Goal: Information Seeking & Learning: Learn about a topic

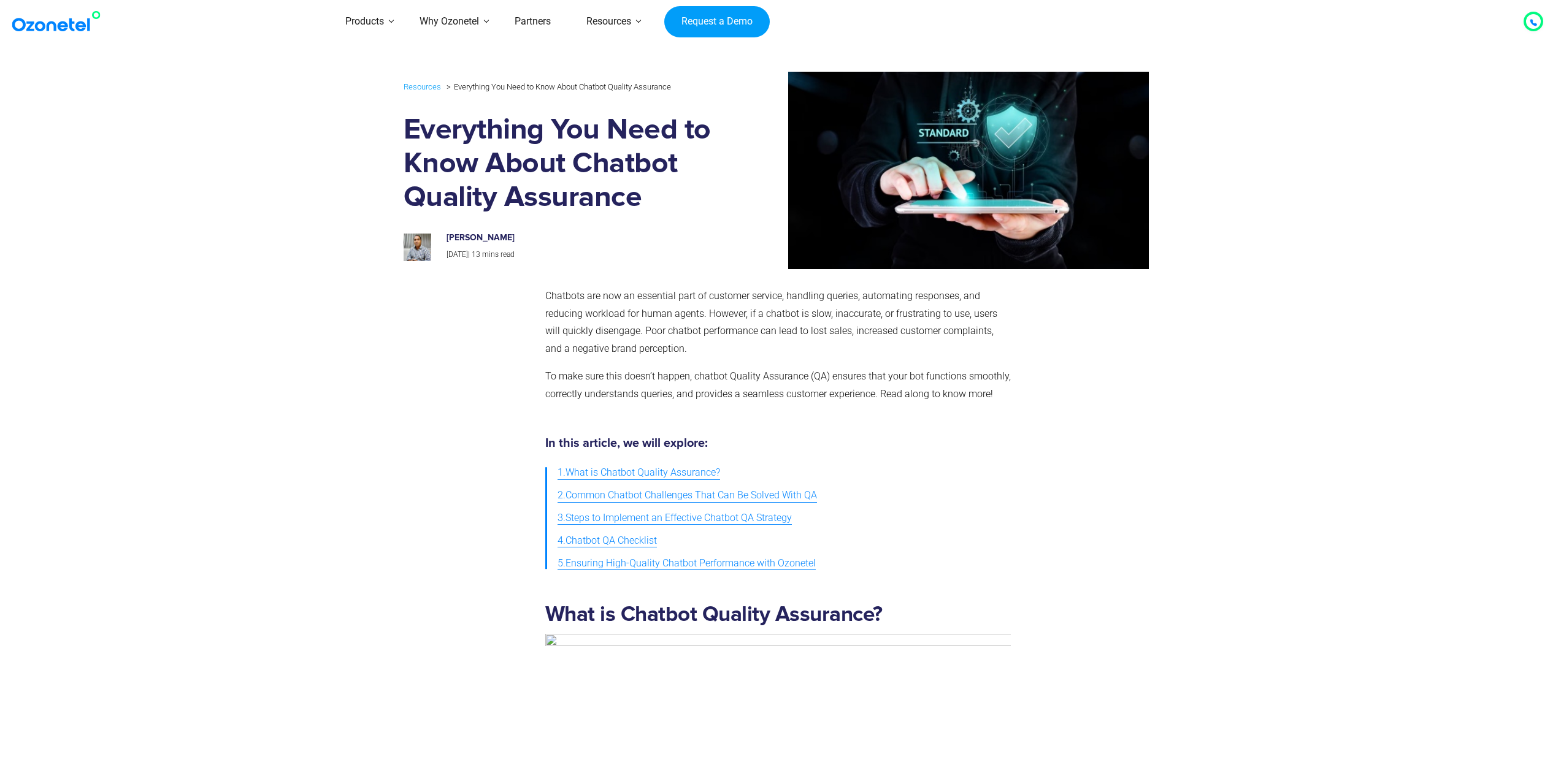
click at [1250, 334] on section "Chatbots are now an essential part of customer service, handling queries, autom…" at bounding box center [780, 350] width 1561 height 150
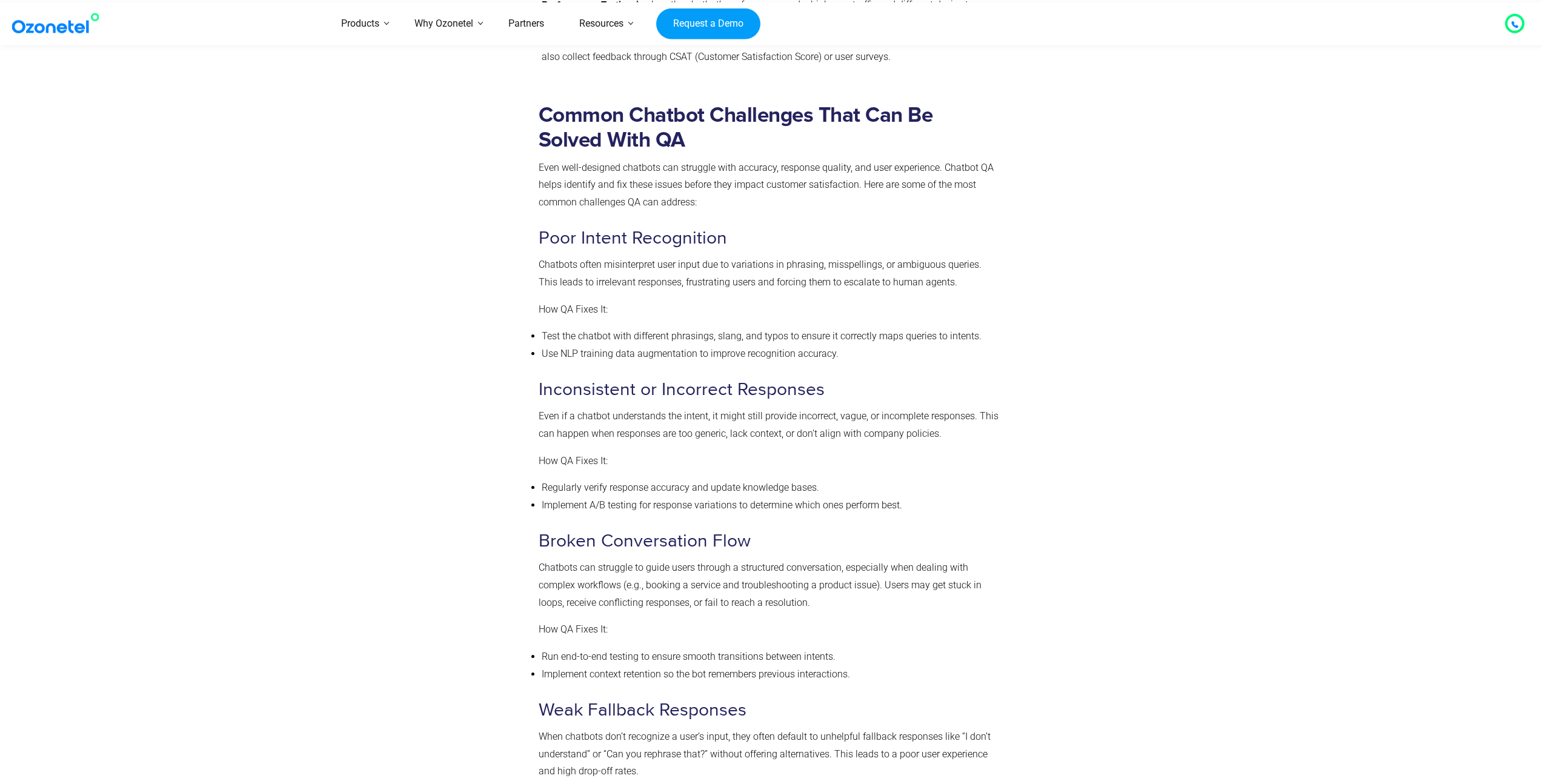
scroll to position [1265, 0]
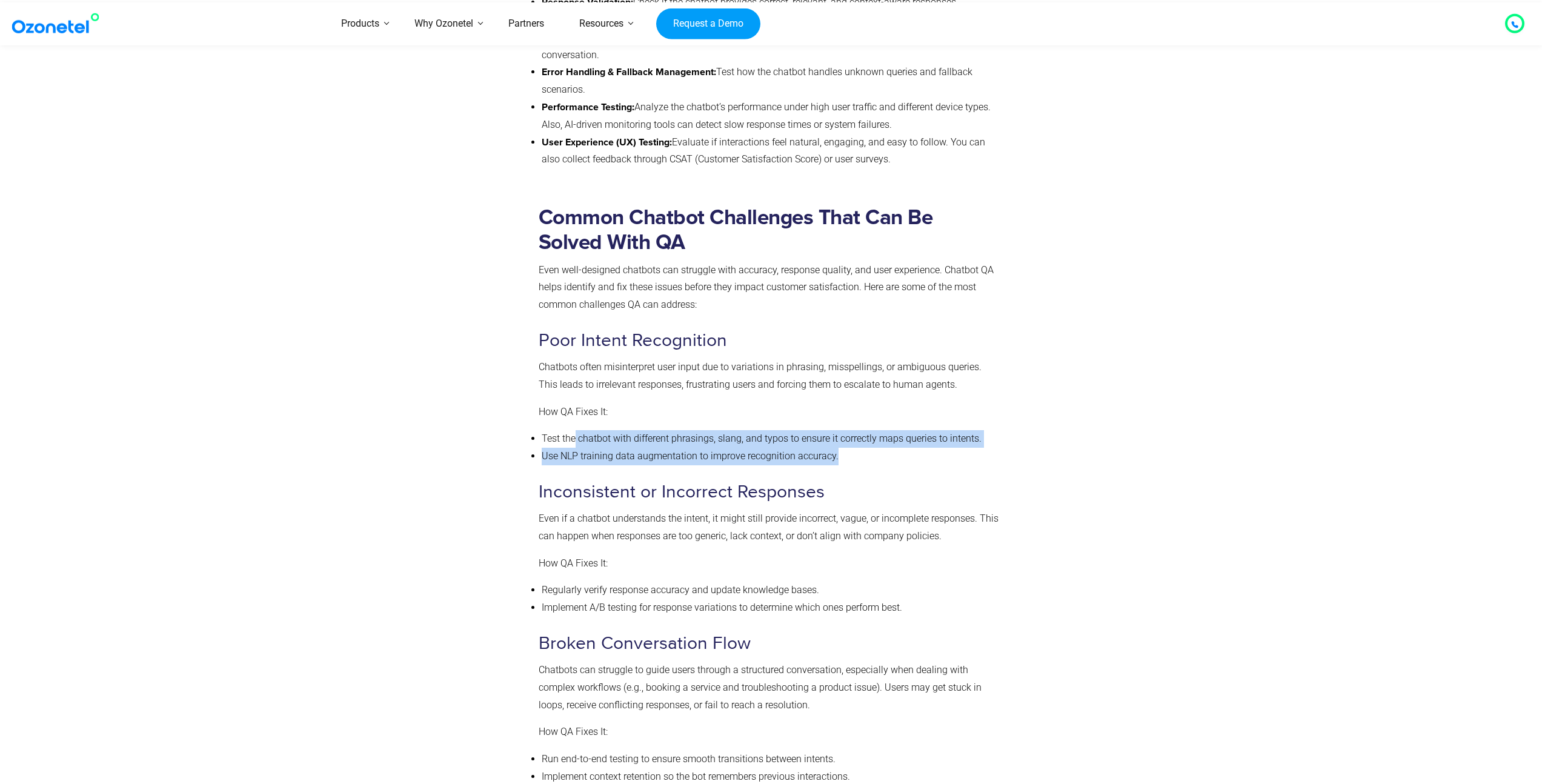
drag, startPoint x: 577, startPoint y: 440, endPoint x: 839, endPoint y: 457, distance: 262.6
click at [839, 457] on ul "Test the chatbot with different phrasings, slang, and typos to ensure it correc…" at bounding box center [768, 448] width 460 height 35
click at [839, 457] on li "Use NLP training data augmentation to improve recognition accuracy." at bounding box center [770, 456] width 457 height 18
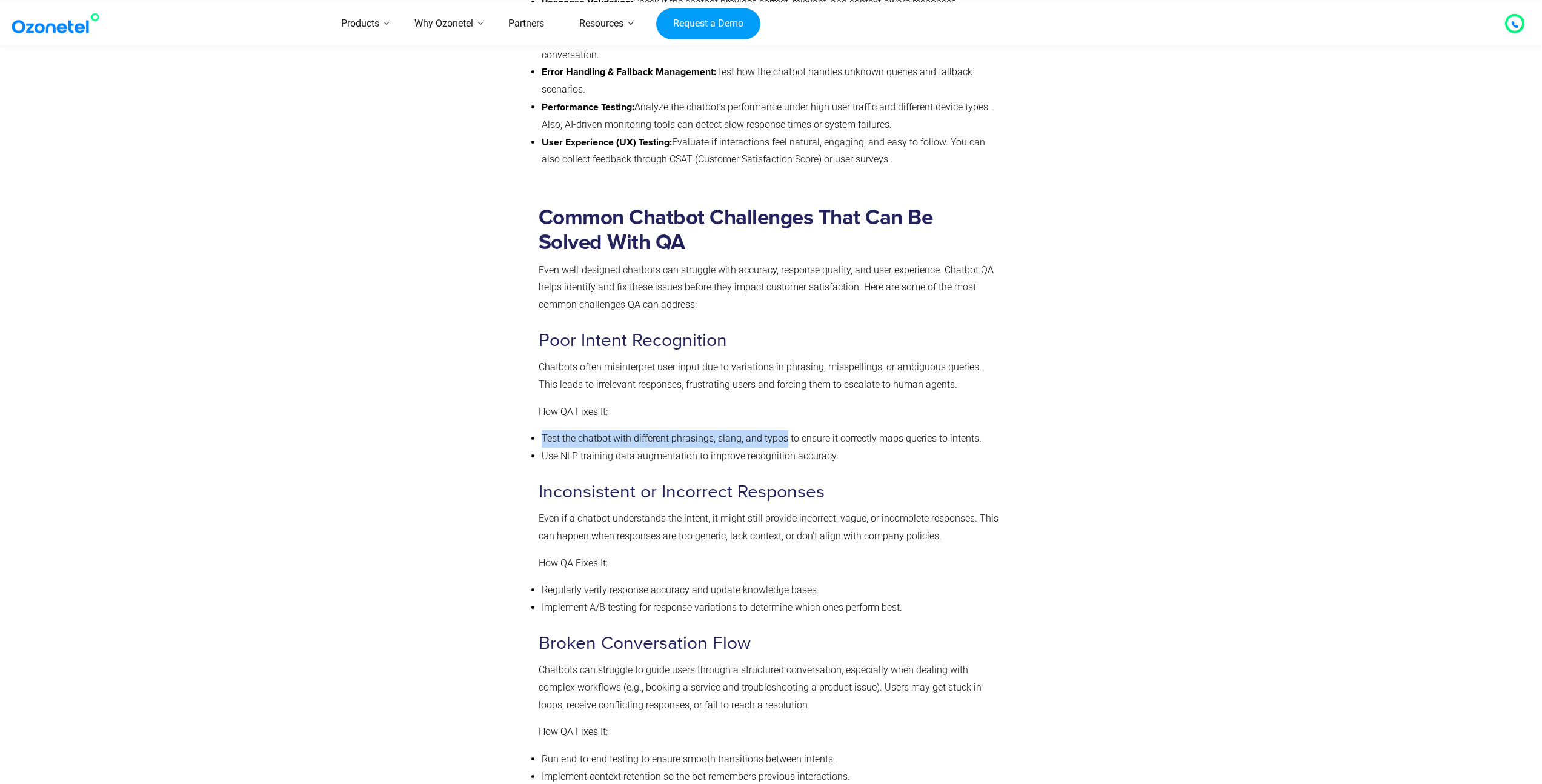
drag, startPoint x: 548, startPoint y: 437, endPoint x: 784, endPoint y: 434, distance: 236.0
click at [784, 434] on li "Test the chatbot with different phrasings, slang, and typos to ensure it correc…" at bounding box center [770, 438] width 457 height 18
copy li "Test the chatbot with different phrasings, slang, and typos"
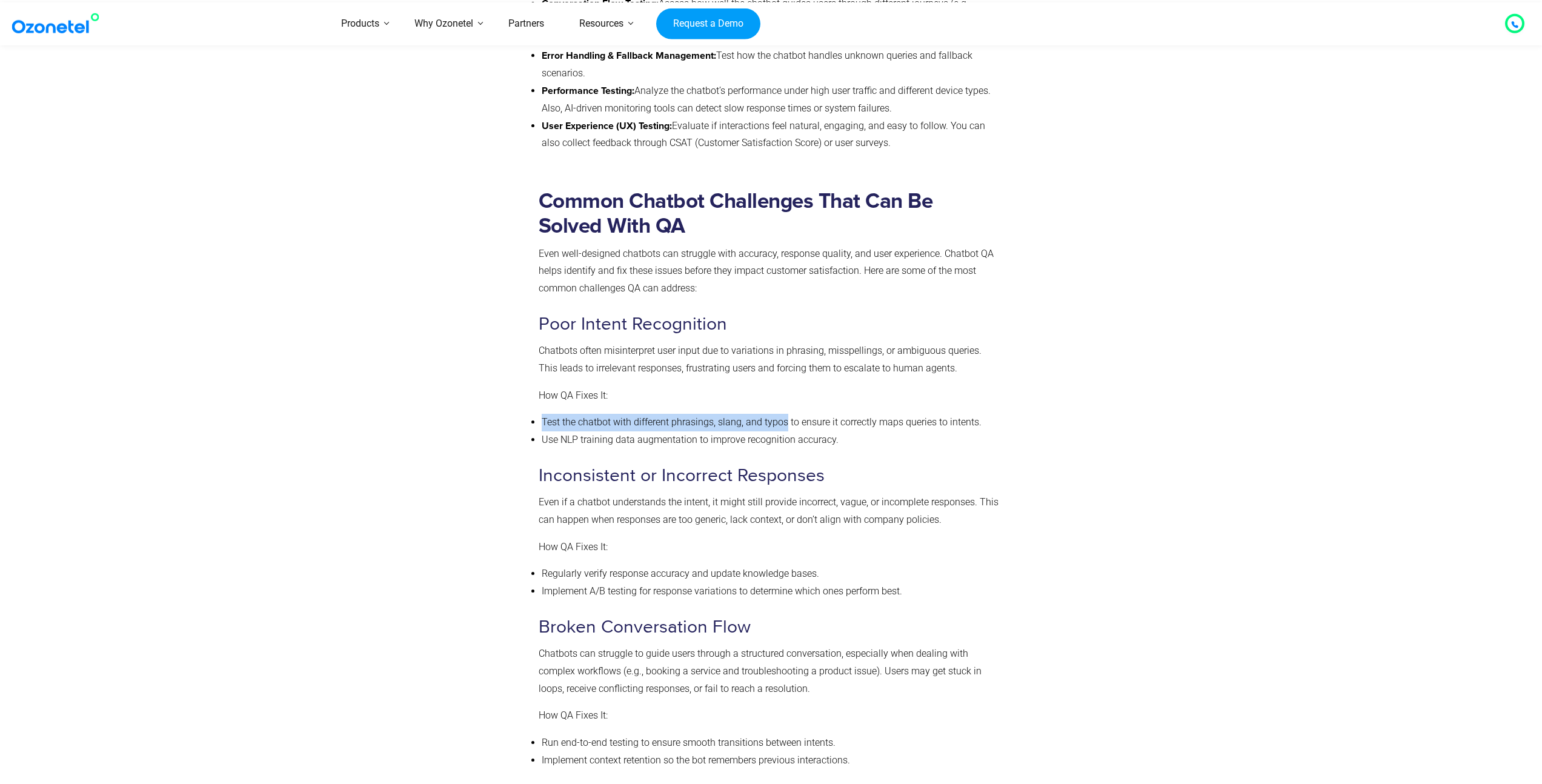
scroll to position [1311, 0]
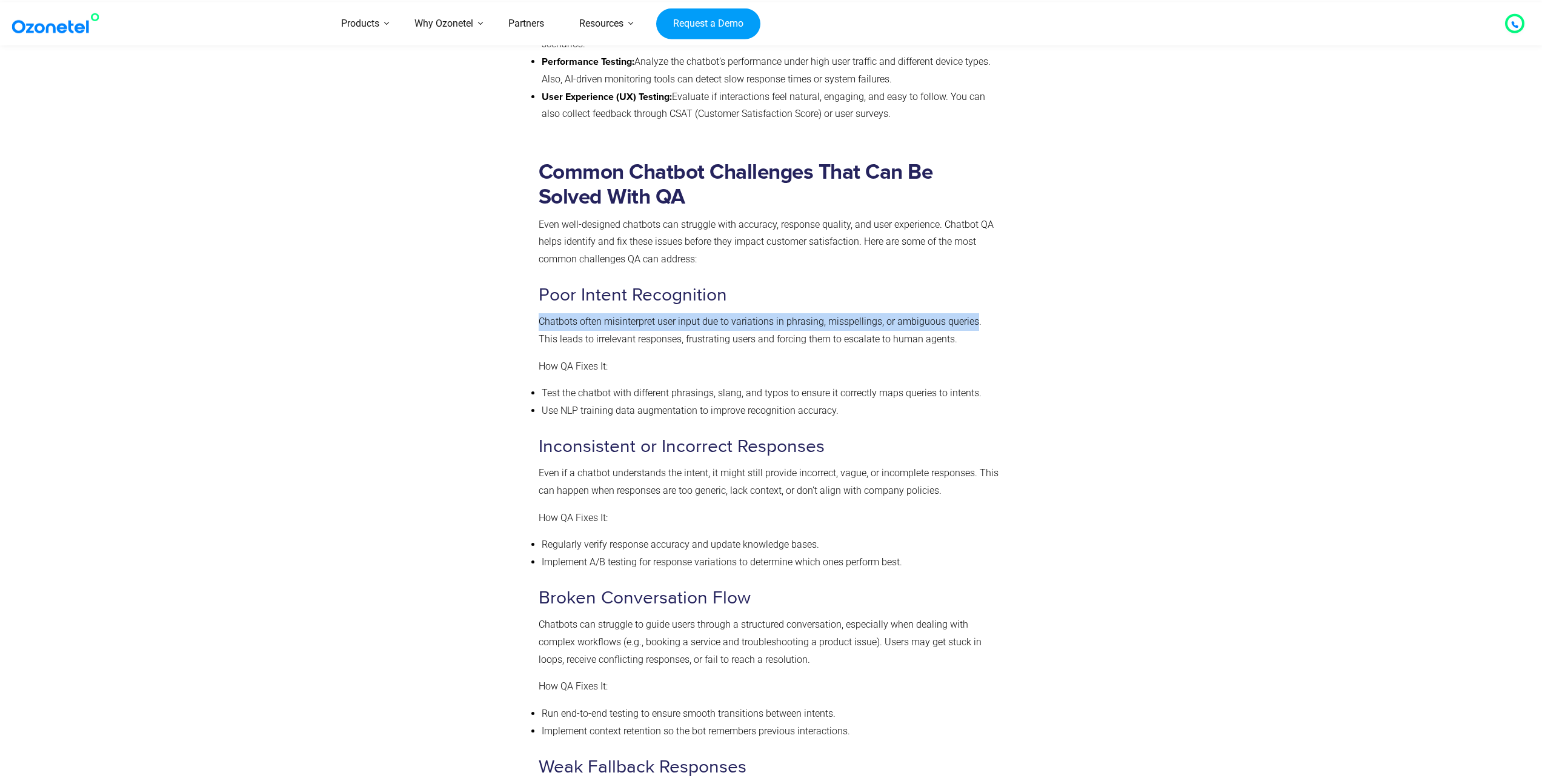
drag, startPoint x: 541, startPoint y: 321, endPoint x: 974, endPoint y: 317, distance: 433.0
click at [974, 317] on p "Chatbots often misinterpret user input due to variations in phrasing, misspelli…" at bounding box center [768, 331] width 460 height 35
copy p "Chatbots often misinterpret user input due to variations in phrasing, misspelli…"
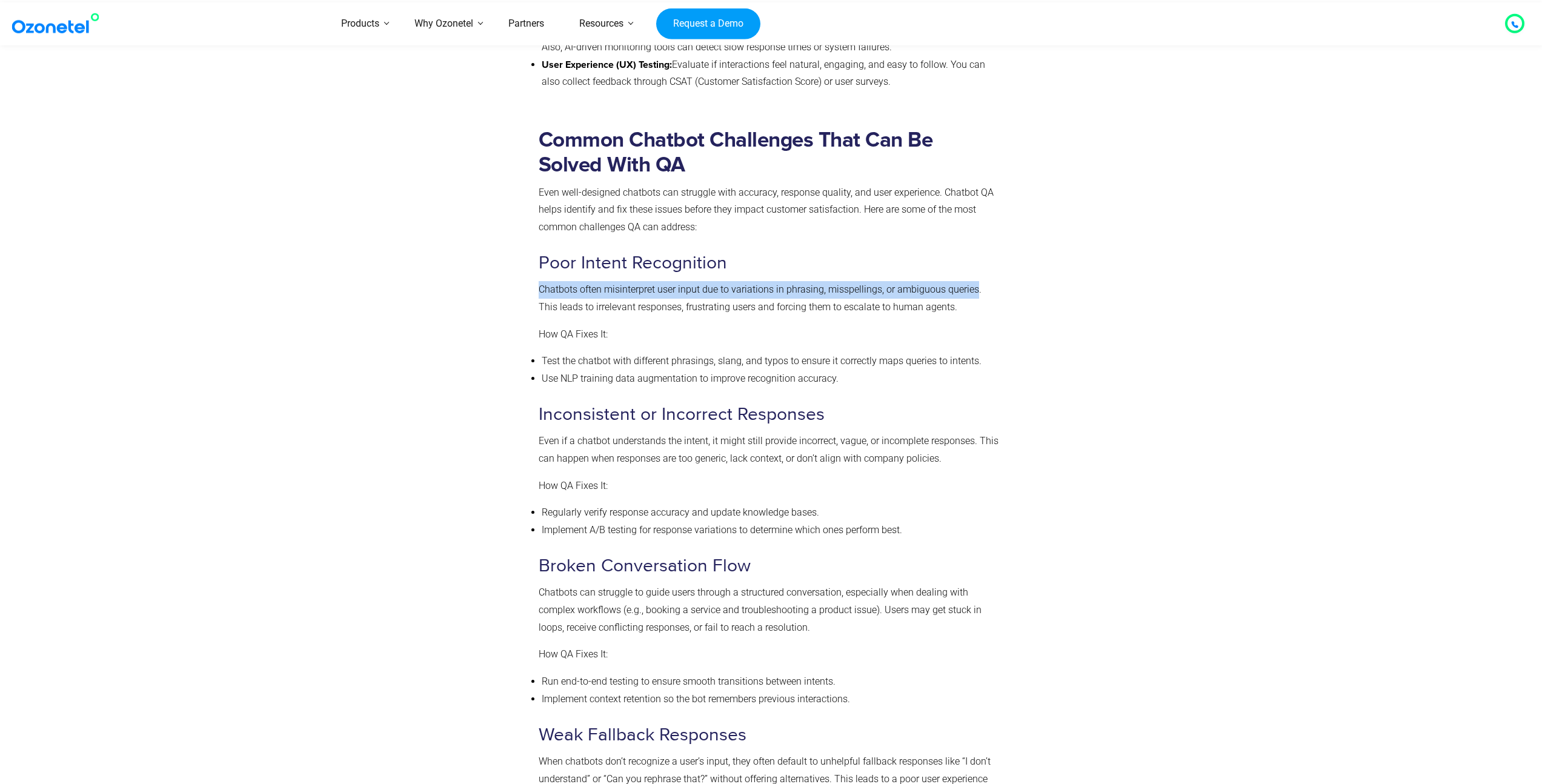
scroll to position [1352, 0]
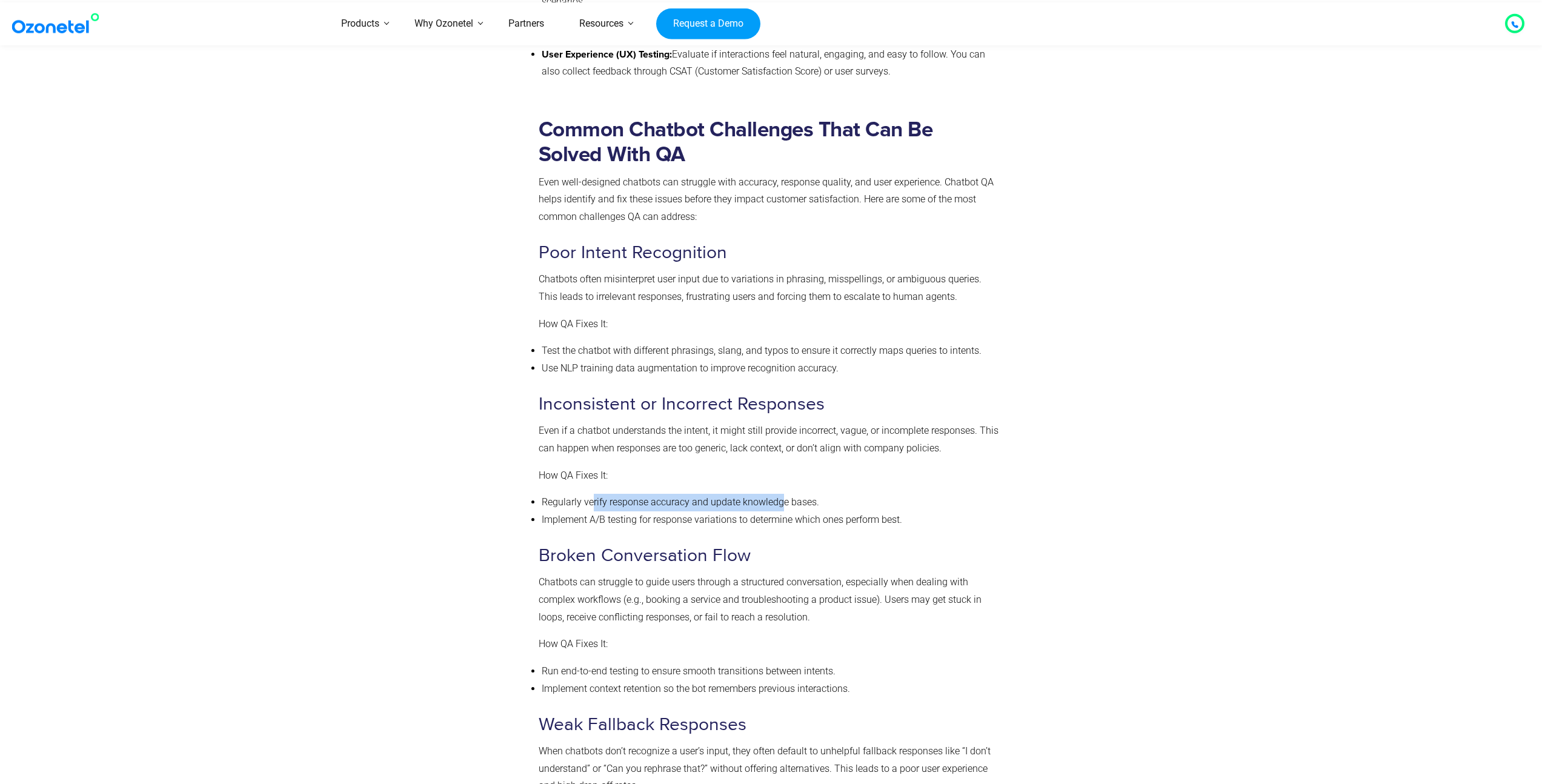
drag, startPoint x: 594, startPoint y: 502, endPoint x: 785, endPoint y: 499, distance: 191.0
click at [785, 499] on li "Regularly verify response accuracy and update knowledge bases." at bounding box center [770, 502] width 457 height 18
click at [785, 499] on li "Regularly verify response accuracy and update knowledge bases." at bounding box center [770, 502] width 457 height 18
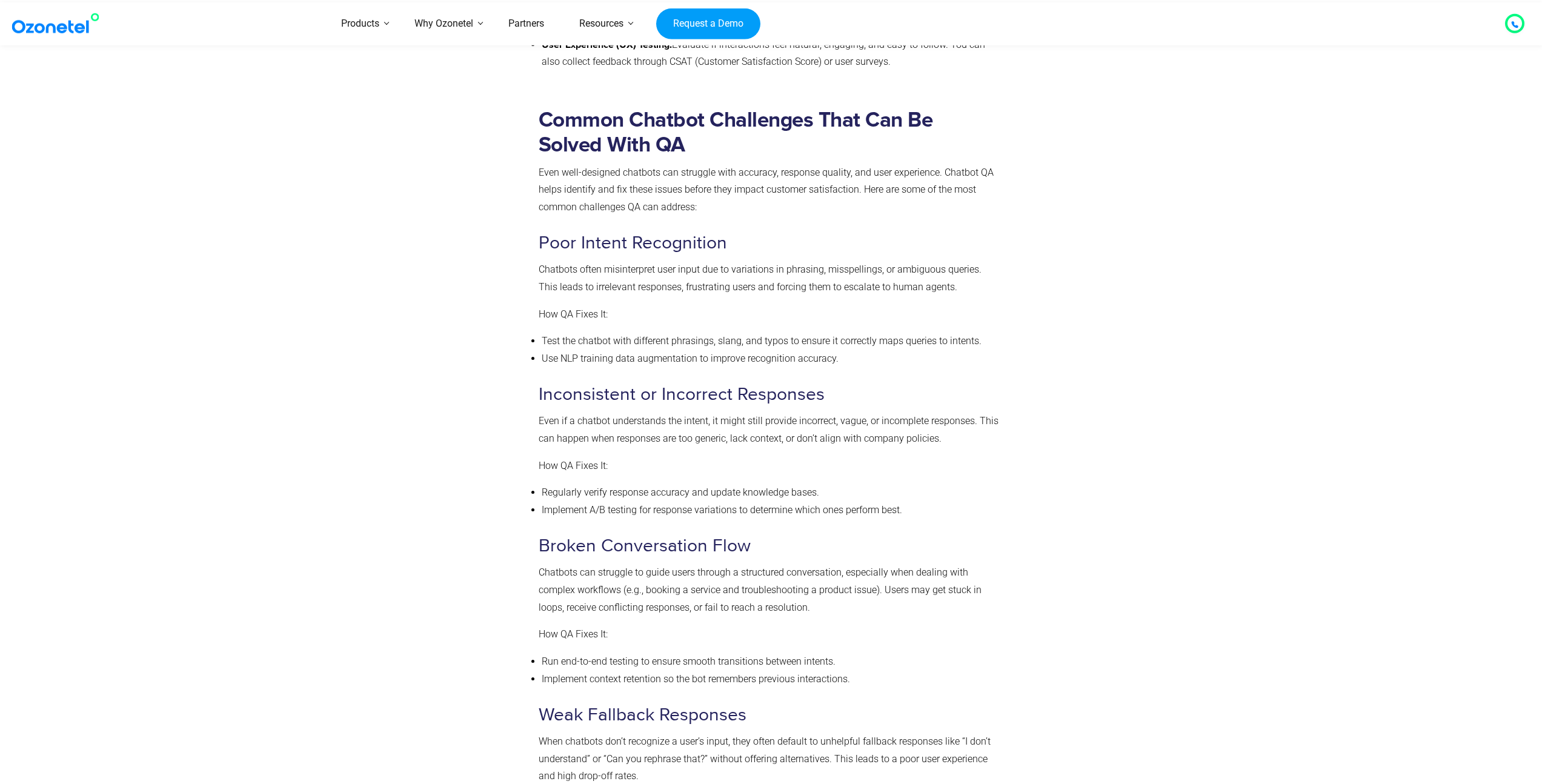
scroll to position [1376, 0]
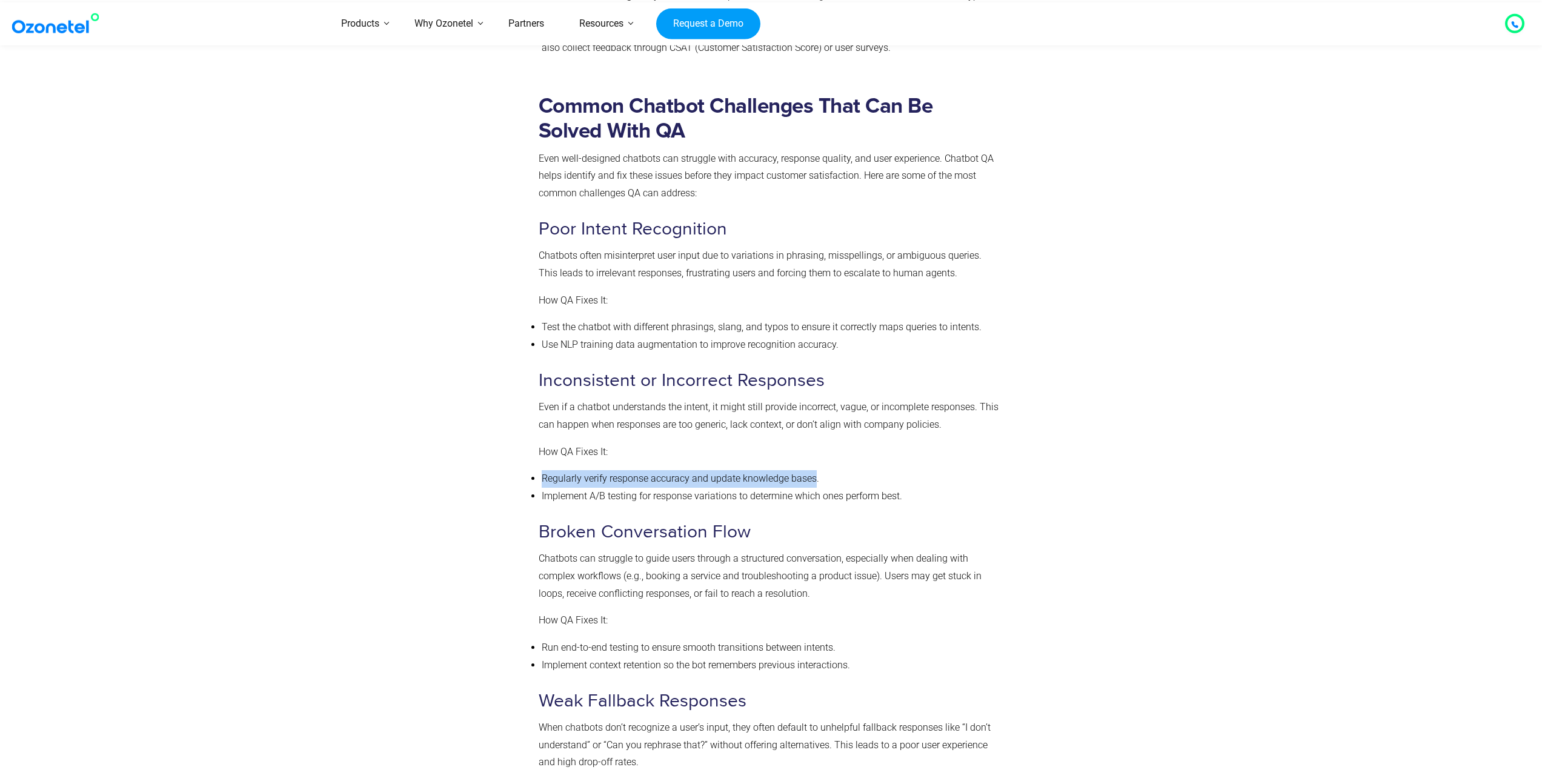
drag, startPoint x: 542, startPoint y: 475, endPoint x: 814, endPoint y: 475, distance: 272.0
click at [814, 475] on li "Regularly verify response accuracy and update knowledge bases." at bounding box center [770, 479] width 457 height 18
copy li "Regularly verify response accuracy and update knowledge bases"
click at [807, 370] on h3 "Inconsistent or Incorrect Responses" at bounding box center [768, 380] width 460 height 24
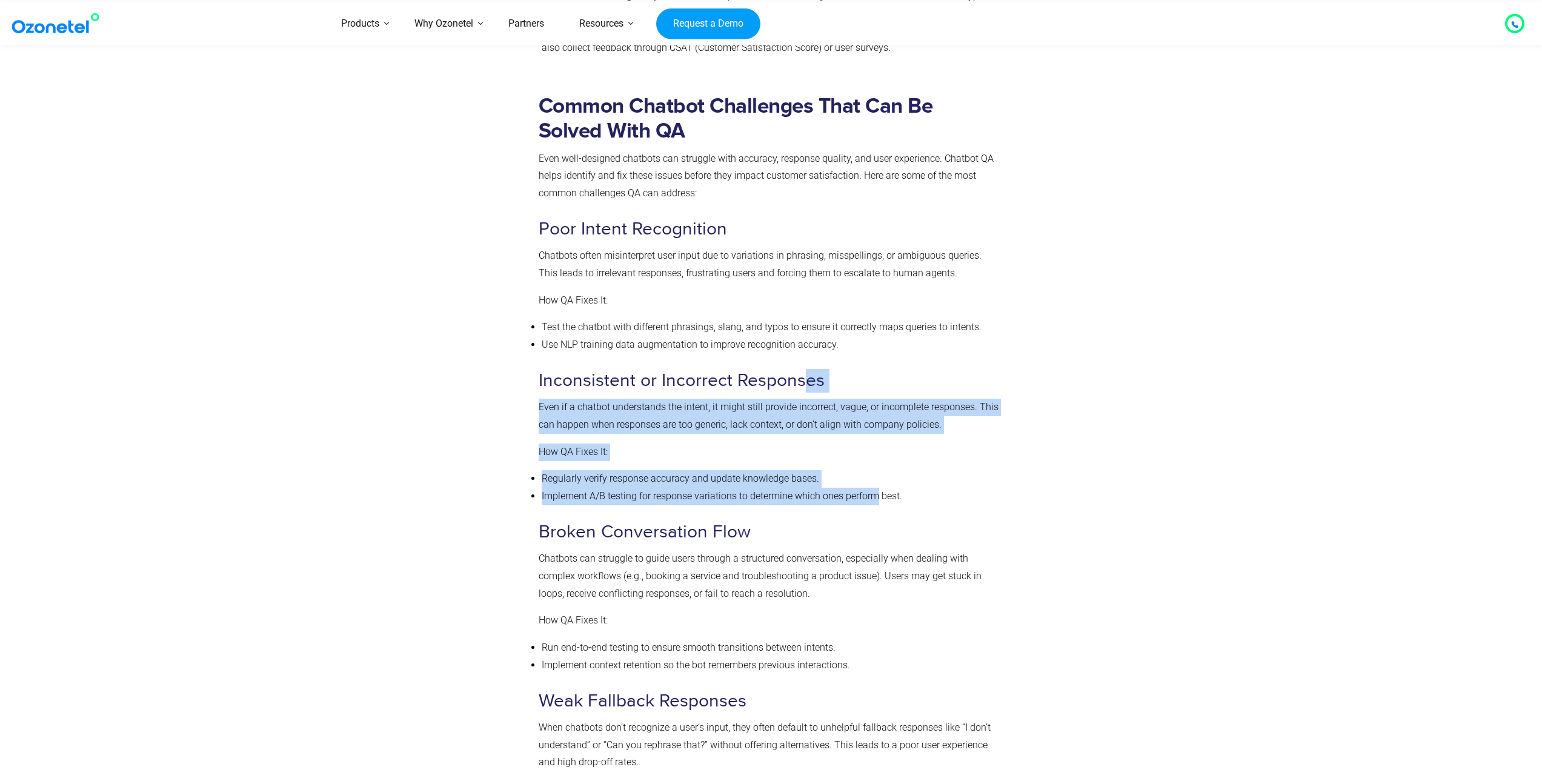
drag, startPoint x: 807, startPoint y: 378, endPoint x: 881, endPoint y: 489, distance: 133.4
click at [881, 489] on div "Common Chatbot Challenges That Can Be Solved With QA Even well-designed chatbot…" at bounding box center [768, 727] width 460 height 1266
click at [881, 489] on li "Implement A/B testing for response variations to determine which ones perform b…" at bounding box center [770, 496] width 457 height 18
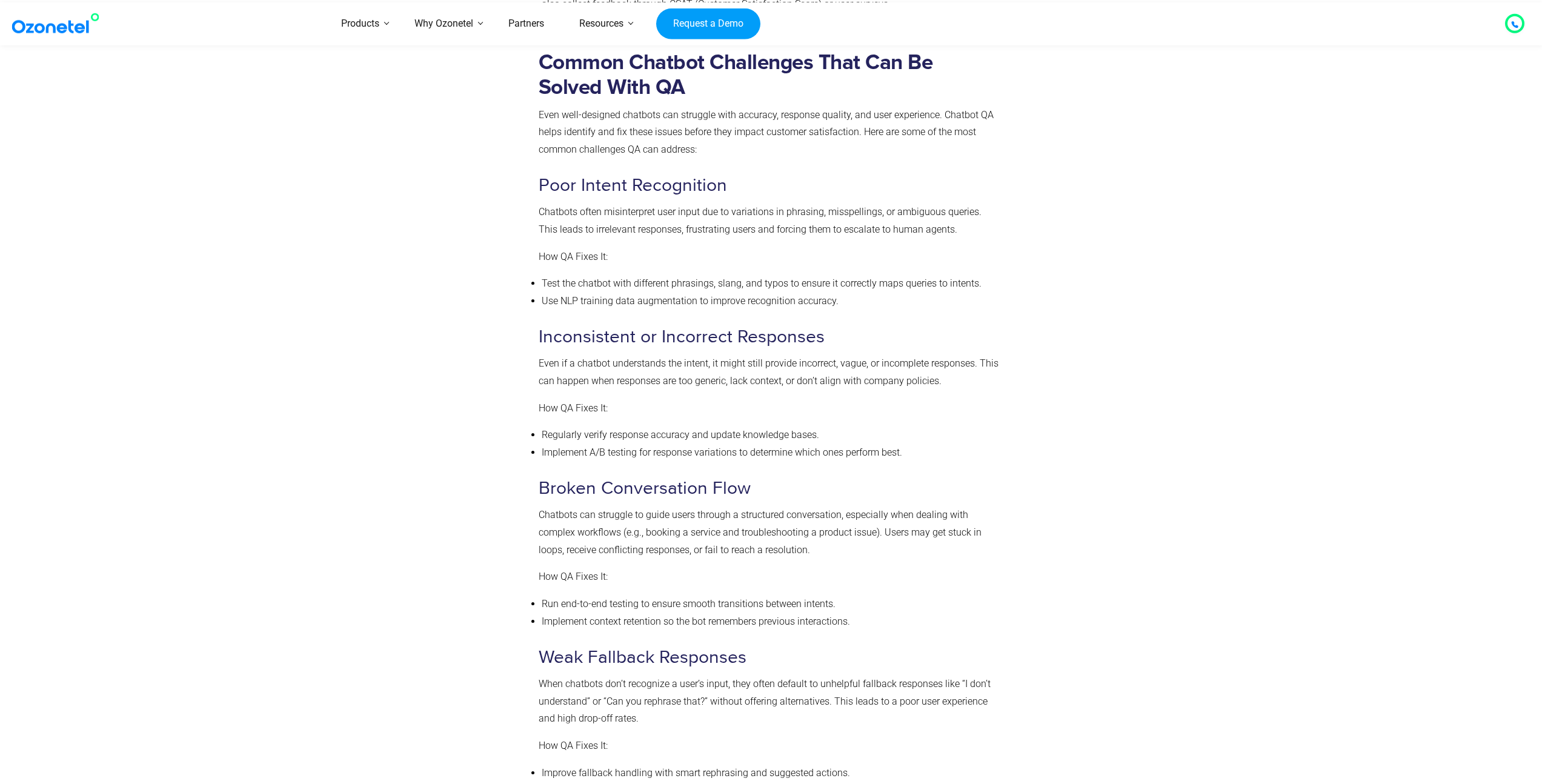
scroll to position [1503, 0]
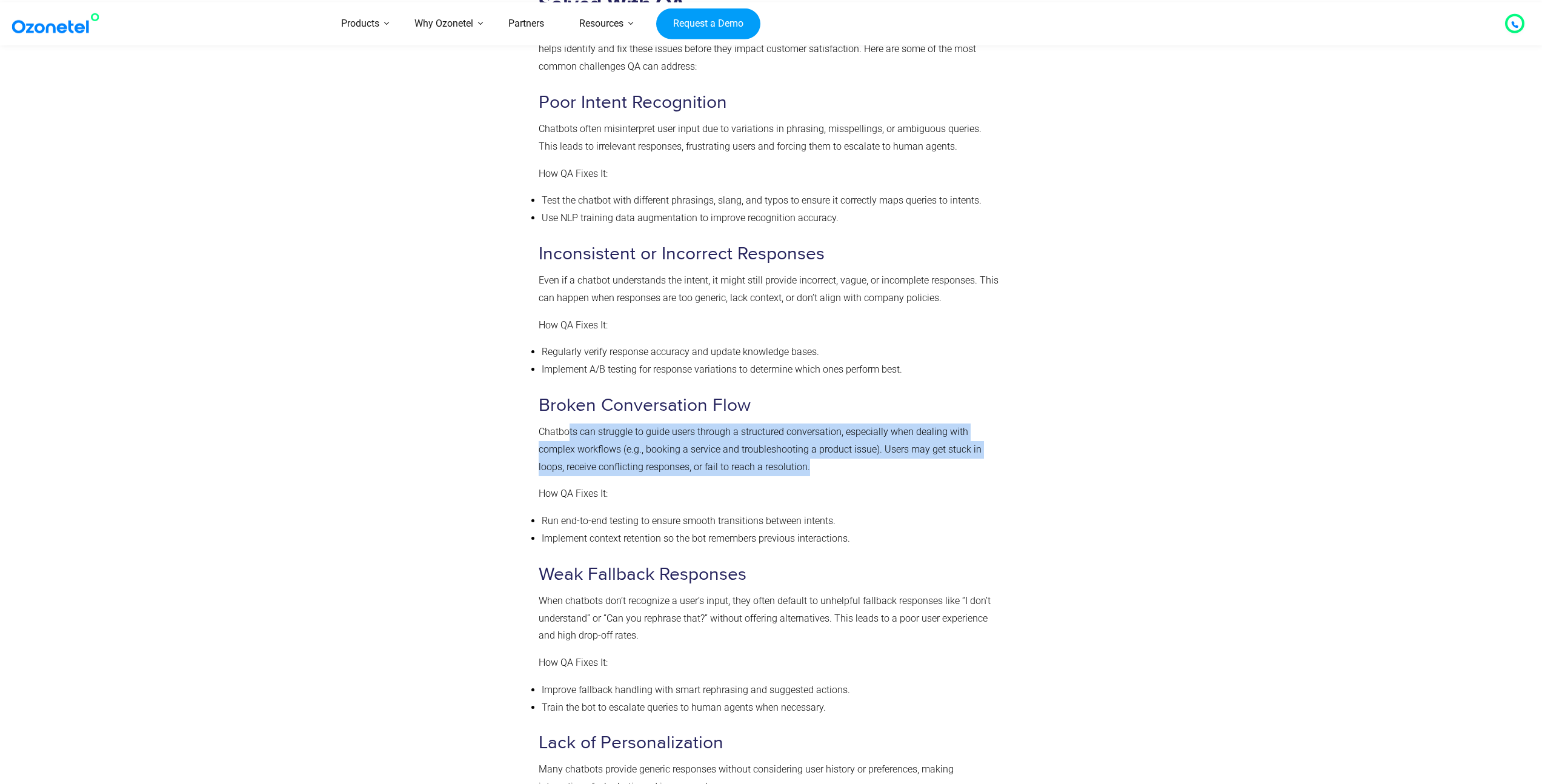
drag, startPoint x: 570, startPoint y: 439, endPoint x: 878, endPoint y: 464, distance: 309.0
click at [878, 464] on p "Chatbots can struggle to guide users through a structured conversation, especia…" at bounding box center [768, 449] width 460 height 52
drag, startPoint x: 824, startPoint y: 455, endPoint x: 785, endPoint y: 439, distance: 42.2
click at [786, 441] on p "Chatbots can struggle to guide users through a structured conversation, especia…" at bounding box center [768, 449] width 460 height 52
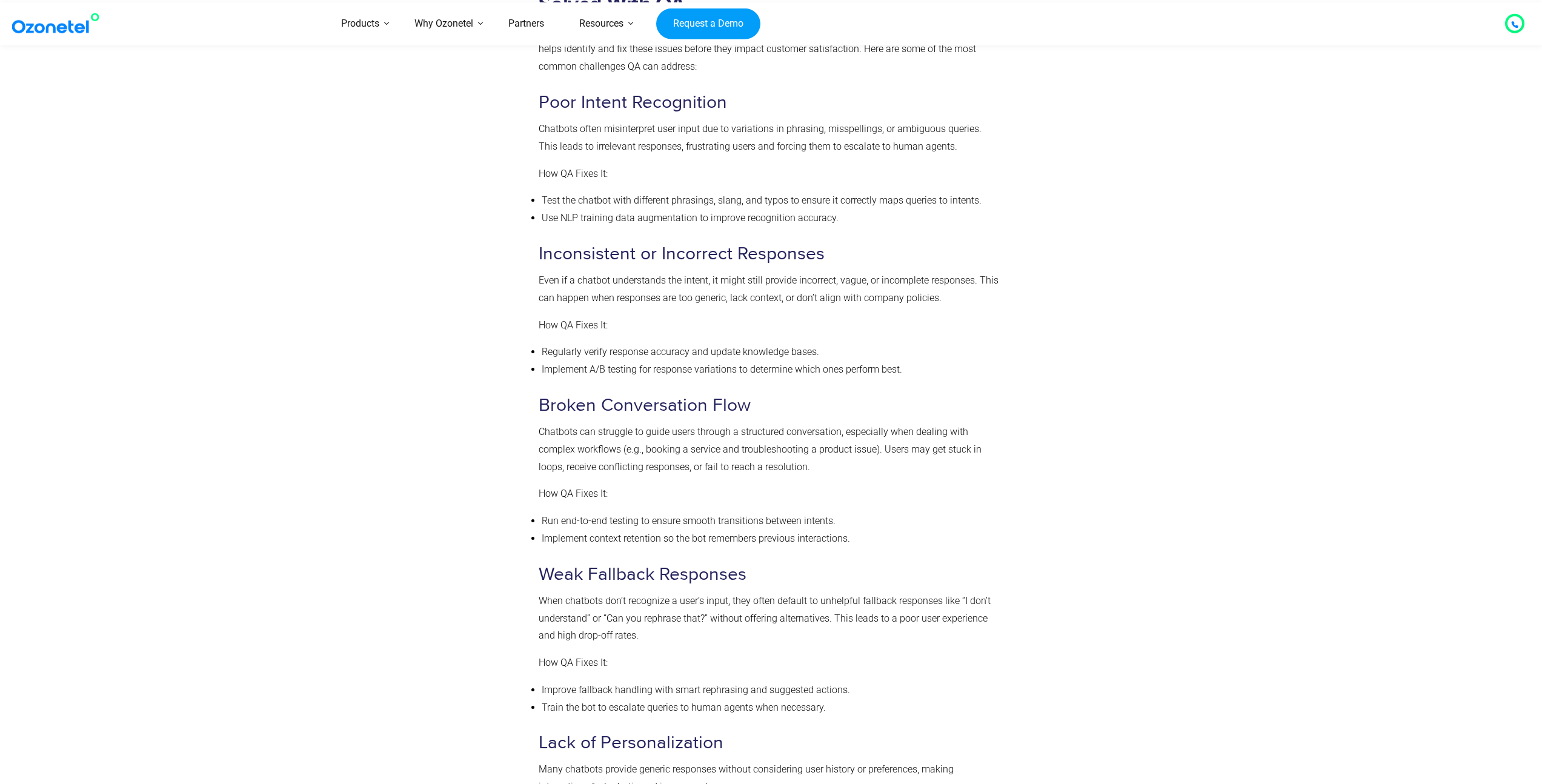
click at [785, 439] on p "Chatbots can struggle to guide users through a structured conversation, especia…" at bounding box center [768, 449] width 460 height 52
drag, startPoint x: 700, startPoint y: 449, endPoint x: 706, endPoint y: 469, distance: 20.9
click at [706, 469] on p "Chatbots can struggle to guide users through a structured conversation, especia…" at bounding box center [768, 449] width 460 height 52
drag, startPoint x: 706, startPoint y: 469, endPoint x: 700, endPoint y: 440, distance: 29.6
click at [700, 440] on p "Chatbots can struggle to guide users through a structured conversation, especia…" at bounding box center [768, 449] width 460 height 52
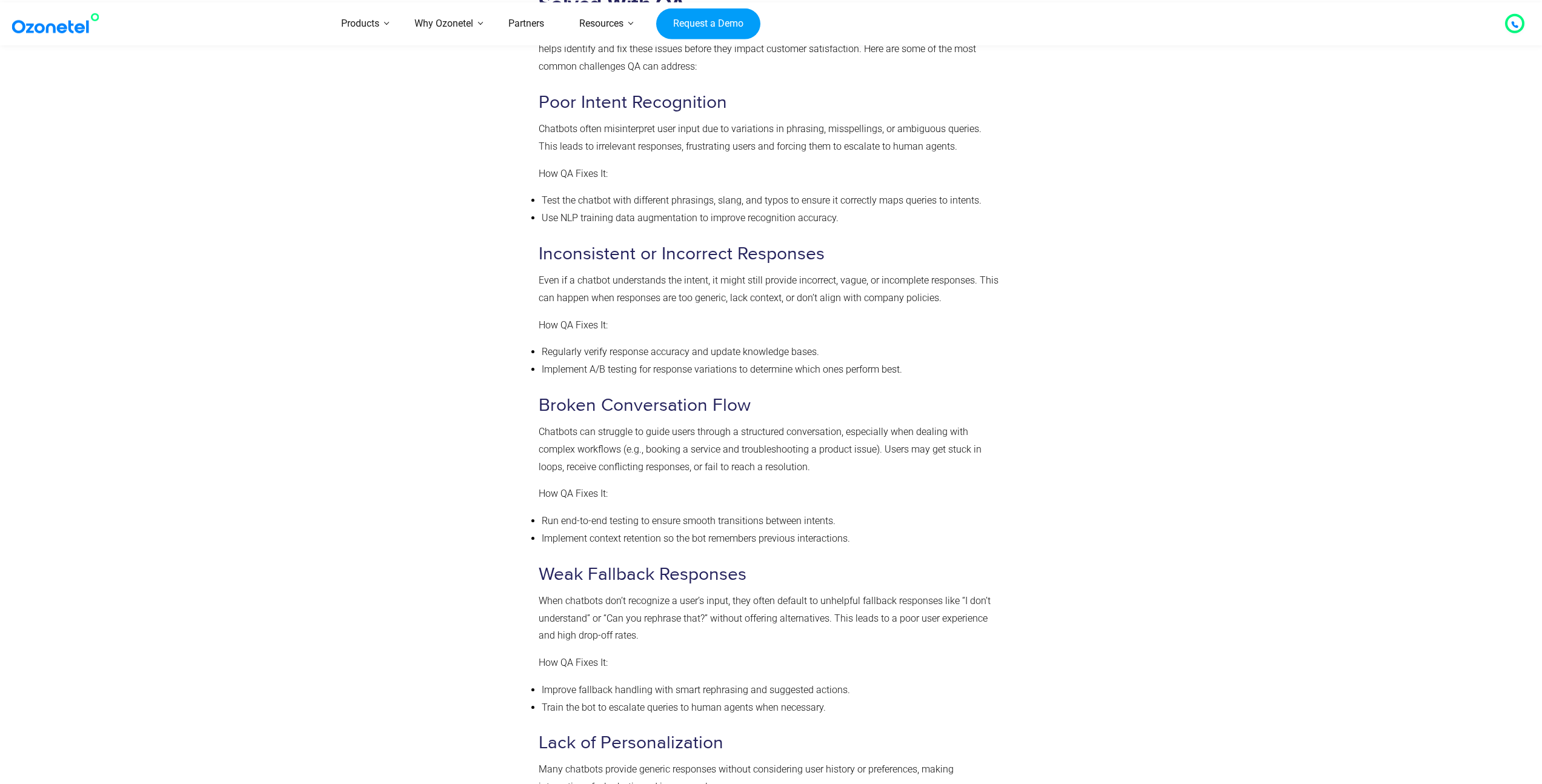
click at [700, 440] on p "Chatbots can struggle to guide users through a structured conversation, especia…" at bounding box center [768, 449] width 460 height 52
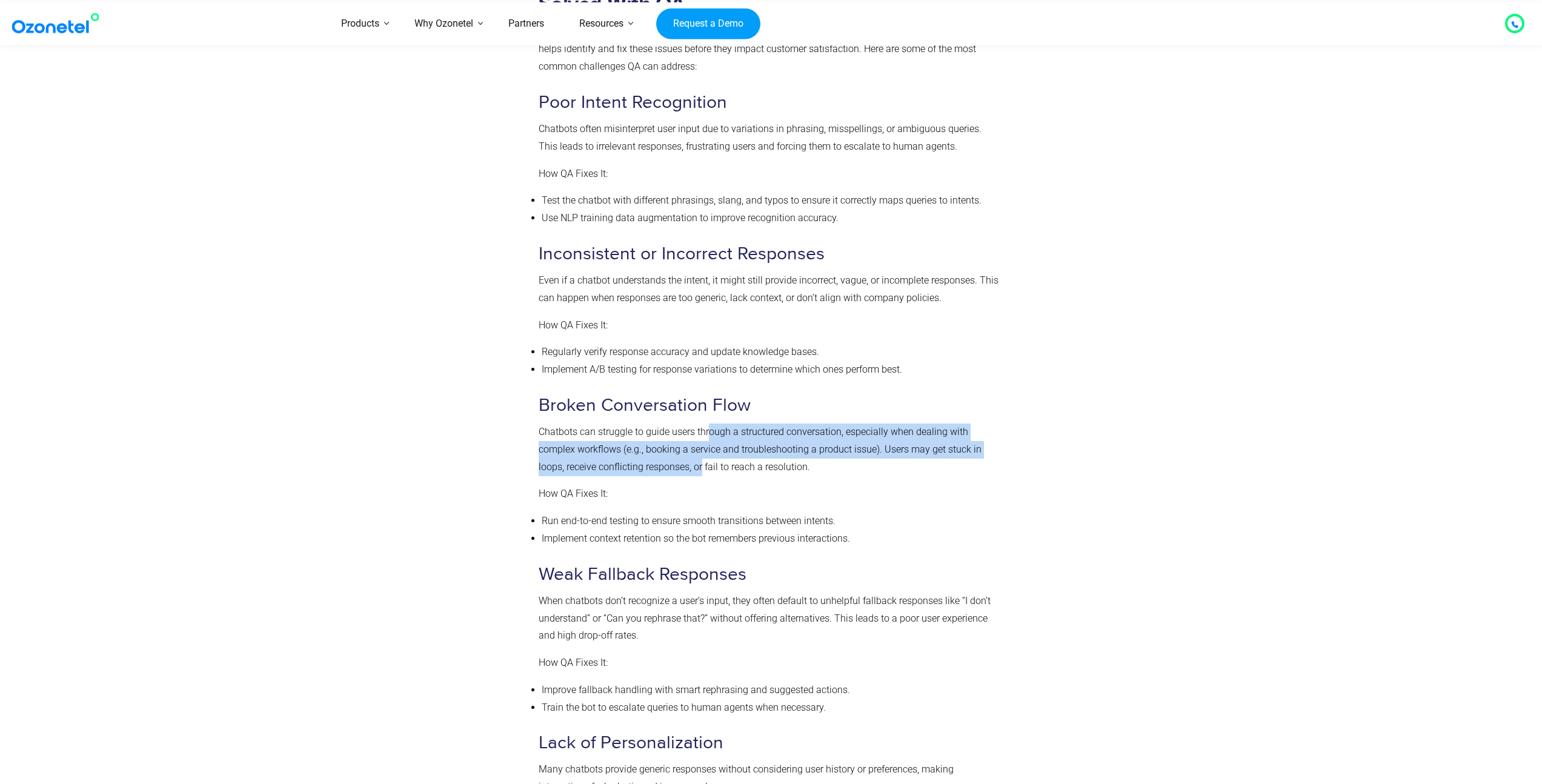
drag, startPoint x: 707, startPoint y: 431, endPoint x: 702, endPoint y: 462, distance: 31.4
click at [702, 462] on p "Chatbots can struggle to guide users through a structured conversation, especia…" at bounding box center [768, 449] width 460 height 52
drag, startPoint x: 700, startPoint y: 461, endPoint x: 698, endPoint y: 449, distance: 12.2
click at [698, 449] on p "Chatbots can struggle to guide users through a structured conversation, especia…" at bounding box center [768, 449] width 460 height 52
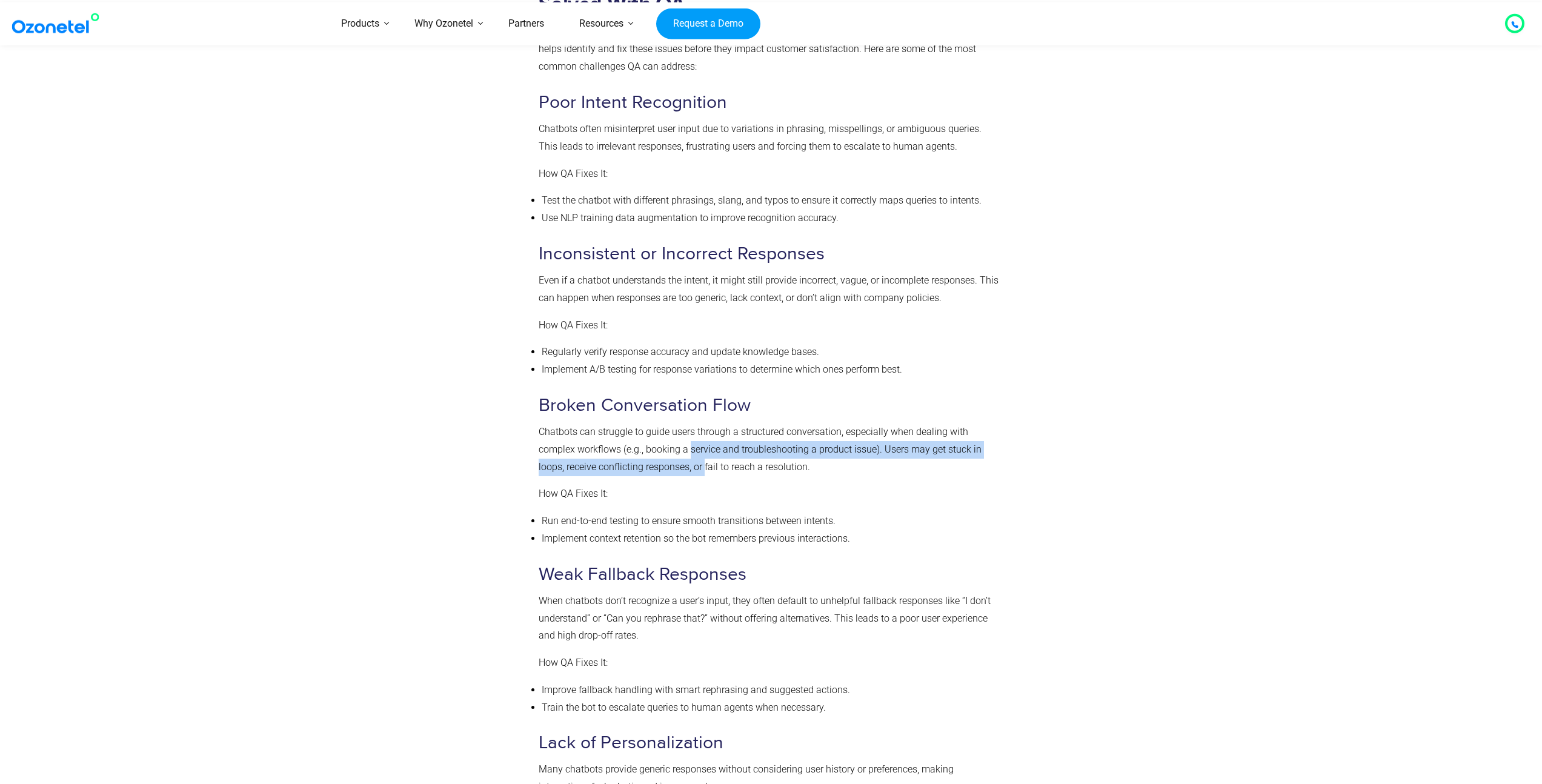
click at [698, 449] on p "Chatbots can struggle to guide users through a structured conversation, especia…" at bounding box center [768, 449] width 460 height 52
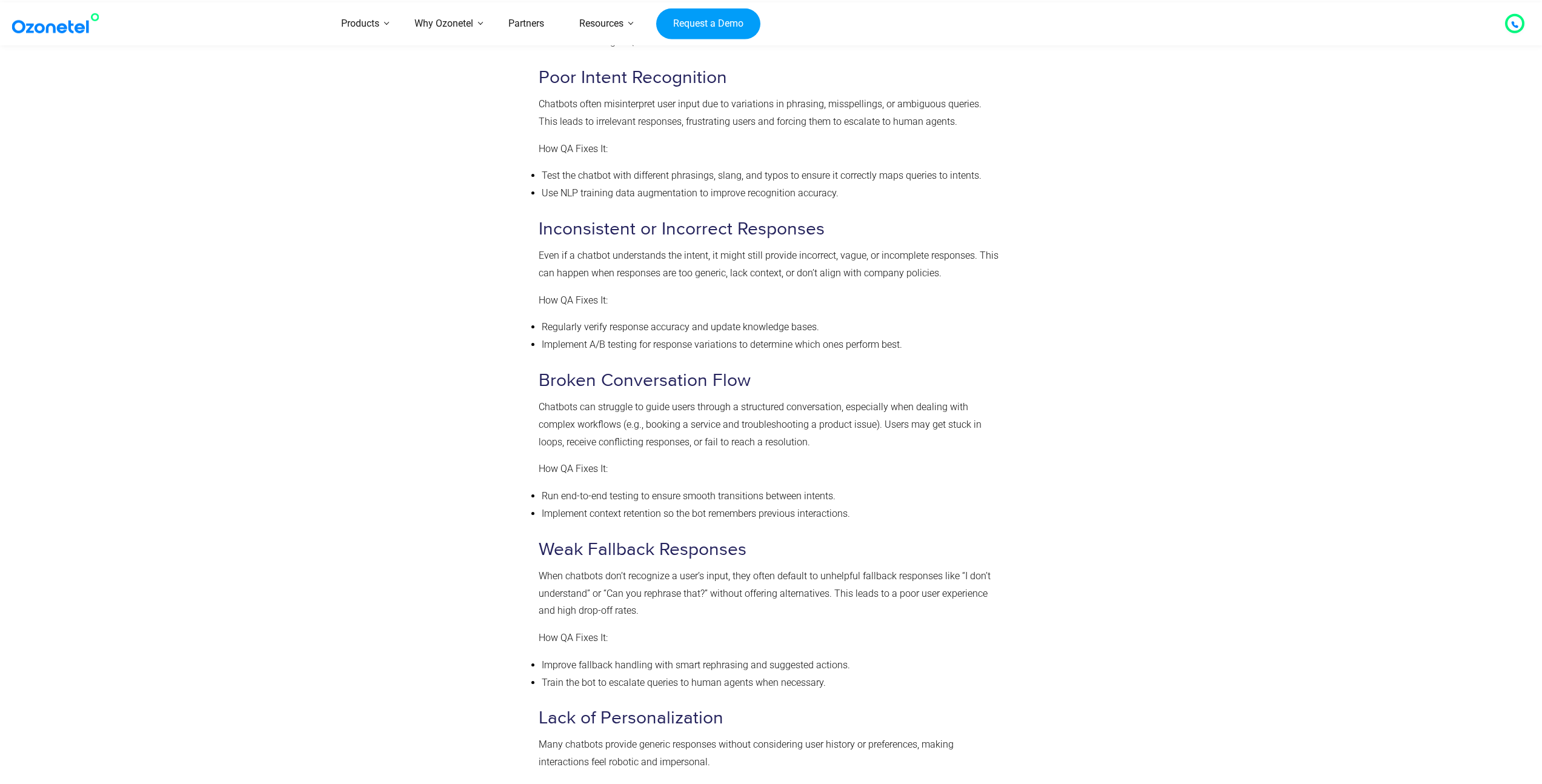
scroll to position [1538, 0]
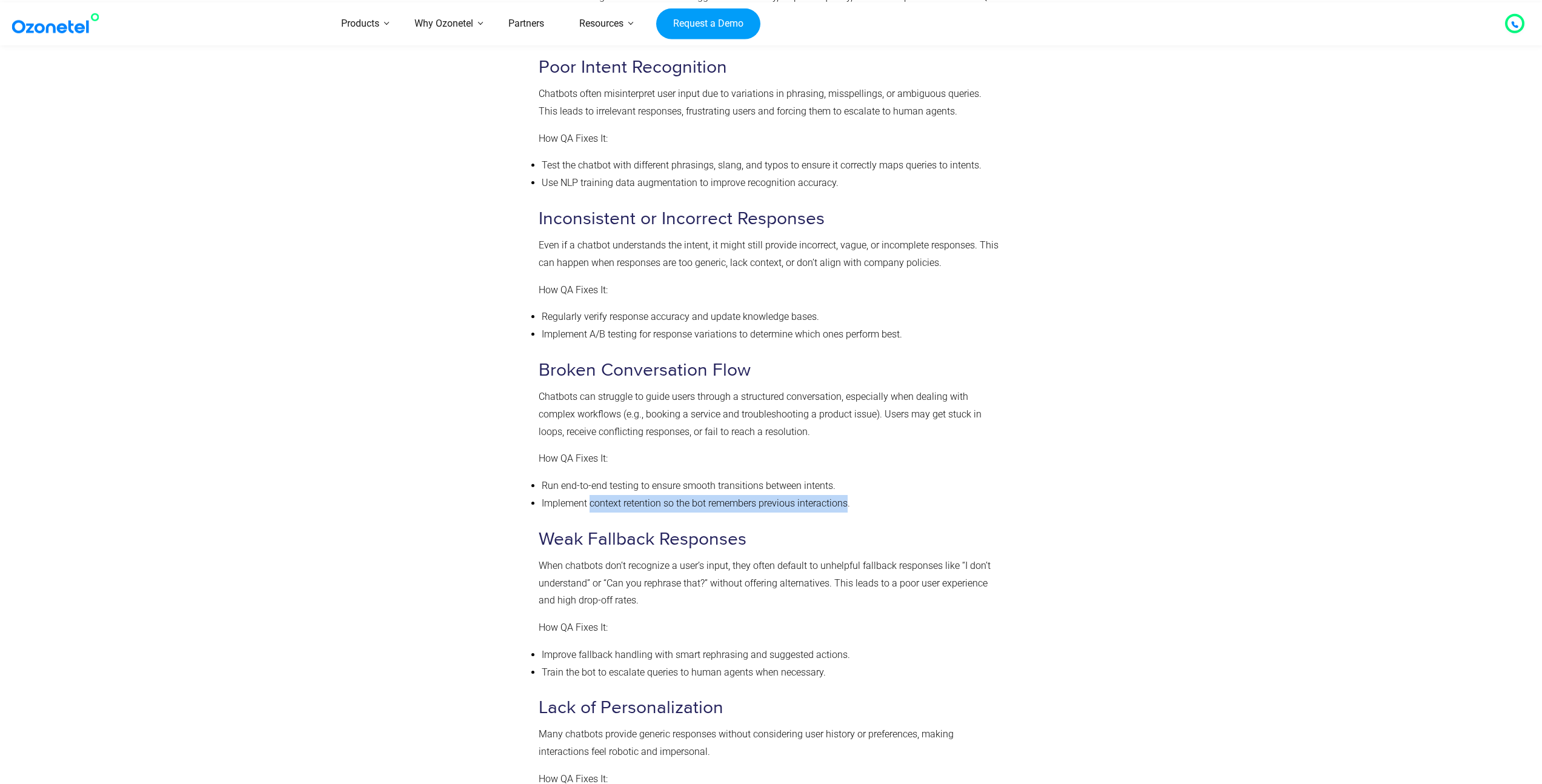
drag, startPoint x: 589, startPoint y: 502, endPoint x: 847, endPoint y: 498, distance: 258.0
click at [847, 498] on li "Implement context retention so the bot remembers previous interactions." at bounding box center [770, 503] width 457 height 18
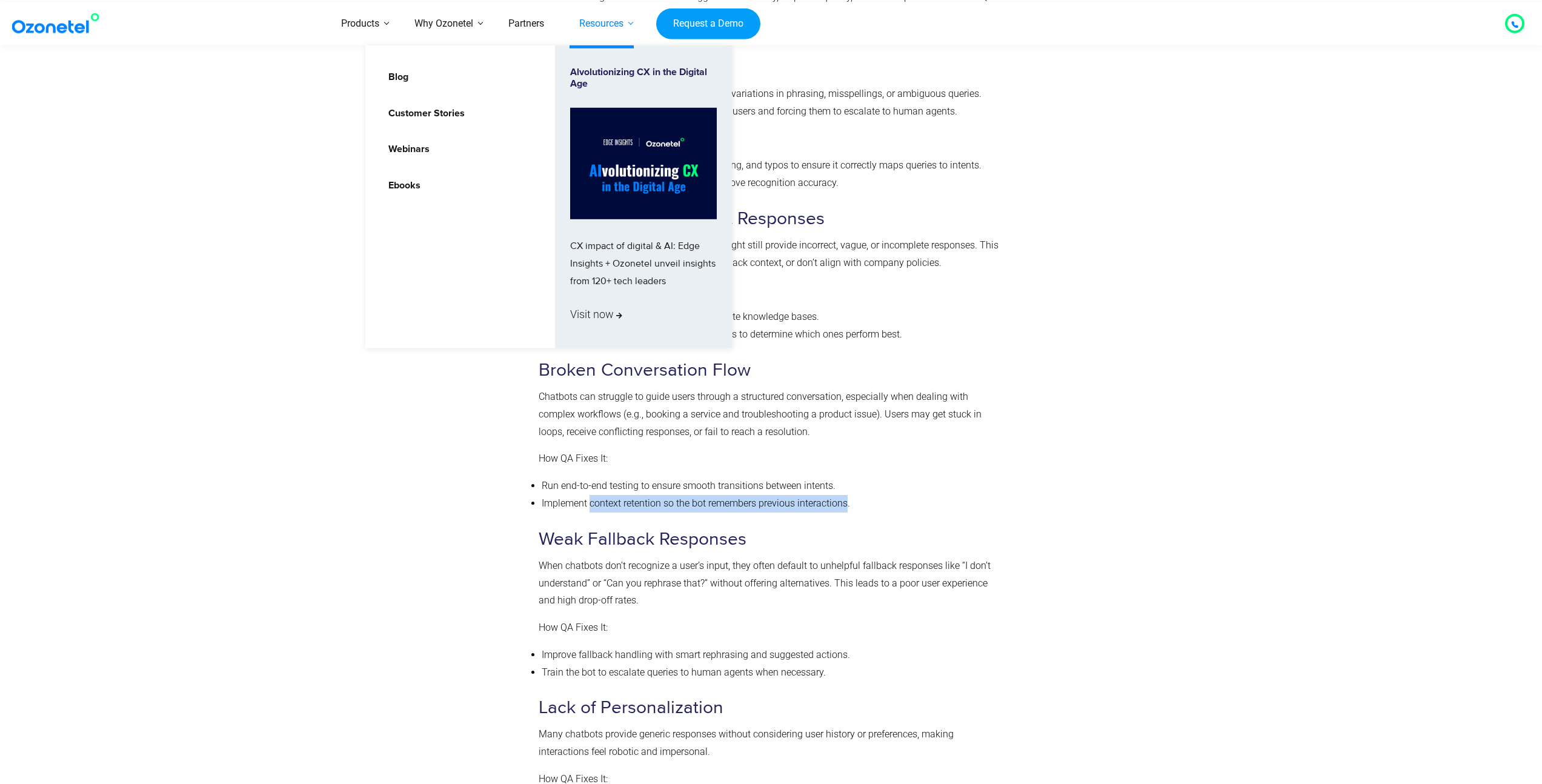
copy li "context retention so the bot remembers previous interactions"
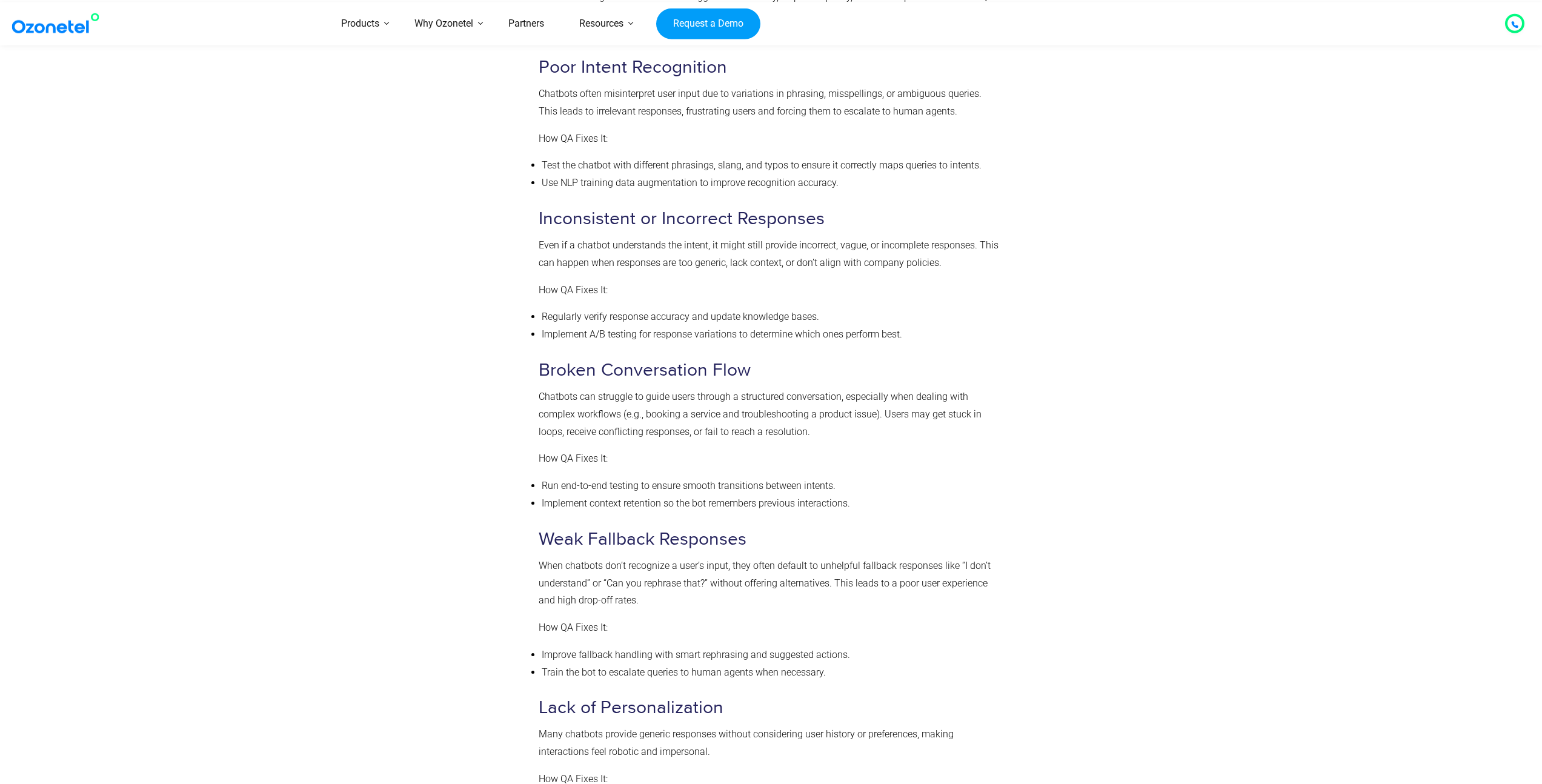
click at [960, 640] on div "Common Chatbot Challenges That Can Be Solved With QA Even well-designed chatbot…" at bounding box center [768, 565] width 460 height 1266
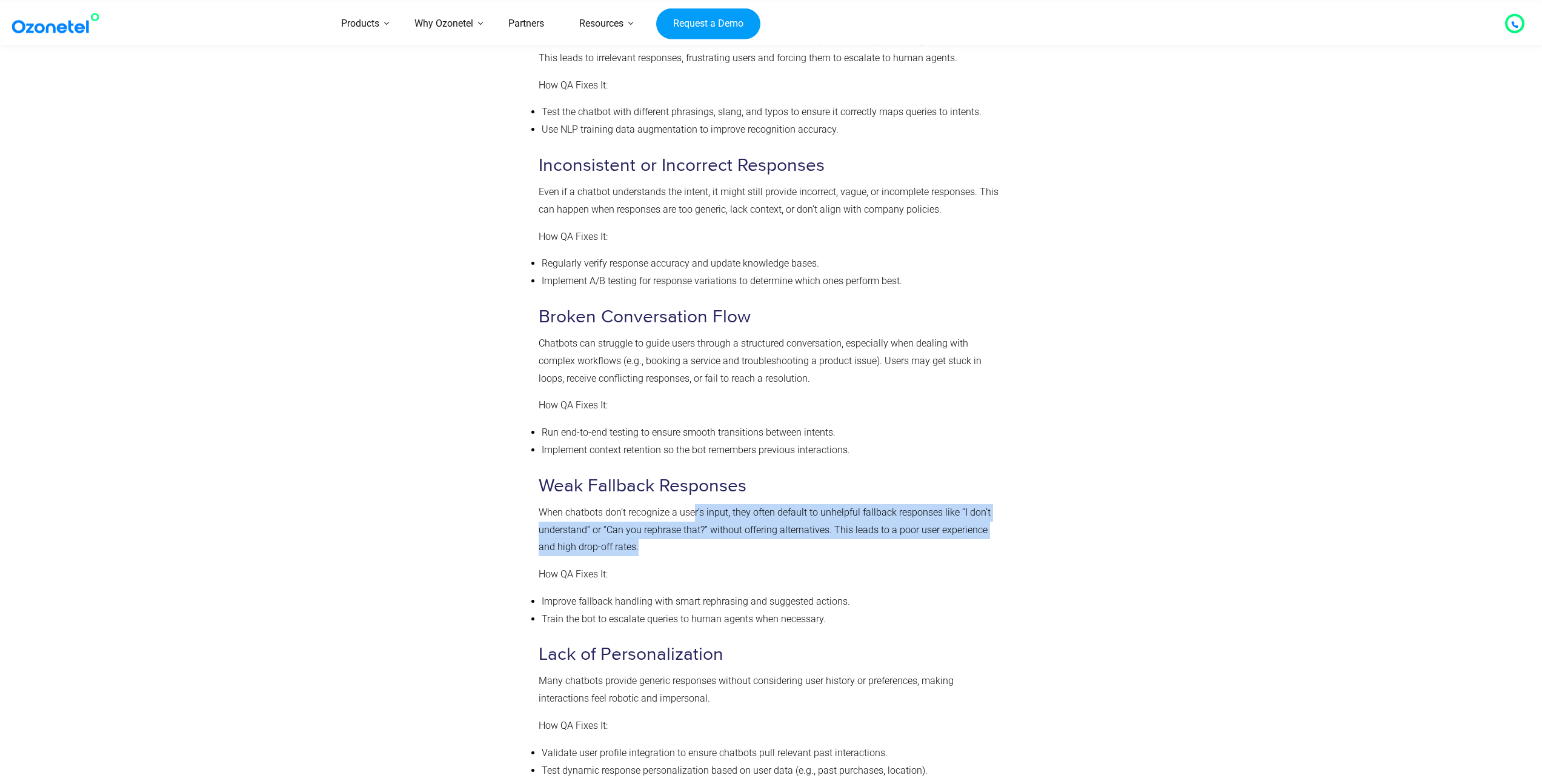
drag, startPoint x: 695, startPoint y: 519, endPoint x: 699, endPoint y: 548, distance: 29.3
click at [699, 548] on p "When chatbots don’t recognize a user’s input, they often default to unhelpful f…" at bounding box center [768, 530] width 460 height 52
drag, startPoint x: 674, startPoint y: 523, endPoint x: 663, endPoint y: 520, distance: 11.4
click at [663, 520] on p "When chatbots don’t recognize a user’s input, they often default to unhelpful f…" at bounding box center [768, 530] width 460 height 52
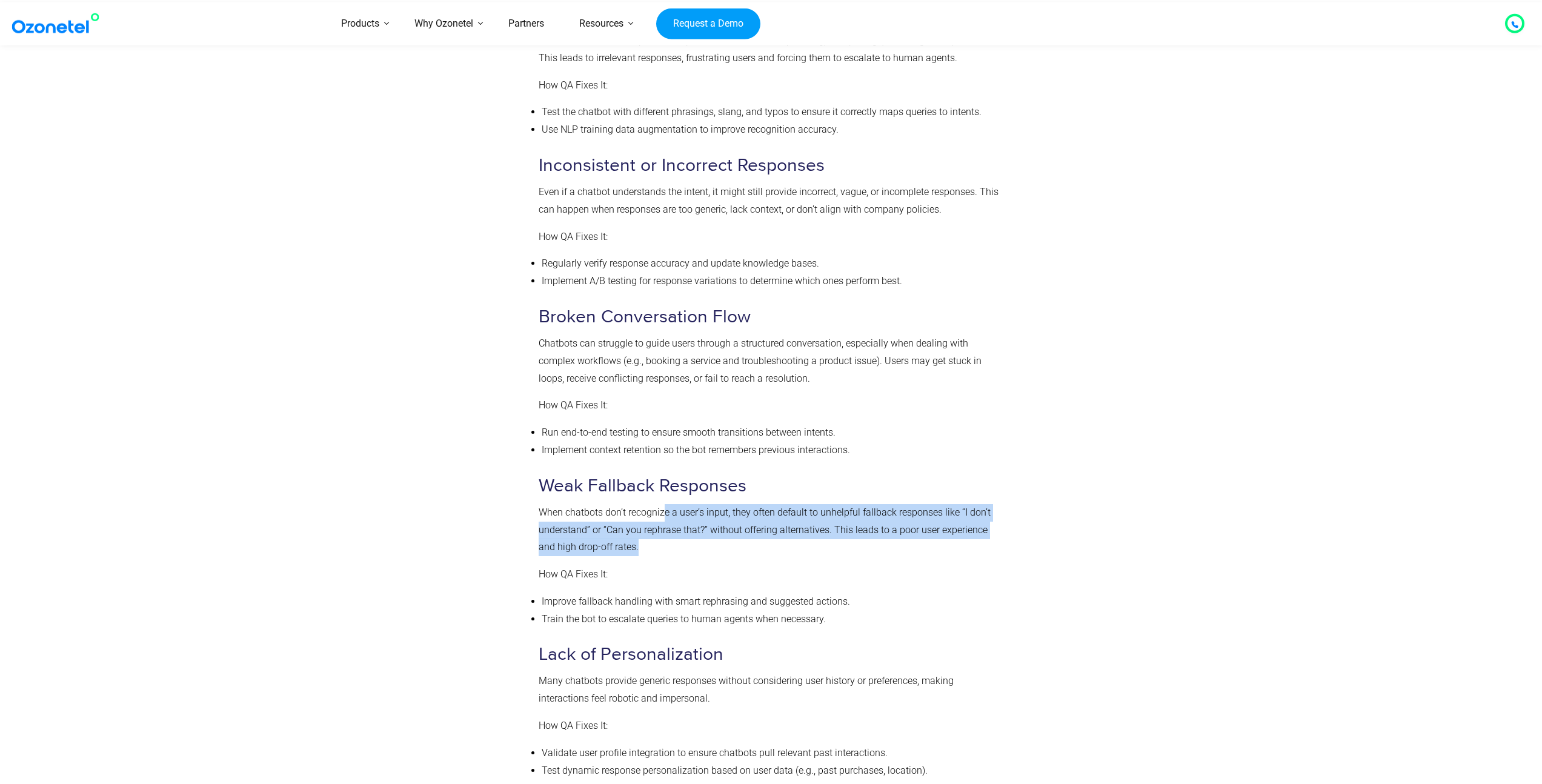
click at [663, 520] on p "When chatbots don’t recognize a user’s input, they often default to unhelpful f…" at bounding box center [768, 530] width 460 height 52
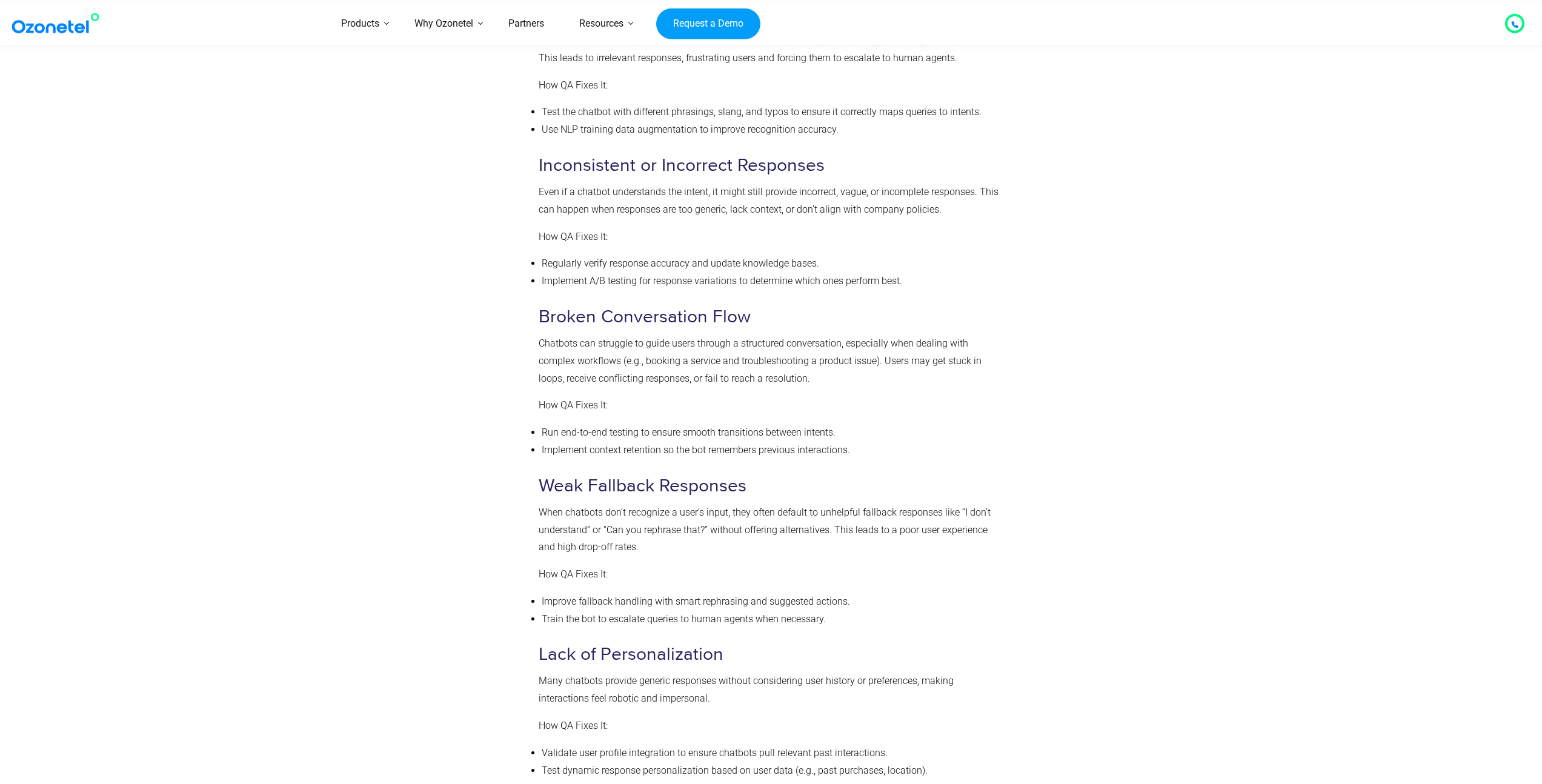
drag, startPoint x: 666, startPoint y: 523, endPoint x: 666, endPoint y: 547, distance: 24.0
click at [666, 547] on p "When chatbots don’t recognize a user’s input, they often default to unhelpful f…" at bounding box center [768, 530] width 460 height 52
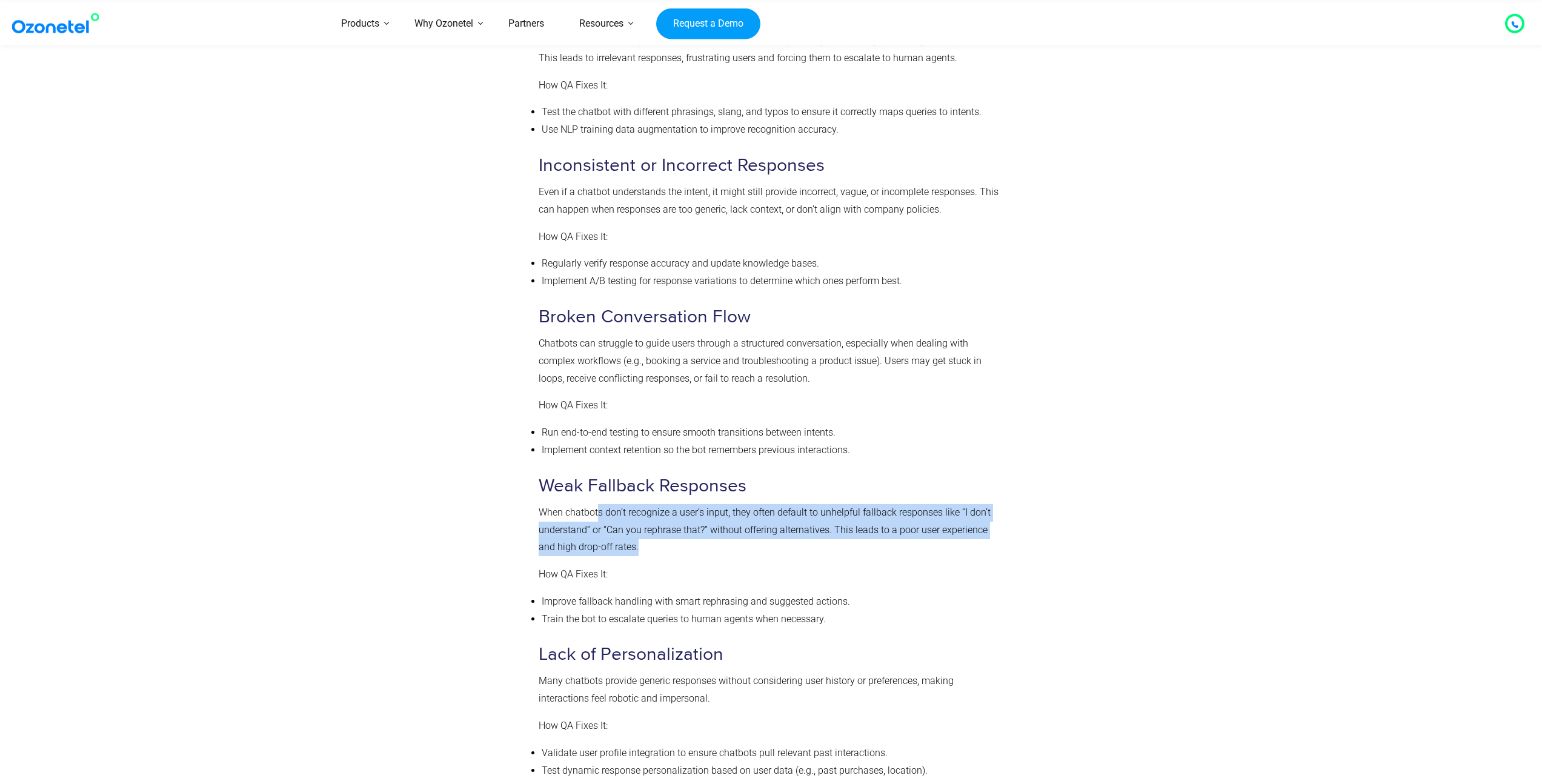
drag, startPoint x: 666, startPoint y: 547, endPoint x: 599, endPoint y: 517, distance: 73.4
click at [599, 517] on p "When chatbots don’t recognize a user’s input, they often default to unhelpful f…" at bounding box center [768, 530] width 460 height 52
click at [610, 515] on p "When chatbots don’t recognize a user’s input, they often default to unhelpful f…" at bounding box center [768, 530] width 460 height 52
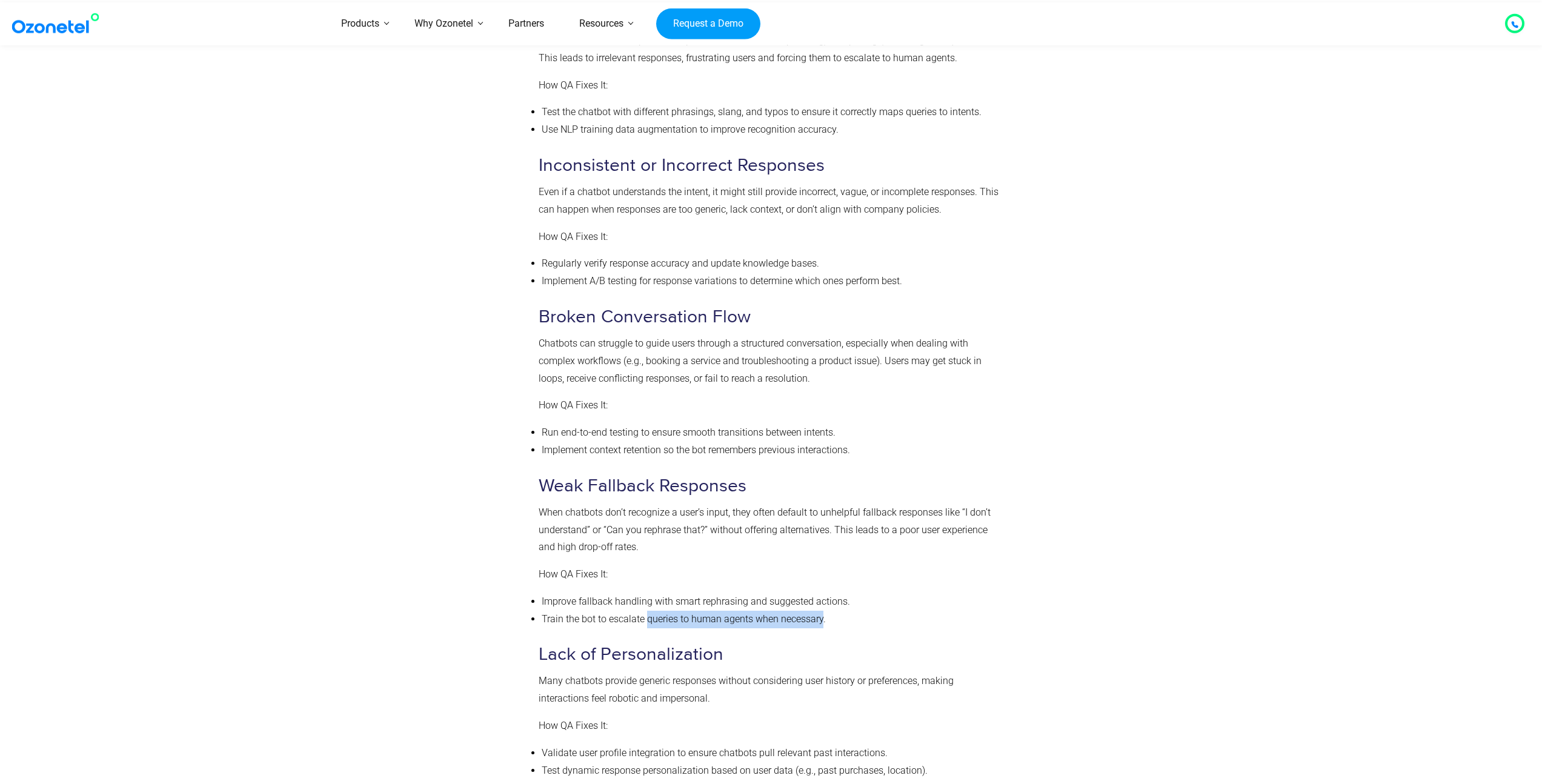
drag, startPoint x: 652, startPoint y: 618, endPoint x: 820, endPoint y: 621, distance: 168.0
click at [820, 621] on li "Train the bot to escalate queries to human agents when necessary." at bounding box center [770, 619] width 457 height 18
drag, startPoint x: 845, startPoint y: 598, endPoint x: 539, endPoint y: 599, distance: 306.0
click at [539, 599] on ul "Improve fallback handling with smart rephrasing and suggested actions. Train th…" at bounding box center [768, 611] width 460 height 35
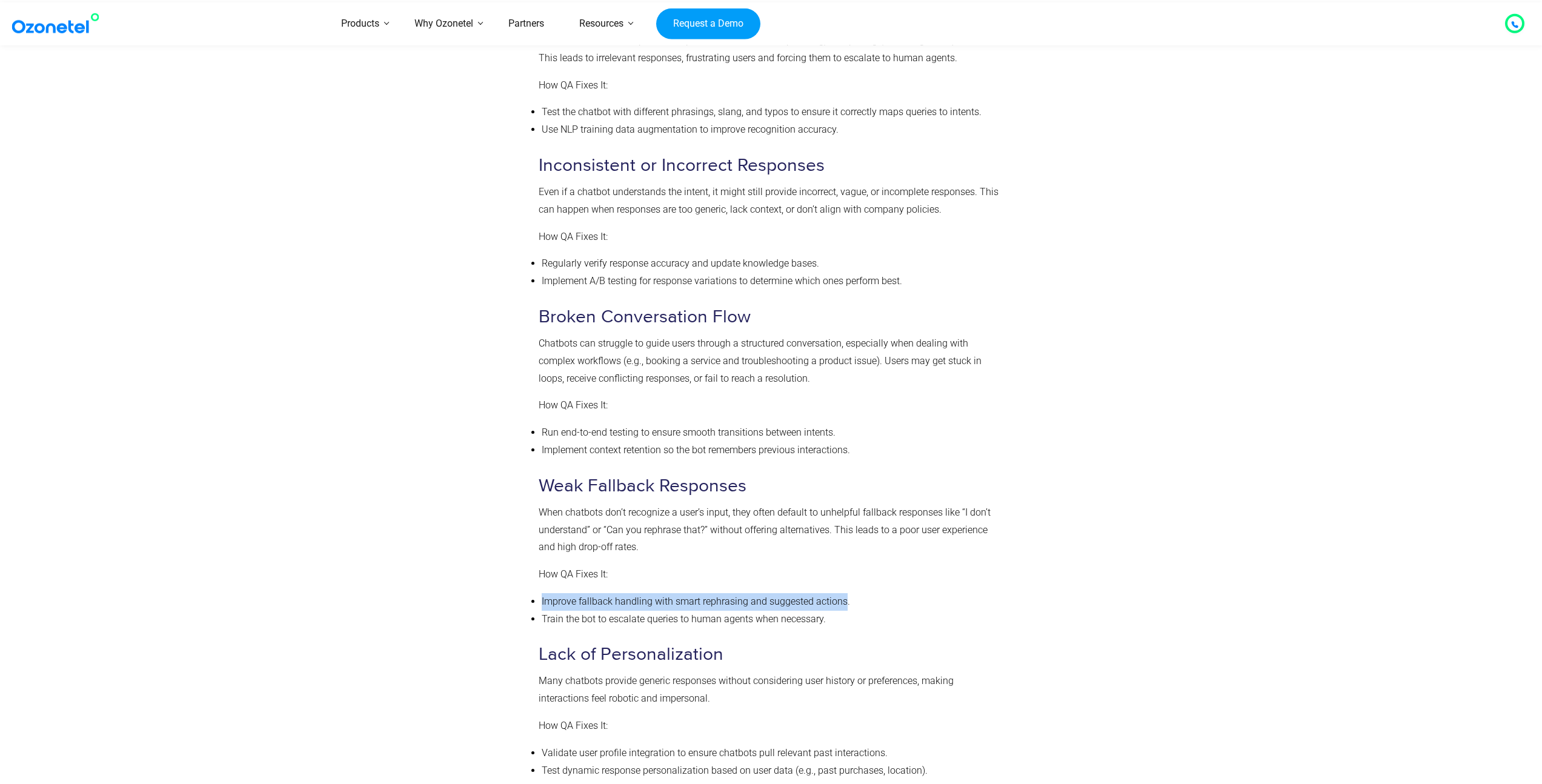
click at [542, 598] on li "Improve fallback handling with smart rephrasing and suggested actions." at bounding box center [770, 602] width 457 height 18
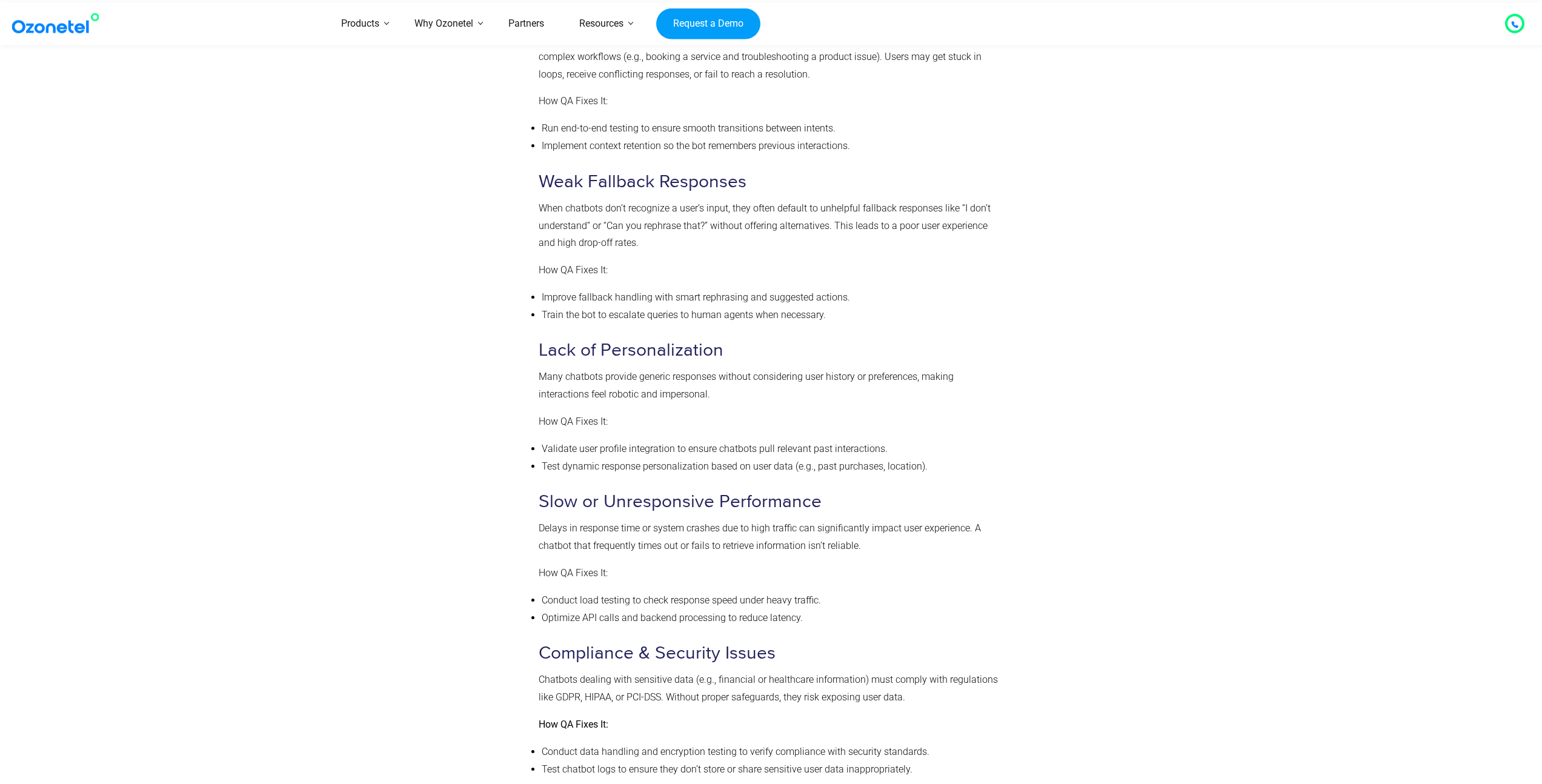
scroll to position [1950, 0]
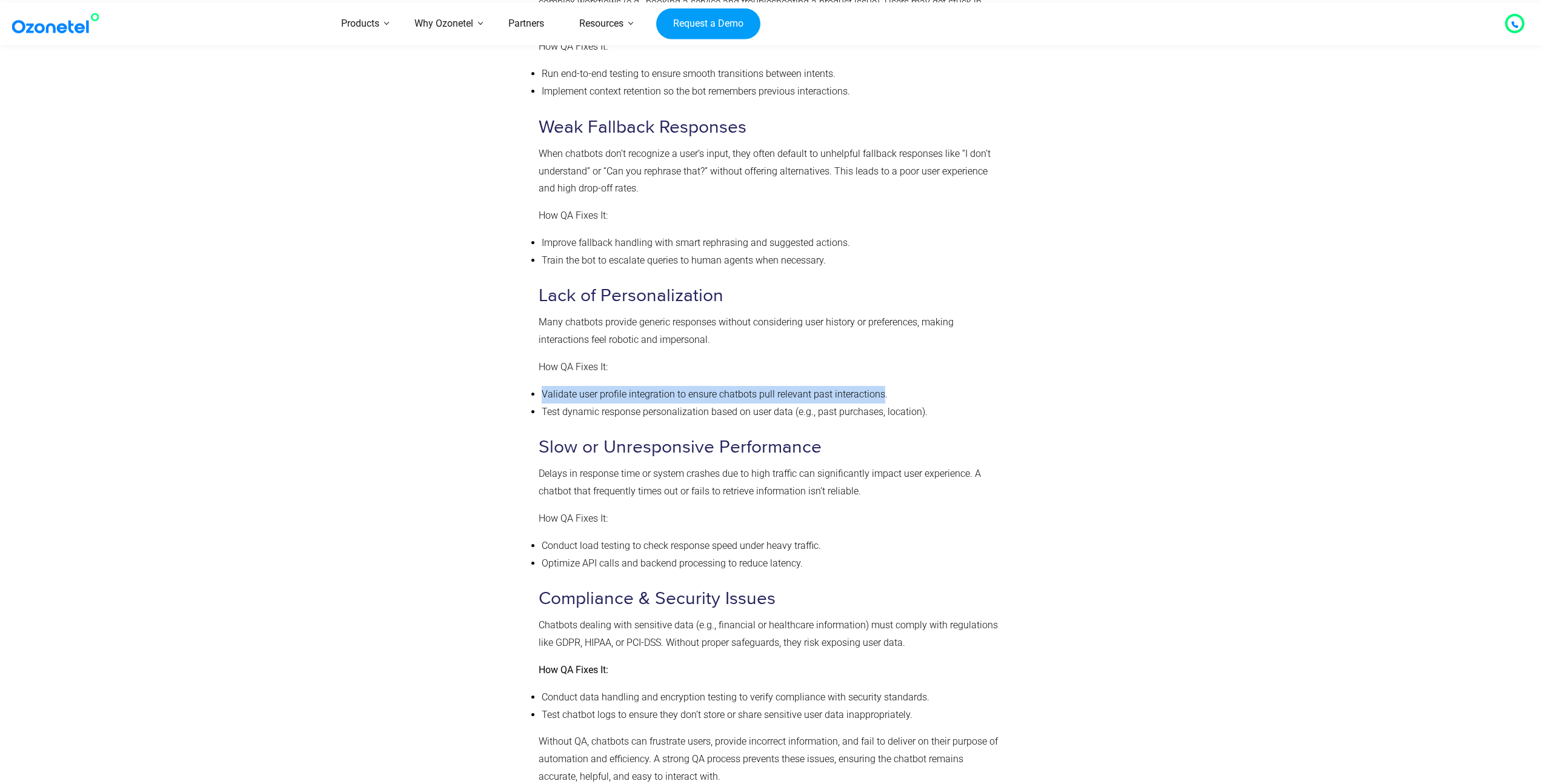
drag, startPoint x: 541, startPoint y: 393, endPoint x: 879, endPoint y: 395, distance: 338.0
click at [879, 395] on ul "Validate user profile integration to ensure chatbots pull relevant past interac…" at bounding box center [768, 403] width 460 height 35
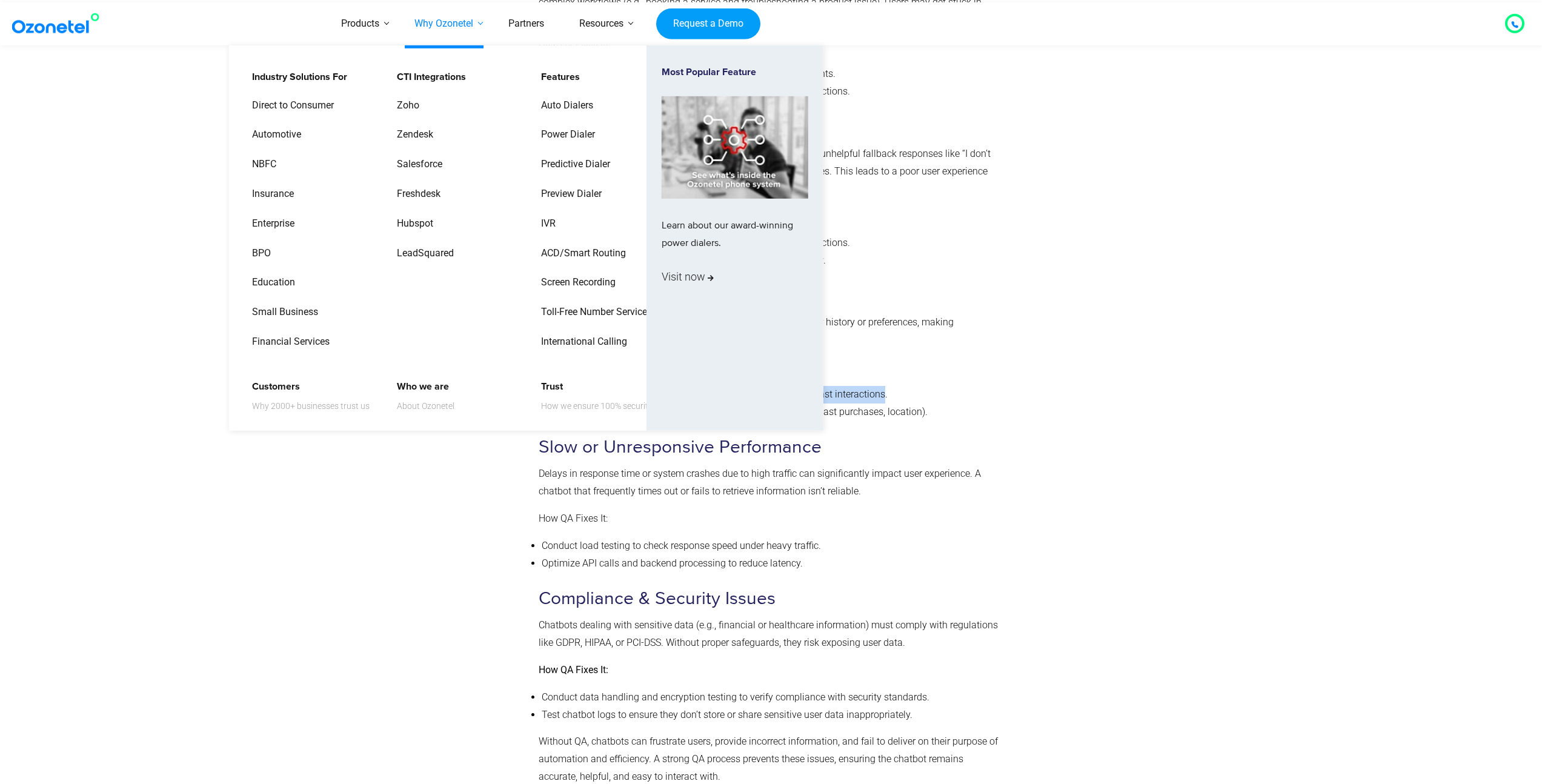
copy li "Validate user profile integration to ensure chatbots pull relevant past interac…"
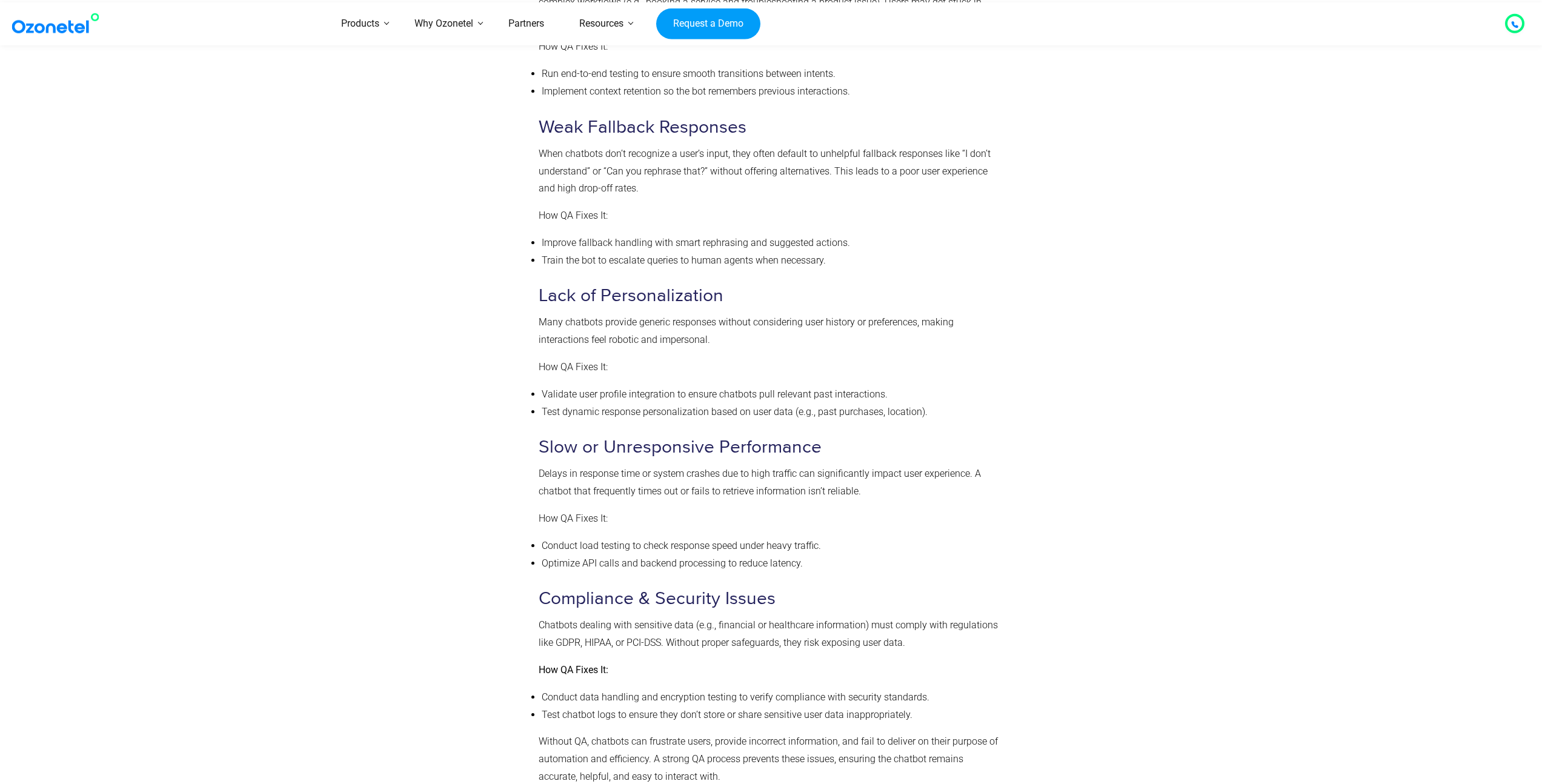
click at [800, 491] on p "Delays in response time or system crashes due to high traffic can significantly…" at bounding box center [768, 483] width 460 height 35
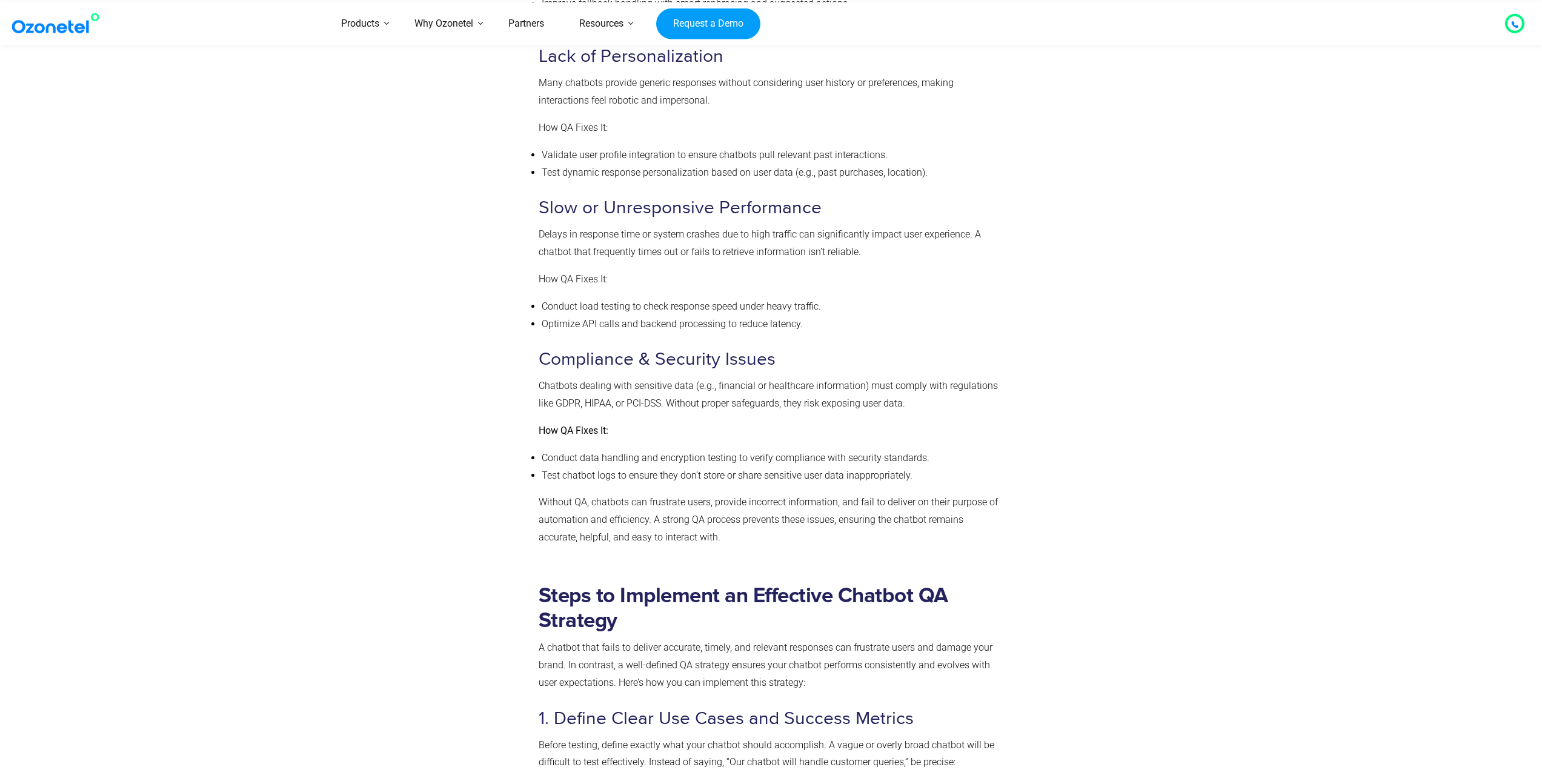
scroll to position [2192, 0]
click at [828, 395] on p "Chatbots dealing with sensitive data (e.g., financial or healthcare information…" at bounding box center [768, 392] width 460 height 35
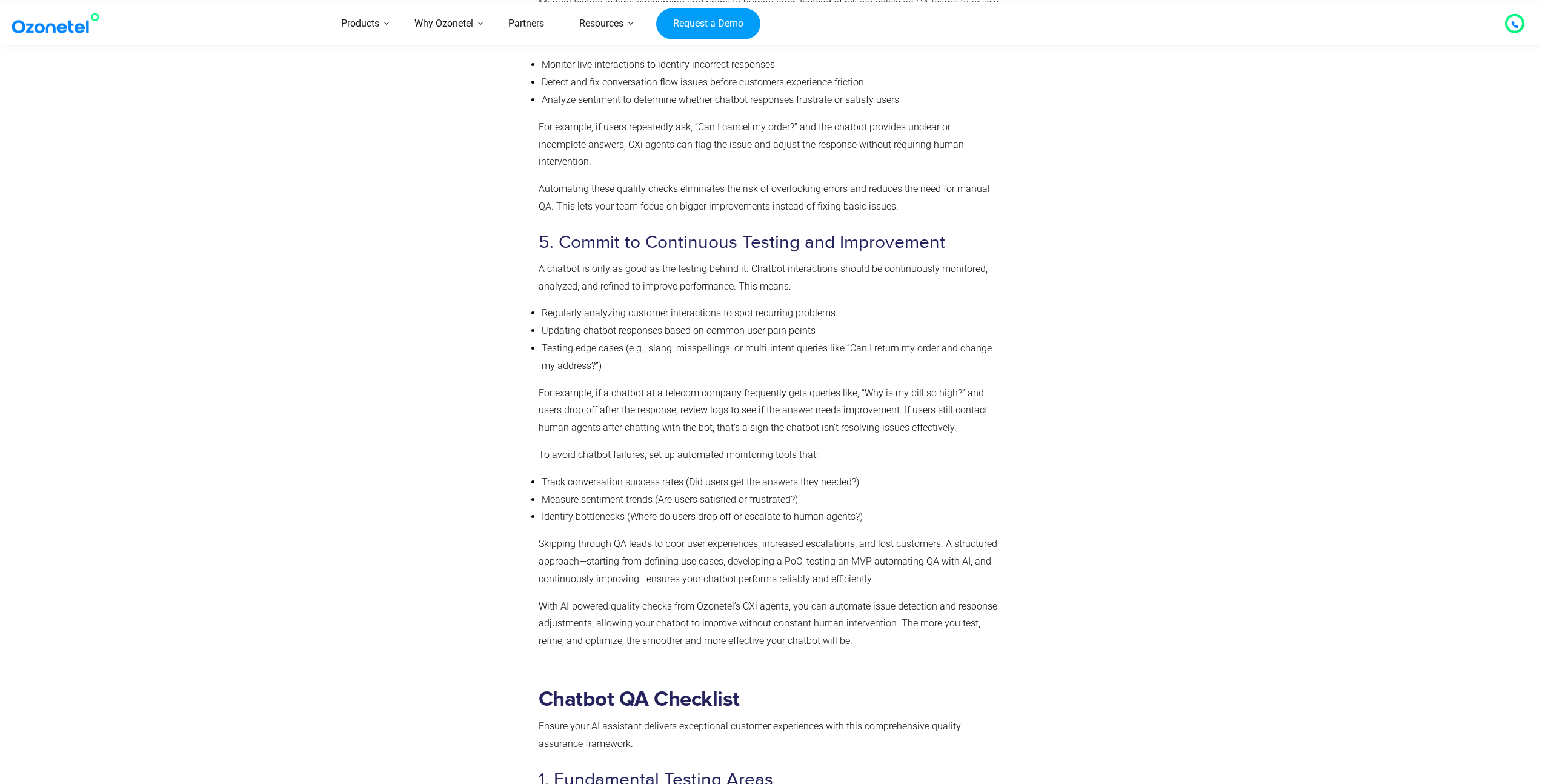
scroll to position [4017, 0]
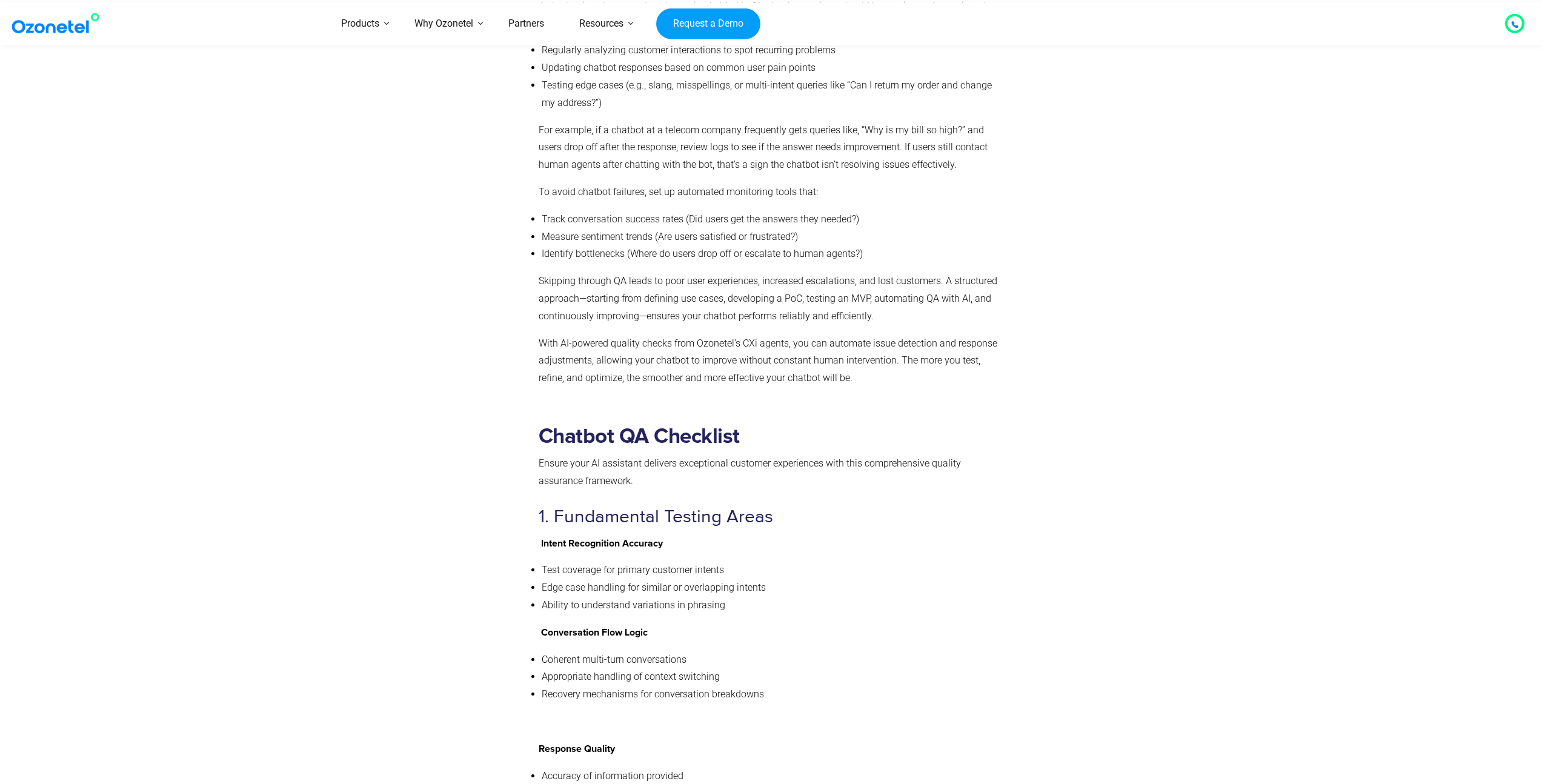
click at [843, 424] on h2 "Chatbot QA Checklist" at bounding box center [768, 436] width 460 height 25
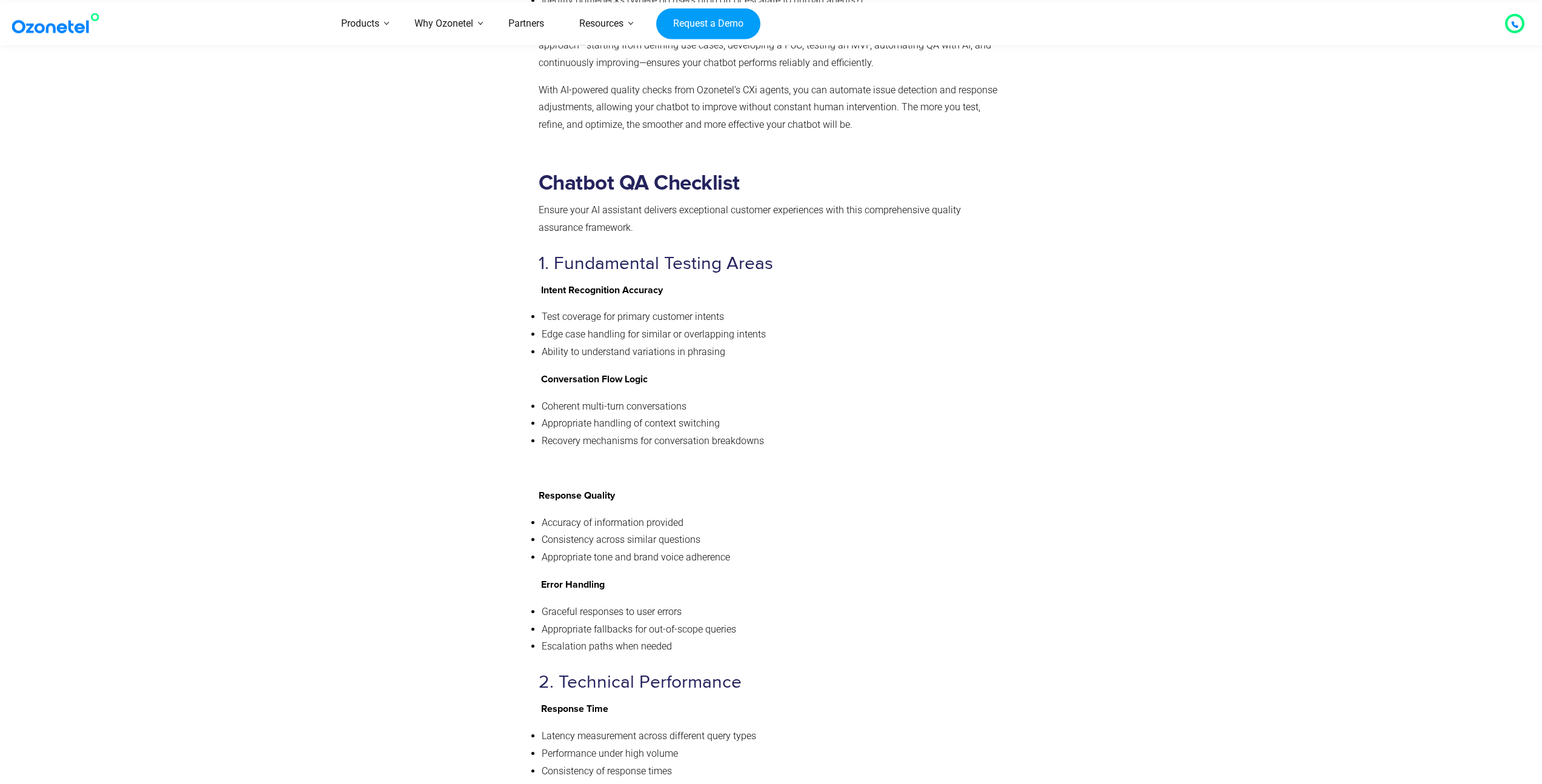
scroll to position [4504, 0]
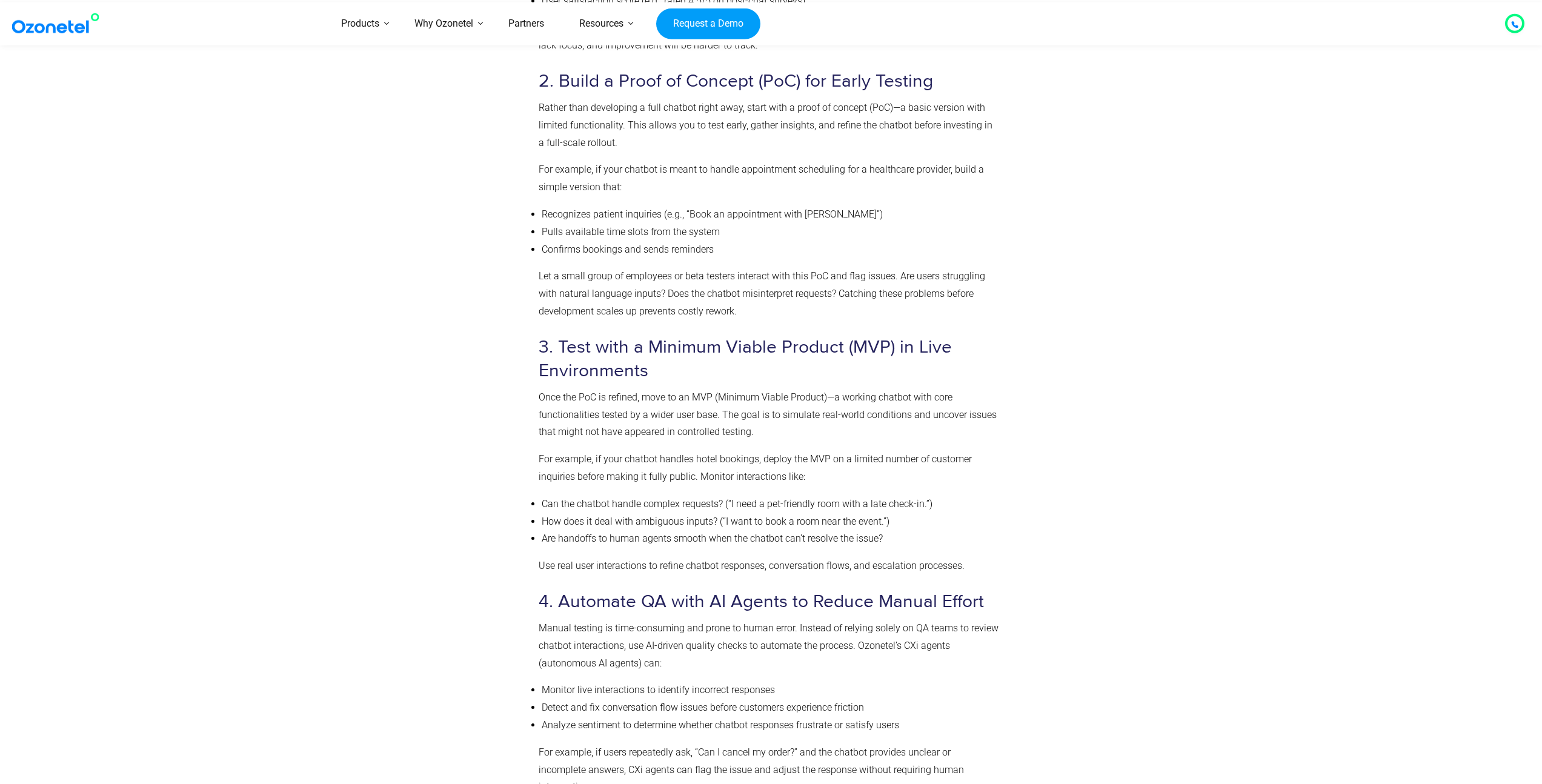
click at [846, 414] on p "Once the PoC is refined, move to an MVP (Minimum Viable Product)—a working chat…" at bounding box center [768, 415] width 460 height 52
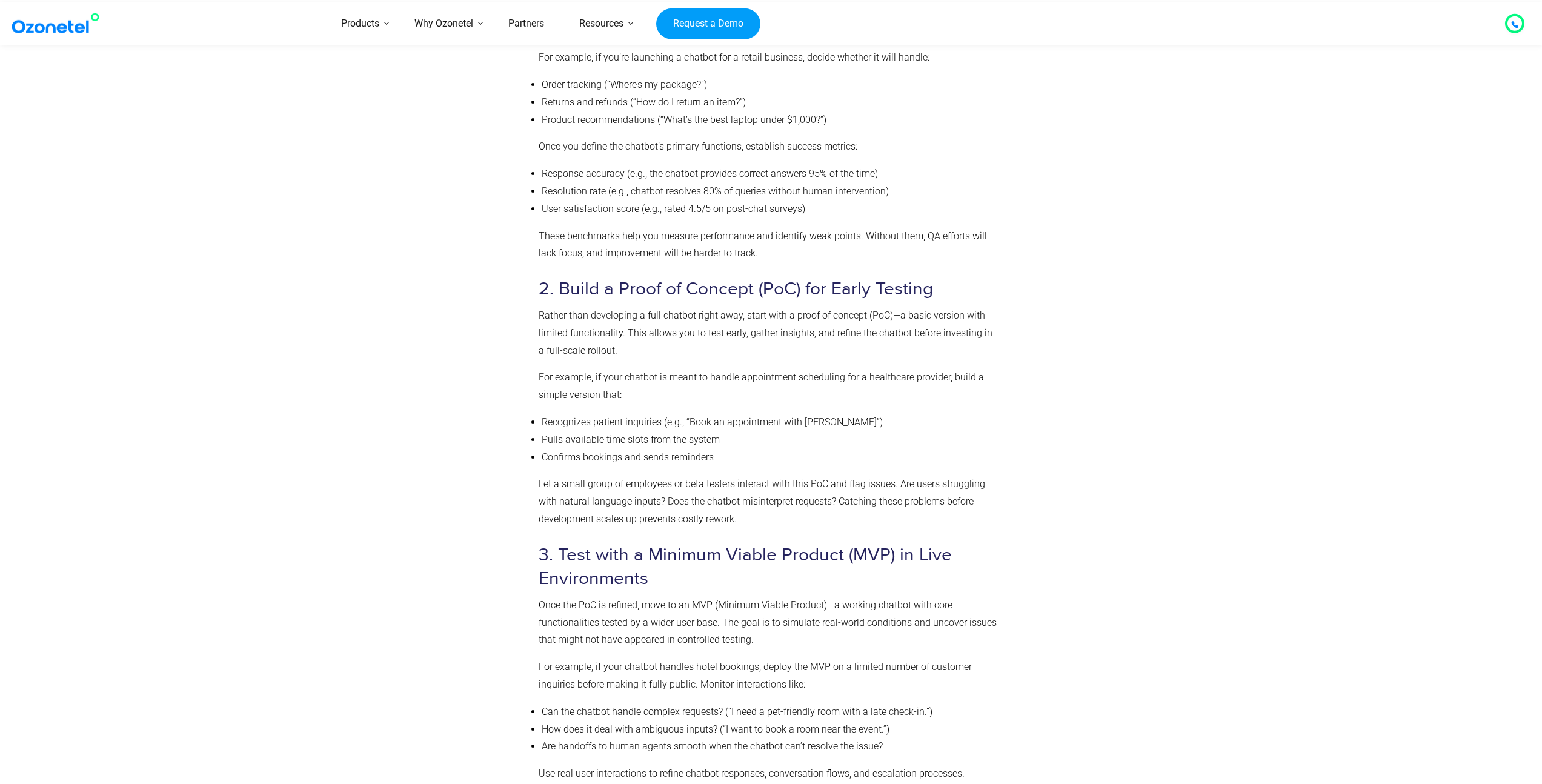
scroll to position [2913, 0]
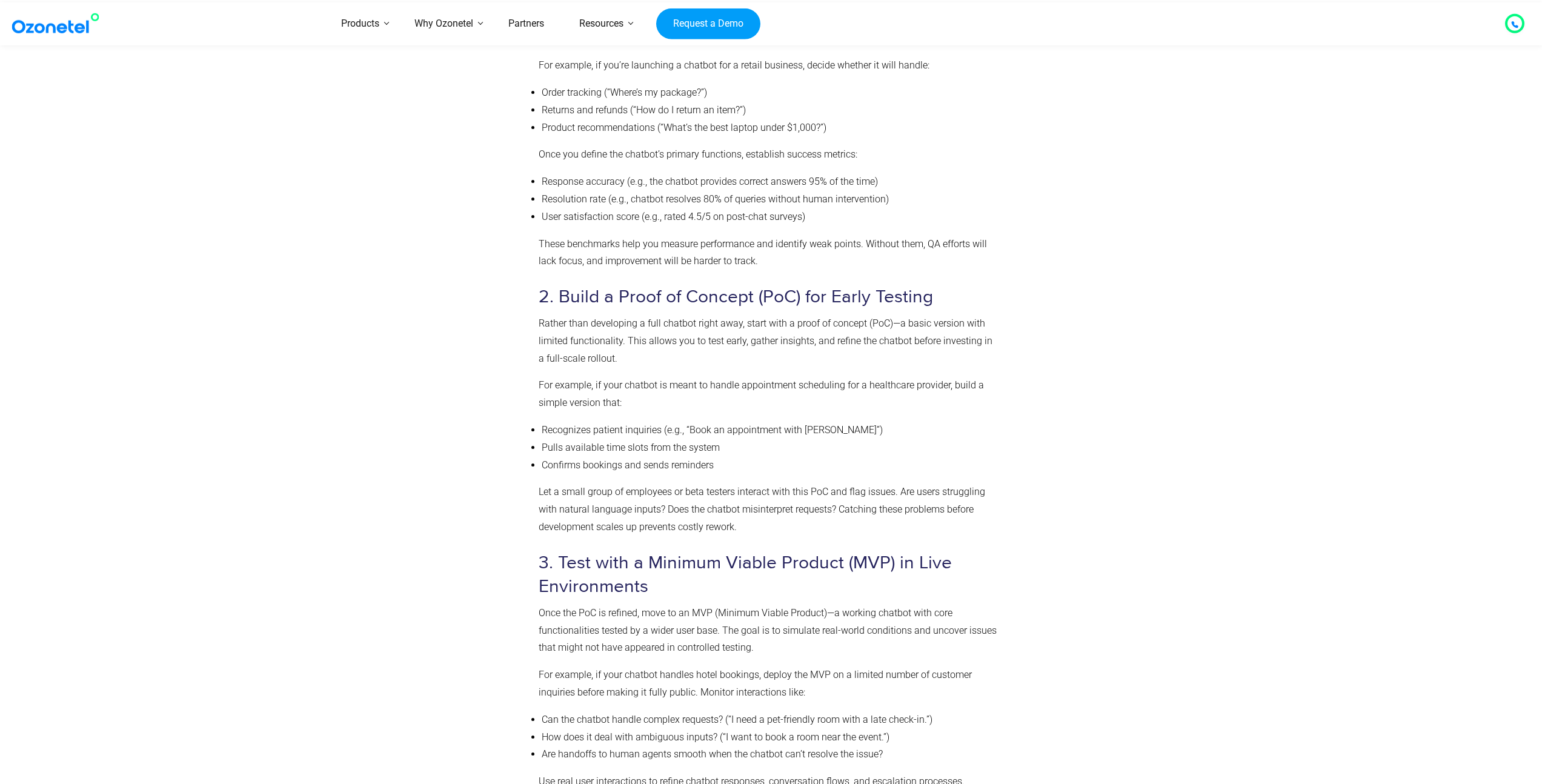
click at [846, 414] on div "Steps to Implement an Effective Chatbot QA Strategy A chatbot that fails to del…" at bounding box center [768, 675] width 460 height 1631
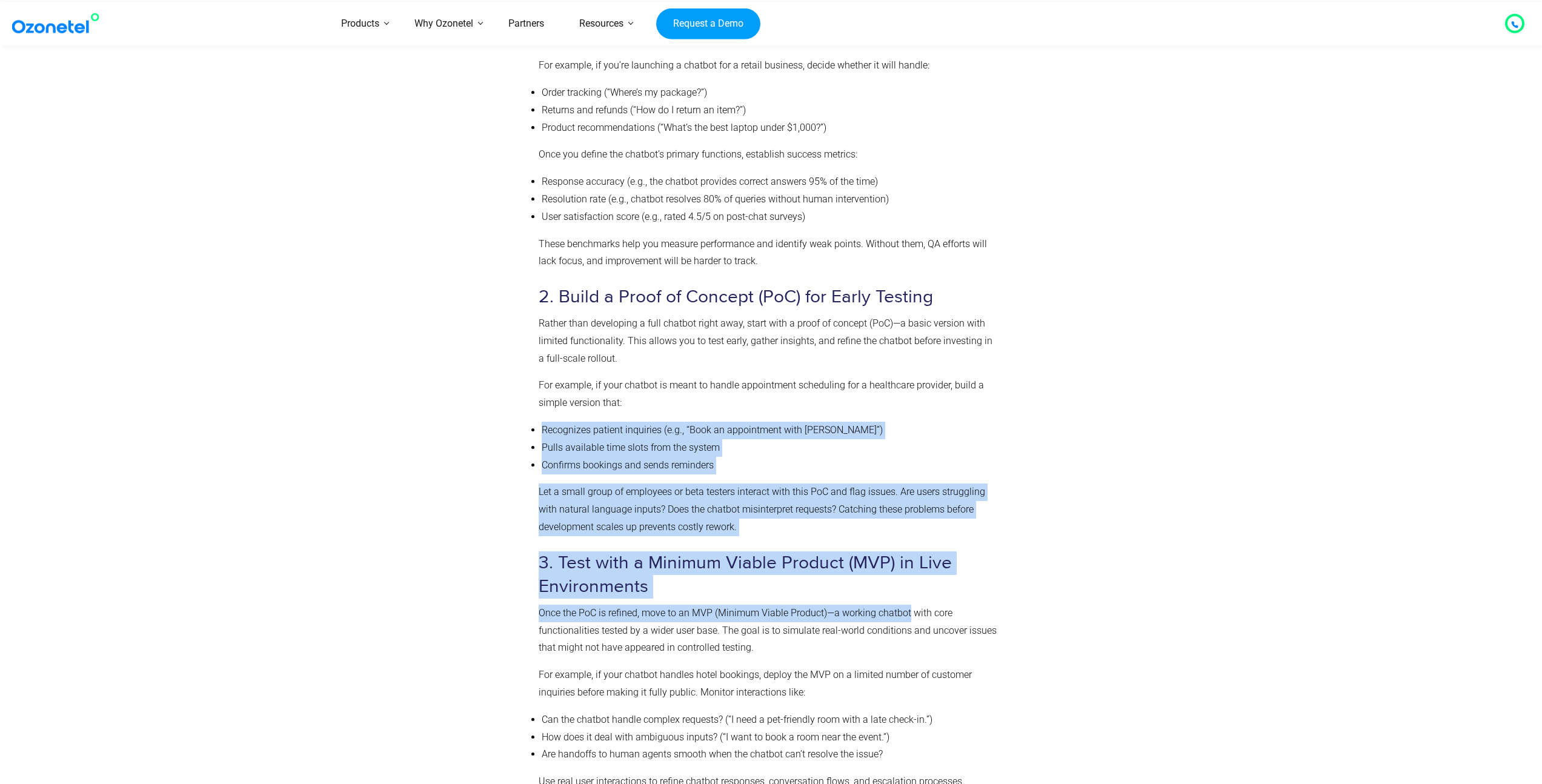
drag, startPoint x: 833, startPoint y: 438, endPoint x: 885, endPoint y: 618, distance: 187.4
click at [885, 618] on div "Steps to Implement an Effective Chatbot QA Strategy A chatbot that fails to del…" at bounding box center [768, 675] width 460 height 1631
click at [885, 618] on p "Once the PoC is refined, move to an MVP (Minimum Viable Product)—a working chat…" at bounding box center [768, 631] width 460 height 52
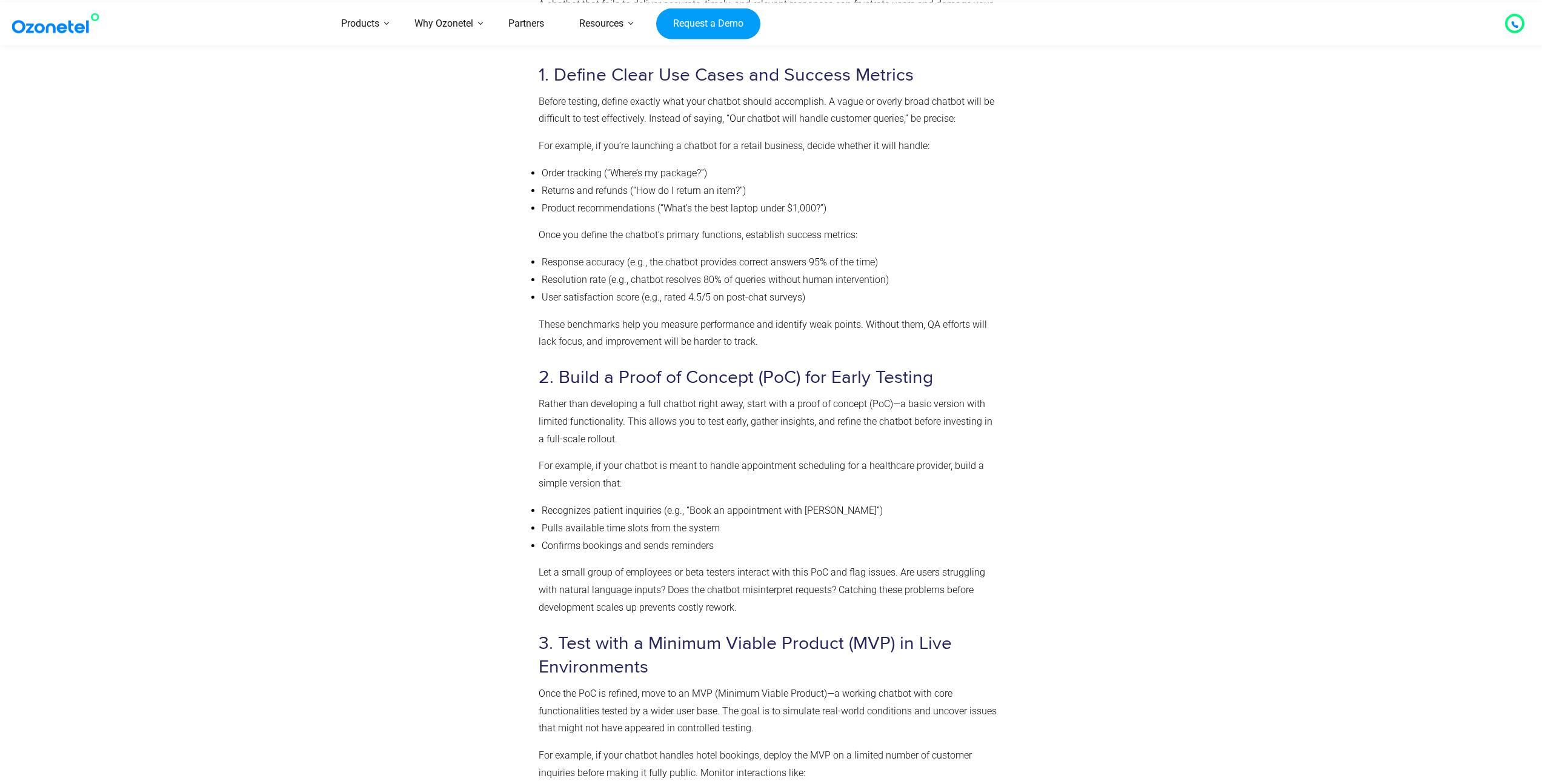
scroll to position [2808, 0]
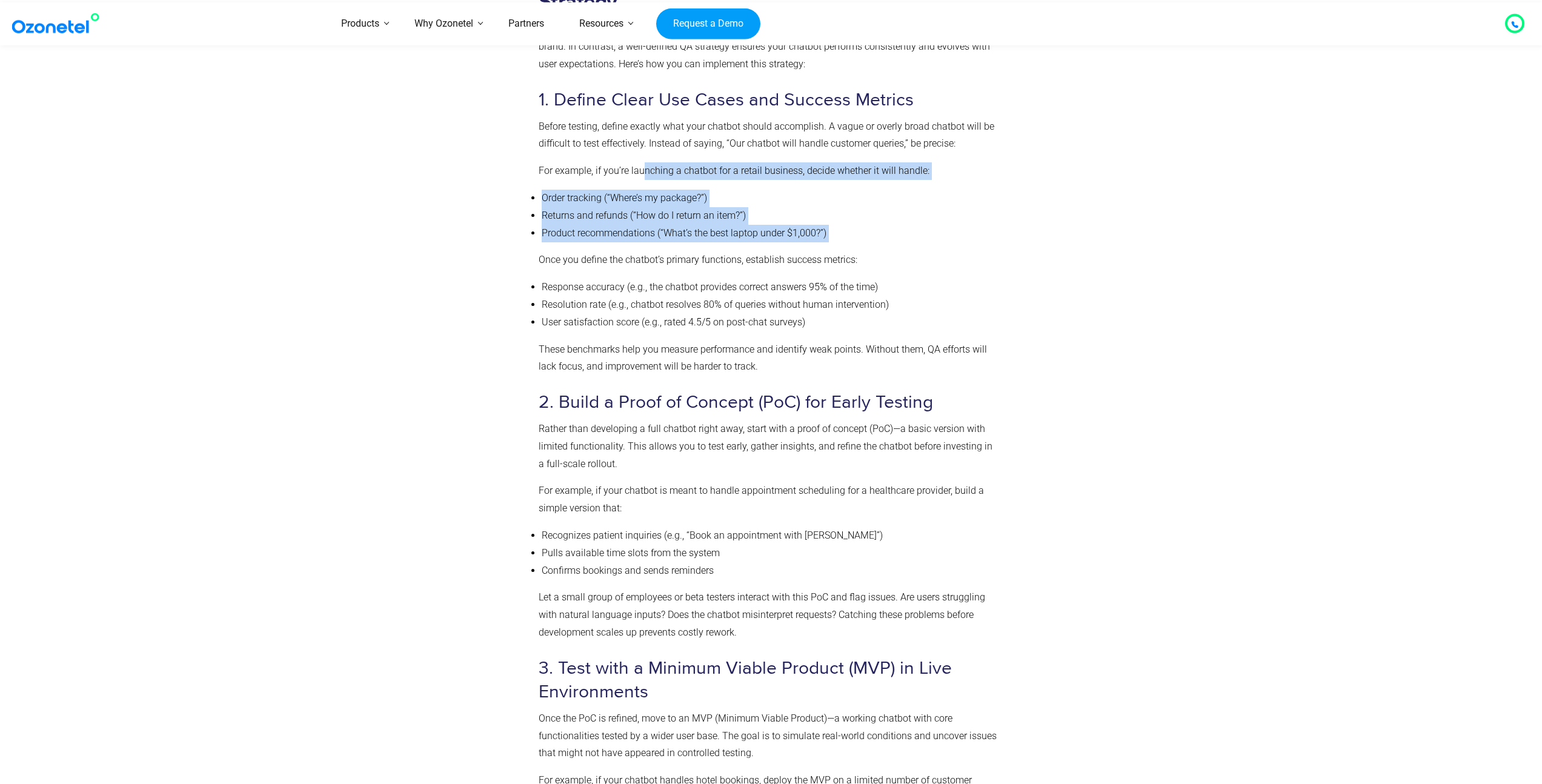
drag, startPoint x: 642, startPoint y: 176, endPoint x: 793, endPoint y: 251, distance: 168.6
click at [793, 251] on div "Steps to Implement an Effective Chatbot QA Strategy A chatbot that fails to del…" at bounding box center [768, 780] width 460 height 1631
click at [793, 251] on p "Once you define the chatbot’s primary functions, establish success metrics:" at bounding box center [768, 260] width 460 height 18
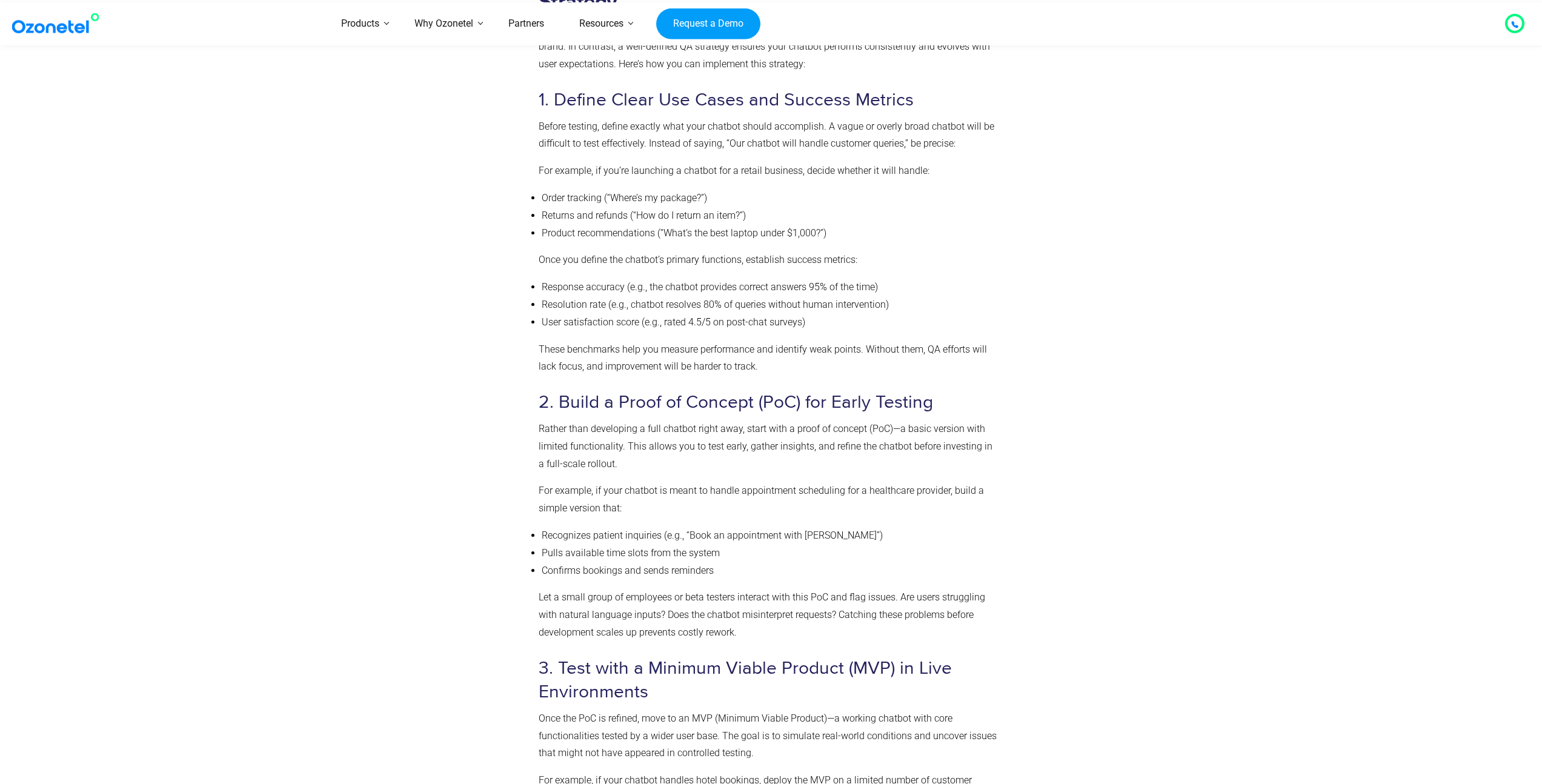
click at [652, 169] on p "For example, if you’re launching a chatbot for a retail business, decide whethe…" at bounding box center [768, 171] width 460 height 18
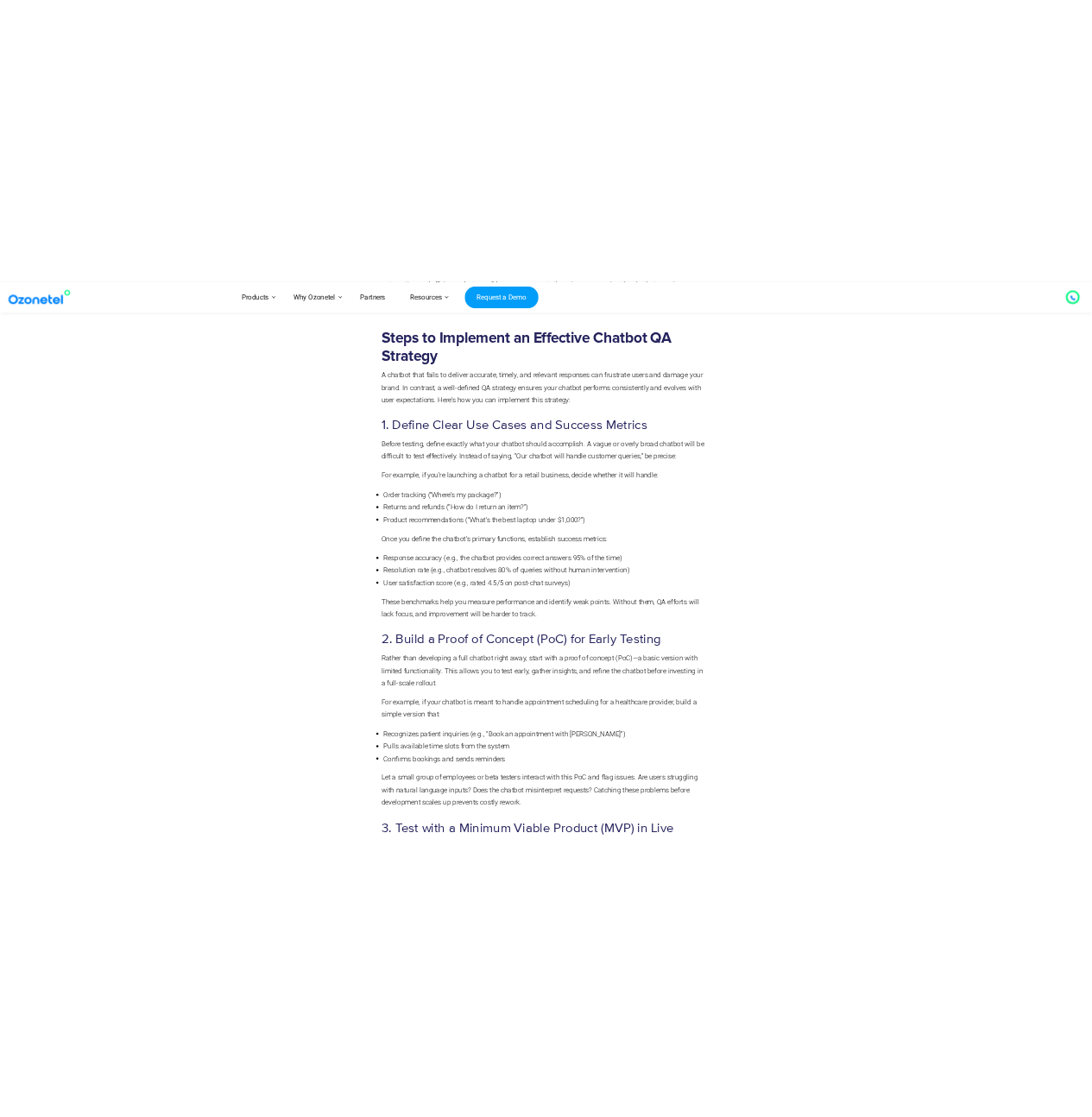
scroll to position [3816, 0]
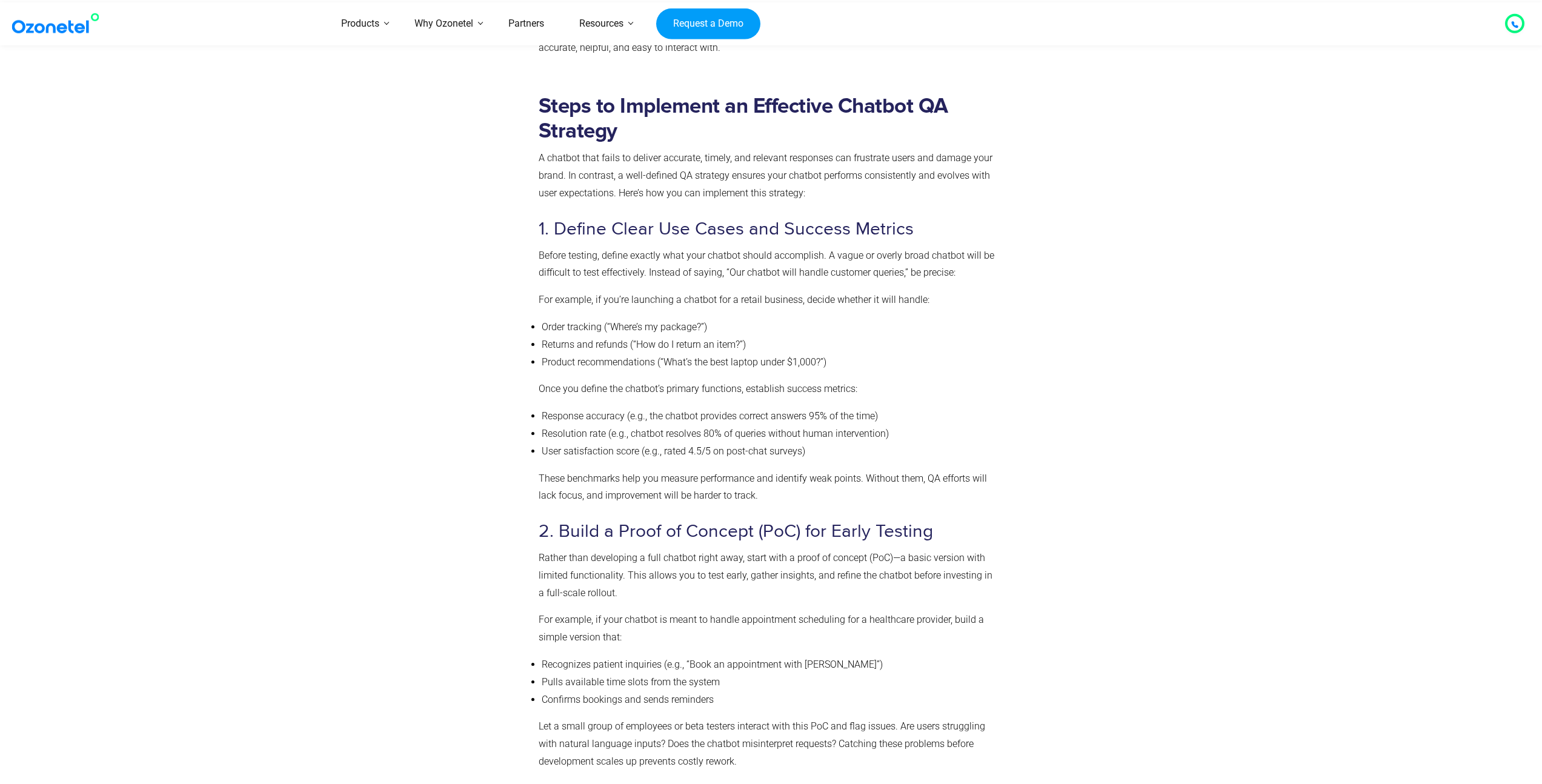
click at [551, 106] on h2 "Steps to Implement an Effective Chatbot QA Strategy" at bounding box center [768, 119] width 460 height 50
drag, startPoint x: 604, startPoint y: 328, endPoint x: 708, endPoint y: 330, distance: 104.0
click at [708, 330] on li "Order tracking (“Where’s my package?”)" at bounding box center [770, 327] width 457 height 18
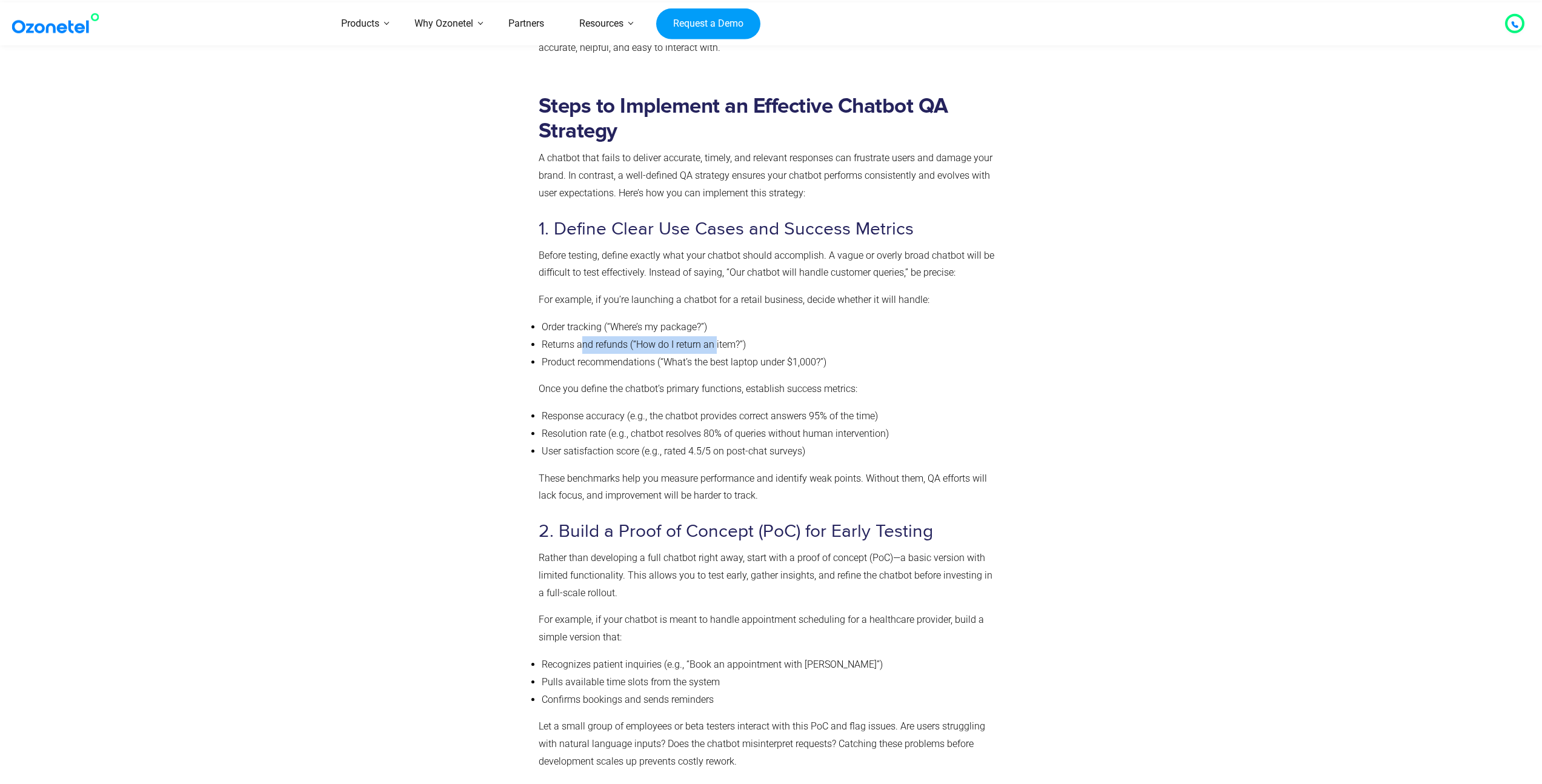
drag, startPoint x: 583, startPoint y: 338, endPoint x: 716, endPoint y: 344, distance: 133.1
click at [716, 344] on li "Returns and refunds (“How do I return an item?”)" at bounding box center [770, 345] width 457 height 18
drag, startPoint x: 567, startPoint y: 364, endPoint x: 791, endPoint y: 365, distance: 224.0
click at [791, 365] on li "Product recommendations (“What’s the best laptop under $1,000?”)" at bounding box center [770, 363] width 457 height 18
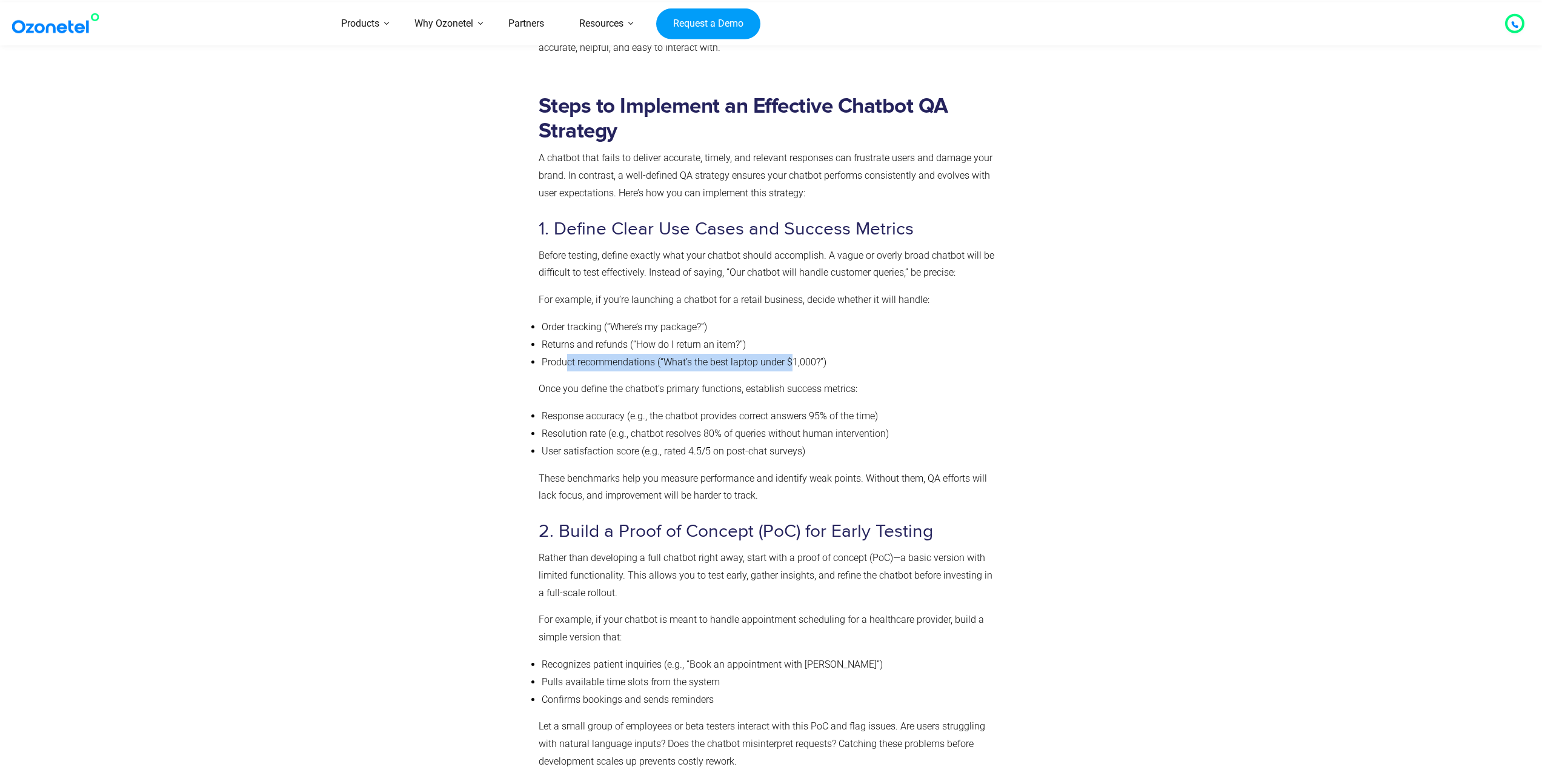
click at [791, 365] on li "Product recommendations (“What’s the best laptop under $1,000?”)" at bounding box center [770, 363] width 457 height 18
drag, startPoint x: 811, startPoint y: 361, endPoint x: 610, endPoint y: 333, distance: 202.9
click at [610, 333] on ul "Order tracking (“Where’s my package?”) Returns and refunds (“How do I return an…" at bounding box center [768, 345] width 460 height 52
click at [610, 333] on li "Order tracking (“Where’s my package?”)" at bounding box center [770, 327] width 457 height 18
drag, startPoint x: 592, startPoint y: 333, endPoint x: 838, endPoint y: 366, distance: 248.2
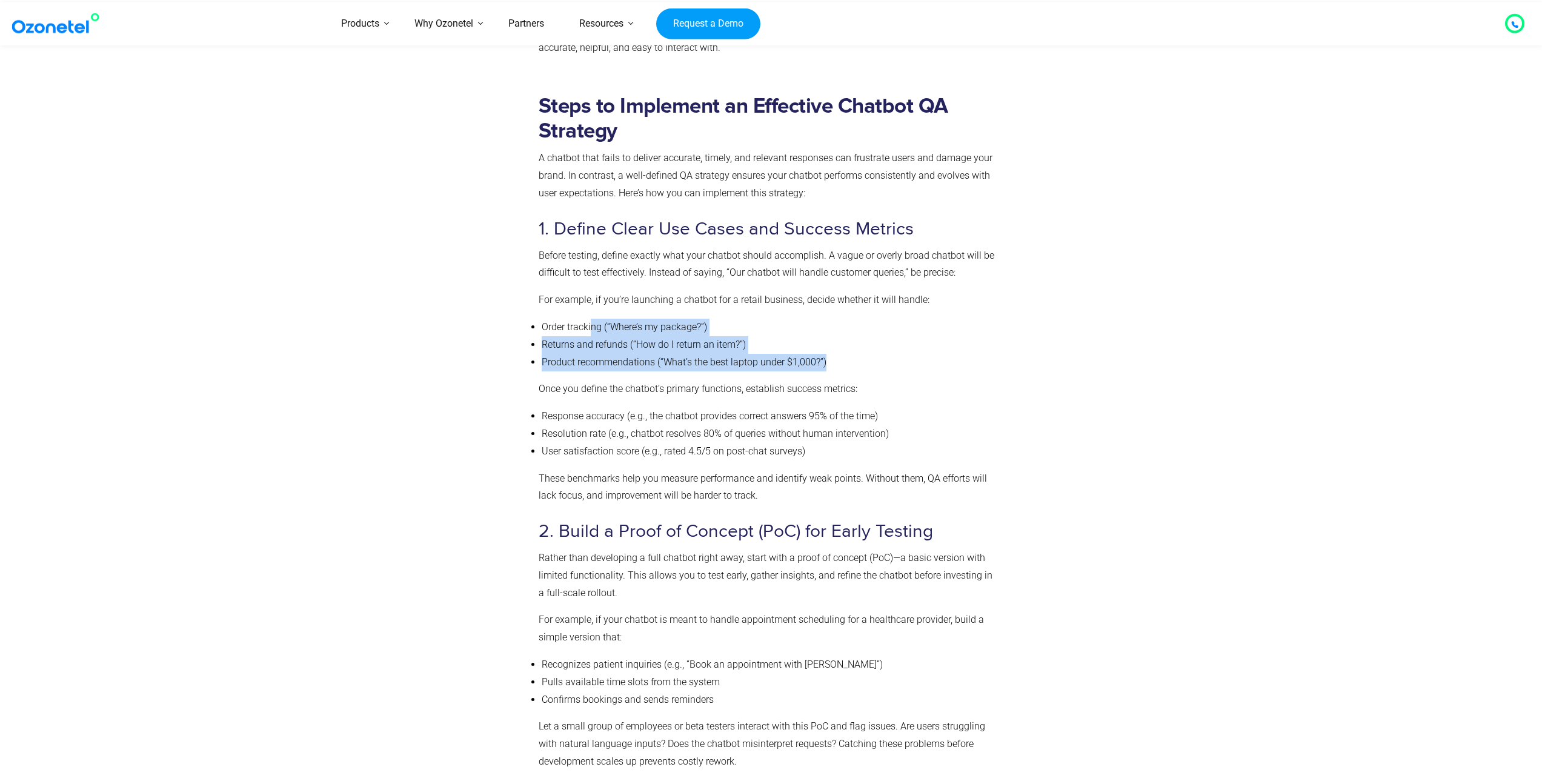
click at [838, 366] on ul "Order tracking (“Where’s my package?”) Returns and refunds (“How do I return an…" at bounding box center [768, 345] width 460 height 52
click at [838, 366] on li "Product recommendations (“What’s the best laptop under $1,000?”)" at bounding box center [770, 363] width 457 height 18
drag, startPoint x: 841, startPoint y: 365, endPoint x: 558, endPoint y: 330, distance: 285.2
click at [558, 330] on ul "Order tracking (“Where’s my package?”) Returns and refunds (“How do I return an…" at bounding box center [768, 345] width 460 height 52
click at [559, 330] on li "Order tracking (“Where’s my package?”)" at bounding box center [770, 327] width 457 height 18
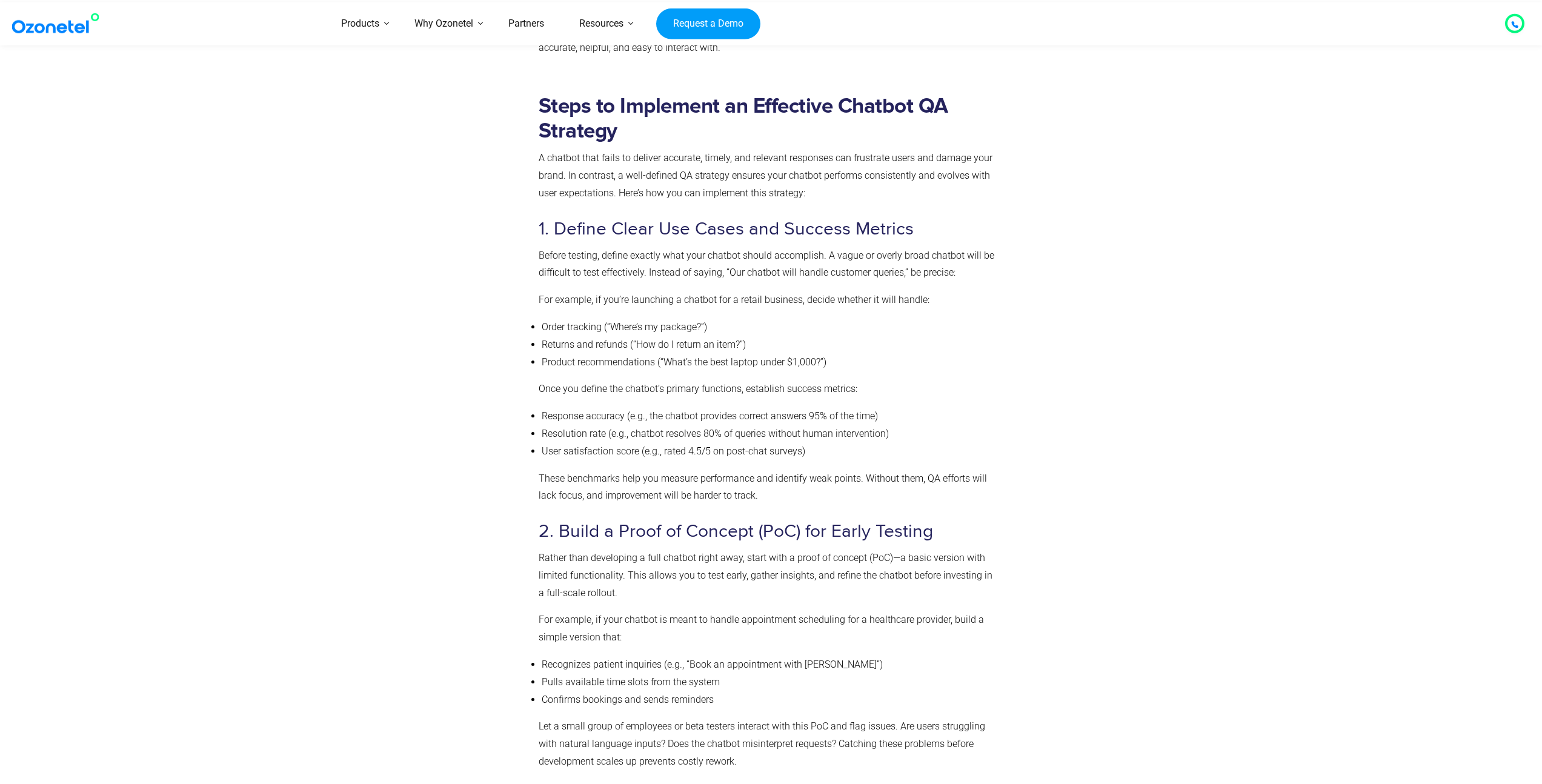
click at [942, 419] on li "Response accuracy (e.g., the chatbot provides correct answers 95% of the time)" at bounding box center [770, 416] width 457 height 18
drag, startPoint x: 681, startPoint y: 278, endPoint x: 881, endPoint y: 302, distance: 201.4
drag, startPoint x: 881, startPoint y: 302, endPoint x: 637, endPoint y: 301, distance: 244.0
click at [637, 301] on p "For example, if you’re launching a chatbot for a retail business, decide whethe…" at bounding box center [768, 300] width 460 height 18
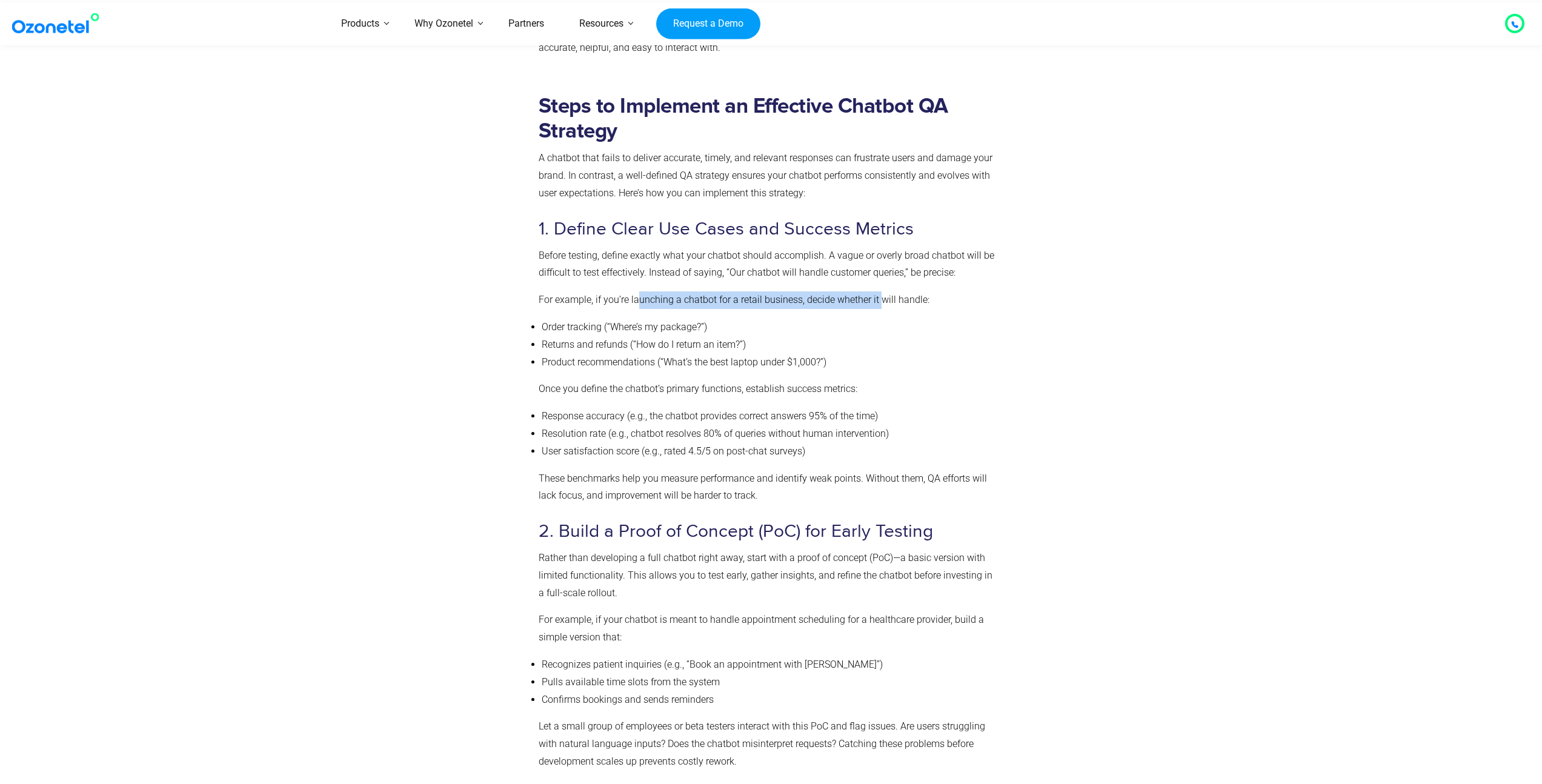
click at [637, 301] on p "For example, if you’re launching a chatbot for a retail business, decide whethe…" at bounding box center [768, 300] width 460 height 18
drag, startPoint x: 578, startPoint y: 298, endPoint x: 912, endPoint y: 299, distance: 334.0
click at [912, 299] on p "For example, if you’re launching a chatbot for a retail business, decide whethe…" at bounding box center [768, 300] width 460 height 18
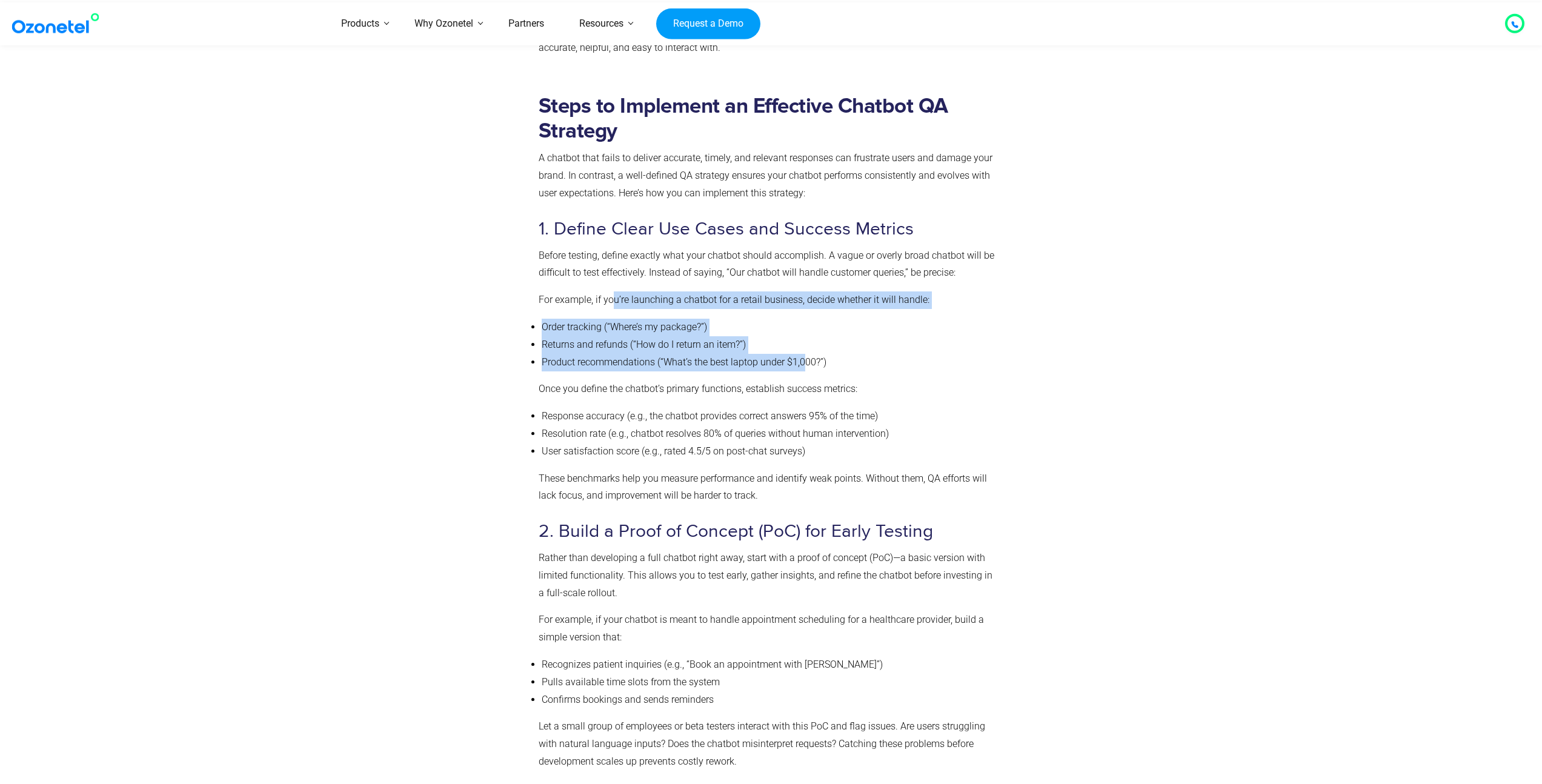
drag, startPoint x: 609, startPoint y: 298, endPoint x: 809, endPoint y: 356, distance: 208.2
click at [809, 356] on li "Product recommendations (“What’s the best laptop under $1,000?”)" at bounding box center [770, 363] width 457 height 18
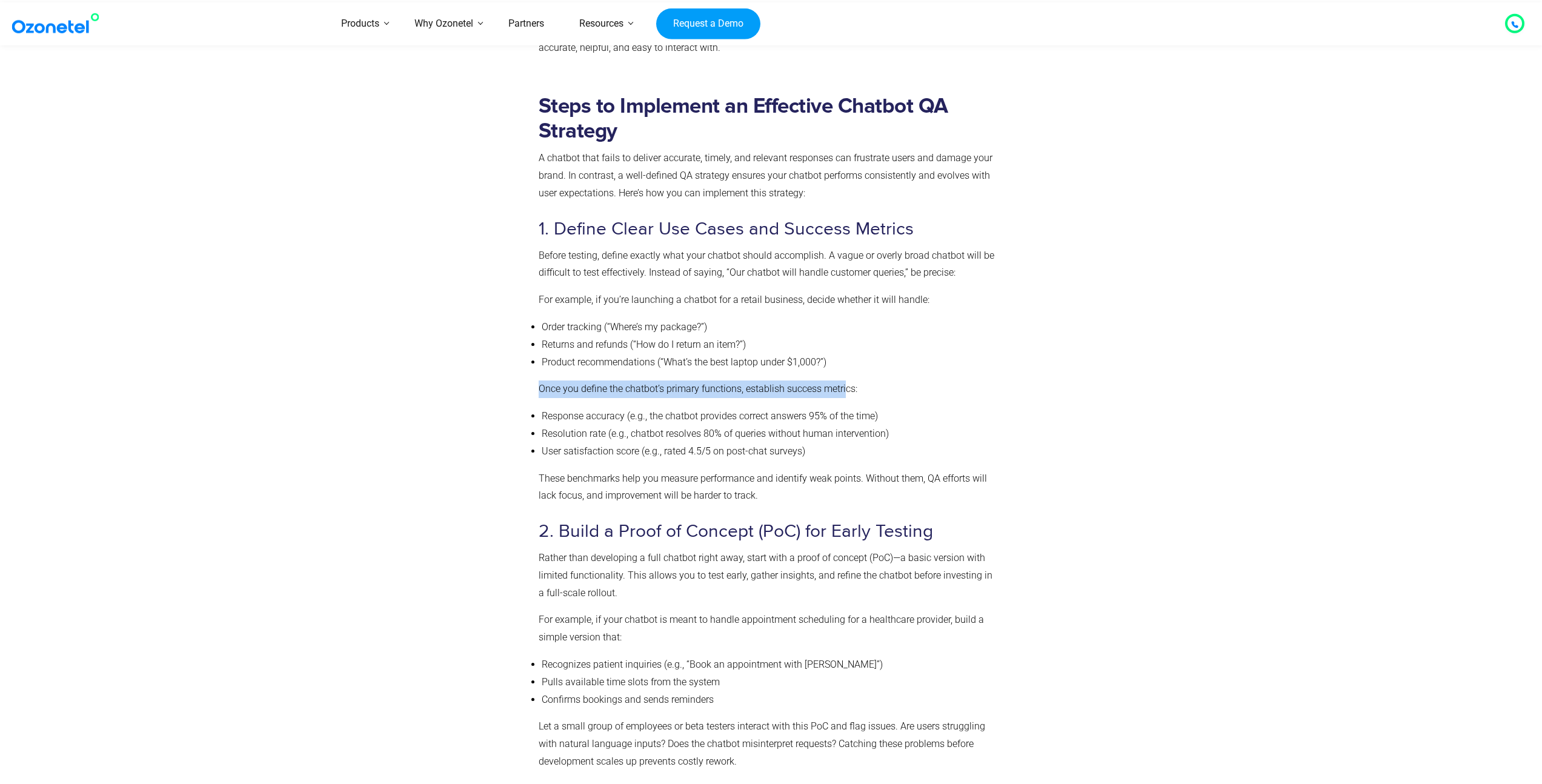
drag, startPoint x: 635, startPoint y: 380, endPoint x: 847, endPoint y: 386, distance: 212.1
click at [847, 386] on p "Once you define the chatbot’s primary functions, establish success metrics:" at bounding box center [768, 389] width 460 height 18
drag, startPoint x: 849, startPoint y: 386, endPoint x: 567, endPoint y: 385, distance: 282.0
click at [567, 385] on p "Once you define the chatbot’s primary functions, establish success metrics:" at bounding box center [768, 389] width 460 height 18
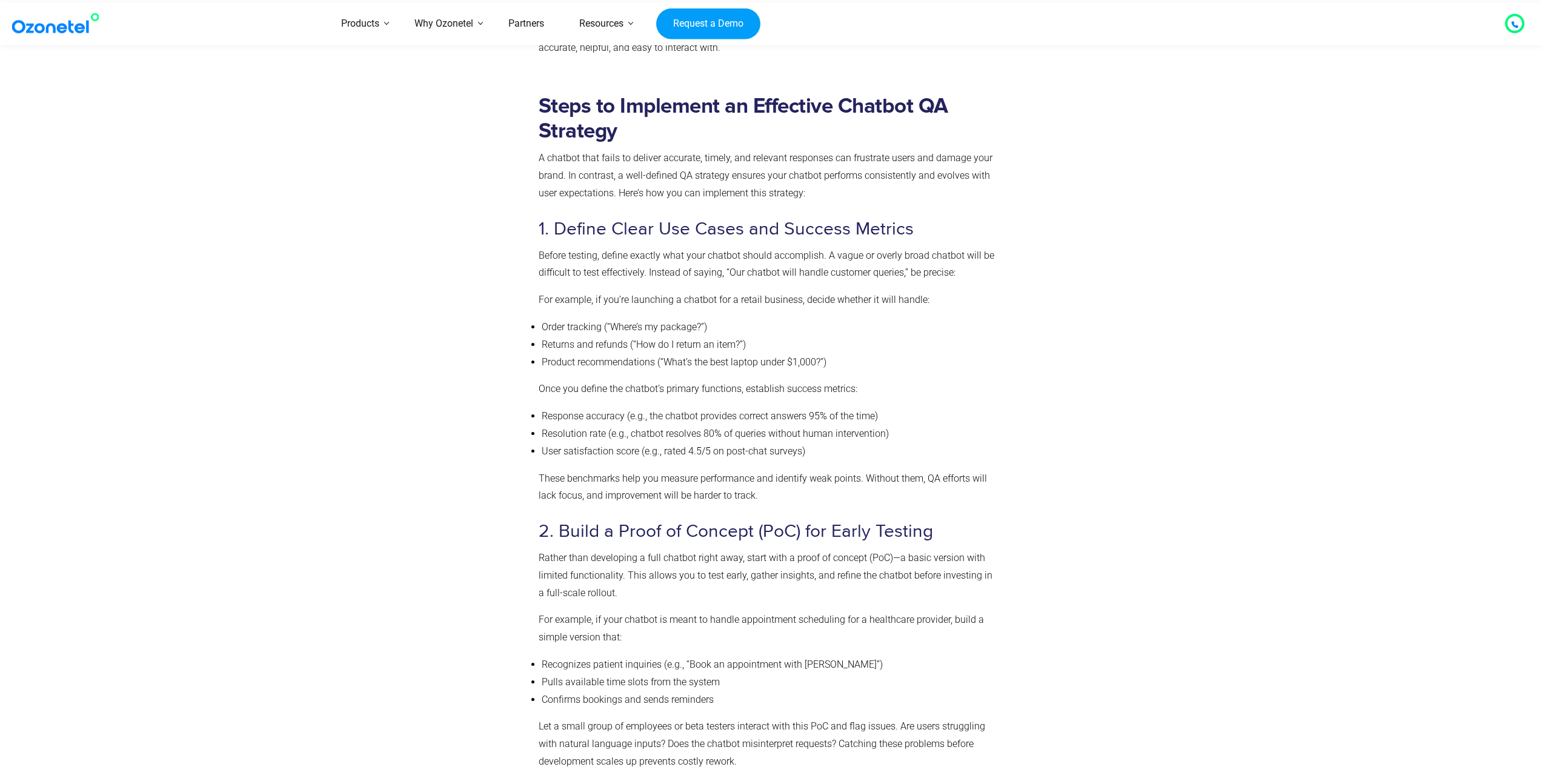
click at [560, 386] on p "Once you define the chatbot’s primary functions, establish success metrics:" at bounding box center [768, 389] width 460 height 18
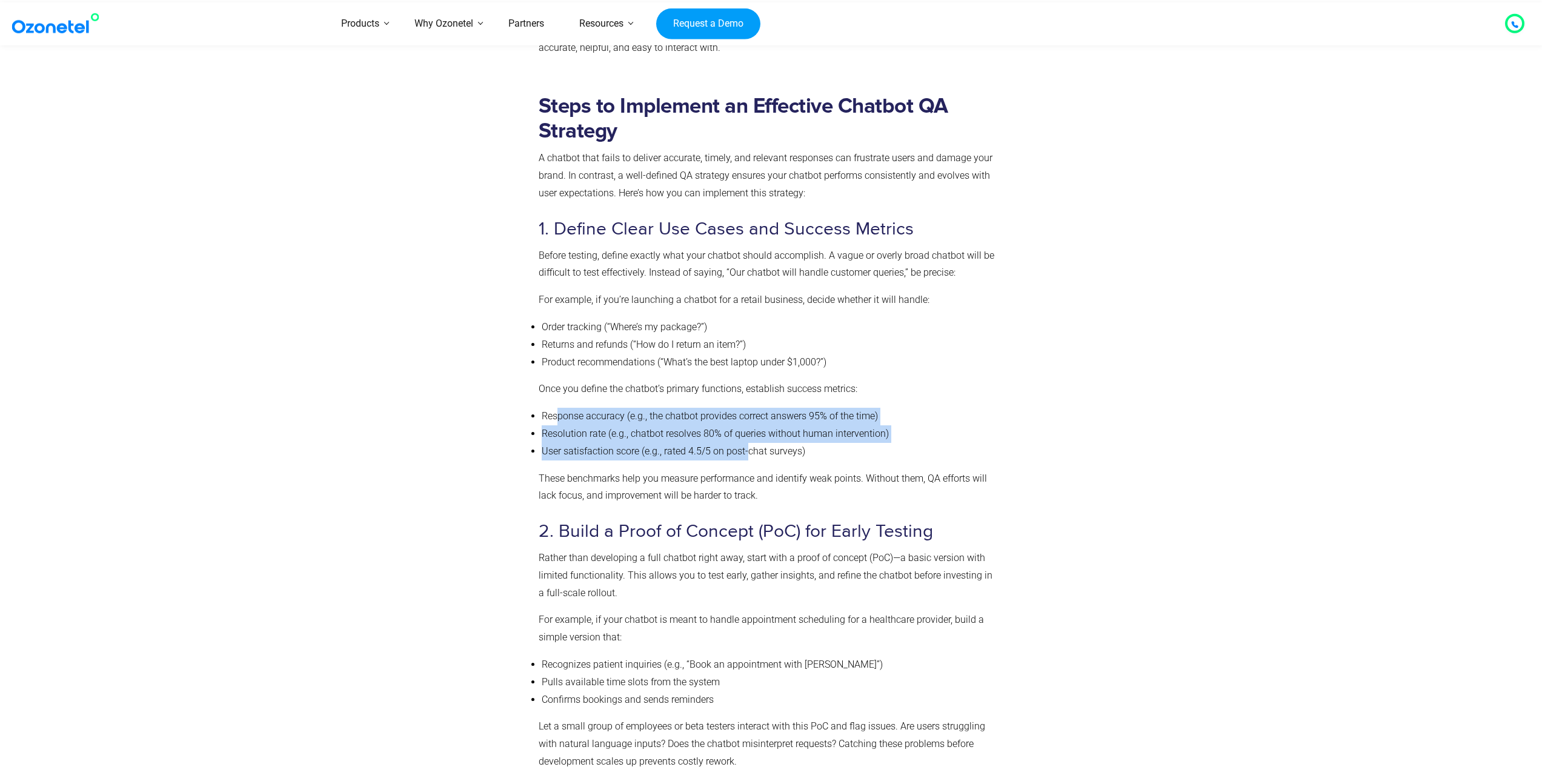
drag, startPoint x: 559, startPoint y: 411, endPoint x: 749, endPoint y: 452, distance: 194.4
click at [749, 452] on ul "Response accuracy (e.g., the chatbot provides correct answers 95% of the time) …" at bounding box center [768, 434] width 460 height 52
click at [749, 452] on li "User satisfaction score (e.g., rated 4.5/5 on post-chat surveys)" at bounding box center [770, 451] width 457 height 18
drag, startPoint x: 777, startPoint y: 459, endPoint x: 576, endPoint y: 411, distance: 206.7
click at [576, 411] on ul "Response accuracy (e.g., the chatbot provides correct answers 95% of the time) …" at bounding box center [768, 434] width 460 height 52
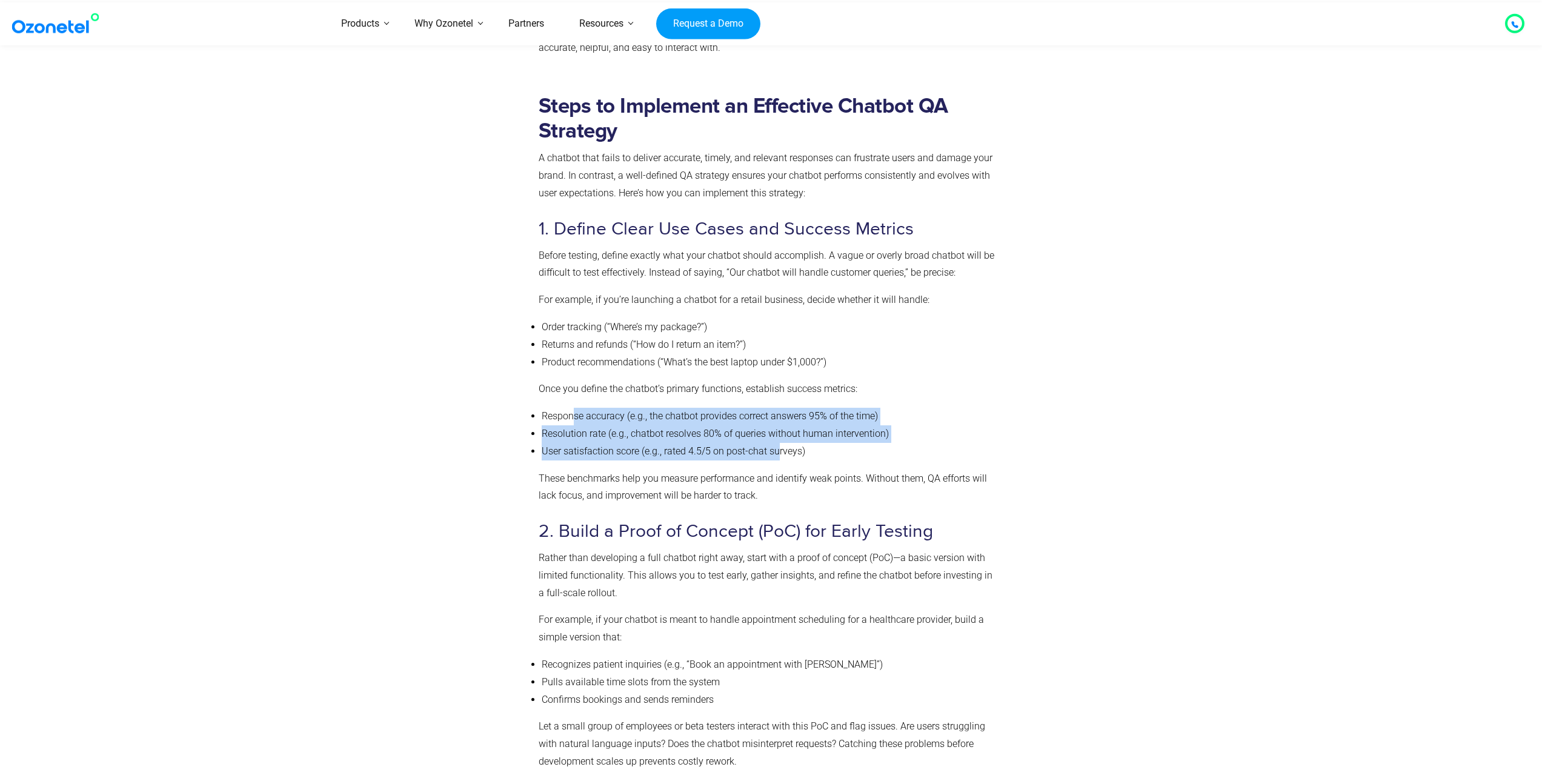
click at [576, 411] on li "Response accuracy (e.g., the chatbot provides correct answers 95% of the time)" at bounding box center [770, 416] width 457 height 18
drag, startPoint x: 609, startPoint y: 436, endPoint x: 718, endPoint y: 457, distance: 111.0
click at [718, 457] on ul "Response accuracy (e.g., the chatbot provides correct answers 95% of the time) …" at bounding box center [768, 434] width 460 height 52
click at [719, 457] on li "User satisfaction score (e.g., rated 4.5/5 on post-chat surveys)" at bounding box center [770, 451] width 457 height 18
drag, startPoint x: 728, startPoint y: 458, endPoint x: 636, endPoint y: 405, distance: 106.2
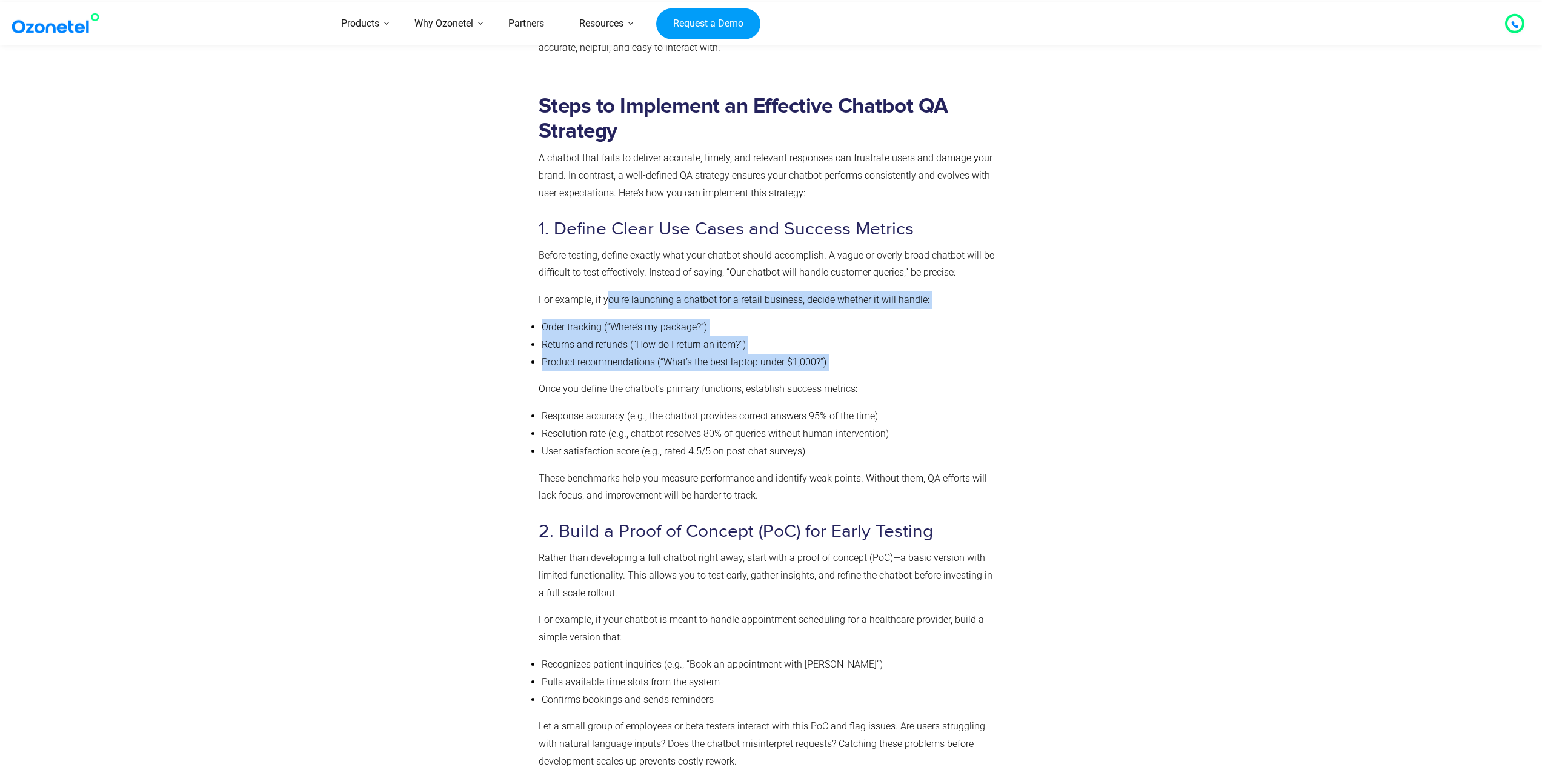
drag, startPoint x: 657, startPoint y: 372, endPoint x: 607, endPoint y: 292, distance: 94.3
click at [607, 292] on p "For example, if you’re launching a chatbot for a retail business, decide whethe…" at bounding box center [768, 300] width 460 height 18
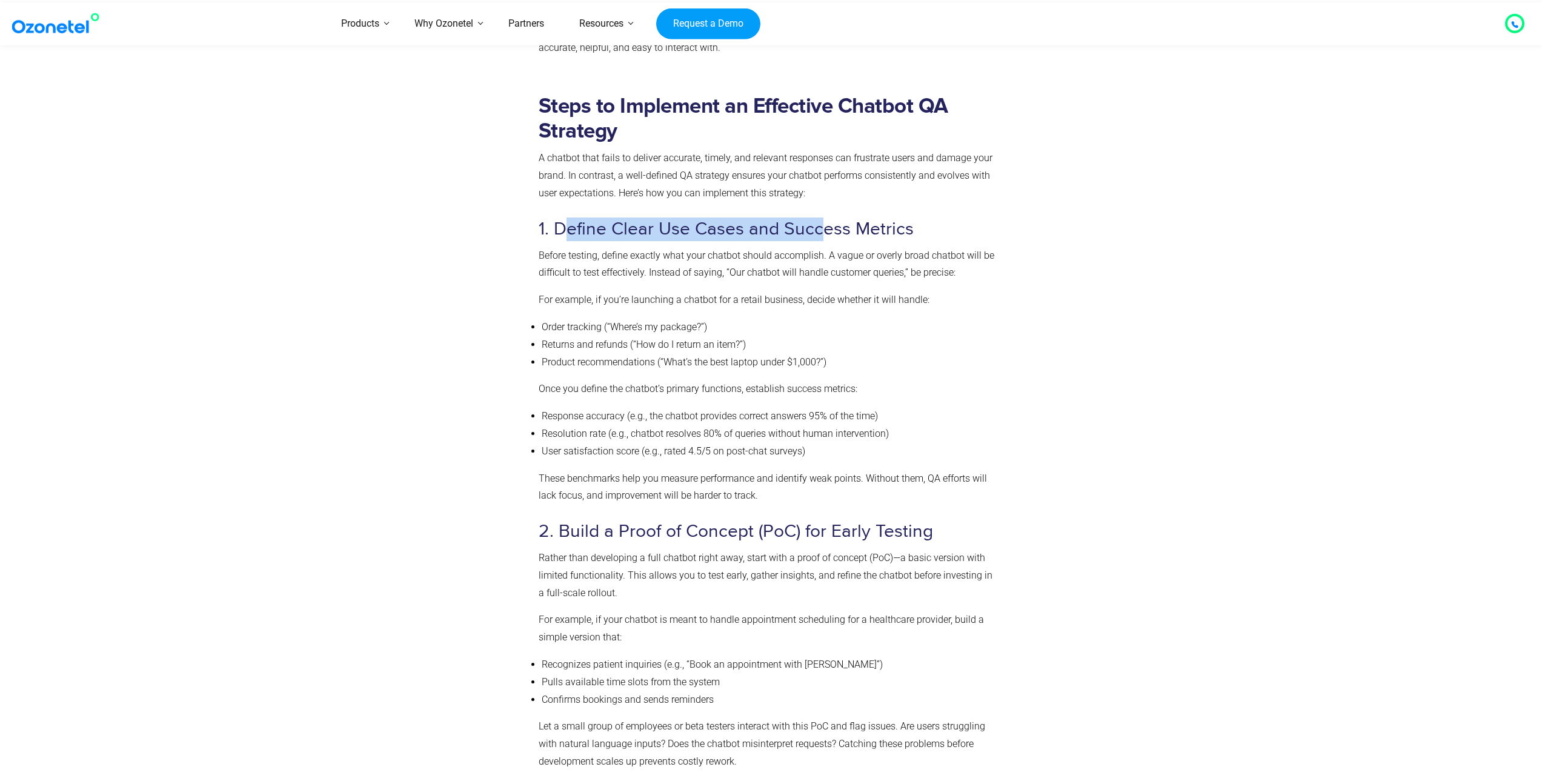
drag, startPoint x: 563, startPoint y: 238, endPoint x: 825, endPoint y: 236, distance: 262.0
click at [825, 236] on h3 "1. Define Clear Use Cases and Success Metrics" at bounding box center [768, 229] width 460 height 24
drag, startPoint x: 797, startPoint y: 255, endPoint x: 802, endPoint y: 274, distance: 19.6
click at [802, 274] on p "Before testing, define exactly what your chatbot should accomplish. A vague or …" at bounding box center [768, 265] width 460 height 35
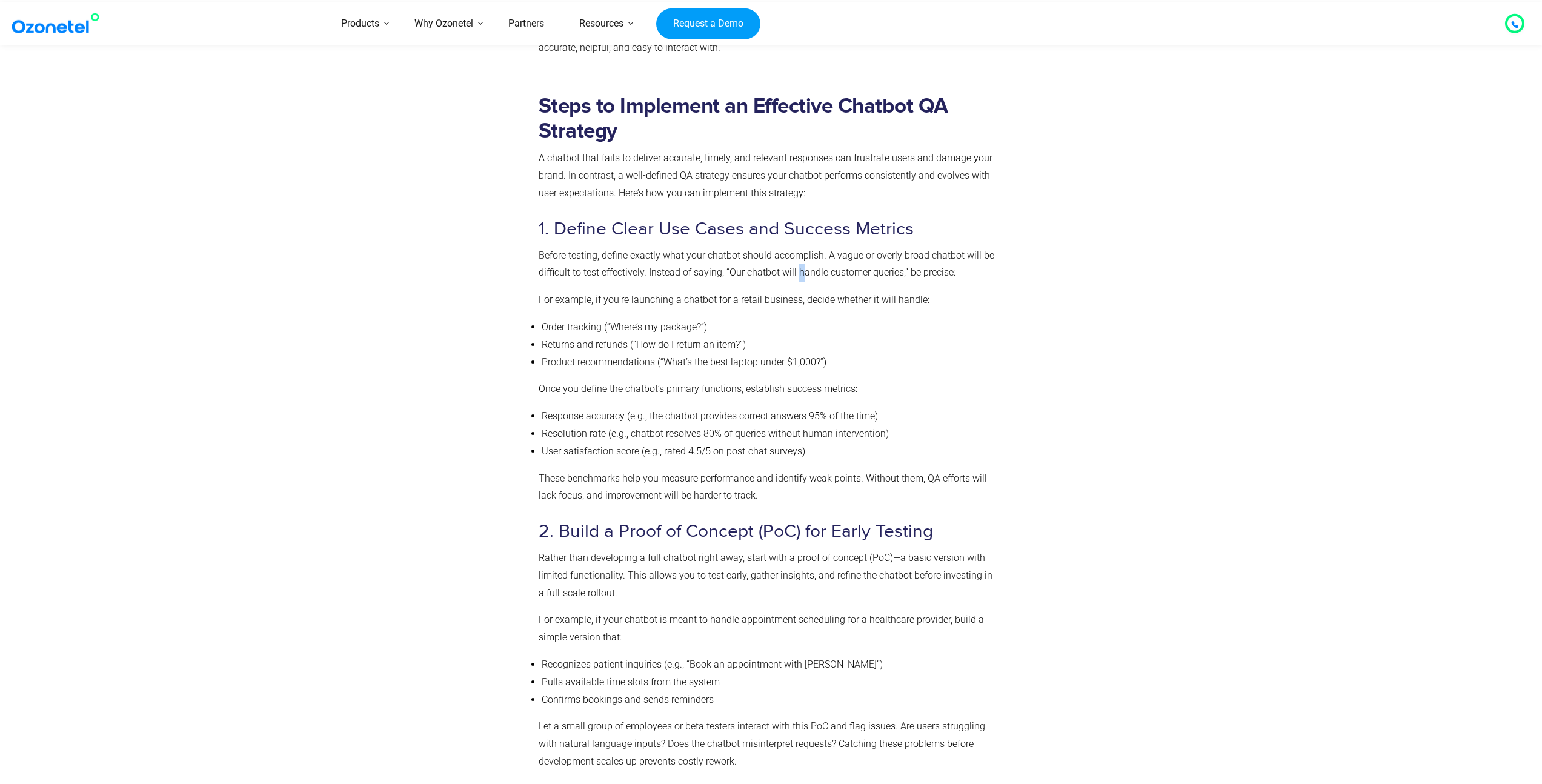
click at [803, 274] on p "Before testing, define exactly what your chatbot should accomplish. A vague or …" at bounding box center [768, 265] width 460 height 35
drag, startPoint x: 692, startPoint y: 265, endPoint x: 695, endPoint y: 254, distance: 11.4
click at [695, 254] on p "Before testing, define exactly what your chatbot should accomplish. A vague or …" at bounding box center [768, 265] width 460 height 35
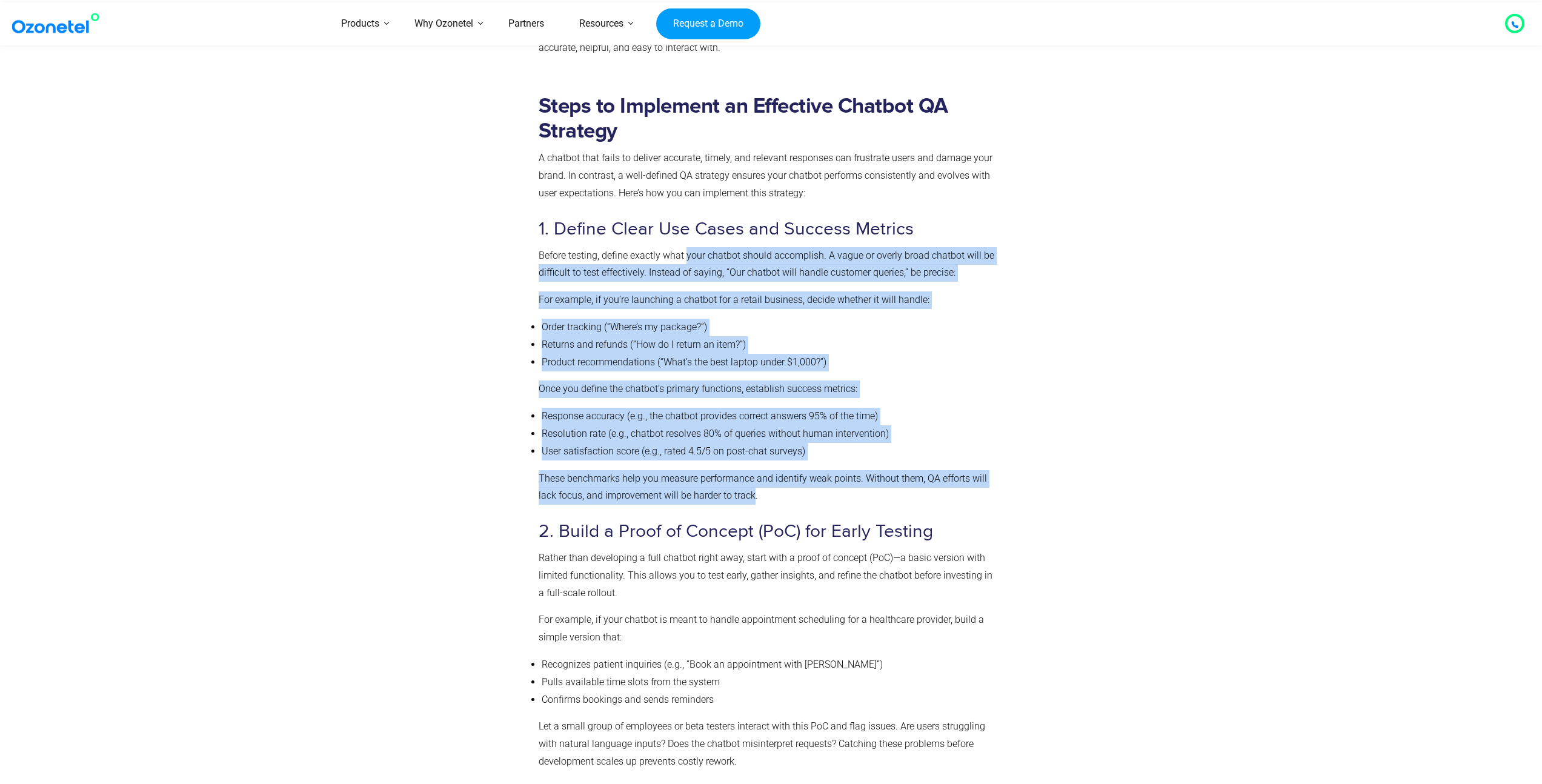
drag, startPoint x: 695, startPoint y: 254, endPoint x: 732, endPoint y: 491, distance: 239.9
click at [732, 491] on p "These benchmarks help you measure performance and identify weak points. Without…" at bounding box center [768, 488] width 460 height 35
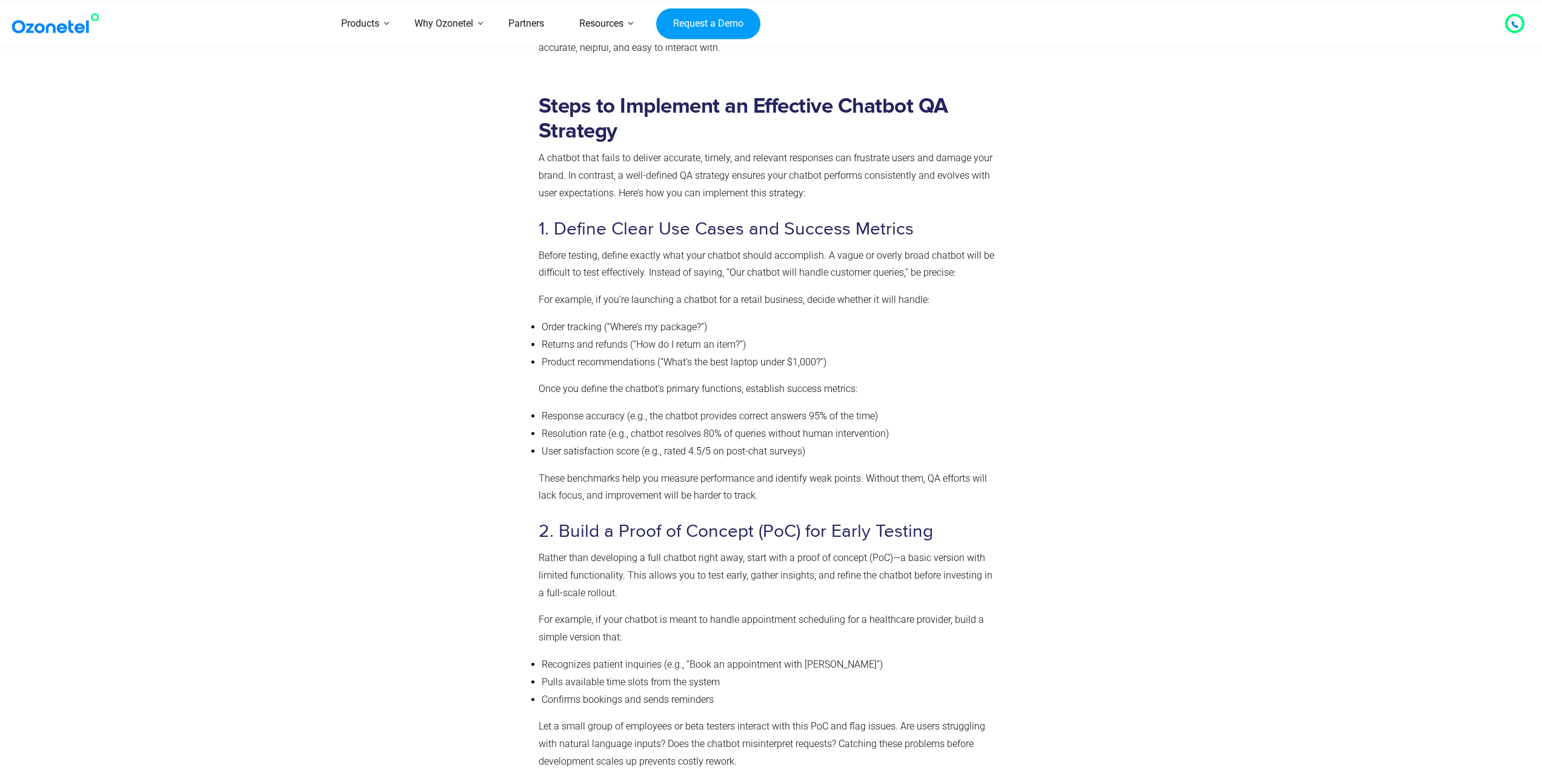
click at [578, 223] on h3 "1. Define Clear Use Cases and Success Metrics" at bounding box center [768, 229] width 460 height 24
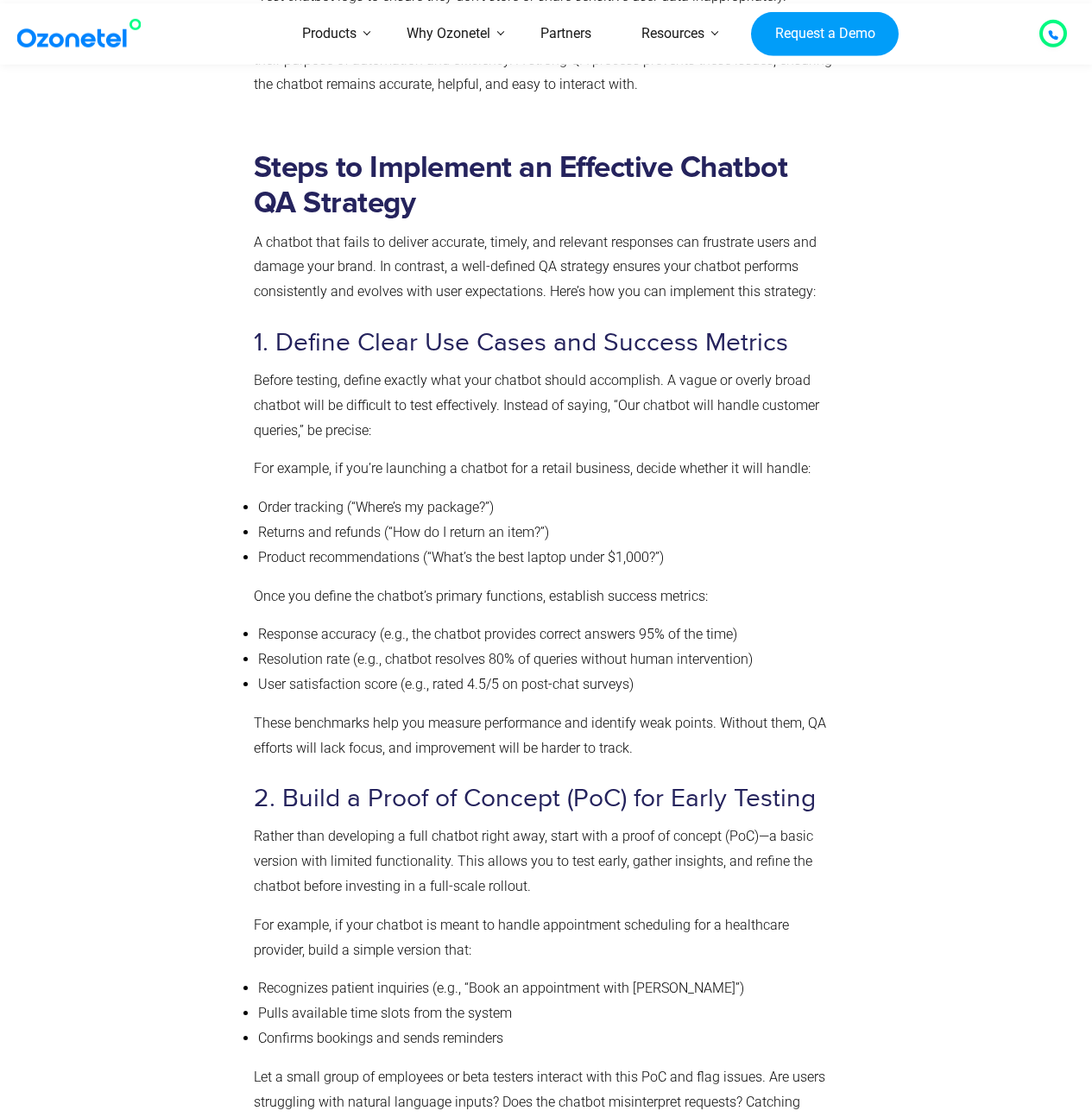
scroll to position [3990, 0]
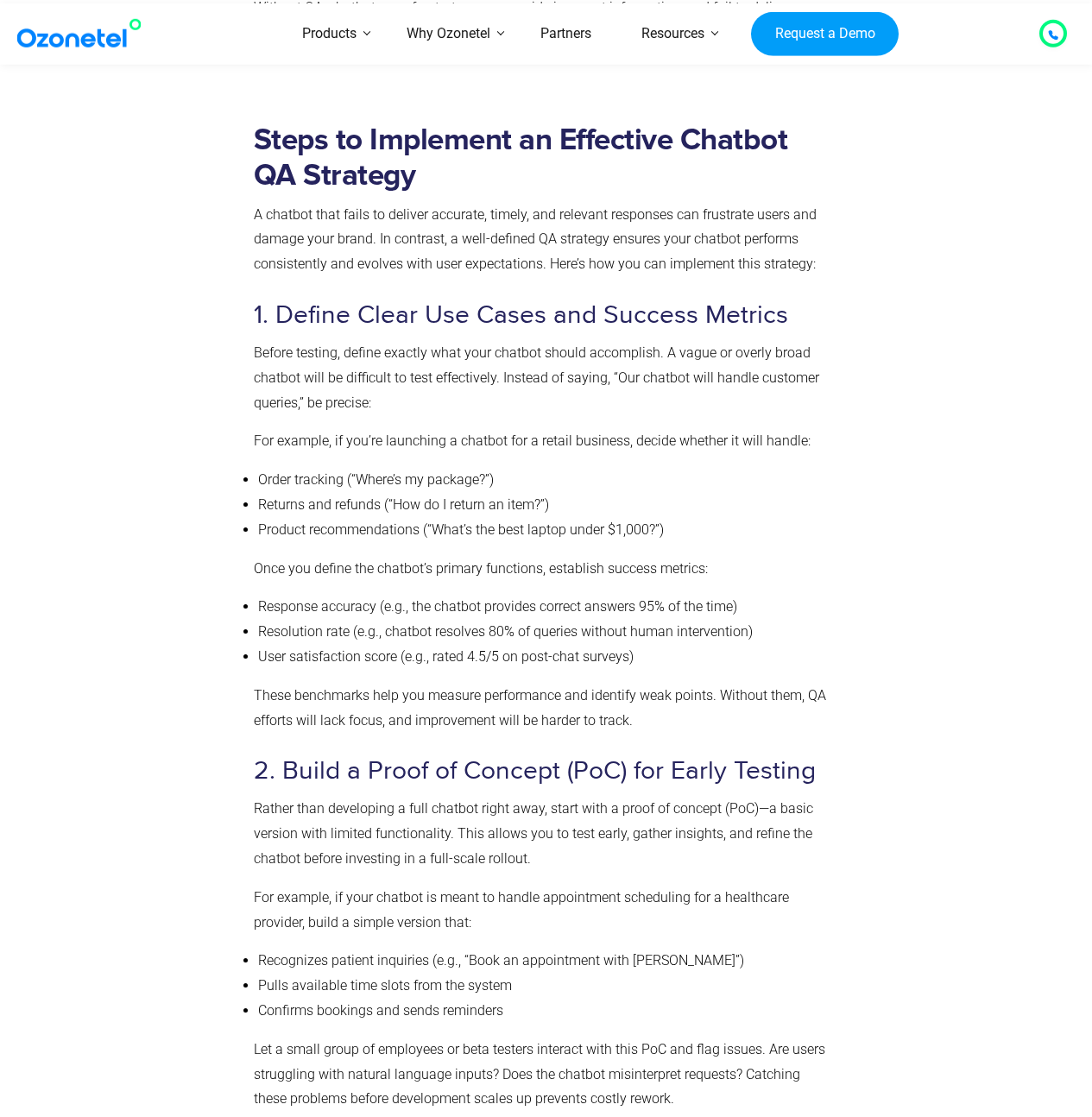
click at [358, 316] on h3 "1. Define Clear Use Cases and Success Metrics" at bounding box center [543, 315] width 578 height 34
click at [378, 314] on h3 "1. Define Clear Use Cases and Success Metrics" at bounding box center [543, 315] width 578 height 34
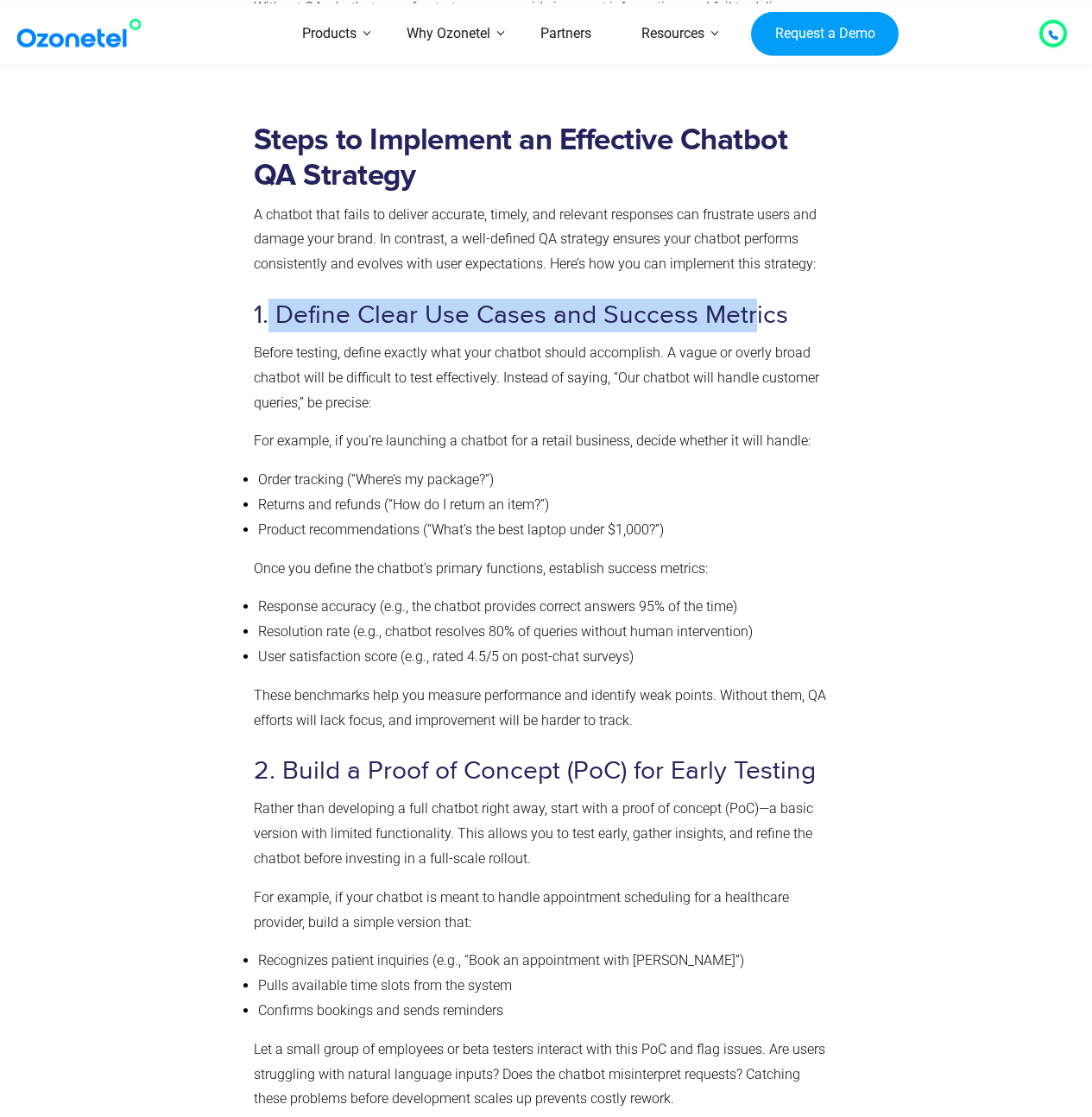
drag, startPoint x: 268, startPoint y: 317, endPoint x: 751, endPoint y: 315, distance: 483.0
click at [751, 315] on h3 "1. Define Clear Use Cases and Success Metrics" at bounding box center [543, 315] width 578 height 34
click at [752, 315] on h3 "1. Define Clear Use Cases and Success Metrics" at bounding box center [543, 315] width 578 height 34
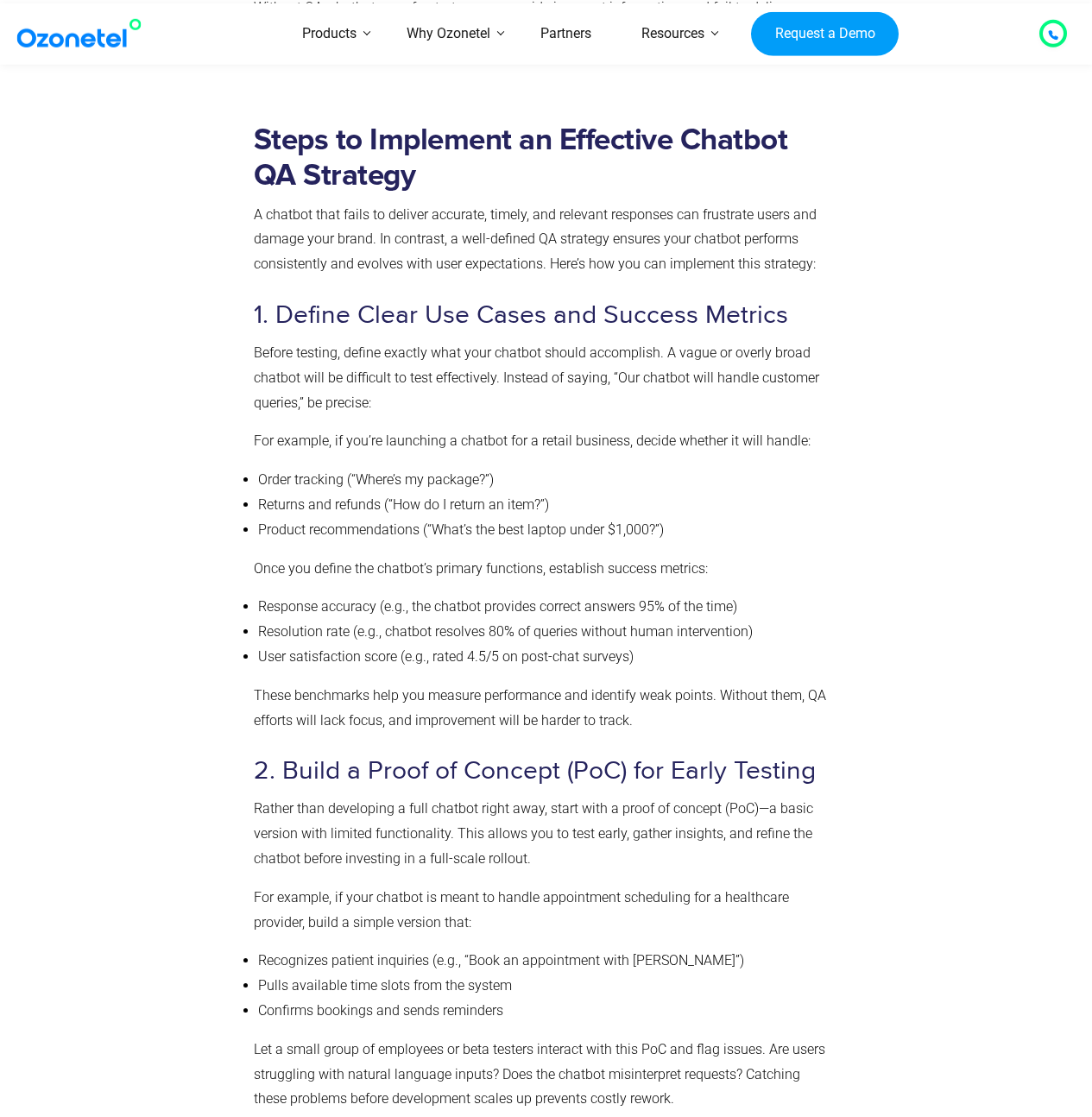
click at [774, 318] on h3 "1. Define Clear Use Cases and Success Metrics" at bounding box center [543, 315] width 578 height 34
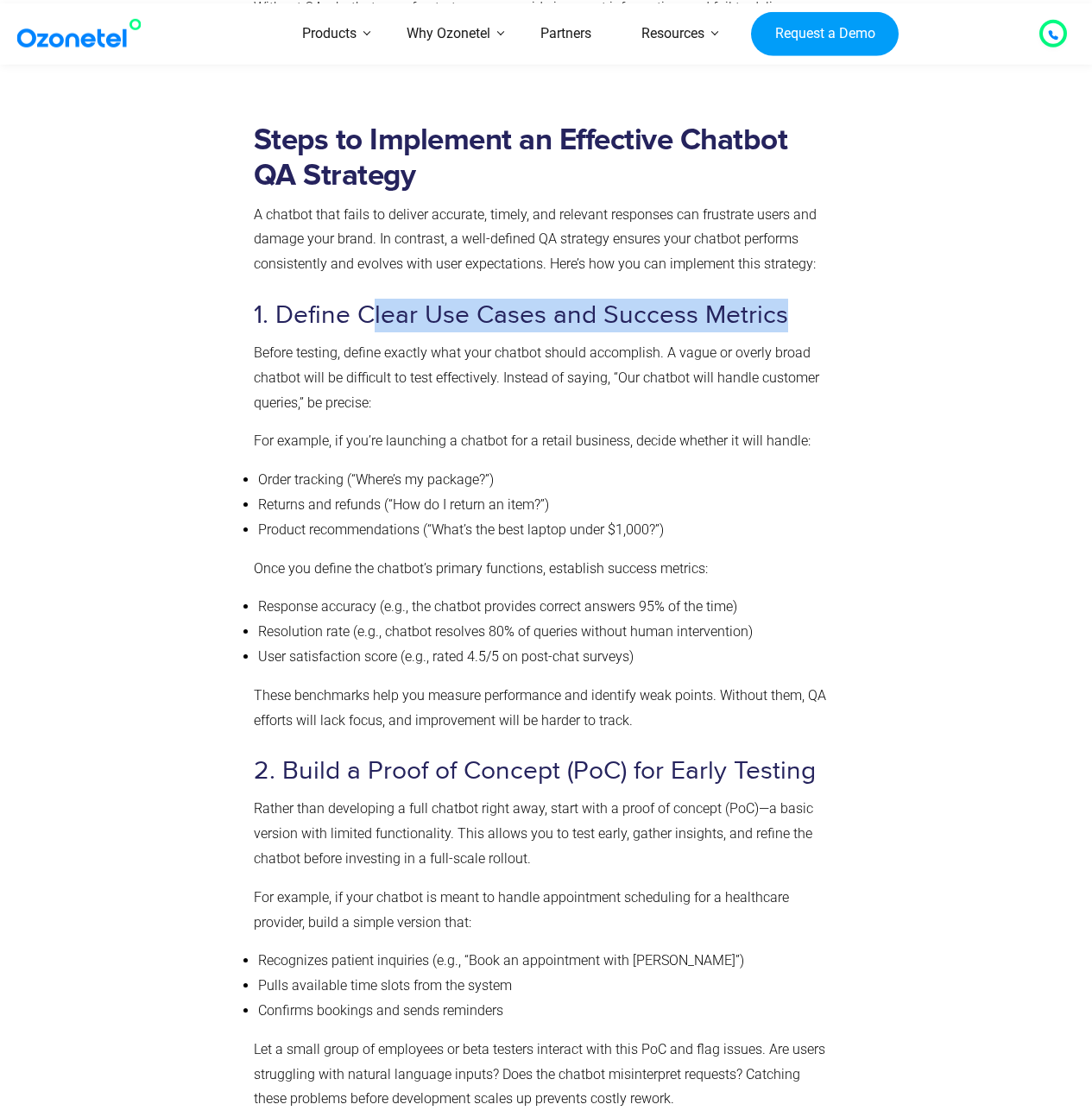
drag, startPoint x: 365, startPoint y: 317, endPoint x: 780, endPoint y: 320, distance: 415.0
click at [780, 320] on h3 "1. Define Clear Use Cases and Success Metrics" at bounding box center [543, 315] width 578 height 34
drag, startPoint x: 783, startPoint y: 319, endPoint x: 422, endPoint y: 305, distance: 361.3
click at [422, 305] on h3 "1. Define Clear Use Cases and Success Metrics" at bounding box center [543, 315] width 578 height 34
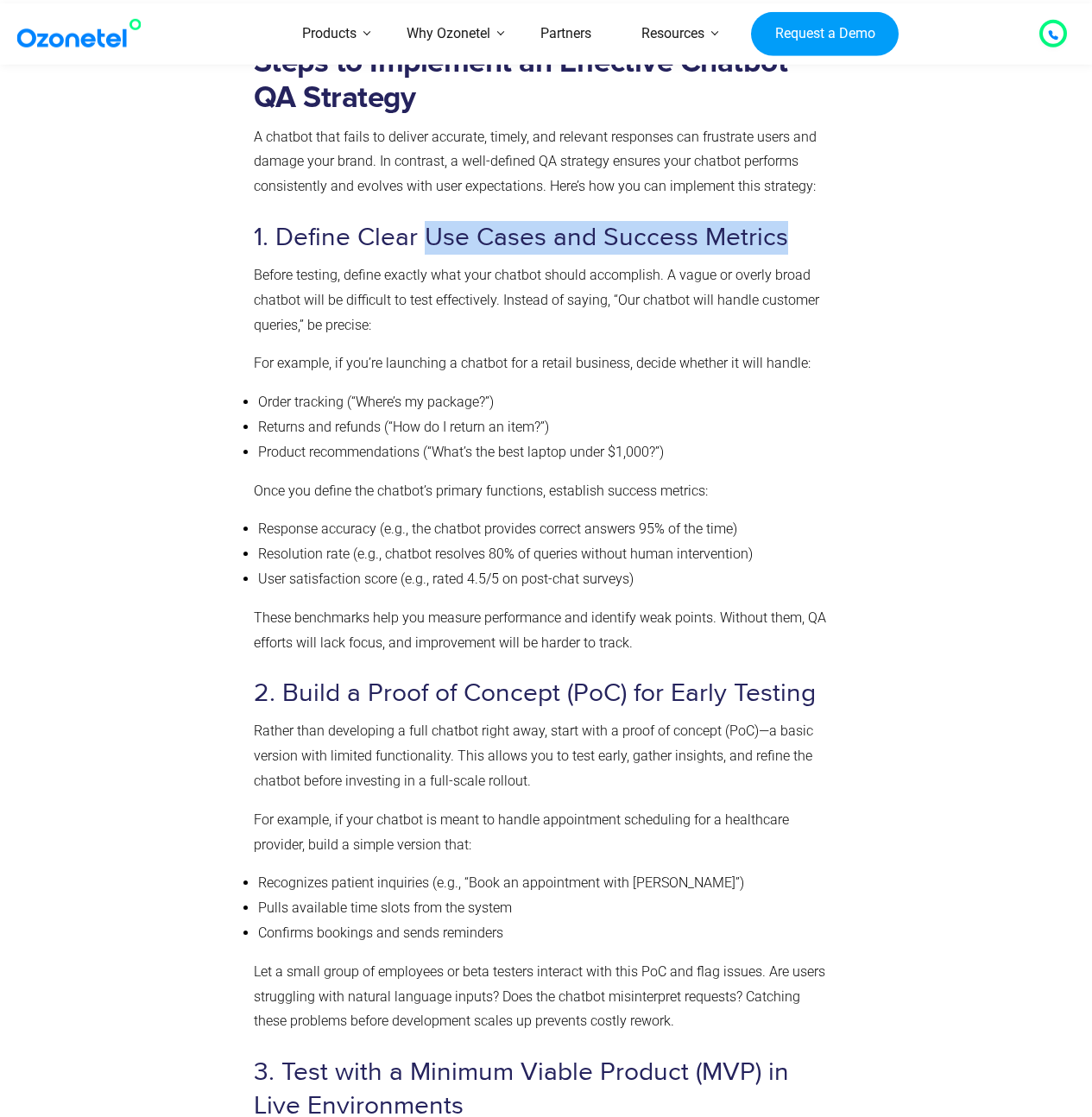
scroll to position [4083, 0]
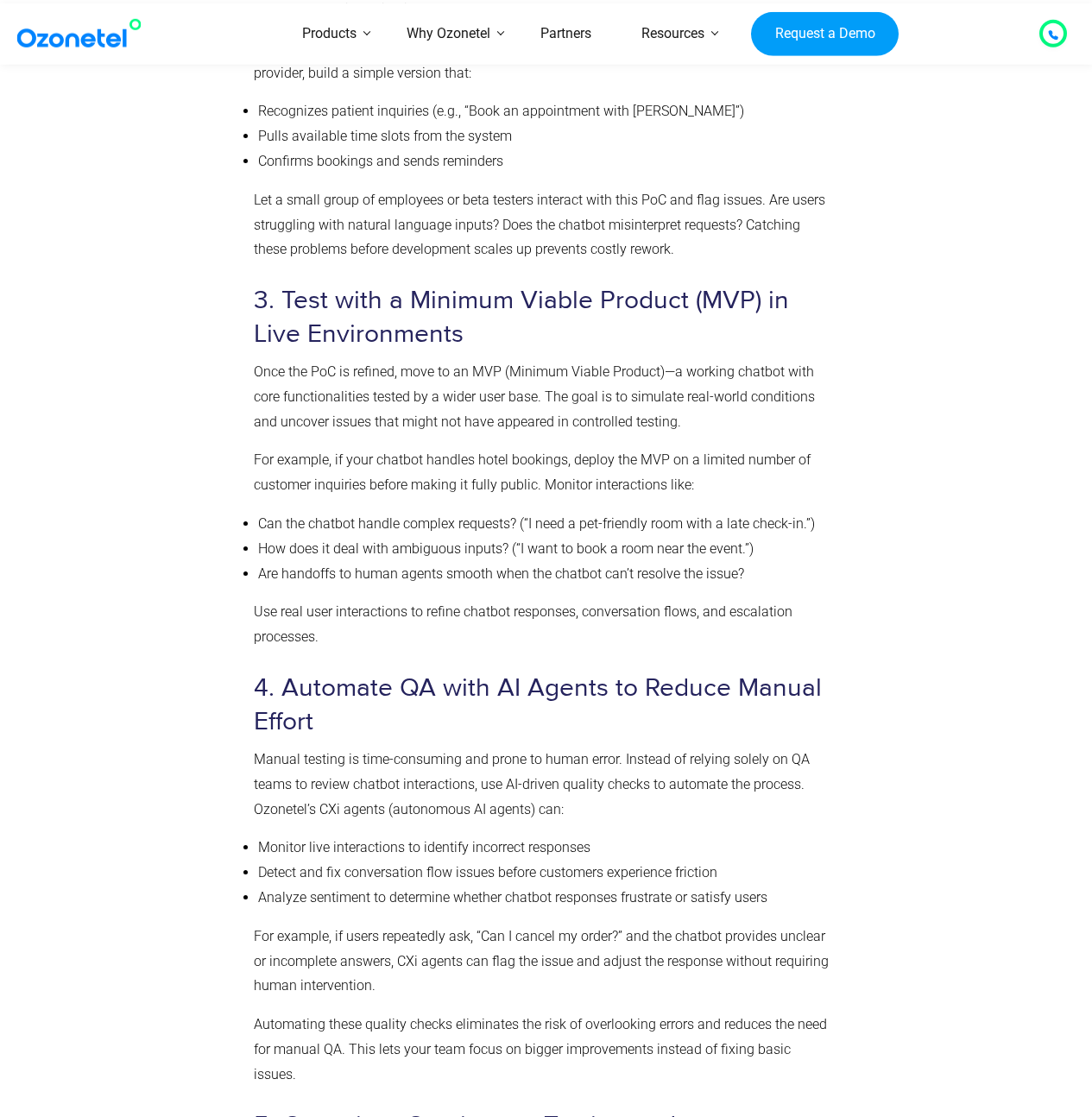
scroll to position [4848, 0]
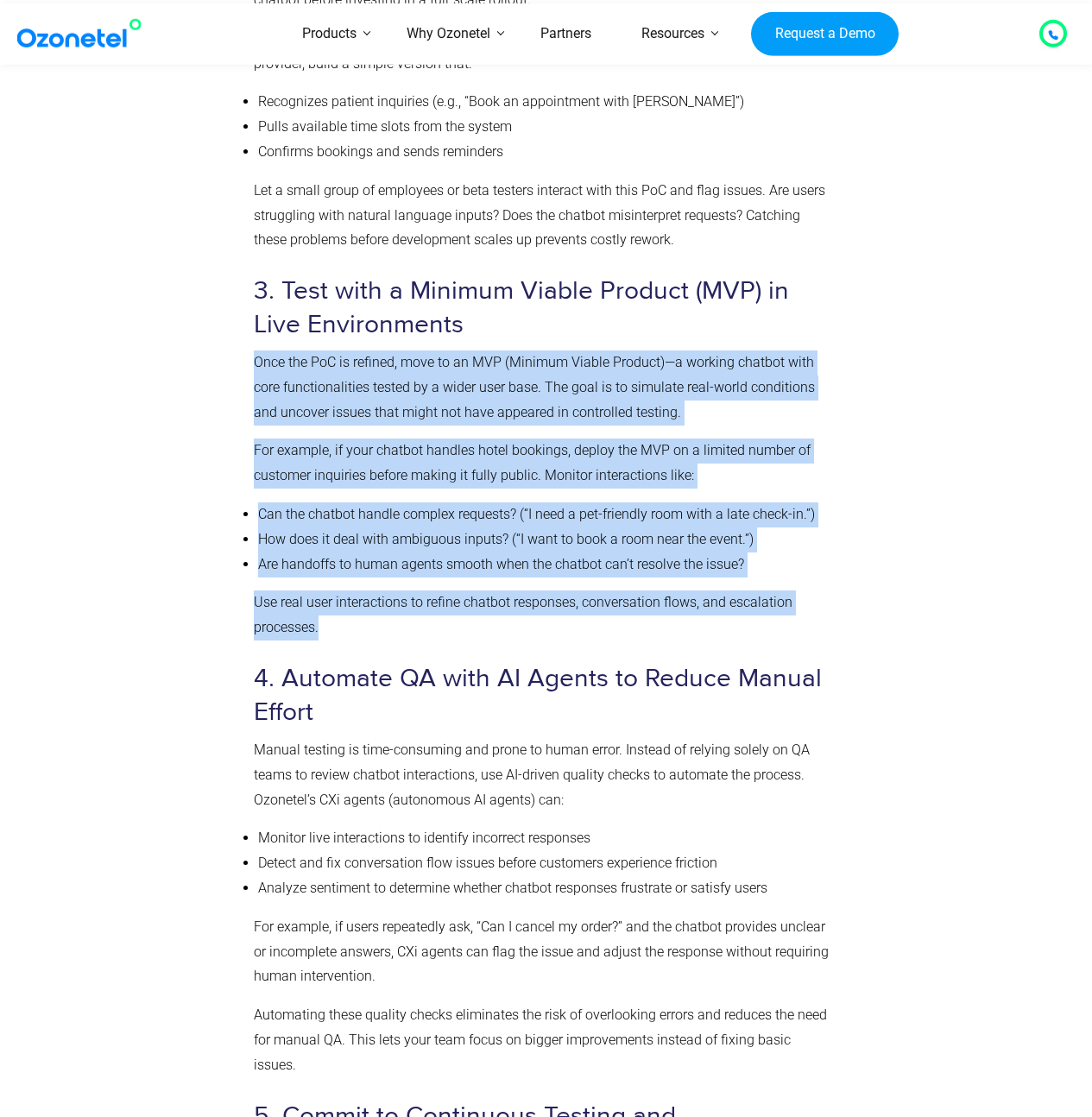
drag, startPoint x: 561, startPoint y: 350, endPoint x: 490, endPoint y: 617, distance: 276.3
click at [490, 617] on div "Steps to Implement an Effective Chatbot QA Strategy A chatbot that fails to del…" at bounding box center [543, 534] width 578 height 2541
click at [490, 617] on p "Use real user interactions to refine chatbot responses, conversation flows, and…" at bounding box center [543, 615] width 578 height 50
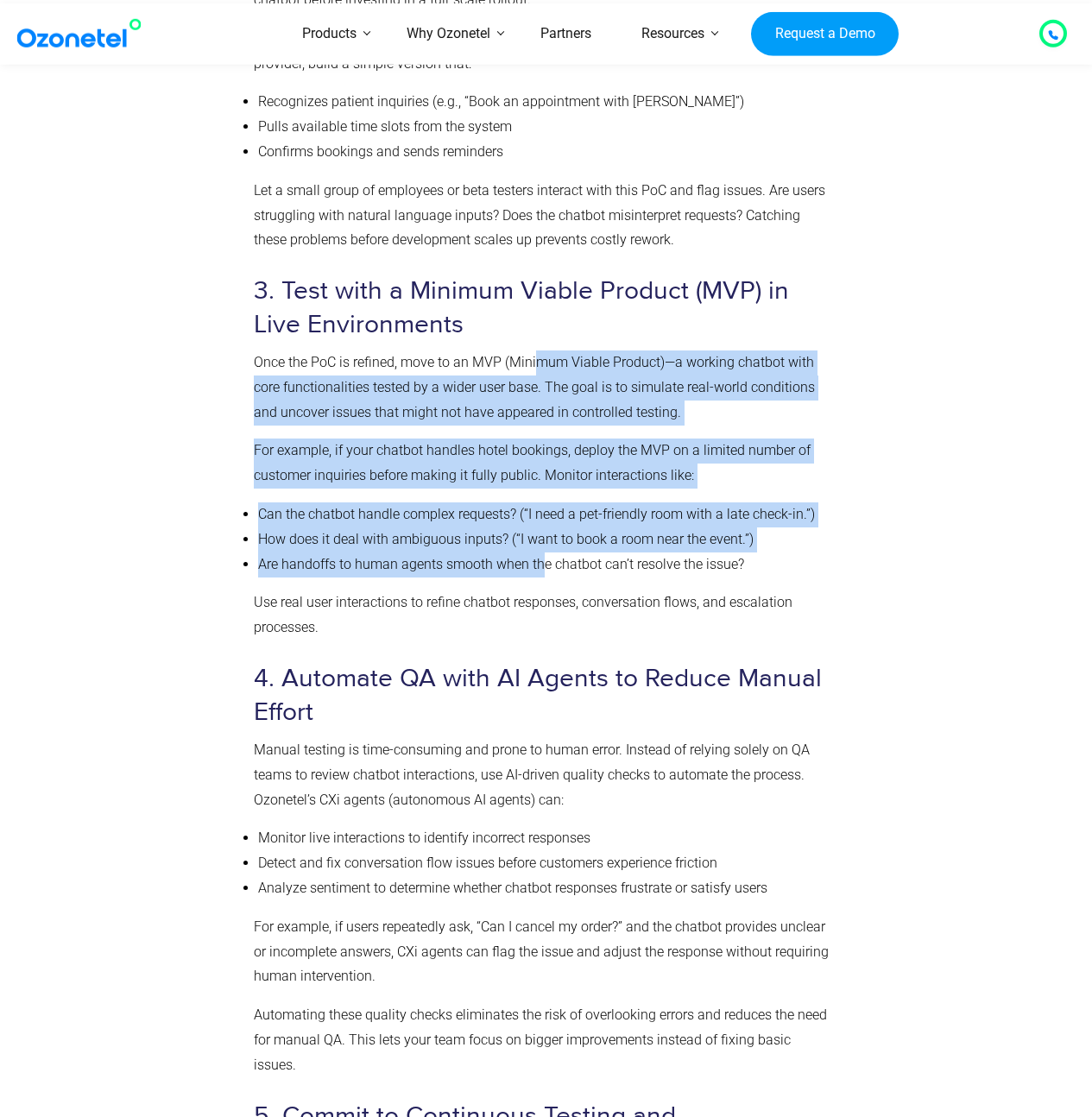
drag, startPoint x: 544, startPoint y: 529, endPoint x: 534, endPoint y: 364, distance: 165.3
click at [534, 364] on div "Steps to Implement an Effective Chatbot QA Strategy A chatbot that fails to del…" at bounding box center [543, 534] width 578 height 2541
click at [534, 364] on p "Once the PoC is refined, move to an MVP (Minimum Viable Product)—a working chat…" at bounding box center [543, 388] width 578 height 74
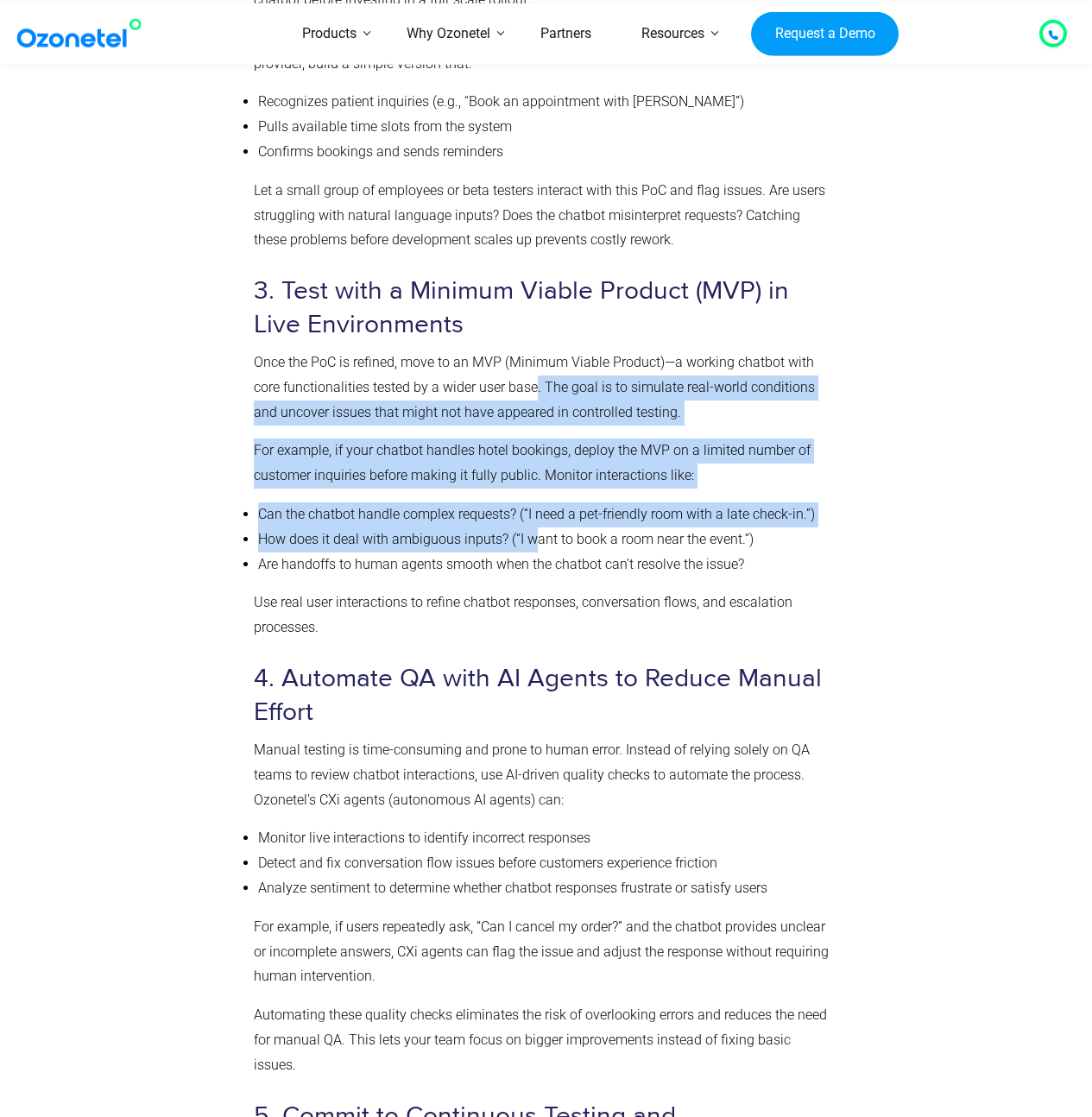
drag, startPoint x: 534, startPoint y: 385, endPoint x: 530, endPoint y: 540, distance: 155.1
click at [530, 540] on div "Steps to Implement an Effective Chatbot QA Strategy A chatbot that fails to del…" at bounding box center [543, 534] width 578 height 2541
click at [530, 540] on li "How does it deal with ambiguous inputs? (“I want to book a room near the event.…" at bounding box center [544, 539] width 574 height 25
drag, startPoint x: 530, startPoint y: 549, endPoint x: 537, endPoint y: 384, distance: 165.1
click at [537, 384] on div "Steps to Implement an Effective Chatbot QA Strategy A chatbot that fails to del…" at bounding box center [543, 534] width 578 height 2541
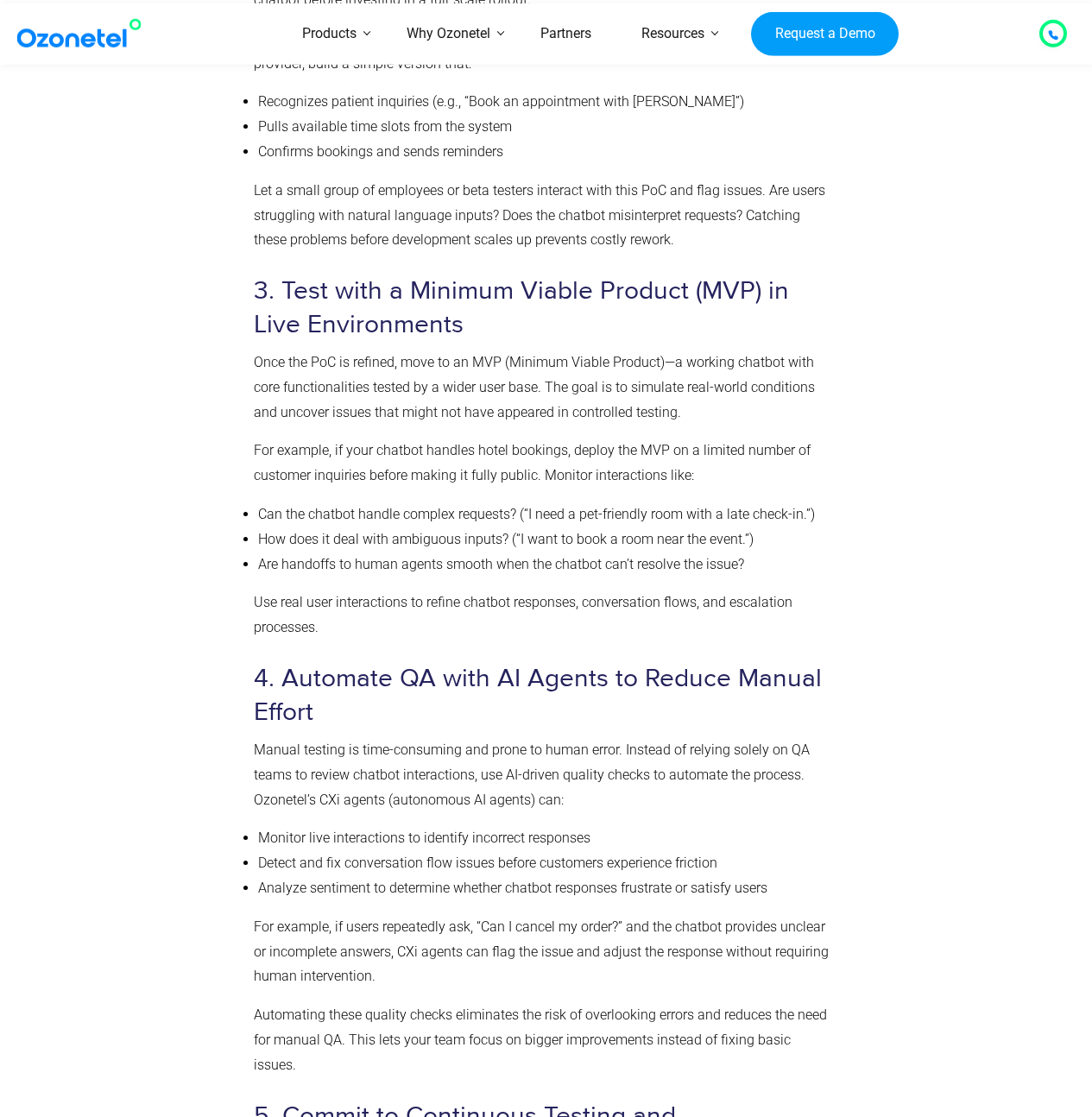
click at [524, 387] on p "Once the PoC is refined, move to an MVP (Minimum Viable Product)—a working chat…" at bounding box center [543, 388] width 578 height 74
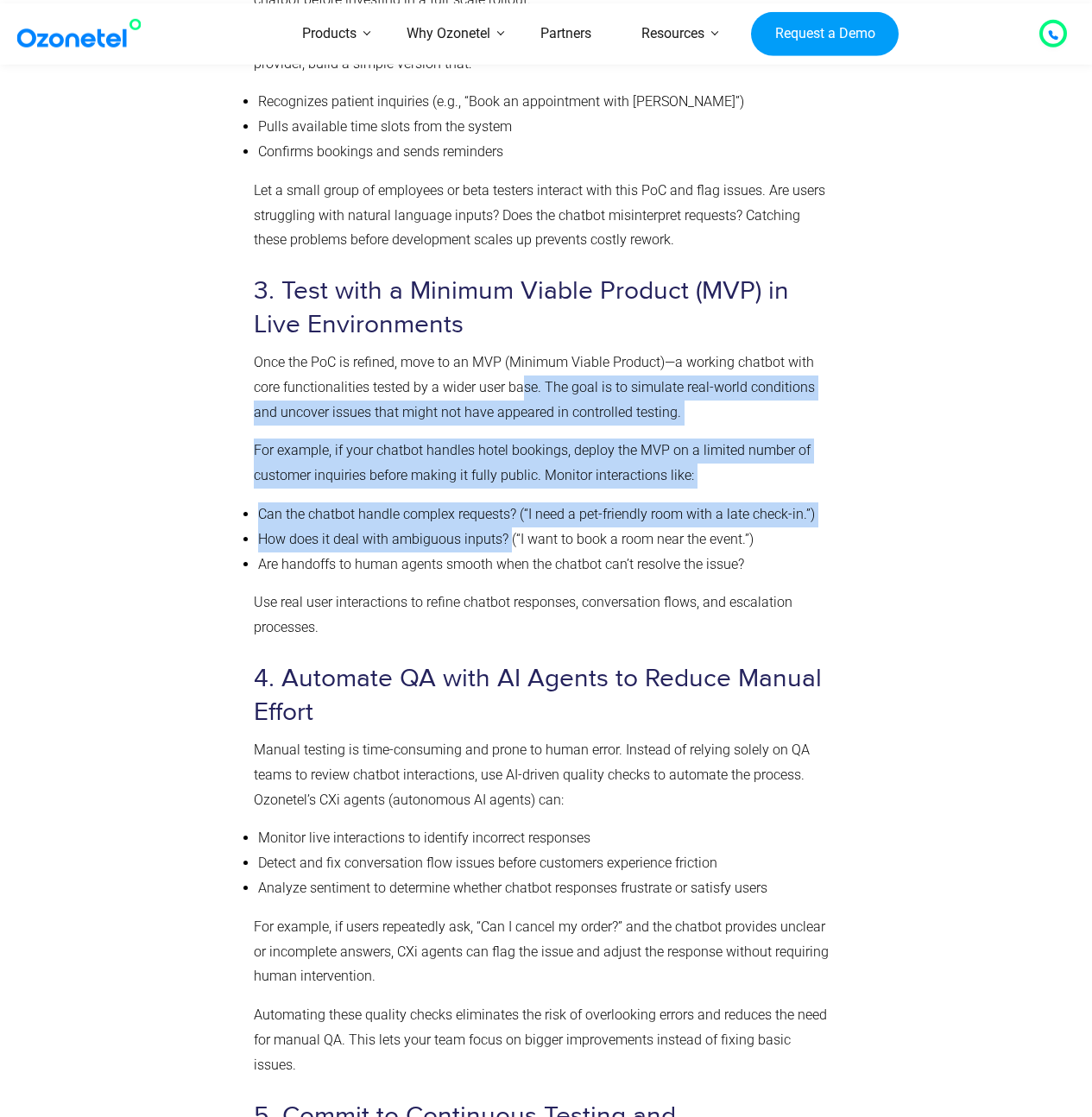
drag, startPoint x: 524, startPoint y: 411, endPoint x: 511, endPoint y: 532, distance: 121.7
click at [511, 532] on div "Steps to Implement an Effective Chatbot QA Strategy A chatbot that fails to del…" at bounding box center [543, 534] width 578 height 2541
click at [511, 532] on li "How does it deal with ambiguous inputs? (“I want to book a room near the event.…" at bounding box center [544, 539] width 574 height 25
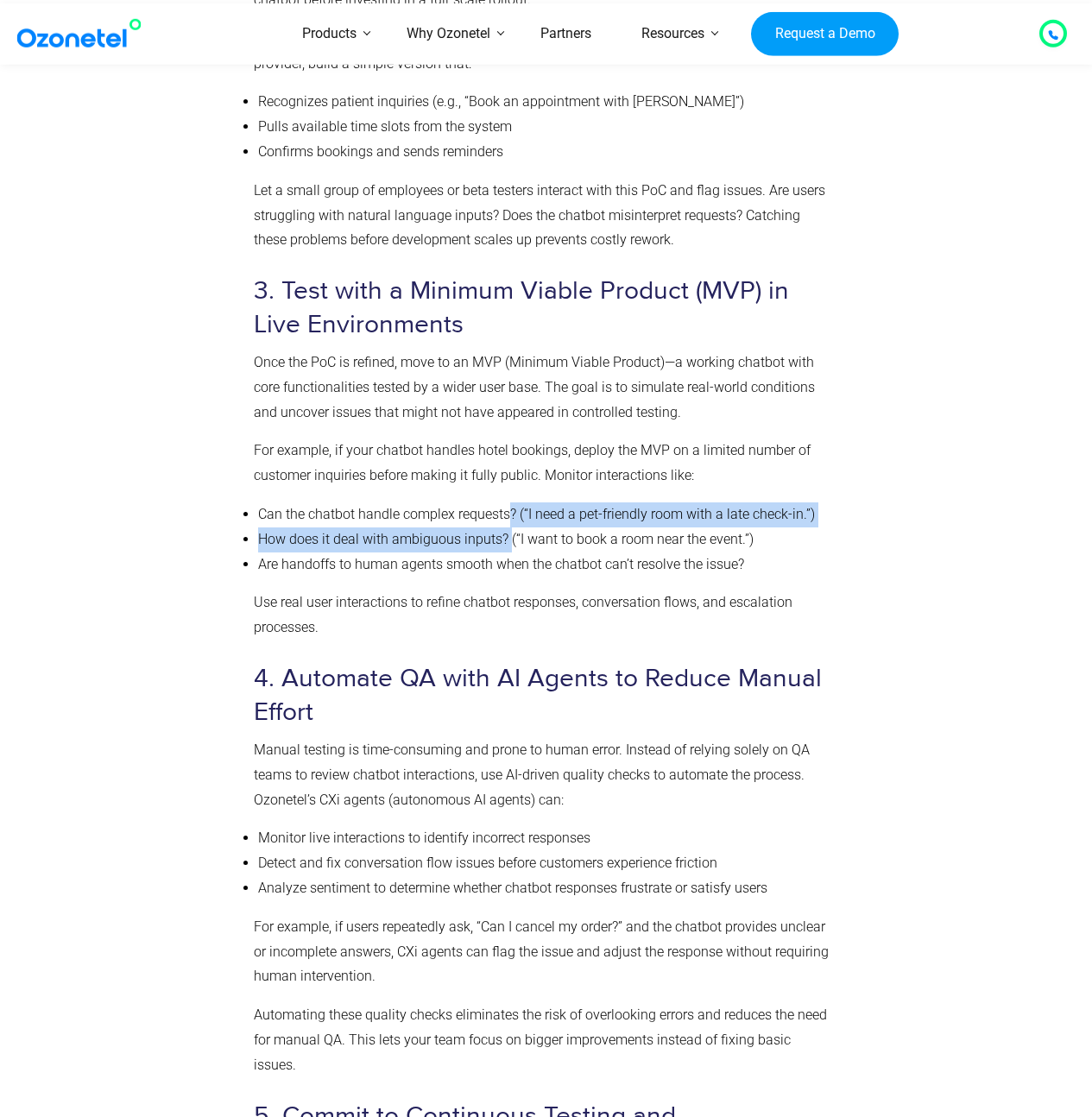
drag, startPoint x: 509, startPoint y: 538, endPoint x: 507, endPoint y: 515, distance: 23.1
click at [507, 515] on ul "Can the chatbot handle complex requests? (“I need a pet-friendly room with a la…" at bounding box center [543, 540] width 578 height 74
click at [507, 515] on li "Can the chatbot handle complex requests? (“I need a pet-friendly room with a la…" at bounding box center [544, 515] width 574 height 25
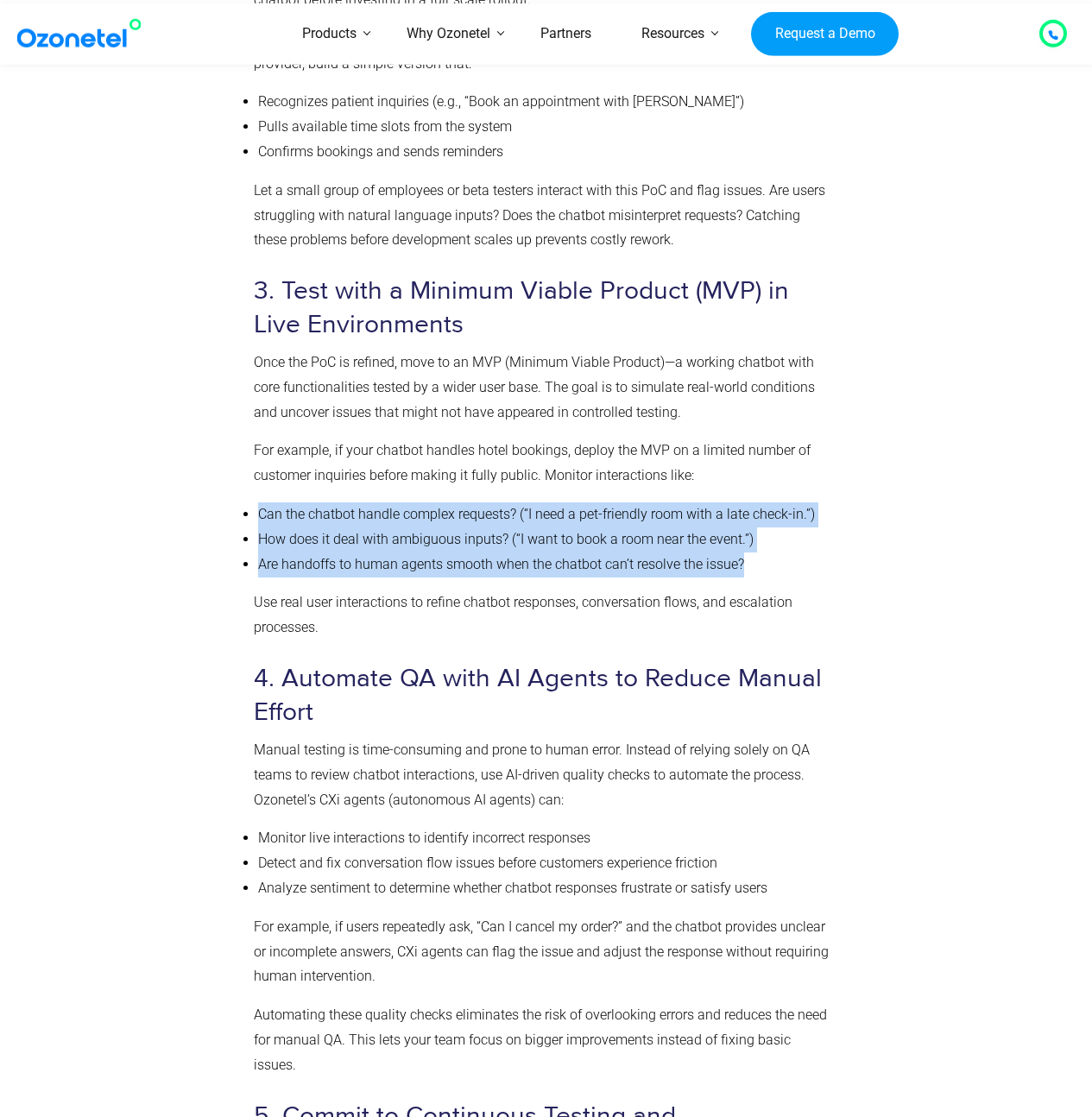
drag, startPoint x: 278, startPoint y: 515, endPoint x: 763, endPoint y: 558, distance: 486.9
click at [763, 558] on ul "Can the chatbot handle complex requests? (“I need a pet-friendly room with a la…" at bounding box center [543, 540] width 578 height 74
click at [763, 558] on li "Are handoffs to human agents smooth when the chatbot can’t resolve the issue?" at bounding box center [544, 564] width 574 height 25
drag, startPoint x: 733, startPoint y: 563, endPoint x: 256, endPoint y: 507, distance: 480.3
click at [256, 507] on ul "Can the chatbot handle complex requests? (“I need a pet-friendly room with a la…" at bounding box center [543, 540] width 578 height 74
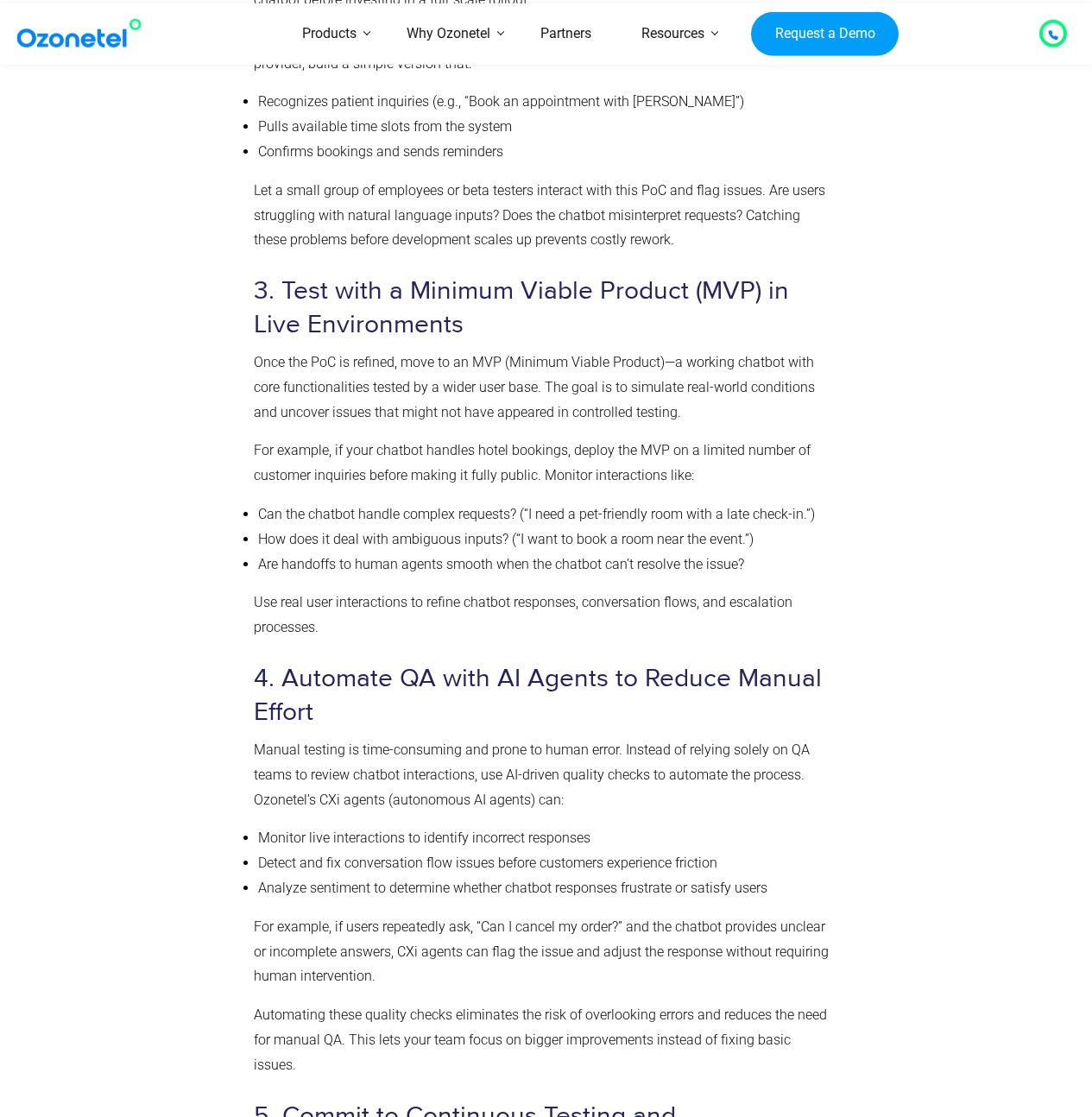
click at [267, 506] on li "Can the chatbot handle complex requests? (“I need a pet-friendly room with a la…" at bounding box center [544, 515] width 574 height 25
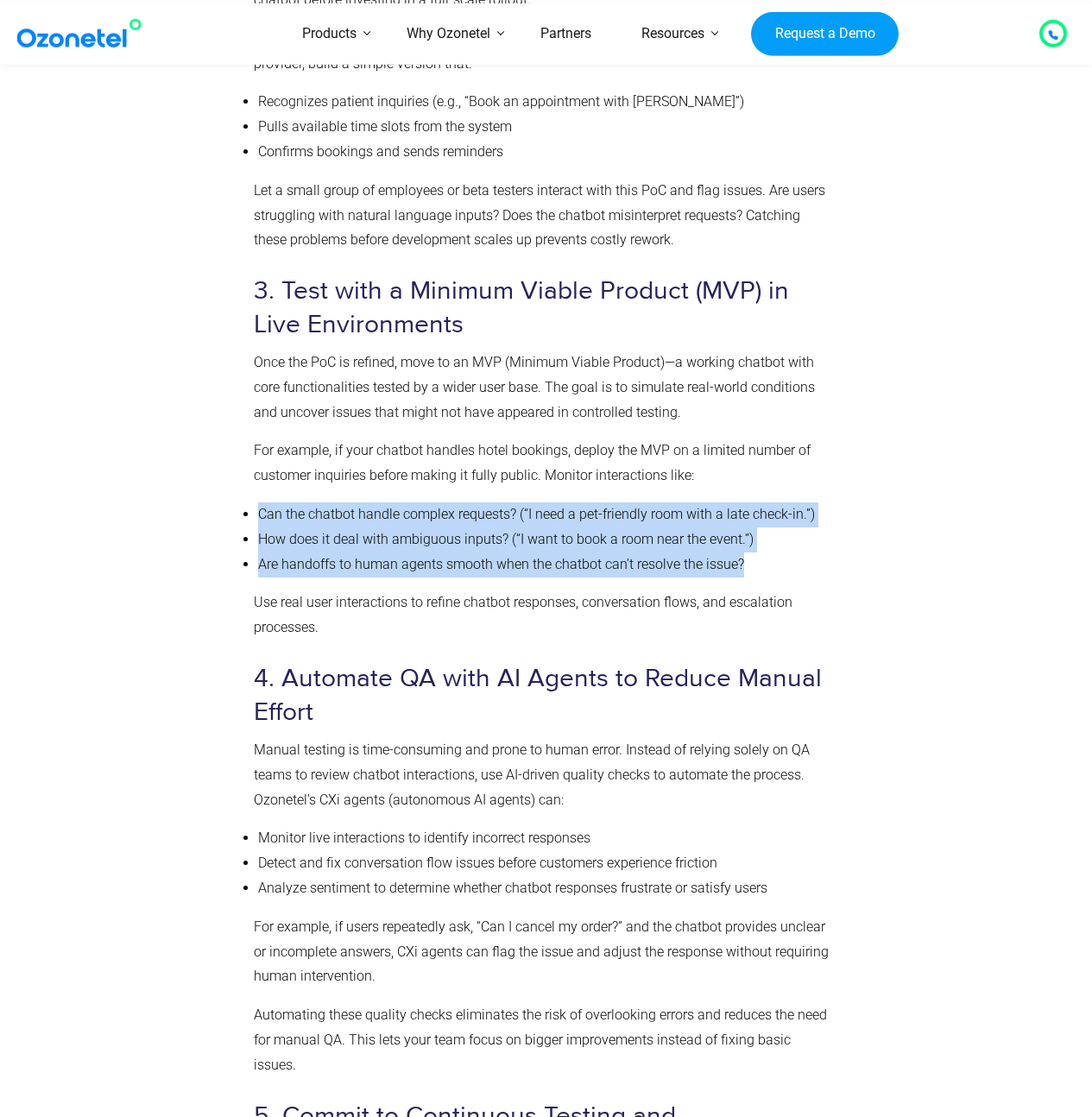
drag, startPoint x: 257, startPoint y: 512, endPoint x: 760, endPoint y: 559, distance: 505.2
click at [760, 559] on ul "Can the chatbot handle complex requests? (“I need a pet-friendly room with a la…" at bounding box center [543, 540] width 578 height 74
click at [760, 559] on li "Are handoffs to human agents smooth when the chatbot can’t resolve the issue?" at bounding box center [544, 564] width 574 height 25
drag, startPoint x: 666, startPoint y: 557, endPoint x: 263, endPoint y: 517, distance: 405.0
click at [263, 517] on ul "Can the chatbot handle complex requests? (“I need a pet-friendly room with a la…" at bounding box center [543, 540] width 578 height 74
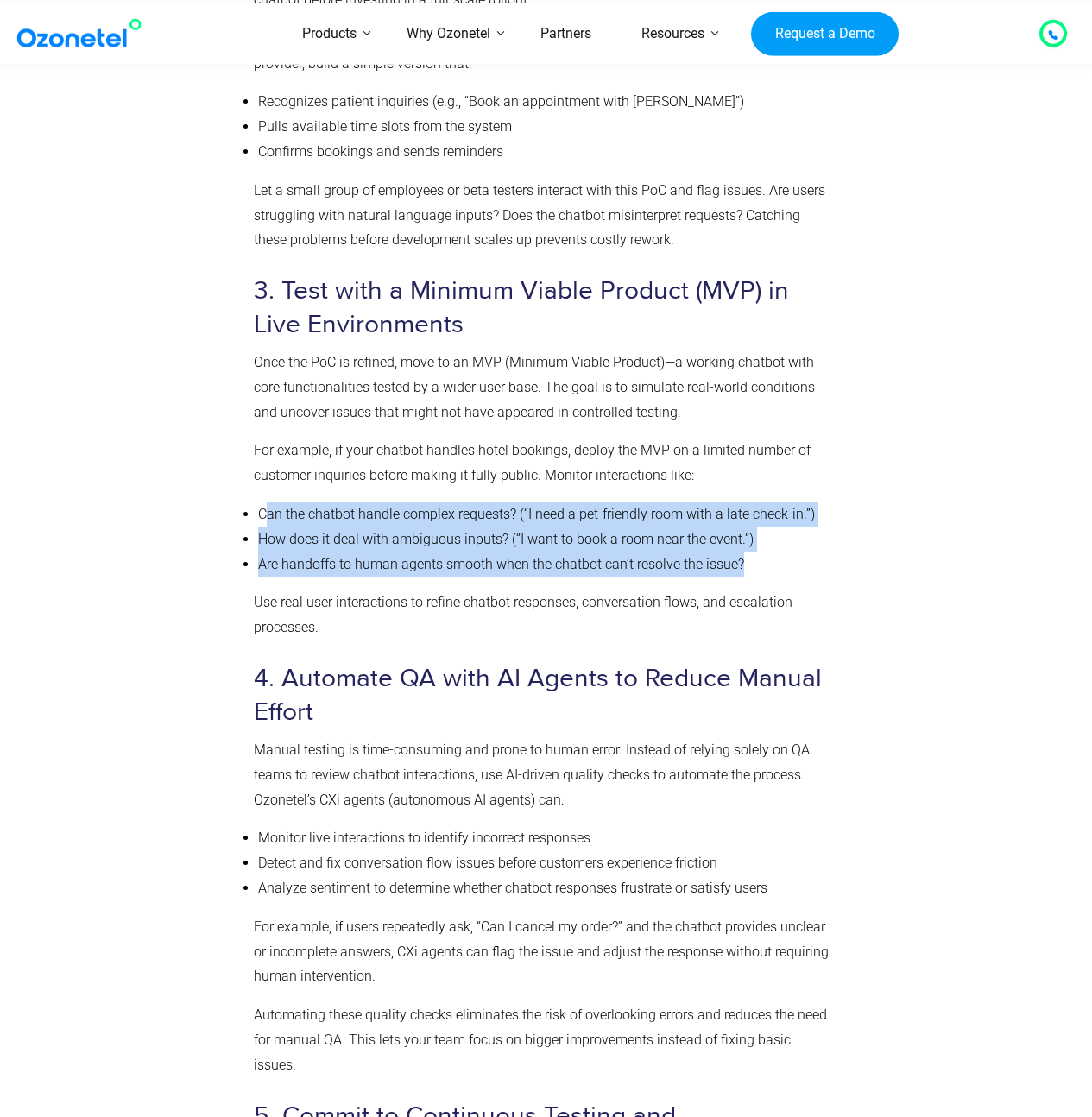
click at [334, 521] on li "Can the chatbot handle complex requests? (“I need a pet-friendly room with a la…" at bounding box center [544, 515] width 574 height 25
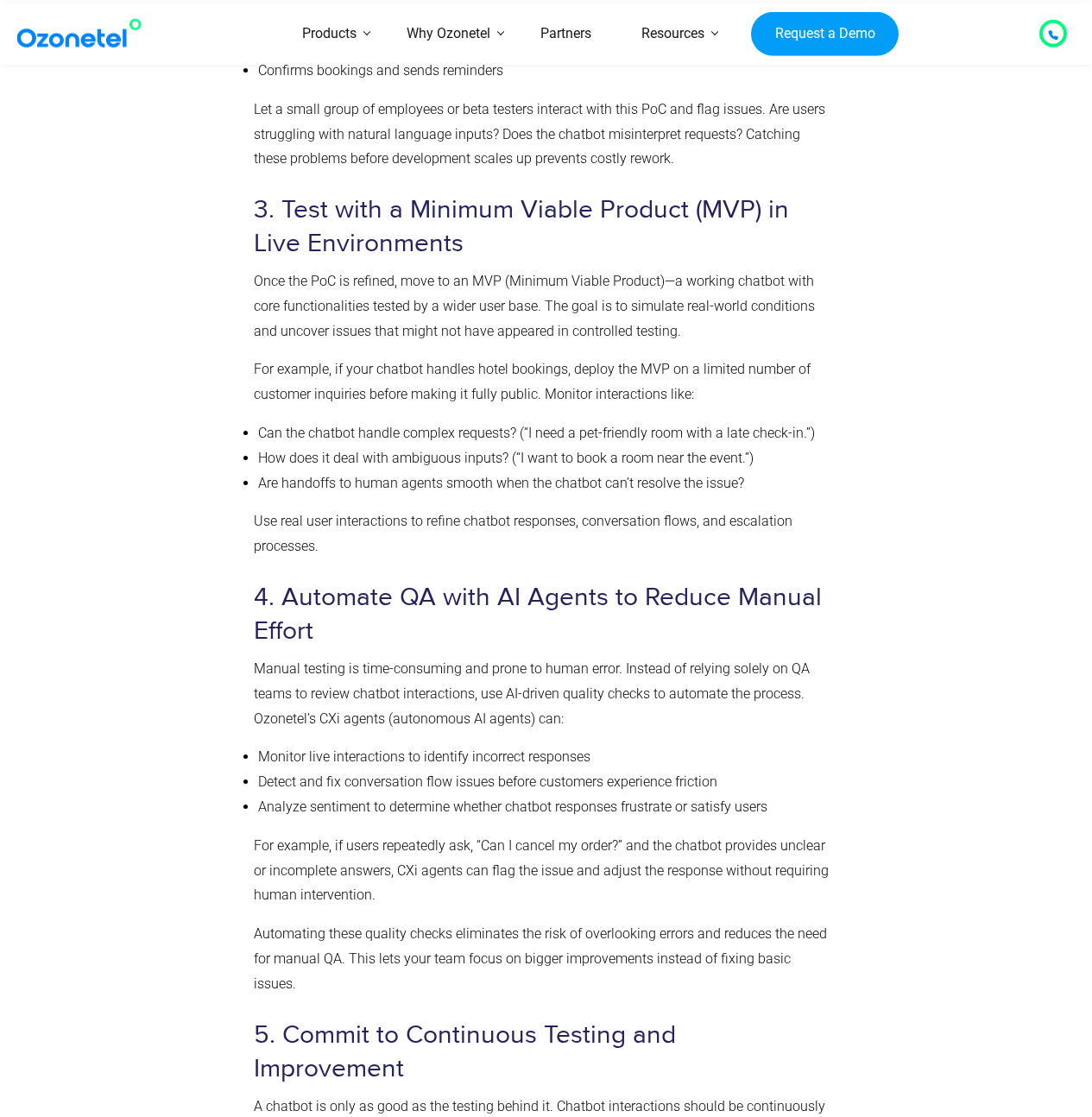
scroll to position [4927, 0]
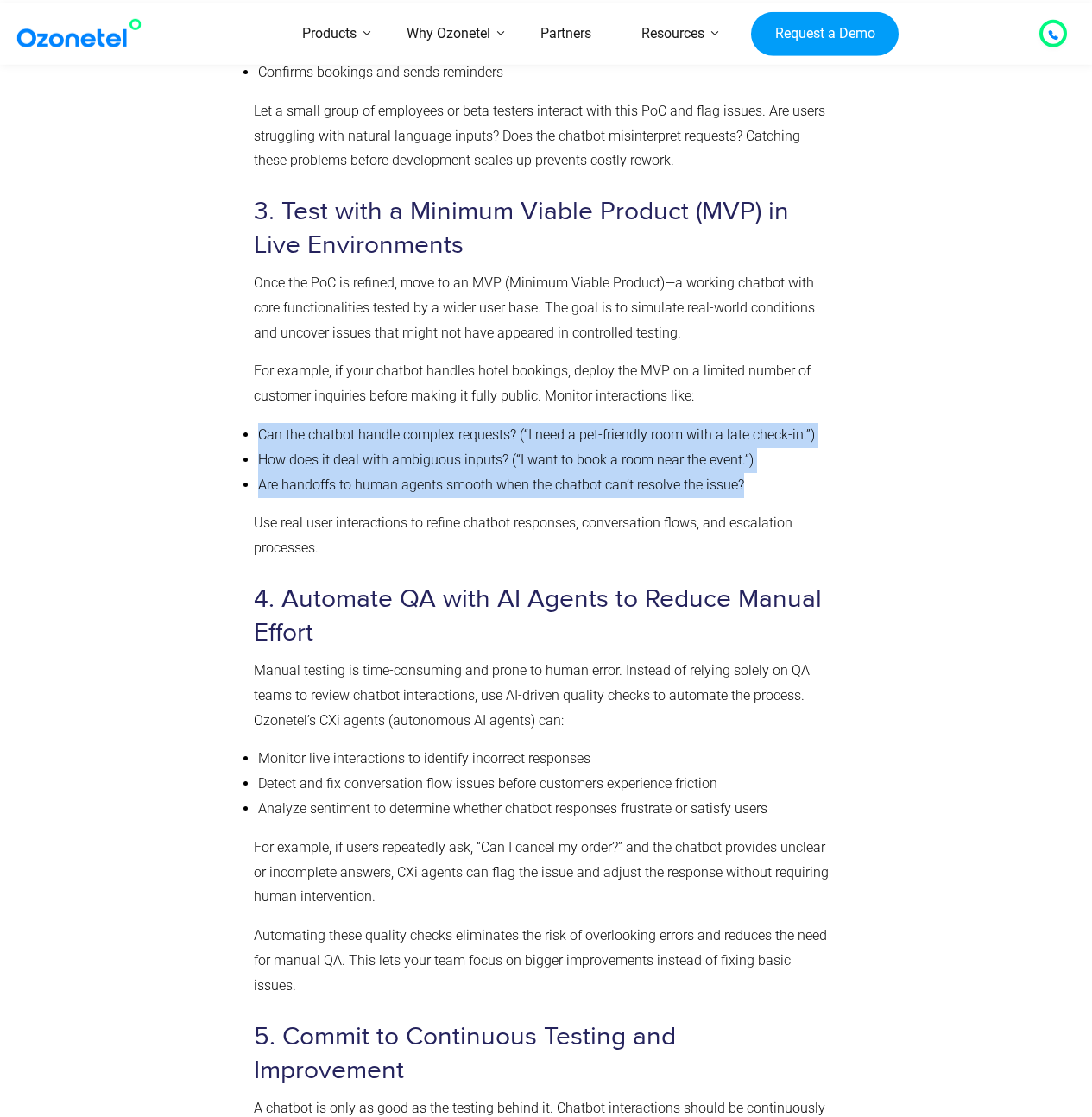
drag, startPoint x: 751, startPoint y: 483, endPoint x: 246, endPoint y: 435, distance: 507.3
click at [254, 435] on ul "Can the chatbot handle complex requests? (“I need a pet-friendly room with a la…" at bounding box center [543, 460] width 578 height 74
click at [408, 454] on li "How does it deal with ambiguous inputs? (“I want to book a room near the event.…" at bounding box center [544, 460] width 574 height 25
drag, startPoint x: 257, startPoint y: 435, endPoint x: 748, endPoint y: 491, distance: 494.2
click at [748, 491] on ul "Can the chatbot handle complex requests? (“I need a pet-friendly room with a la…" at bounding box center [543, 460] width 578 height 74
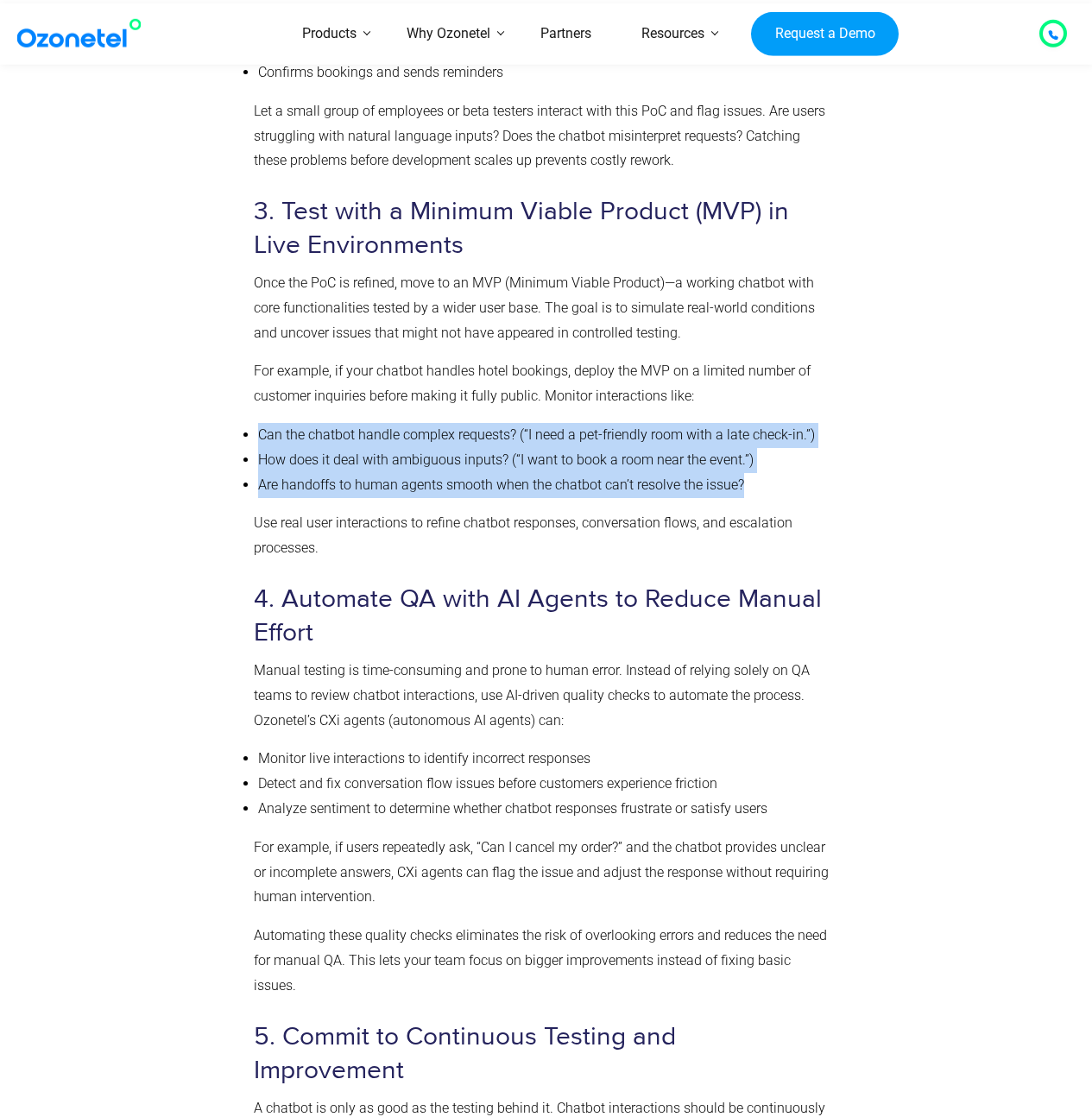
click at [742, 478] on li "Are handoffs to human agents smooth when the chatbot can’t resolve the issue?" at bounding box center [544, 485] width 574 height 25
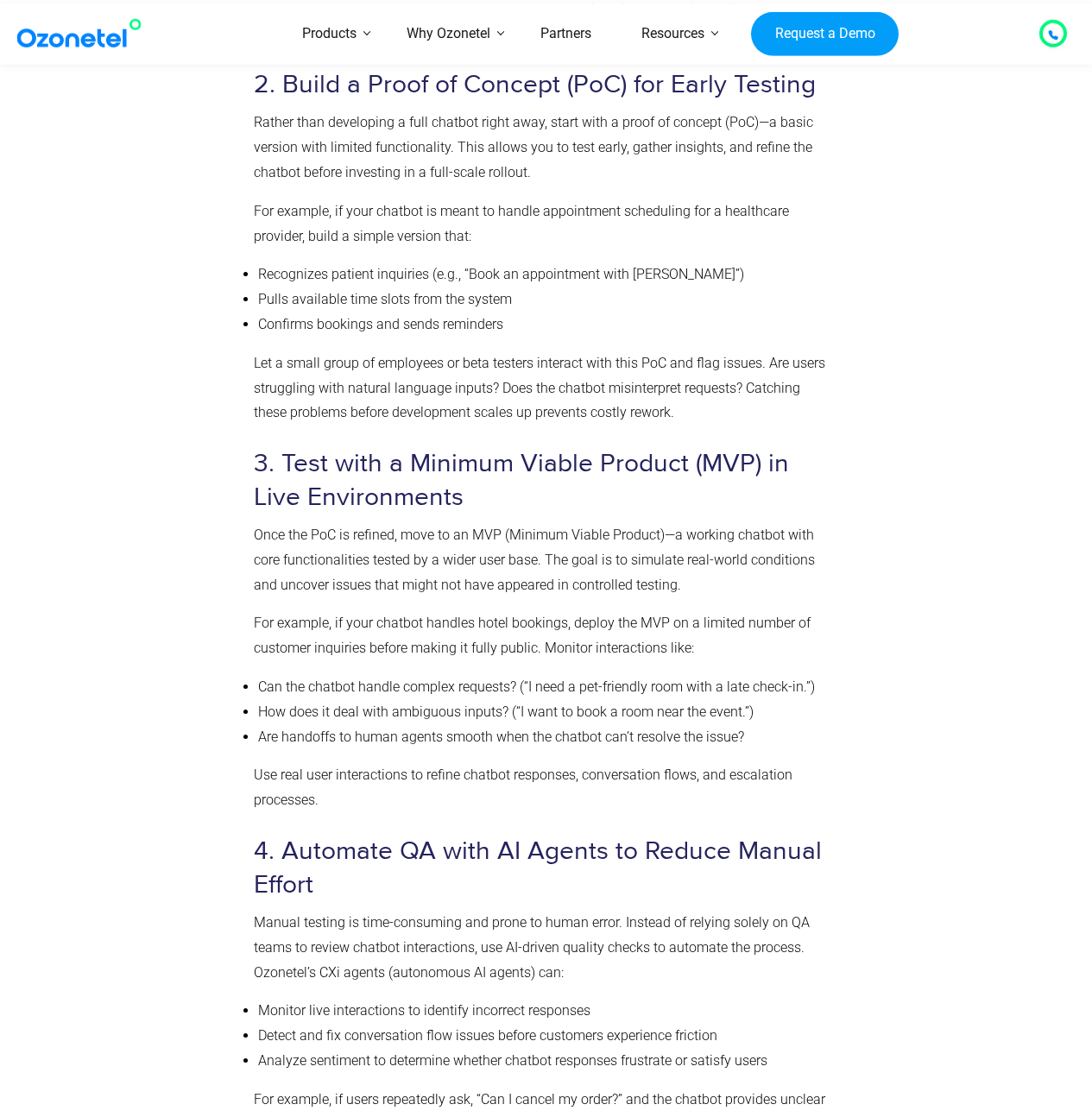
scroll to position [4613, 0]
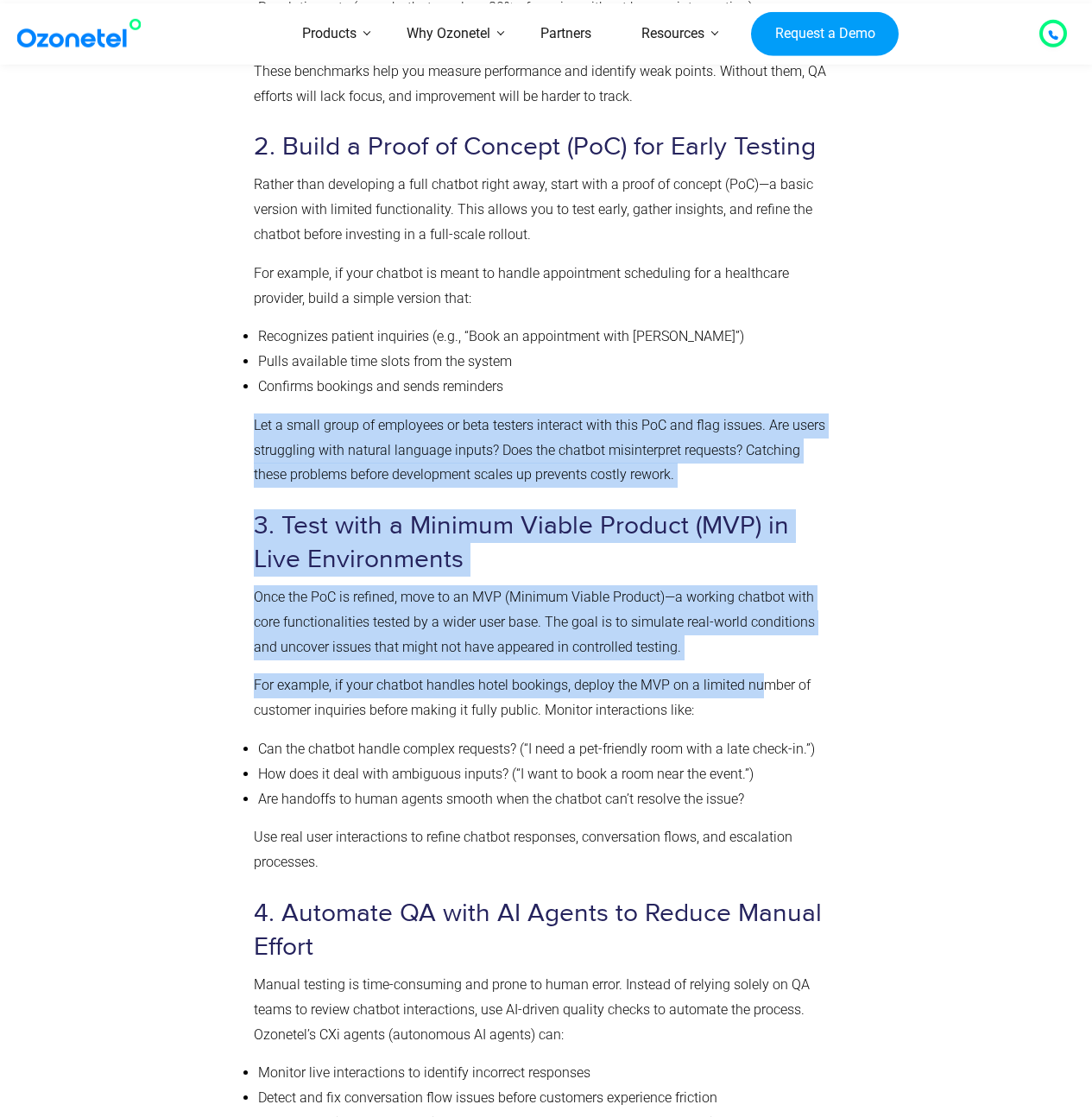
drag, startPoint x: 623, startPoint y: 406, endPoint x: 761, endPoint y: 690, distance: 315.8
click at [761, 690] on div "Steps to Implement an Effective Chatbot QA Strategy A chatbot that fails to del…" at bounding box center [543, 768] width 578 height 2541
click at [761, 690] on p "For example, if your chatbot handles hotel bookings, deploy the MVP on a limite…" at bounding box center [543, 698] width 578 height 50
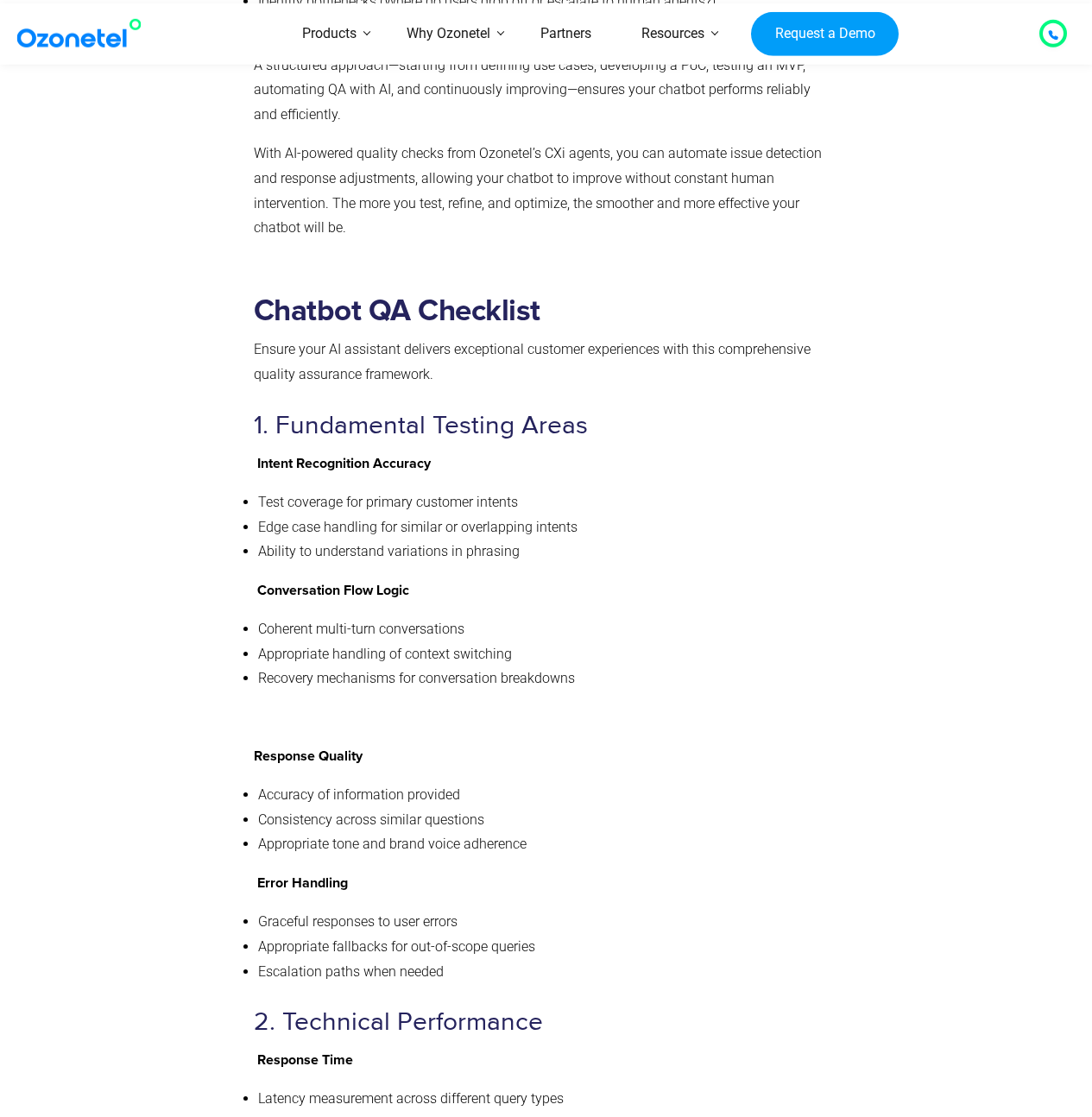
scroll to position [6401, 0]
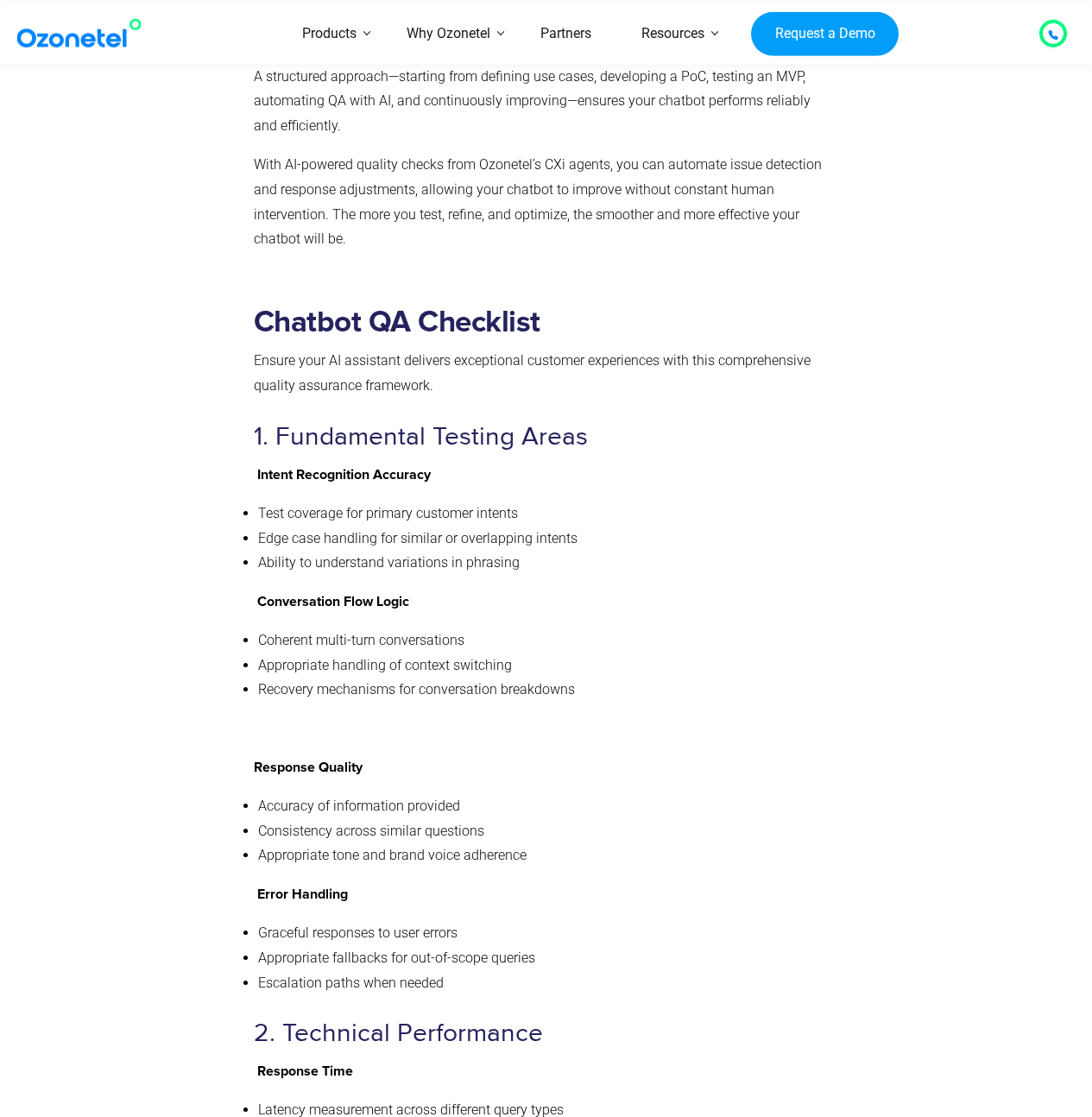
drag, startPoint x: 288, startPoint y: 378, endPoint x: 632, endPoint y: 628, distance: 425.2
click at [632, 677] on li "Recovery mechanisms for conversation breakdowns" at bounding box center [544, 690] width 574 height 25
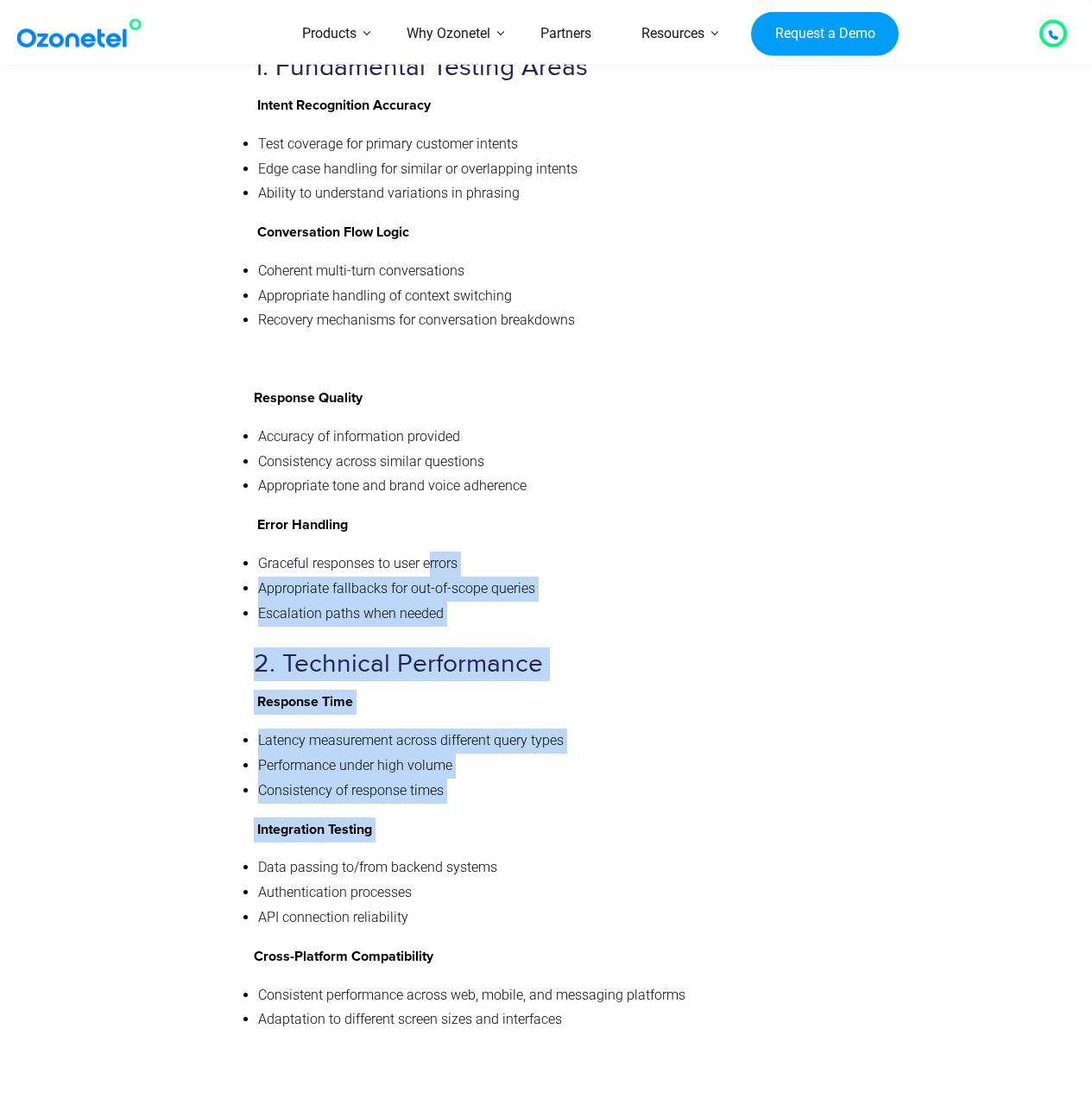
drag, startPoint x: 423, startPoint y: 499, endPoint x: 702, endPoint y: 794, distance: 406.0
click at [701, 795] on div "Chatbot QA Checklist Ensure your AI assistant delivers exceptional customer exp…" at bounding box center [543, 953] width 578 height 2037
click at [702, 794] on div "Chatbot QA Checklist Ensure your AI assistant delivers exceptional customer exp…" at bounding box center [543, 953] width 578 height 2037
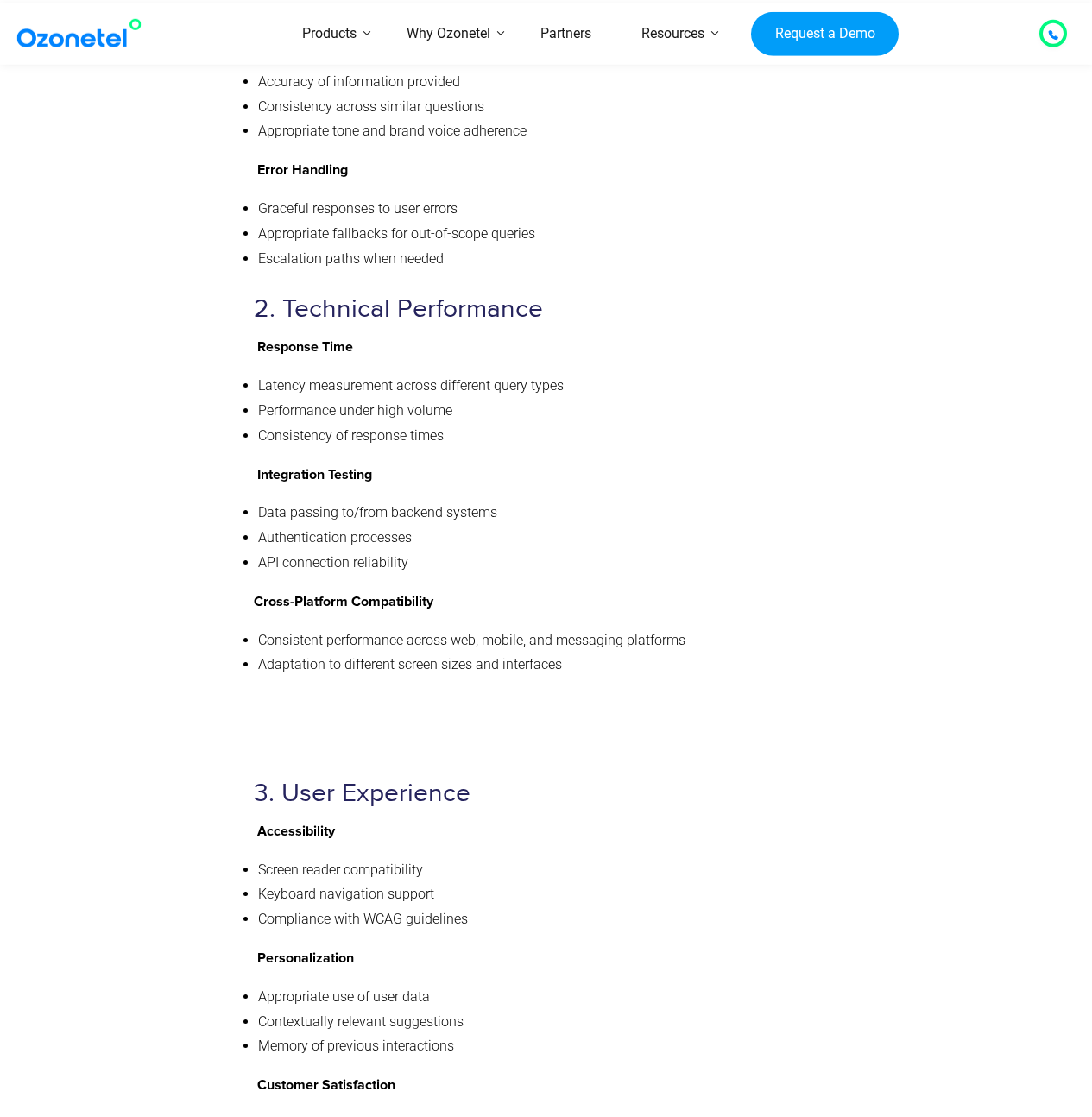
click at [691, 777] on h3 "3. User Experience" at bounding box center [543, 793] width 578 height 34
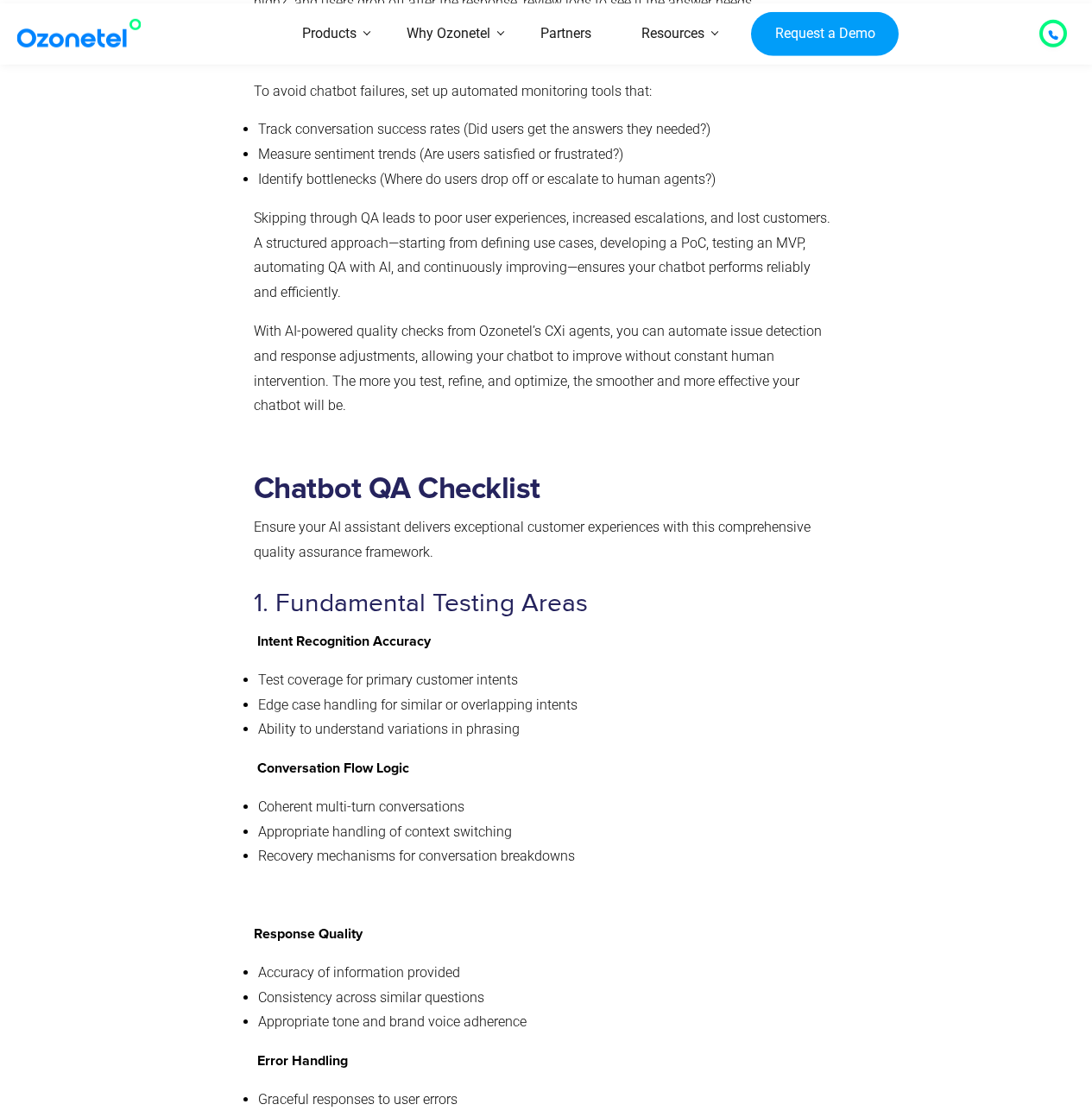
scroll to position [6126, 0]
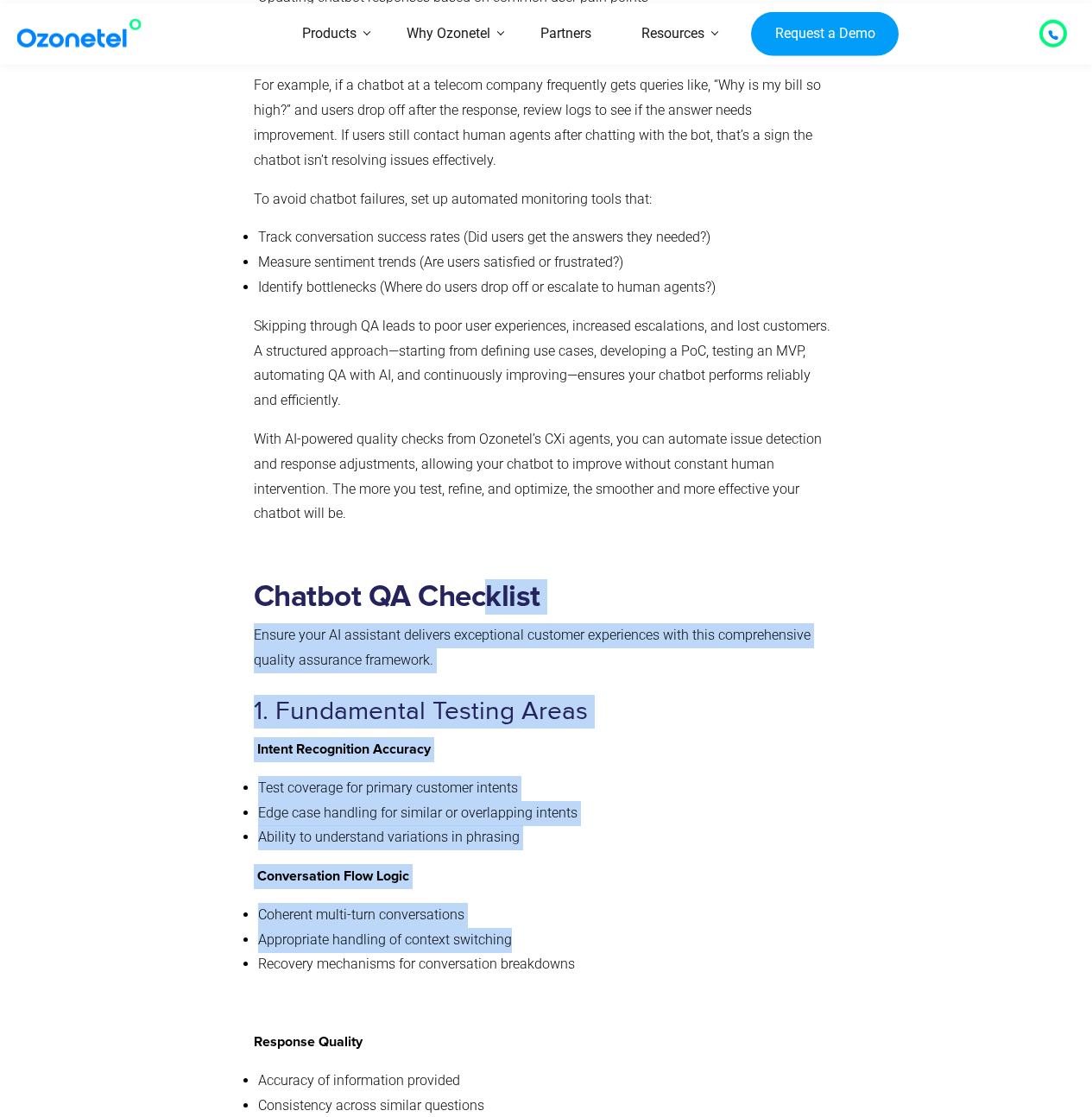
drag, startPoint x: 482, startPoint y: 542, endPoint x: 785, endPoint y: 889, distance: 460.7
click at [785, 928] on li "Appropriate handling of context switching" at bounding box center [544, 940] width 574 height 25
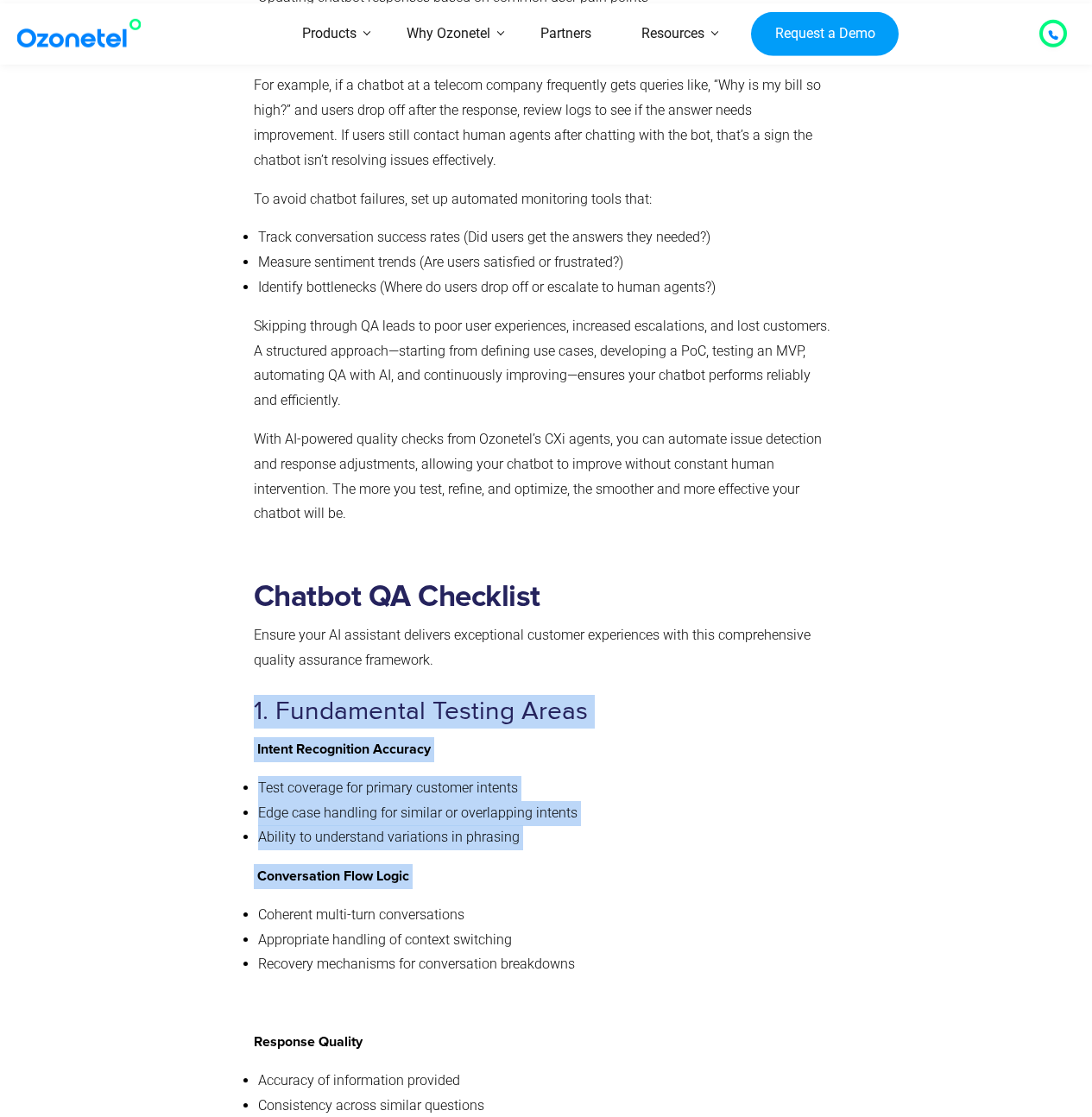
drag, startPoint x: 400, startPoint y: 664, endPoint x: 632, endPoint y: 838, distance: 290.0
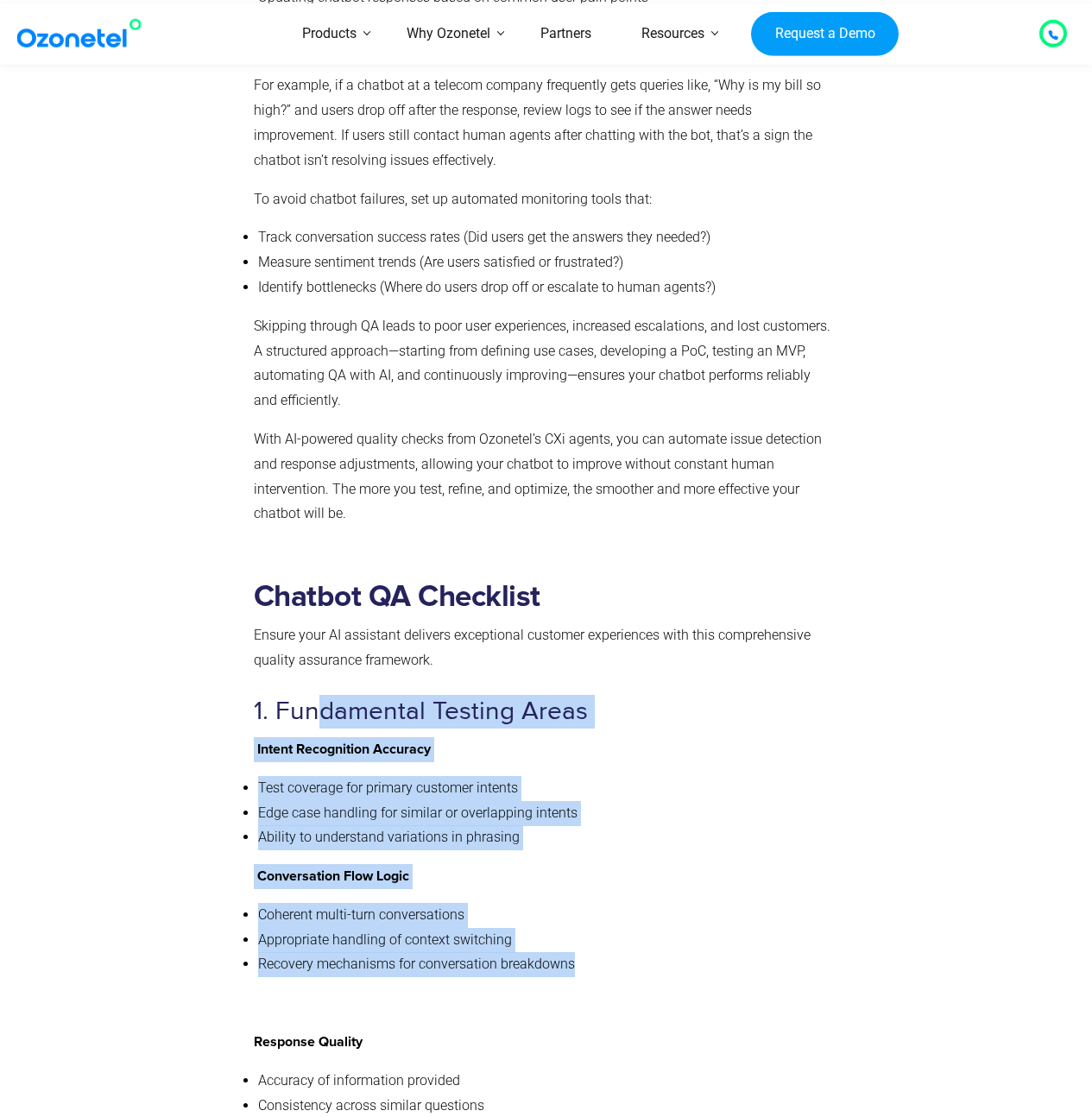
drag, startPoint x: 305, startPoint y: 652, endPoint x: 683, endPoint y: 896, distance: 449.9
click at [683, 952] on li "Recovery mechanisms for conversation breakdowns" at bounding box center [544, 964] width 574 height 25
drag, startPoint x: 426, startPoint y: 647, endPoint x: 538, endPoint y: 893, distance: 270.3
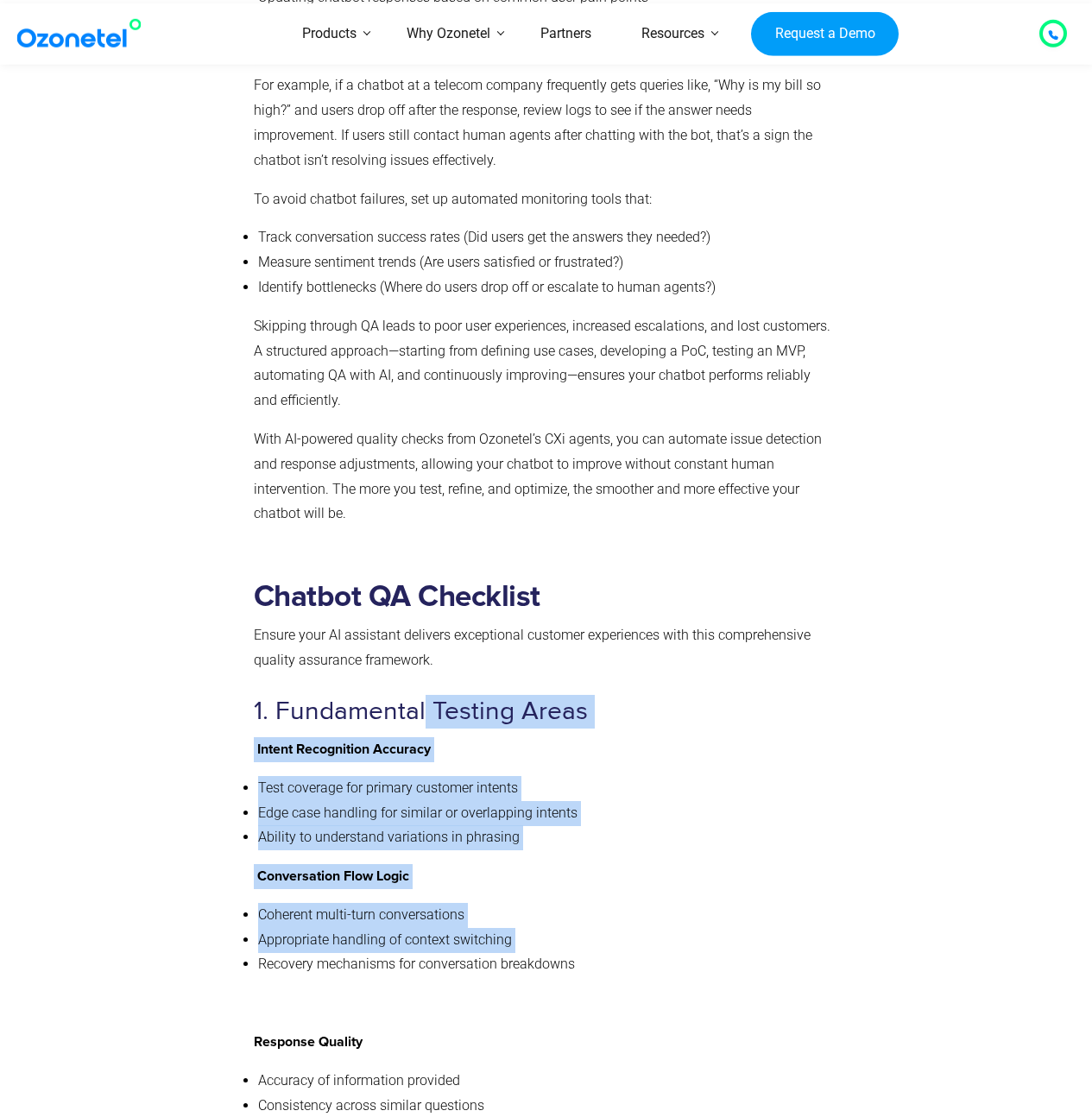
click at [538, 952] on li "Recovery mechanisms for conversation breakdowns" at bounding box center [544, 964] width 574 height 25
drag, startPoint x: 293, startPoint y: 652, endPoint x: 520, endPoint y: 889, distance: 328.2
click at [520, 928] on li "Appropriate handling of context switching" at bounding box center [544, 940] width 574 height 25
drag, startPoint x: 451, startPoint y: 885, endPoint x: 282, endPoint y: 639, distance: 298.5
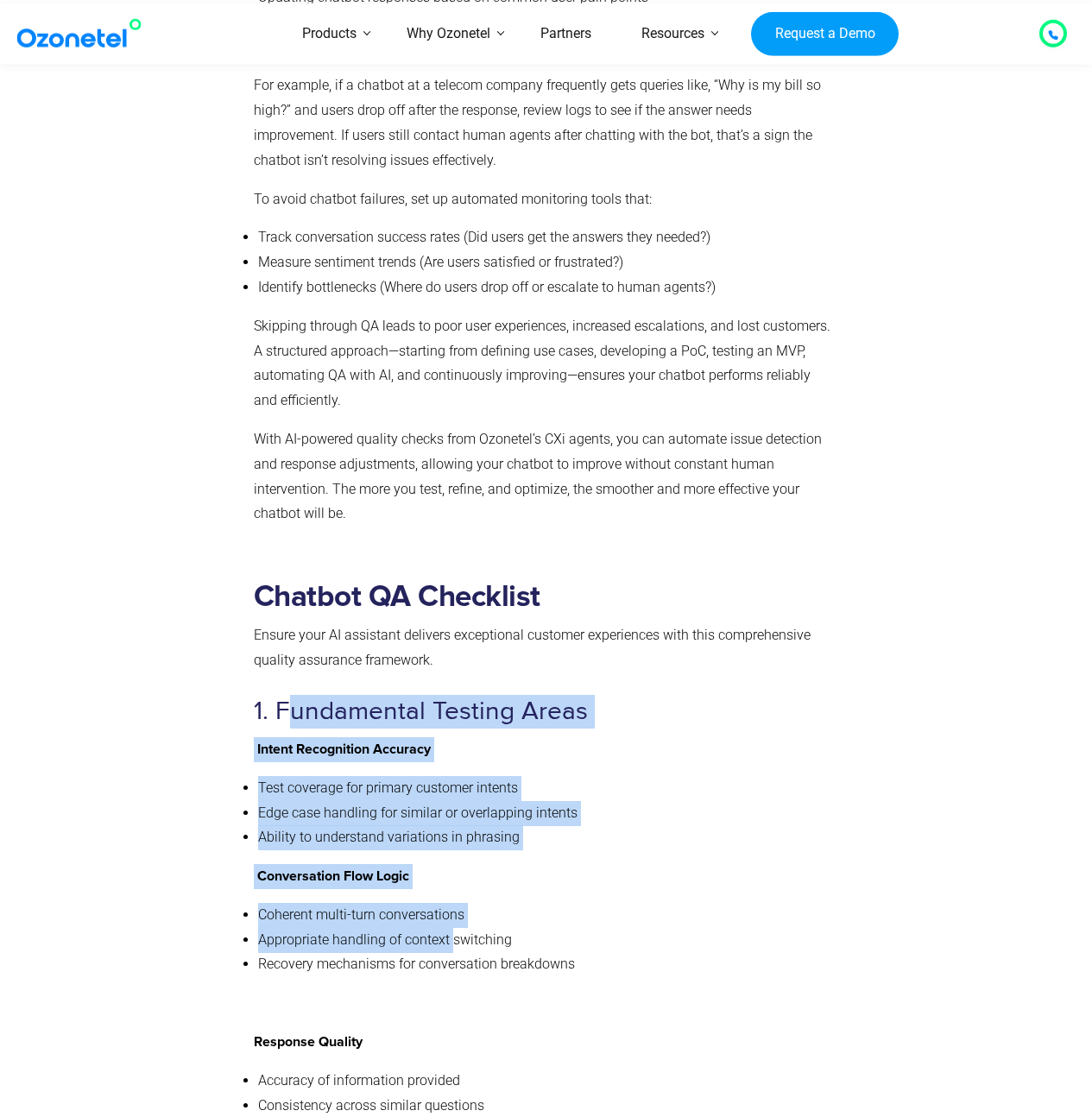
click at [282, 695] on h3 "1. Fundamental Testing Areas" at bounding box center [543, 711] width 578 height 34
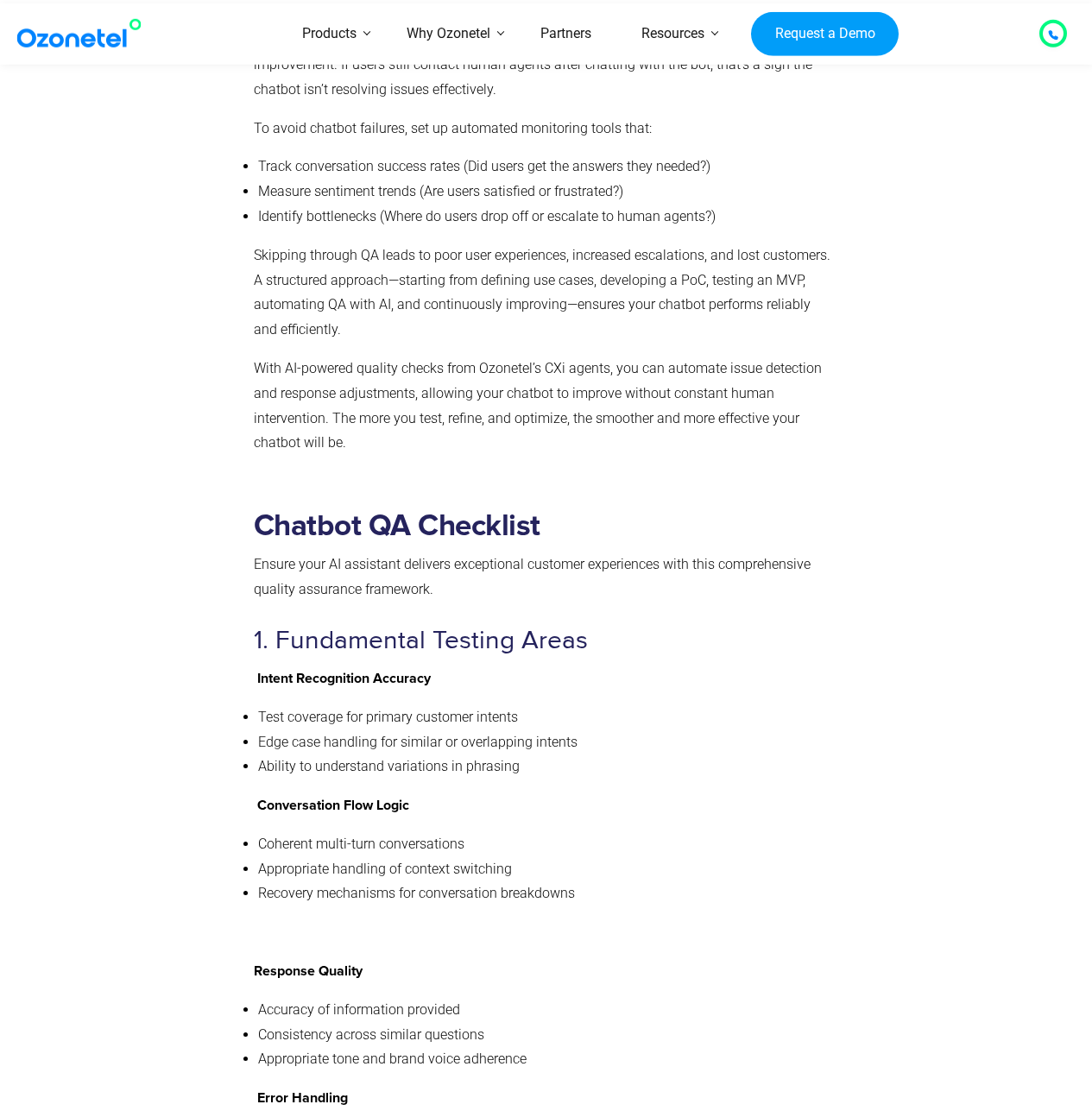
scroll to position [6343, 0]
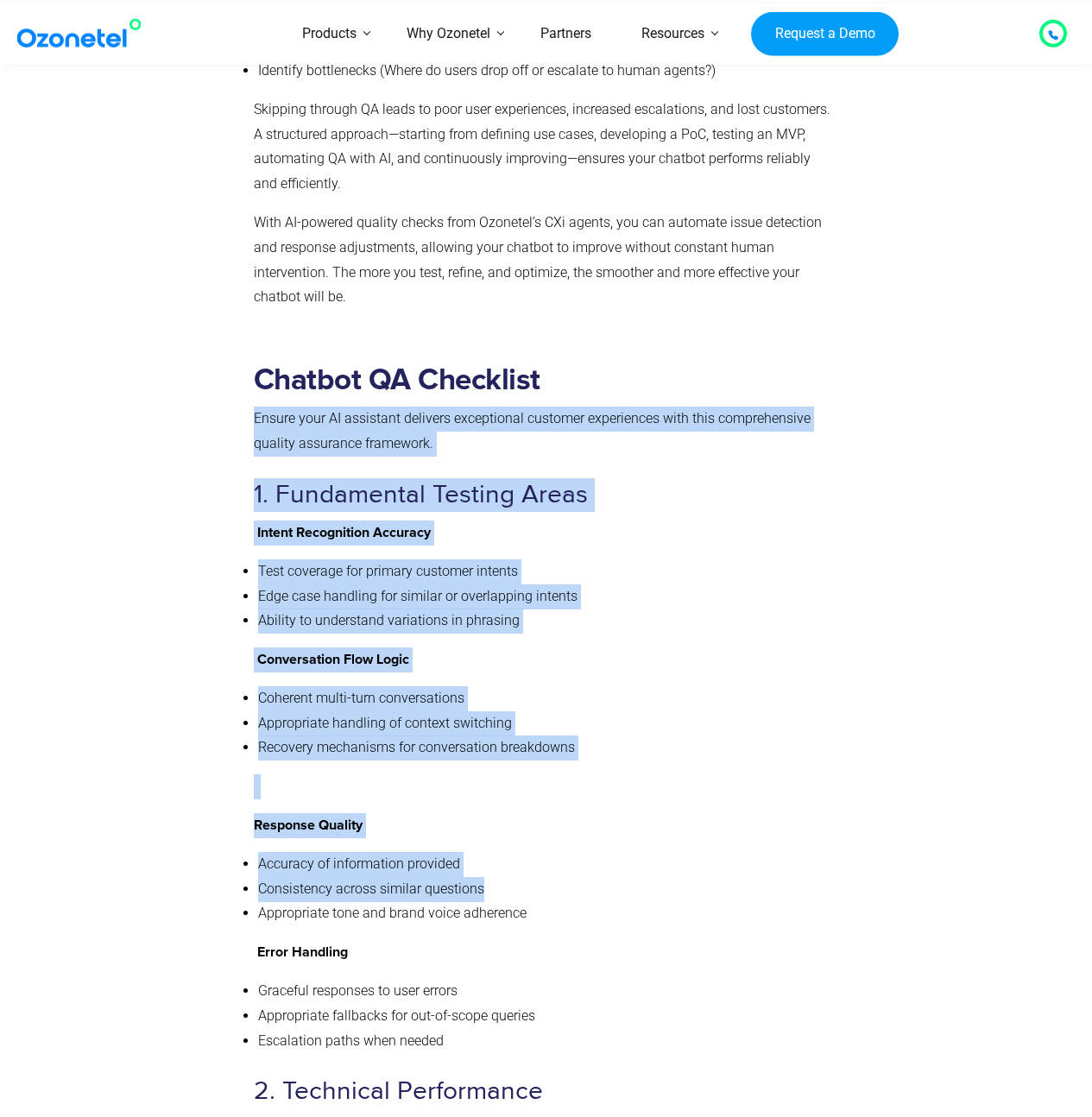
drag, startPoint x: 354, startPoint y: 345, endPoint x: 542, endPoint y: 852, distance: 540.7
click at [542, 901] on li "Appropriate tone and brand voice adherence" at bounding box center [544, 913] width 574 height 25
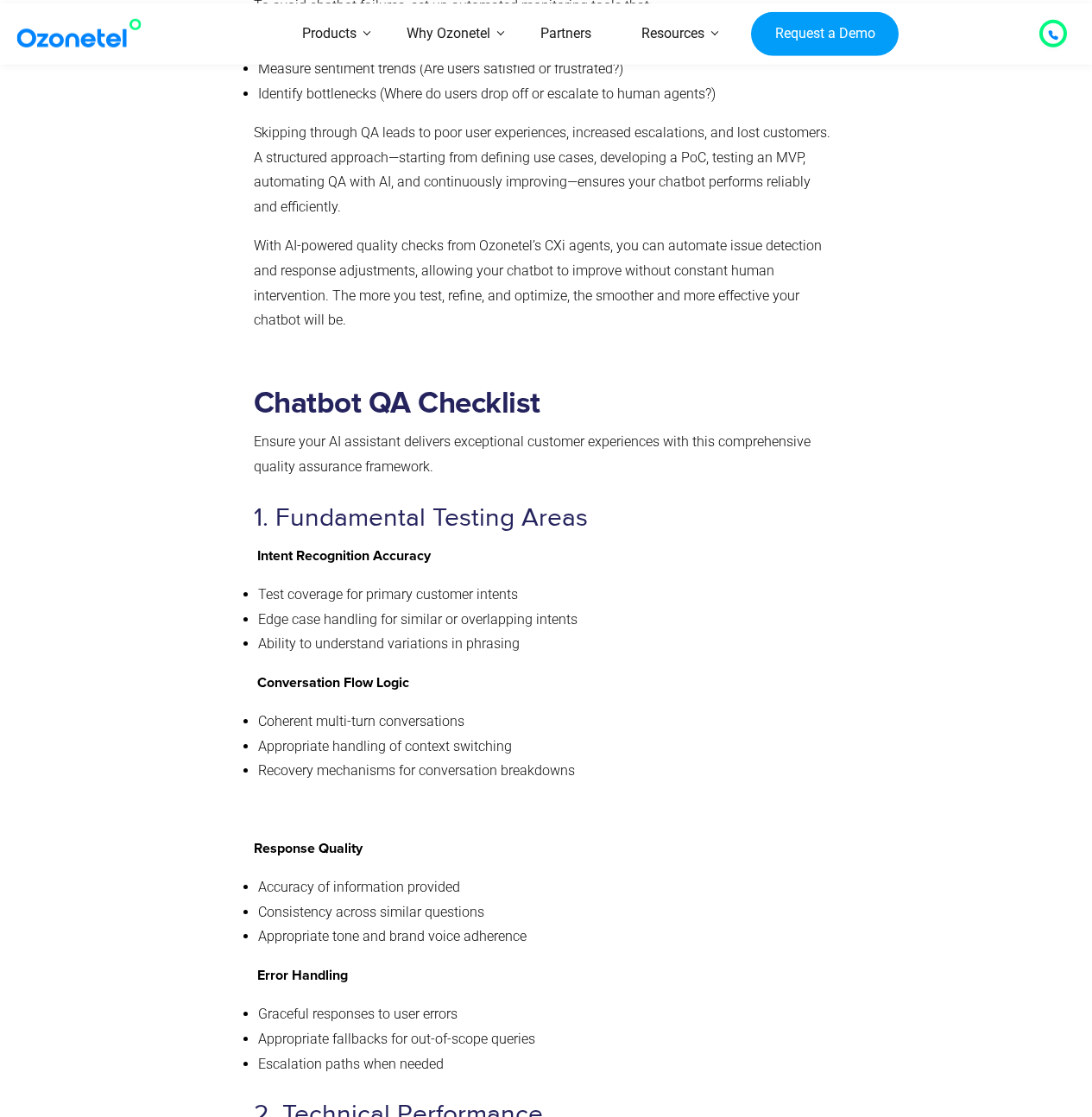
scroll to position [6308, 0]
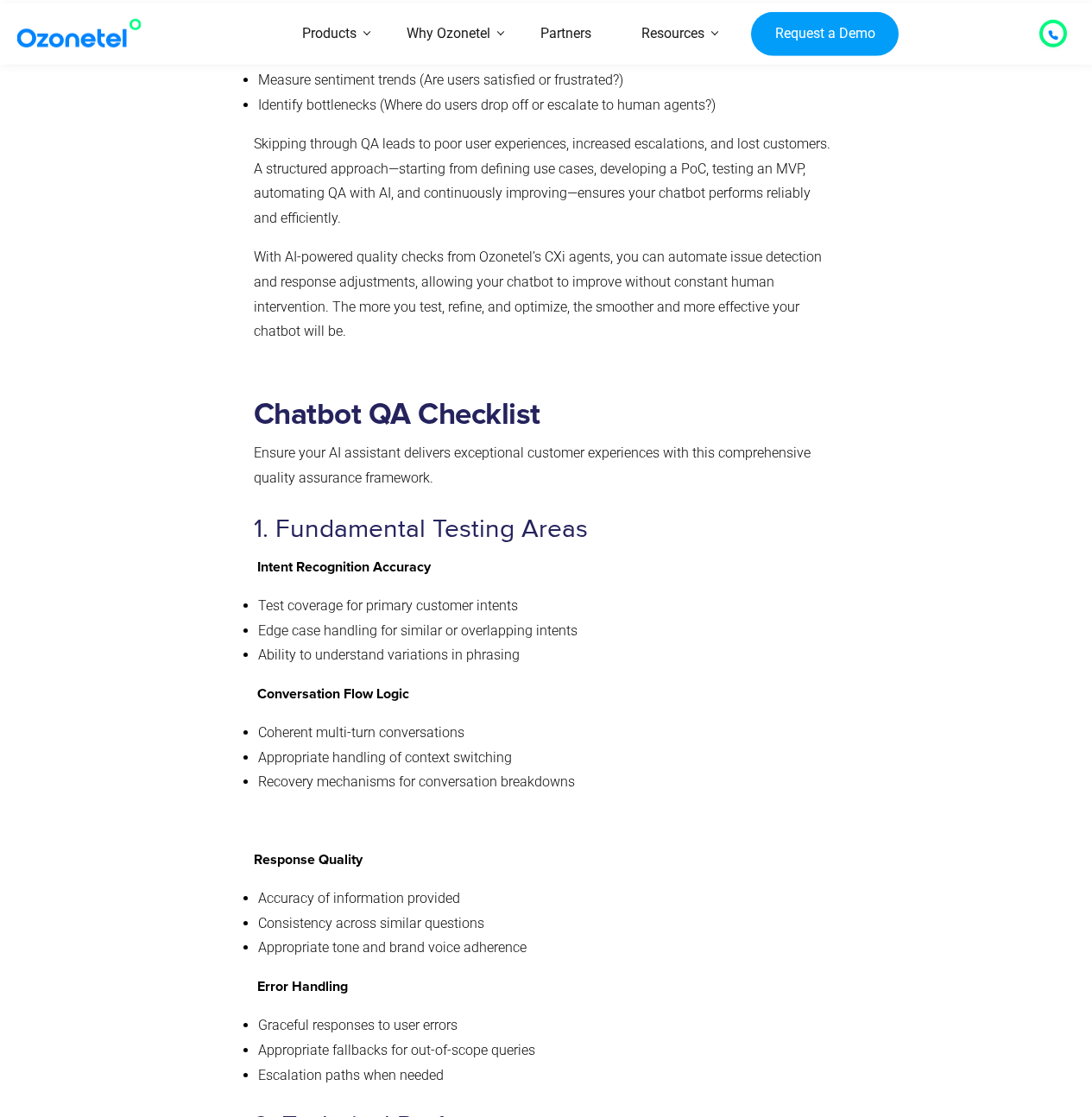
click at [750, 441] on p "Ensure your AI assistant delivers exceptional customer experiences with this co…" at bounding box center [543, 466] width 578 height 50
drag, startPoint x: 751, startPoint y: 388, endPoint x: 423, endPoint y: 400, distance: 328.2
click at [423, 441] on p "Ensure your AI assistant delivers exceptional customer experiences with this co…" at bounding box center [543, 466] width 578 height 50
click at [424, 441] on p "Ensure your AI assistant delivers exceptional customer experiences with this co…" at bounding box center [543, 466] width 578 height 50
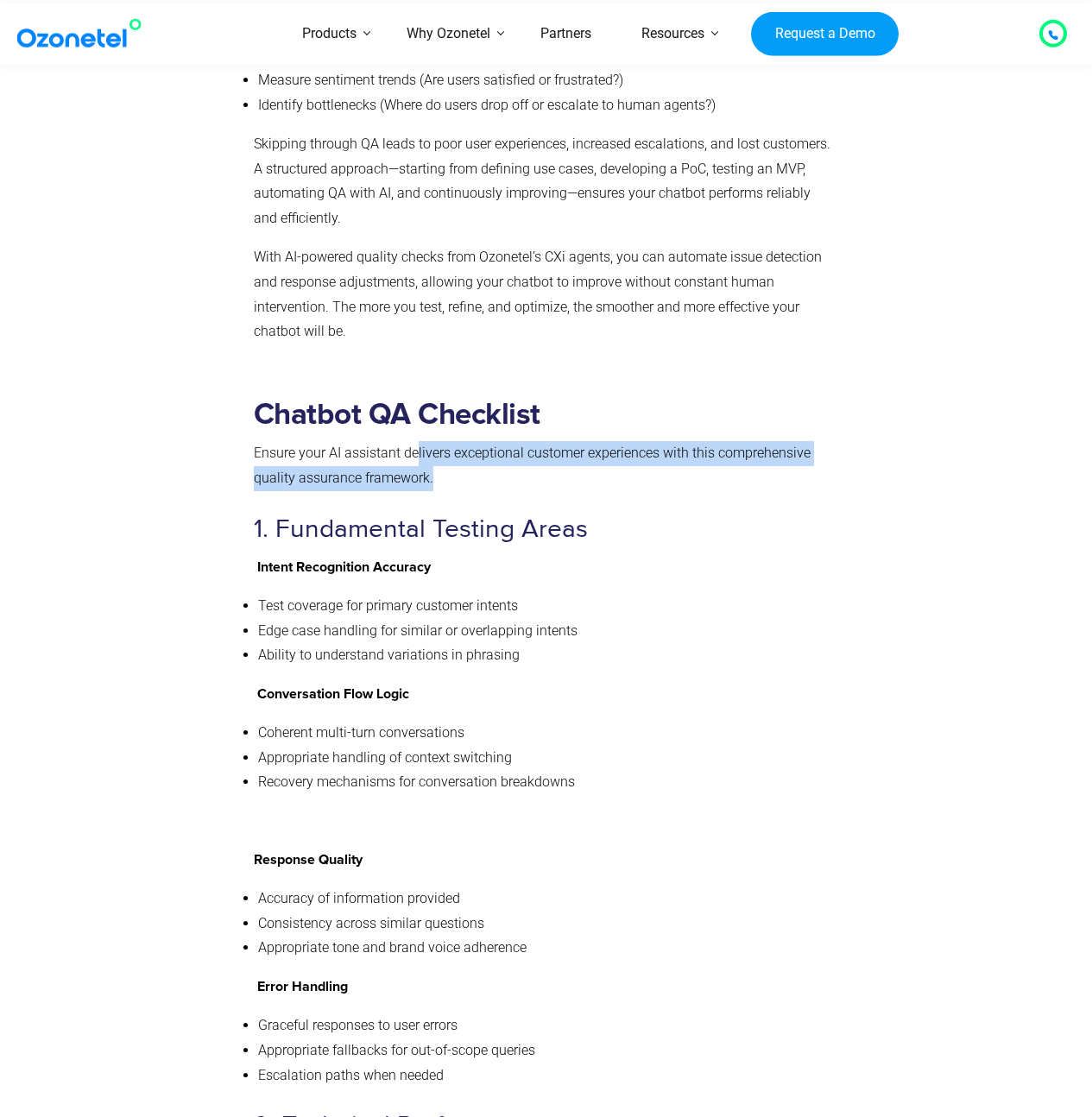
drag, startPoint x: 434, startPoint y: 420, endPoint x: 414, endPoint y: 386, distance: 39.4
click at [414, 441] on p "Ensure your AI assistant delivers exceptional customer experiences with this co…" at bounding box center [543, 466] width 578 height 50
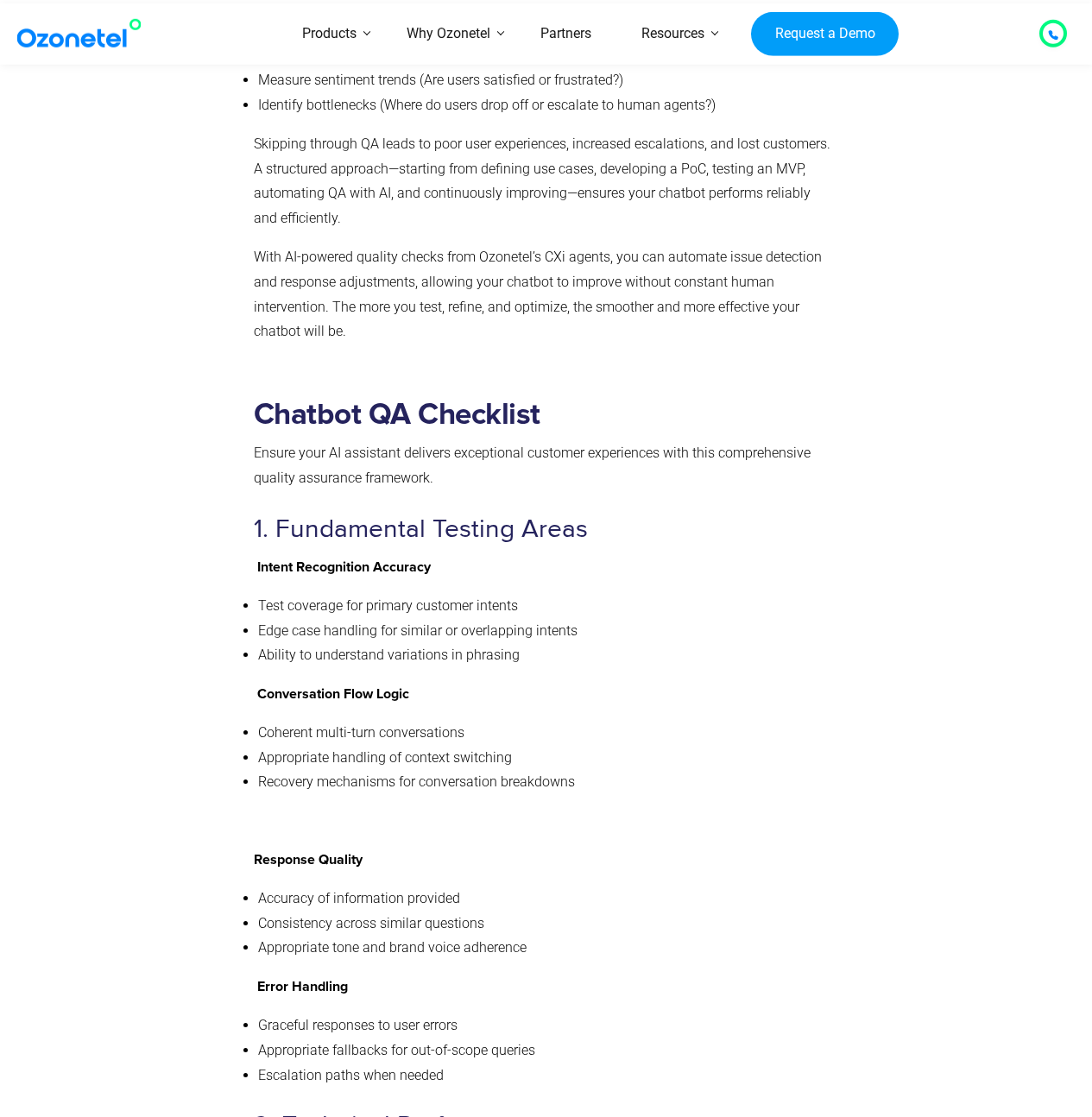
click at [422, 441] on p "Ensure your AI assistant delivers exceptional customer experiences with this co…" at bounding box center [543, 466] width 578 height 50
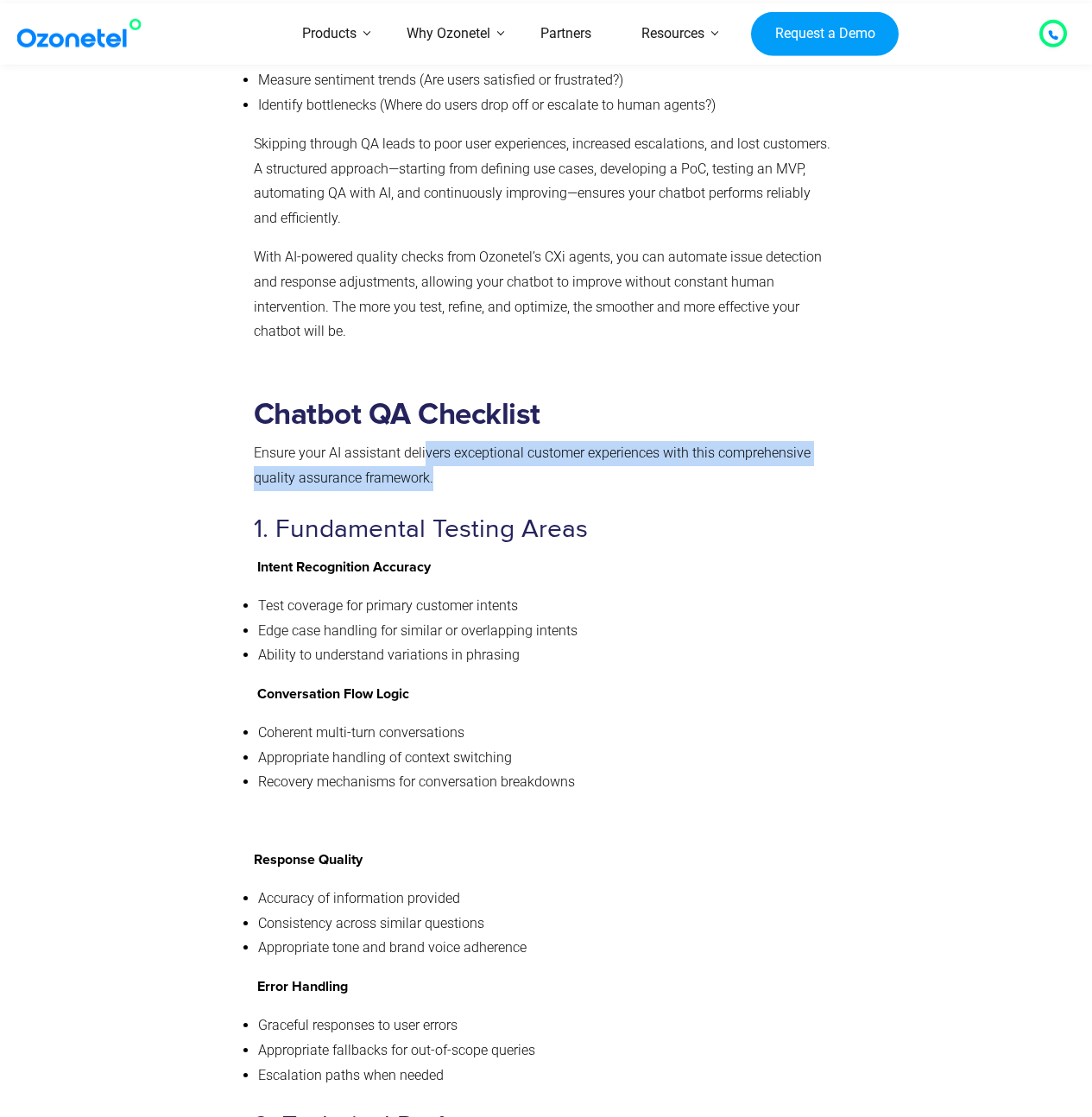
drag, startPoint x: 425, startPoint y: 396, endPoint x: 432, endPoint y: 409, distance: 14.8
click at [432, 441] on p "Ensure your AI assistant delivers exceptional customer experiences with this co…" at bounding box center [543, 466] width 578 height 50
click at [424, 441] on p "Ensure your AI assistant delivers exceptional customer experiences with this co…" at bounding box center [543, 466] width 578 height 50
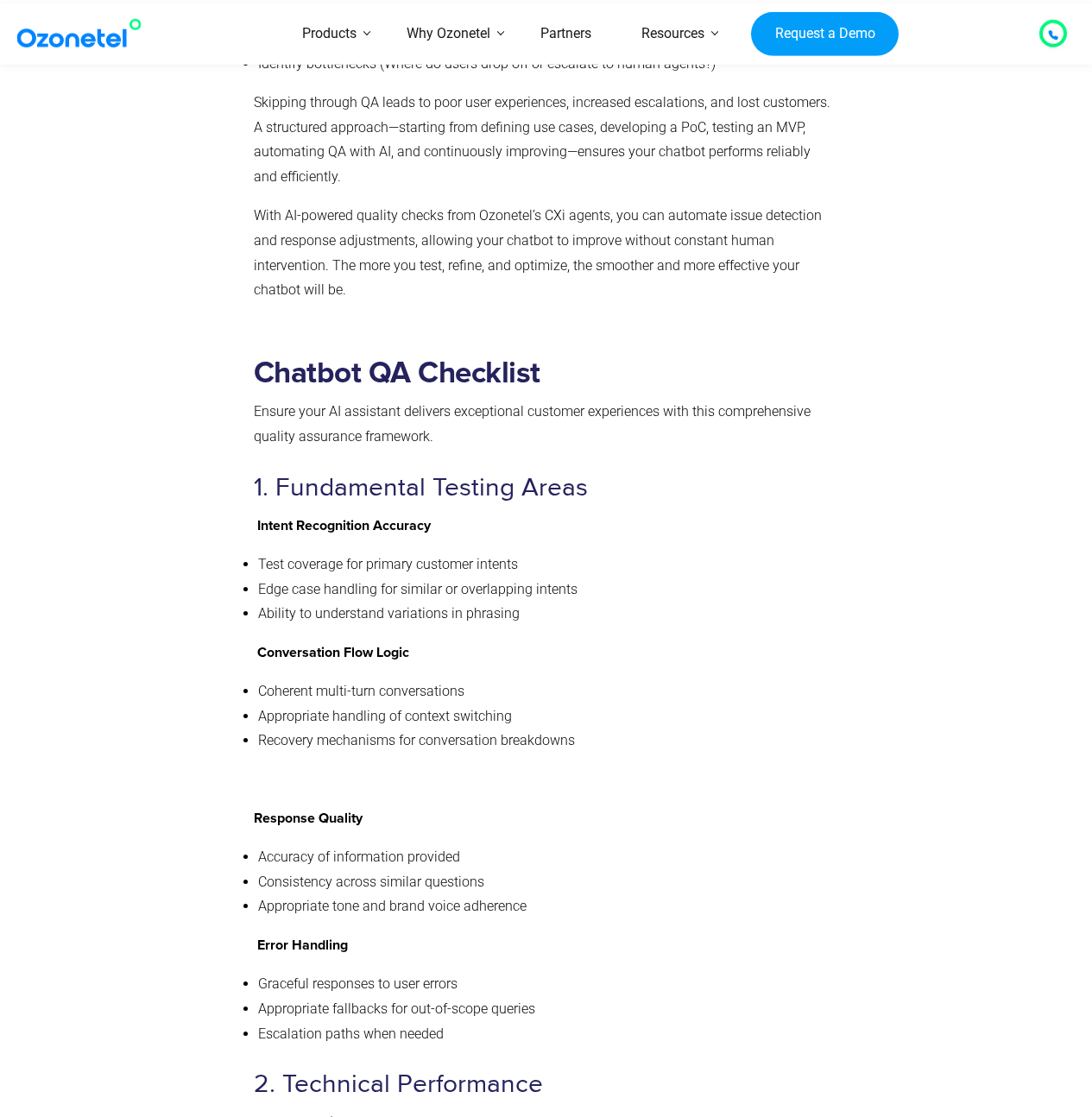
scroll to position [6367, 0]
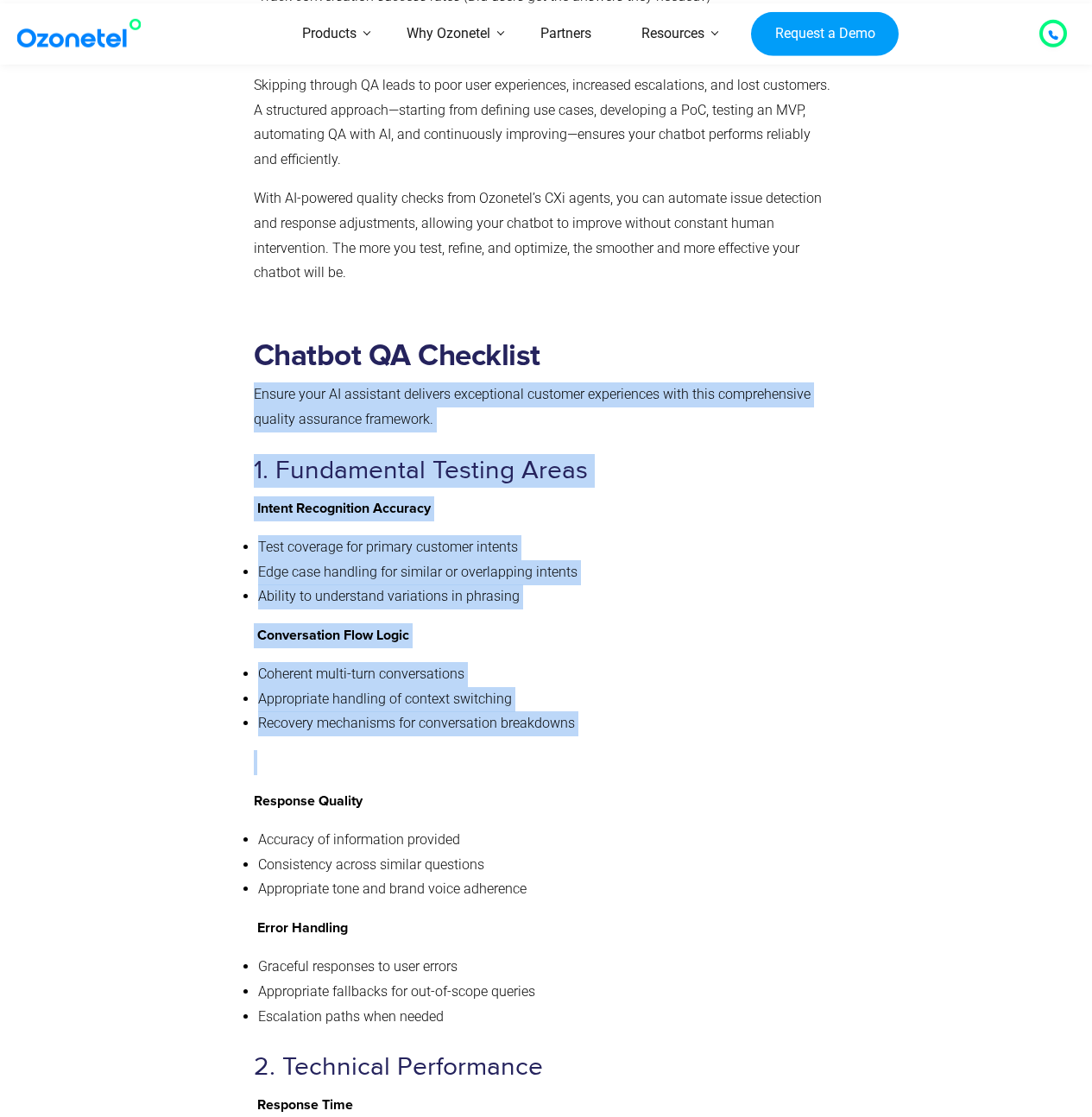
drag, startPoint x: 406, startPoint y: 332, endPoint x: 565, endPoint y: 725, distance: 423.9
drag, startPoint x: 687, startPoint y: 698, endPoint x: 253, endPoint y: 335, distance: 565.8
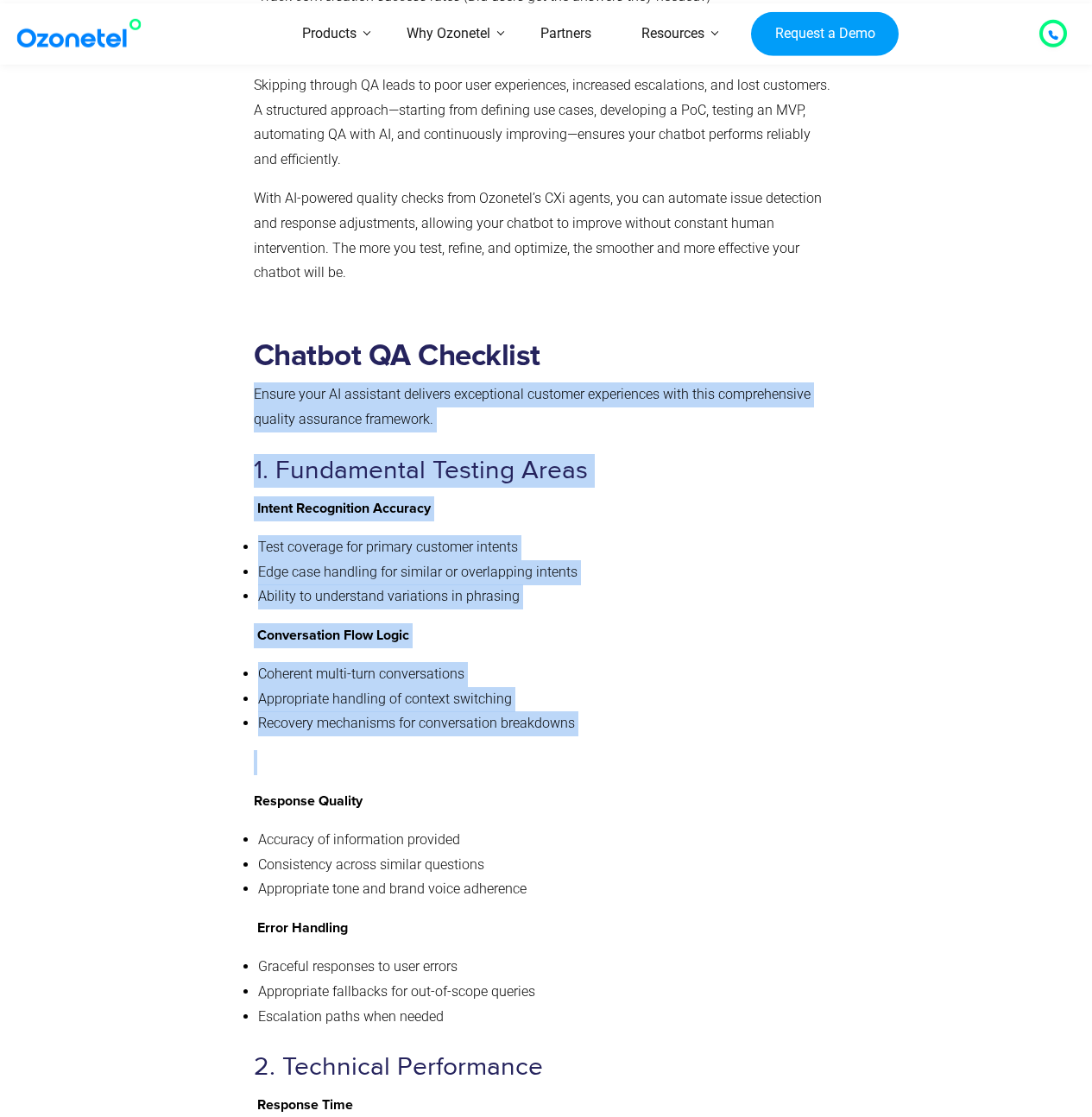
click at [256, 382] on p "Ensure your AI assistant delivers exceptional customer experiences with this co…" at bounding box center [543, 408] width 578 height 50
drag, startPoint x: 253, startPoint y: 274, endPoint x: 652, endPoint y: 697, distance: 581.5
click at [652, 750] on p at bounding box center [543, 762] width 578 height 25
drag, startPoint x: 538, startPoint y: 325, endPoint x: 724, endPoint y: 700, distance: 418.6
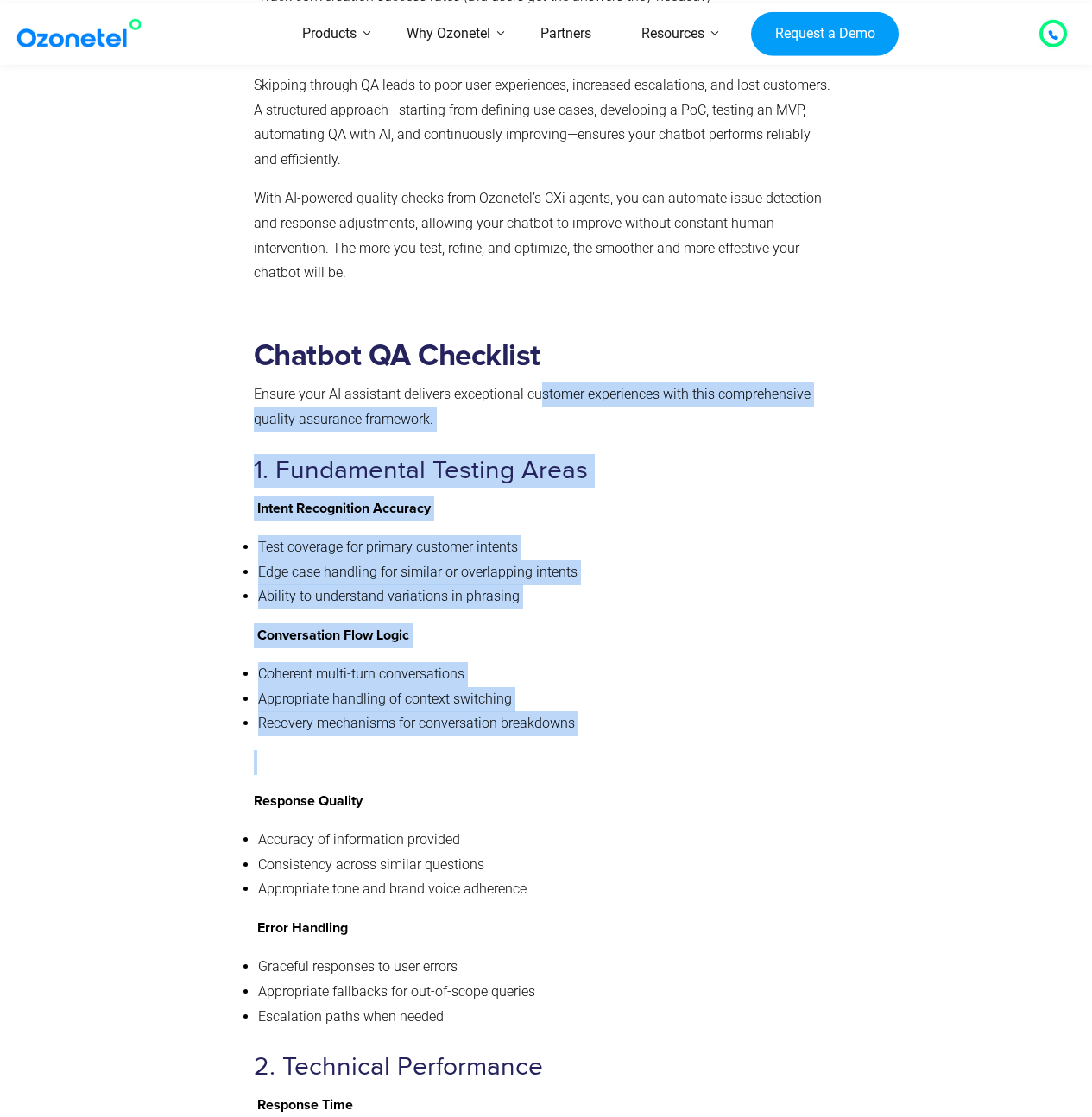
click at [724, 750] on p at bounding box center [543, 762] width 578 height 25
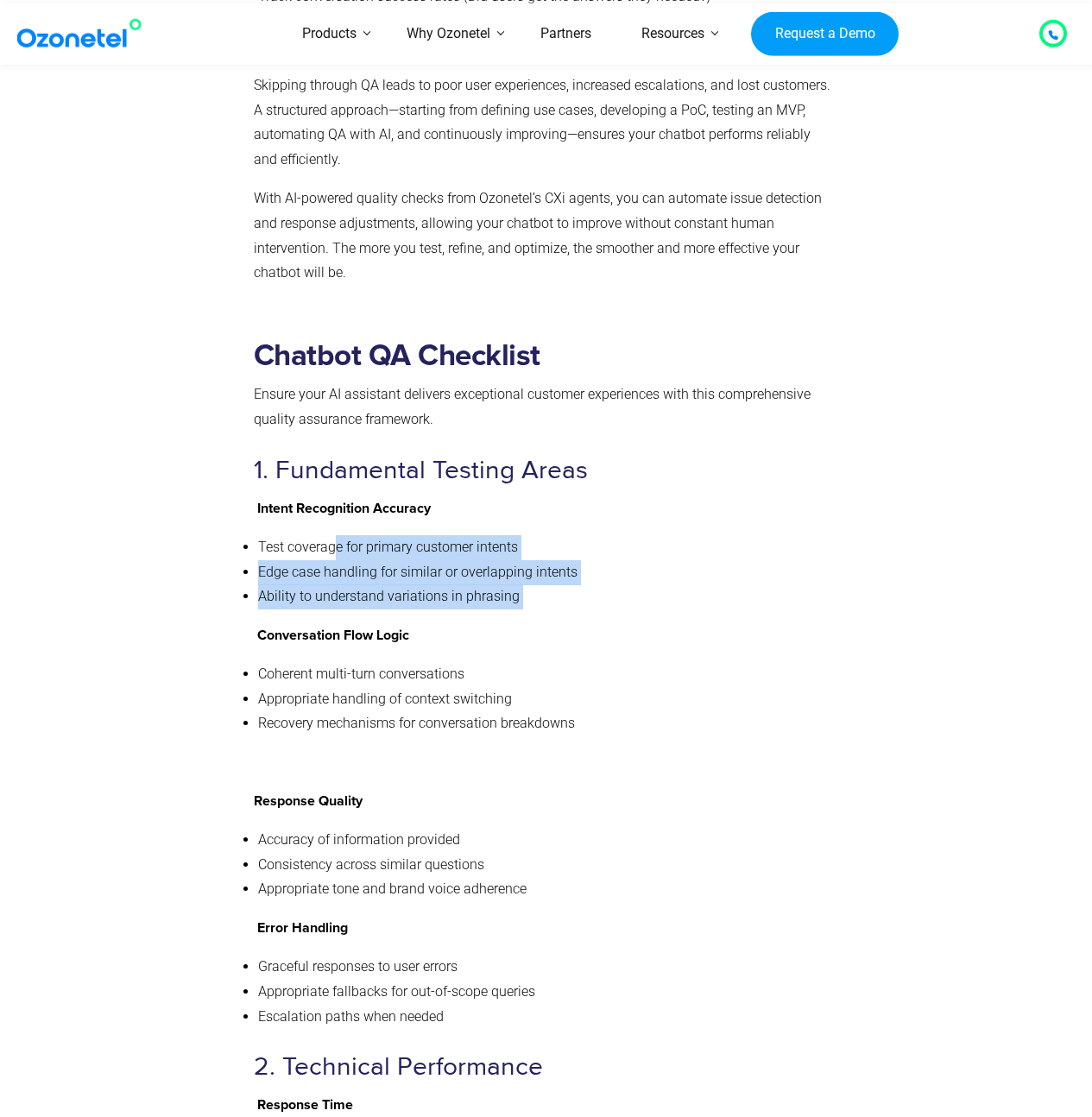
drag, startPoint x: 335, startPoint y: 491, endPoint x: 521, endPoint y: 555, distance: 196.7
drag, startPoint x: 420, startPoint y: 512, endPoint x: 405, endPoint y: 477, distance: 38.1
click at [405, 535] on ul "Test coverage for primary customer intents Edge case handling for similar or ov…" at bounding box center [543, 572] width 578 height 74
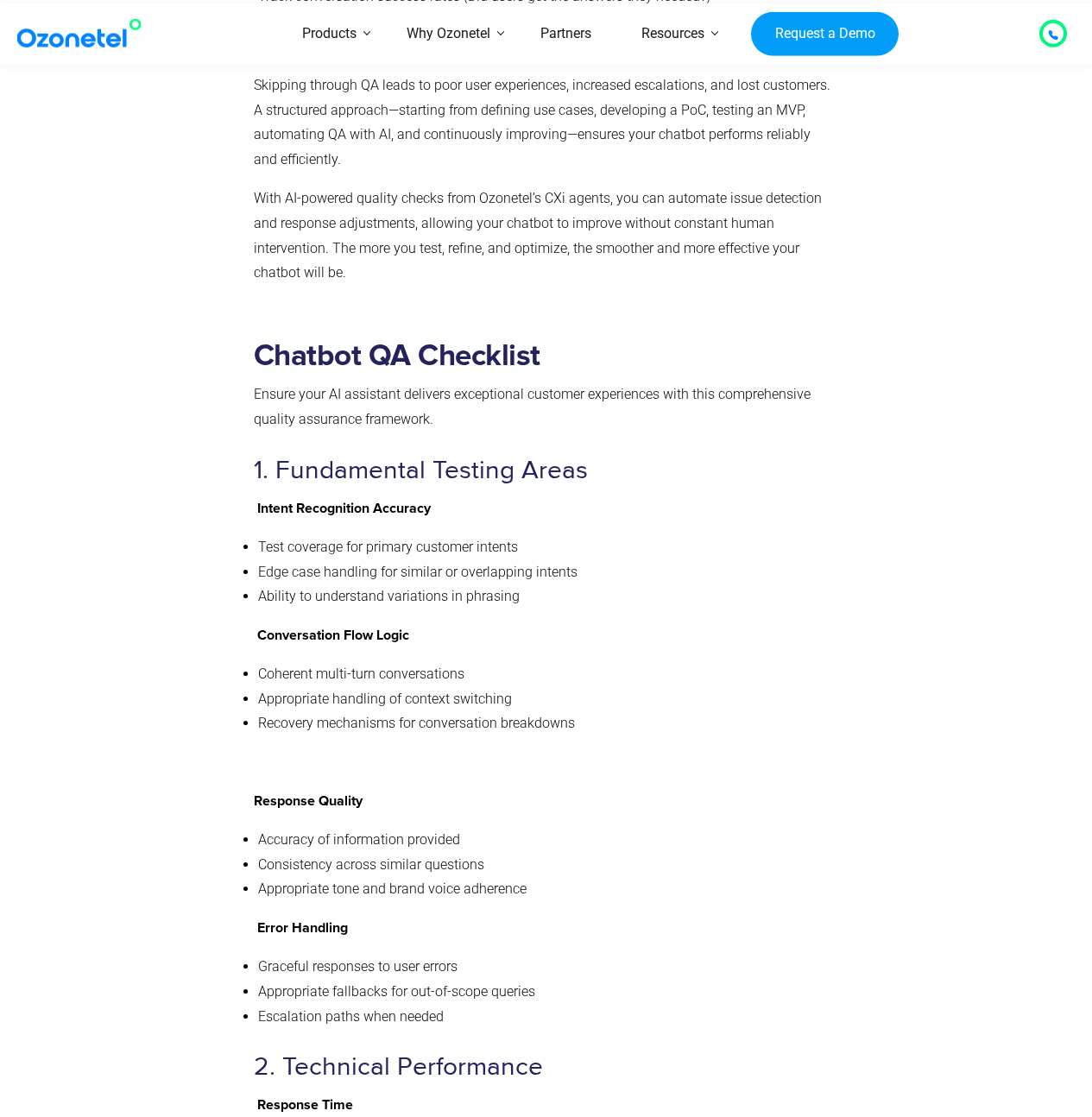
click at [398, 535] on li "Test coverage for primary customer intents" at bounding box center [544, 547] width 574 height 25
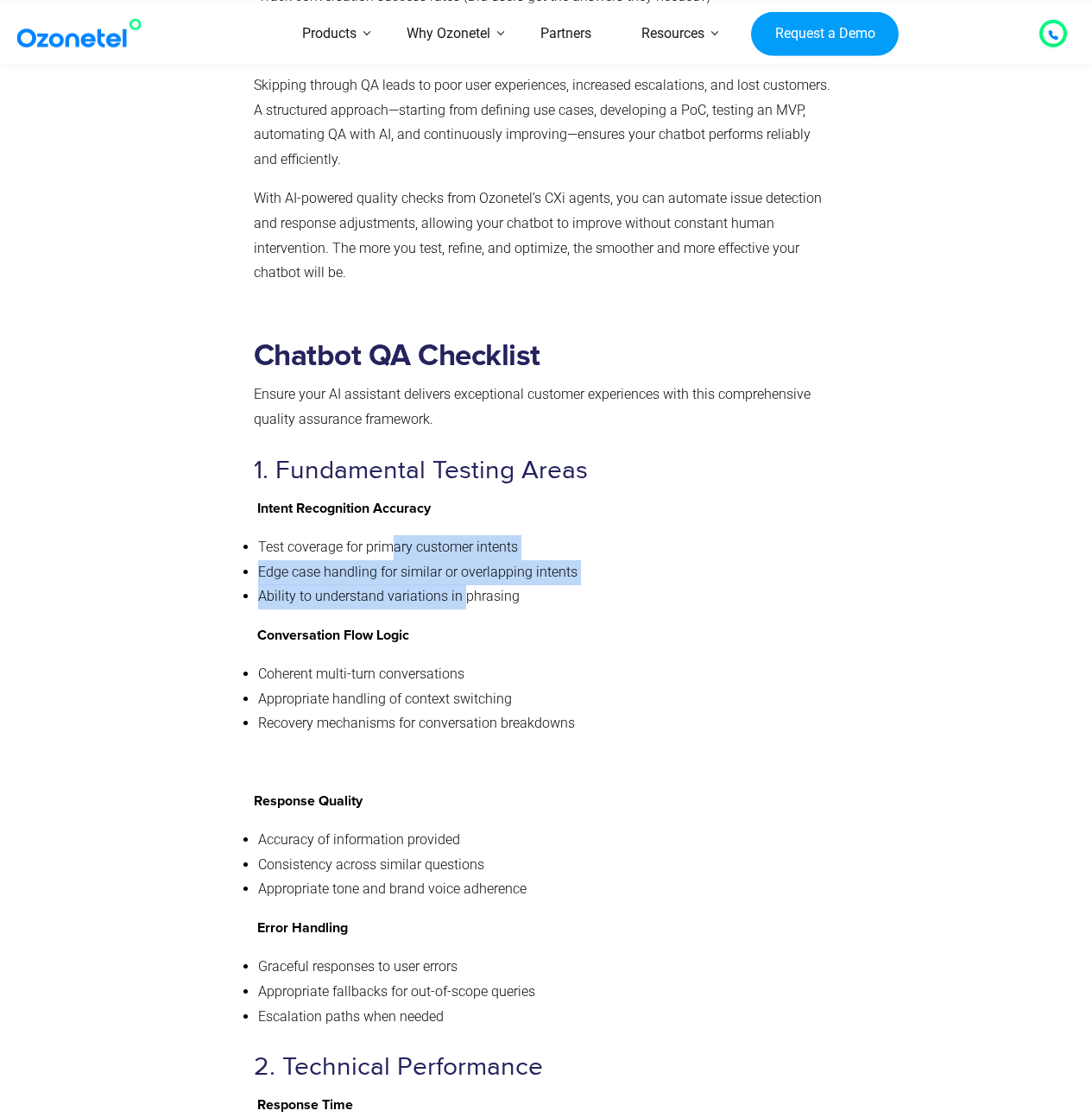
drag, startPoint x: 395, startPoint y: 488, endPoint x: 464, endPoint y: 542, distance: 87.6
click at [464, 542] on ul "Test coverage for primary customer intents Edge case handling for similar or ov…" at bounding box center [543, 572] width 578 height 74
click at [446, 584] on li "Ability to understand variations in phrasing" at bounding box center [544, 596] width 574 height 25
drag, startPoint x: 419, startPoint y: 541, endPoint x: 396, endPoint y: 489, distance: 56.9
click at [396, 535] on ul "Test coverage for primary customer intents Edge case handling for similar or ov…" at bounding box center [543, 572] width 578 height 74
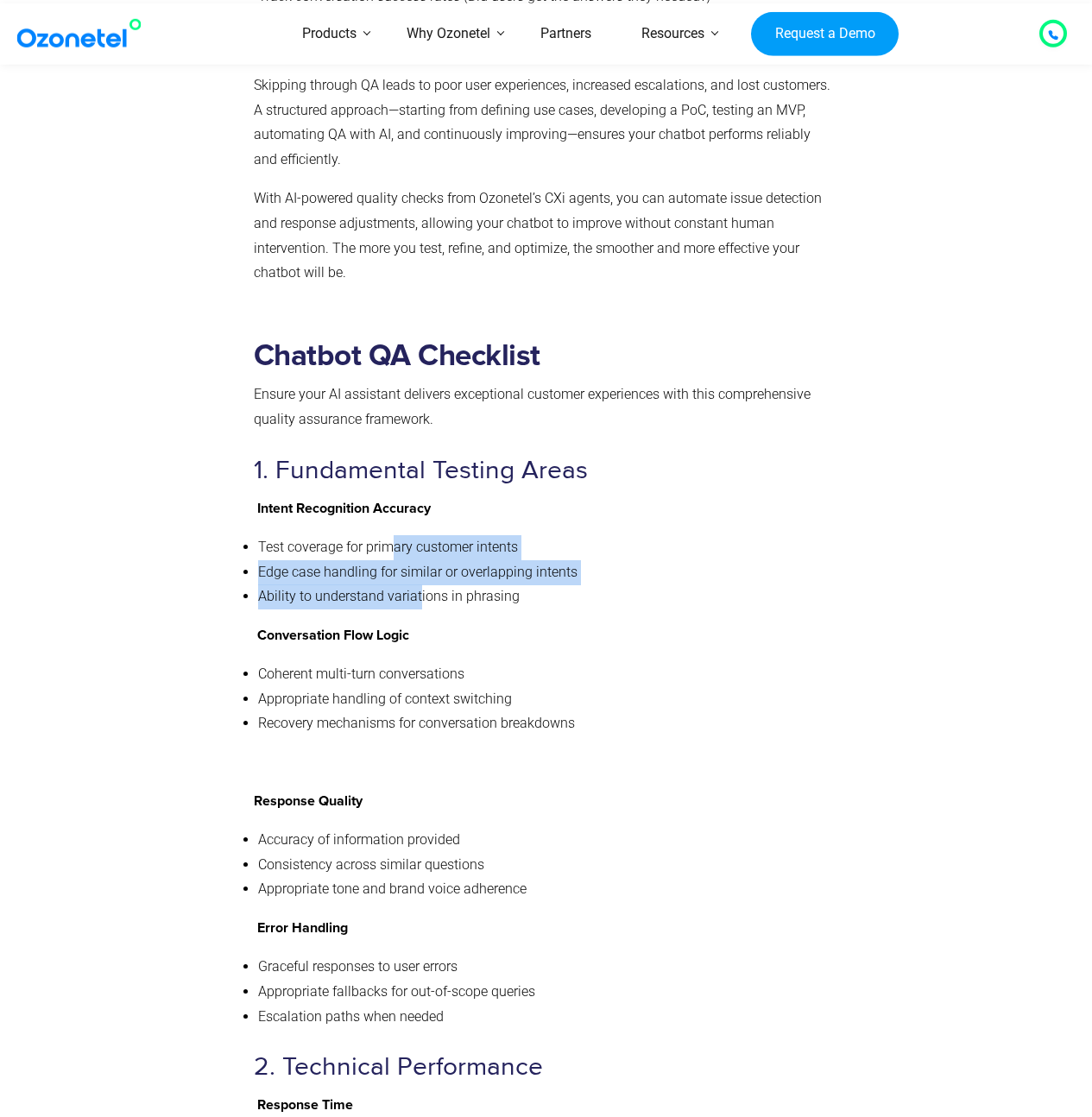
click at [385, 584] on li "Ability to understand variations in phrasing" at bounding box center [544, 596] width 574 height 25
drag, startPoint x: 396, startPoint y: 498, endPoint x: 393, endPoint y: 530, distance: 32.1
click at [393, 535] on ul "Test coverage for primary customer intents Edge case handling for similar or ov…" at bounding box center [543, 572] width 578 height 74
click at [393, 584] on li "Ability to understand variations in phrasing" at bounding box center [544, 596] width 574 height 25
drag, startPoint x: 393, startPoint y: 530, endPoint x: 350, endPoint y: 472, distance: 72.2
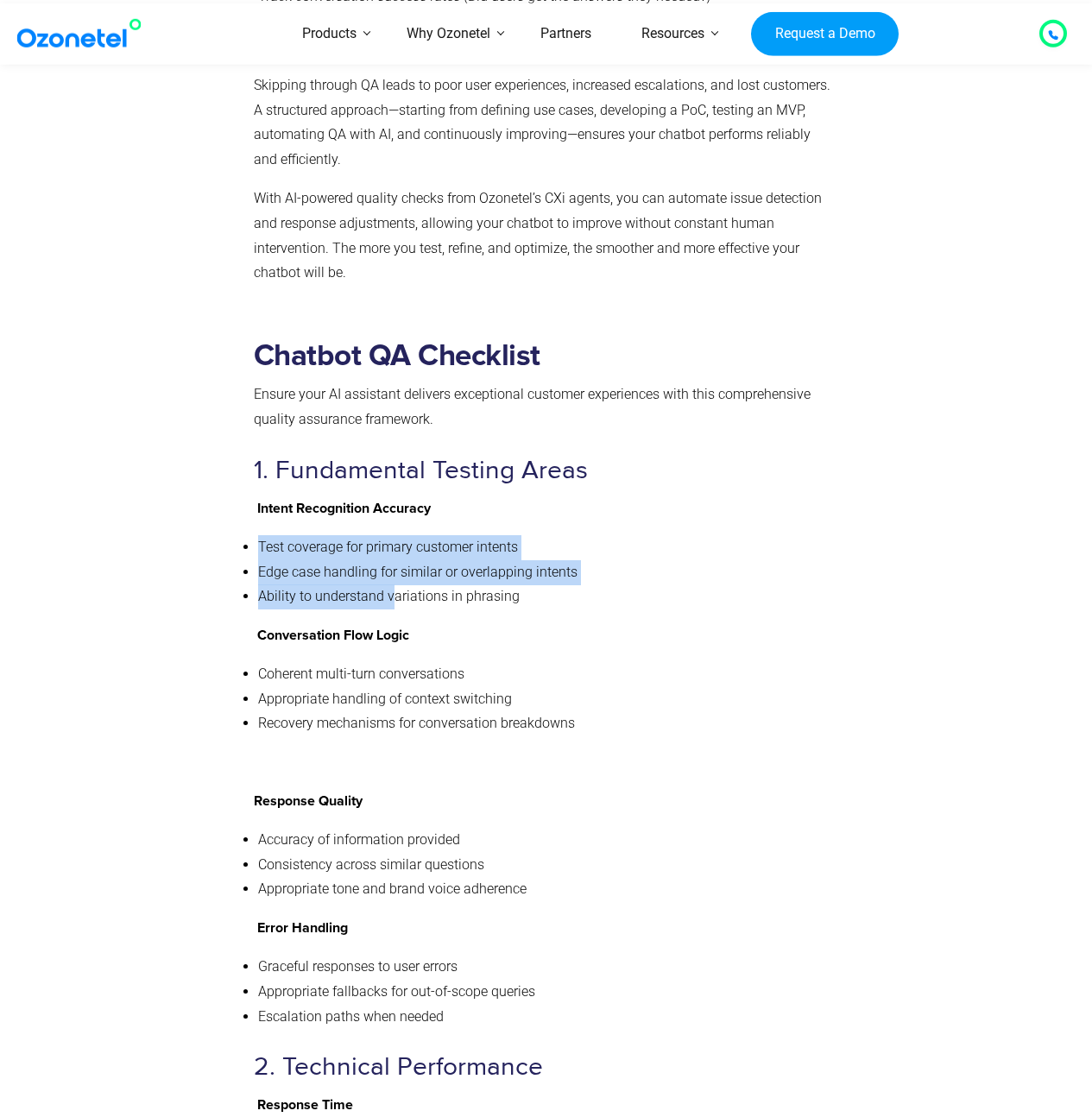
click at [376, 535] on li "Test coverage for primary customer intents" at bounding box center [544, 547] width 574 height 25
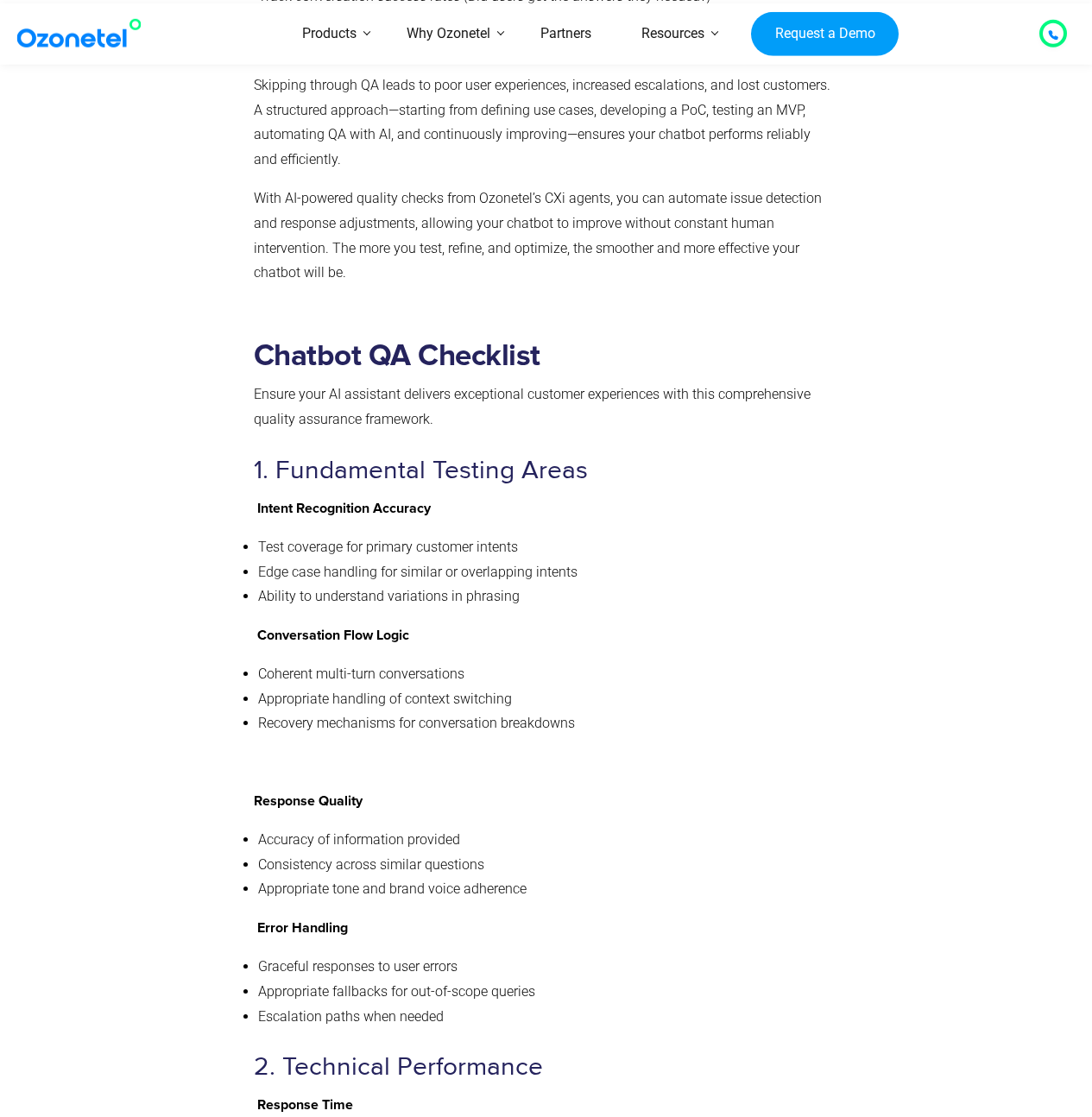
click at [412, 535] on li "Test coverage for primary customer intents" at bounding box center [544, 547] width 574 height 25
drag, startPoint x: 388, startPoint y: 495, endPoint x: 406, endPoint y: 531, distance: 40.2
click at [406, 535] on ul "Test coverage for primary customer intents Edge case handling for similar or ov…" at bounding box center [543, 572] width 578 height 74
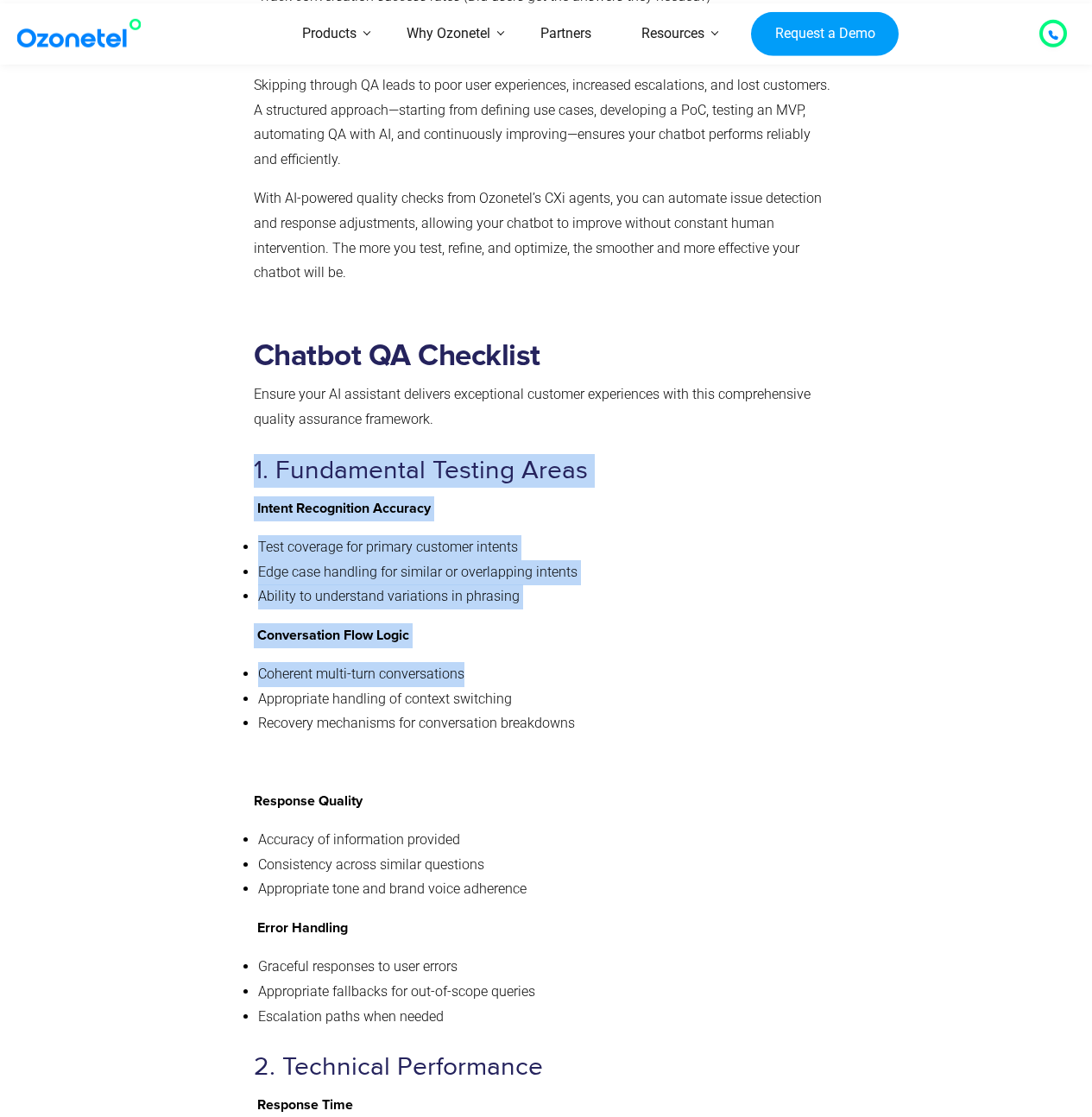
drag, startPoint x: 511, startPoint y: 389, endPoint x: 517, endPoint y: 680, distance: 291.1
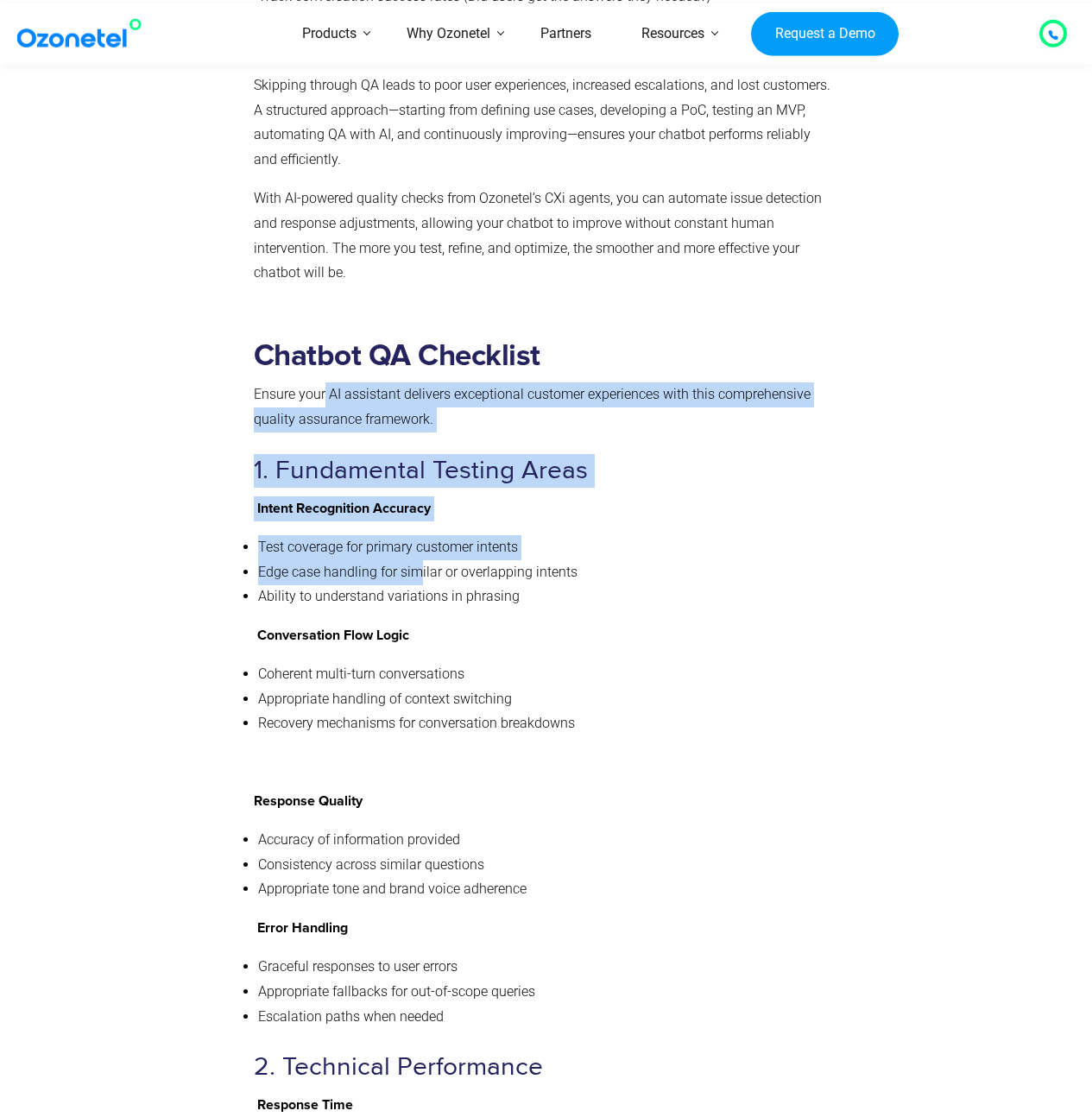
drag, startPoint x: 312, startPoint y: 349, endPoint x: 420, endPoint y: 523, distance: 204.8
click at [420, 560] on li "Edge case handling for similar or overlapping intents" at bounding box center [544, 572] width 574 height 25
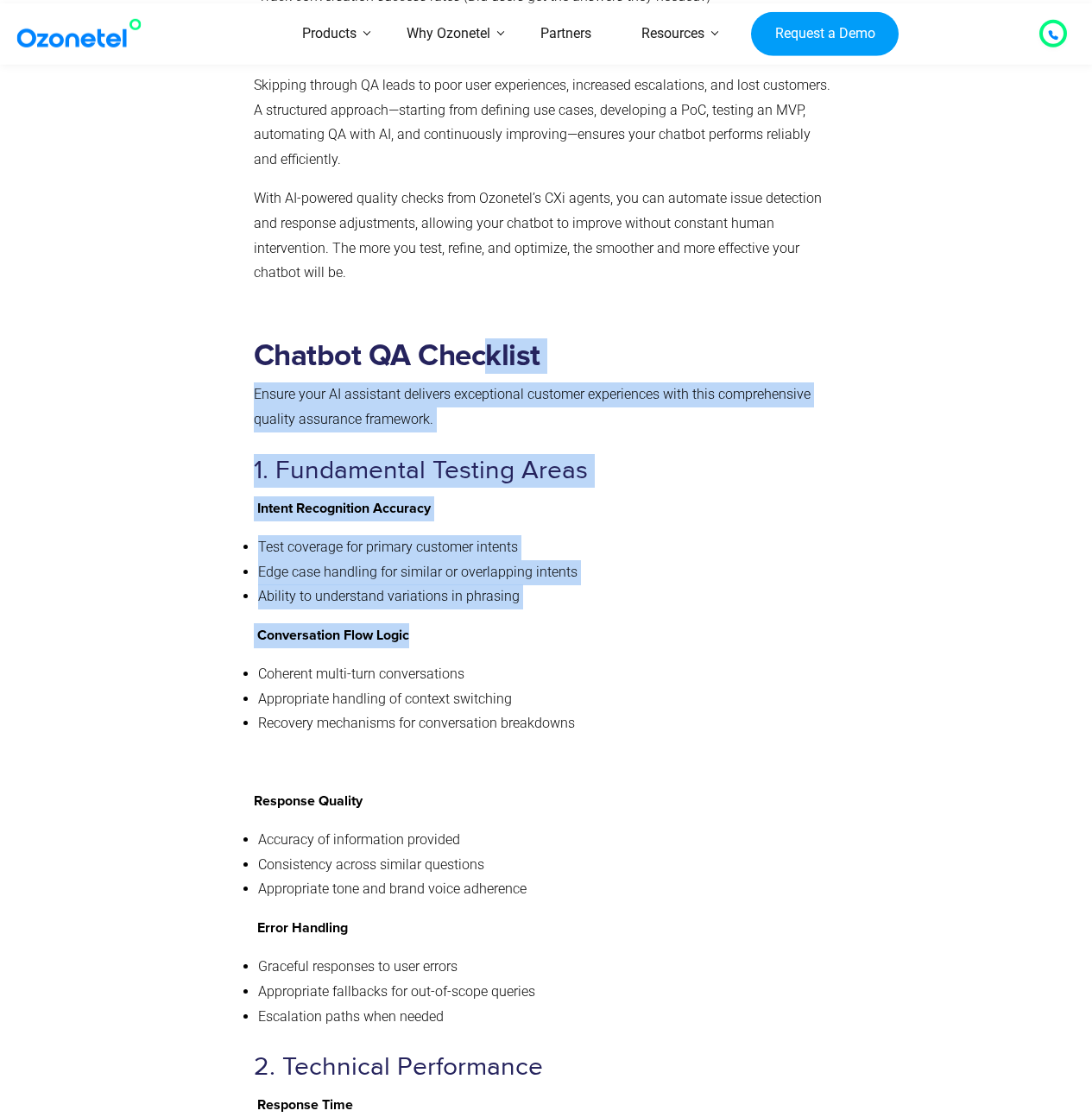
drag, startPoint x: 482, startPoint y: 297, endPoint x: 658, endPoint y: 580, distance: 333.3
click at [658, 623] on p "Conversation Flow Logic" at bounding box center [543, 635] width 578 height 25
drag, startPoint x: 658, startPoint y: 580, endPoint x: 267, endPoint y: 327, distance: 465.7
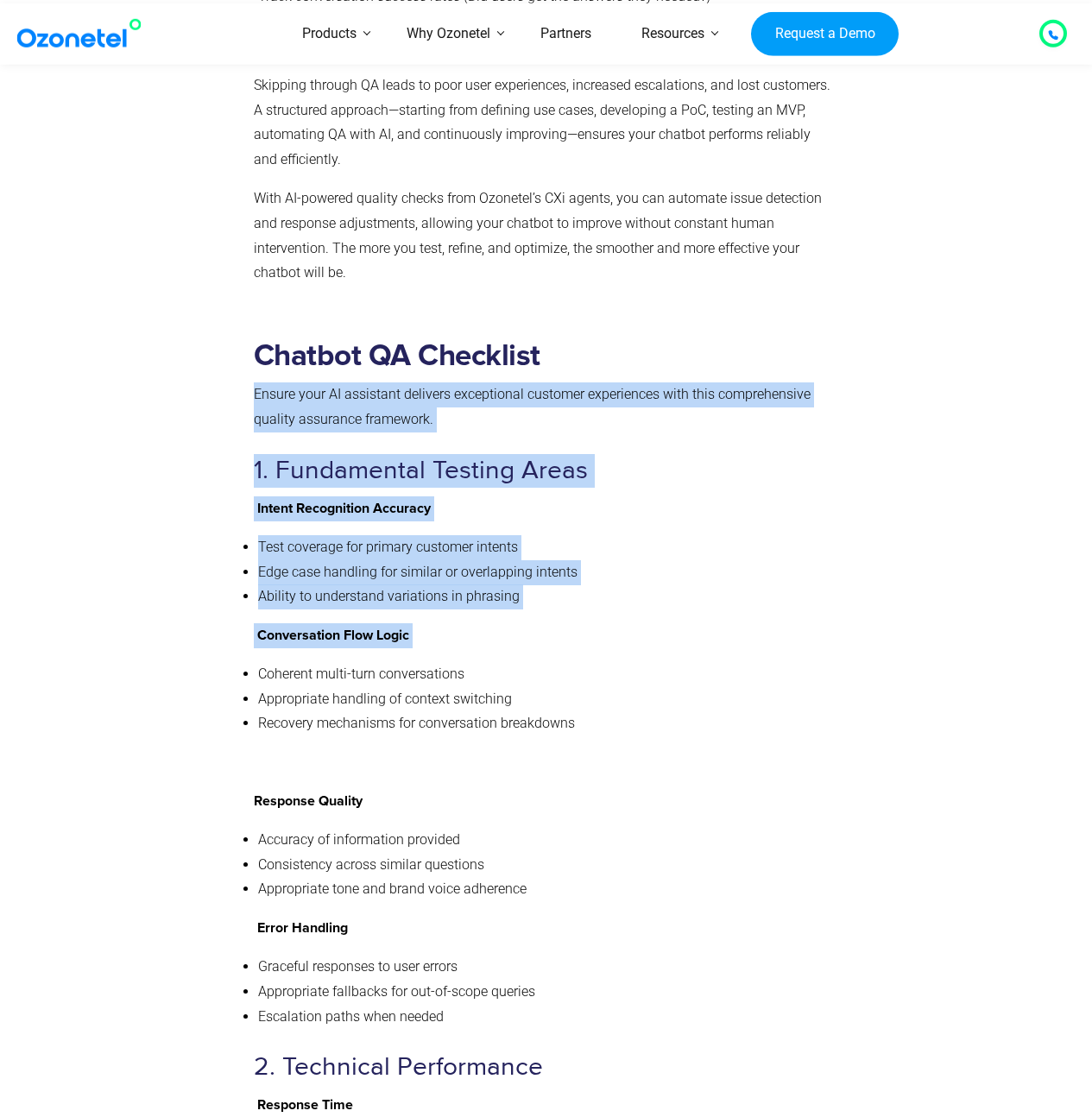
click at [267, 382] on p "Ensure your AI assistant delivers exceptional customer experiences with this co…" at bounding box center [543, 408] width 578 height 50
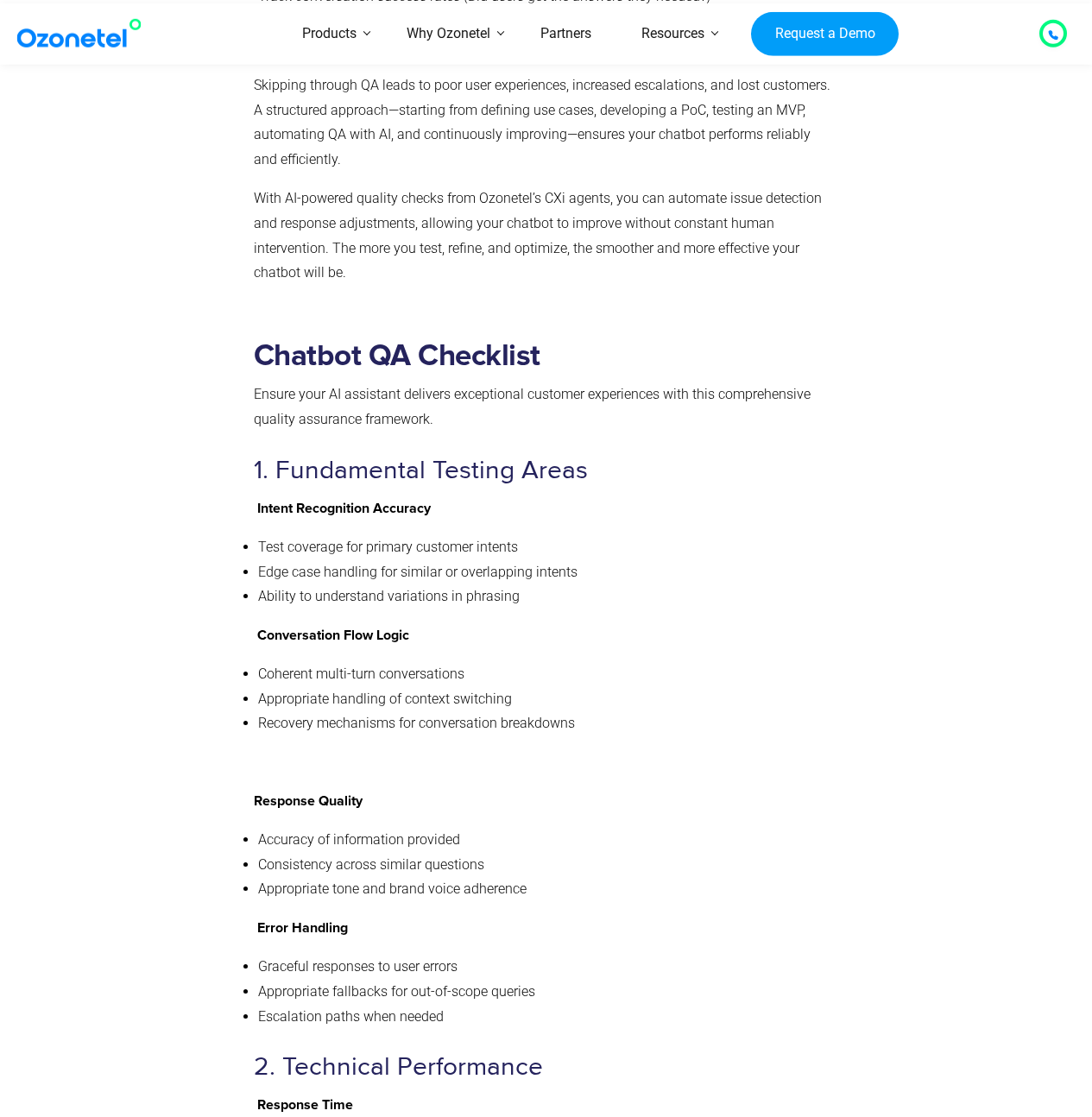
click at [684, 560] on li "Edge case handling for similar or overlapping intents" at bounding box center [544, 572] width 574 height 25
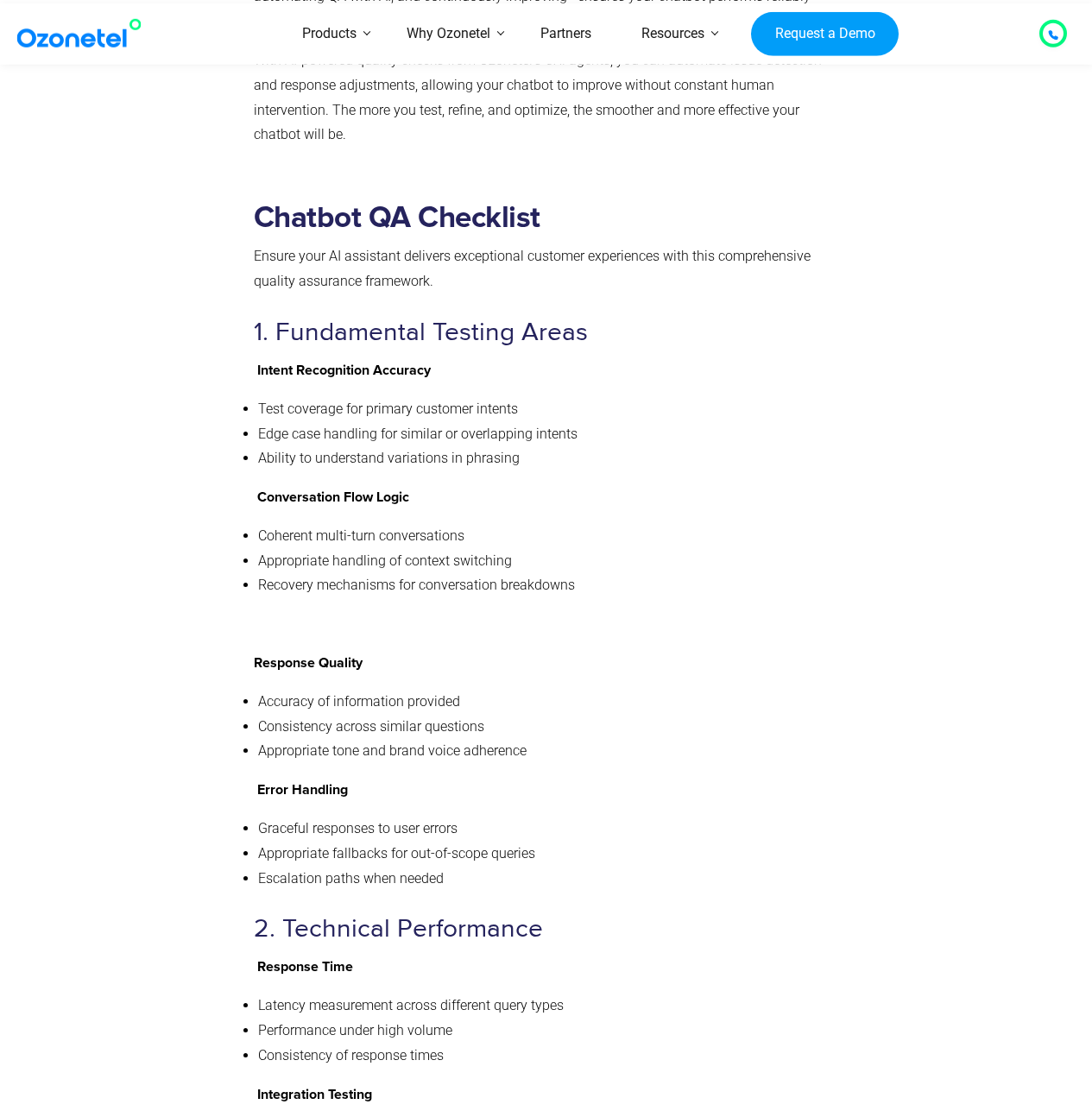
scroll to position [6868, 0]
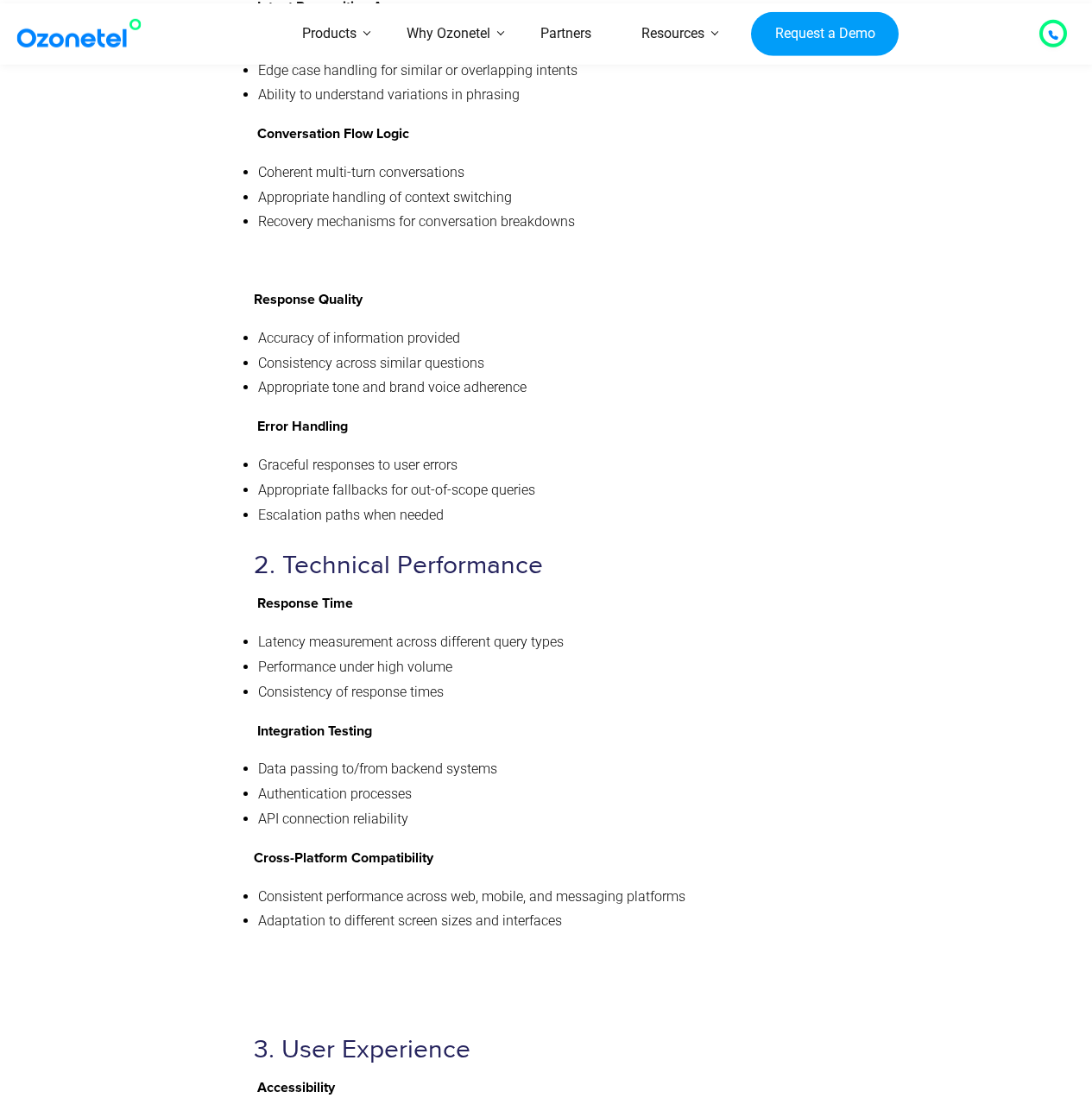
click at [774, 655] on li "Performance under high volume" at bounding box center [544, 667] width 574 height 25
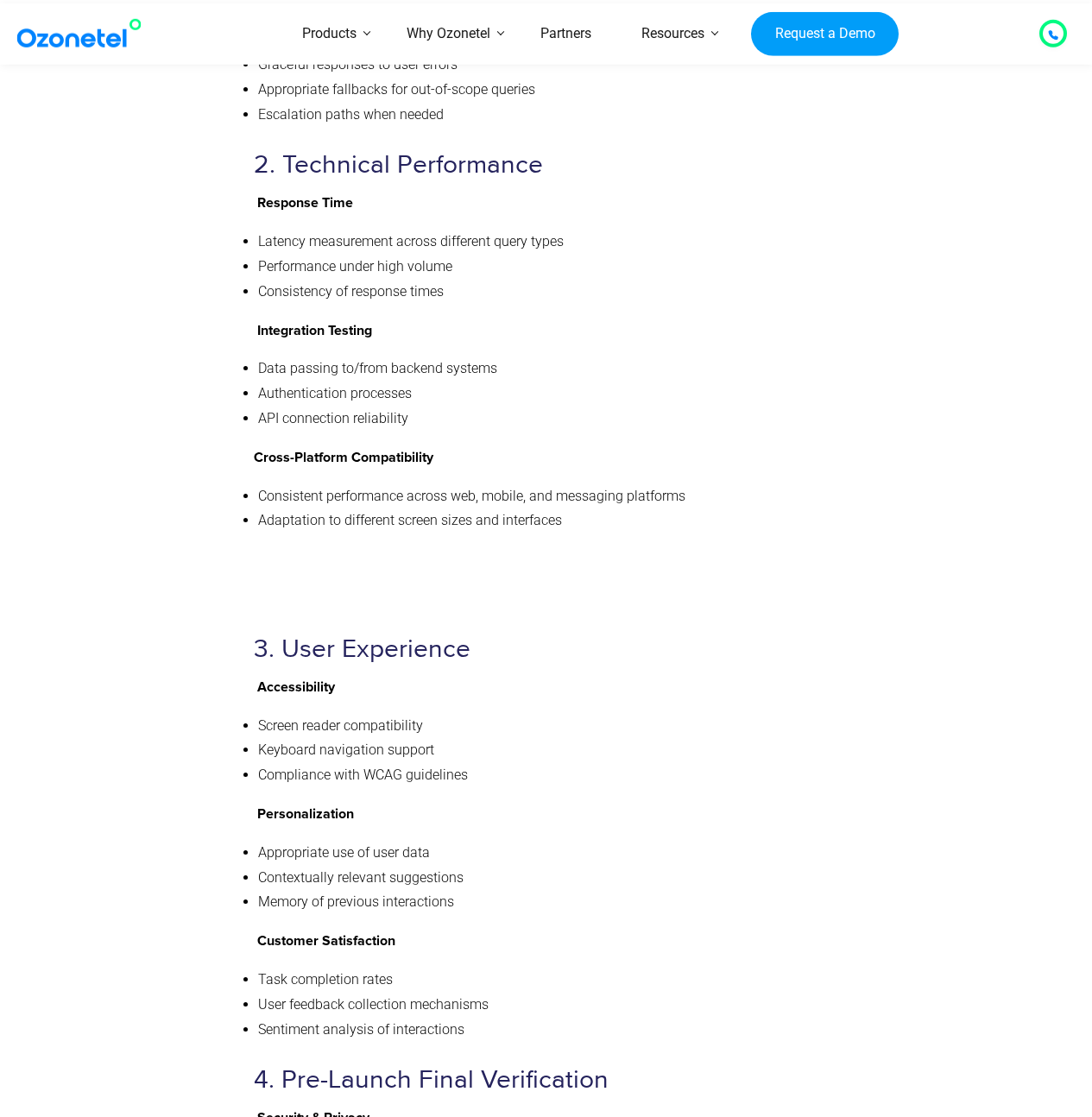
scroll to position [7452, 0]
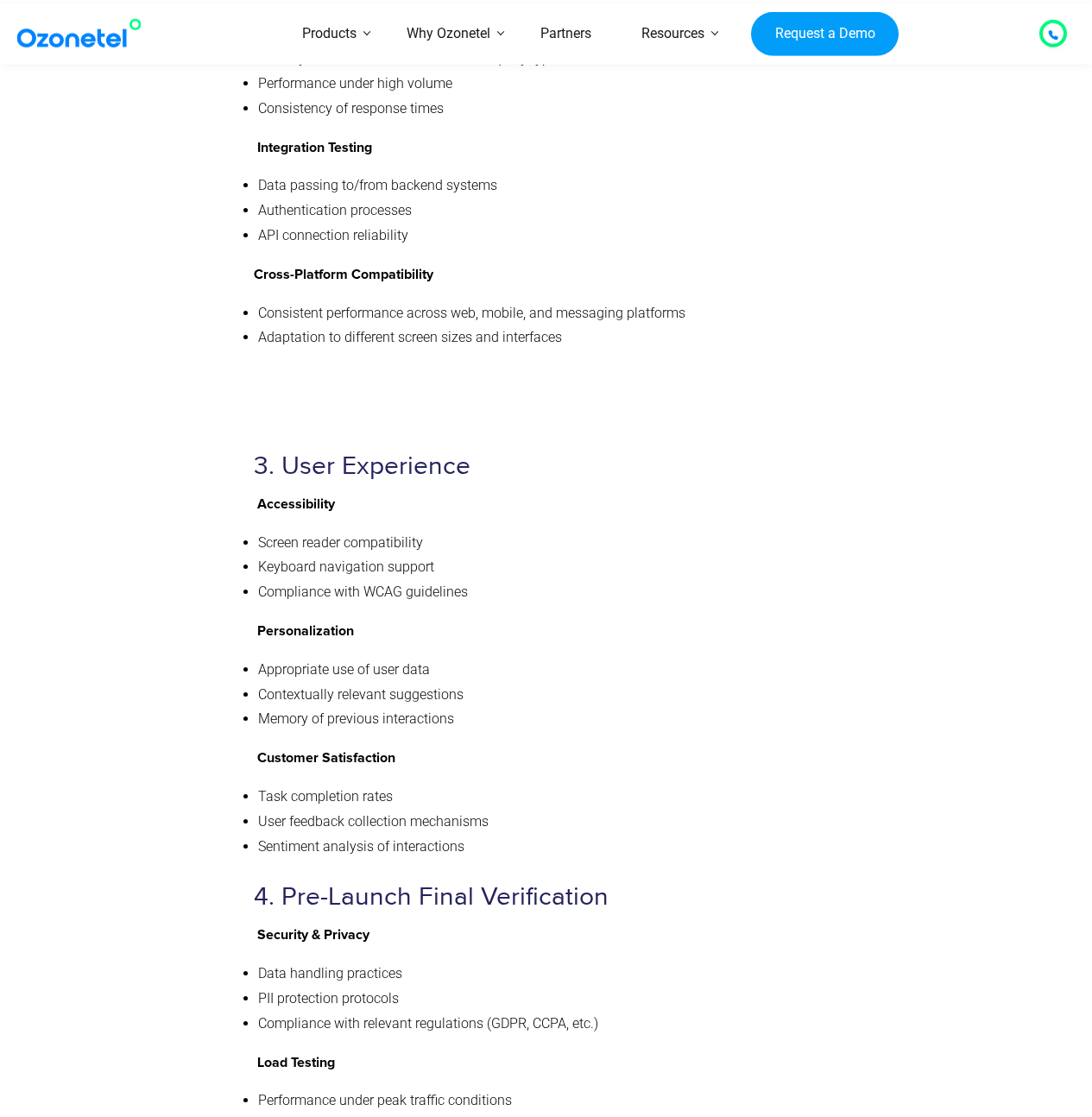
click at [622, 746] on p "Customer Satisfaction" at bounding box center [543, 758] width 578 height 25
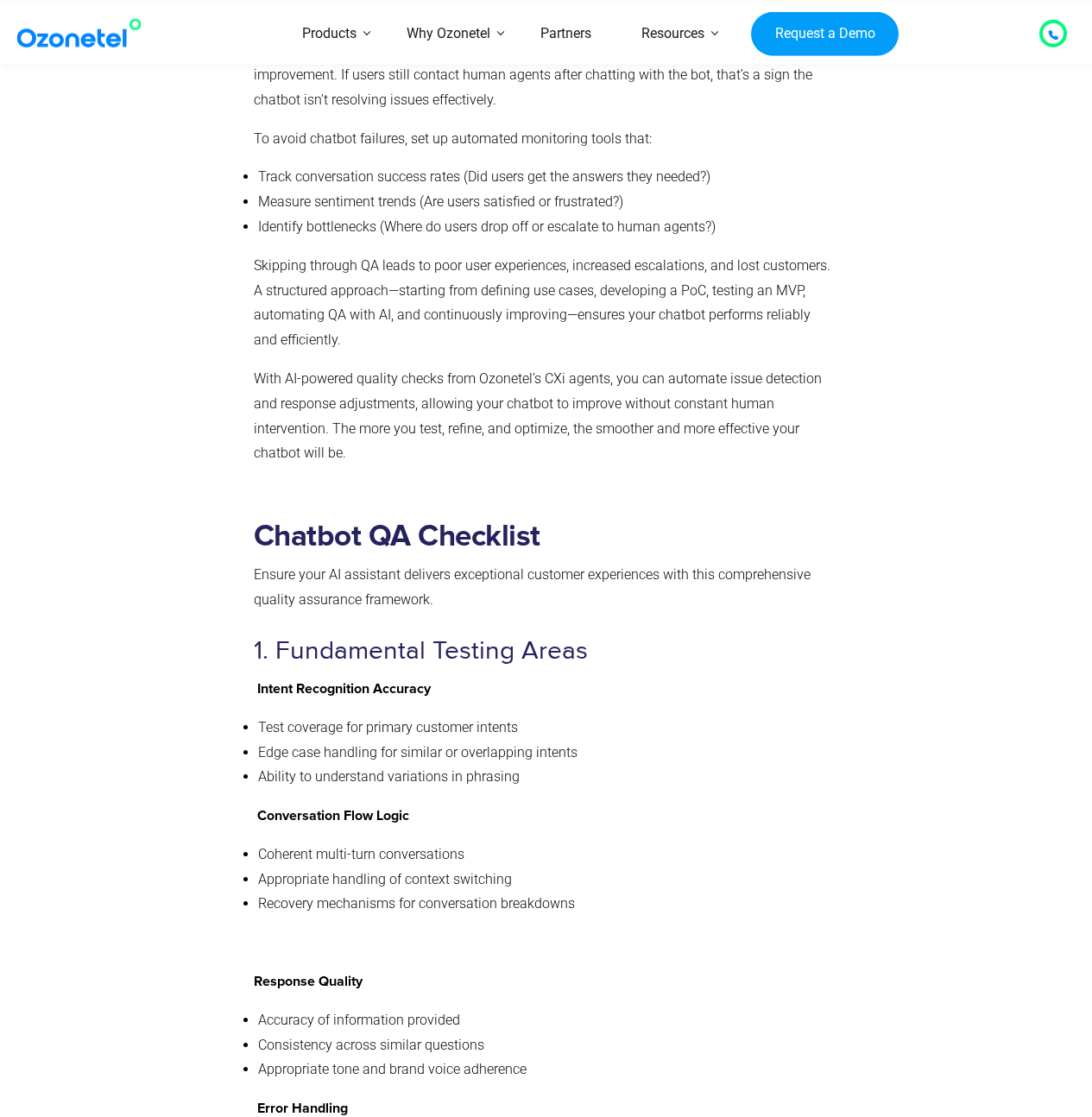
scroll to position [5587, 0]
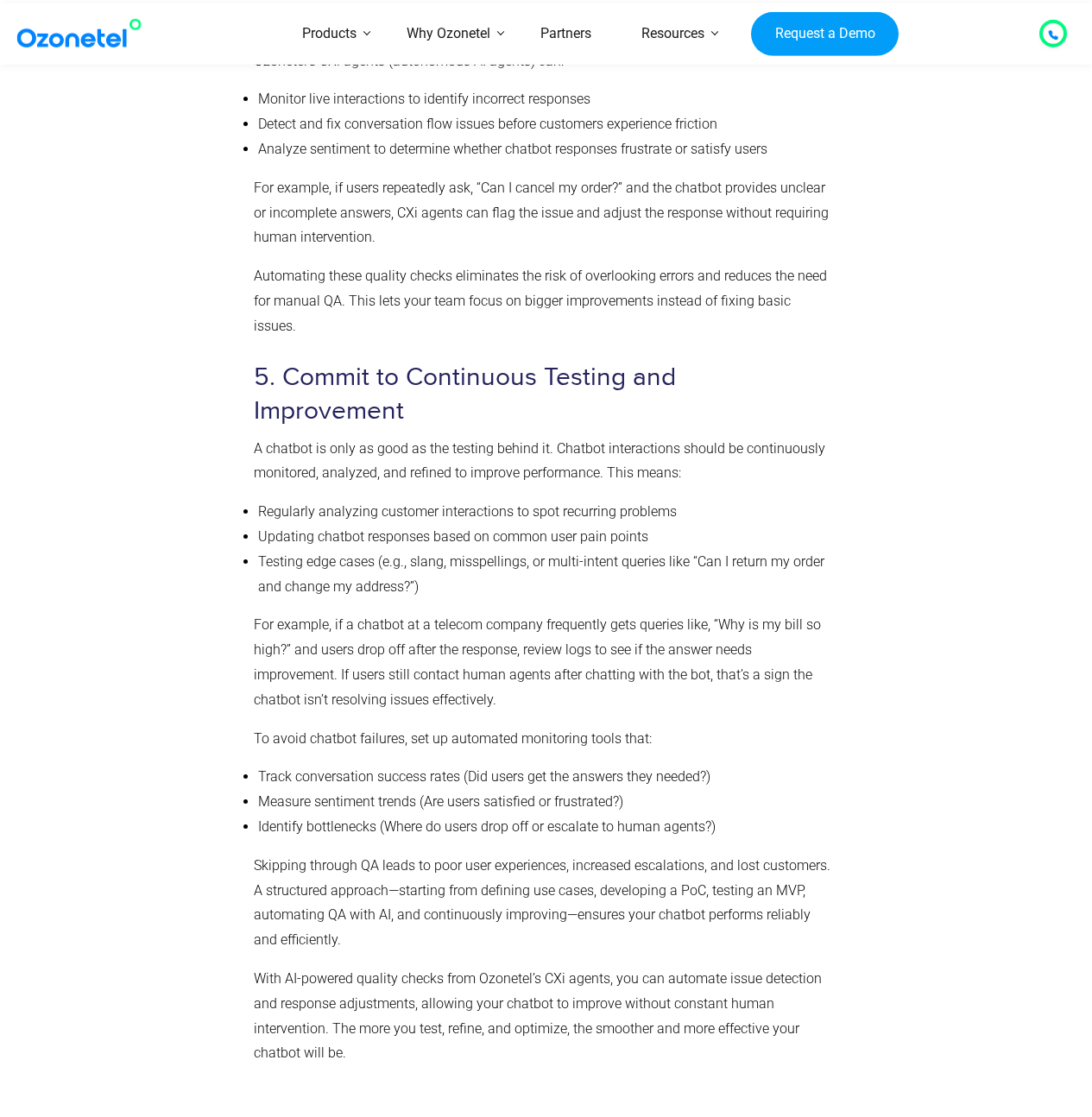
click at [434, 626] on p "For example, if a chatbot at a telecom company frequently gets queries like, “W…" at bounding box center [543, 662] width 578 height 100
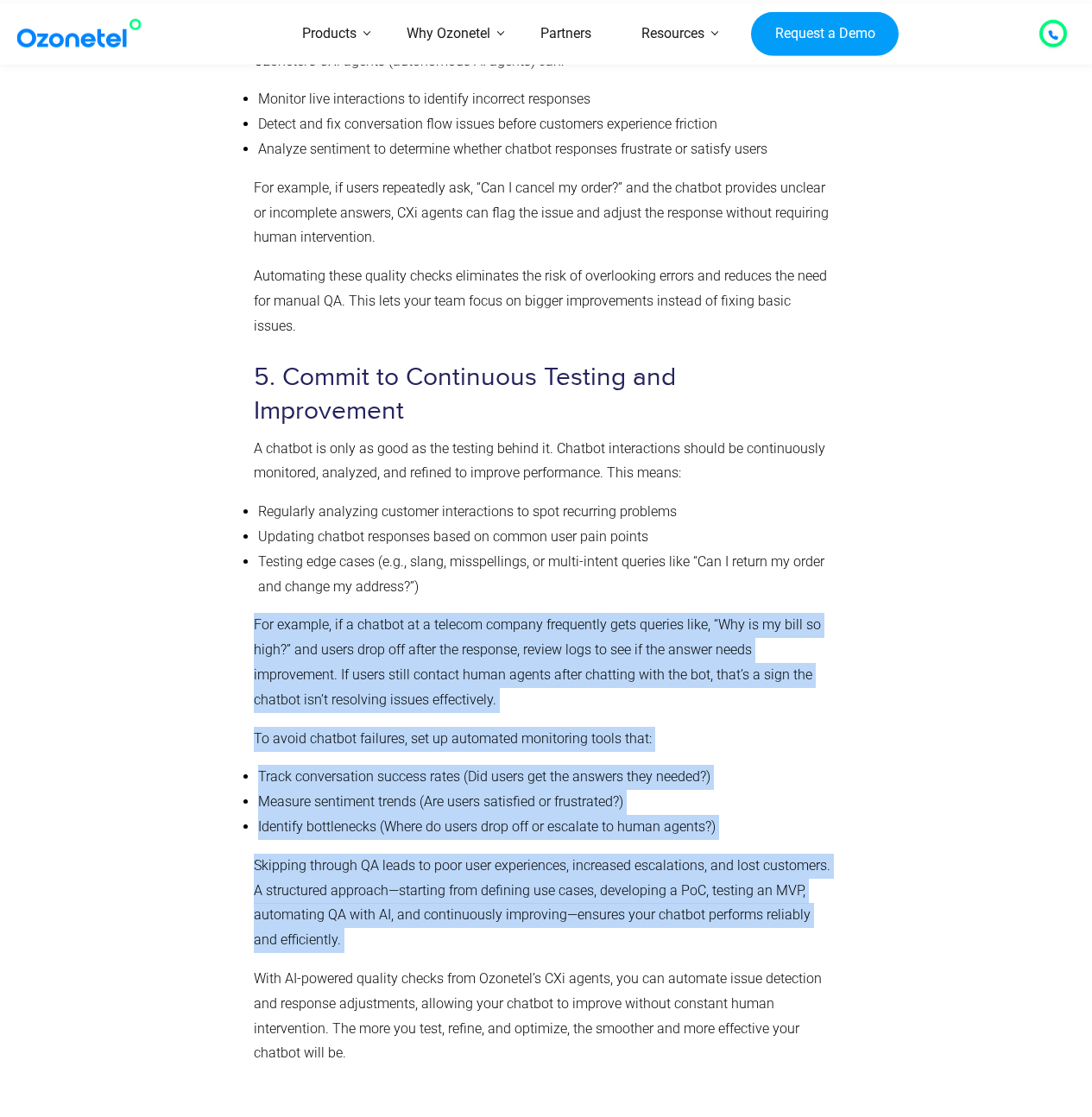
drag, startPoint x: 474, startPoint y: 564, endPoint x: 671, endPoint y: 897, distance: 386.9
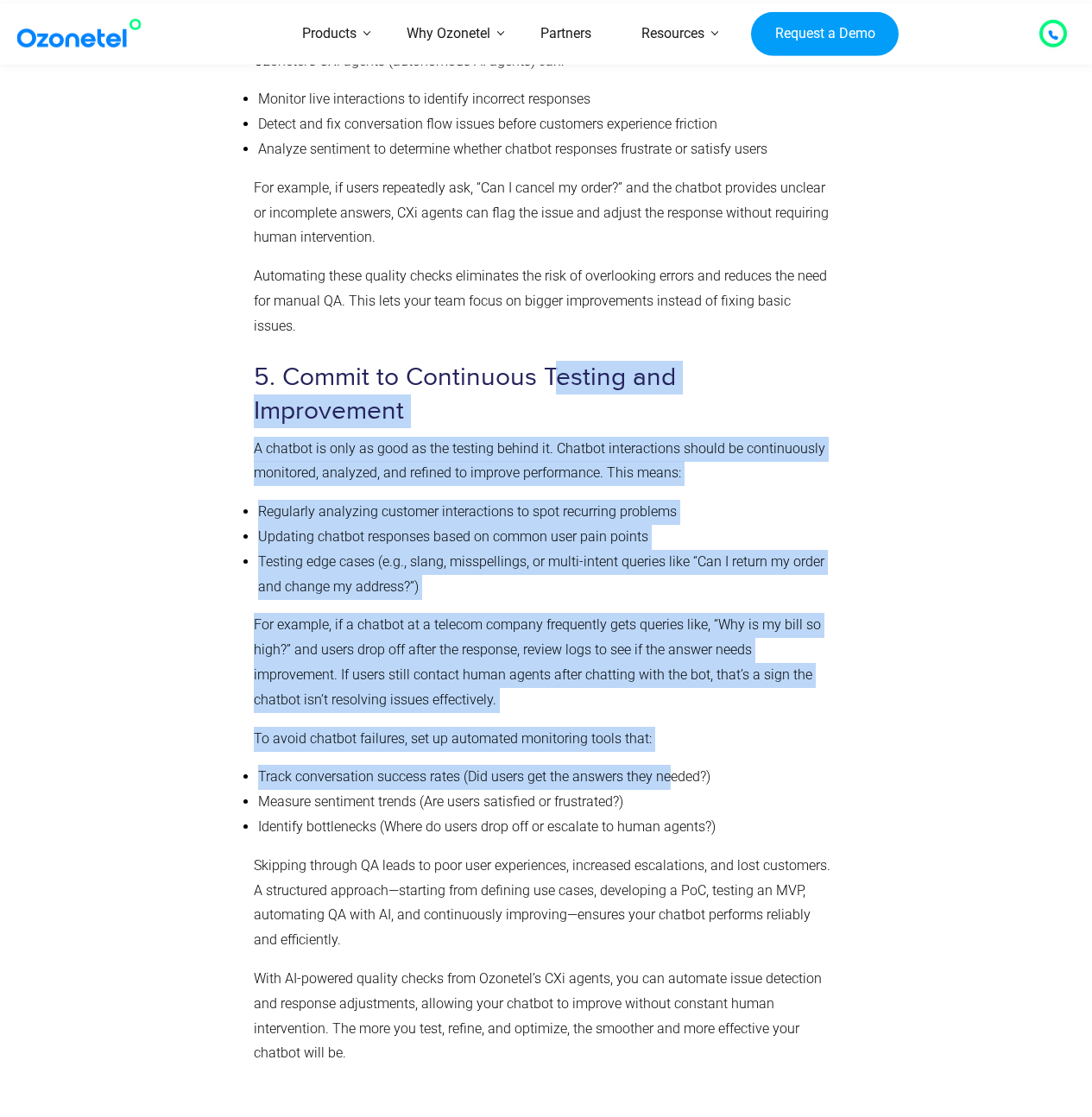
drag, startPoint x: 559, startPoint y: 360, endPoint x: 673, endPoint y: 723, distance: 380.5
click at [673, 765] on li "Track conversation success rates (Did users get the answers they needed?)" at bounding box center [544, 777] width 574 height 25
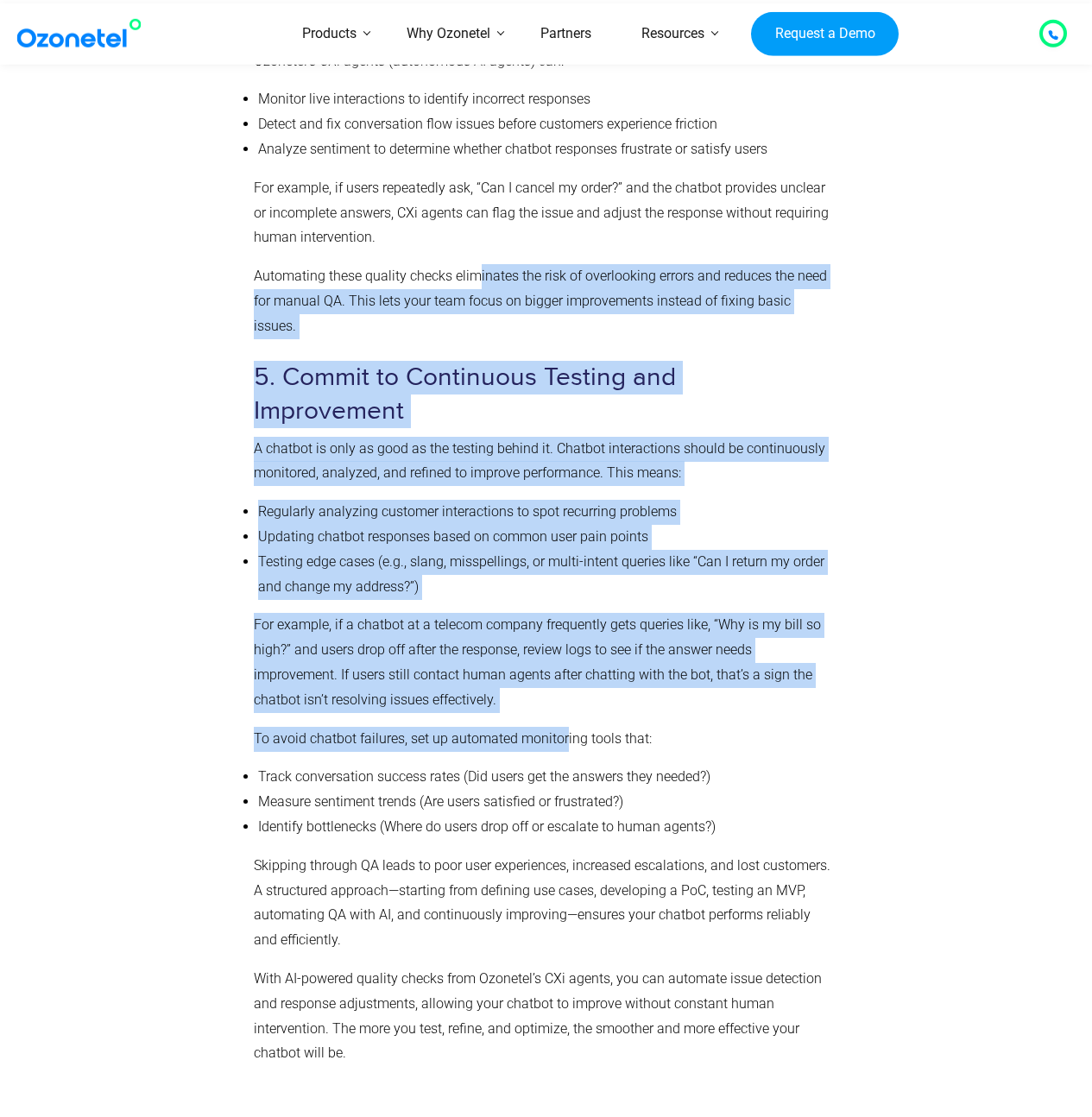
drag, startPoint x: 563, startPoint y: 682, endPoint x: 478, endPoint y: 273, distance: 417.7
click at [479, 273] on p "Automating these quality checks eliminates the risk of overlooking errors and r…" at bounding box center [543, 301] width 578 height 74
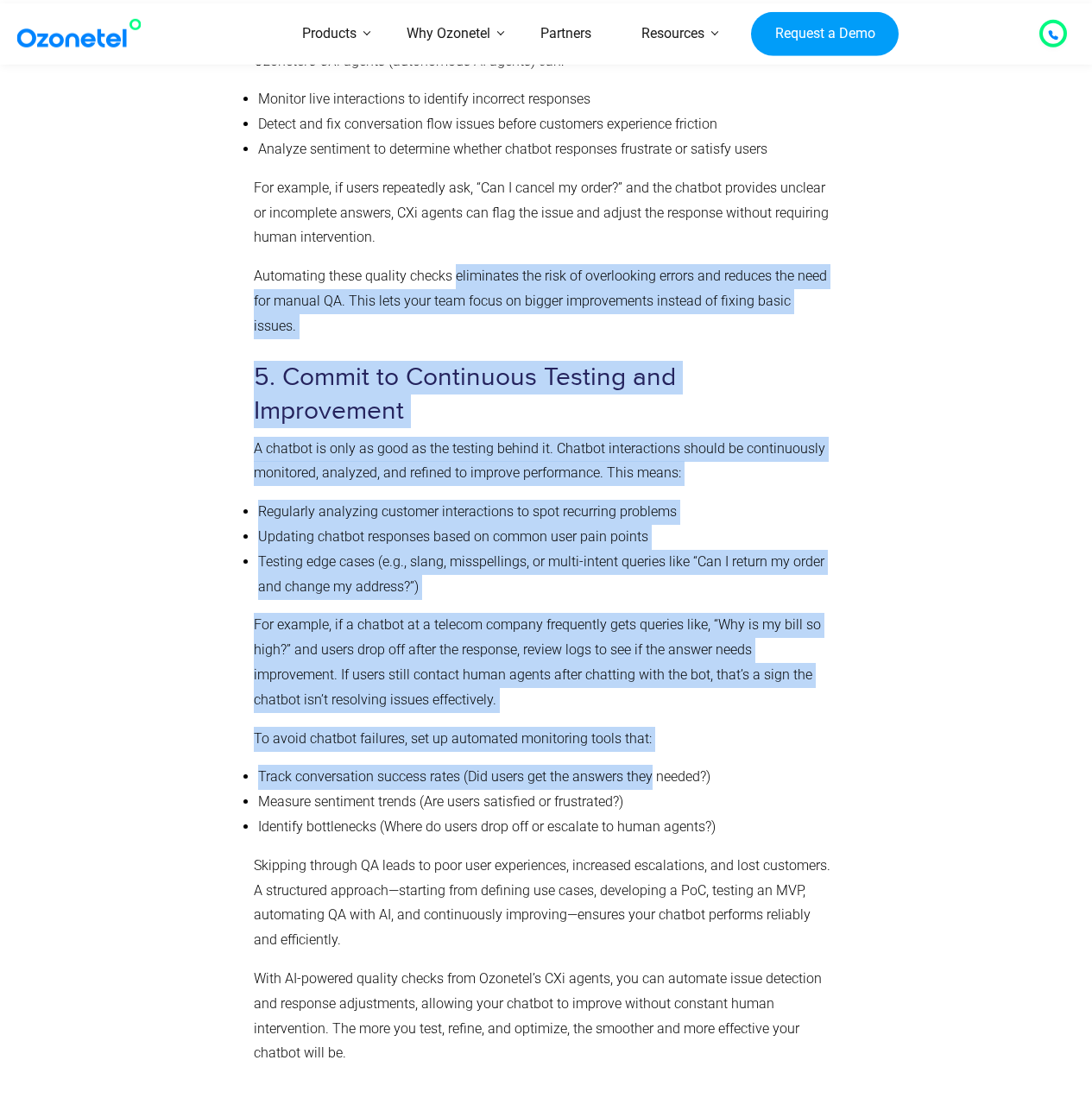
drag, startPoint x: 479, startPoint y: 273, endPoint x: 634, endPoint y: 726, distance: 478.8
click at [634, 765] on li "Track conversation success rates (Did users get the answers they needed?)" at bounding box center [544, 777] width 574 height 25
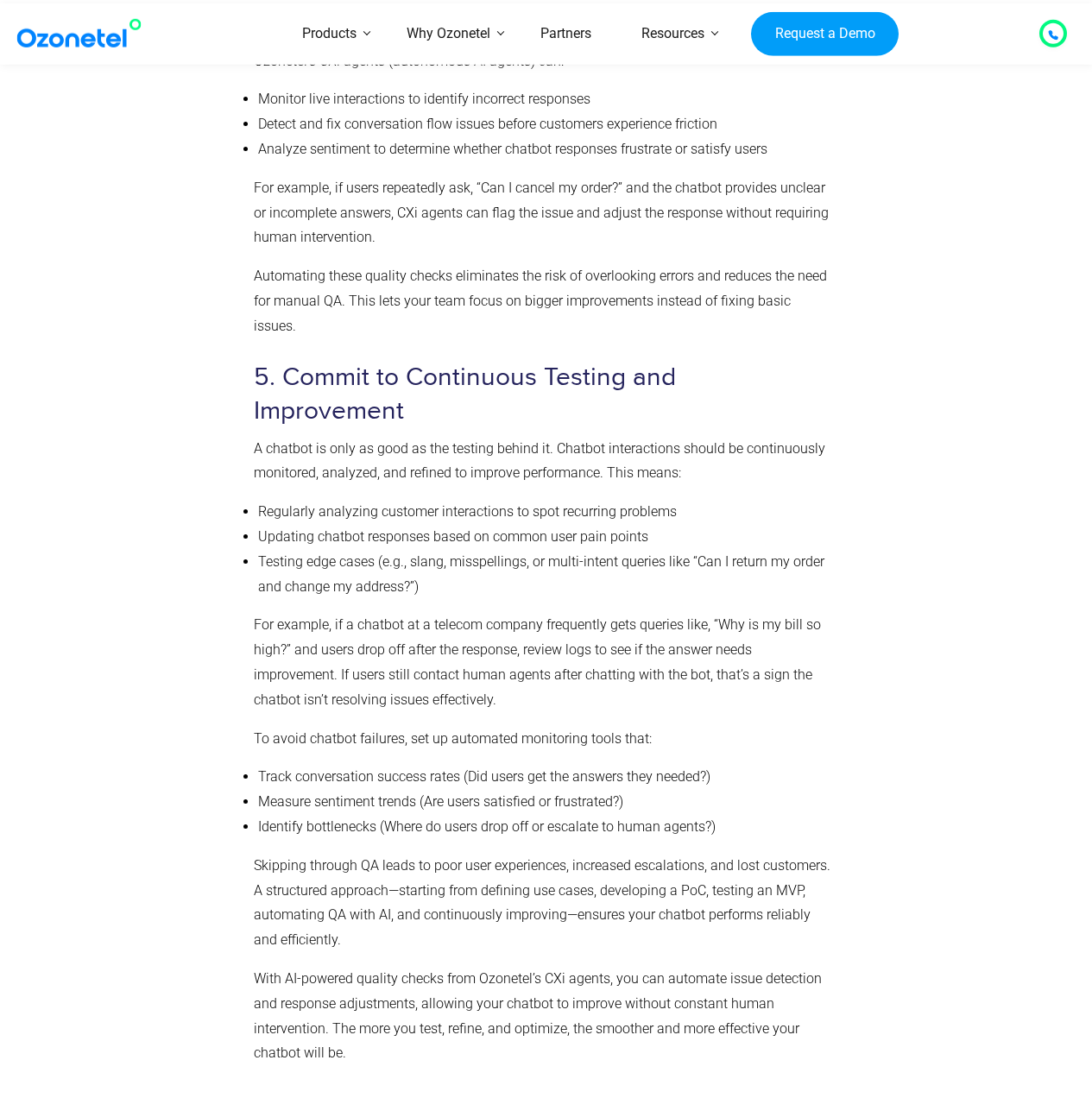
drag, startPoint x: 471, startPoint y: 616, endPoint x: 710, endPoint y: 783, distance: 291.6
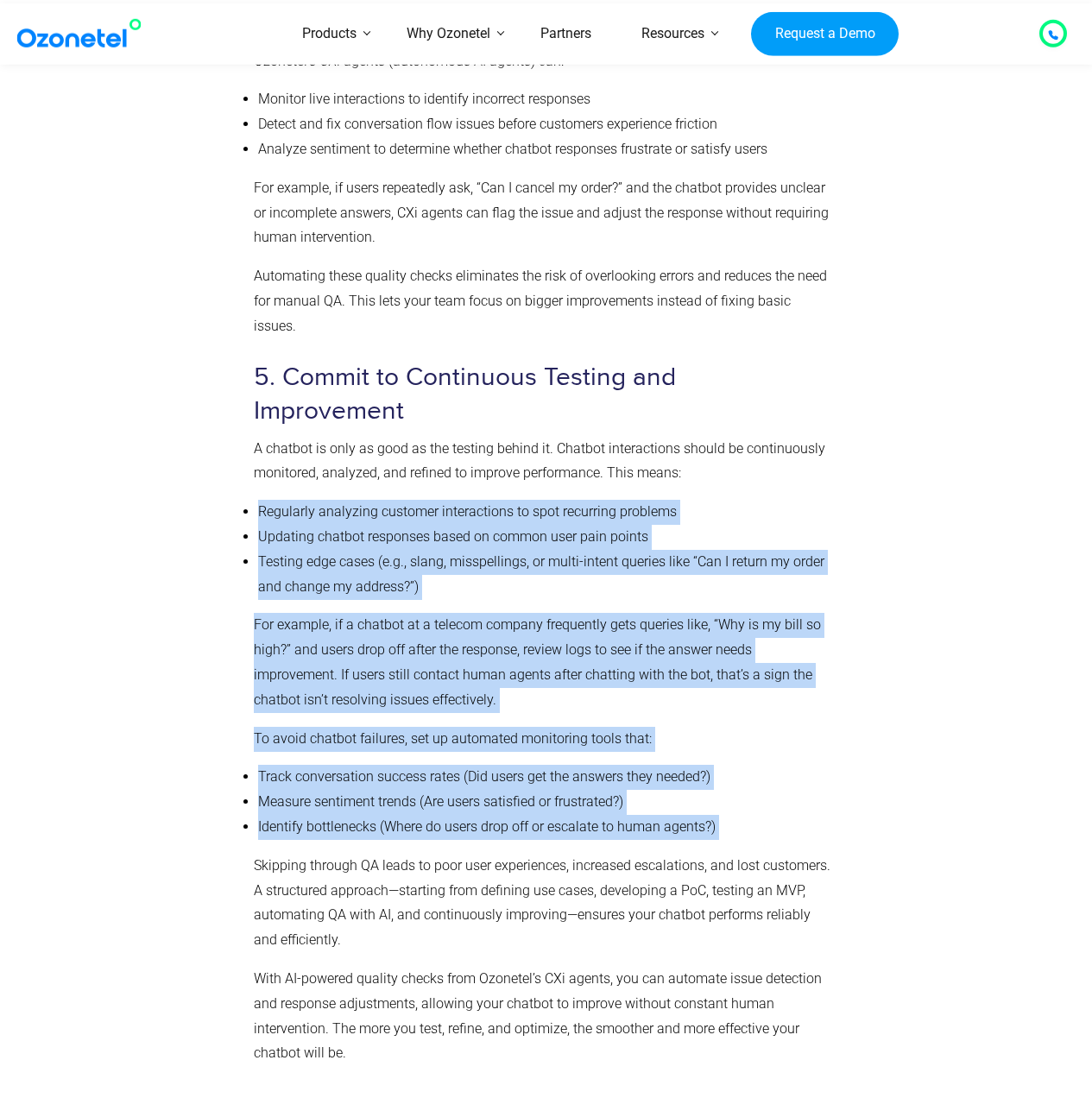
drag, startPoint x: 710, startPoint y: 782, endPoint x: 375, endPoint y: 440, distance: 478.7
click at [573, 549] on li "Testing edge cases (e.g., slang, misspellings, or multi-intent queries like “Ca…" at bounding box center [544, 575] width 574 height 50
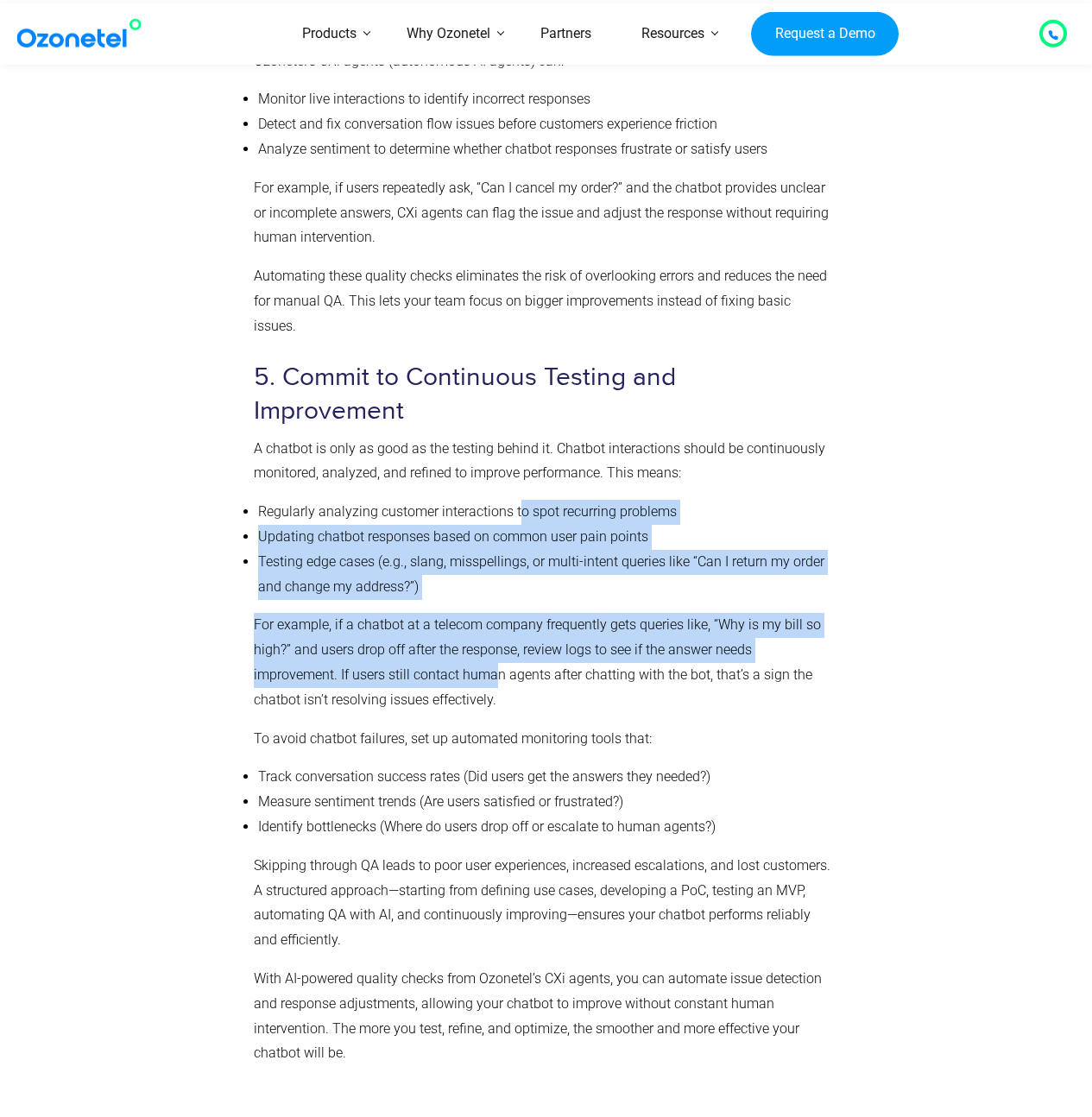
drag, startPoint x: 521, startPoint y: 460, endPoint x: 496, endPoint y: 613, distance: 155.0
click at [496, 613] on p "For example, if a chatbot at a telecom company frequently gets queries like, “W…" at bounding box center [543, 662] width 578 height 100
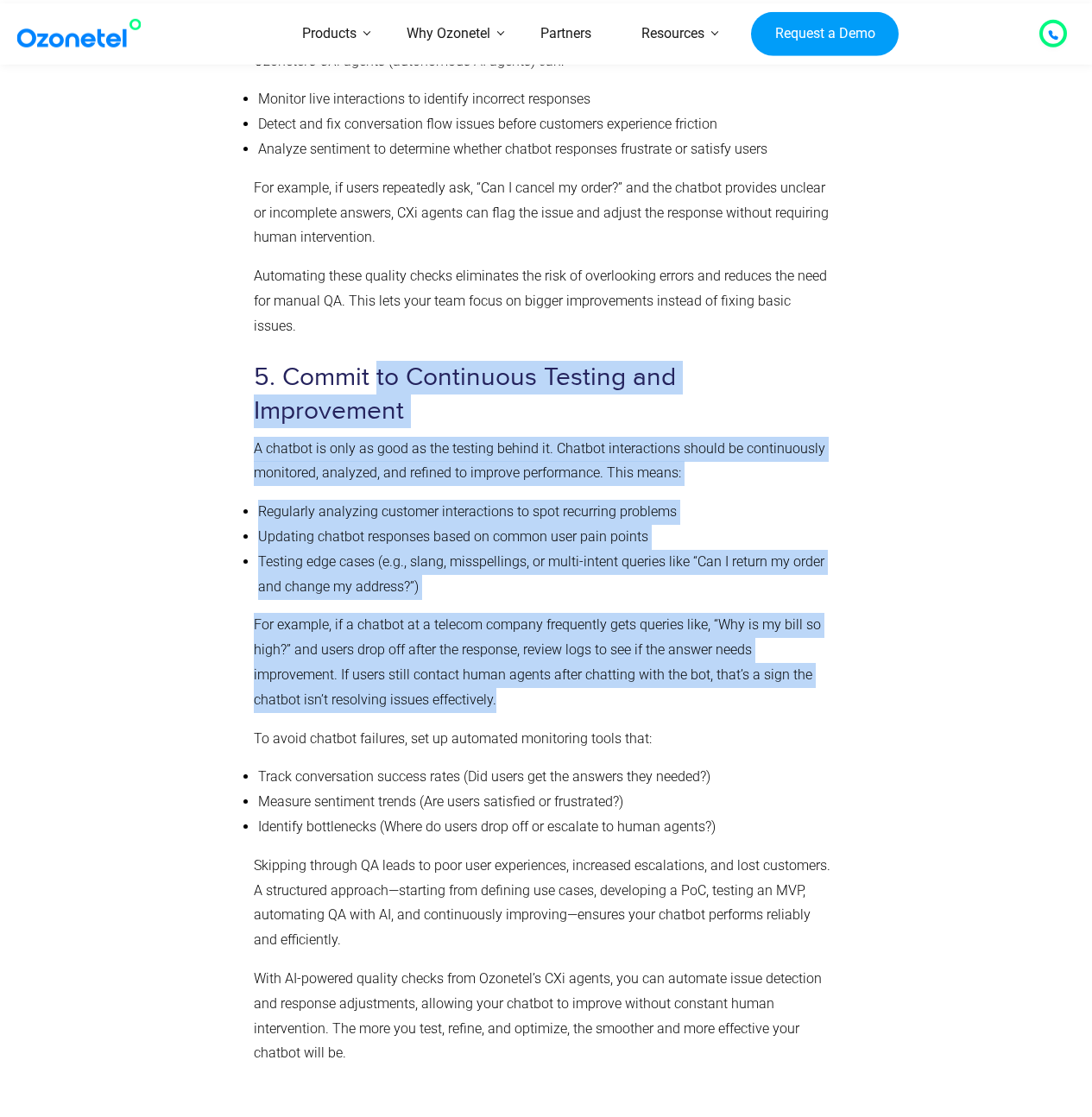
drag, startPoint x: 508, startPoint y: 639, endPoint x: 374, endPoint y: 357, distance: 312.2
click at [376, 361] on h3 "5. Commit to Continuous Testing and Improvement" at bounding box center [543, 395] width 578 height 67
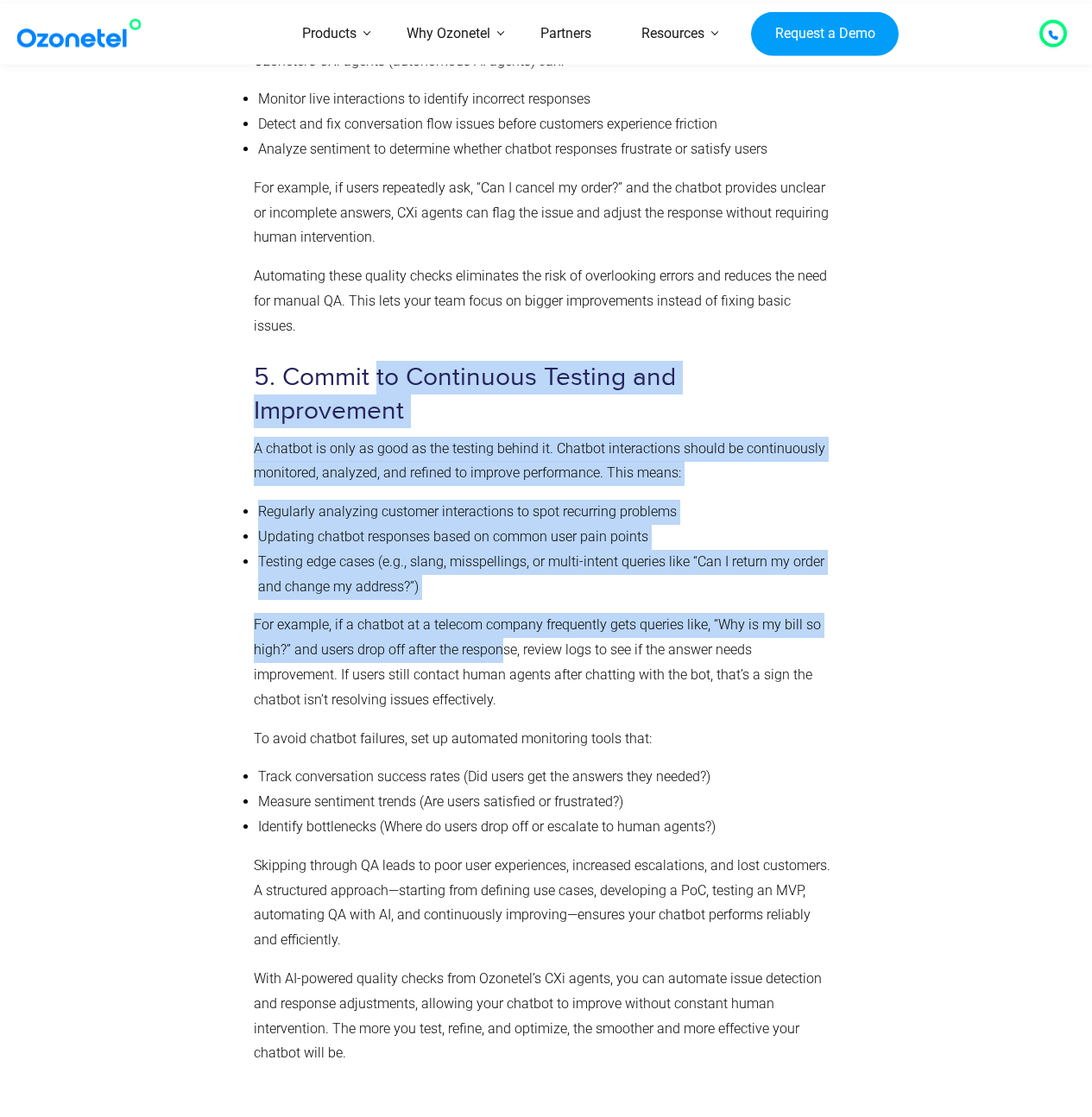
drag, startPoint x: 376, startPoint y: 356, endPoint x: 501, endPoint y: 587, distance: 262.7
click at [501, 613] on p "For example, if a chatbot at a telecom company frequently gets queries like, “W…" at bounding box center [543, 662] width 578 height 100
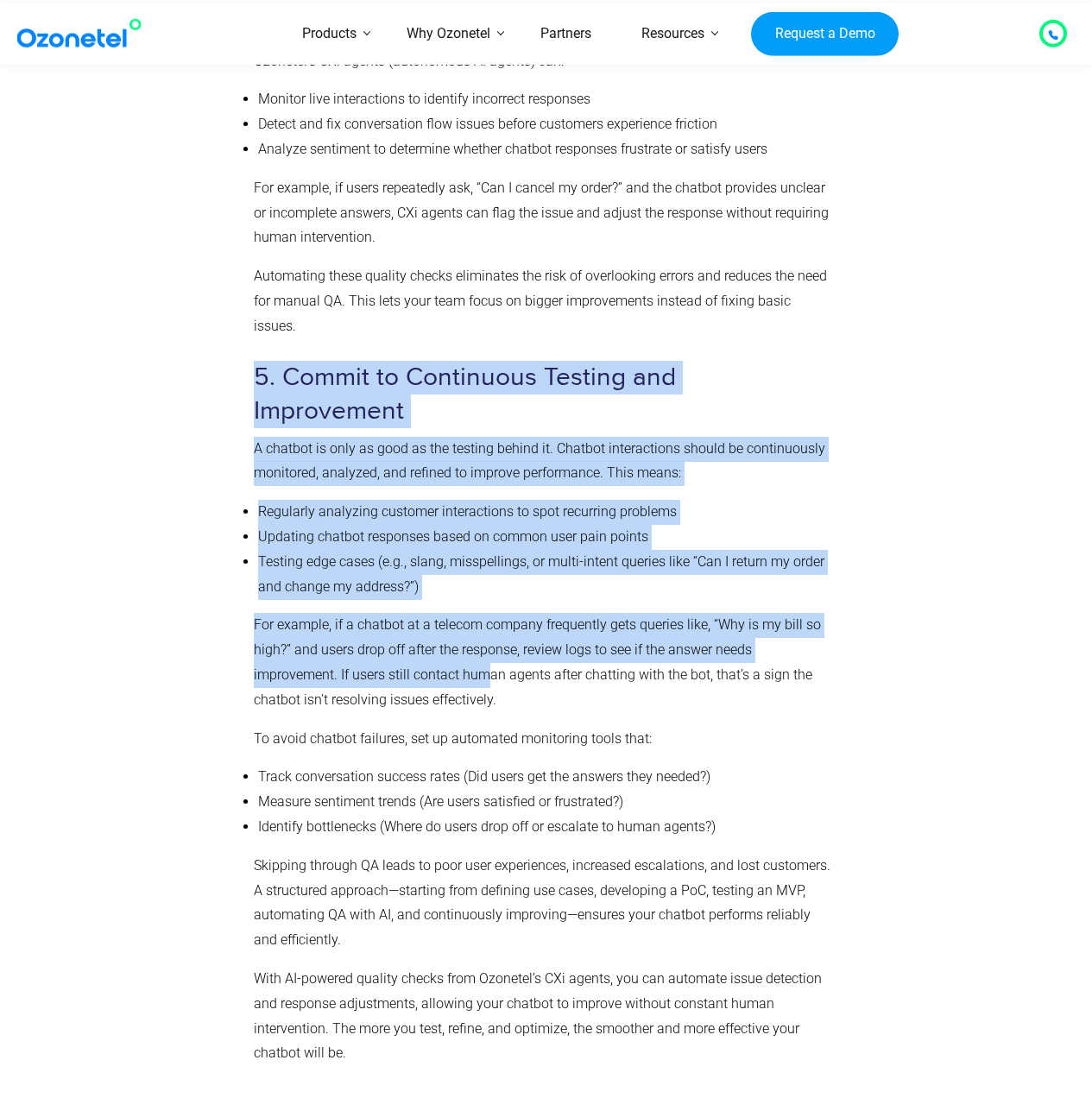
drag, startPoint x: 260, startPoint y: 338, endPoint x: 490, endPoint y: 620, distance: 363.9
click at [490, 620] on p "For example, if a chatbot at a telecom company frequently gets queries like, “W…" at bounding box center [543, 662] width 578 height 100
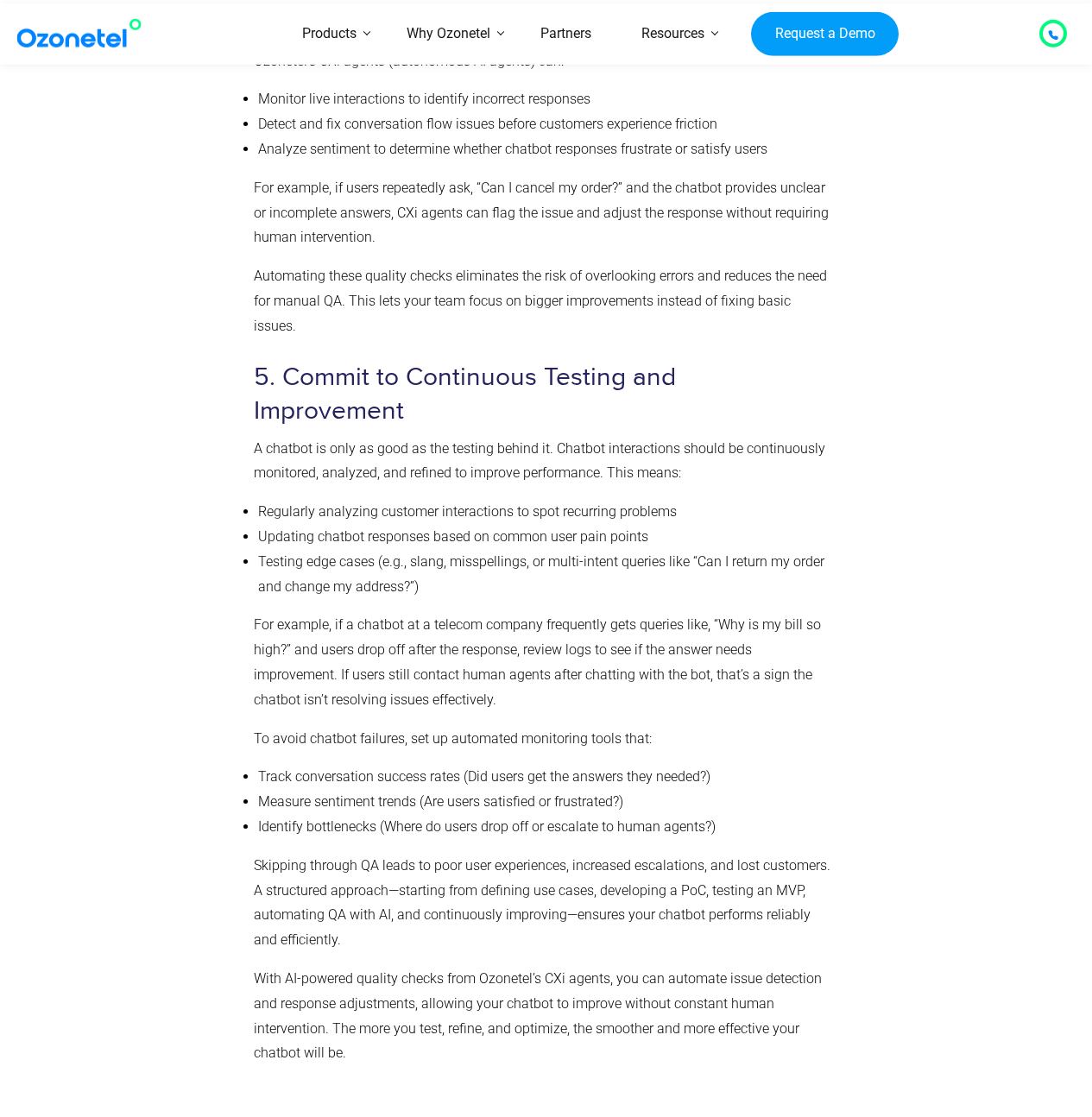
click at [479, 361] on h3 "5. Commit to Continuous Testing and Improvement" at bounding box center [543, 395] width 578 height 67
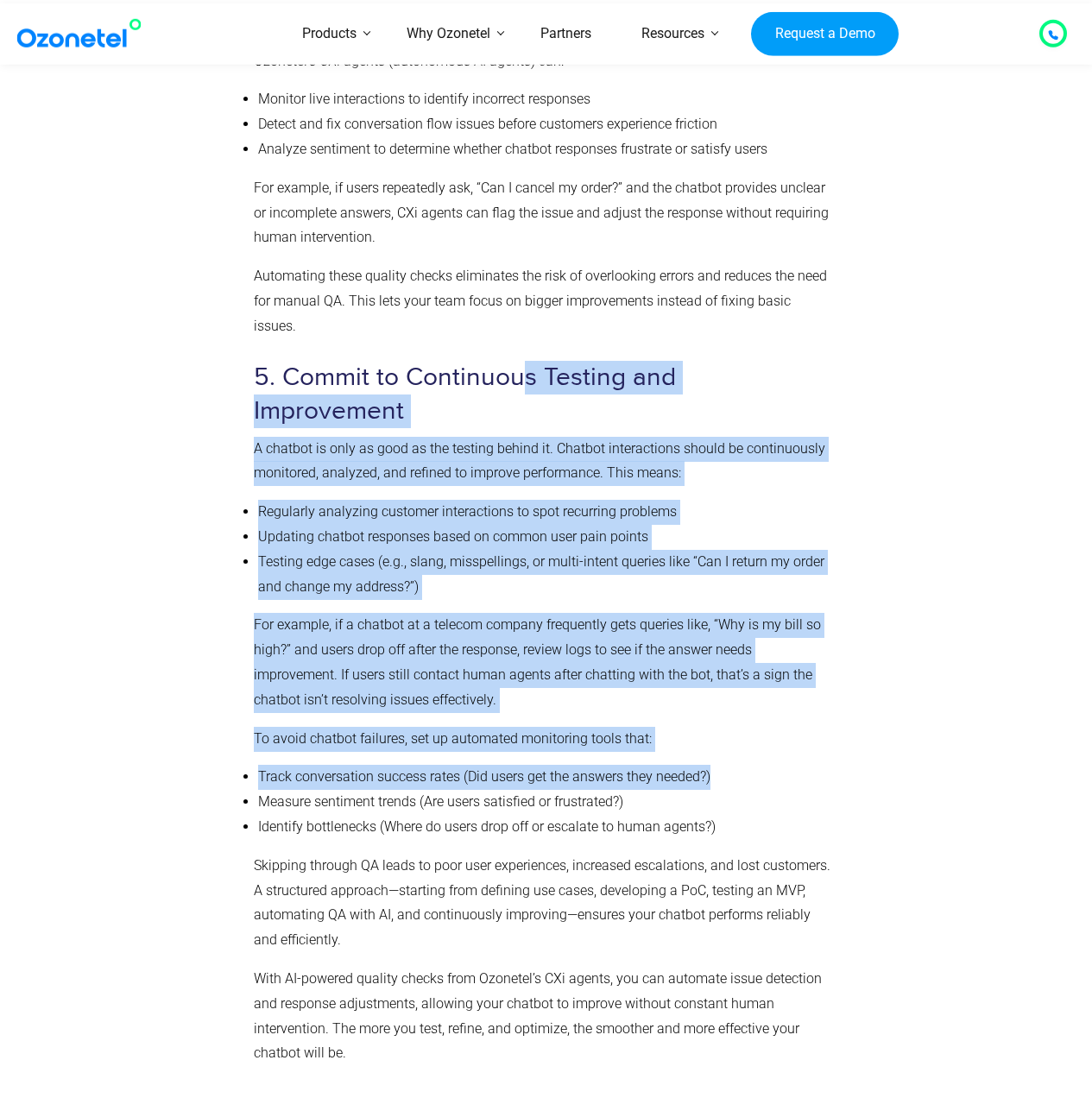
drag, startPoint x: 519, startPoint y: 336, endPoint x: 793, endPoint y: 729, distance: 479.1
click at [793, 765] on li "Track conversation success rates (Did users get the answers they needed?)" at bounding box center [544, 777] width 574 height 25
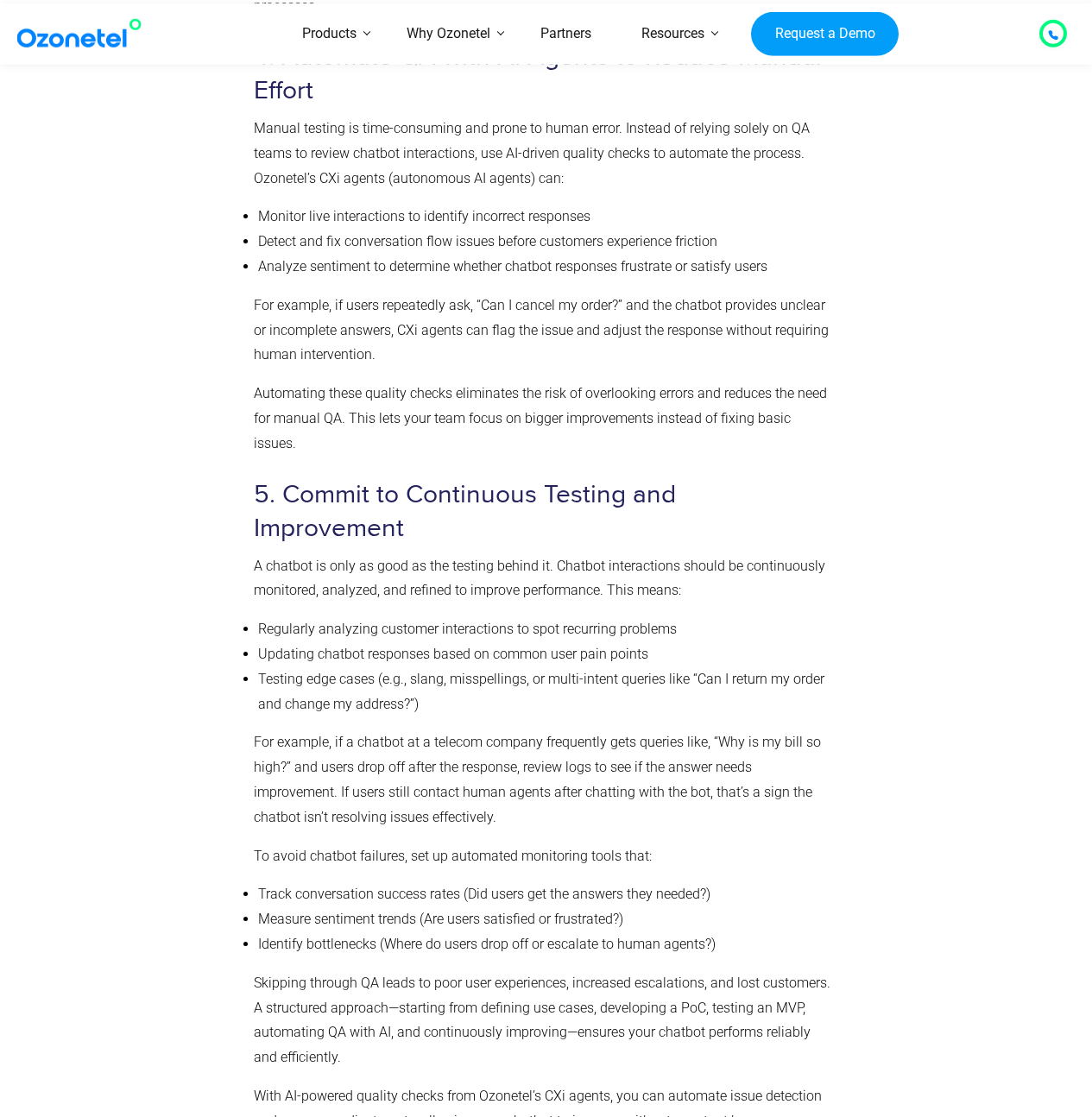
scroll to position [5468, 0]
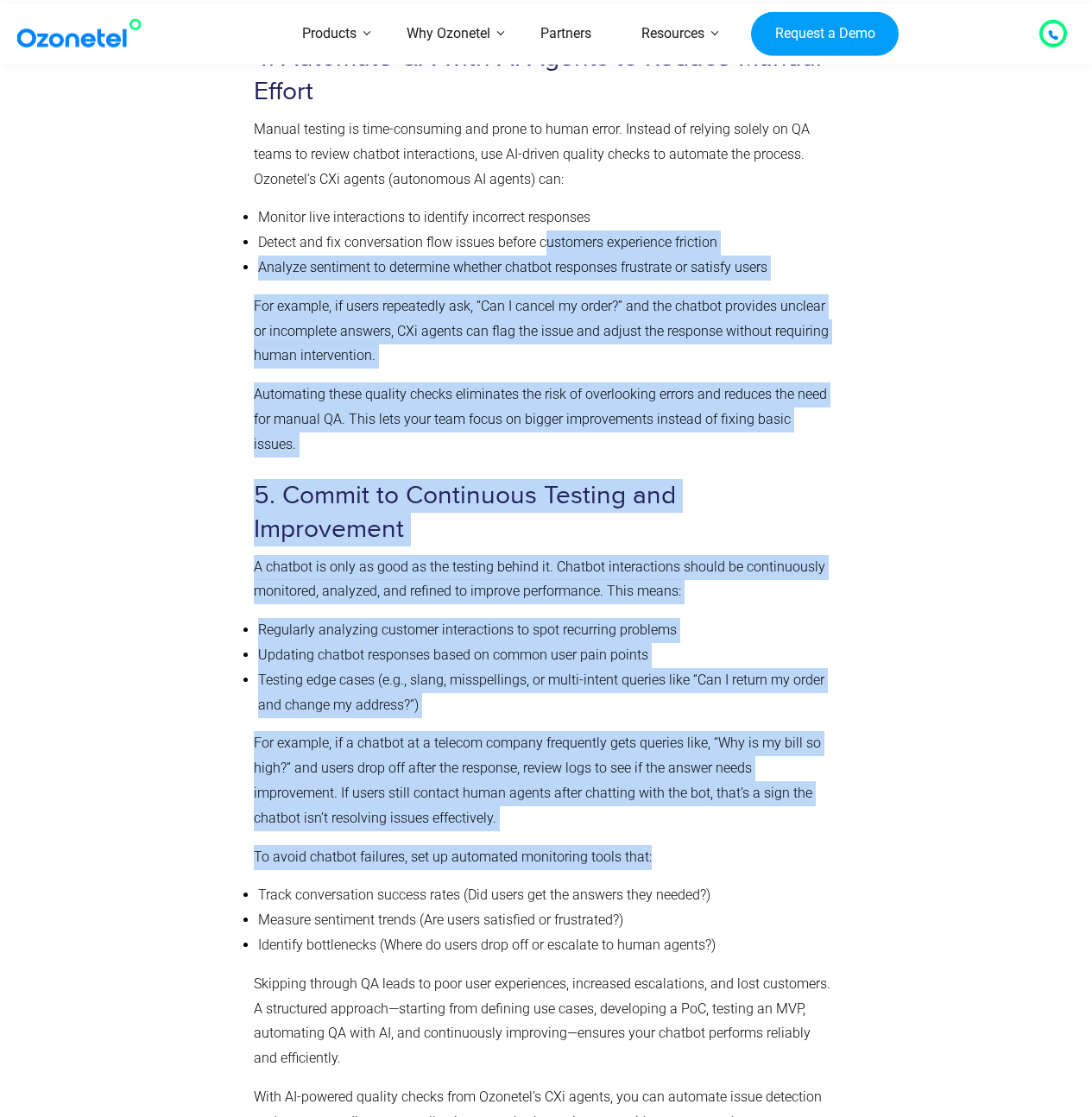
drag, startPoint x: 549, startPoint y: 241, endPoint x: 648, endPoint y: 805, distance: 572.6
click at [648, 845] on p "To avoid chatbot failures, set up automated monitoring tools that:" at bounding box center [543, 857] width 578 height 25
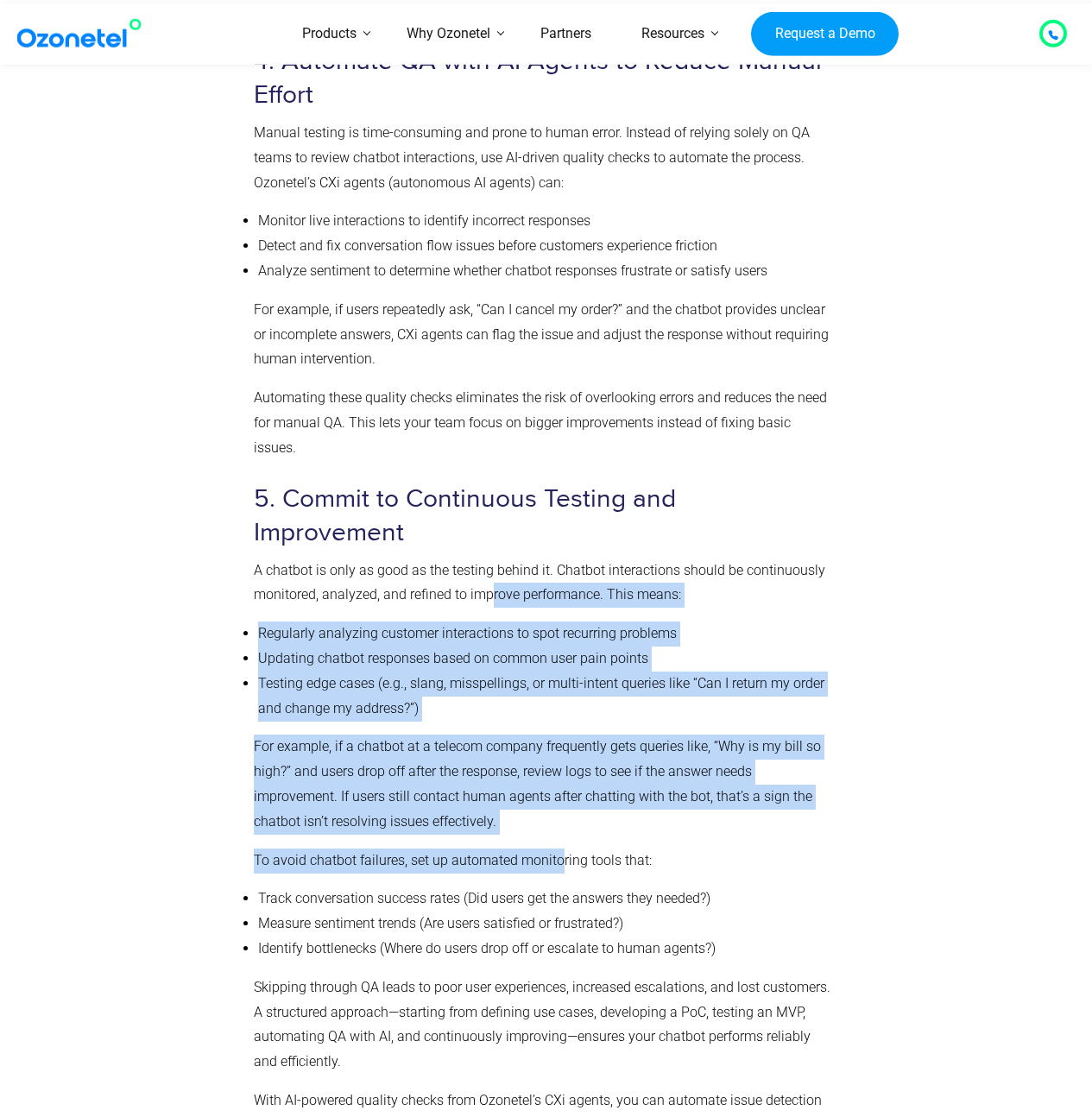
drag, startPoint x: 488, startPoint y: 546, endPoint x: 558, endPoint y: 804, distance: 267.3
click at [558, 849] on p "To avoid chatbot failures, set up automated monitoring tools that:" at bounding box center [543, 861] width 578 height 25
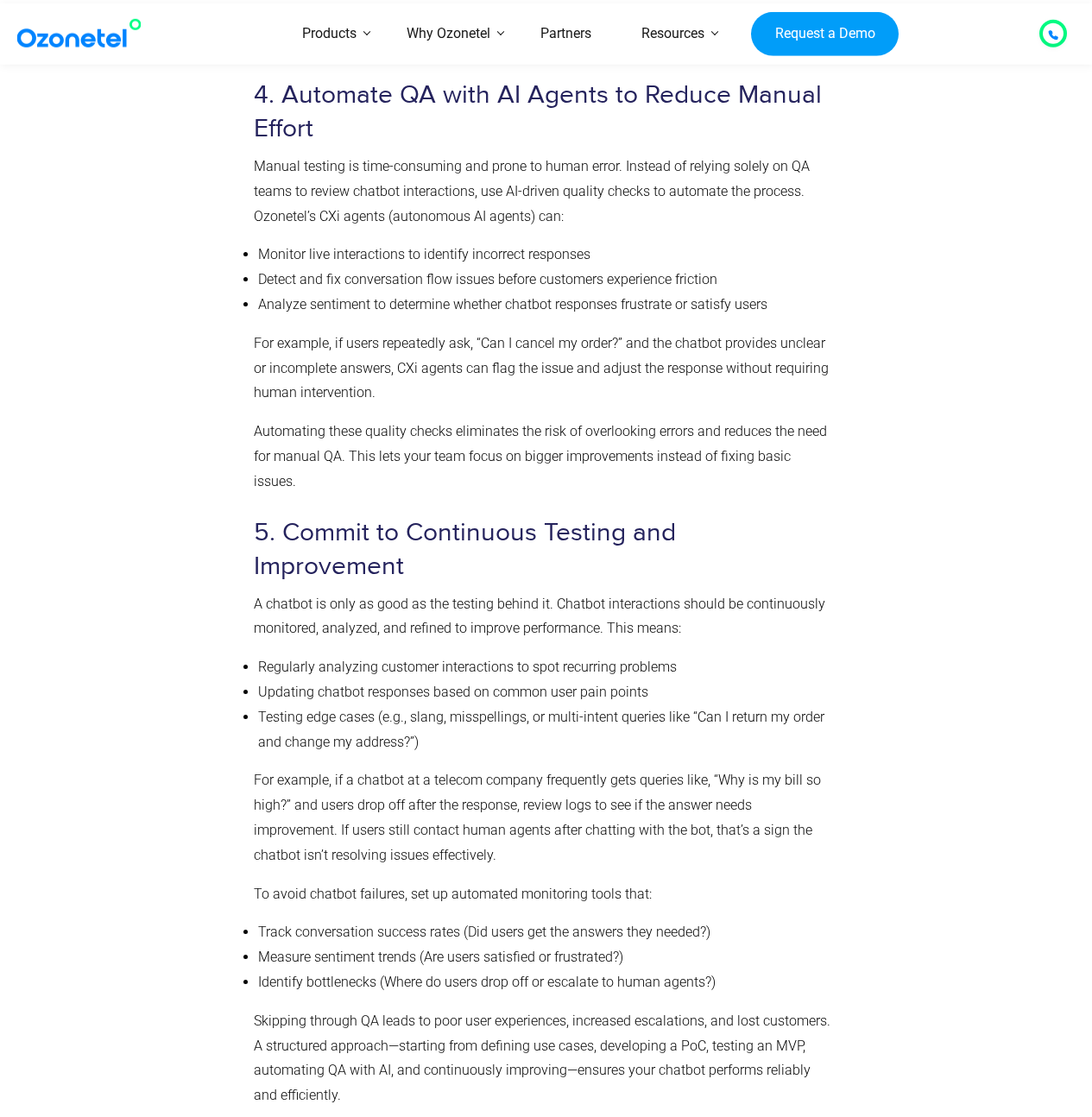
click at [588, 705] on li "Testing edge cases (e.g., slang, misspellings, or multi-intent queries like “Ca…" at bounding box center [544, 730] width 574 height 50
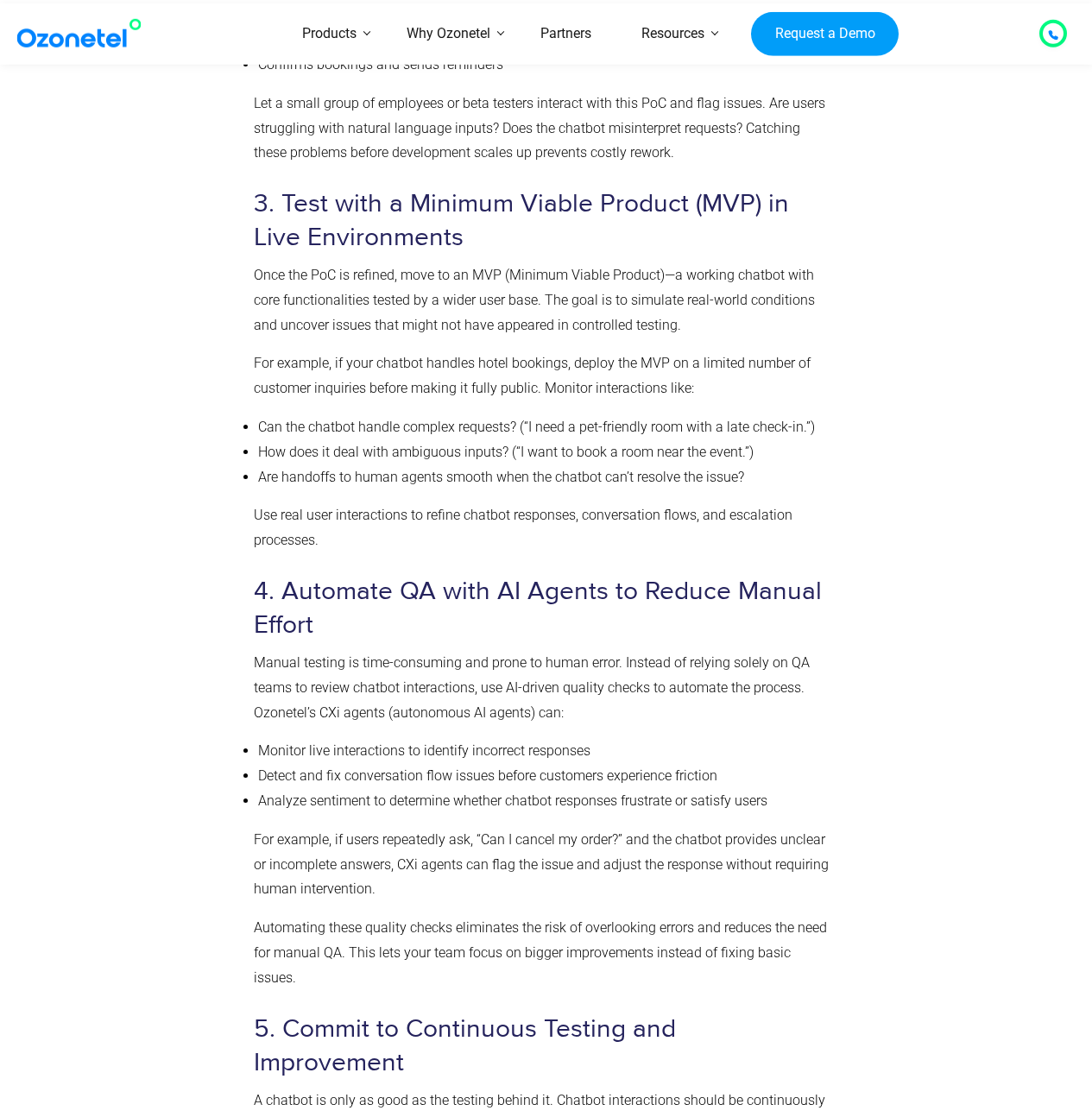
scroll to position [4859, 0]
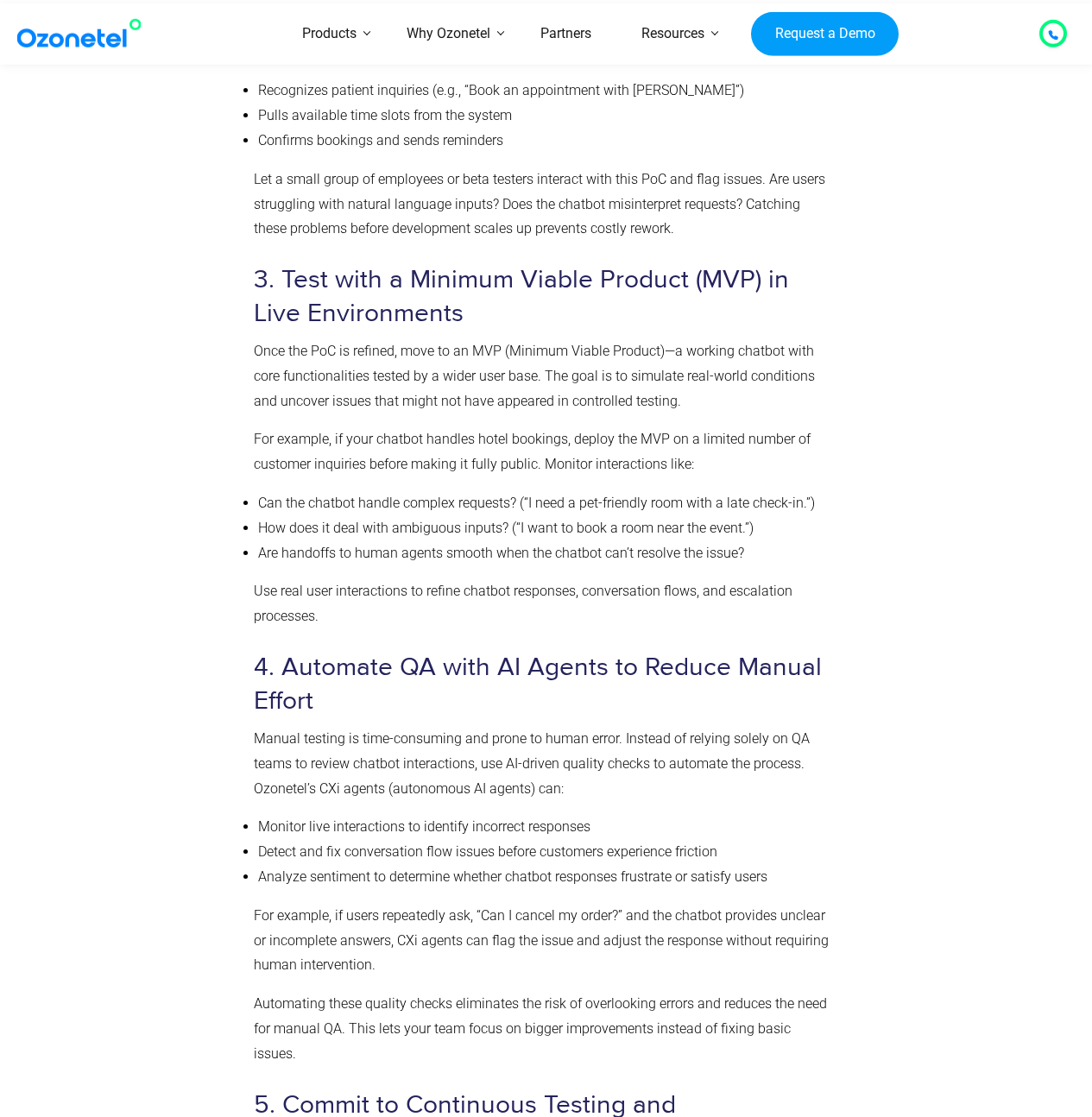
drag, startPoint x: 455, startPoint y: 361, endPoint x: 516, endPoint y: 428, distance: 90.6
click at [455, 361] on p "Once the PoC is refined, move to an MVP (Minimum Viable Product)—a working chat…" at bounding box center [543, 376] width 578 height 74
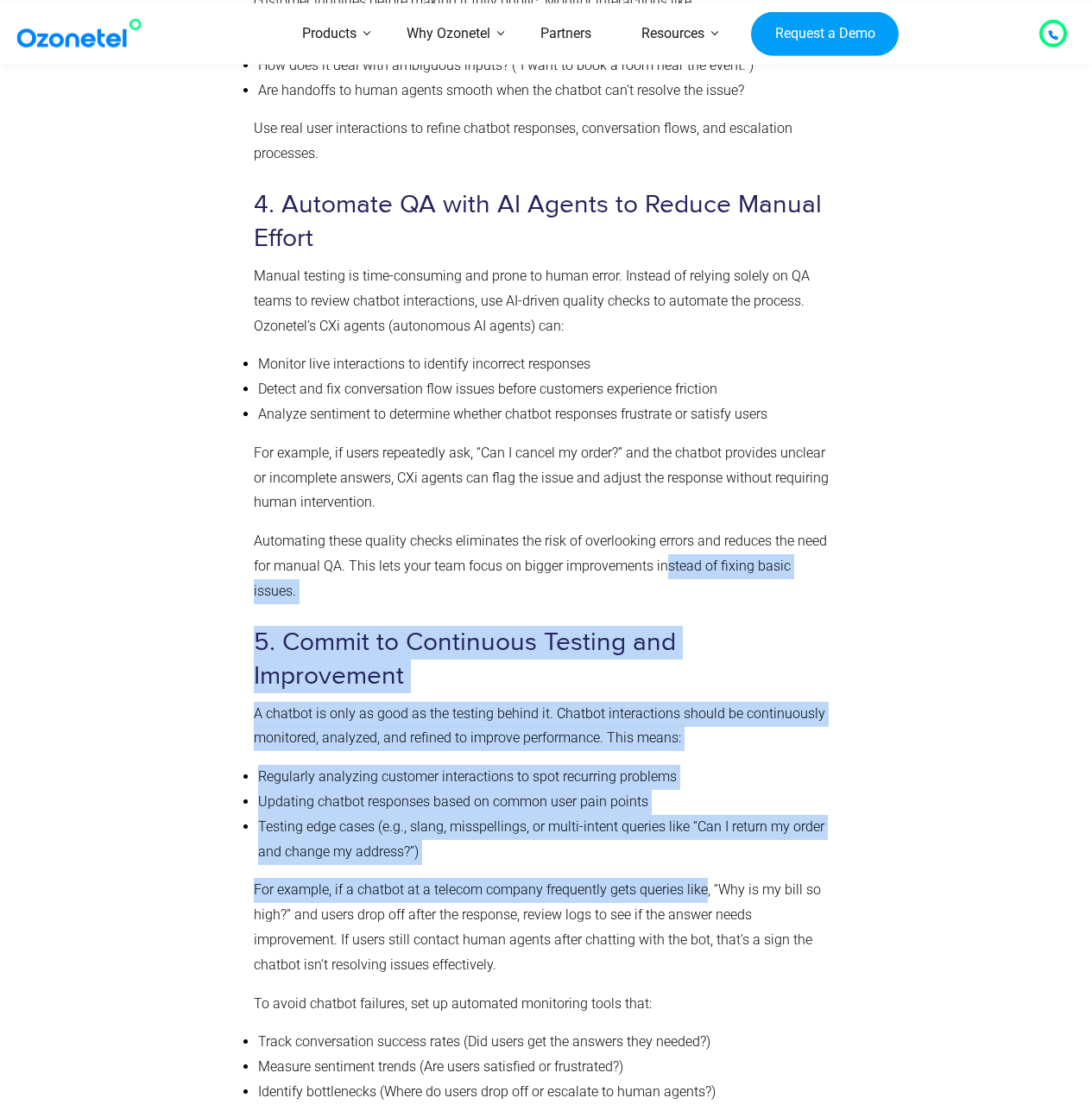
drag, startPoint x: 664, startPoint y: 562, endPoint x: 708, endPoint y: 842, distance: 283.4
click at [707, 841] on div "Steps to Implement an Effective Chatbot QA Strategy A chatbot that fails to del…" at bounding box center [543, 60] width 578 height 2541
click at [708, 877] on p "For example, if a chatbot at a telecom company frequently gets queries like, “W…" at bounding box center [543, 927] width 578 height 100
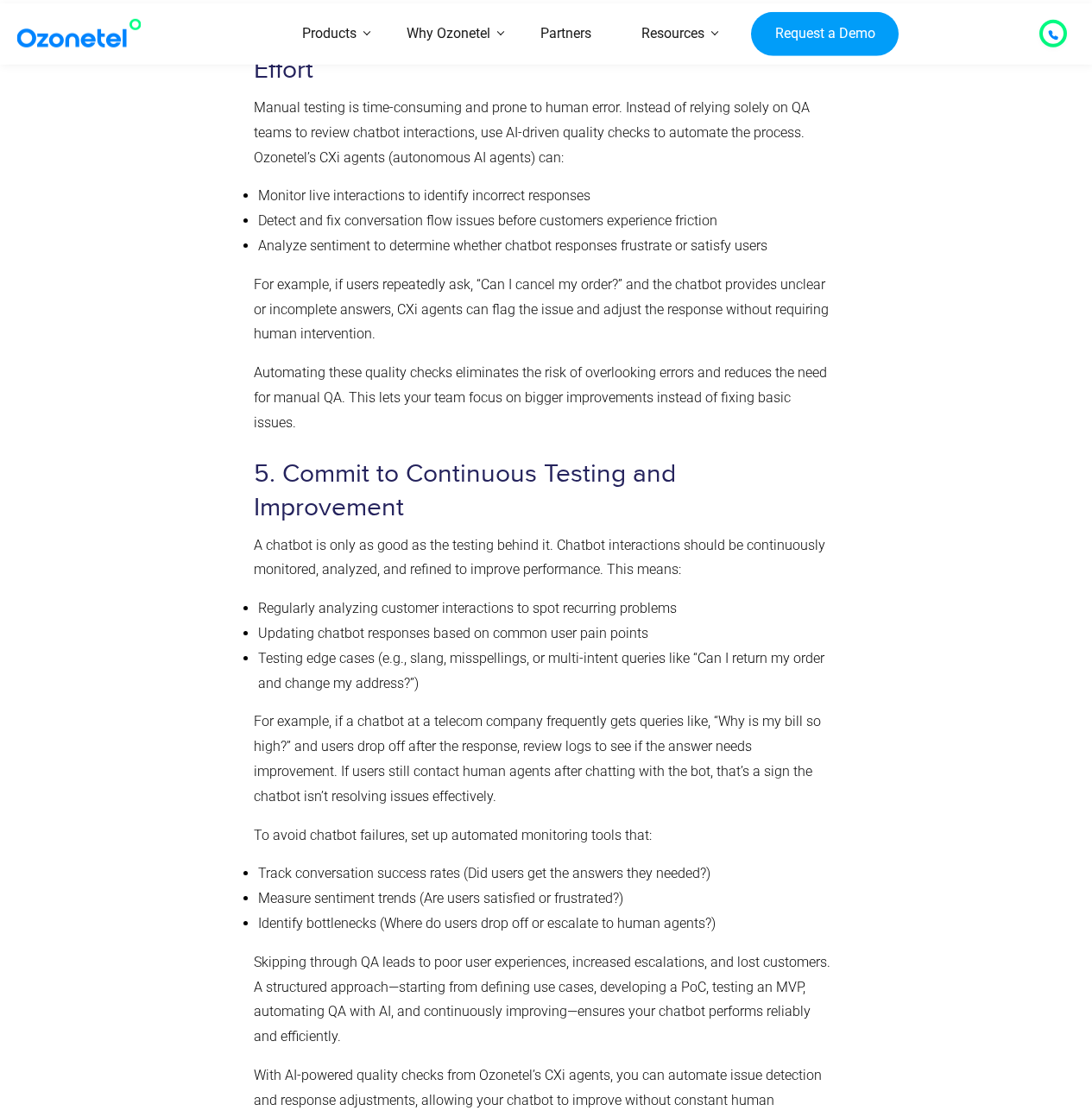
scroll to position [5880, 0]
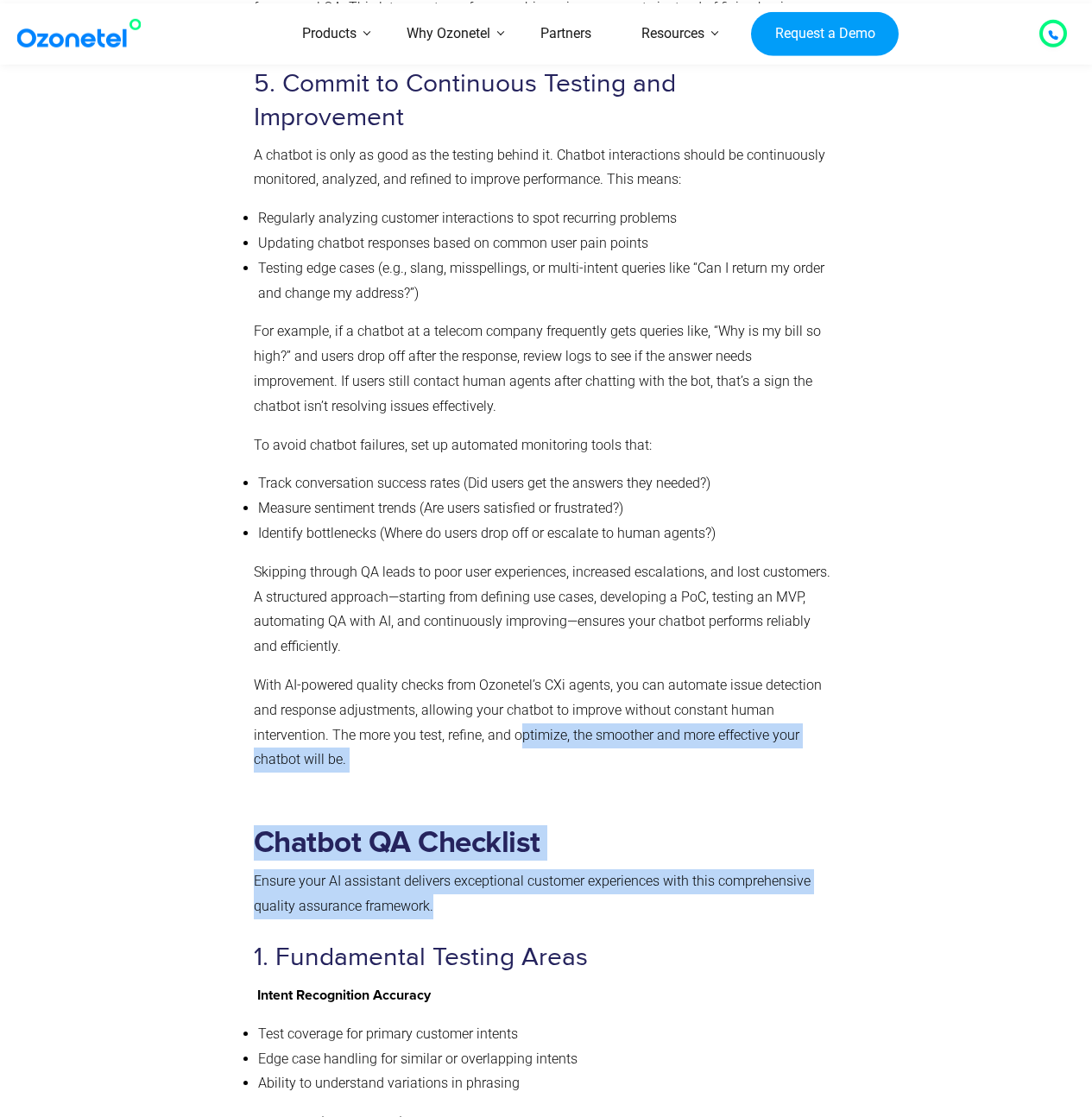
drag, startPoint x: 514, startPoint y: 683, endPoint x: 644, endPoint y: 883, distance: 238.5
click at [644, 940] on h3 "1. Fundamental Testing Areas" at bounding box center [543, 957] width 578 height 34
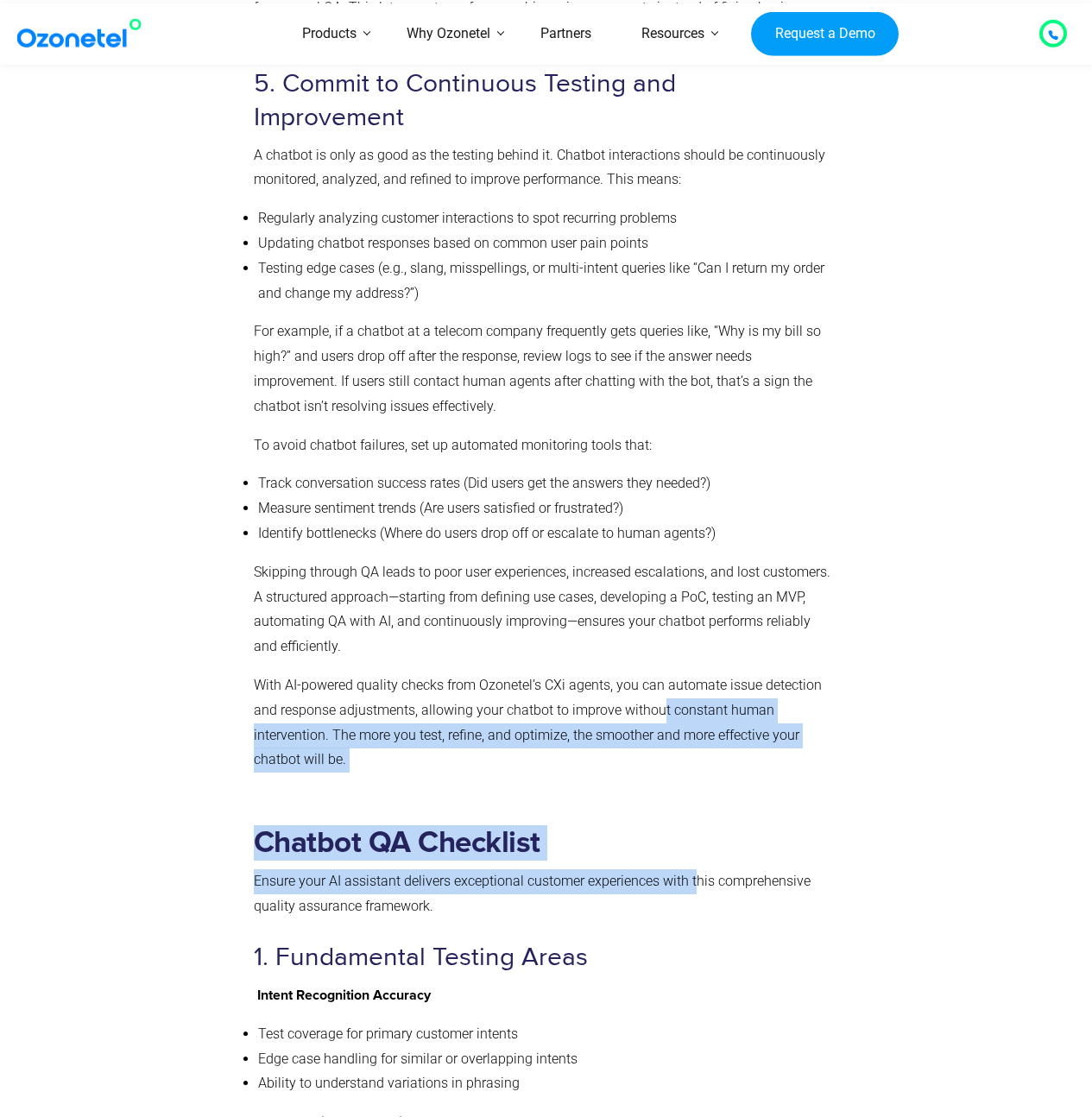
drag, startPoint x: 664, startPoint y: 643, endPoint x: 704, endPoint y: 844, distance: 204.9
click at [704, 870] on p "Ensure your AI assistant delivers exceptional customer experiences with this co…" at bounding box center [543, 895] width 578 height 50
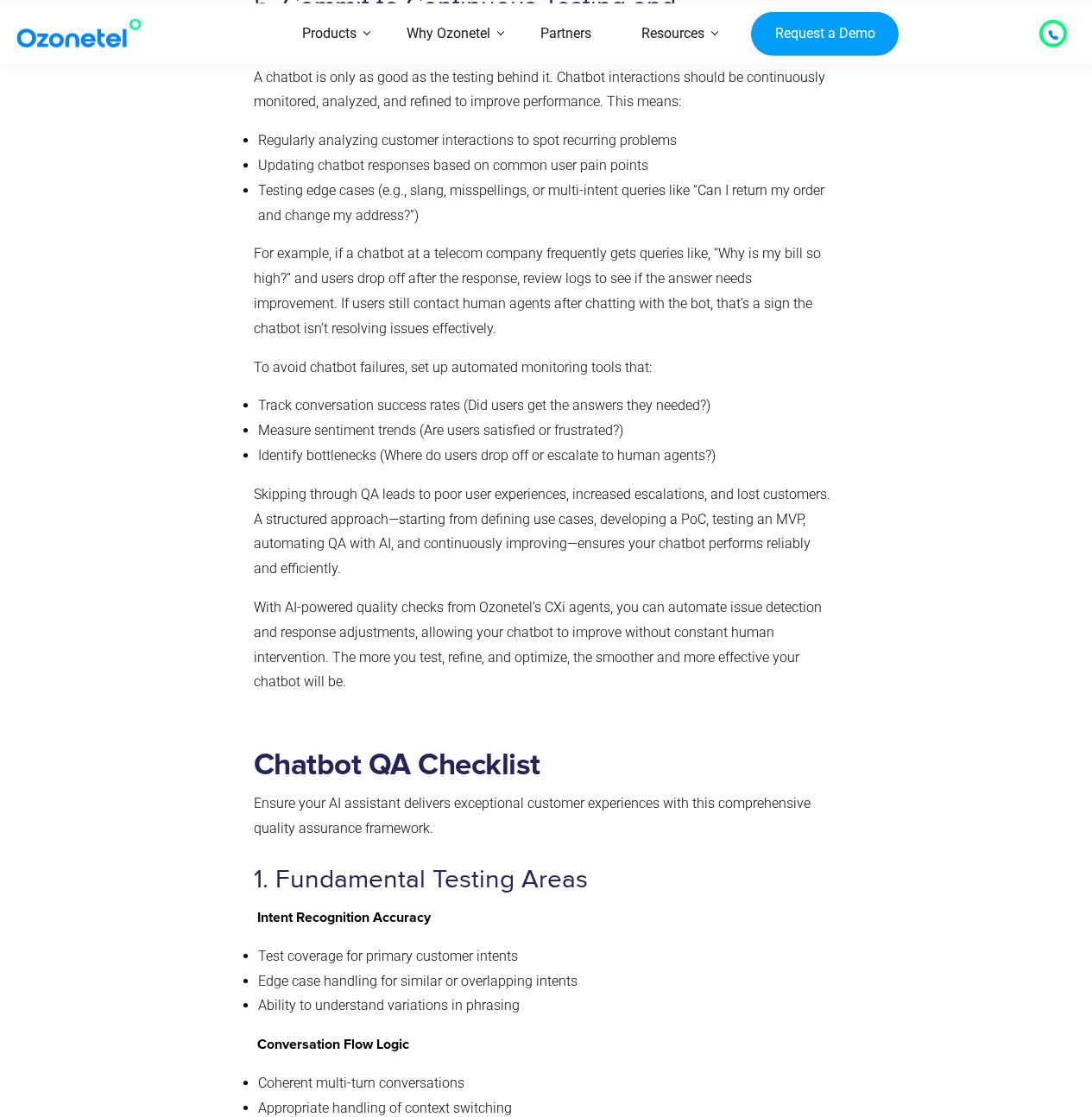
click at [639, 792] on p "Ensure your AI assistant delivers exceptional customer experiences with this co…" at bounding box center [543, 817] width 578 height 50
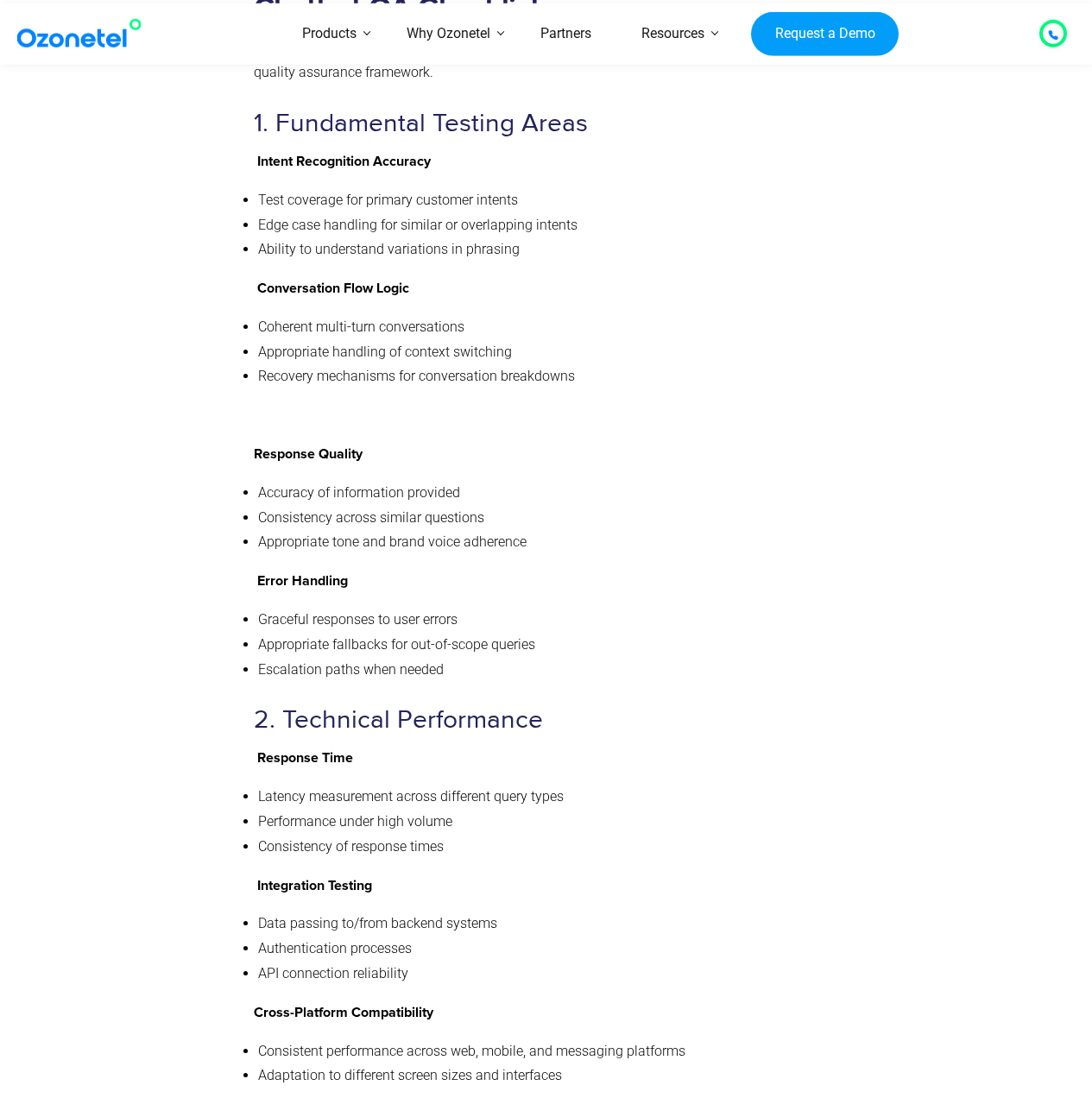
scroll to position [6801, 0]
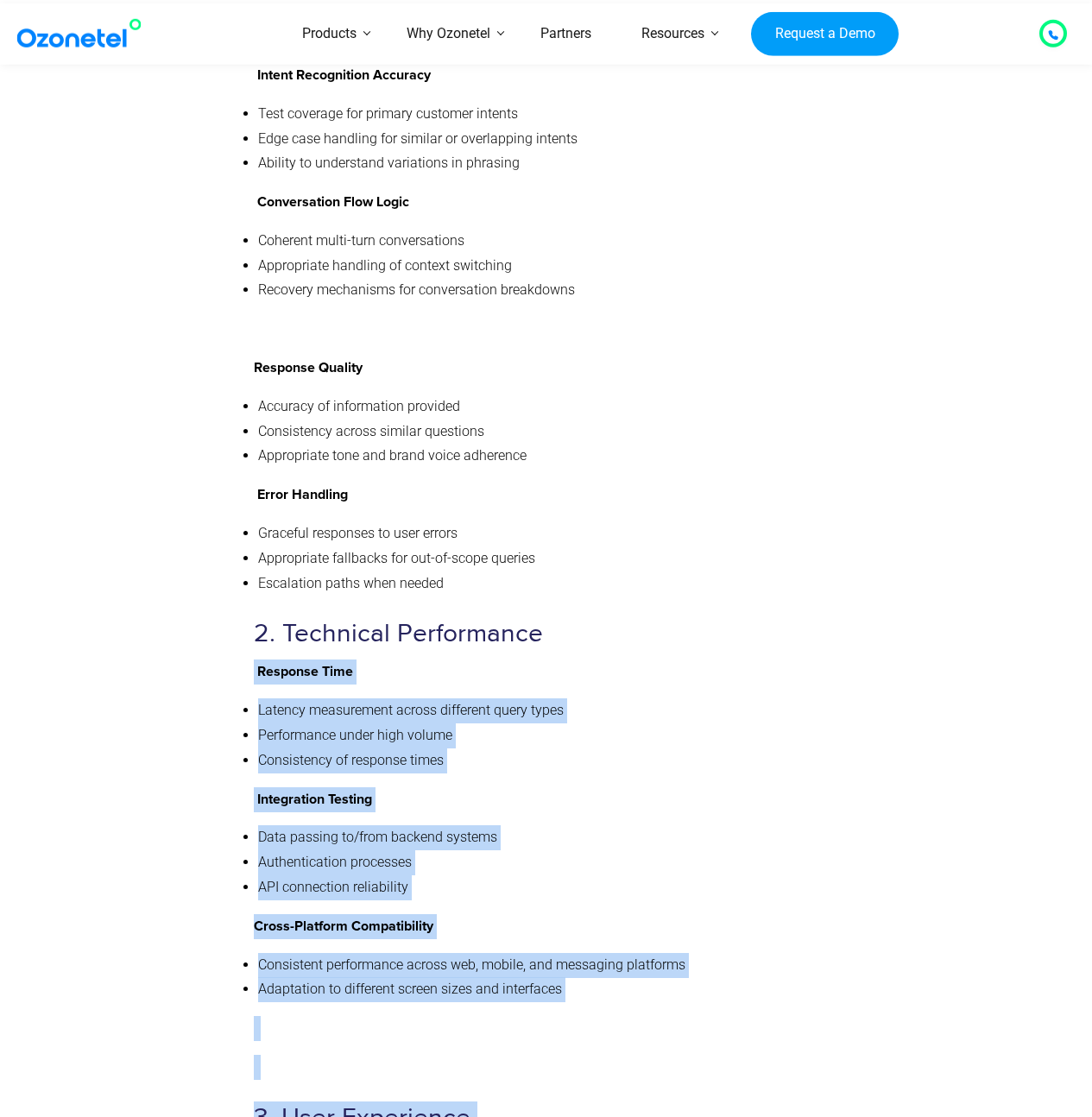
drag, startPoint x: 430, startPoint y: 598, endPoint x: 849, endPoint y: 953, distance: 549.2
click at [846, 952] on div "Chatbot QA Checklist Ensure your AI assistant delivers exceptional customer exp…" at bounding box center [546, 928] width 941 height 2072
click at [849, 953] on div at bounding box center [926, 928] width 170 height 2072
drag, startPoint x: 808, startPoint y: 921, endPoint x: 370, endPoint y: 602, distance: 541.9
click at [370, 602] on div "Chatbot QA Checklist Ensure your AI assistant delivers exceptional customer exp…" at bounding box center [543, 923] width 578 height 2037
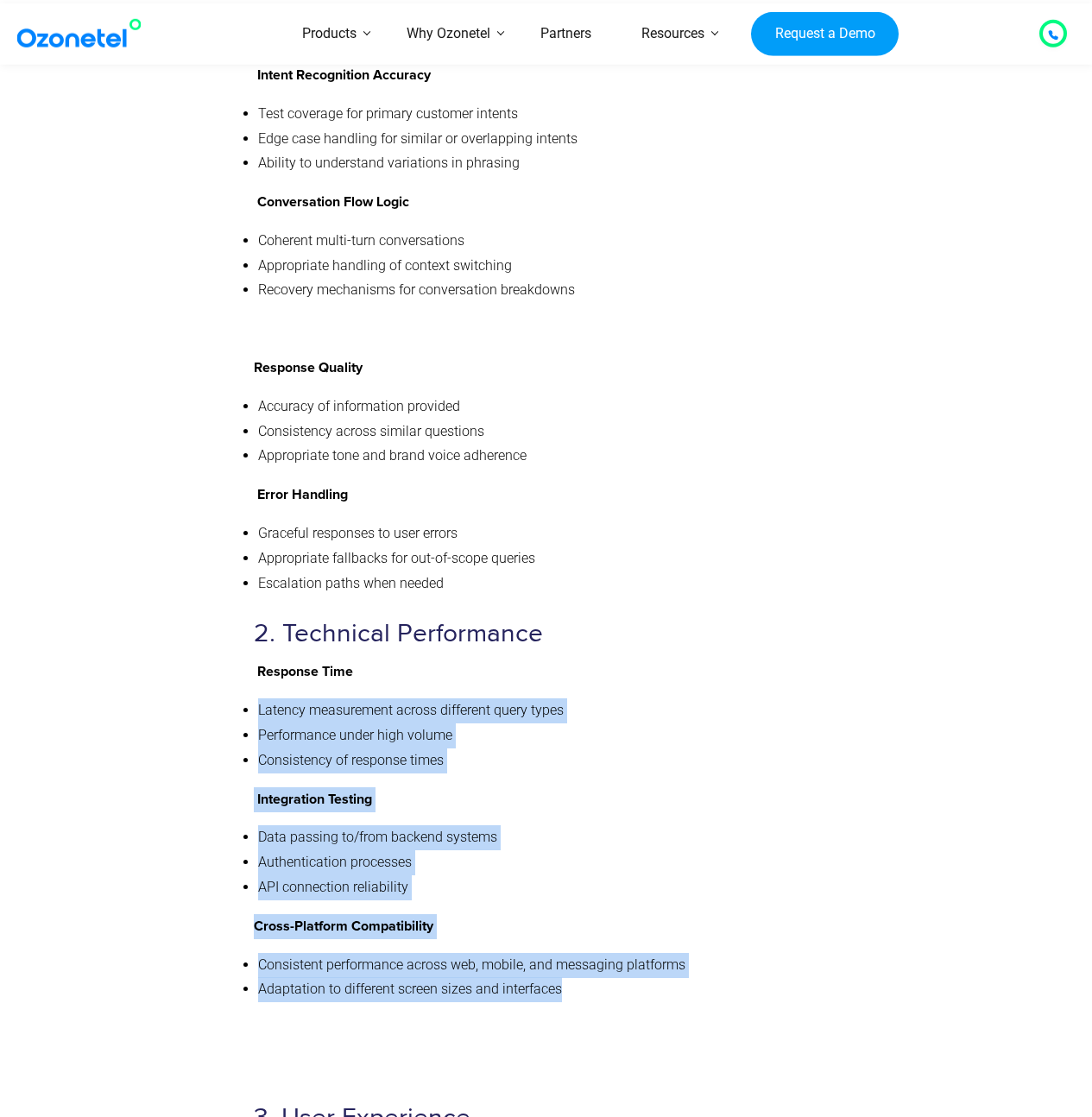
click at [370, 659] on p "Response Time" at bounding box center [543, 671] width 578 height 25
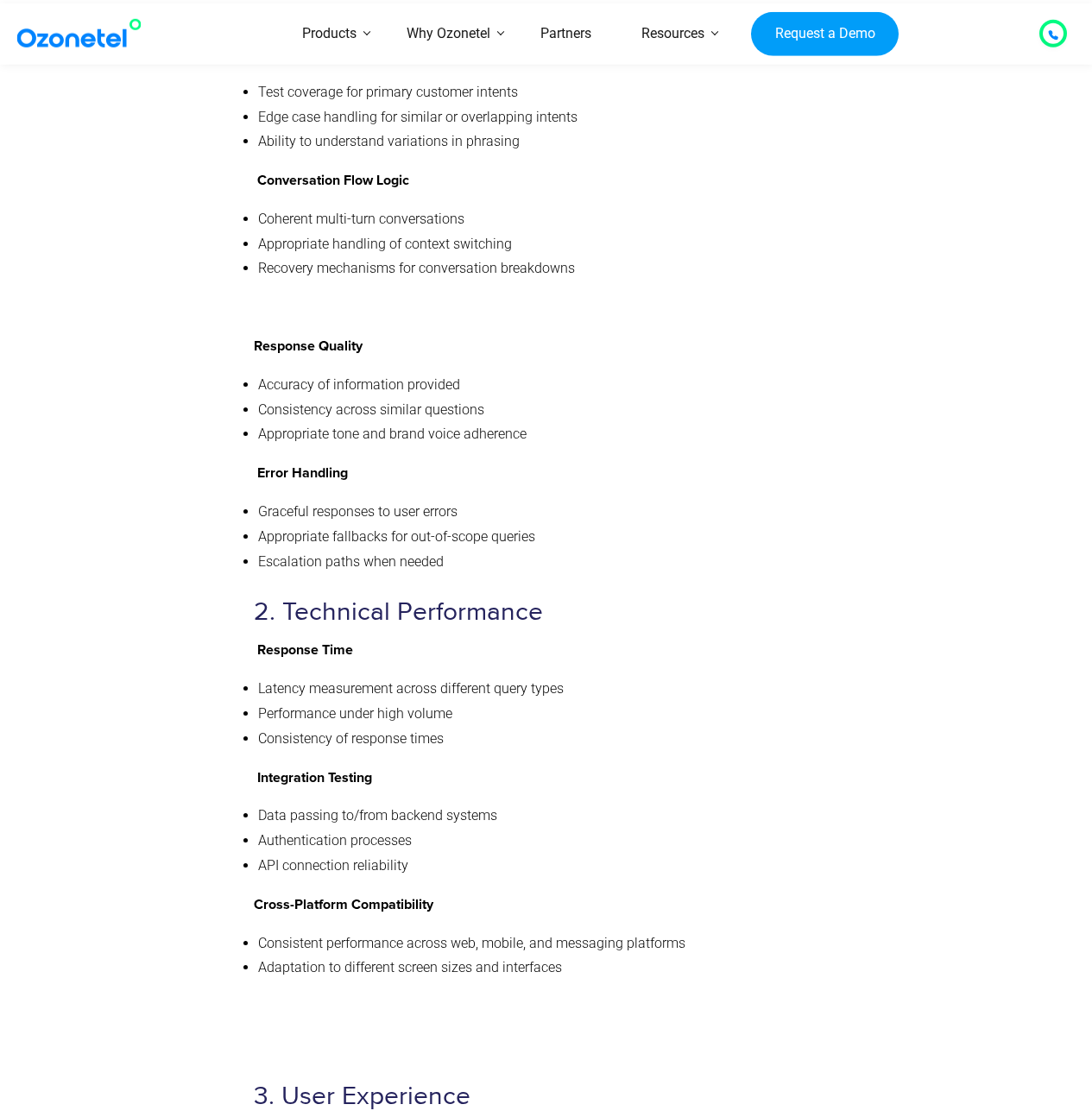
scroll to position [7167, 0]
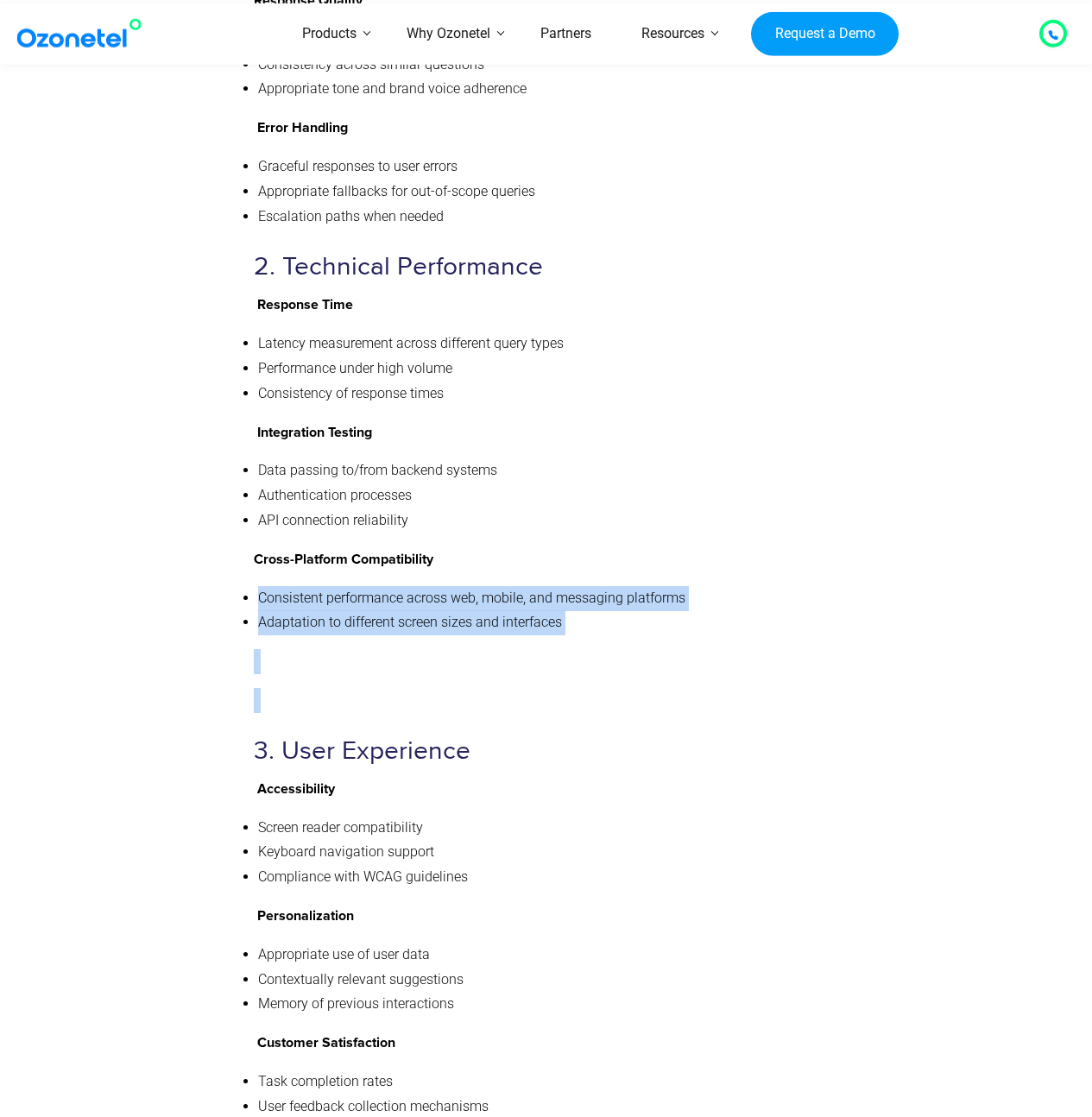
drag, startPoint x: 665, startPoint y: 630, endPoint x: 466, endPoint y: 491, distance: 242.7
click at [466, 491] on div "Chatbot QA Checklist Ensure your AI assistant delivers exceptional customer exp…" at bounding box center [543, 556] width 578 height 2037
click at [466, 547] on p "Cross-Platform Compatibility" at bounding box center [543, 559] width 578 height 25
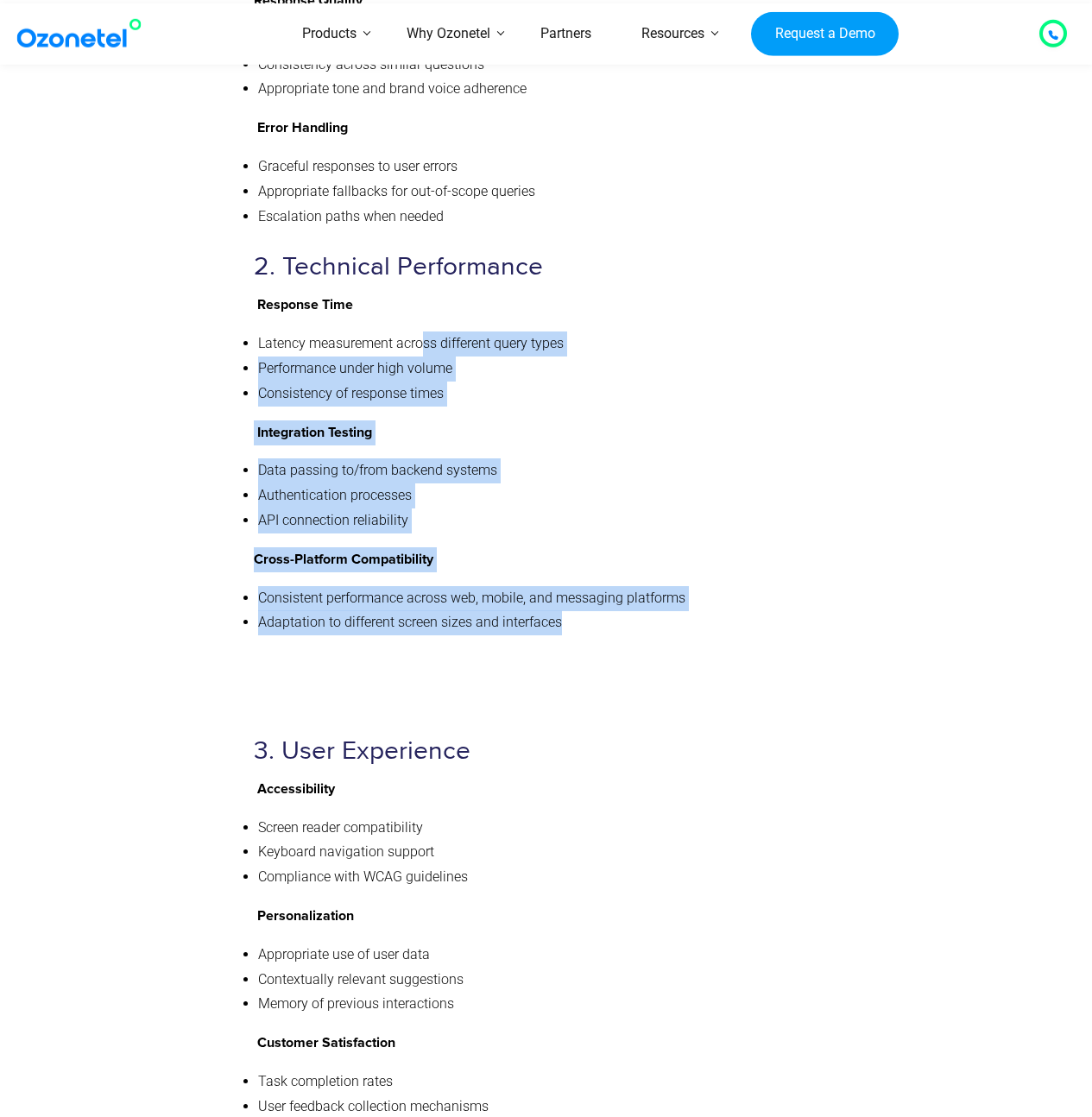
drag, startPoint x: 448, startPoint y: 363, endPoint x: 583, endPoint y: 553, distance: 233.1
click at [583, 553] on div "Chatbot QA Checklist Ensure your AI assistant delivers exceptional customer exp…" at bounding box center [543, 556] width 578 height 2037
click at [583, 610] on li "Adaptation to different screen sizes and interfaces" at bounding box center [544, 622] width 574 height 25
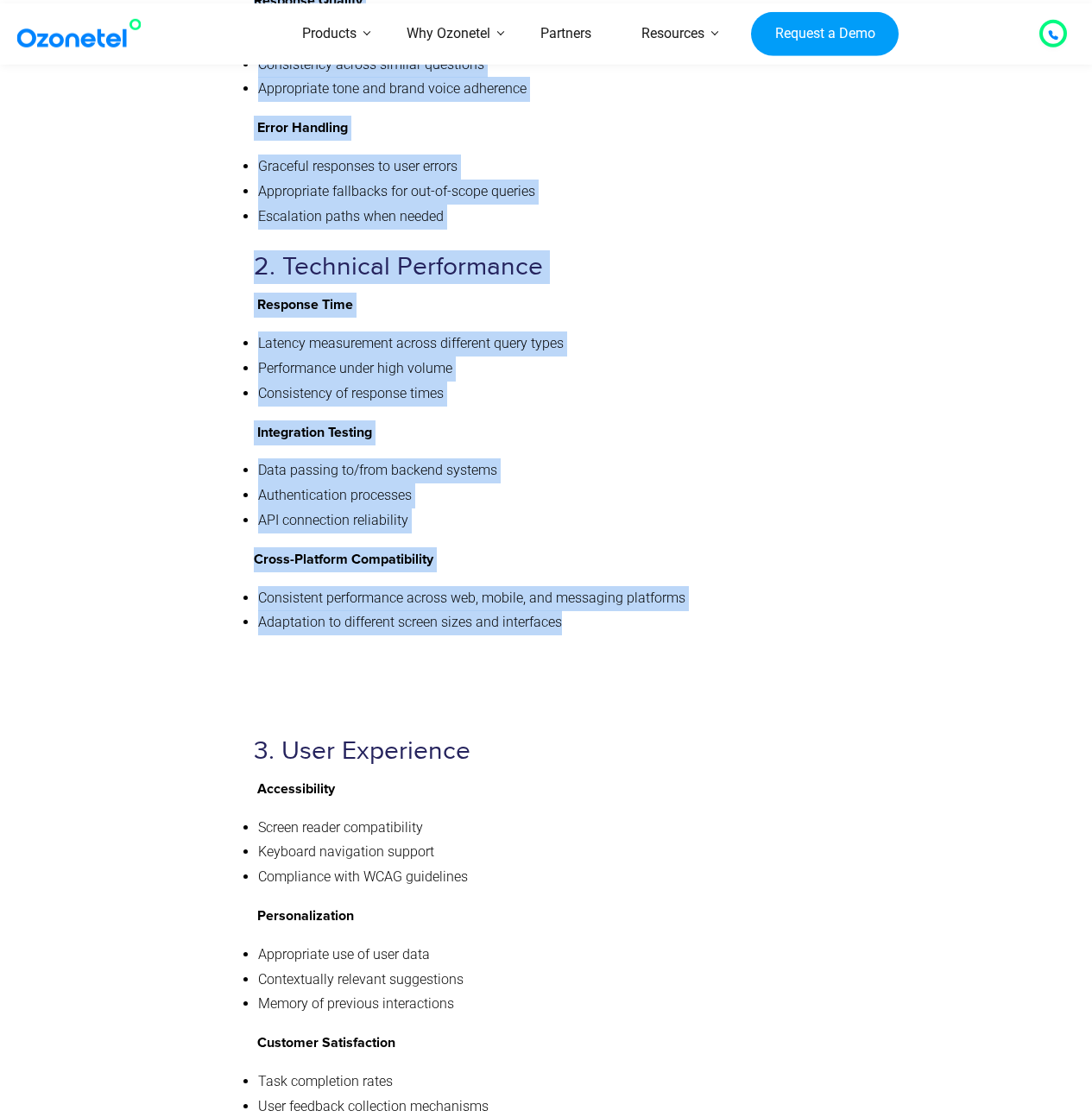
drag, startPoint x: 448, startPoint y: 465, endPoint x: 231, endPoint y: 240, distance: 312.6
click at [231, 240] on div "Chatbot QA Checklist Ensure your AI assistant delivers exceptional customer exp…" at bounding box center [546, 561] width 941 height 2072
click at [356, 292] on p "Response Time" at bounding box center [543, 305] width 578 height 25
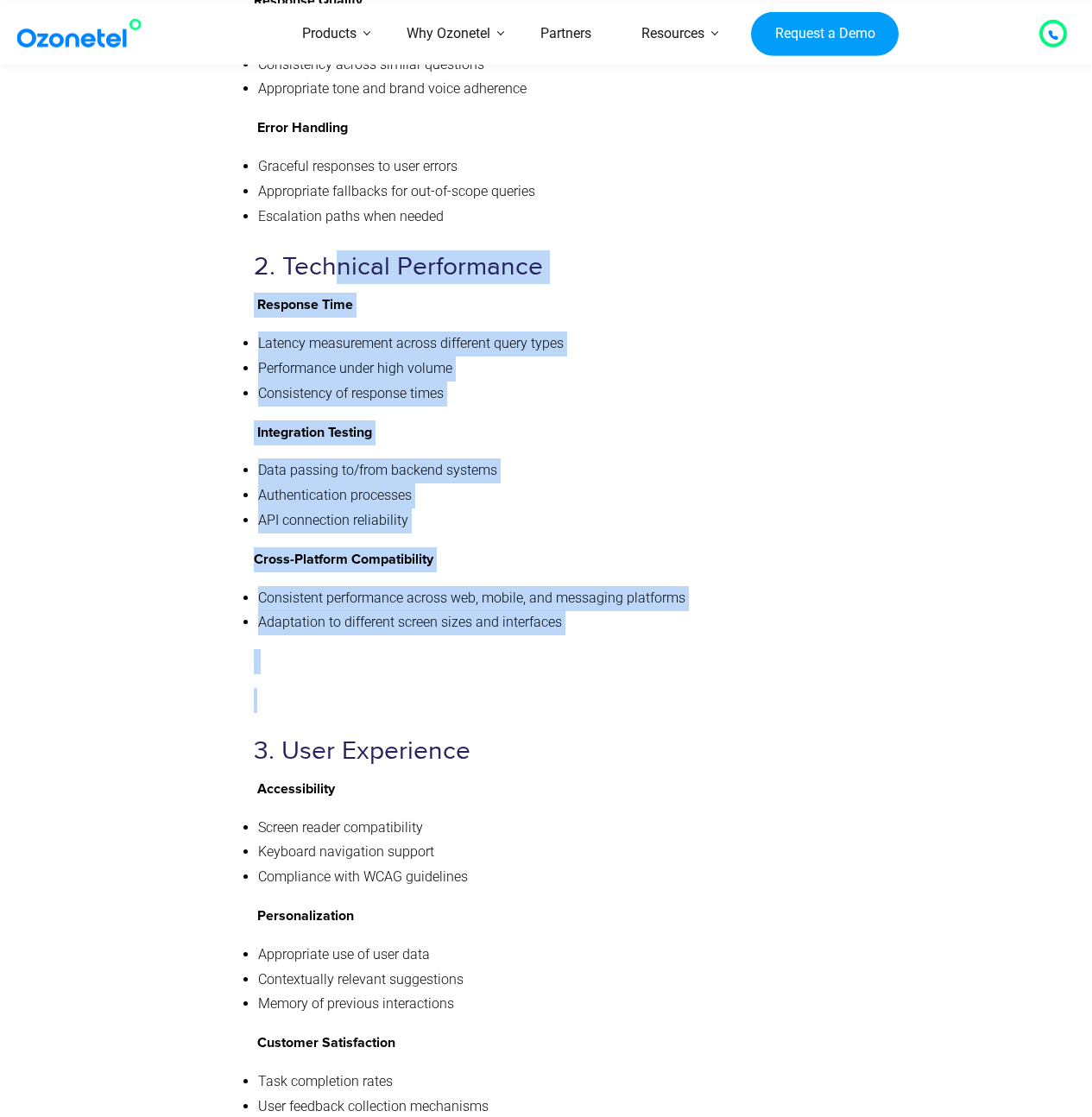
drag, startPoint x: 329, startPoint y: 222, endPoint x: 572, endPoint y: 639, distance: 482.6
click at [572, 652] on div "Chatbot QA Checklist Ensure your AI assistant delivers exceptional customer exp…" at bounding box center [543, 556] width 578 height 2037
click at [573, 688] on p at bounding box center [543, 700] width 578 height 25
drag, startPoint x: 601, startPoint y: 579, endPoint x: 289, endPoint y: 220, distance: 475.6
click at [289, 220] on div "Chatbot QA Checklist Ensure your AI assistant delivers exceptional customer exp…" at bounding box center [543, 556] width 578 height 2037
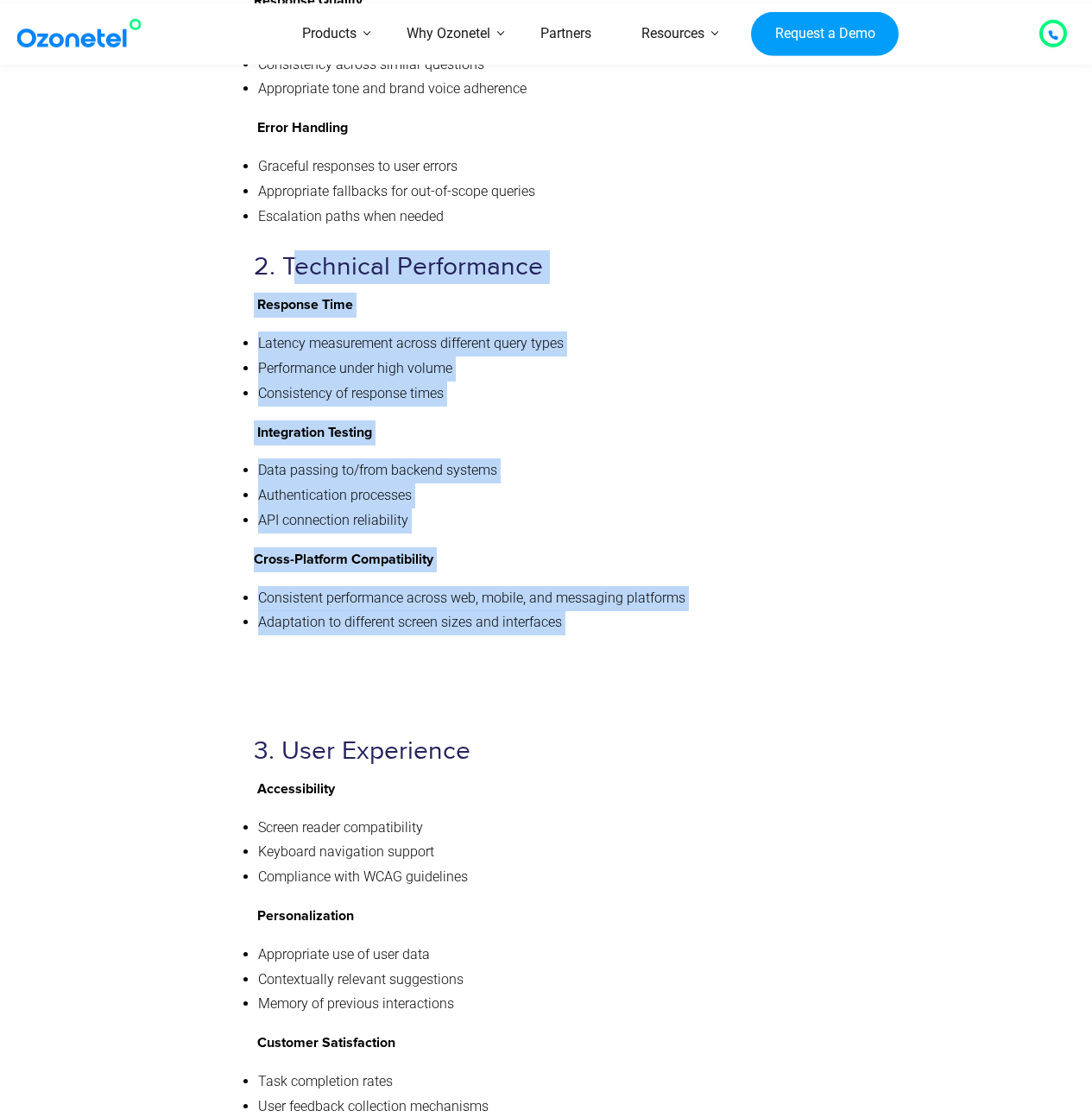
click at [556, 398] on div "Chatbot QA Checklist Ensure your AI assistant delivers exceptional customer exp…" at bounding box center [543, 556] width 578 height 2037
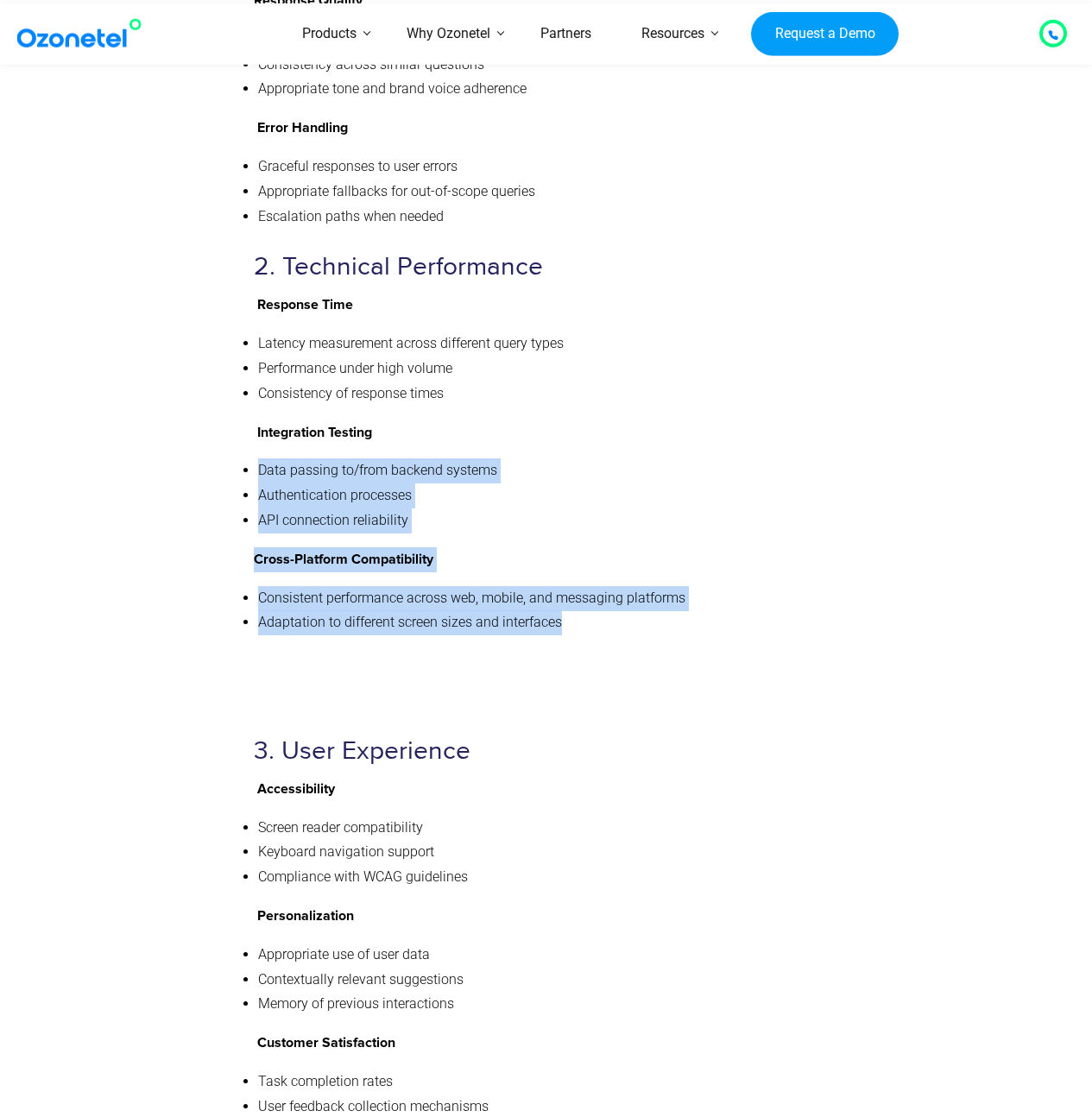
drag, startPoint x: 548, startPoint y: 363, endPoint x: 617, endPoint y: 581, distance: 228.7
click at [617, 581] on div "Chatbot QA Checklist Ensure your AI assistant delivers exceptional customer exp…" at bounding box center [543, 556] width 578 height 2037
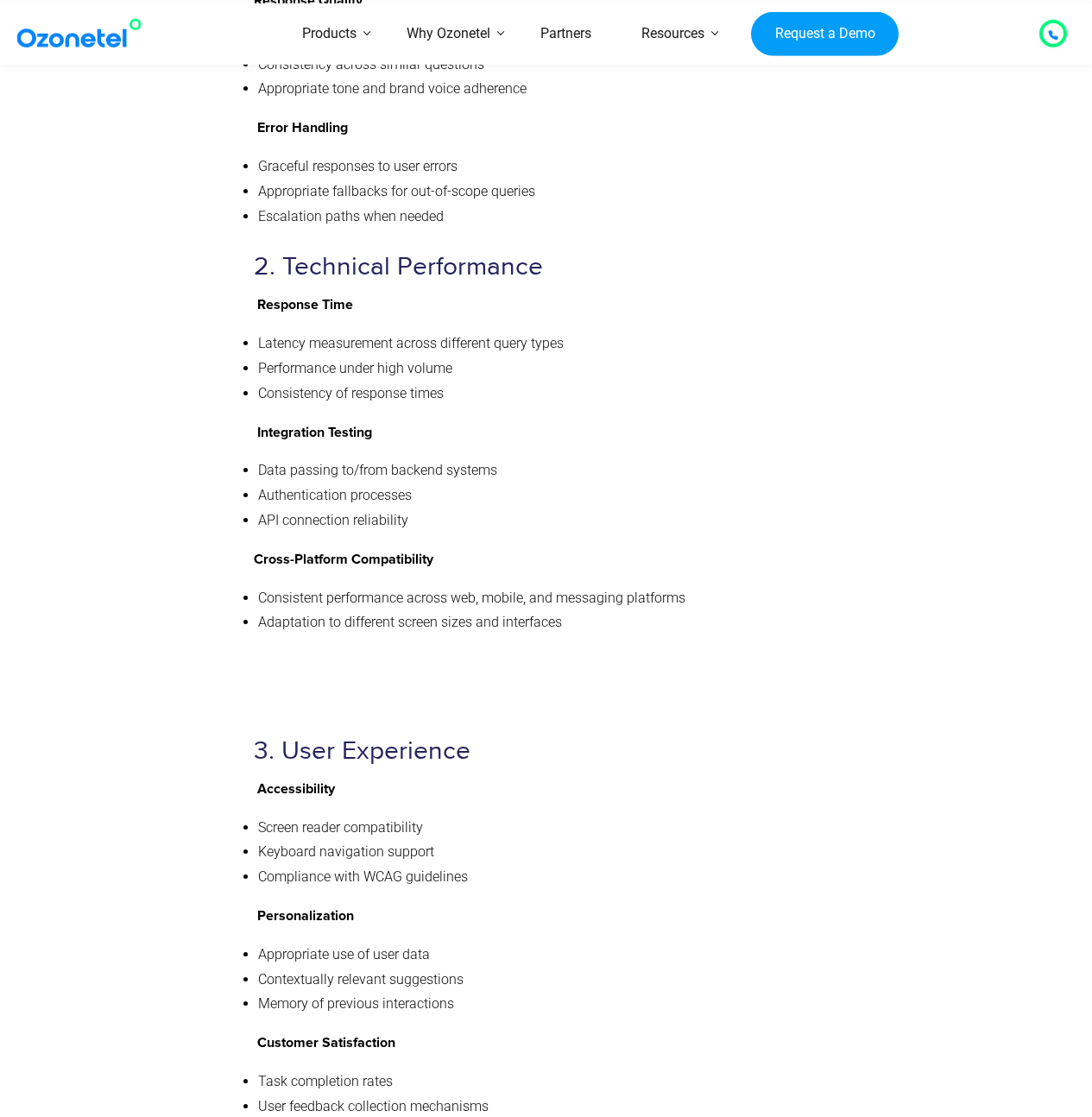
click at [617, 581] on div "Chatbot QA Checklist Ensure your AI assistant delivers exceptional customer exp…" at bounding box center [543, 556] width 578 height 2037
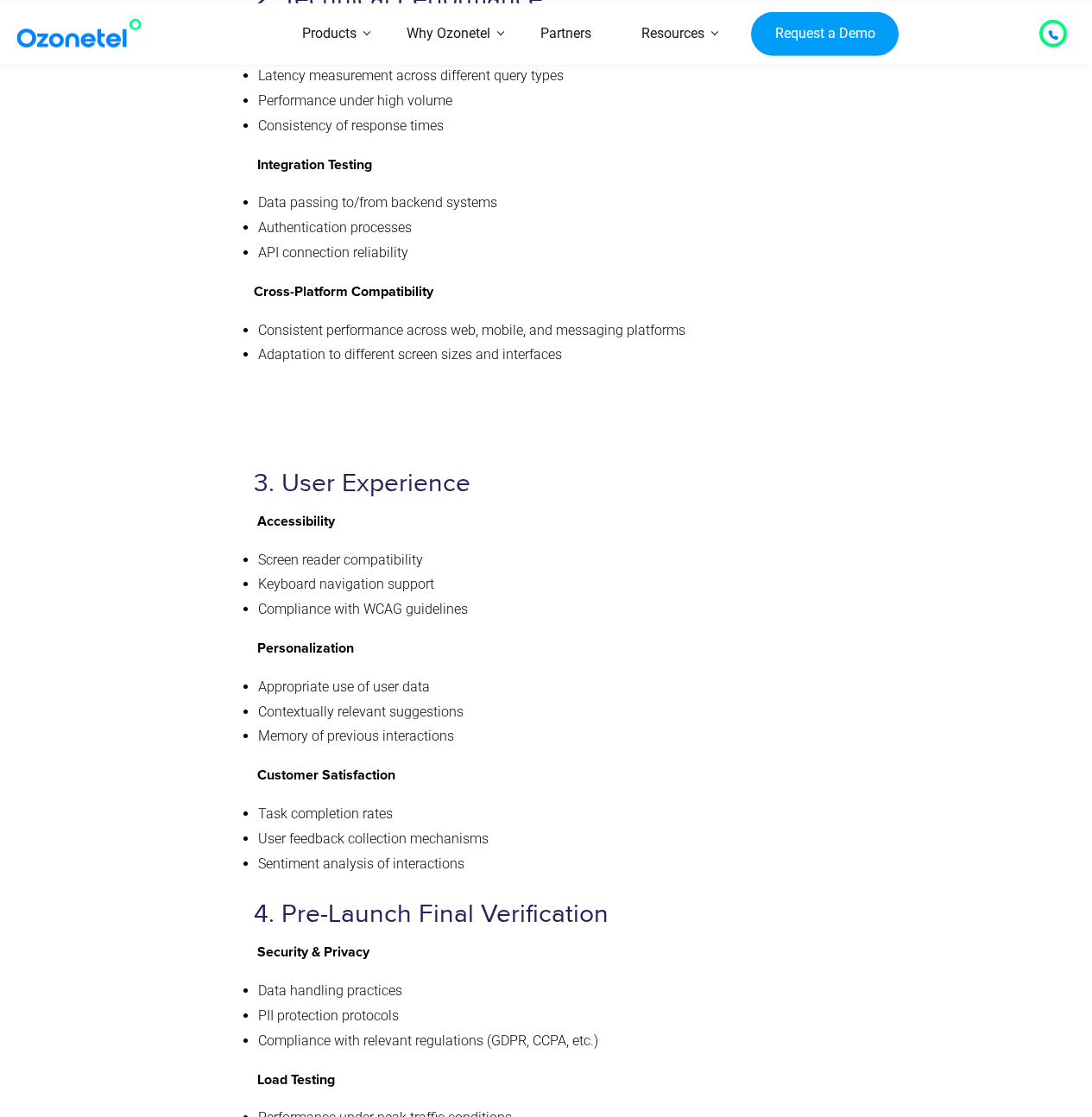
scroll to position [7747, 0]
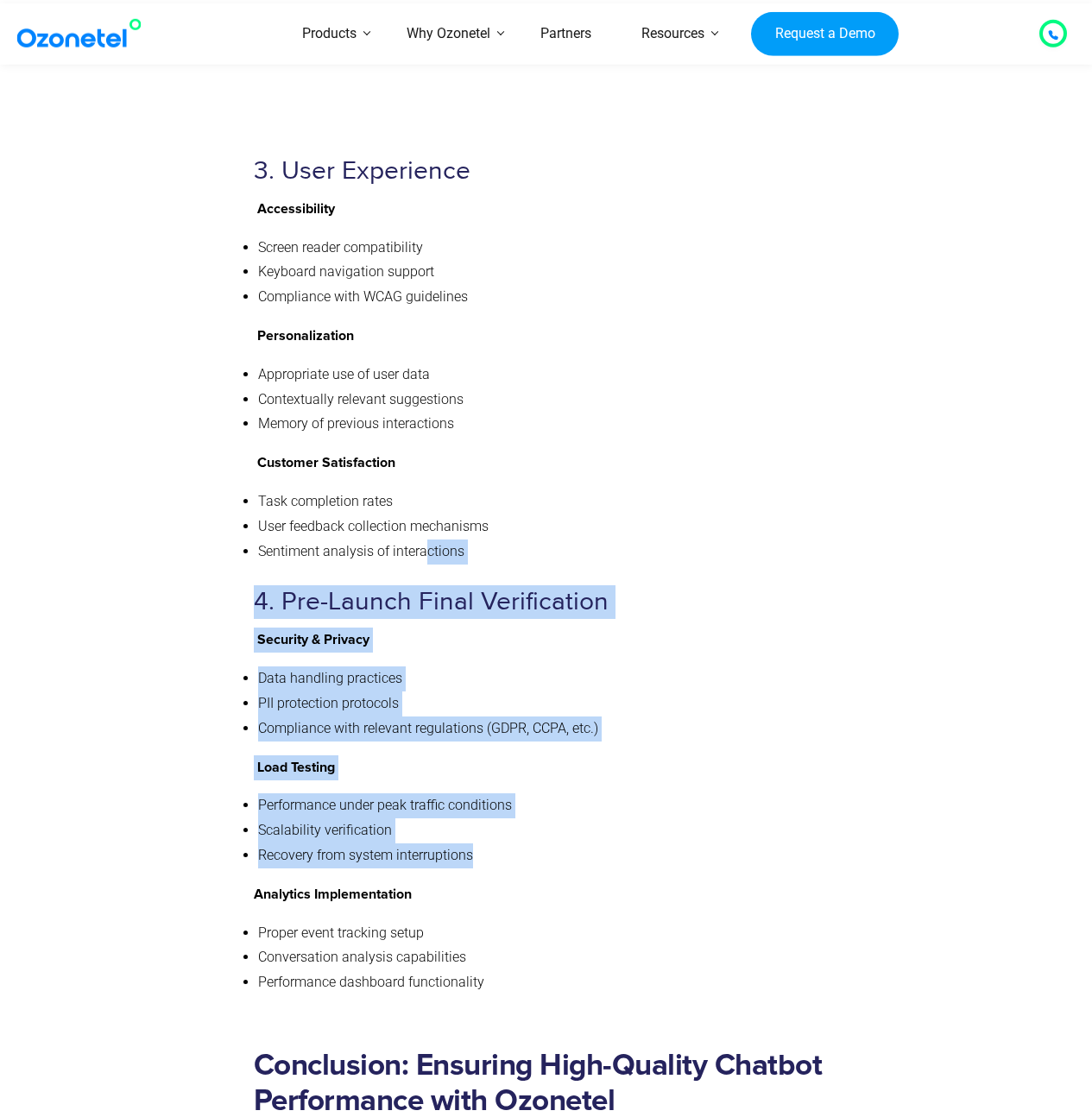
drag, startPoint x: 424, startPoint y: 496, endPoint x: 594, endPoint y: 880, distance: 419.9
click at [594, 921] on li "Proper event tracking setup" at bounding box center [544, 933] width 574 height 25
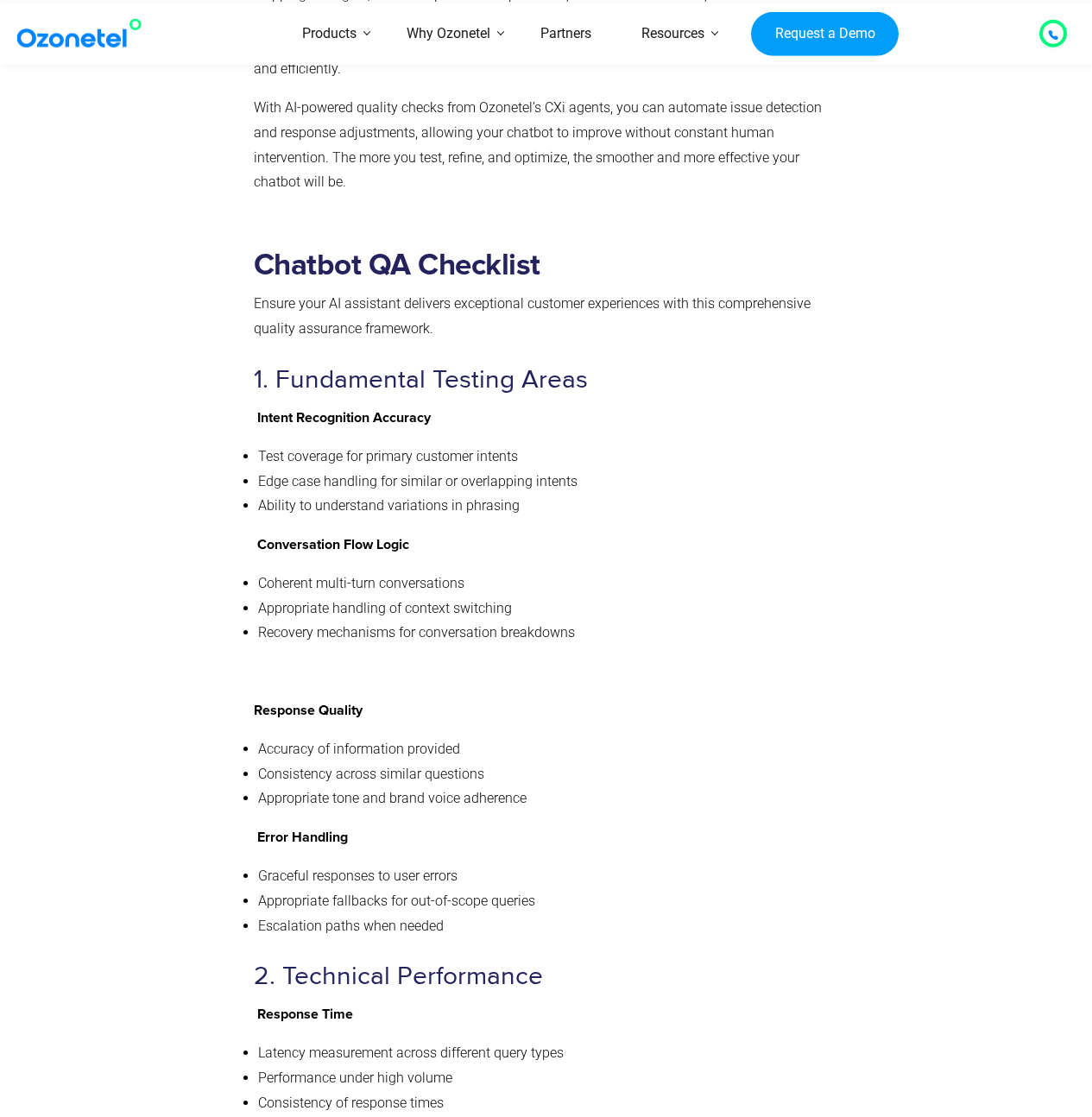
scroll to position [6399, 0]
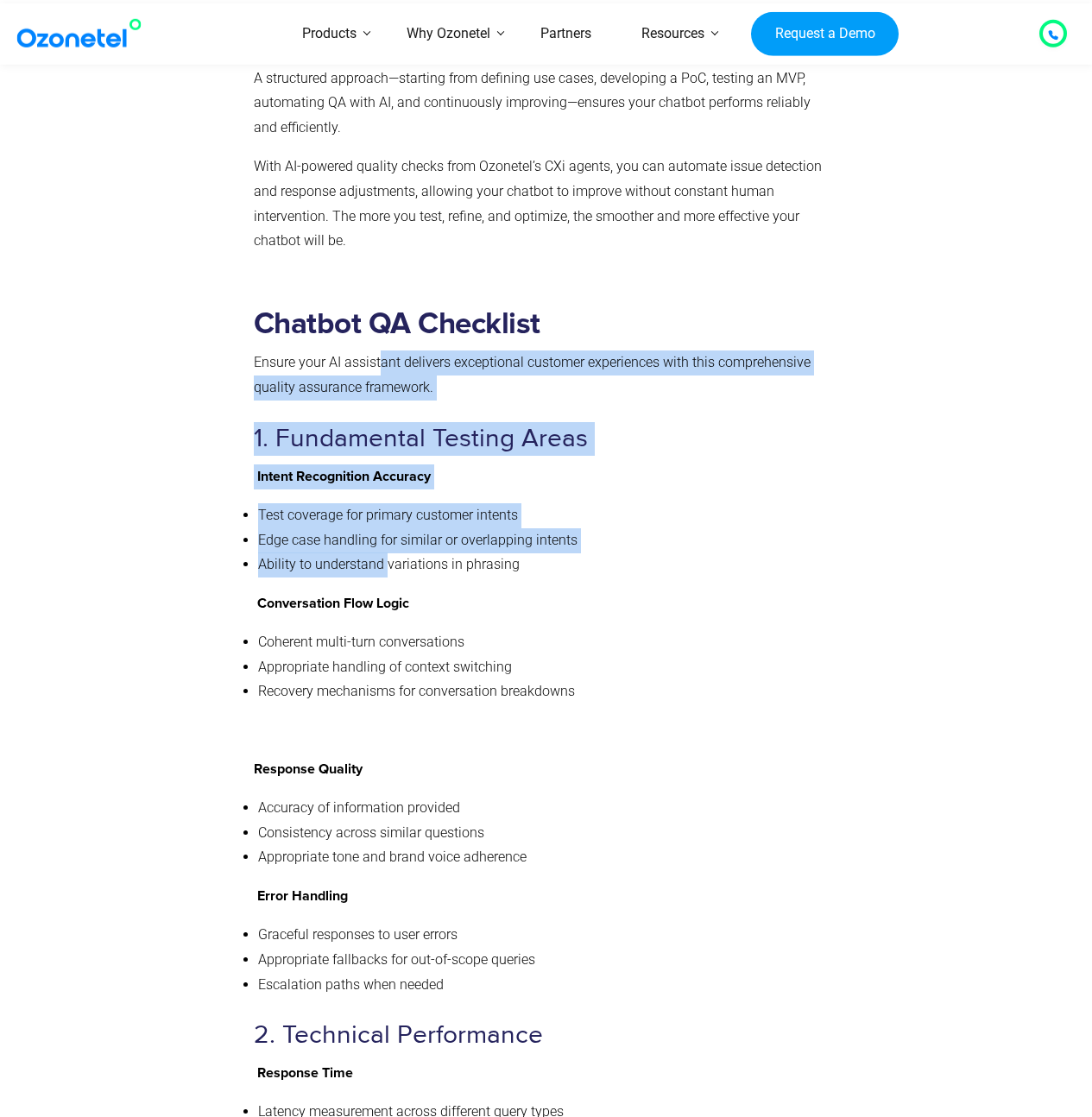
drag, startPoint x: 379, startPoint y: 304, endPoint x: 386, endPoint y: 515, distance: 211.1
click at [386, 552] on li "Ability to understand variations in phrasing" at bounding box center [544, 564] width 574 height 25
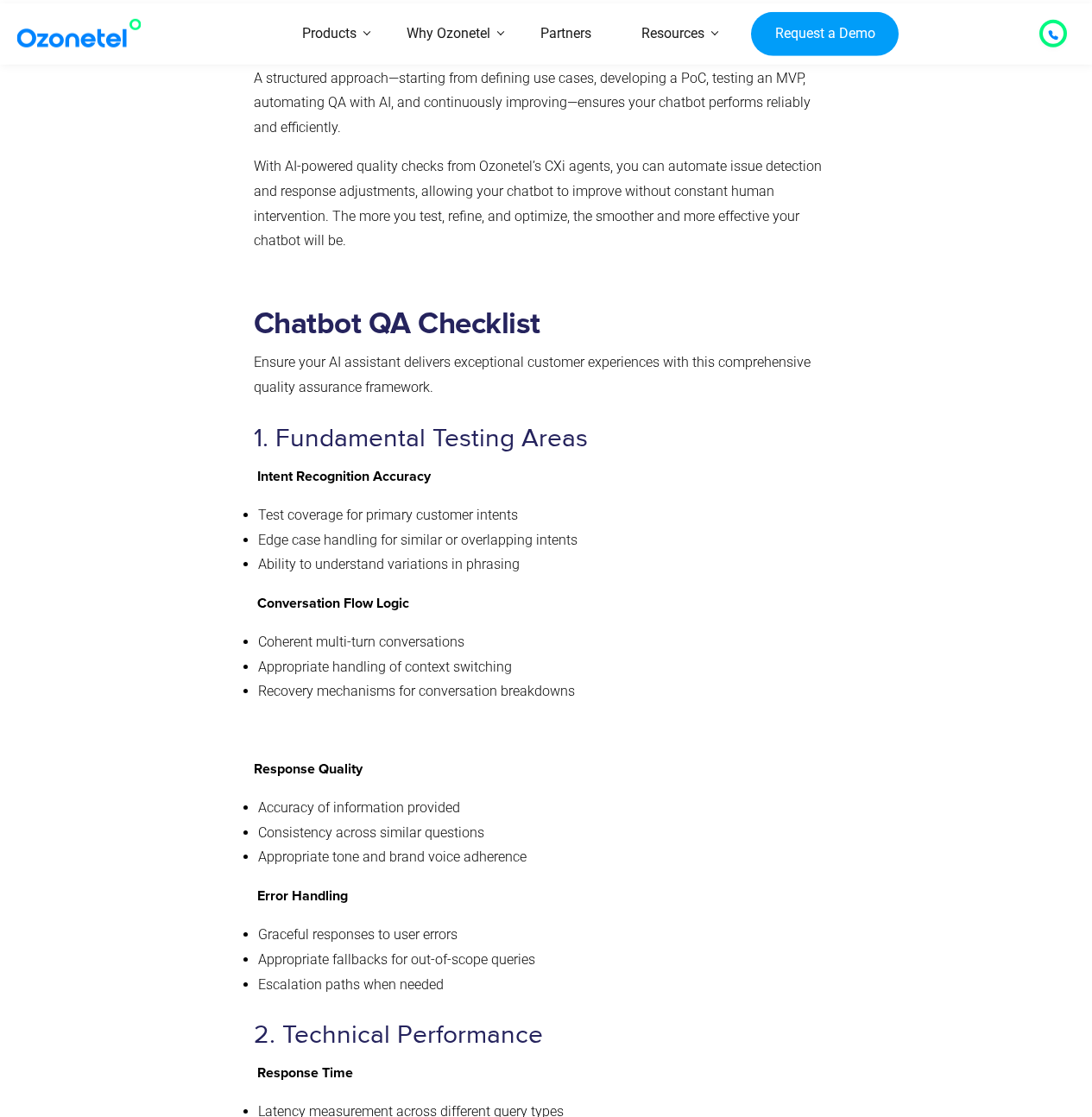
click at [771, 630] on li "Coherent multi-turn conversations" at bounding box center [544, 642] width 574 height 25
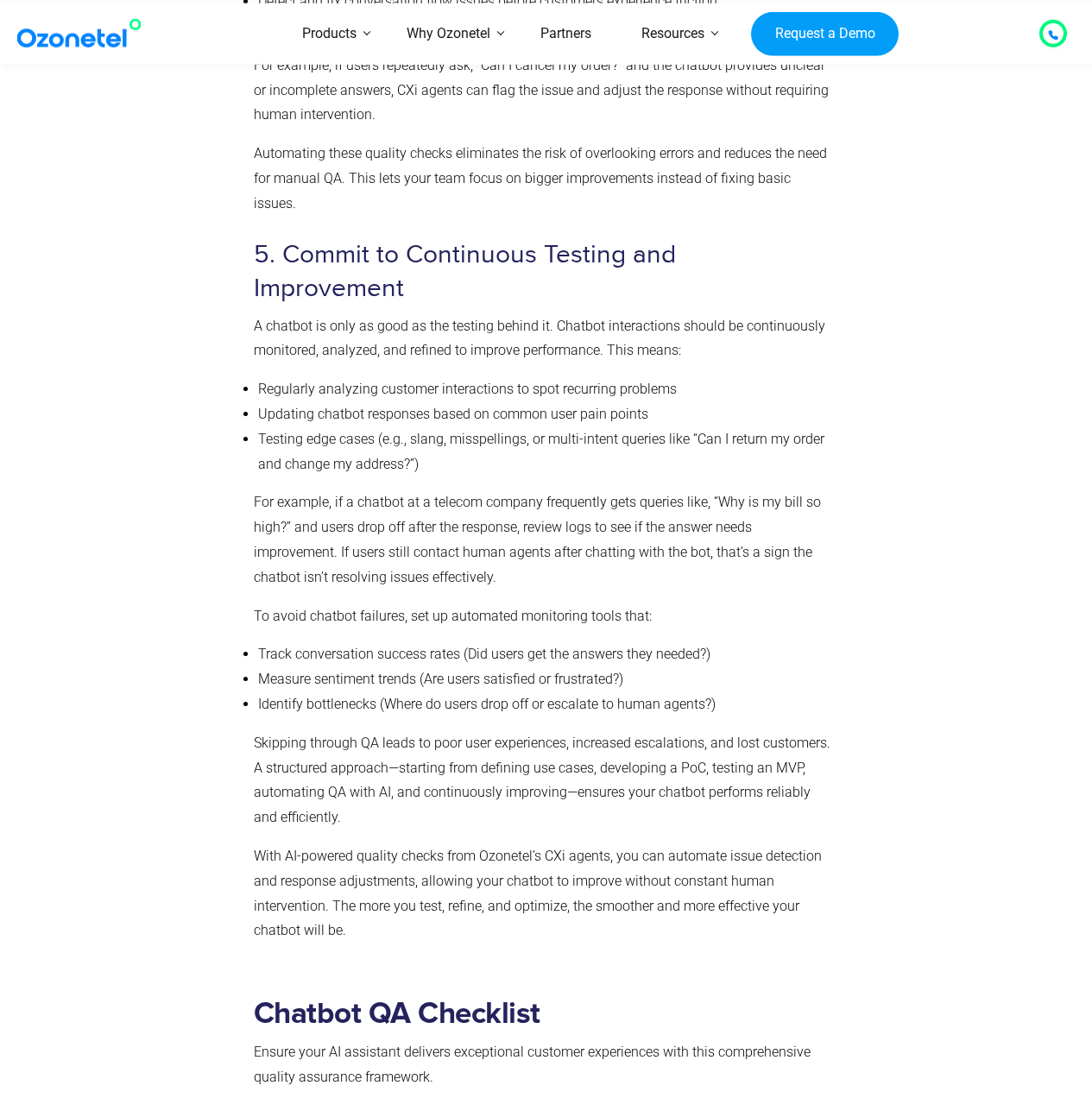
click at [633, 518] on p "For example, if a chatbot at a telecom company frequently gets queries like, “W…" at bounding box center [543, 540] width 578 height 100
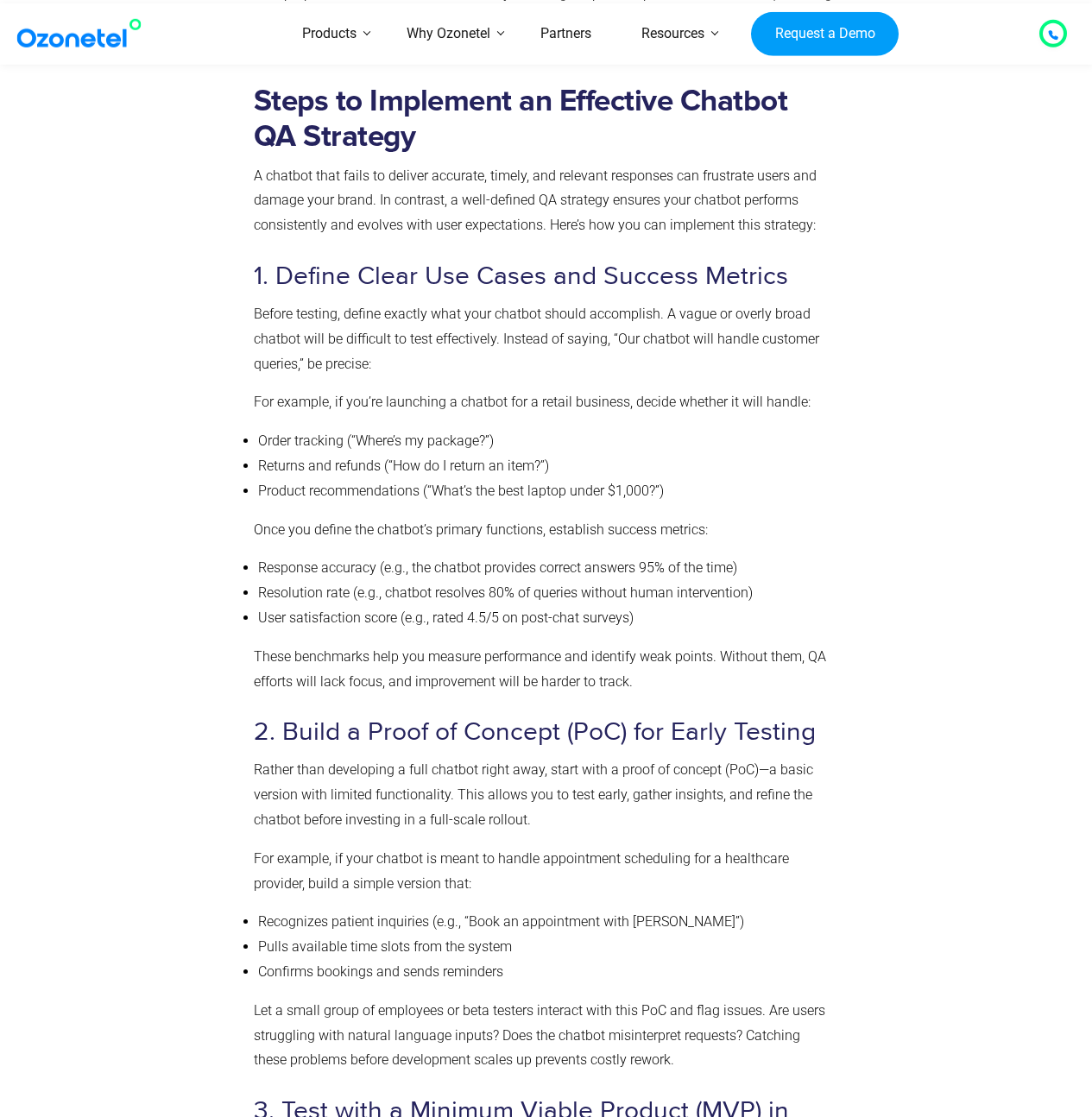
scroll to position [4350, 0]
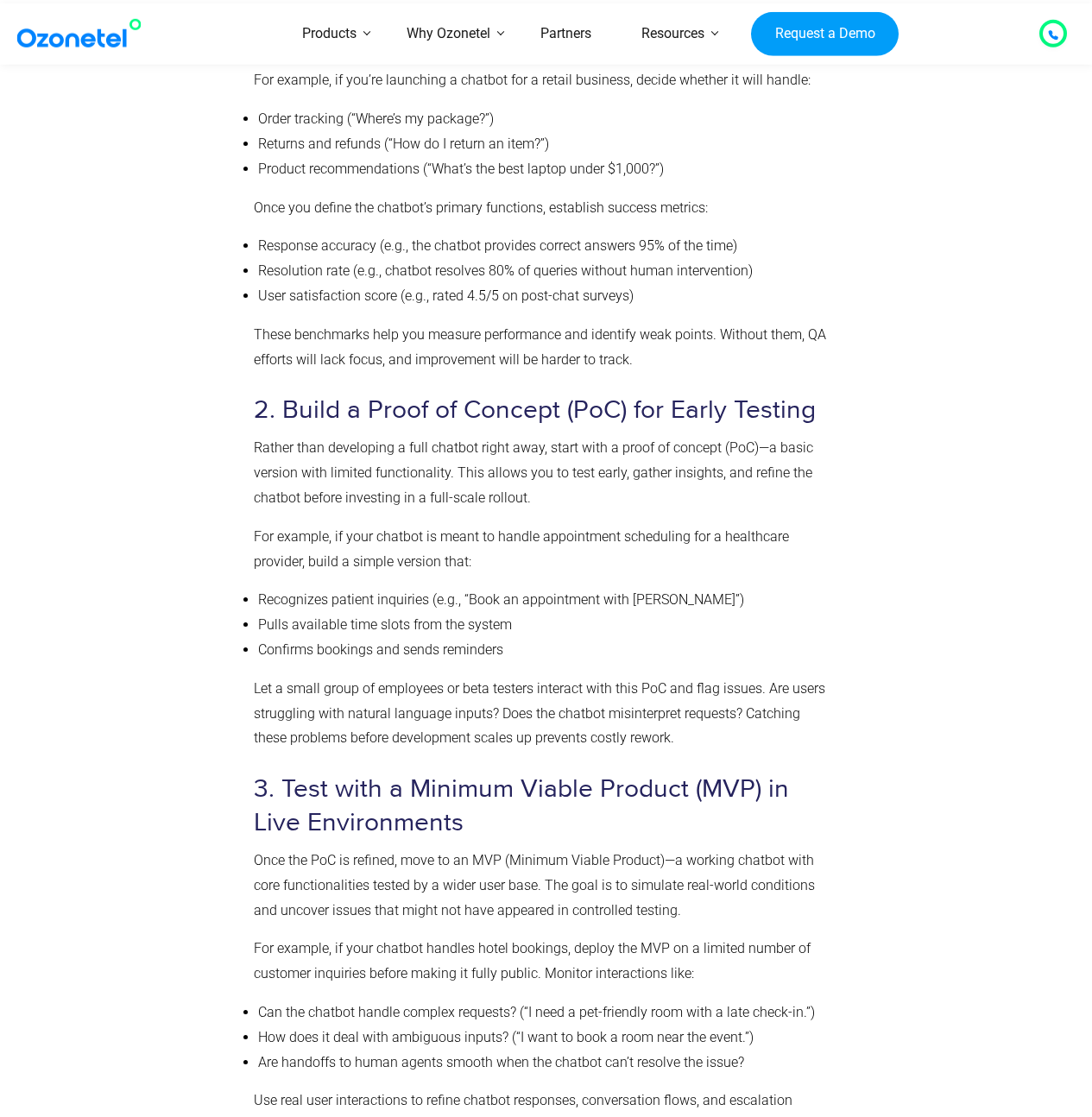
click at [482, 538] on p "For example, if your chatbot is meant to handle appointment scheduling for a he…" at bounding box center [543, 549] width 578 height 50
drag, startPoint x: 441, startPoint y: 536, endPoint x: 782, endPoint y: 536, distance: 341.0
click at [781, 536] on p "For example, if your chatbot is meant to handle appointment scheduling for a he…" at bounding box center [543, 549] width 578 height 50
click at [782, 536] on p "For example, if your chatbot is meant to handle appointment scheduling for a he…" at bounding box center [543, 549] width 578 height 50
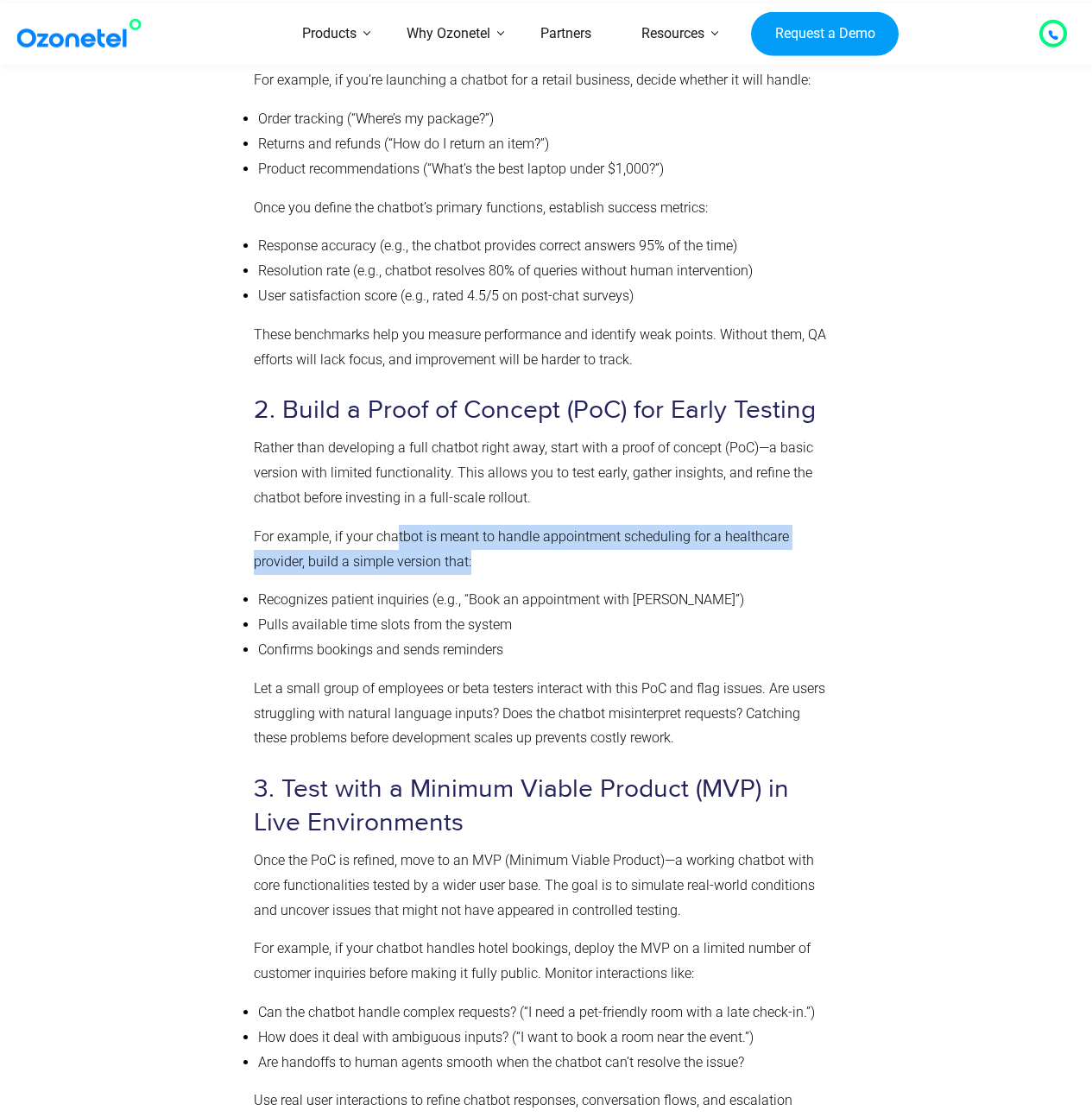
drag, startPoint x: 474, startPoint y: 552, endPoint x: 394, endPoint y: 537, distance: 81.4
click at [394, 537] on p "For example, if your chatbot is meant to handle appointment scheduling for a he…" at bounding box center [543, 549] width 578 height 50
drag, startPoint x: 394, startPoint y: 537, endPoint x: 391, endPoint y: 554, distance: 17.3
click at [391, 554] on p "For example, if your chatbot is meant to handle appointment scheduling for a he…" at bounding box center [543, 549] width 578 height 50
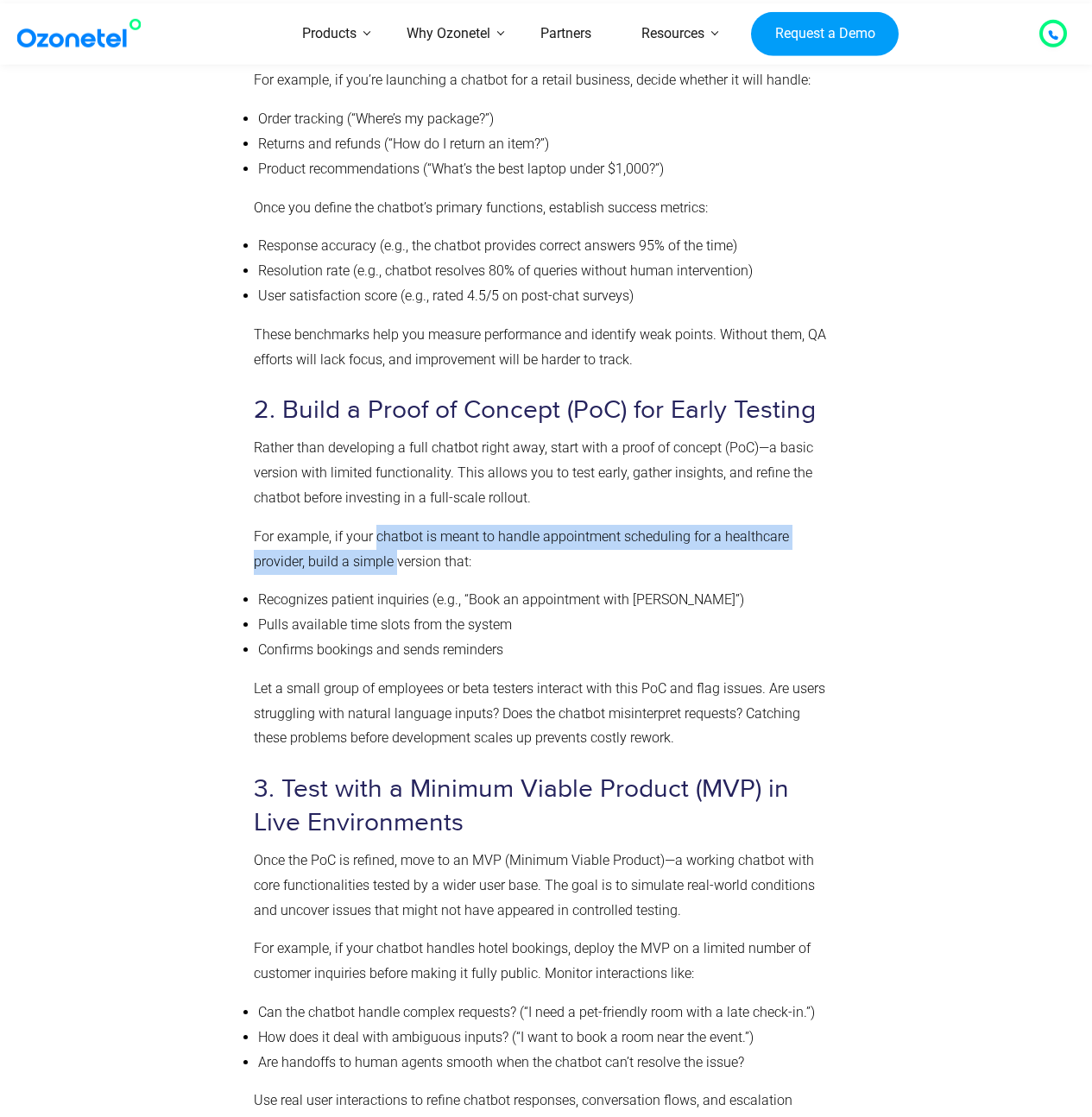
click at [391, 554] on p "For example, if your chatbot is meant to handle appointment scheduling for a he…" at bounding box center [543, 549] width 578 height 50
drag, startPoint x: 391, startPoint y: 554, endPoint x: 390, endPoint y: 544, distance: 10.0
click at [390, 544] on p "For example, if your chatbot is meant to handle appointment scheduling for a he…" at bounding box center [543, 549] width 578 height 50
drag, startPoint x: 390, startPoint y: 544, endPoint x: 392, endPoint y: 556, distance: 12.2
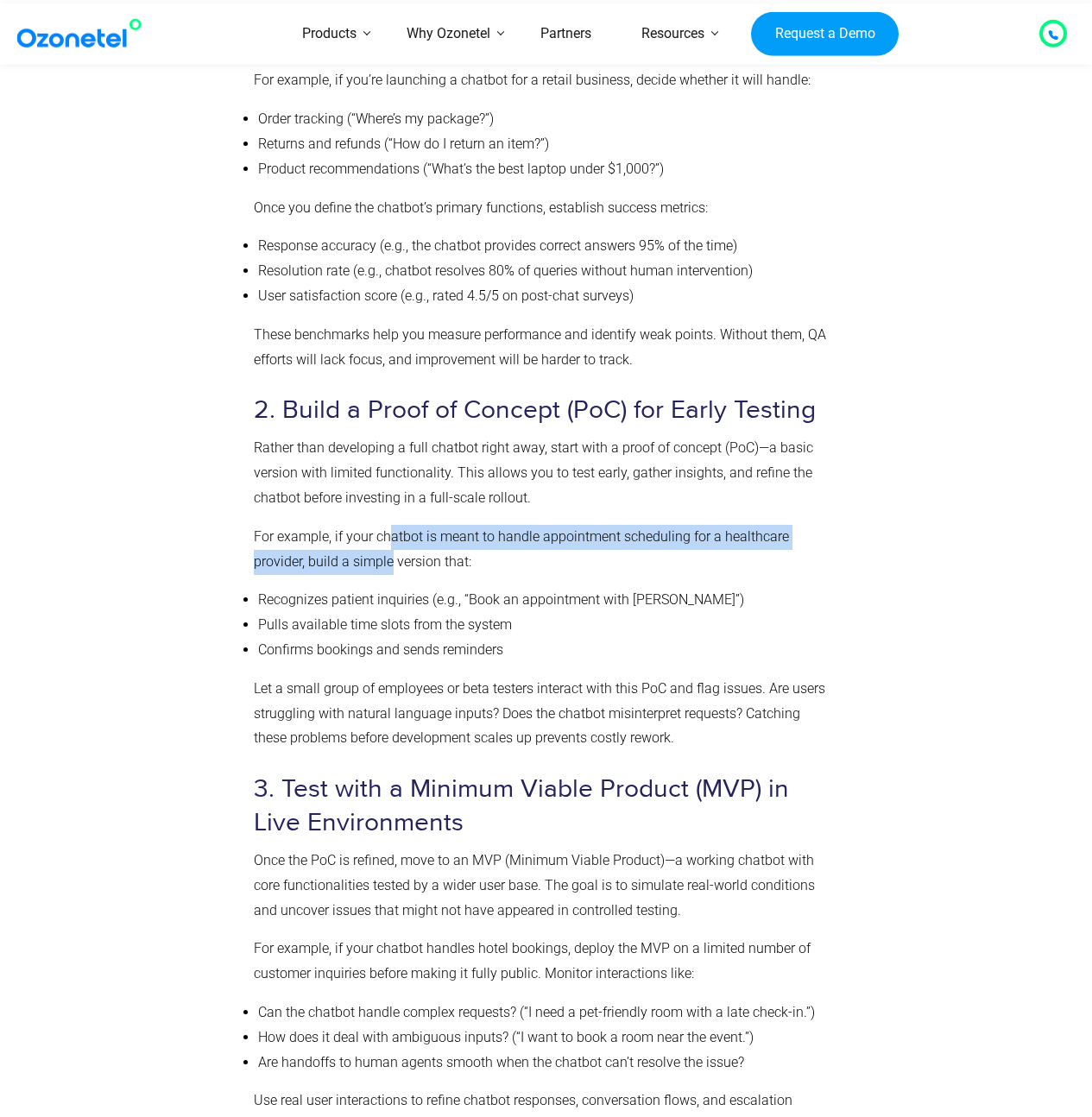
click at [392, 556] on p "For example, if your chatbot is meant to handle appointment scheduling for a he…" at bounding box center [543, 549] width 578 height 50
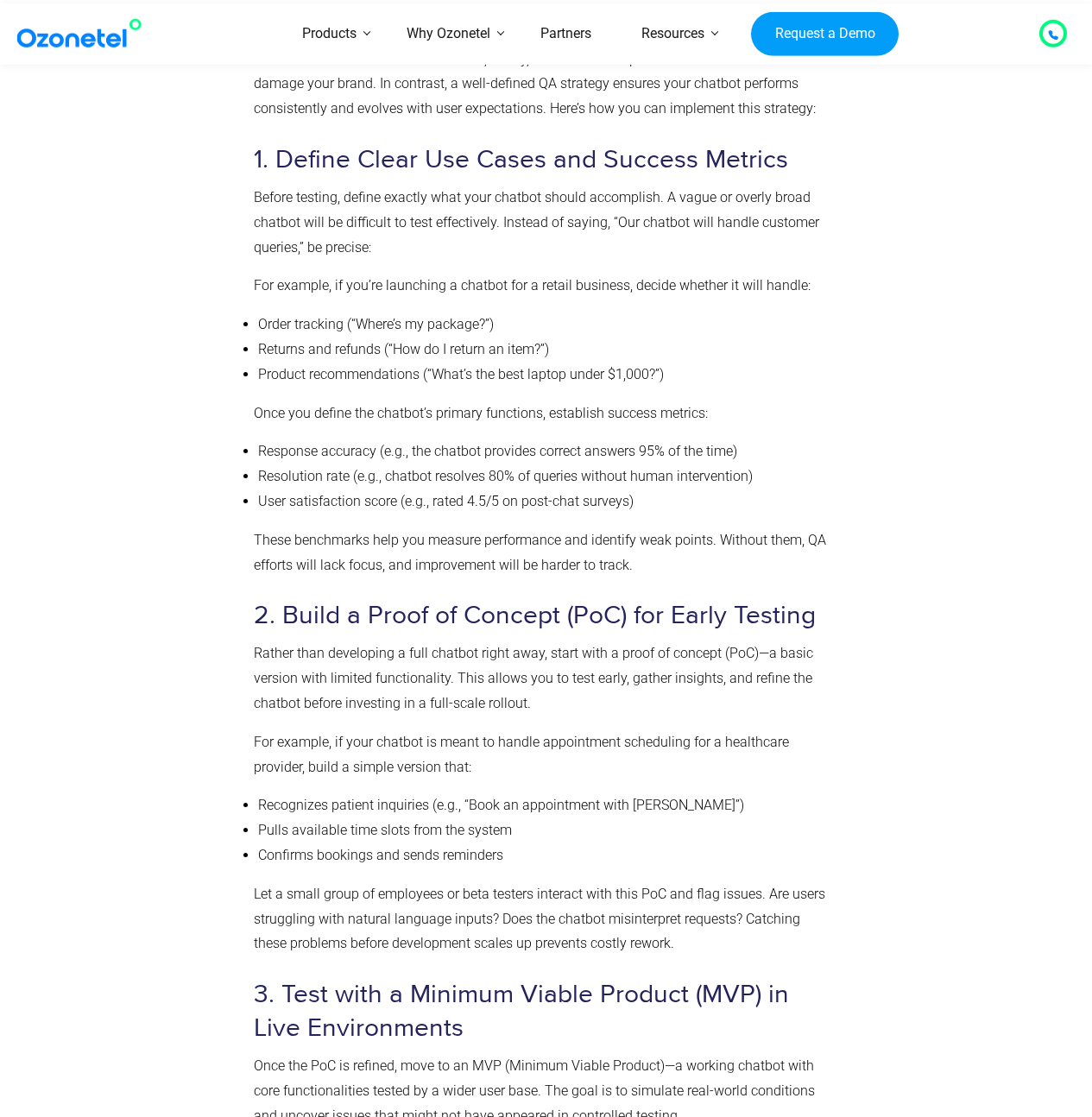
scroll to position [3987, 0]
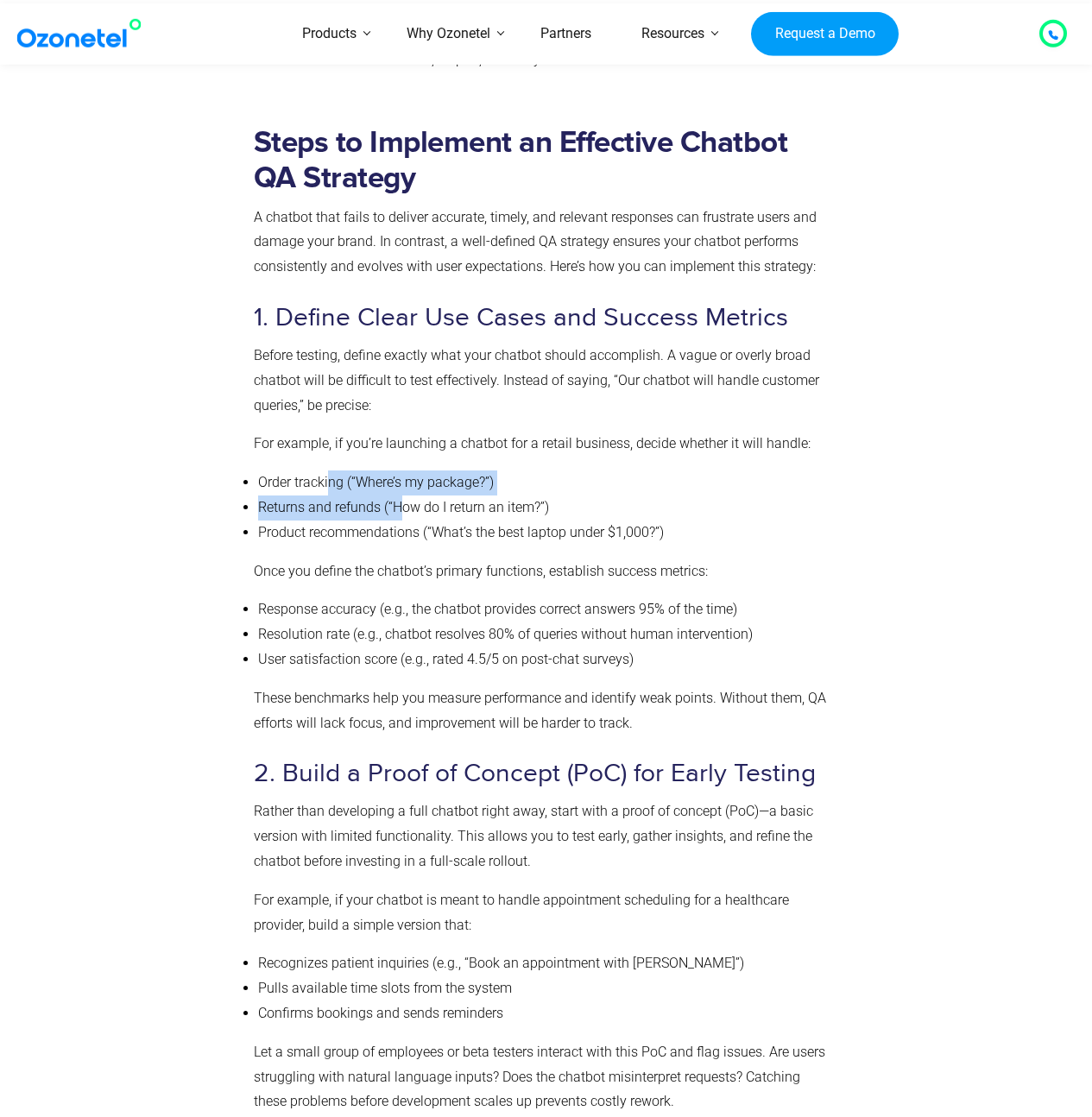
drag, startPoint x: 326, startPoint y: 476, endPoint x: 474, endPoint y: 537, distance: 160.1
click at [468, 537] on ul "Order tracking (“Where’s my package?”) Returns and refunds (“How do I return an…" at bounding box center [543, 508] width 578 height 74
click at [474, 537] on li "Product recommendations (“What’s the best laptop under $1,000?”)" at bounding box center [544, 533] width 574 height 25
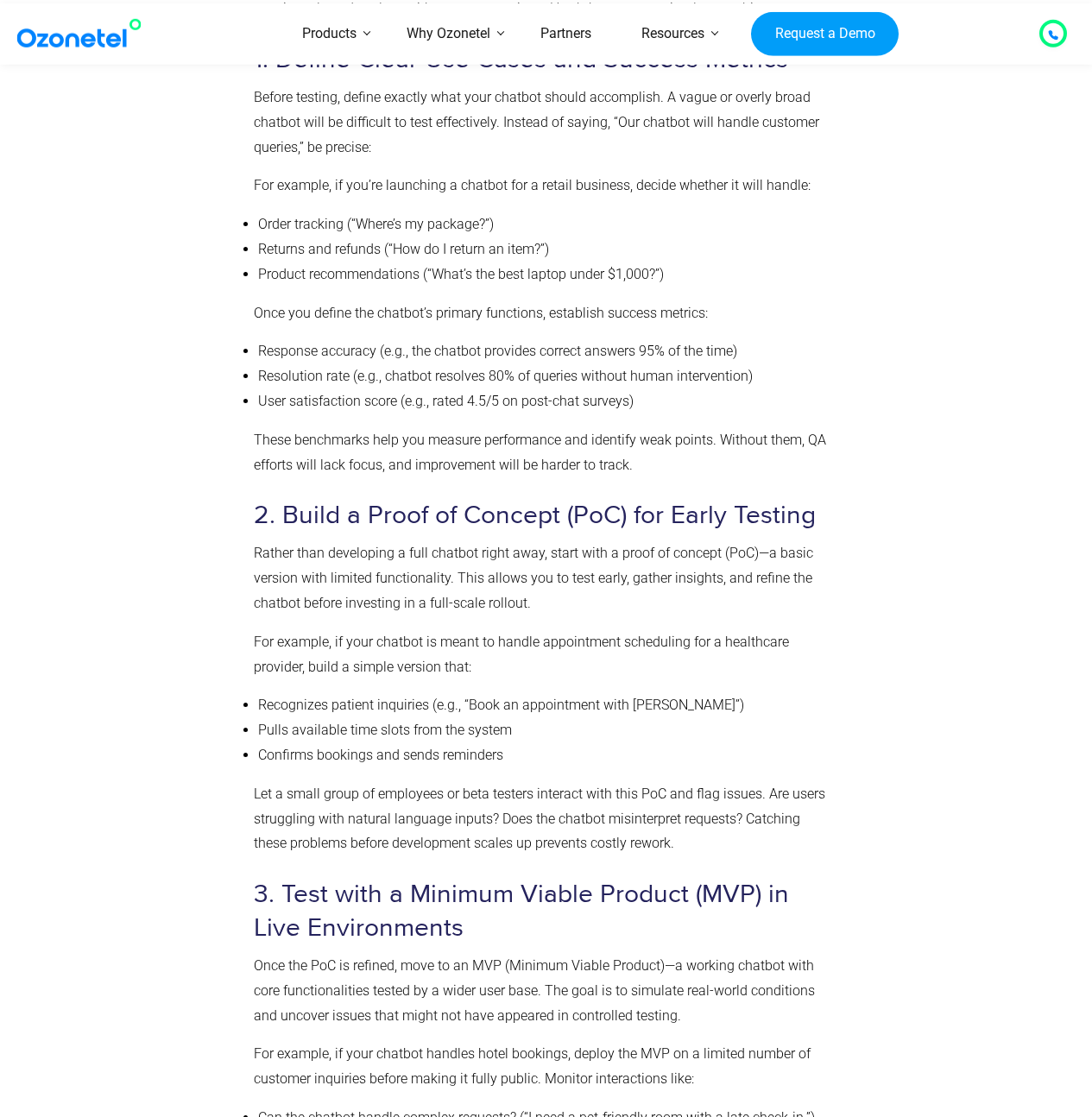
scroll to position [4265, 0]
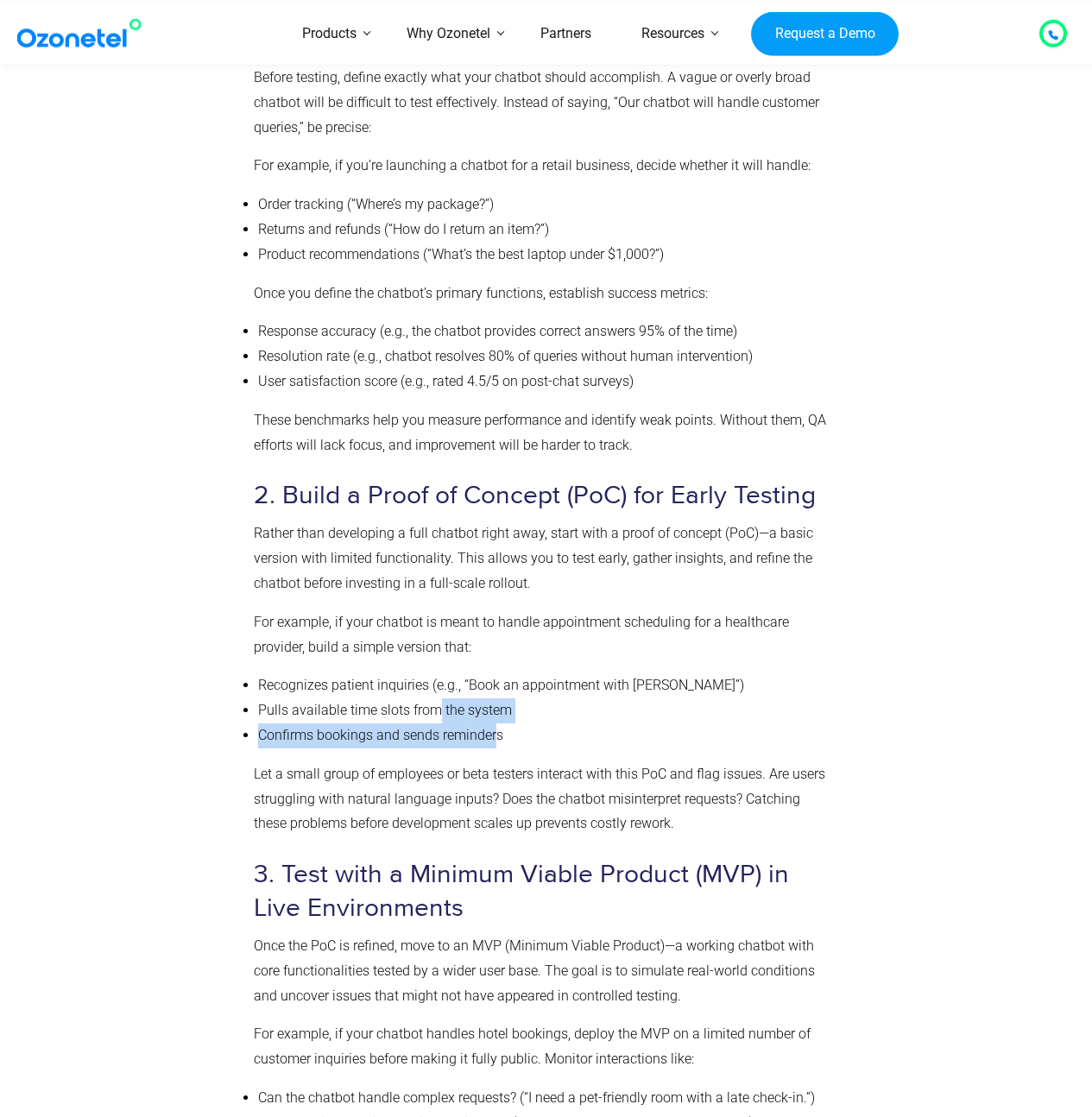
drag, startPoint x: 451, startPoint y: 716, endPoint x: 495, endPoint y: 731, distance: 46.5
click at [495, 731] on ul "Recognizes patient inquiries (e.g., “Book an appointment with [PERSON_NAME]”) P…" at bounding box center [543, 710] width 578 height 74
click at [495, 731] on li "Confirms bookings and sends reminders" at bounding box center [544, 735] width 574 height 25
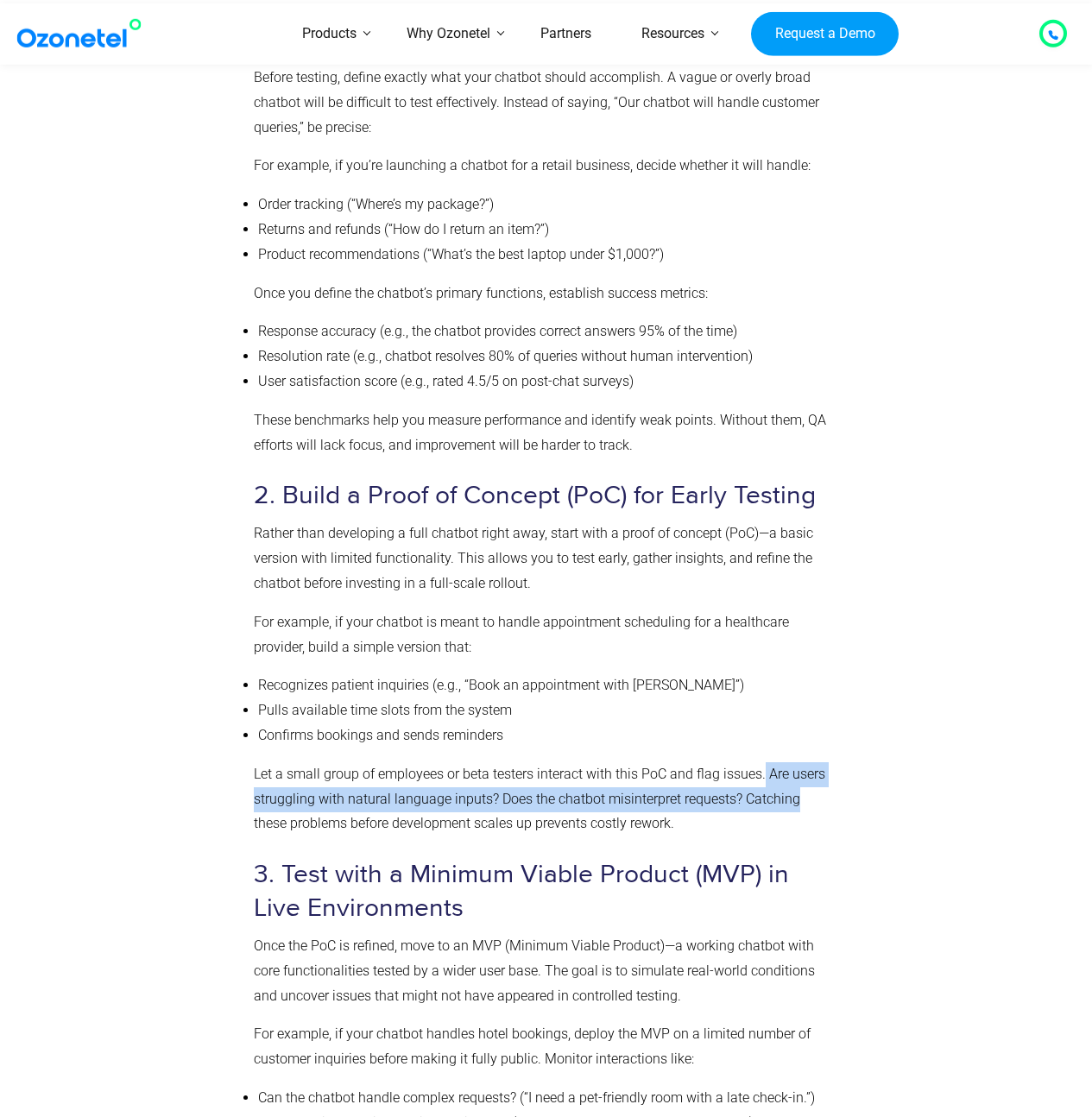
drag, startPoint x: 764, startPoint y: 775, endPoint x: 835, endPoint y: 792, distance: 73.0
click at [835, 792] on div "Steps to Implement an Effective Chatbot QA Strategy A chatbot that fails to del…" at bounding box center [543, 1122] width 595 height 2577
copy p "Are users struggling with natural language inputs? Does the chatbot misinterpre…"
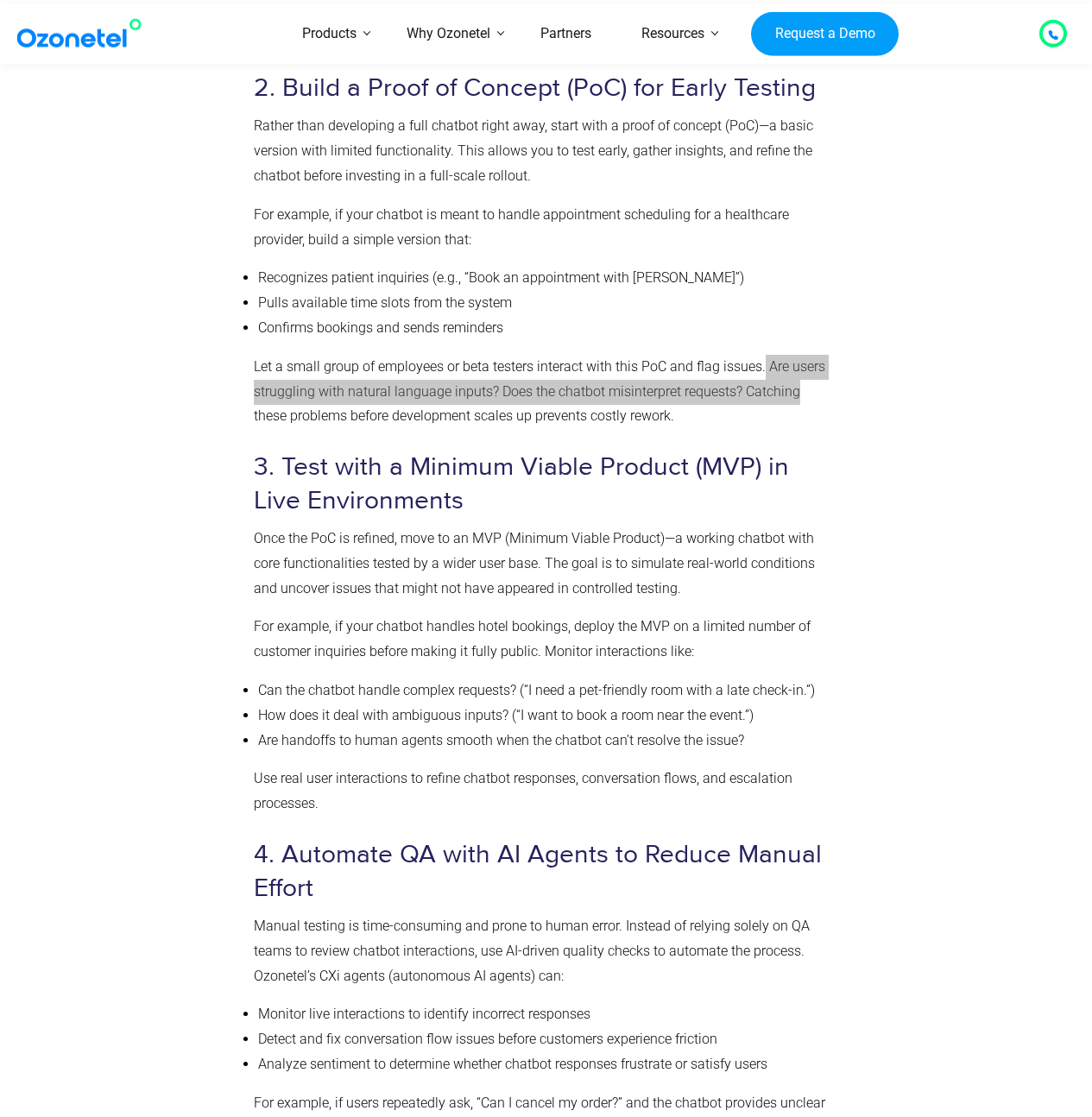
scroll to position [4689, 0]
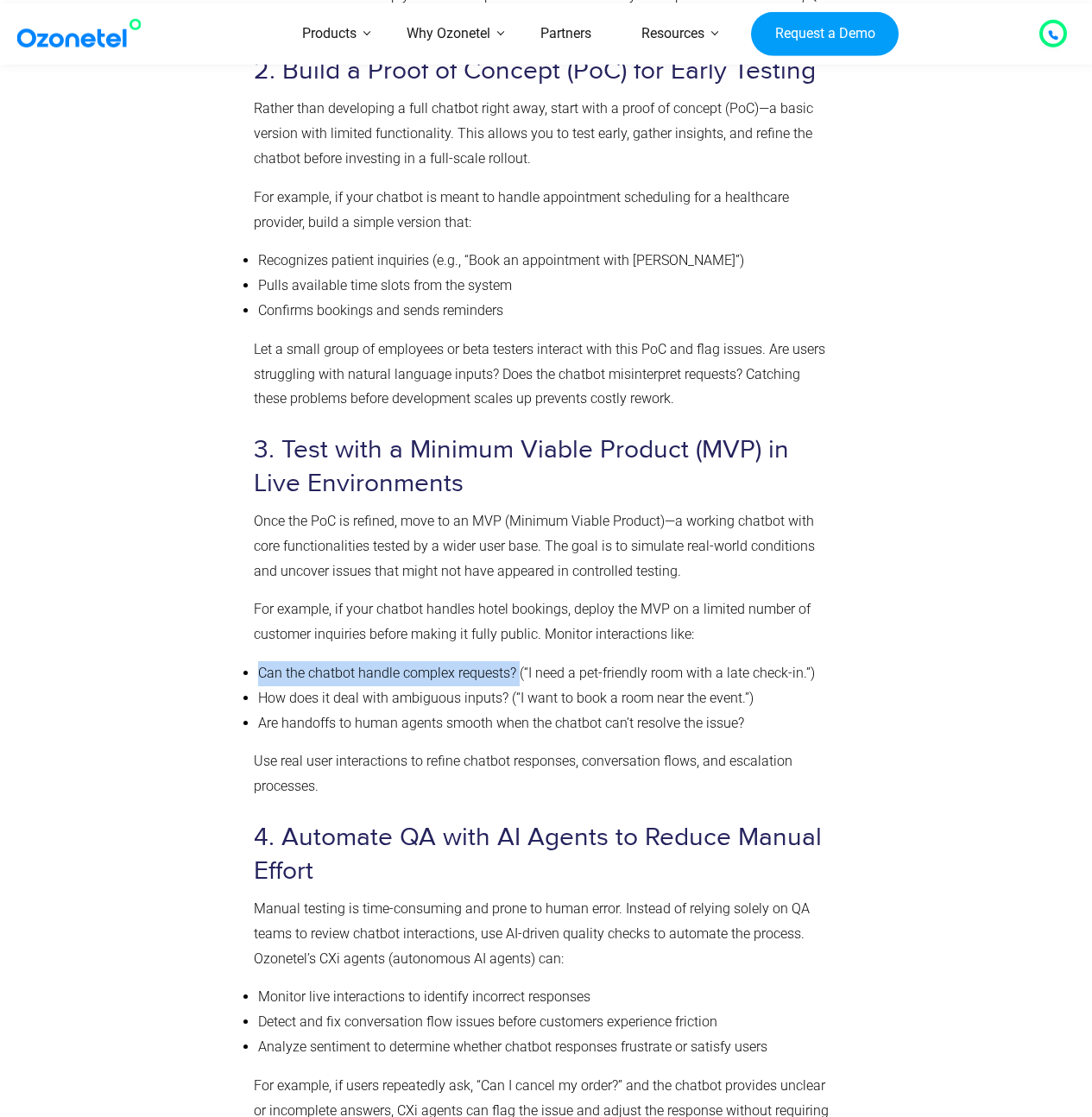
drag, startPoint x: 257, startPoint y: 674, endPoint x: 517, endPoint y: 669, distance: 260.0
click at [517, 669] on li "Can the chatbot handle complex requests? (“I need a pet-friendly room with a la…" at bounding box center [544, 673] width 574 height 25
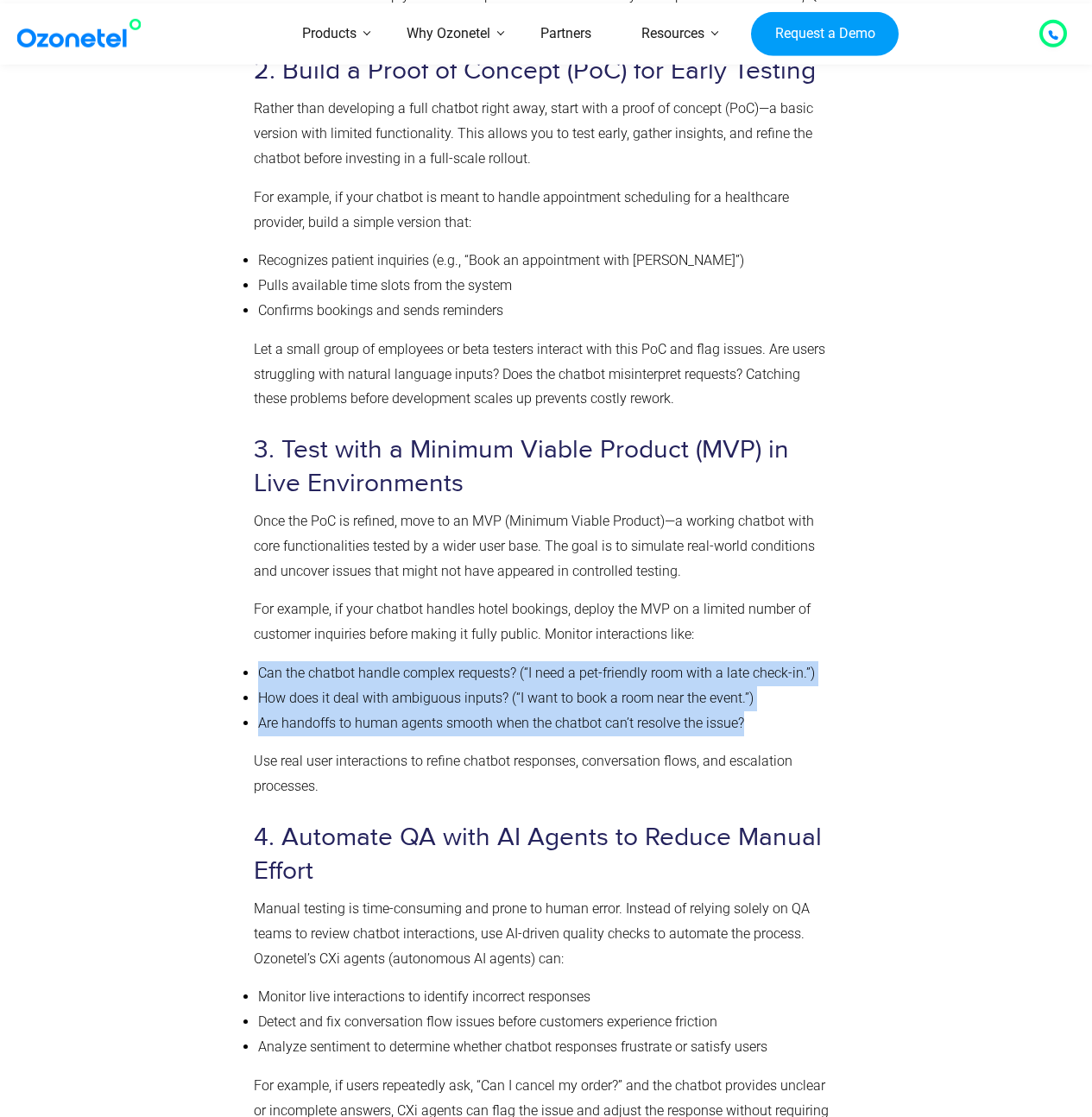
drag, startPoint x: 775, startPoint y: 717, endPoint x: 244, endPoint y: 681, distance: 532.2
click at [254, 681] on ul "Can the chatbot handle complex requests? (“I need a pet-friendly room with a la…" at bounding box center [543, 698] width 578 height 74
copy ul "Can the chatbot handle complex requests? (“I need a pet-friendly room with a la…"
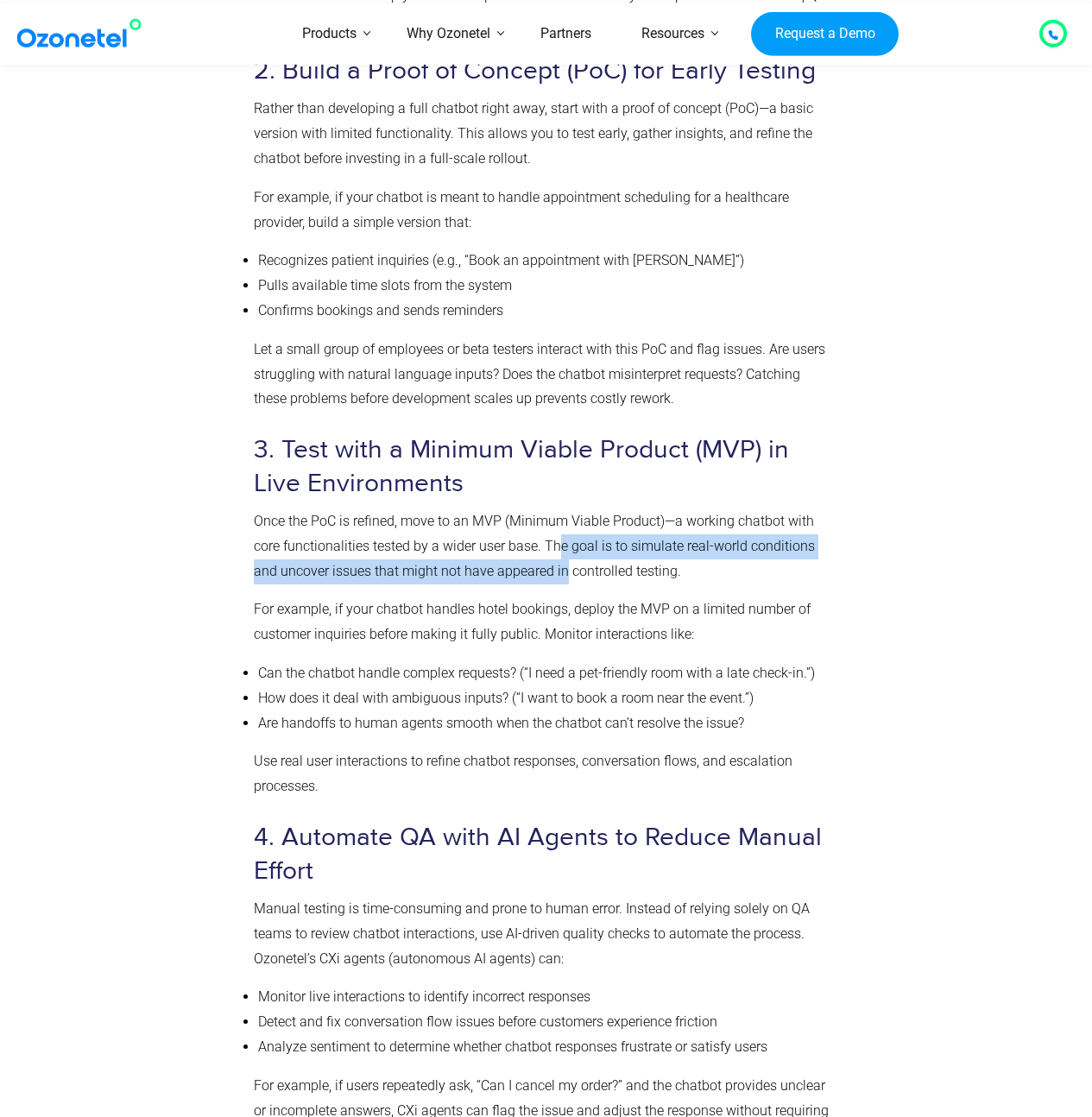
drag, startPoint x: 565, startPoint y: 574, endPoint x: 560, endPoint y: 555, distance: 19.6
click at [560, 555] on p "Once the PoC is refined, move to an MVP (Minimum Viable Product)—a working chat…" at bounding box center [543, 547] width 578 height 74
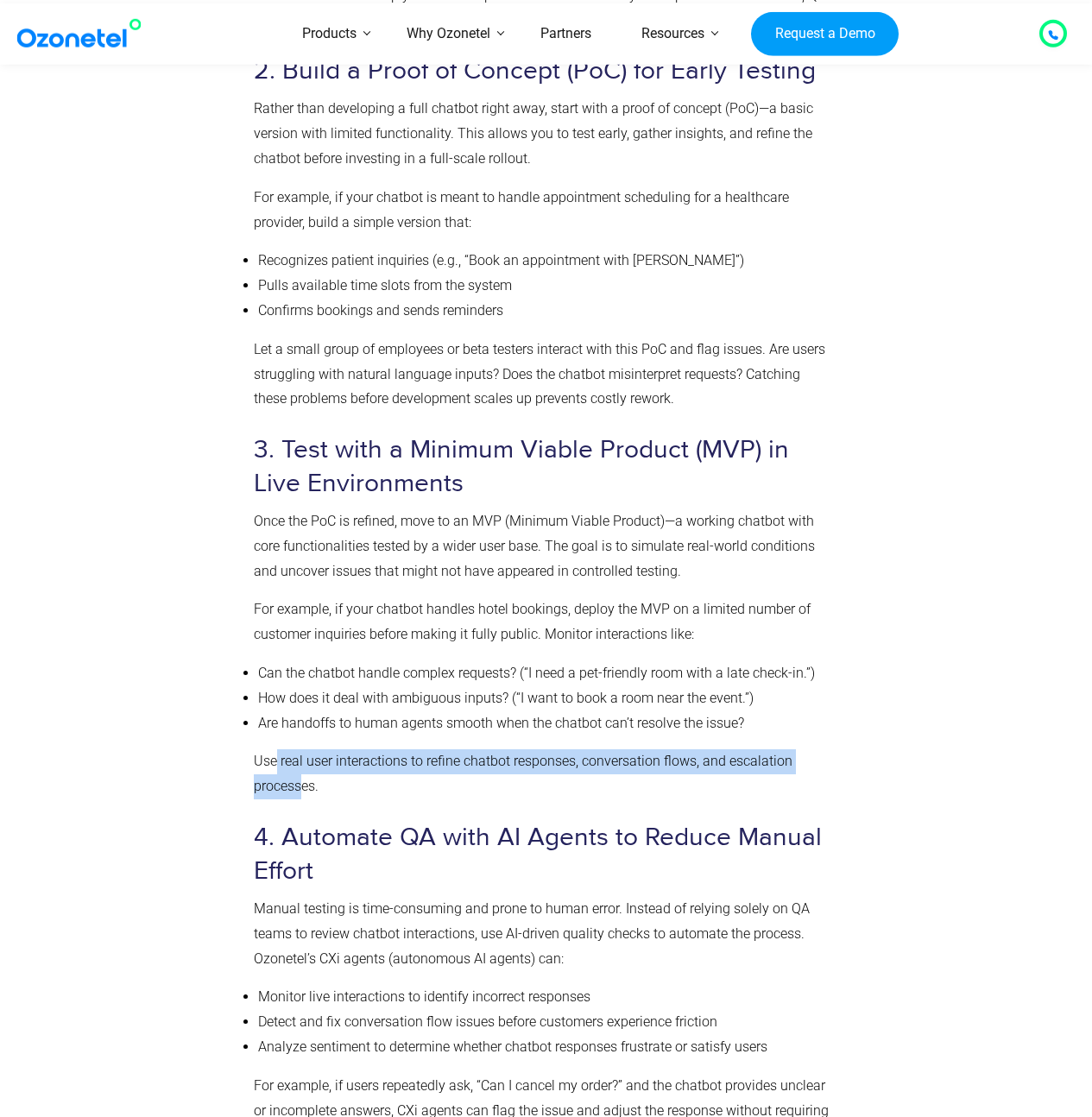
drag, startPoint x: 275, startPoint y: 761, endPoint x: 300, endPoint y: 777, distance: 29.7
click at [300, 777] on p "Use real user interactions to refine chatbot responses, conversation flows, and…" at bounding box center [543, 774] width 578 height 50
drag, startPoint x: 299, startPoint y: 778, endPoint x: 287, endPoint y: 758, distance: 23.3
click at [287, 759] on p "Use real user interactions to refine chatbot responses, conversation flows, and…" at bounding box center [543, 774] width 578 height 50
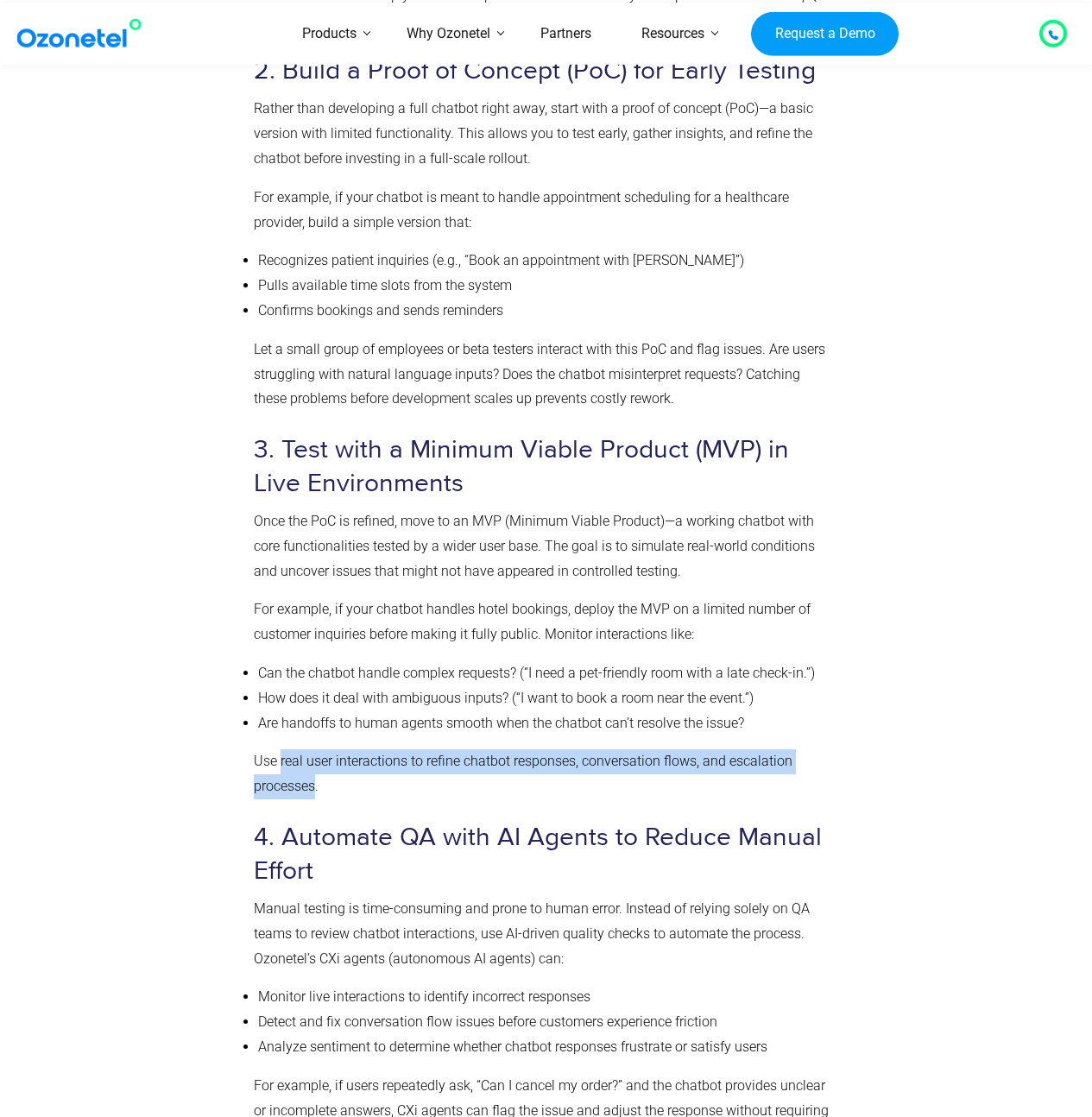
click at [287, 758] on p "Use real user interactions to refine chatbot responses, conversation flows, and…" at bounding box center [543, 774] width 578 height 50
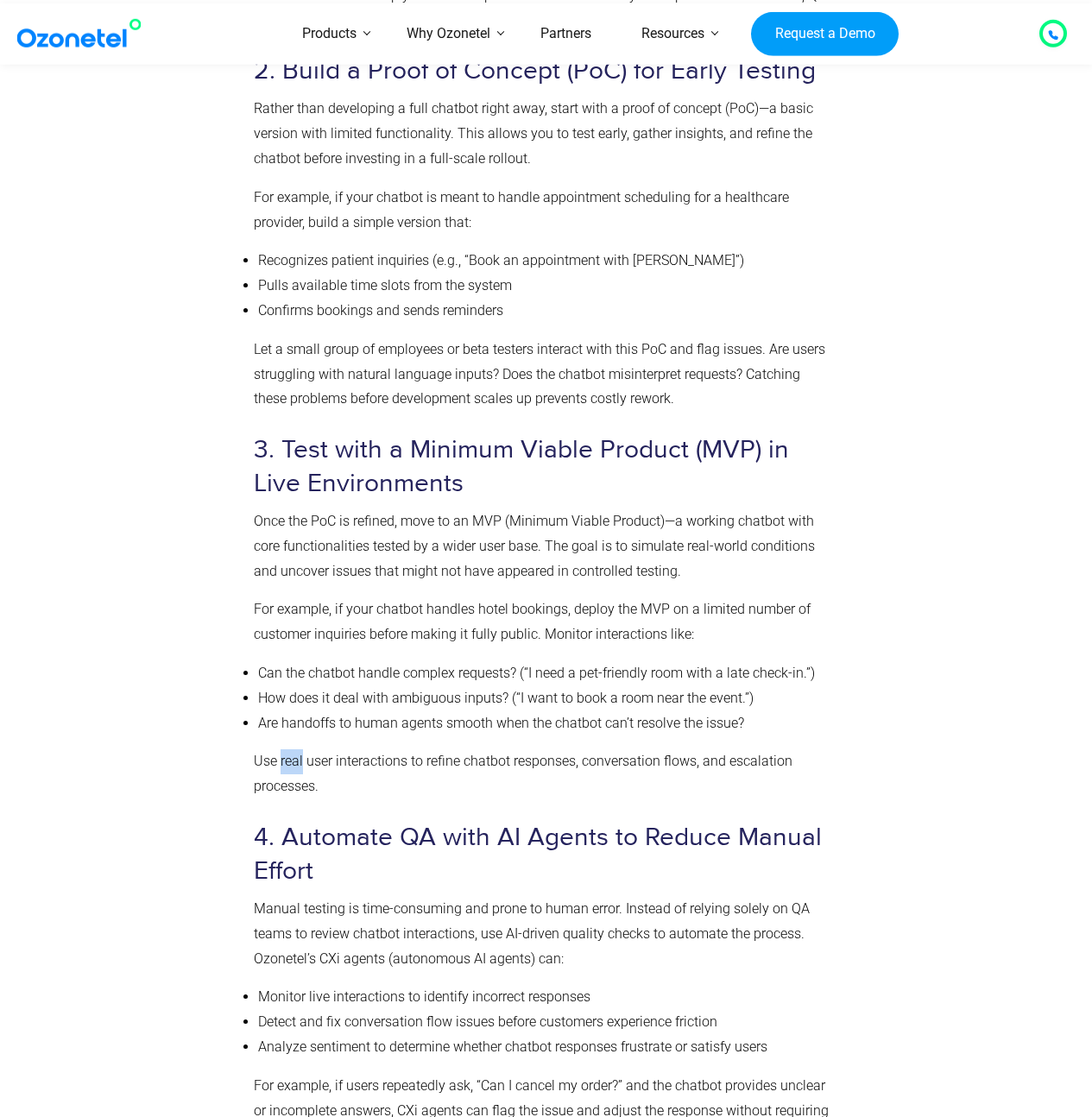
drag, startPoint x: 287, startPoint y: 758, endPoint x: 283, endPoint y: 768, distance: 10.8
click at [283, 768] on p "Use real user interactions to refine chatbot responses, conversation flows, and…" at bounding box center [543, 774] width 578 height 50
drag, startPoint x: 283, startPoint y: 774, endPoint x: 286, endPoint y: 761, distance: 13.3
click at [286, 761] on p "Use real user interactions to refine chatbot responses, conversation flows, and…" at bounding box center [543, 774] width 578 height 50
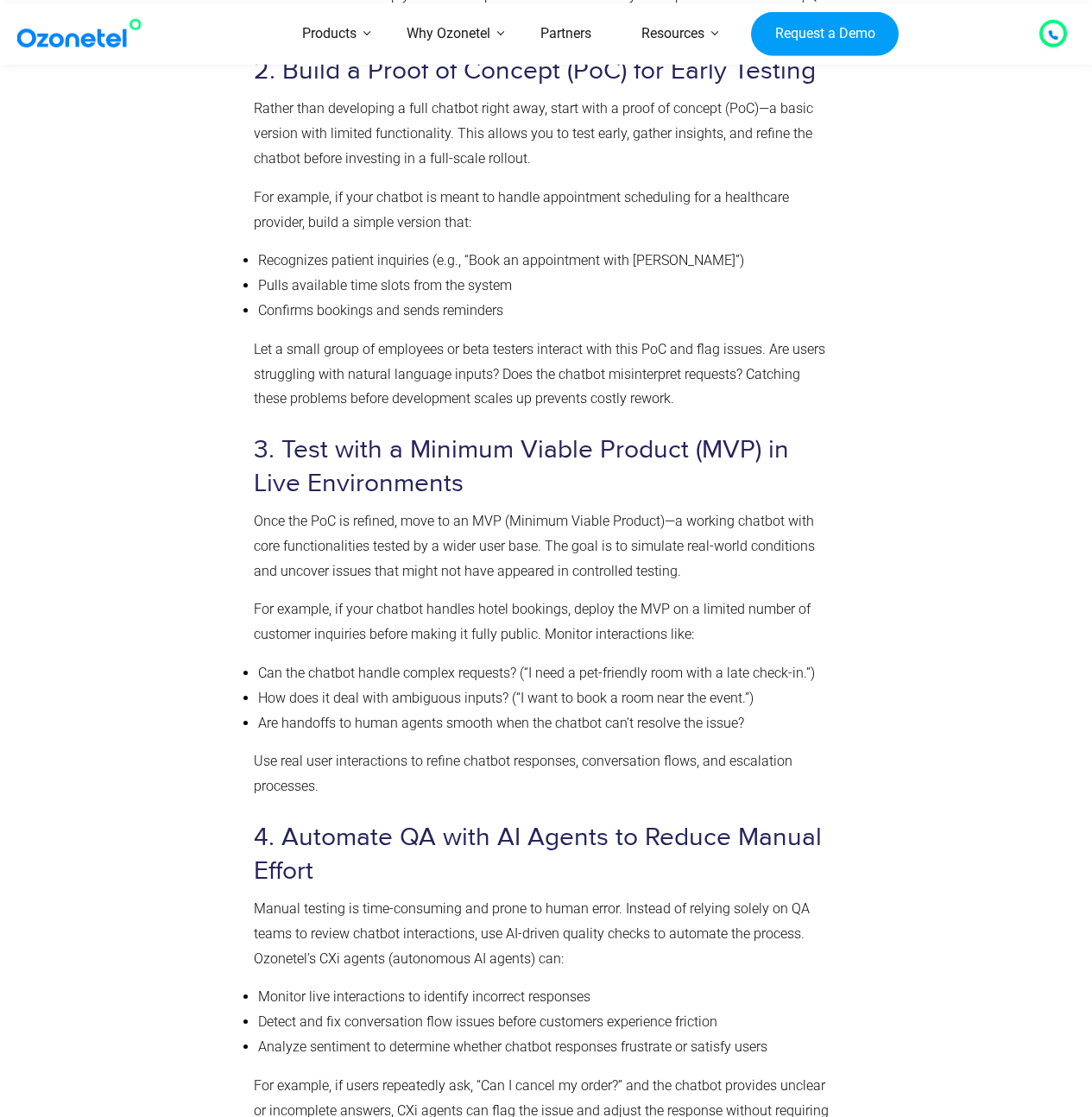
click at [286, 760] on p "Use real user interactions to refine chatbot responses, conversation flows, and…" at bounding box center [543, 774] width 578 height 50
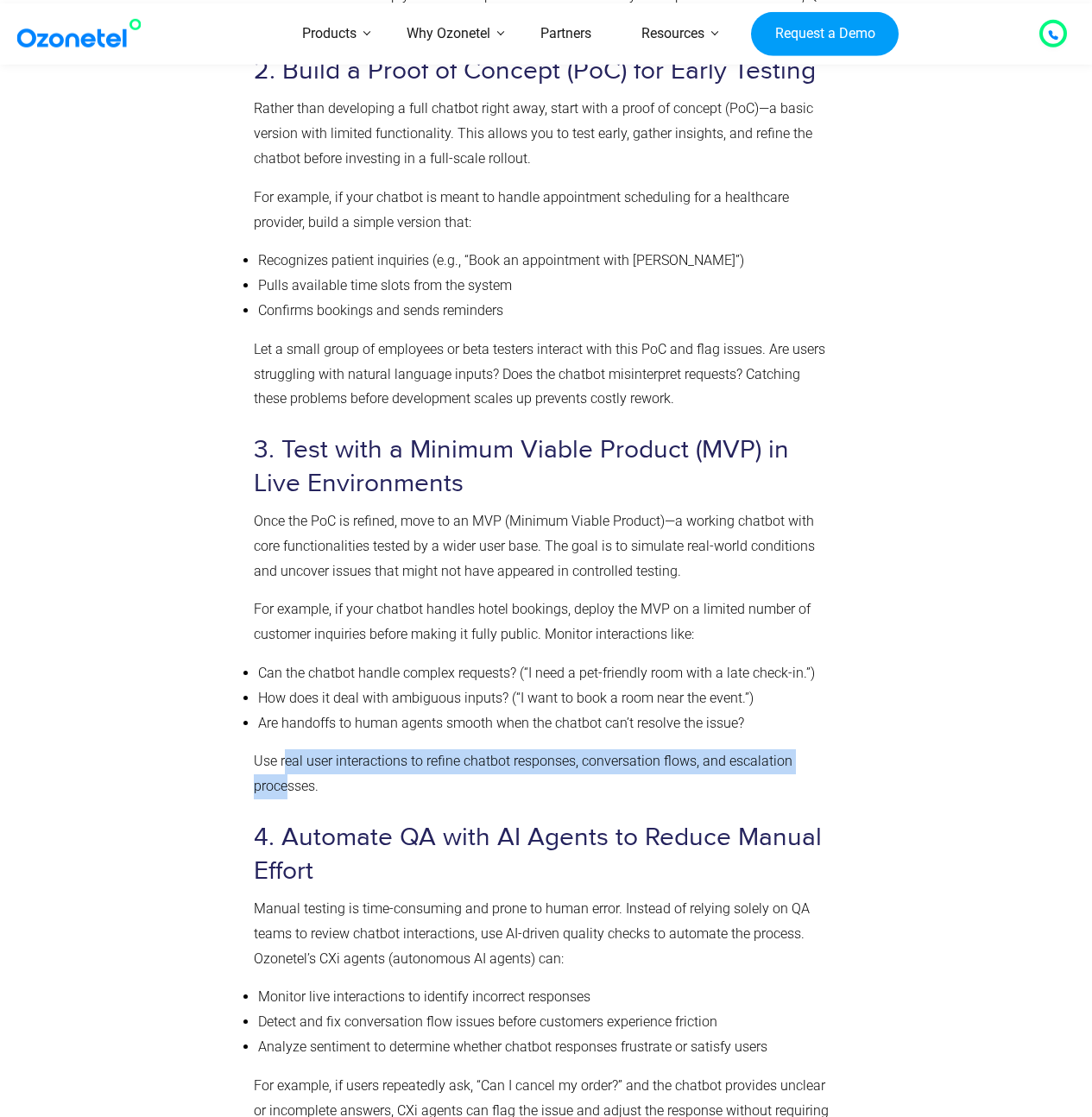
click at [285, 790] on p "Use real user interactions to refine chatbot responses, conversation flows, and…" at bounding box center [543, 774] width 578 height 50
drag, startPoint x: 285, startPoint y: 790, endPoint x: 285, endPoint y: 763, distance: 27.0
click at [284, 763] on p "Use real user interactions to refine chatbot responses, conversation flows, and…" at bounding box center [543, 774] width 578 height 50
click at [285, 763] on p "Use real user interactions to refine chatbot responses, conversation flows, and…" at bounding box center [543, 774] width 578 height 50
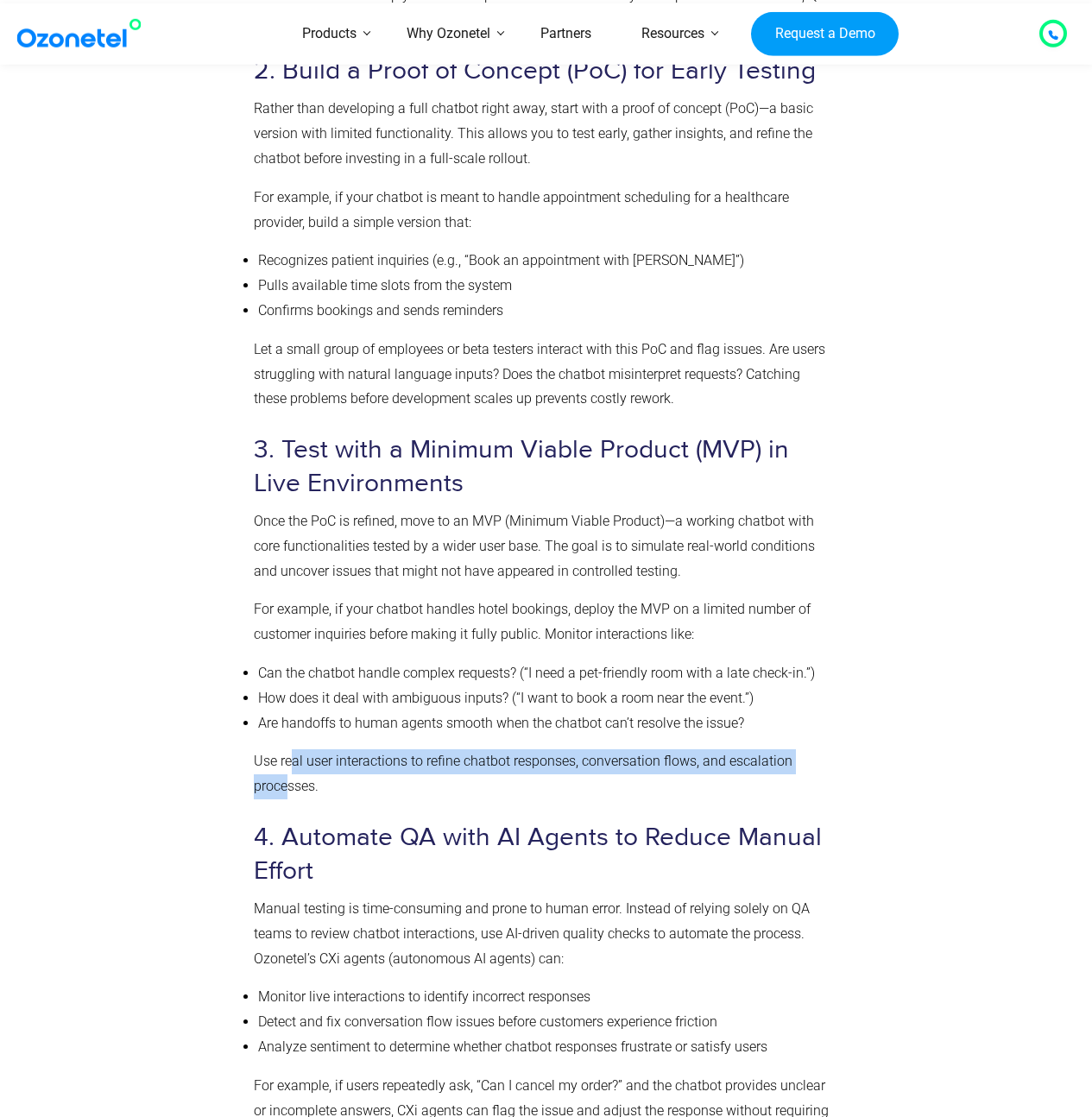
drag, startPoint x: 288, startPoint y: 769, endPoint x: 288, endPoint y: 797, distance: 28.0
click at [288, 797] on p "Use real user interactions to refine chatbot responses, conversation flows, and…" at bounding box center [543, 774] width 578 height 50
drag, startPoint x: 290, startPoint y: 770, endPoint x: 293, endPoint y: 761, distance: 9.5
click at [293, 761] on p "Use real user interactions to refine chatbot responses, conversation flows, and…" at bounding box center [543, 774] width 578 height 50
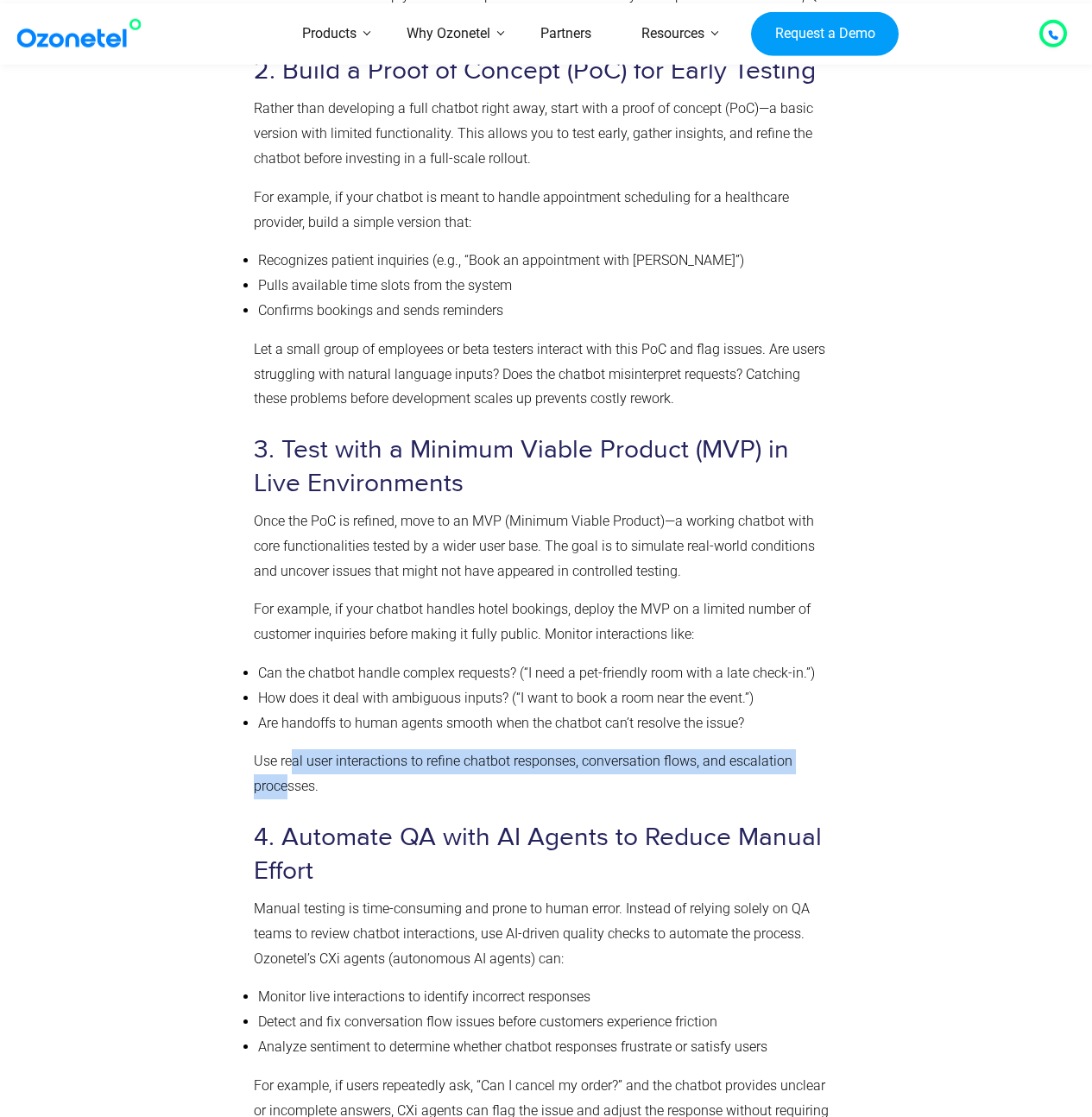
click at [293, 761] on p "Use real user interactions to refine chatbot responses, conversation flows, and…" at bounding box center [543, 774] width 578 height 50
drag, startPoint x: 297, startPoint y: 761, endPoint x: 288, endPoint y: 791, distance: 31.3
click at [288, 791] on p "Use real user interactions to refine chatbot responses, conversation flows, and…" at bounding box center [543, 774] width 578 height 50
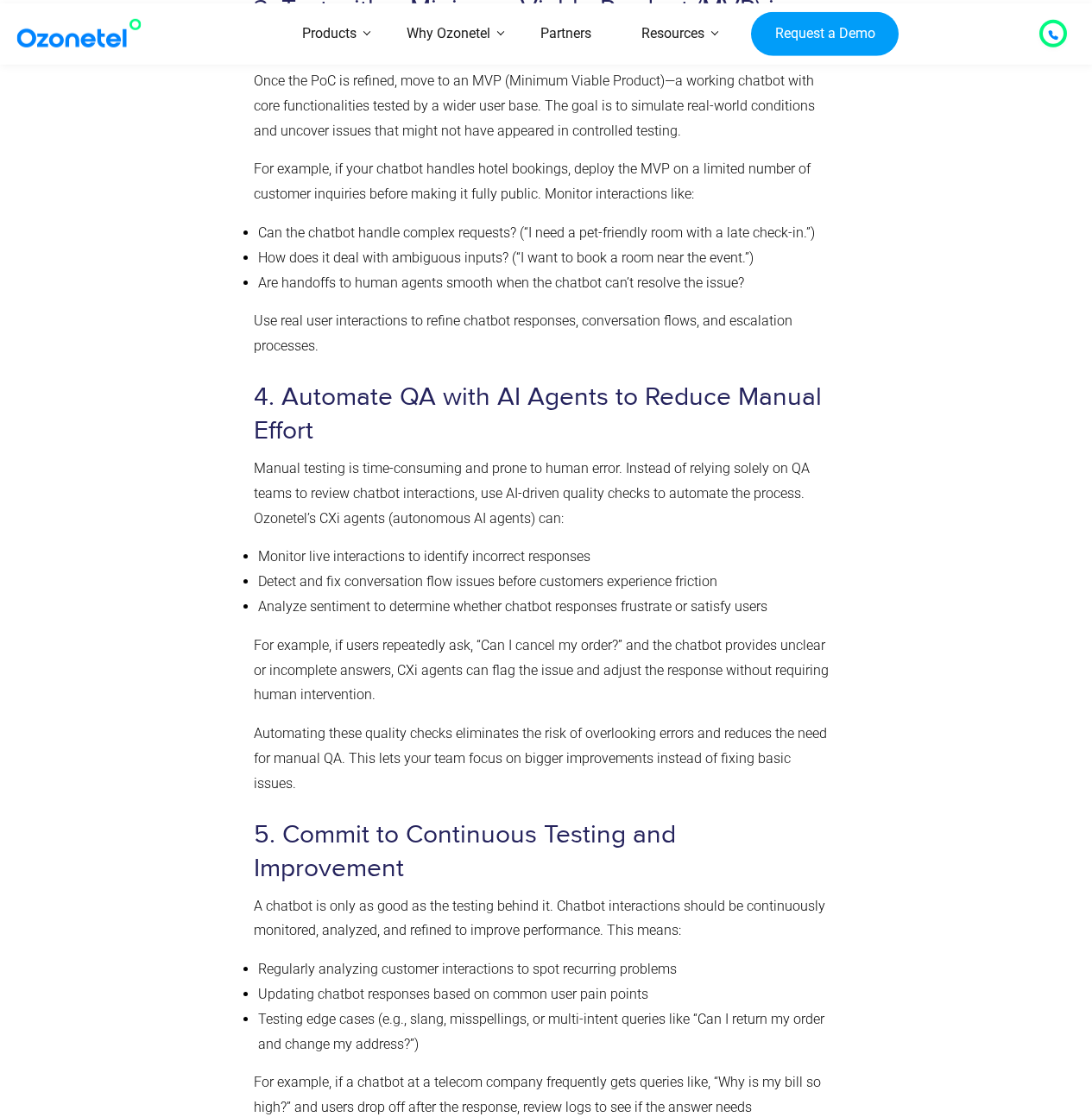
scroll to position [5216, 0]
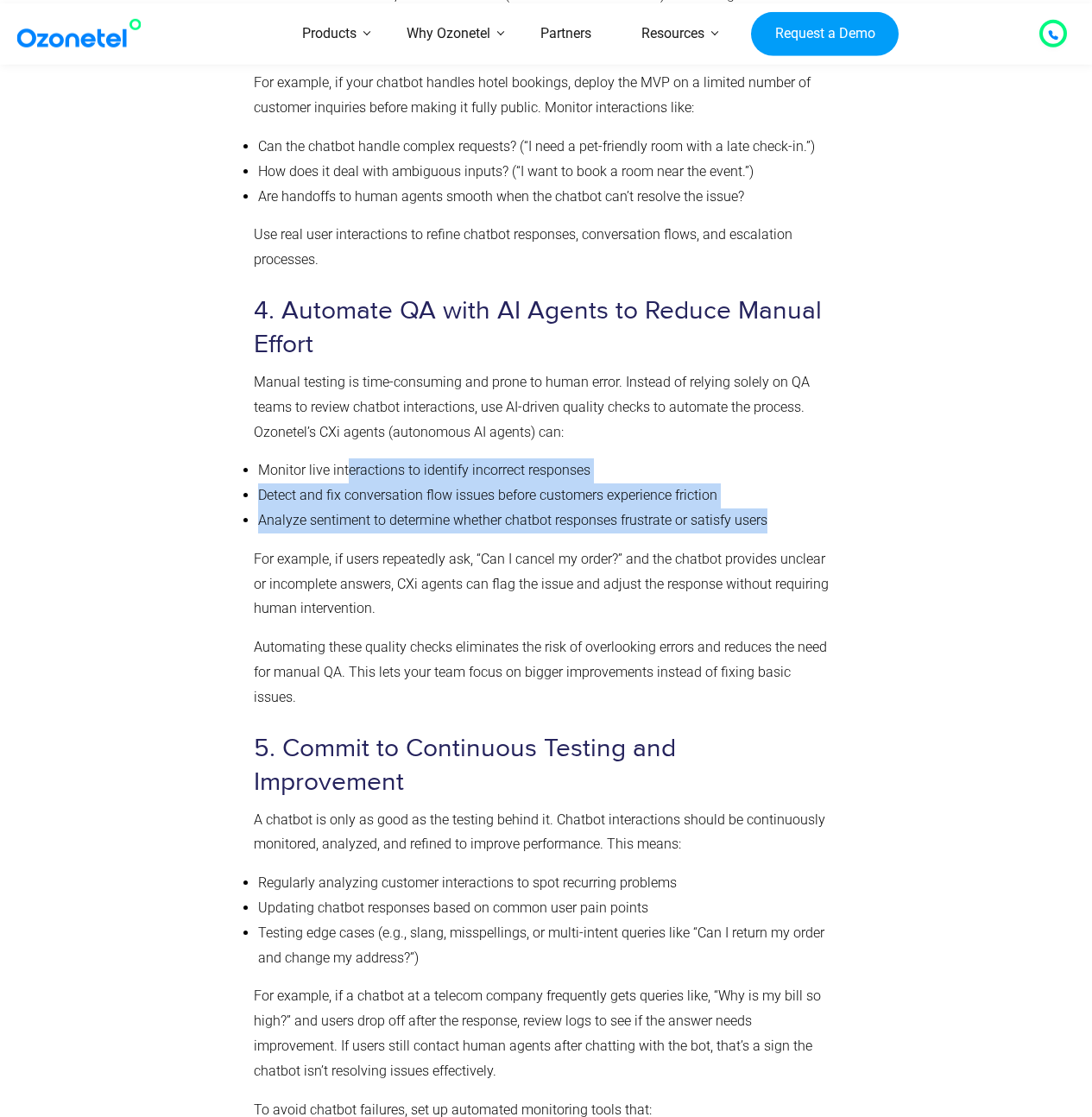
drag, startPoint x: 347, startPoint y: 481, endPoint x: 820, endPoint y: 526, distance: 475.1
click at [820, 526] on ul "Monitor live interactions to identify incorrect responses Detect and fix conver…" at bounding box center [543, 496] width 578 height 74
click at [820, 526] on li "Analyze sentiment to determine whether chatbot responses frustrate or satisfy u…" at bounding box center [544, 521] width 574 height 25
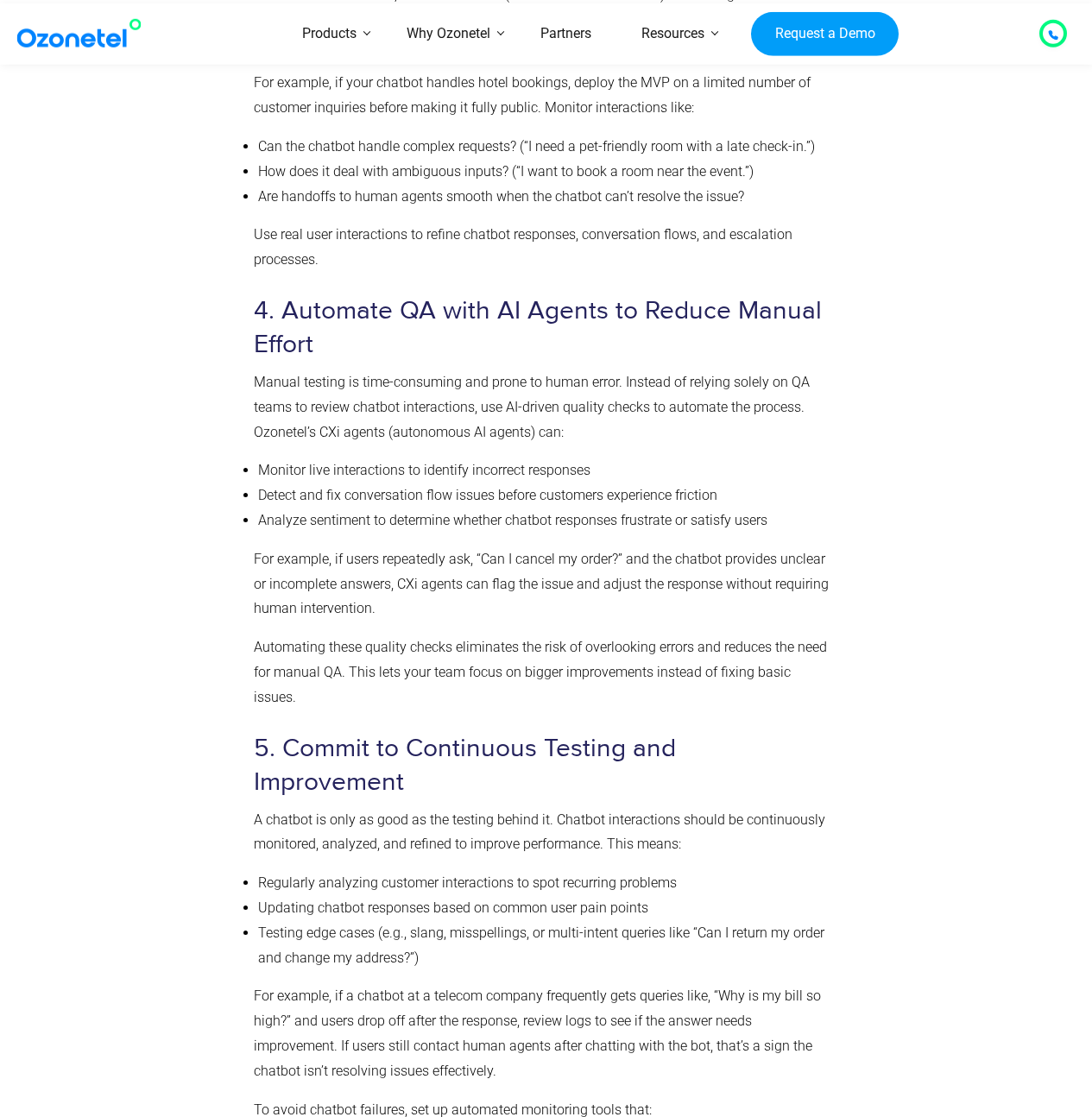
click at [820, 526] on li "Analyze sentiment to determine whether chatbot responses frustrate or satisfy u…" at bounding box center [544, 521] width 574 height 25
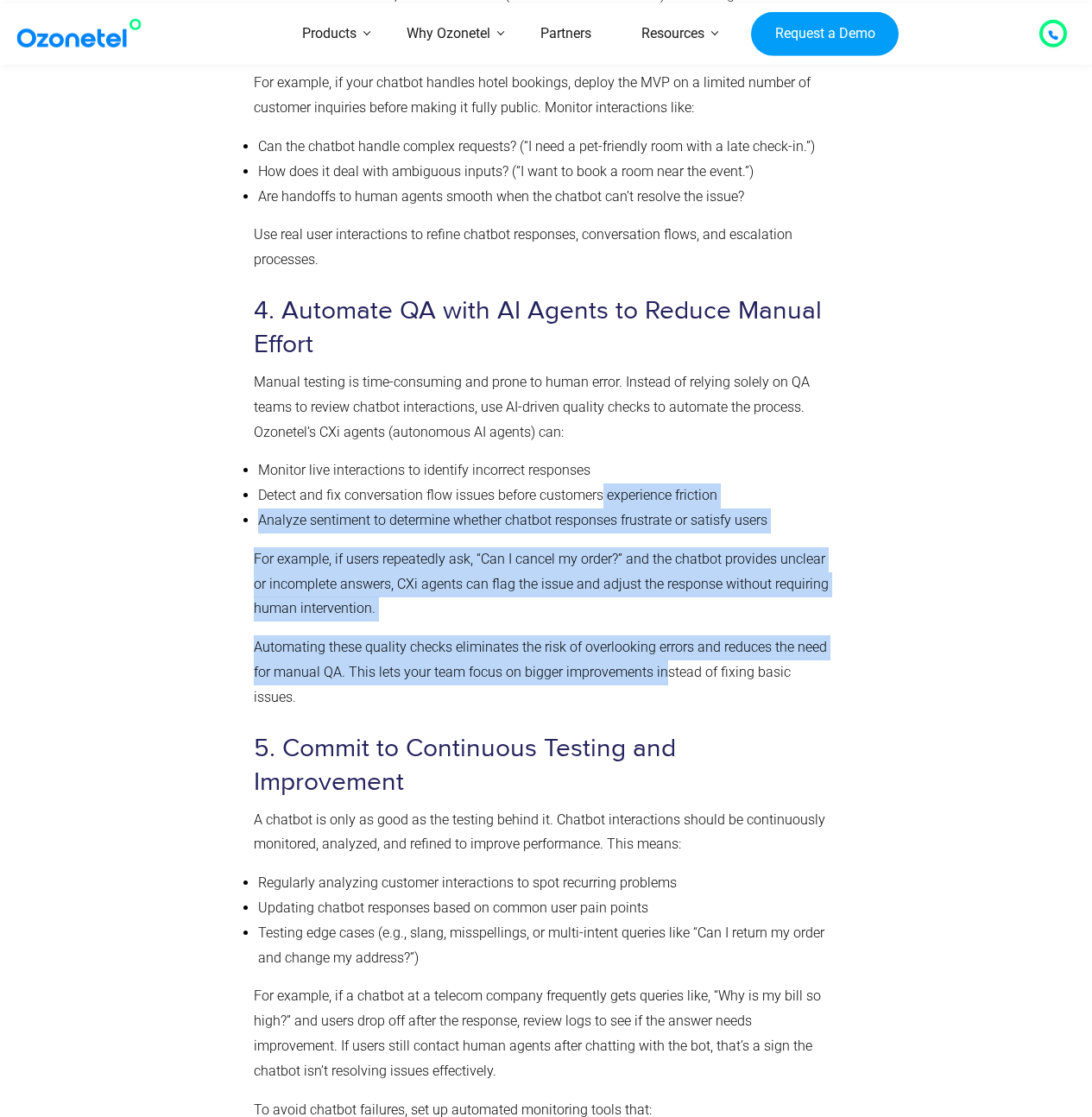
drag, startPoint x: 602, startPoint y: 503, endPoint x: 662, endPoint y: 665, distance: 172.8
click at [662, 665] on div "Steps to Implement an Effective Chatbot QA Strategy A chatbot that fails to del…" at bounding box center [543, 166] width 578 height 2541
click at [662, 665] on p "Automating these quality checks eliminates the risk of overlooking errors and r…" at bounding box center [543, 672] width 578 height 74
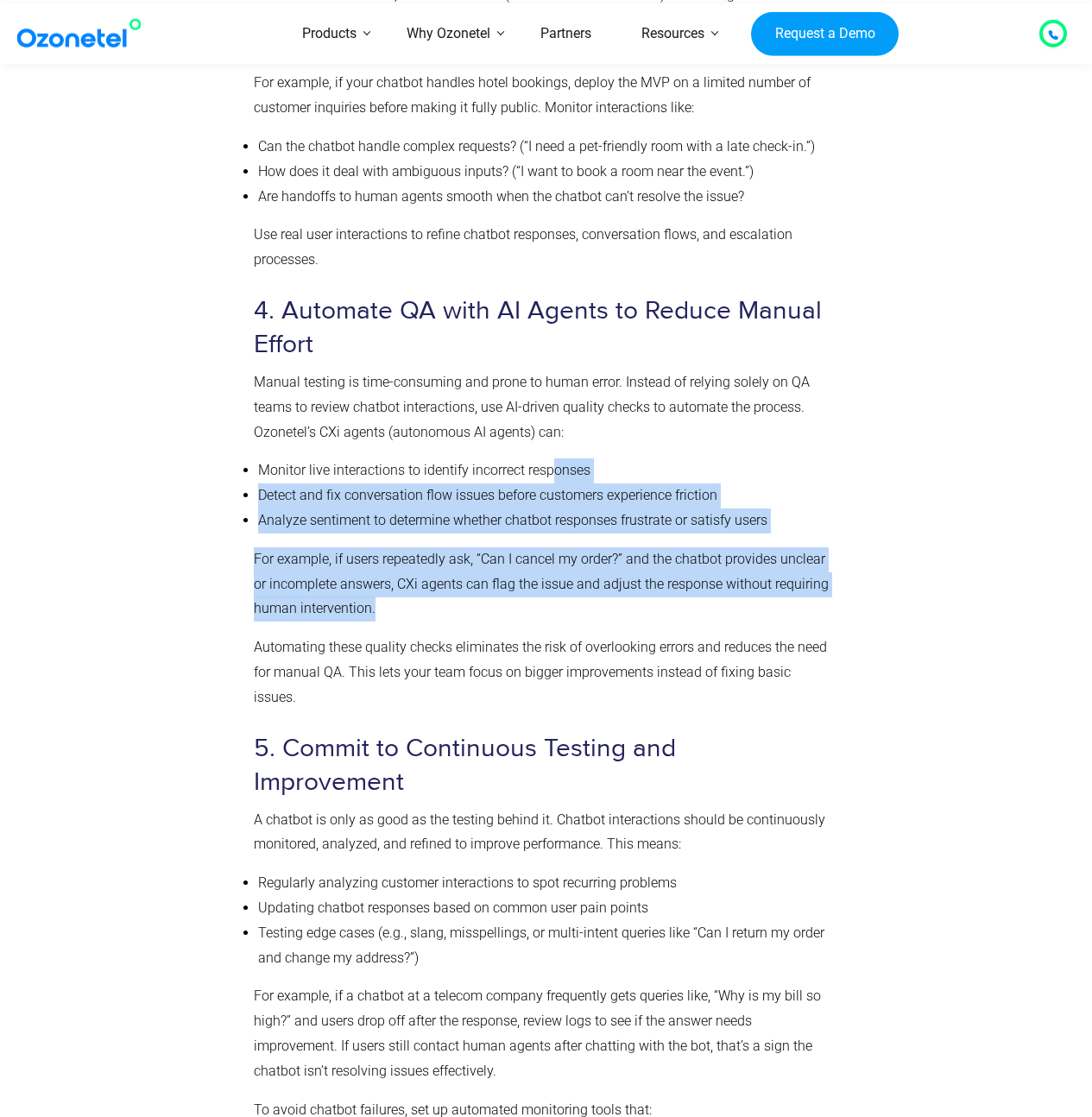
drag, startPoint x: 555, startPoint y: 473, endPoint x: 583, endPoint y: 600, distance: 130.0
click at [583, 600] on div "Steps to Implement an Effective Chatbot QA Strategy A chatbot that fails to del…" at bounding box center [543, 166] width 578 height 2541
click at [583, 600] on p "For example, if users repeatedly ask, “Can I cancel my order?” and the chatbot …" at bounding box center [543, 584] width 578 height 74
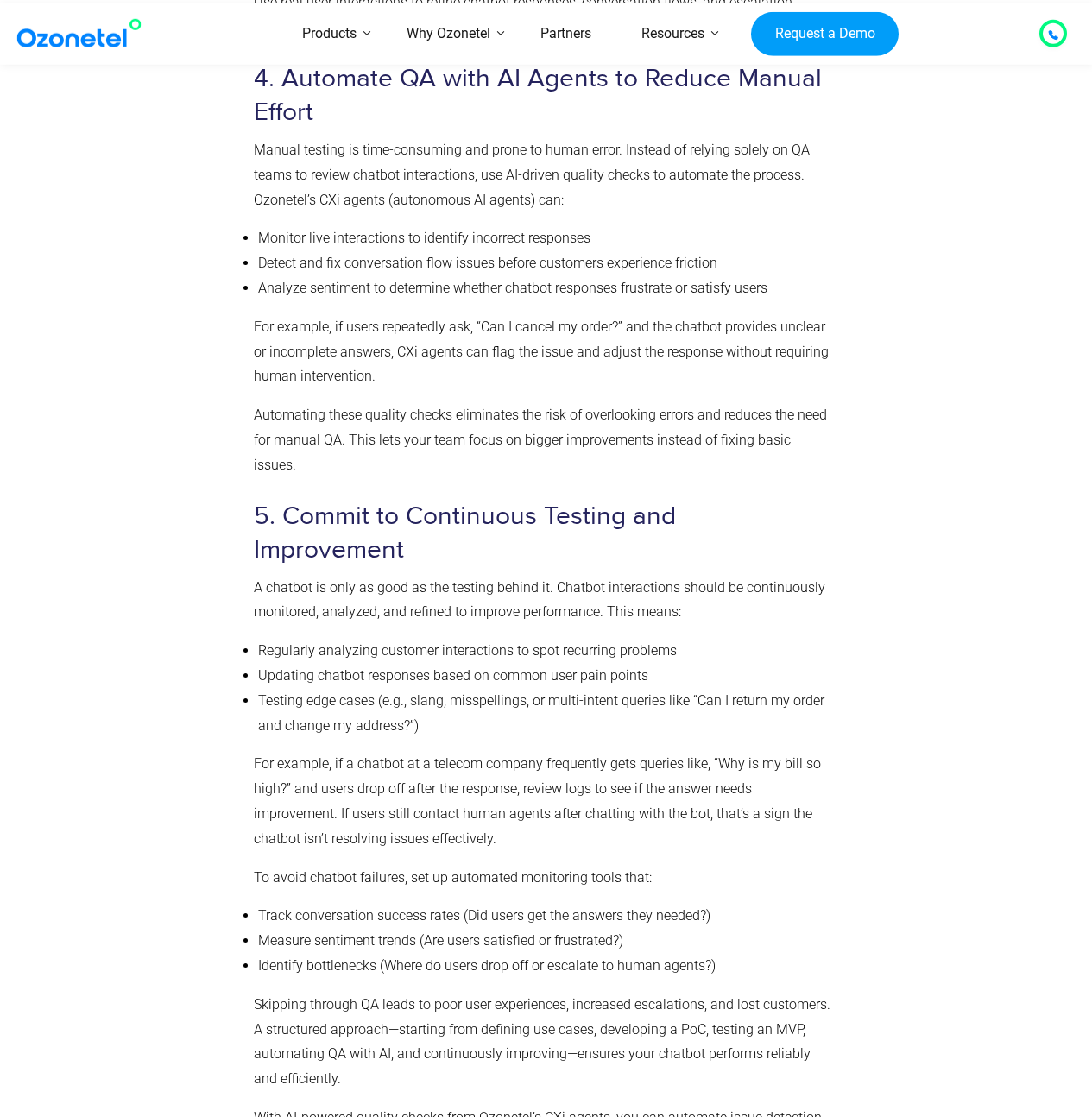
scroll to position [5480, 0]
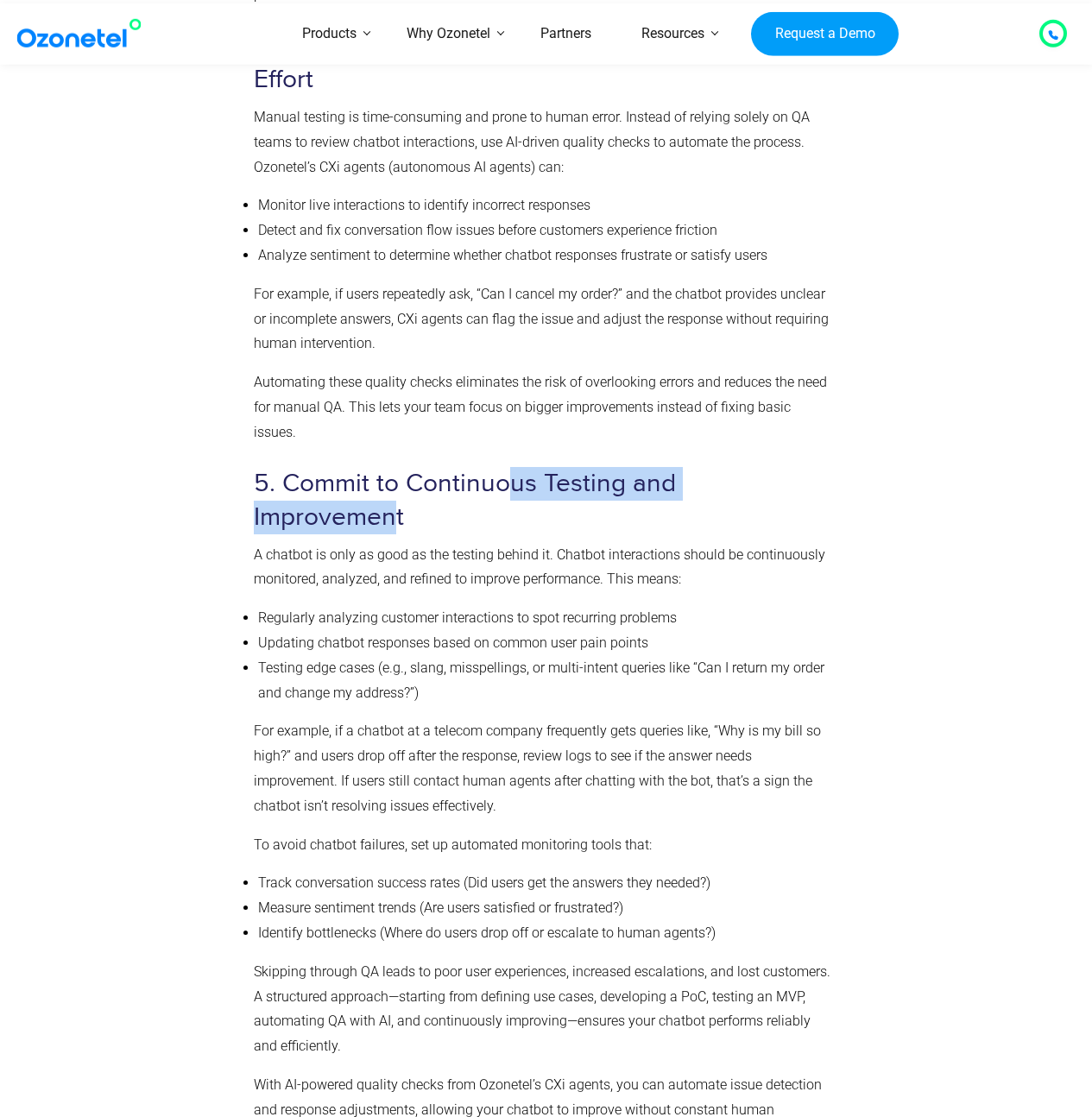
drag, startPoint x: 507, startPoint y: 459, endPoint x: 822, endPoint y: 463, distance: 315.0
click at [822, 467] on h3 "5. Commit to Continuous Testing and Improvement" at bounding box center [543, 501] width 578 height 67
click at [660, 474] on h3 "5. Commit to Continuous Testing and Improvement" at bounding box center [543, 501] width 578 height 67
drag, startPoint x: 595, startPoint y: 490, endPoint x: 594, endPoint y: 505, distance: 15.0
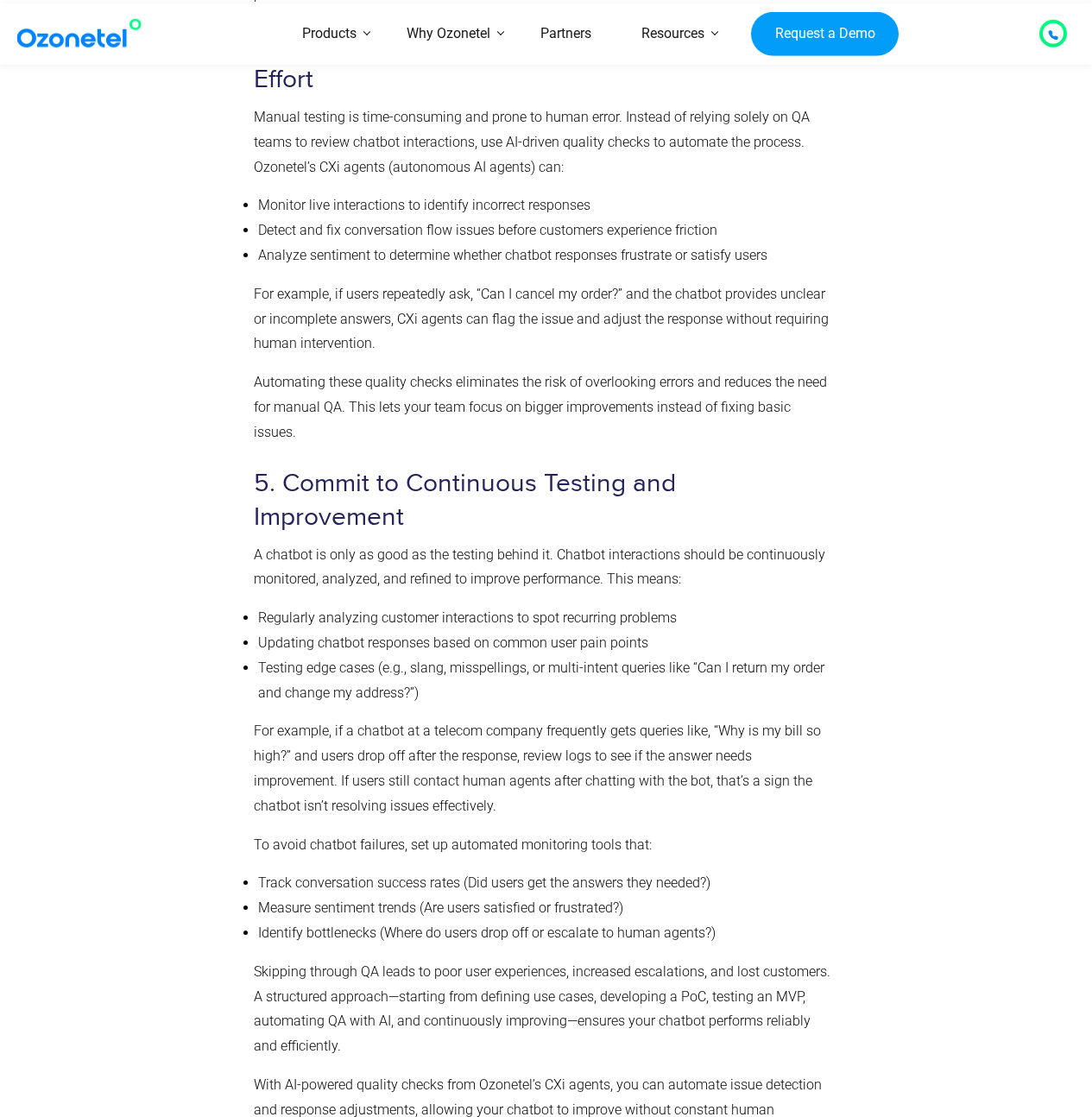
click at [594, 542] on p "A chatbot is only as good as the testing behind it. Chatbot interactions should…" at bounding box center [543, 568] width 578 height 50
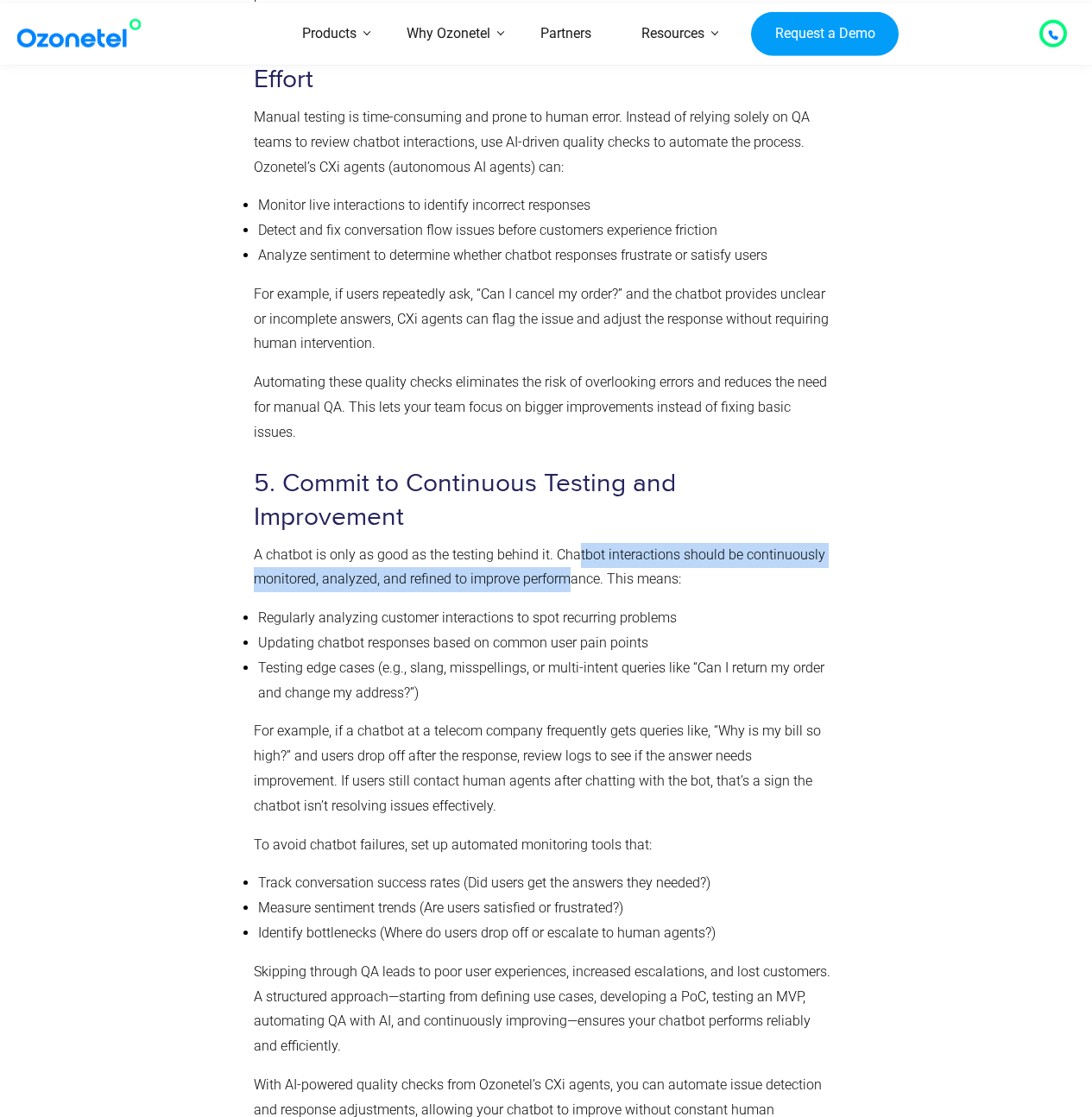
drag, startPoint x: 577, startPoint y: 489, endPoint x: 563, endPoint y: 510, distance: 25.2
click at [563, 542] on p "A chatbot is only as good as the testing behind it. Chatbot interactions should…" at bounding box center [543, 568] width 578 height 50
drag, startPoint x: 533, startPoint y: 506, endPoint x: 531, endPoint y: 485, distance: 21.1
click at [530, 542] on p "A chatbot is only as good as the testing behind it. Chatbot interactions should…" at bounding box center [543, 568] width 578 height 50
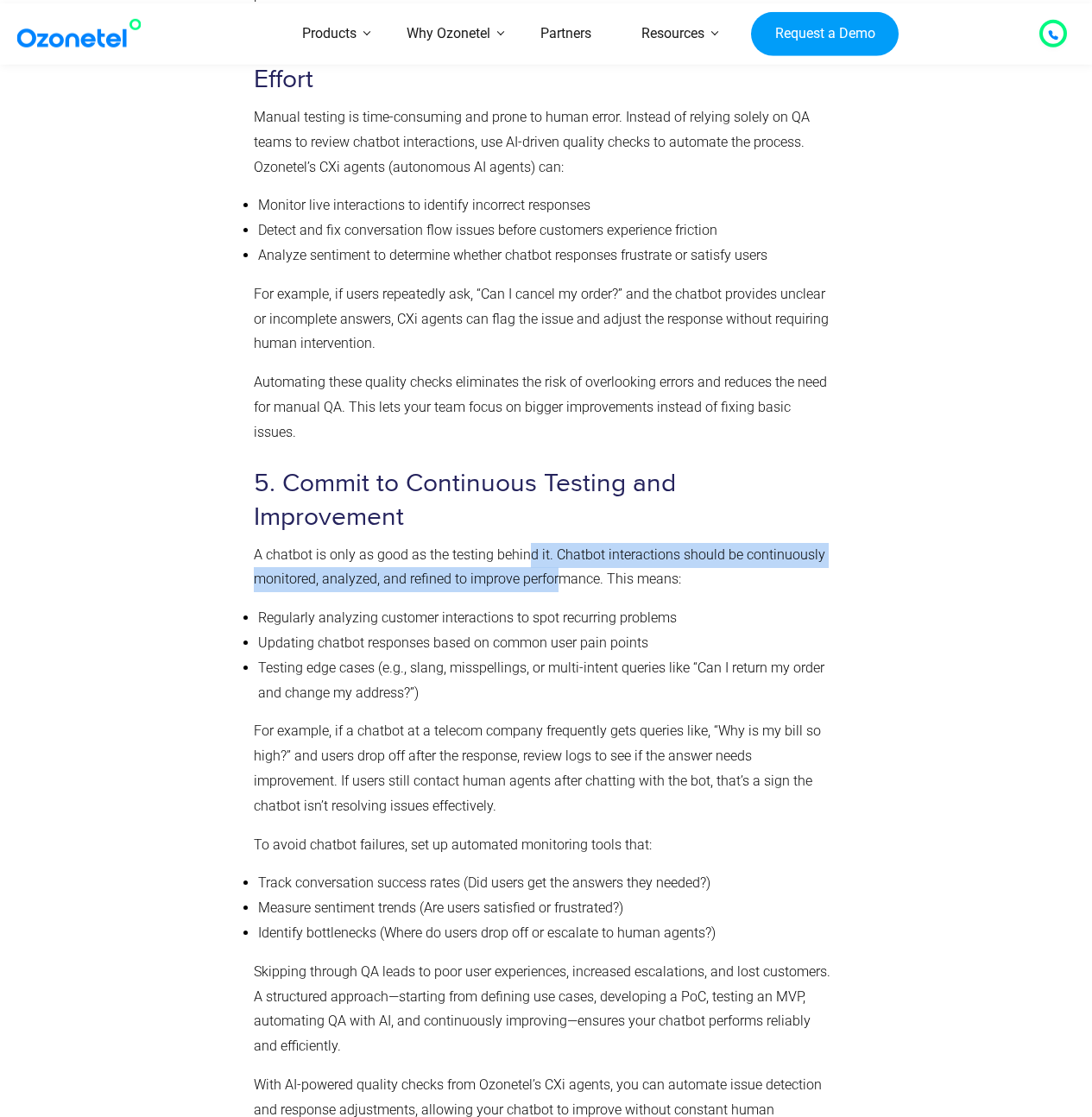
click at [531, 542] on p "A chatbot is only as good as the testing behind it. Chatbot interactions should…" at bounding box center [543, 568] width 578 height 50
click at [522, 542] on p "A chatbot is only as good as the testing behind it. Chatbot interactions should…" at bounding box center [543, 568] width 578 height 50
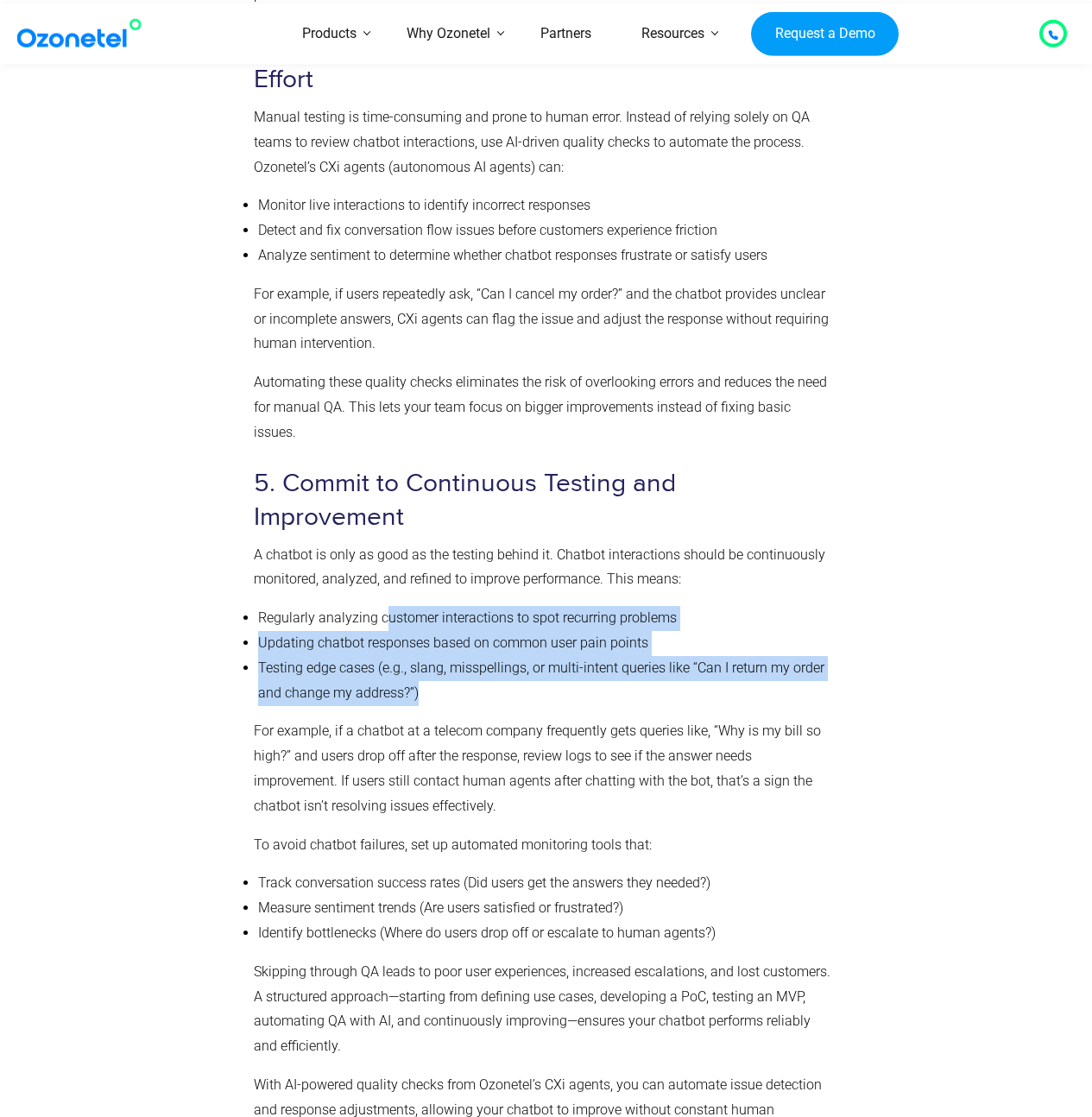
drag, startPoint x: 389, startPoint y: 561, endPoint x: 459, endPoint y: 638, distance: 104.1
click at [459, 638] on ul "Regularly analyzing customer interactions to spot recurring problems Updating c…" at bounding box center [543, 655] width 578 height 100
click at [459, 656] on li "Testing edge cases (e.g., slang, misspellings, or multi-intent queries like “Ca…" at bounding box center [544, 681] width 574 height 50
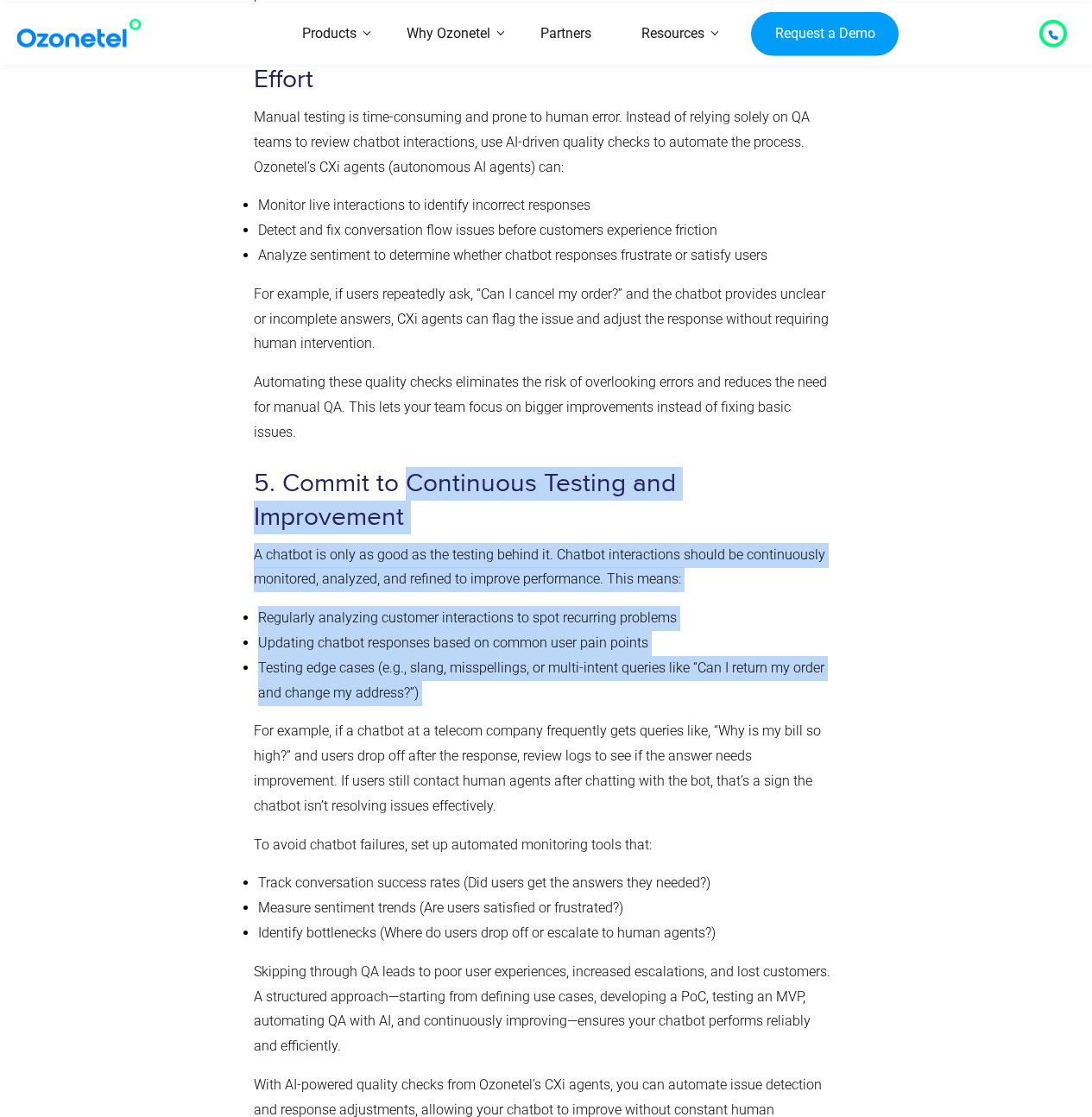
drag, startPoint x: 459, startPoint y: 638, endPoint x: 459, endPoint y: 474, distance: 164.0
click at [542, 606] on li "Regularly analyzing customer interactions to spot recurring problems" at bounding box center [544, 618] width 574 height 25
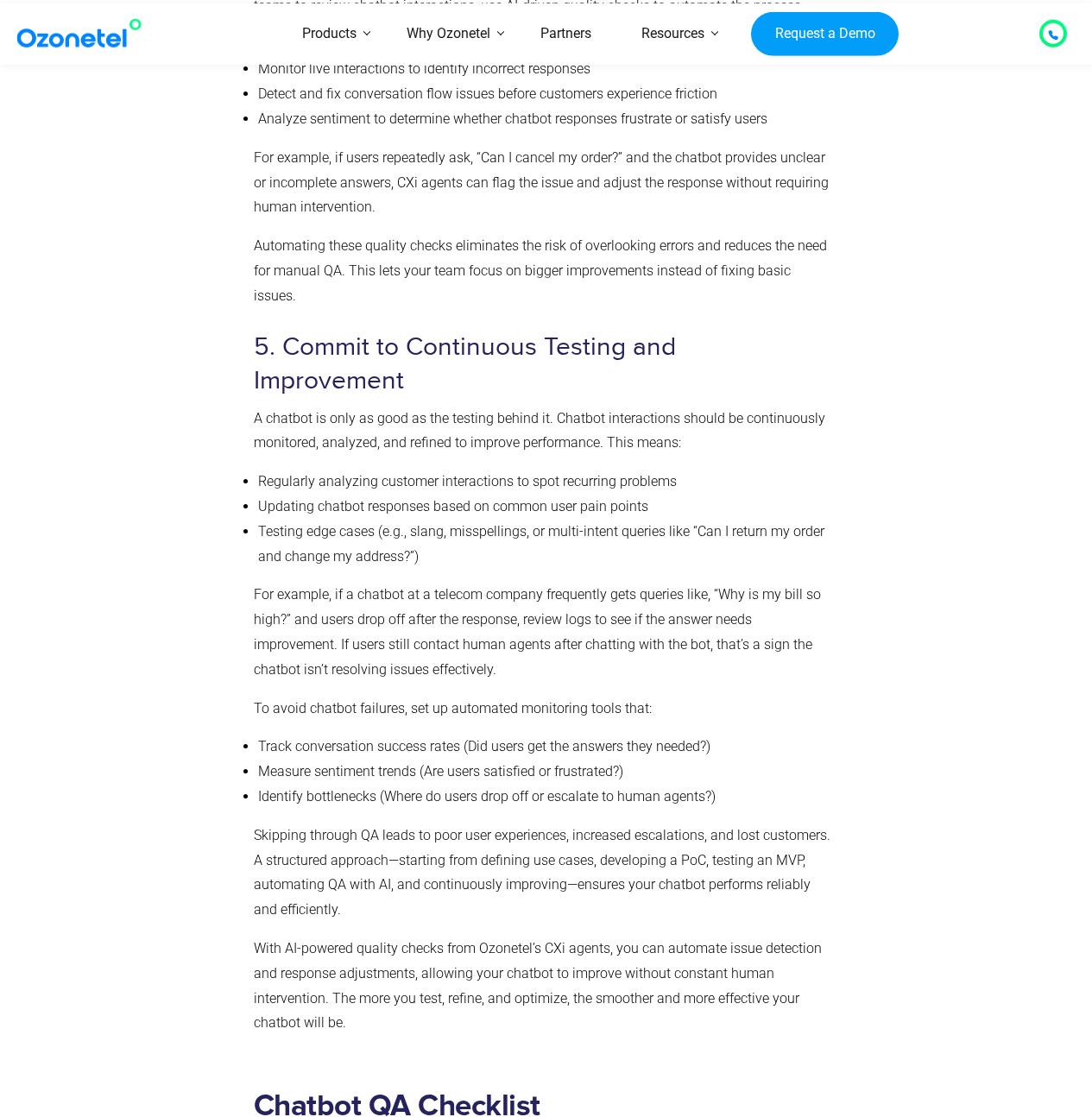
scroll to position [5627, 0]
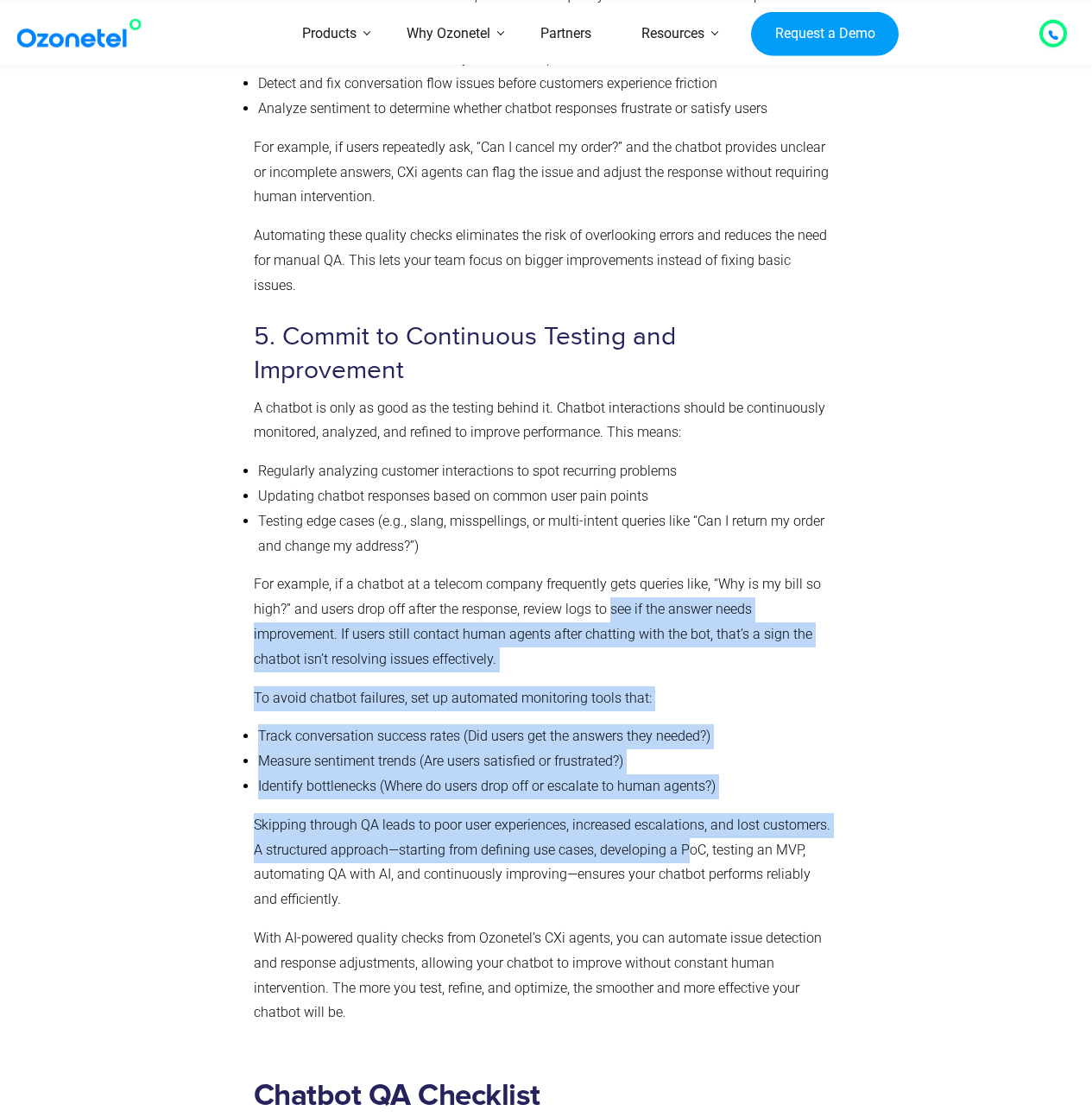
drag, startPoint x: 597, startPoint y: 555, endPoint x: 695, endPoint y: 815, distance: 277.9
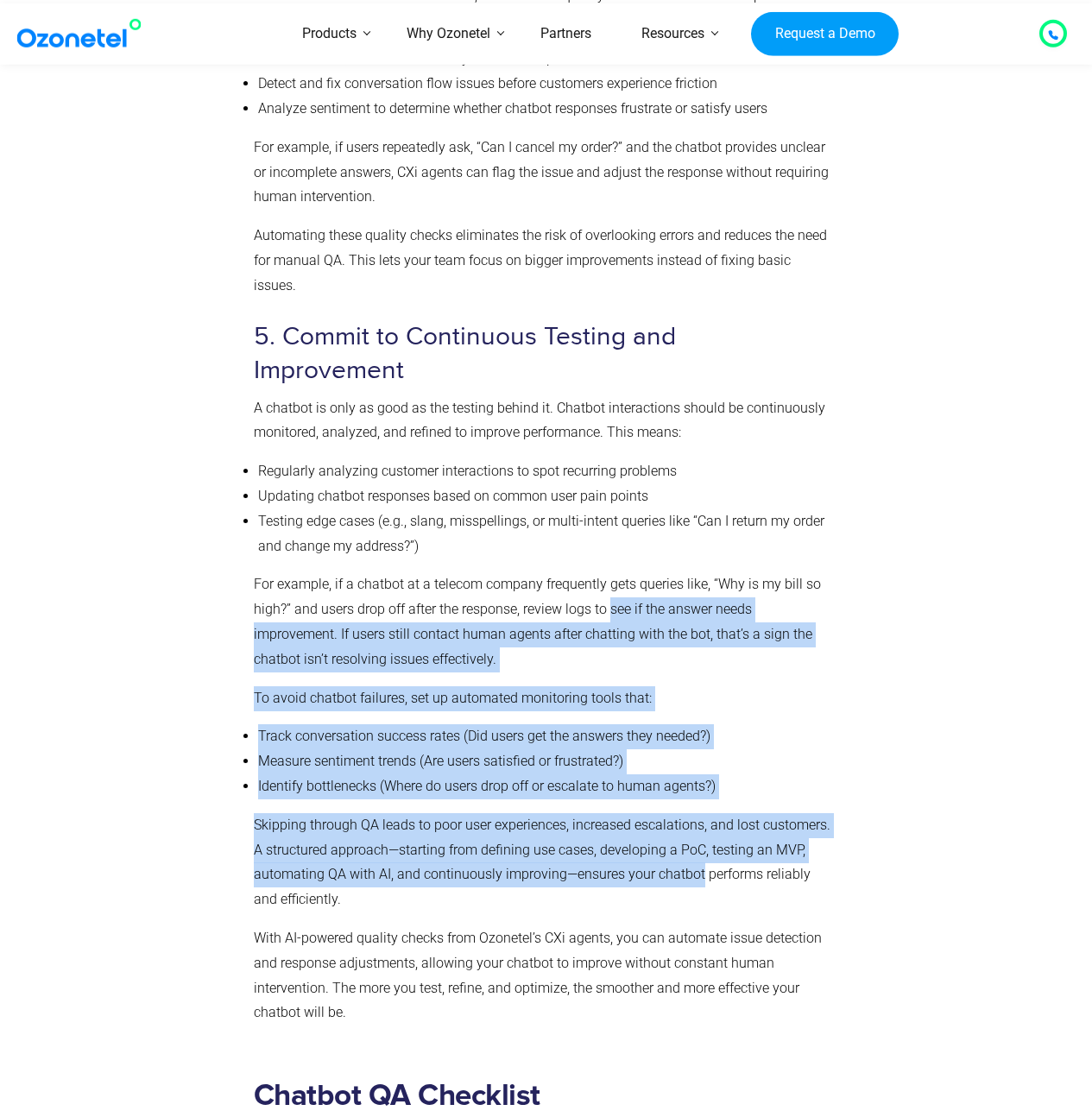
click at [695, 815] on p "Skipping through QA leads to poor user experiences, increased escalations, and …" at bounding box center [543, 863] width 578 height 100
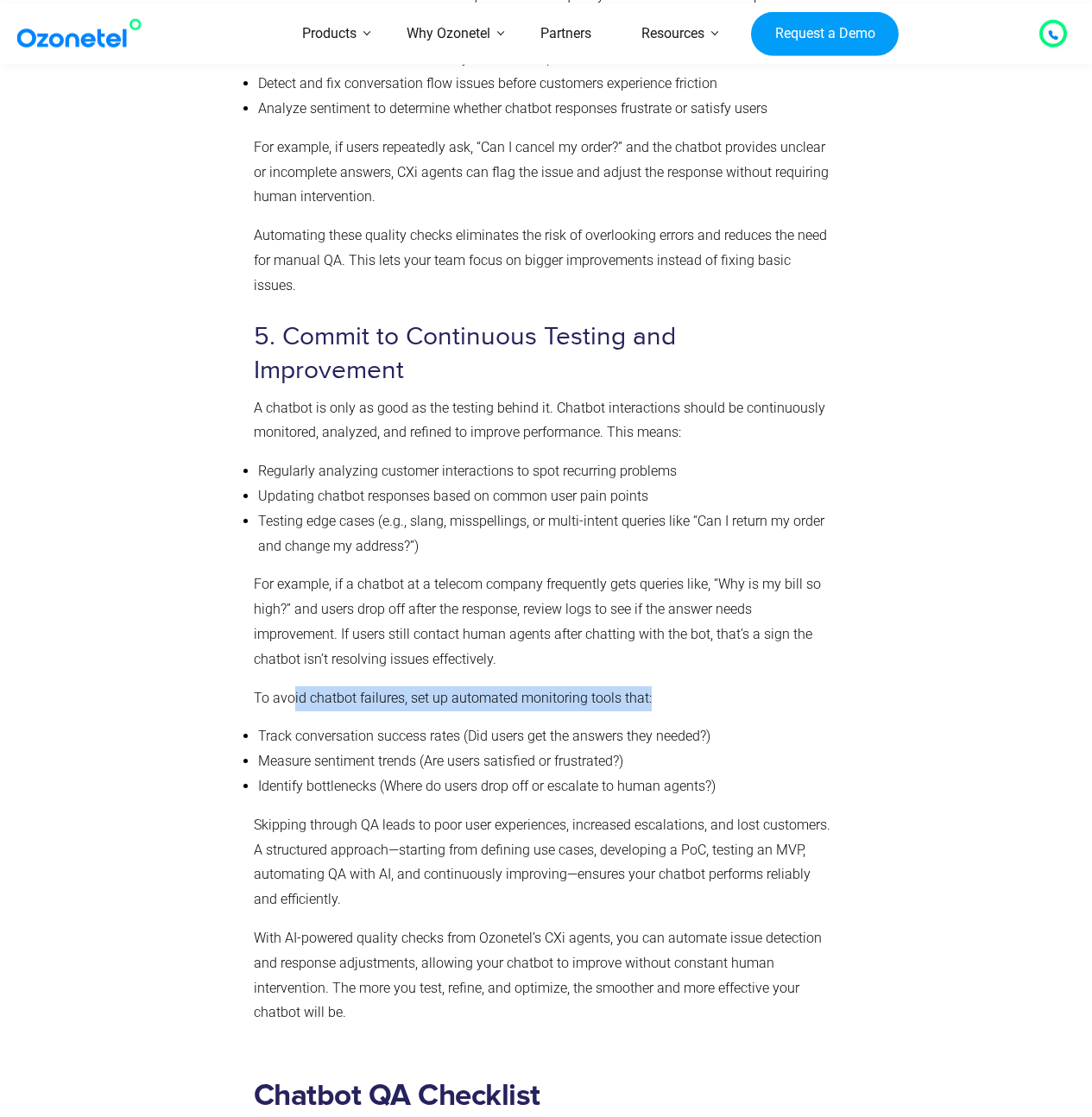
drag, startPoint x: 314, startPoint y: 638, endPoint x: 691, endPoint y: 649, distance: 377.2
click at [691, 686] on p "To avoid chatbot failures, set up automated monitoring tools that:" at bounding box center [543, 698] width 578 height 25
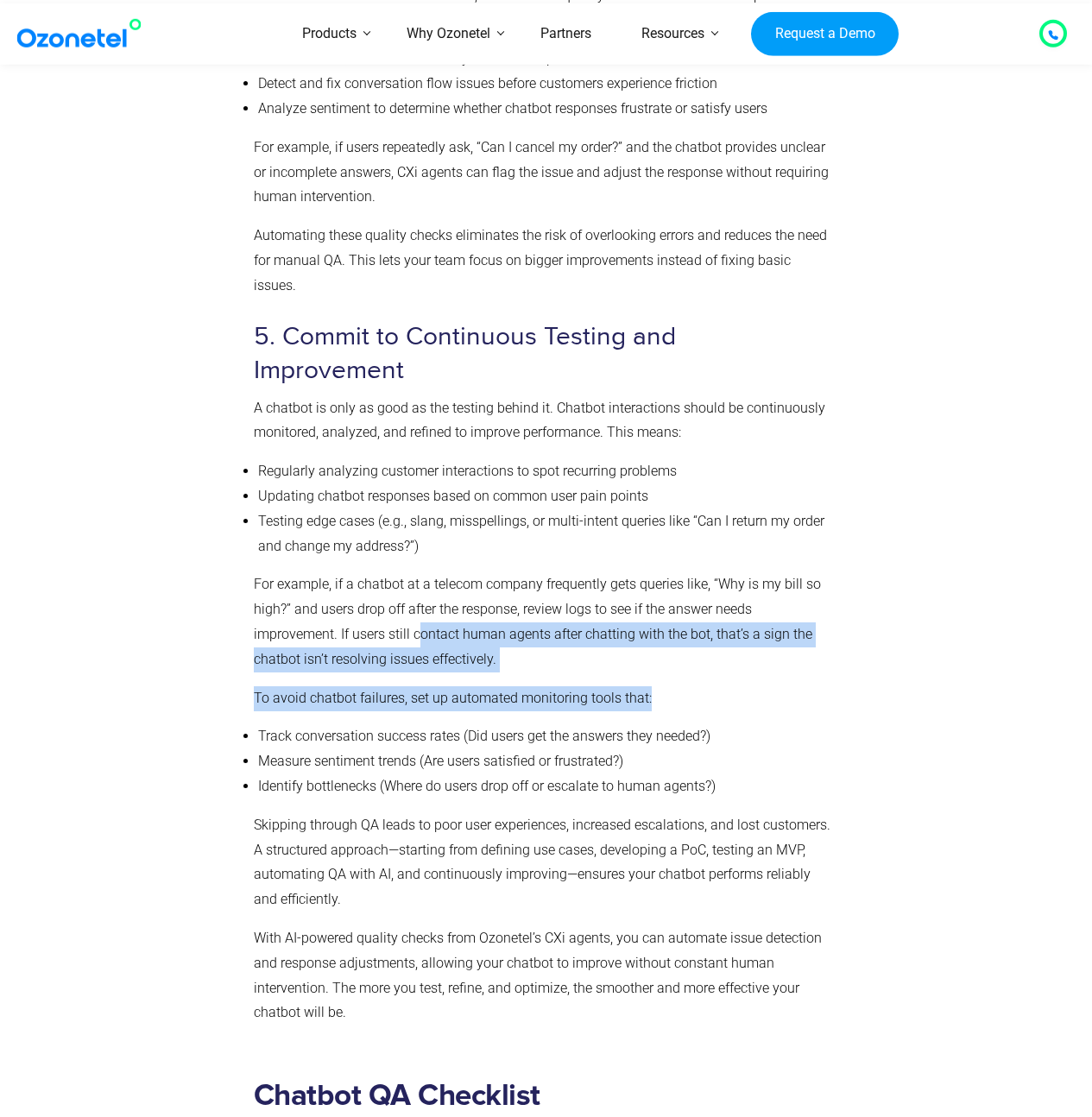
drag, startPoint x: 606, startPoint y: 639, endPoint x: 423, endPoint y: 587, distance: 190.2
click at [423, 587] on p "For example, if a chatbot at a telecom company frequently gets queries like, “W…" at bounding box center [543, 621] width 578 height 100
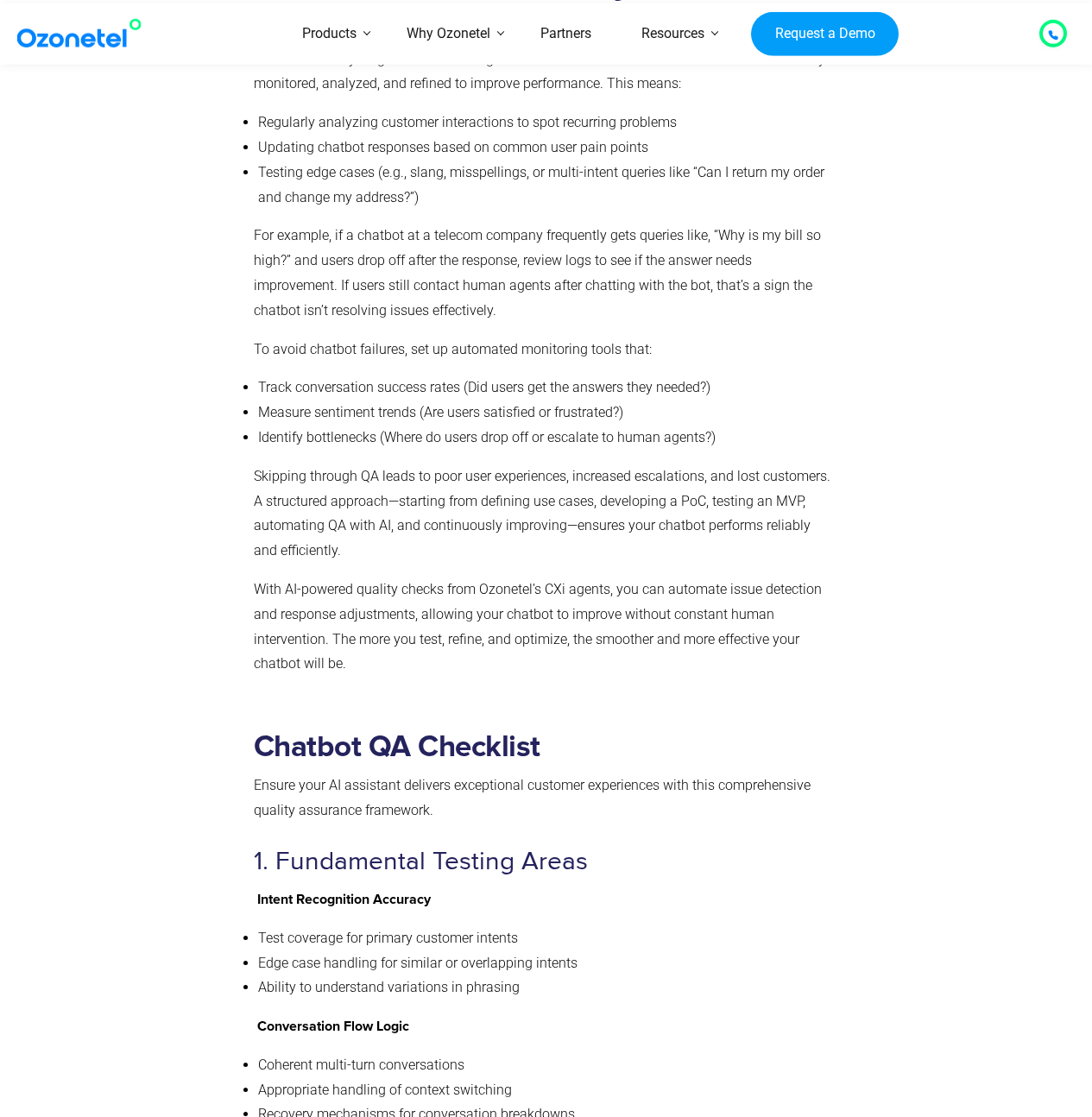
scroll to position [5977, 0]
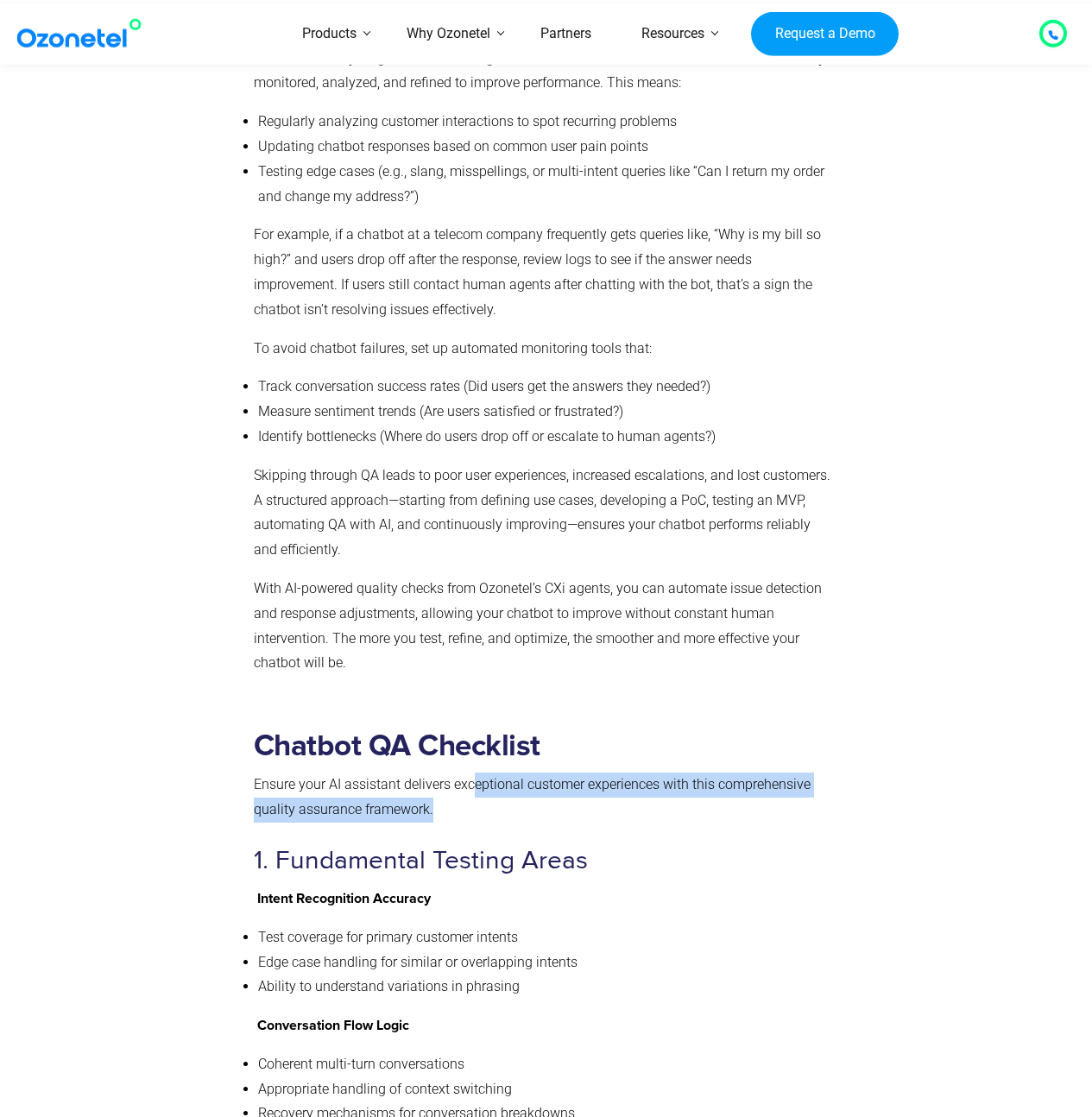
drag, startPoint x: 485, startPoint y: 741, endPoint x: 472, endPoint y: 729, distance: 17.7
click at [472, 773] on p "Ensure your AI assistant delivers exceptional customer experiences with this co…" at bounding box center [543, 798] width 578 height 50
drag, startPoint x: 472, startPoint y: 729, endPoint x: 464, endPoint y: 750, distance: 22.5
click at [464, 773] on p "Ensure your AI assistant delivers exceptional customer experiences with this co…" at bounding box center [543, 798] width 578 height 50
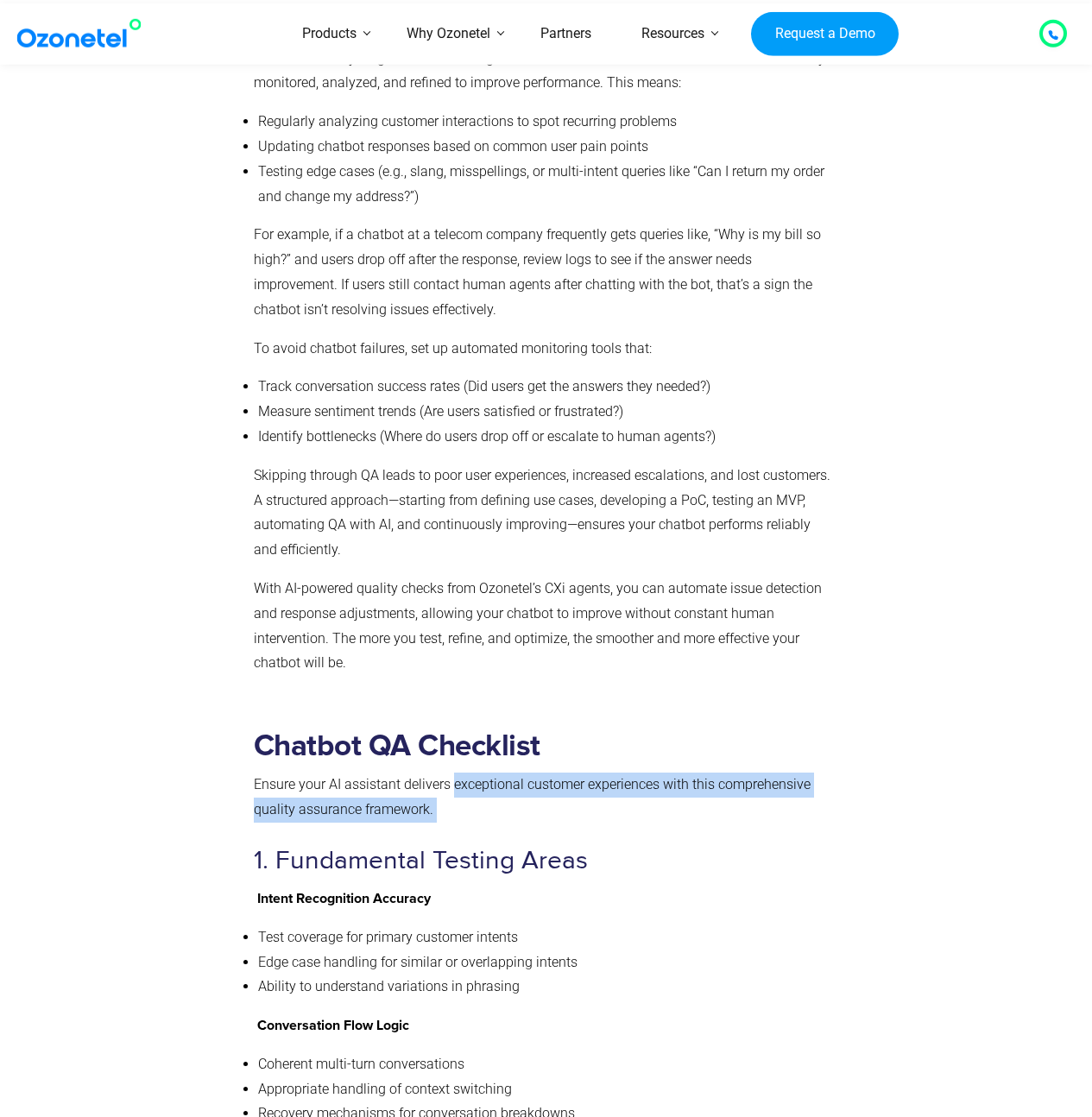
click at [464, 773] on p "Ensure your AI assistant delivers exceptional customer experiences with this co…" at bounding box center [543, 798] width 578 height 50
drag, startPoint x: 463, startPoint y: 749, endPoint x: 434, endPoint y: 729, distance: 35.2
click at [434, 773] on p "Ensure your AI assistant delivers exceptional customer experiences with this co…" at bounding box center [543, 798] width 578 height 50
drag, startPoint x: 439, startPoint y: 729, endPoint x: 437, endPoint y: 744, distance: 15.1
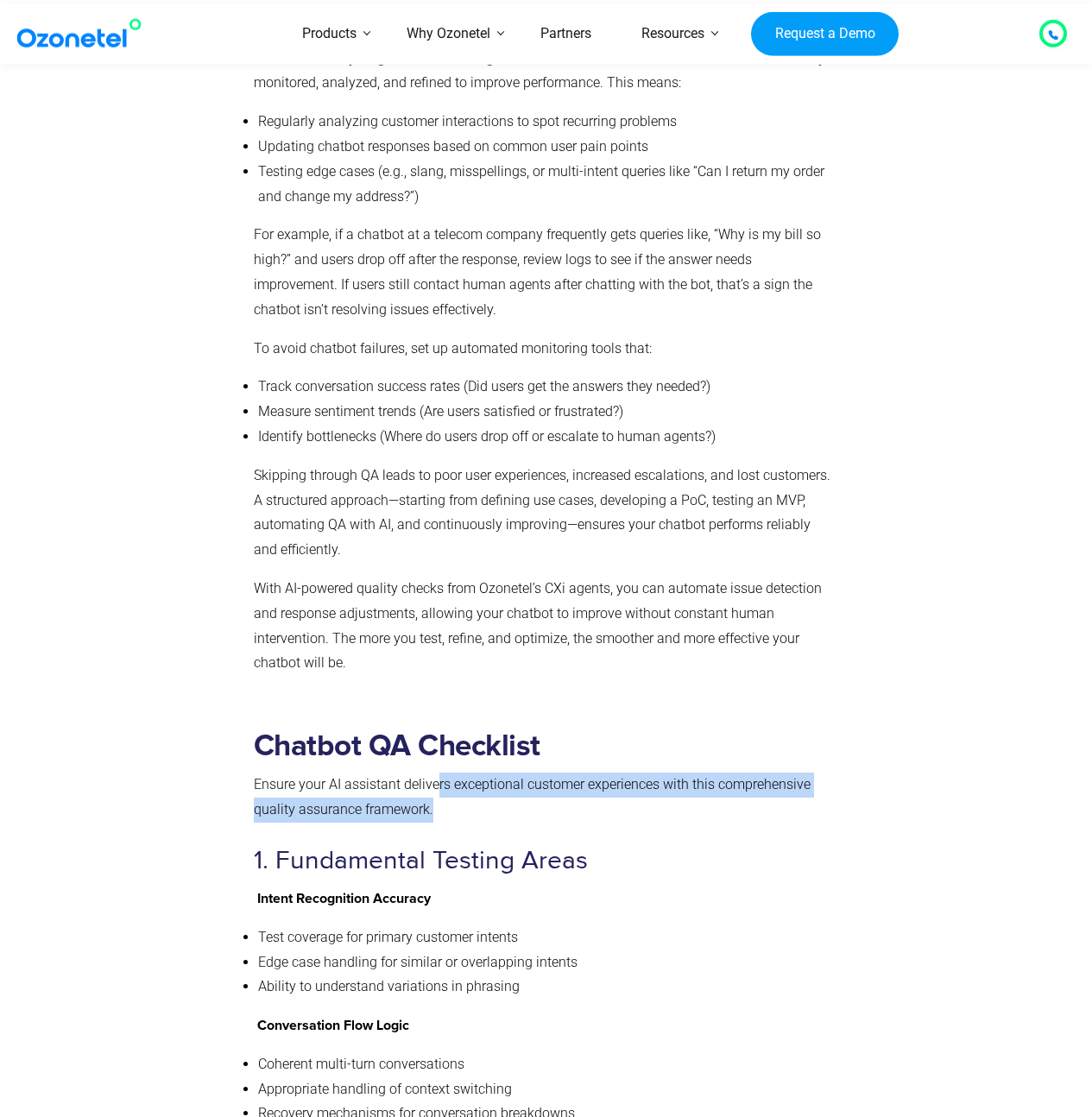
click at [437, 773] on p "Ensure your AI assistant delivers exceptional customer experiences with this co…" at bounding box center [543, 798] width 578 height 50
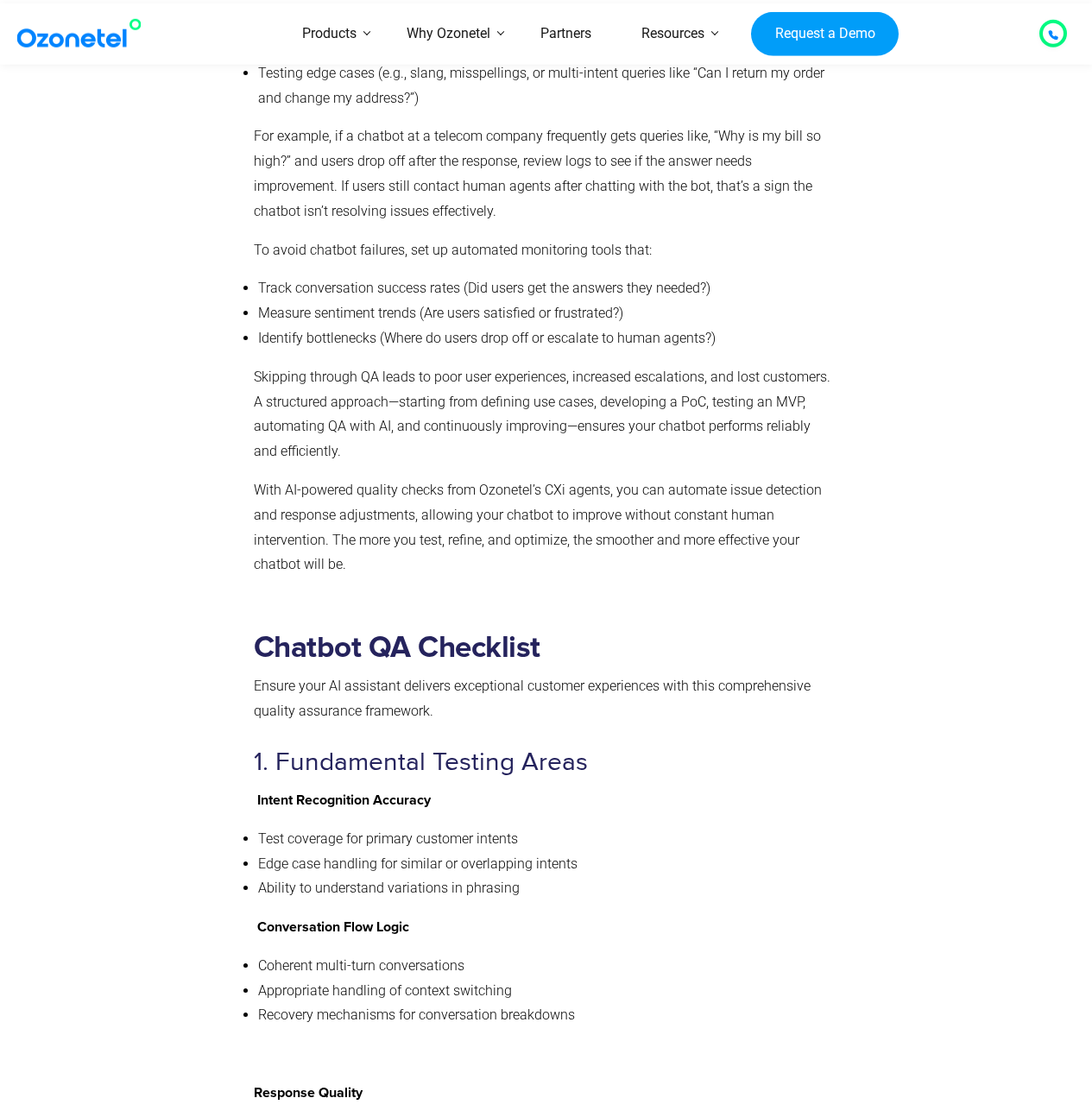
scroll to position [6299, 0]
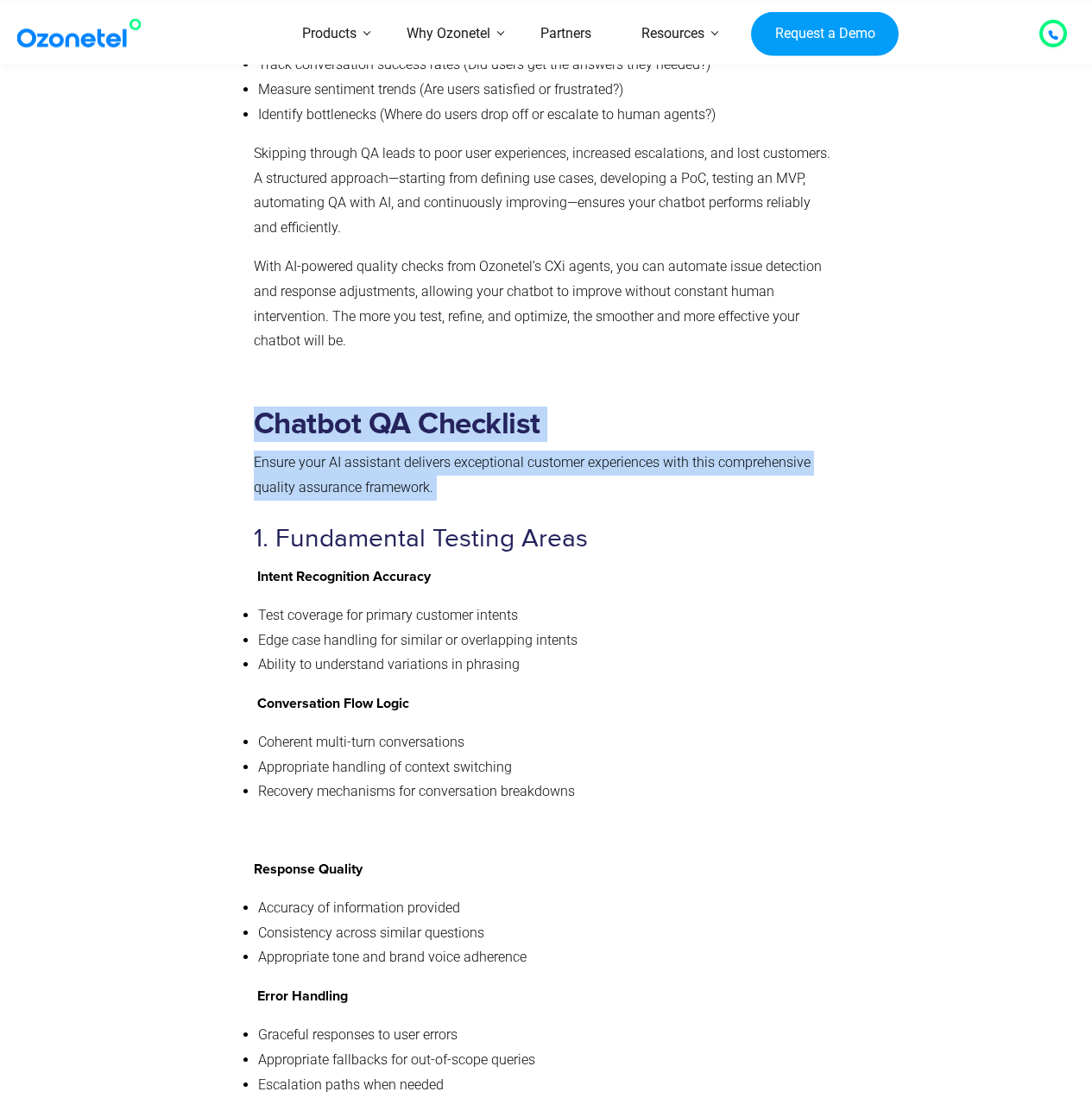
drag, startPoint x: 254, startPoint y: 368, endPoint x: 497, endPoint y: 464, distance: 261.3
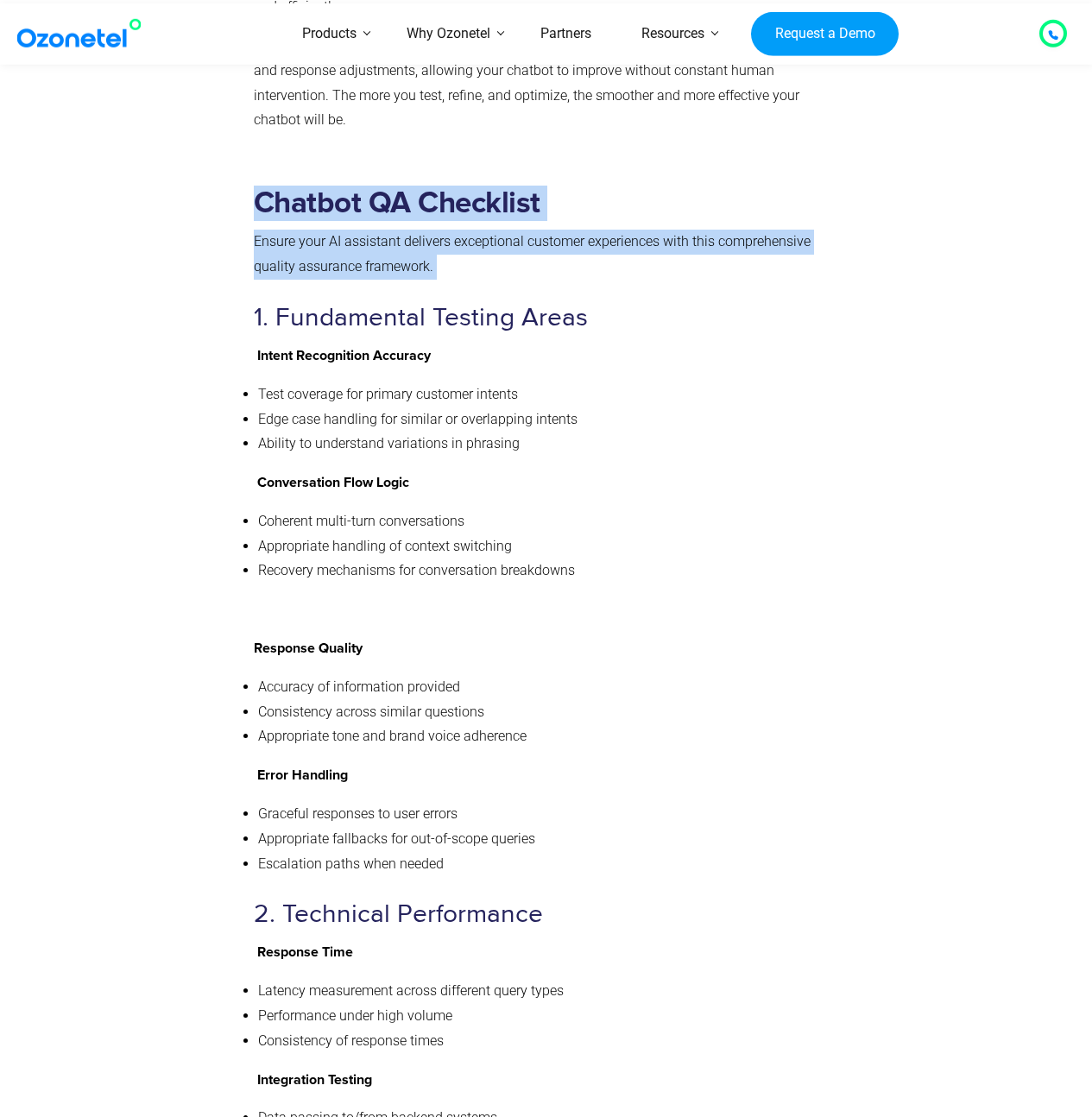
scroll to position [6518, 0]
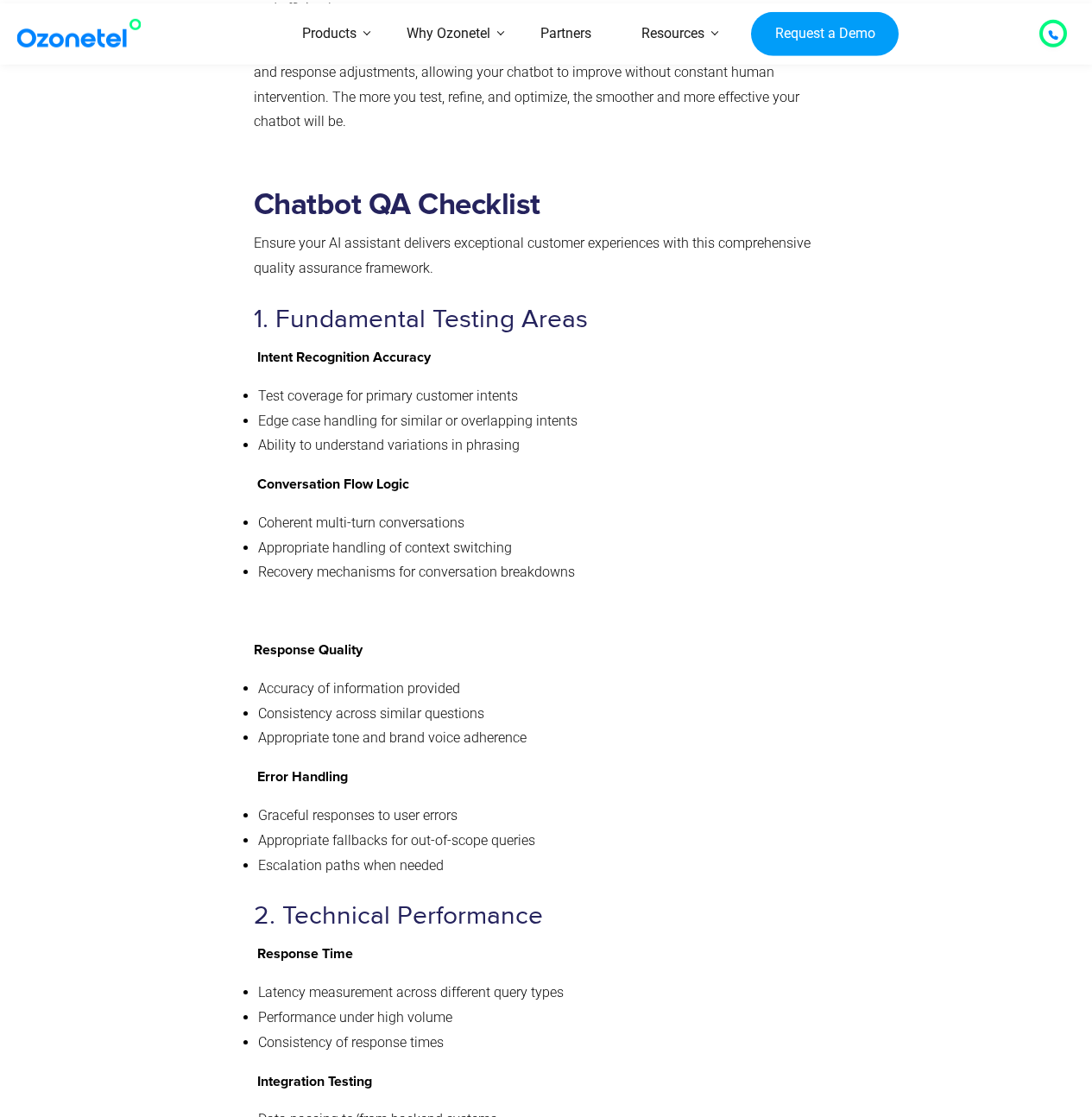
click at [491, 536] on li "Appropriate handling of context switching" at bounding box center [544, 548] width 574 height 25
drag, startPoint x: 259, startPoint y: 259, endPoint x: 594, endPoint y: 262, distance: 335.0
click at [594, 303] on h3 "1. Fundamental Testing Areas" at bounding box center [543, 319] width 578 height 34
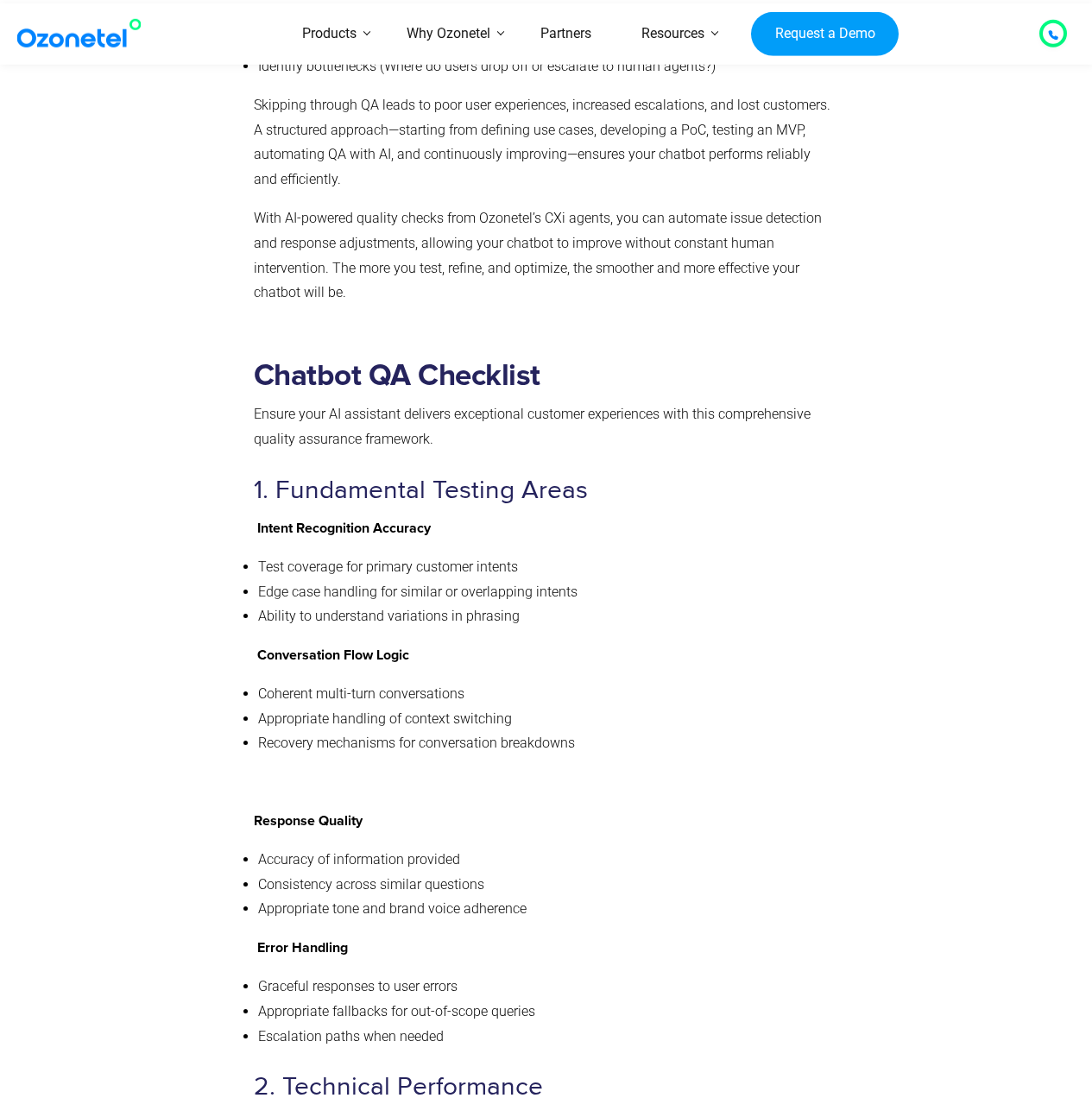
scroll to position [6346, 0]
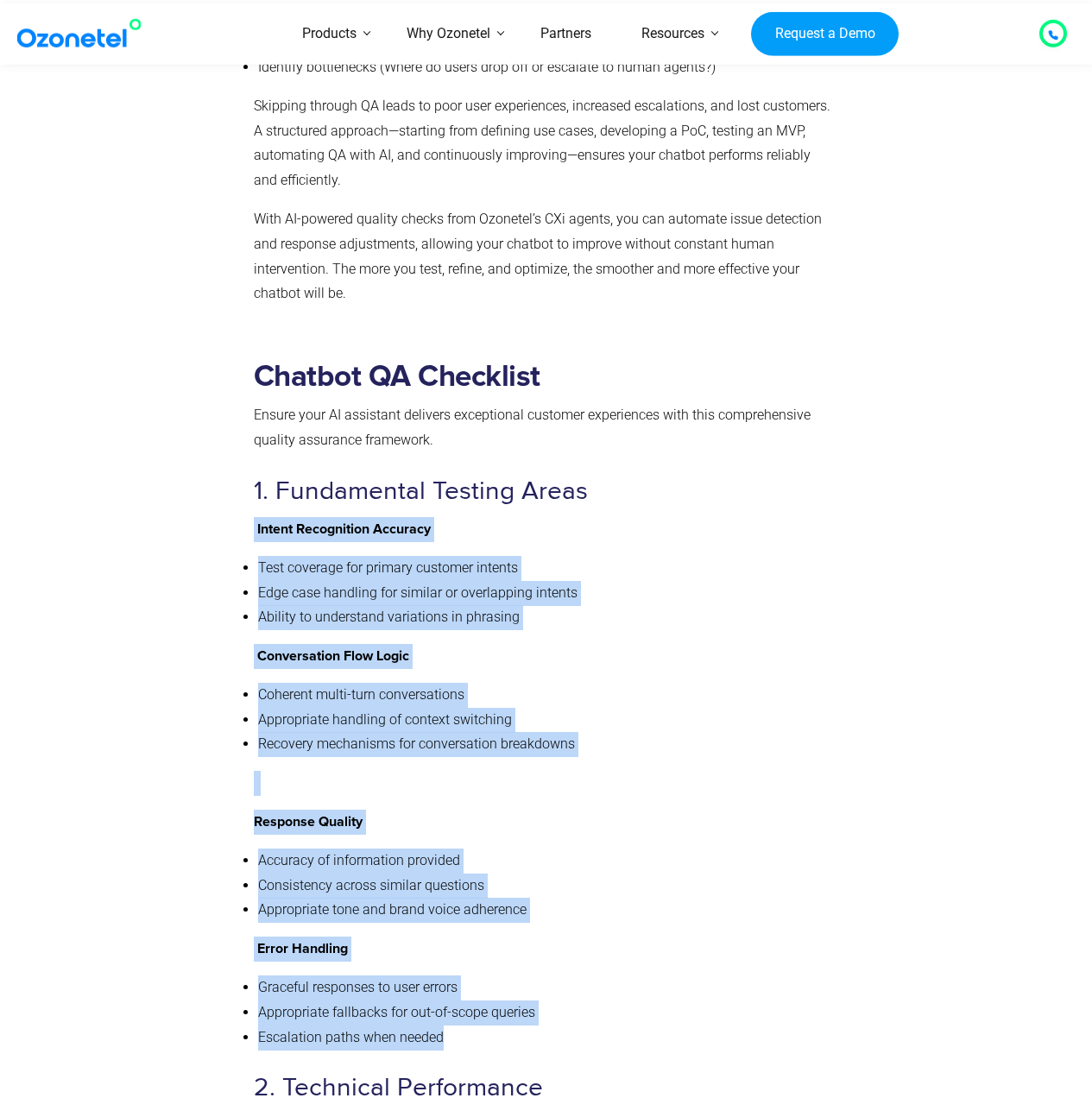
drag, startPoint x: 254, startPoint y: 470, endPoint x: 701, endPoint y: 980, distance: 678.2
copy div "Intent Recognition Accuracy Test coverage for primary customer intents Edge cas…"
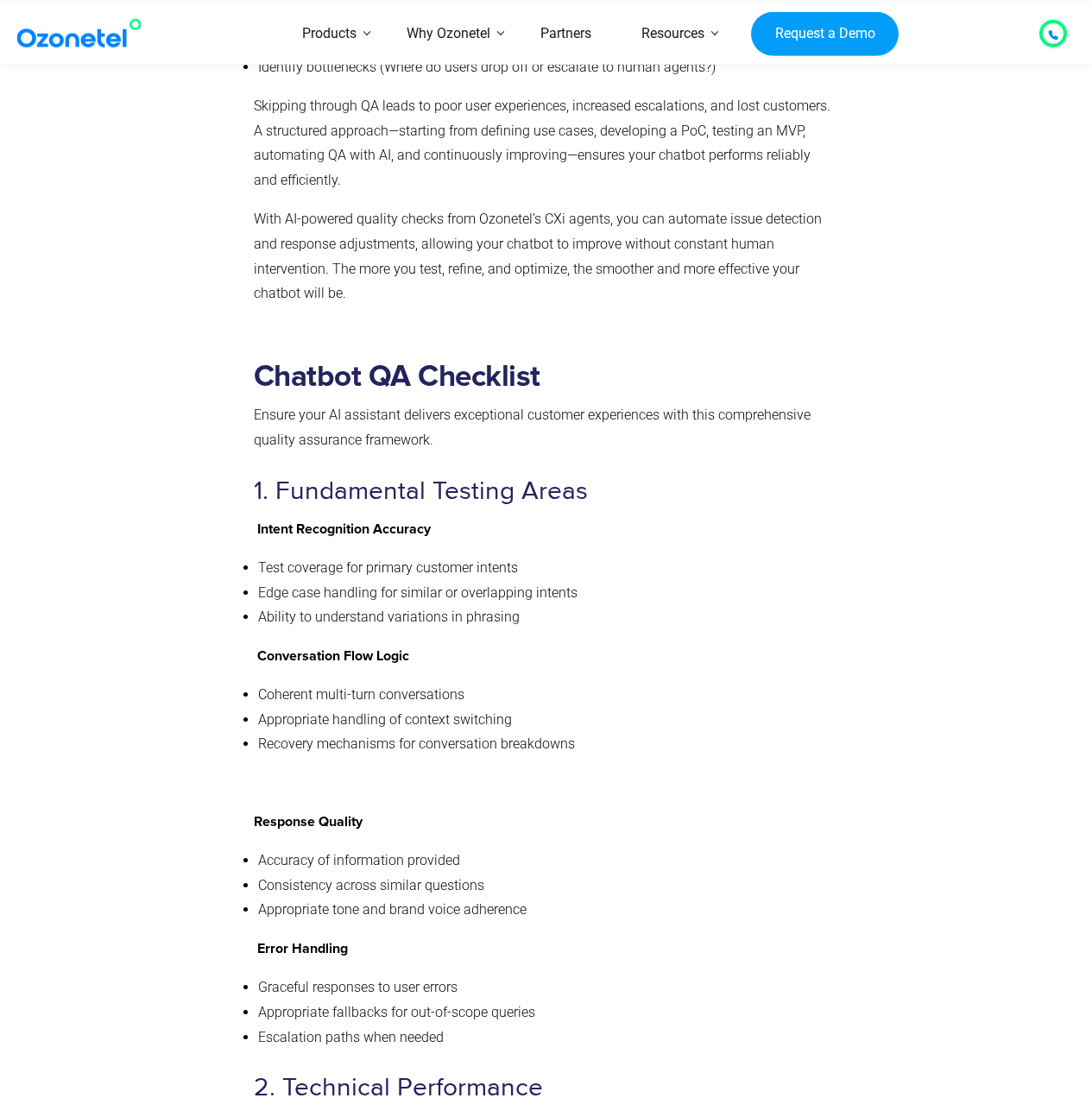
click at [727, 810] on p "Response Quality" at bounding box center [543, 822] width 578 height 25
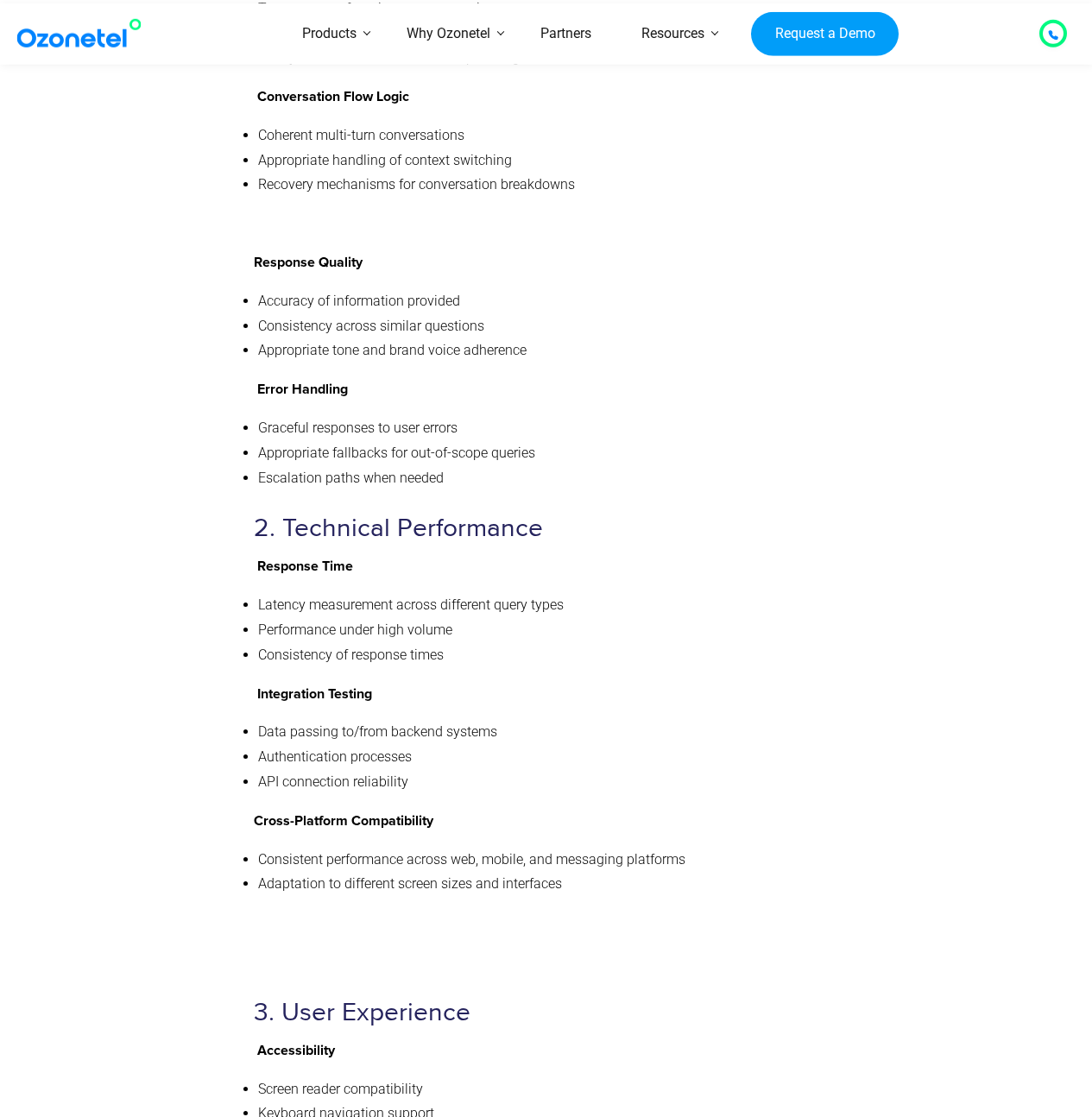
click at [521, 682] on p "Integration Testing" at bounding box center [543, 694] width 578 height 25
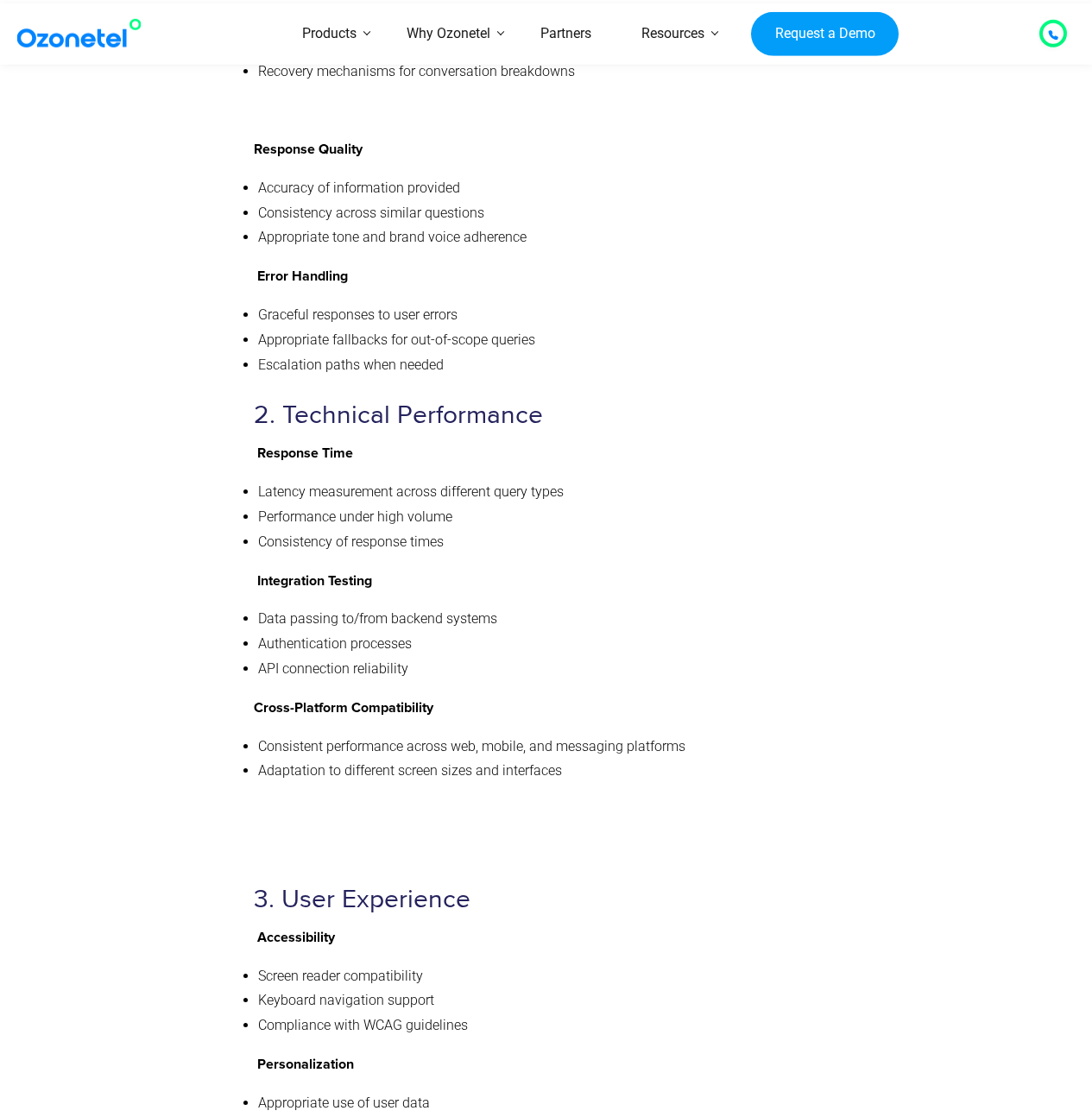
scroll to position [7040, 0]
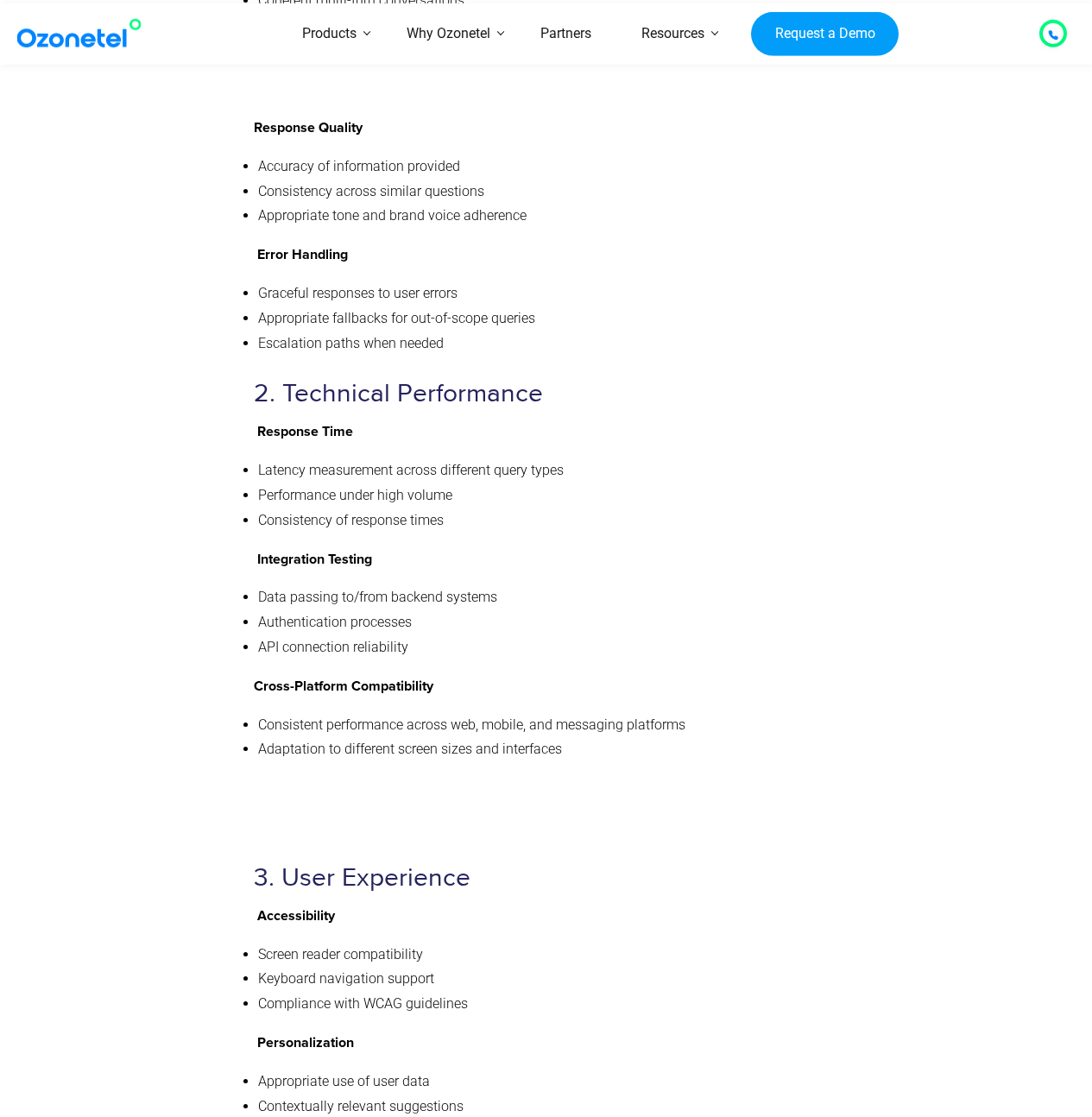
click at [289, 425] on strong "Response Time" at bounding box center [305, 432] width 96 height 14
copy p "Response Time"
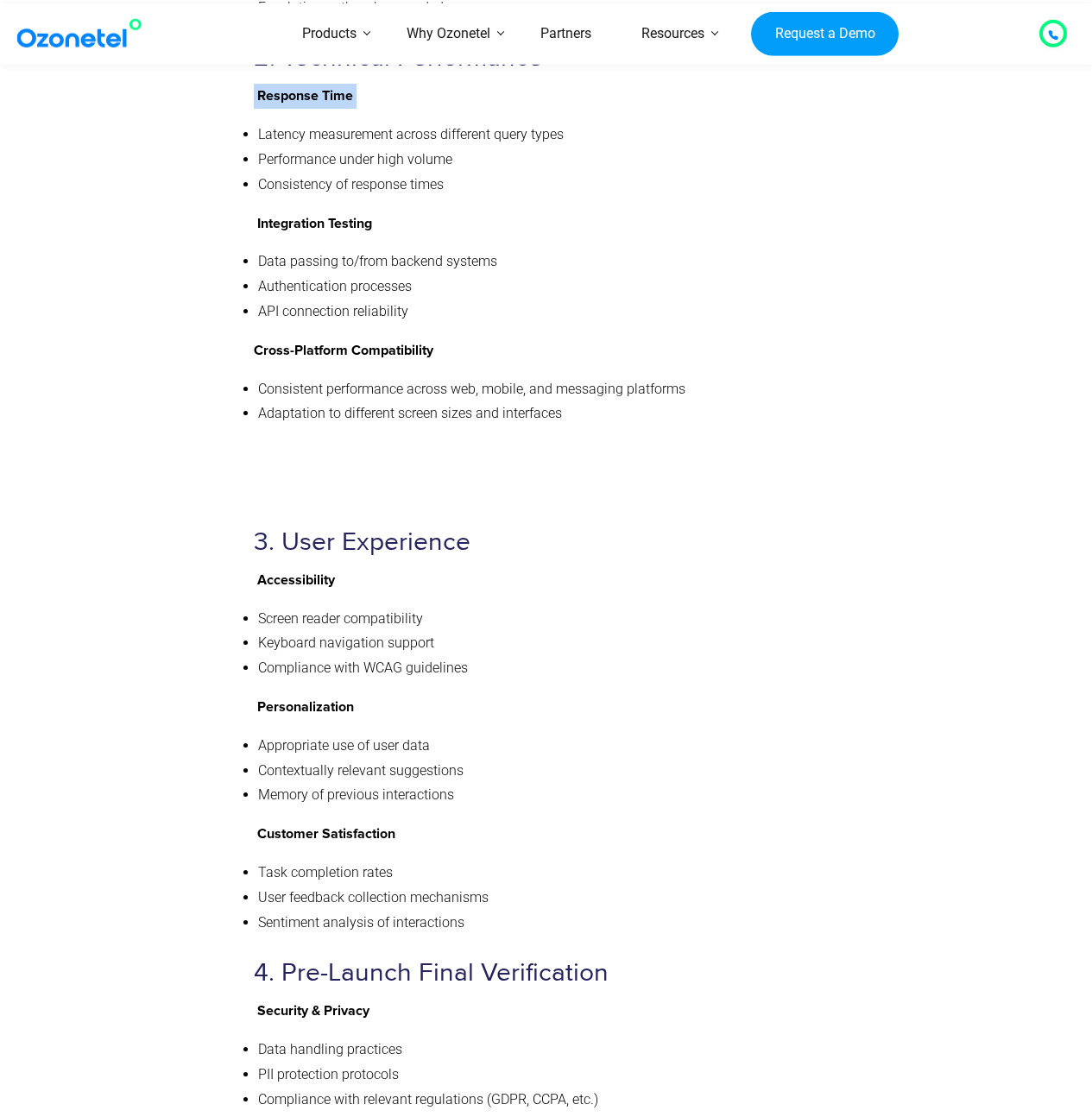
scroll to position [7383, 0]
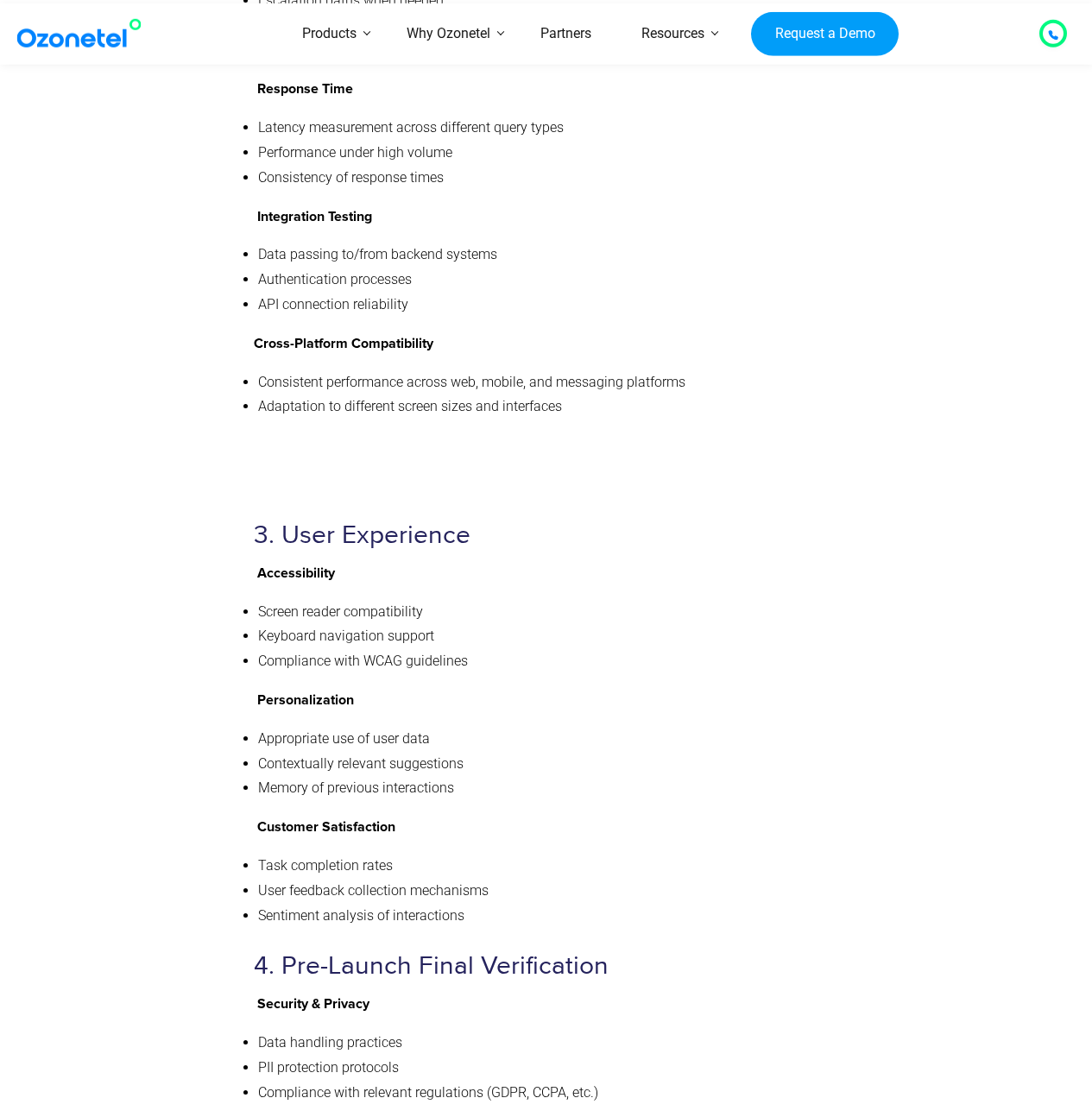
click at [752, 649] on li "Compliance with WCAG guidelines" at bounding box center [544, 661] width 574 height 25
click at [672, 624] on li "Keyboard navigation support" at bounding box center [544, 636] width 574 height 25
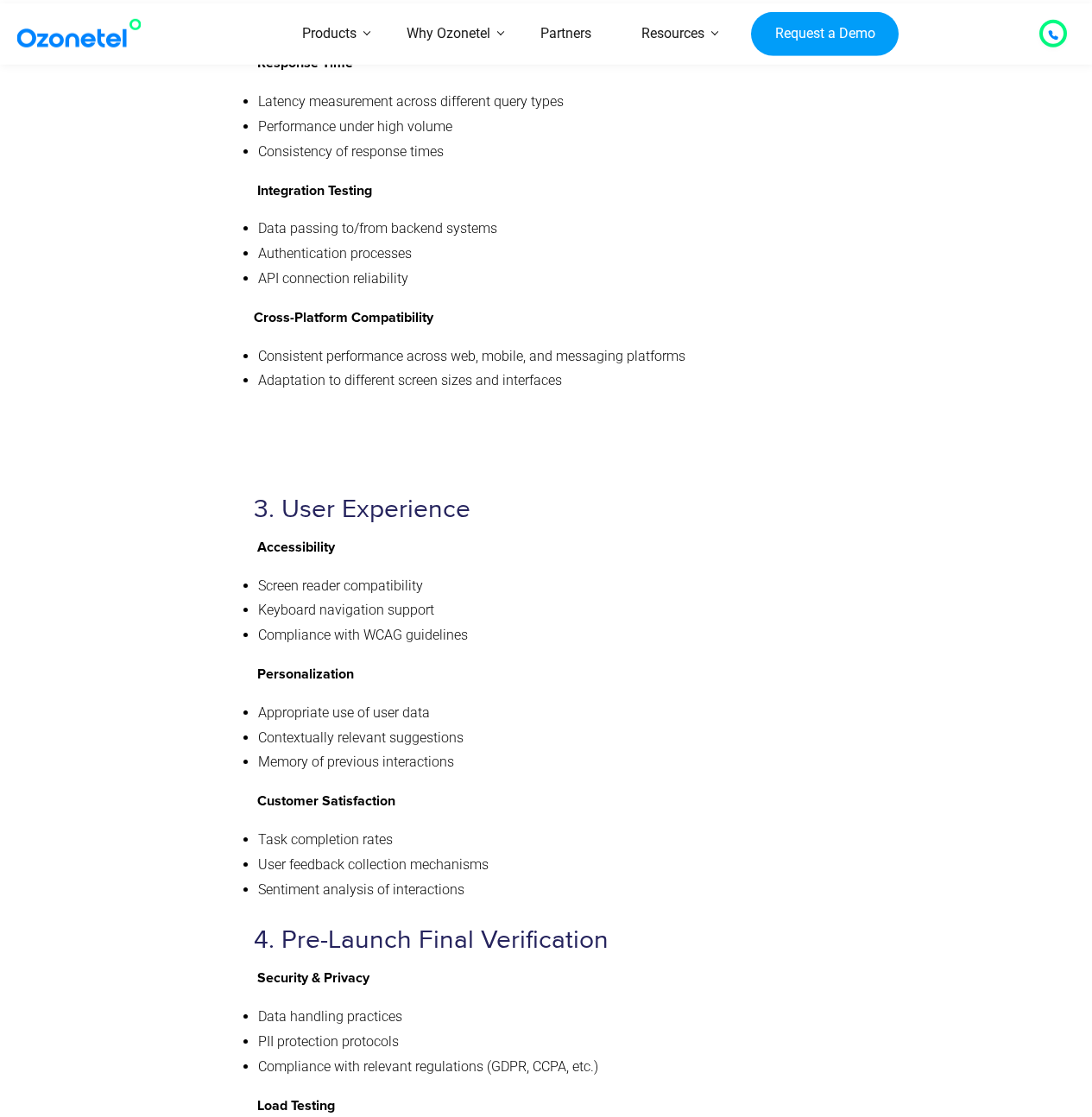
scroll to position [7420, 0]
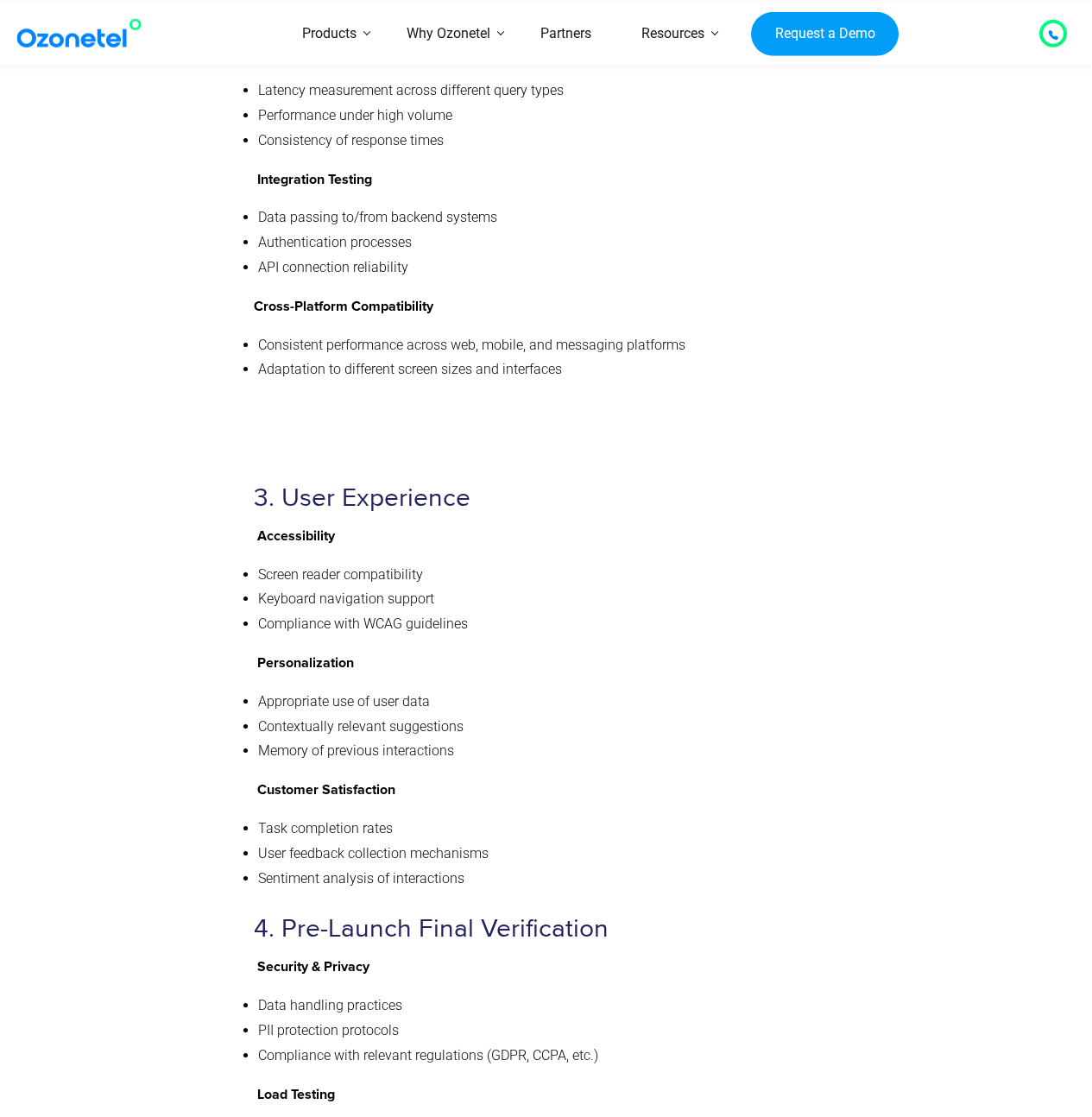
click at [403, 523] on p "Accessibility" at bounding box center [543, 536] width 578 height 25
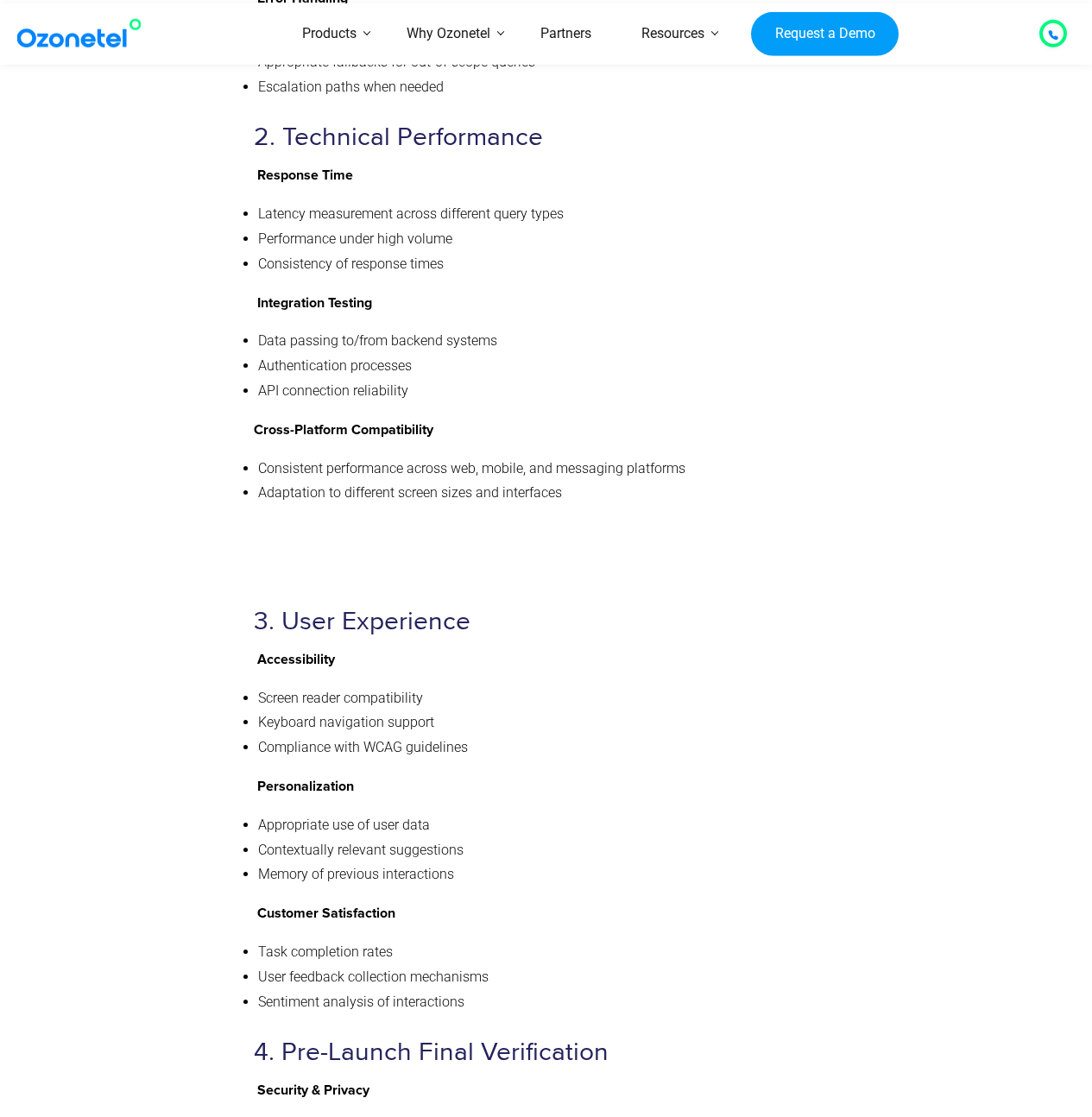
scroll to position [7271, 0]
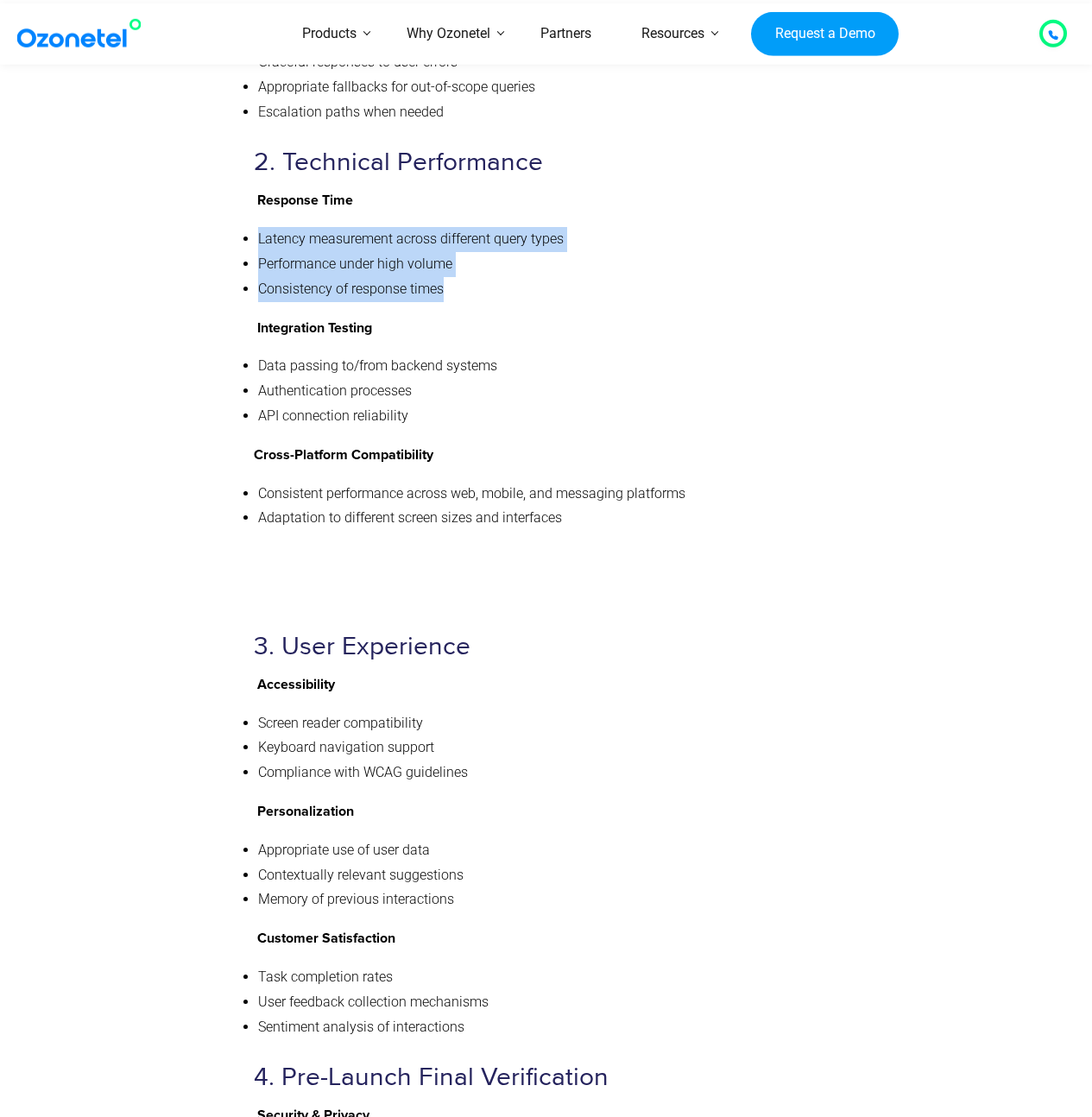
drag, startPoint x: 485, startPoint y: 232, endPoint x: 252, endPoint y: 175, distance: 239.9
click at [252, 175] on div "Chatbot QA Checklist Ensure your AI assistant delivers exceptional customer exp…" at bounding box center [543, 457] width 595 height 2072
copy ul "Latency measurement across different query types Performance under high volume …"
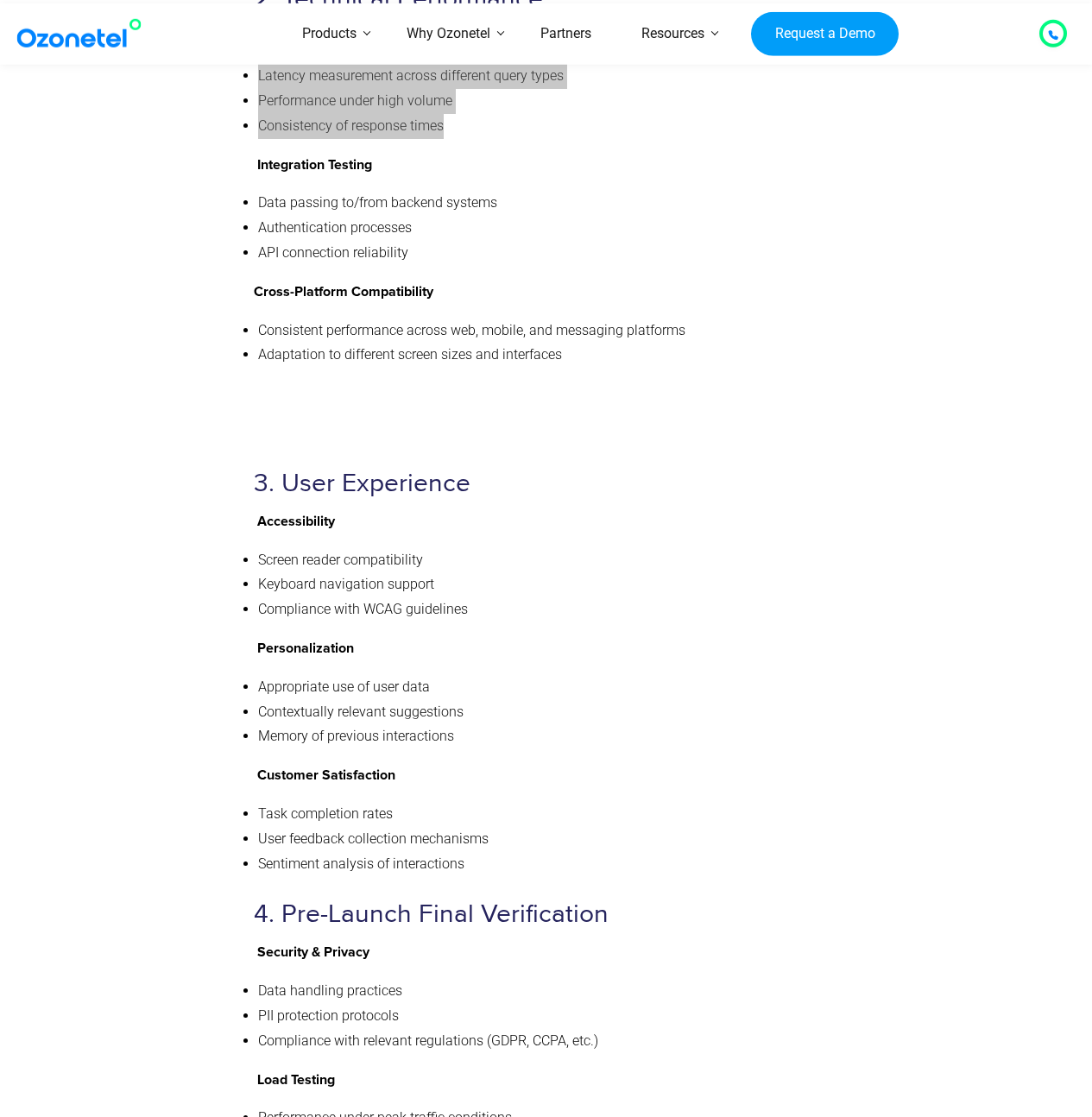
scroll to position [7437, 0]
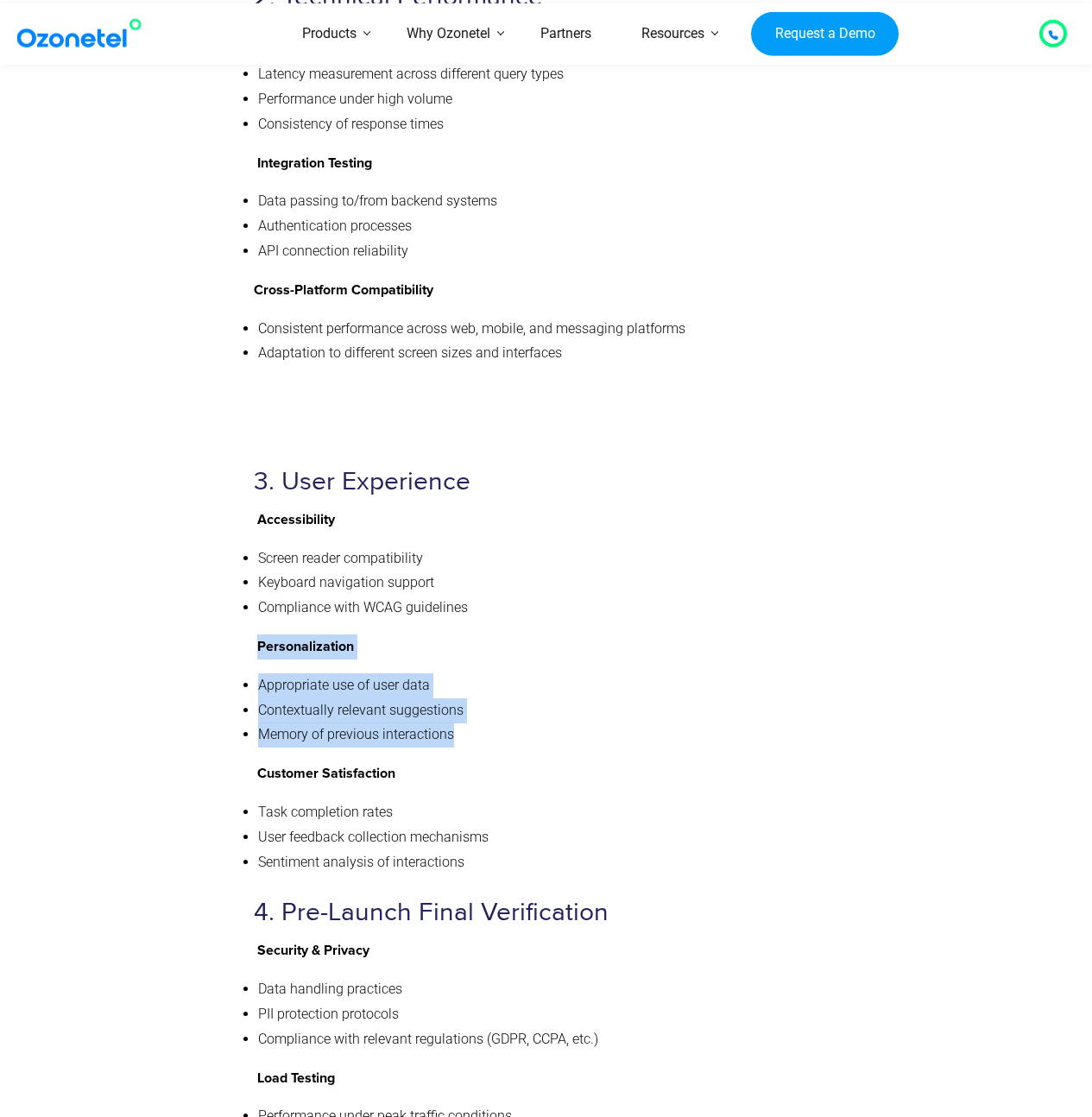
drag, startPoint x: 255, startPoint y: 589, endPoint x: 506, endPoint y: 670, distance: 263.7
click at [506, 670] on div "Chatbot QA Checklist Ensure your AI assistant delivers exceptional customer exp…" at bounding box center [543, 287] width 578 height 2037
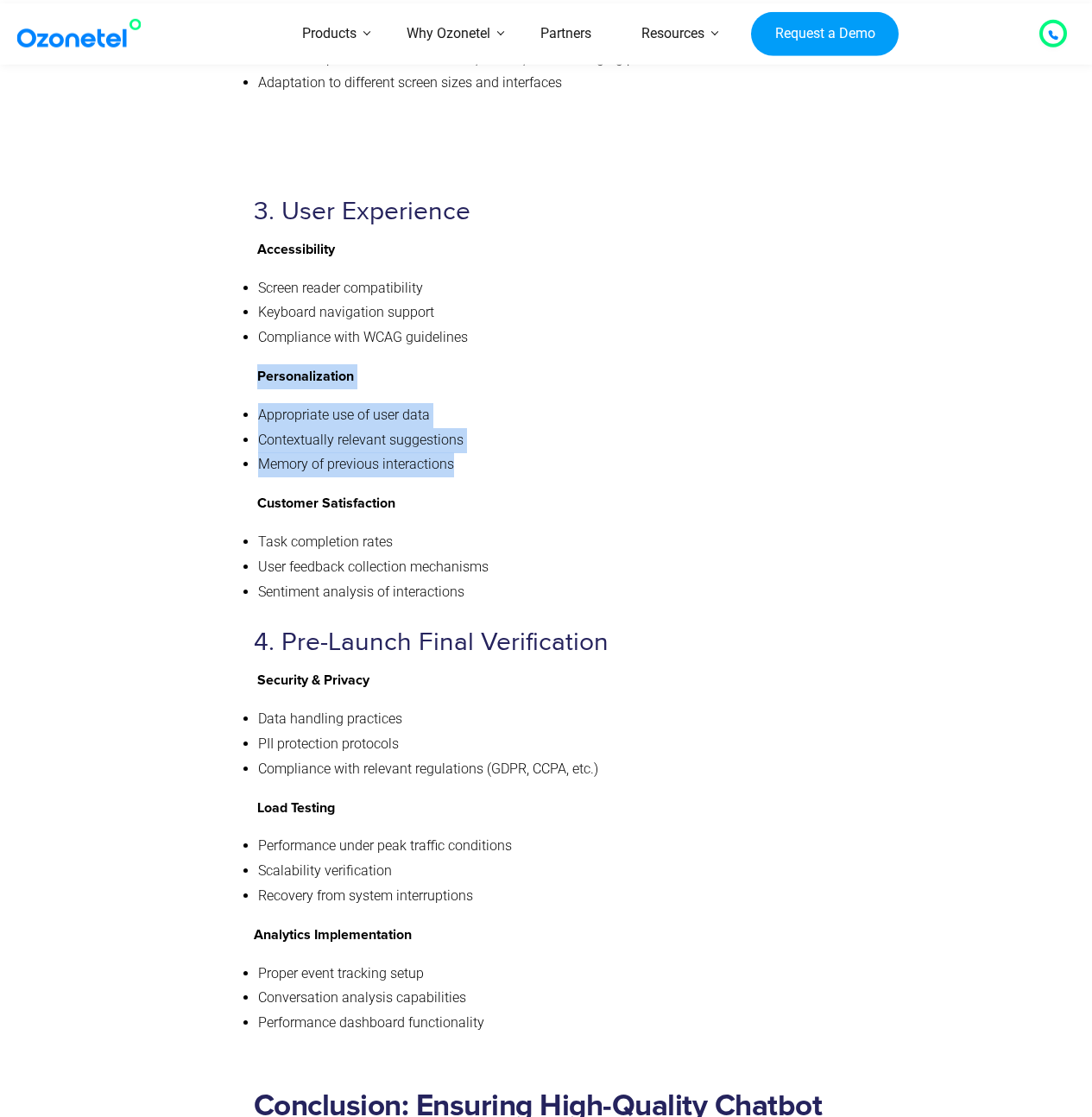
scroll to position [7707, 0]
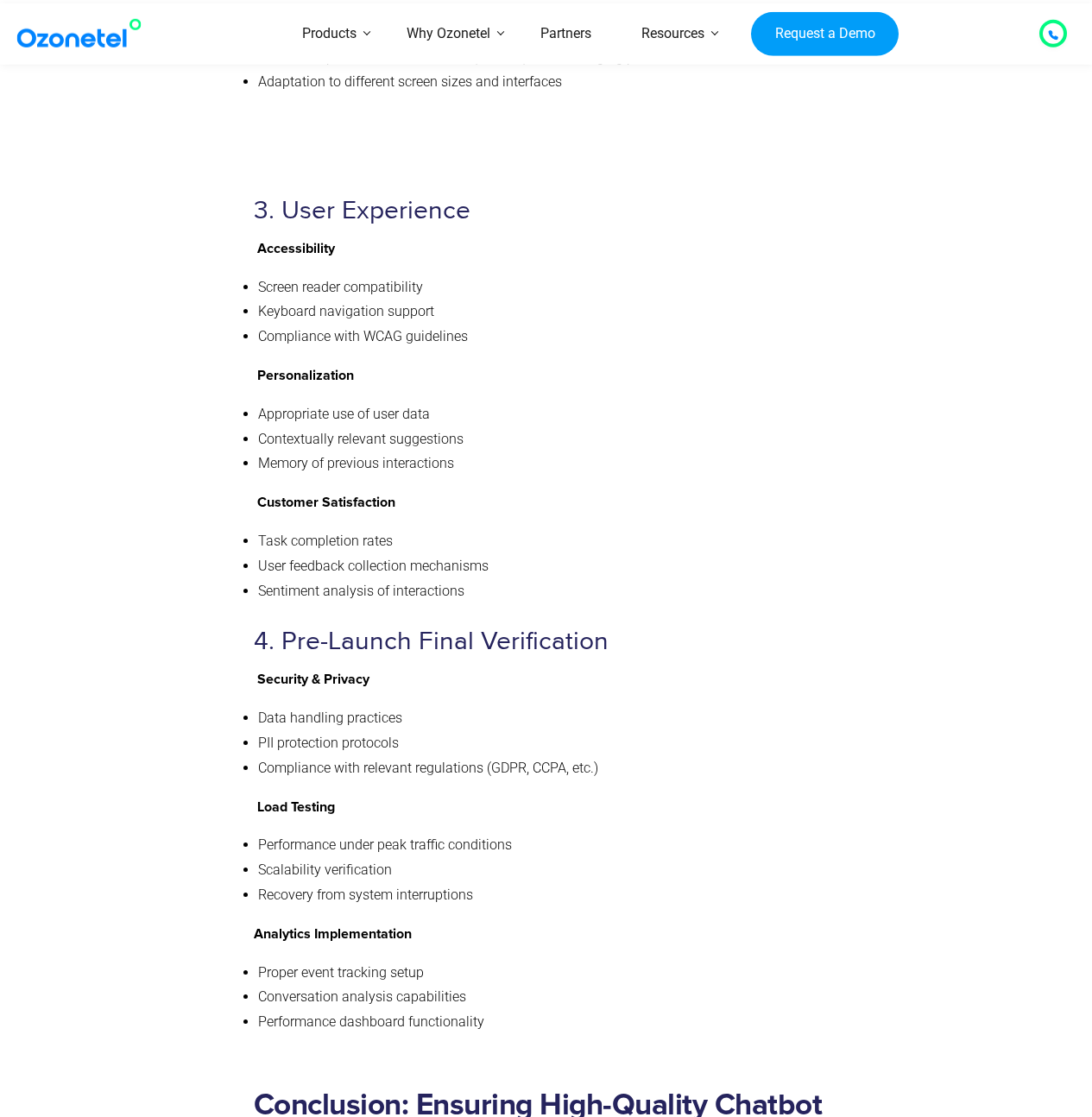
click at [552, 756] on li "Compliance with relevant regulations (GDPR, CCPA, etc.)" at bounding box center [544, 768] width 574 height 25
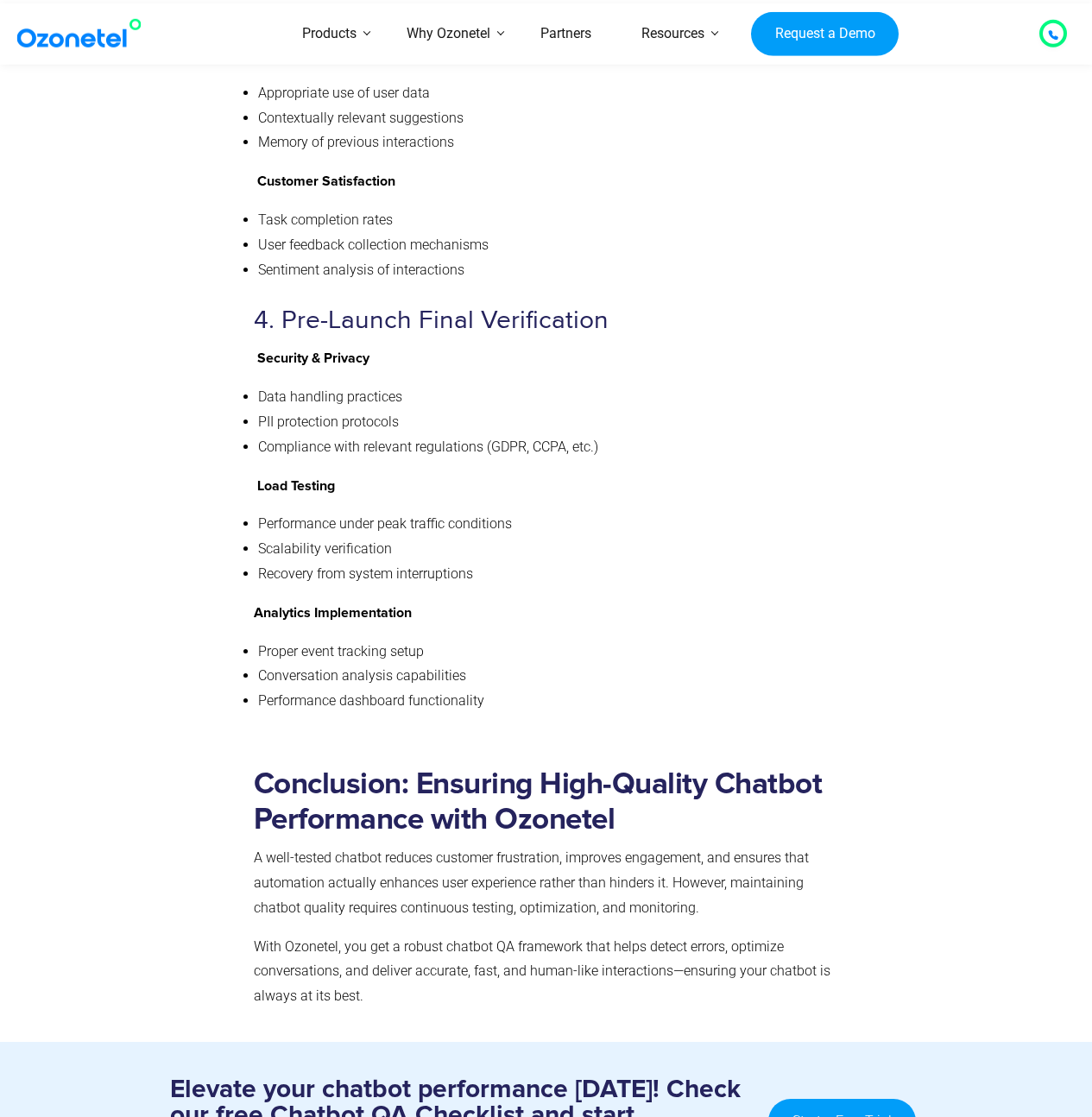
scroll to position [8203, 0]
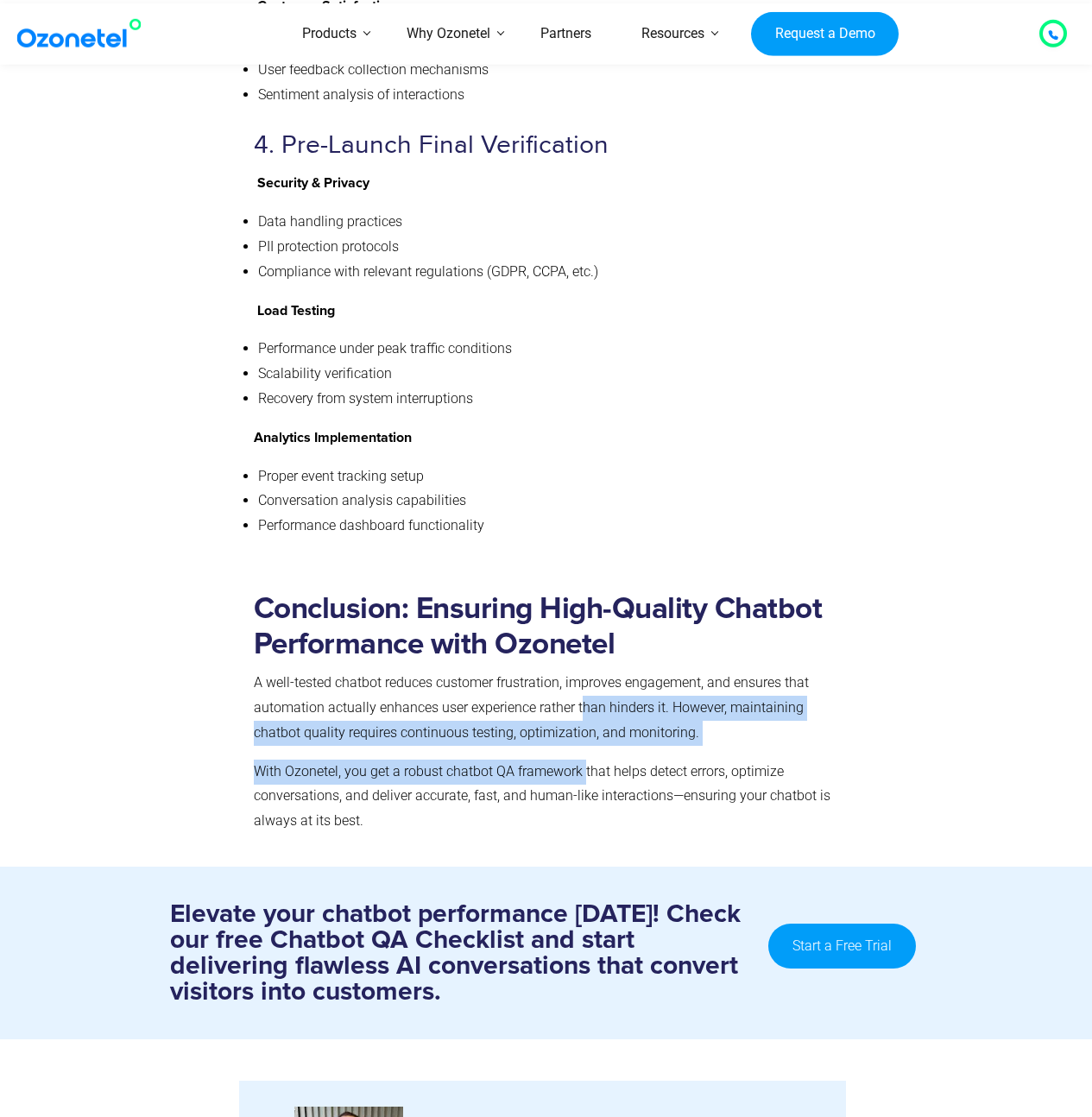
drag, startPoint x: 575, startPoint y: 693, endPoint x: 578, endPoint y: 652, distance: 41.1
click at [578, 652] on div "Conclusion: Ensuring High-Quality Chatbot Performance with Ozonetel A well-test…" at bounding box center [543, 712] width 578 height 242
click at [578, 671] on p "A well-tested chatbot reduces customer frustration, improves engagement, and en…" at bounding box center [543, 708] width 578 height 74
drag, startPoint x: 563, startPoint y: 638, endPoint x: 541, endPoint y: 725, distance: 89.7
click at [541, 725] on div "Conclusion: Ensuring High-Quality Chatbot Performance with Ozonetel A well-test…" at bounding box center [543, 712] width 578 height 242
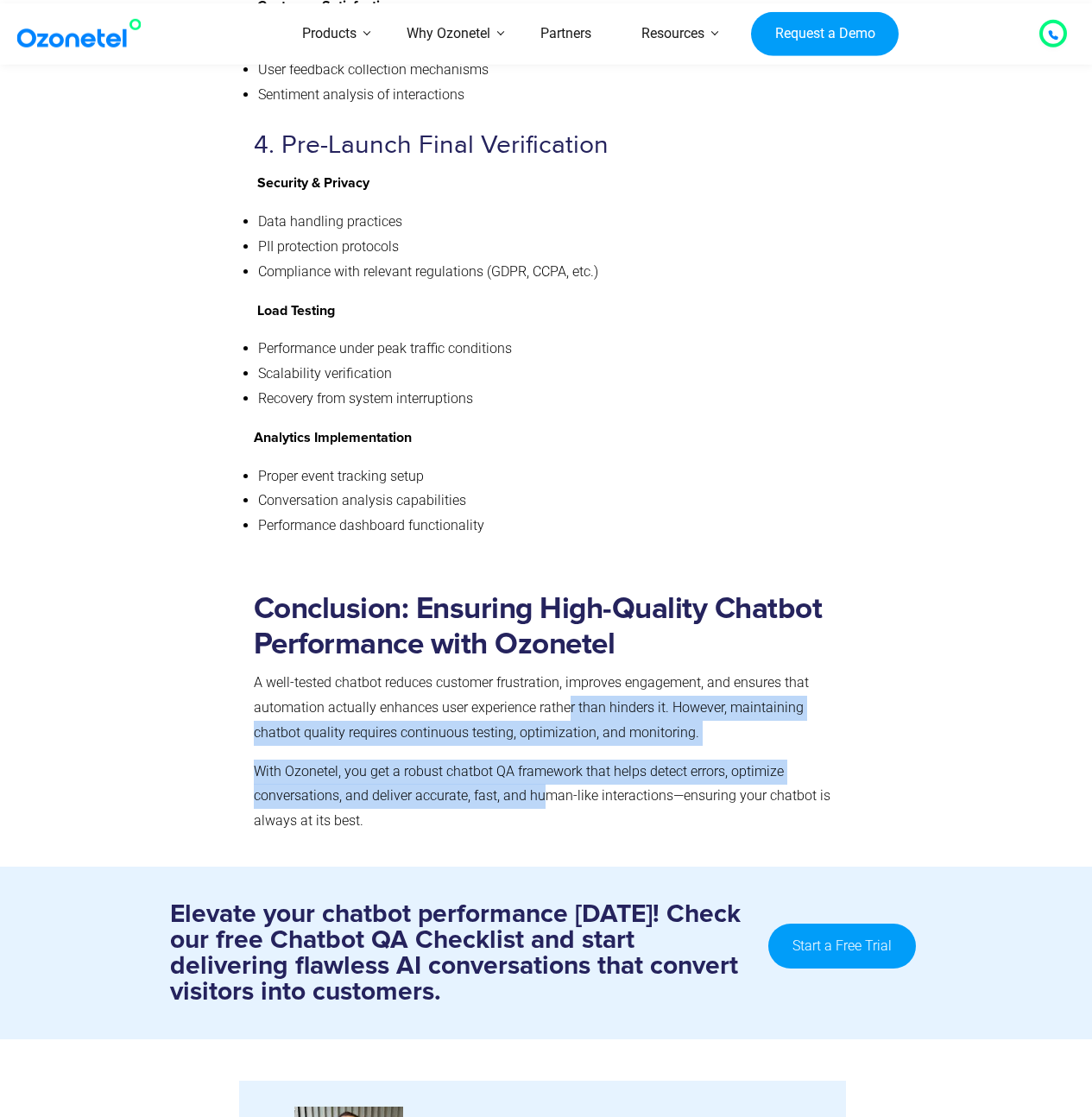
click at [541, 760] on p "With Ozonetel, you get a robust chatbot QA framework that helps detect errors, …" at bounding box center [543, 797] width 578 height 74
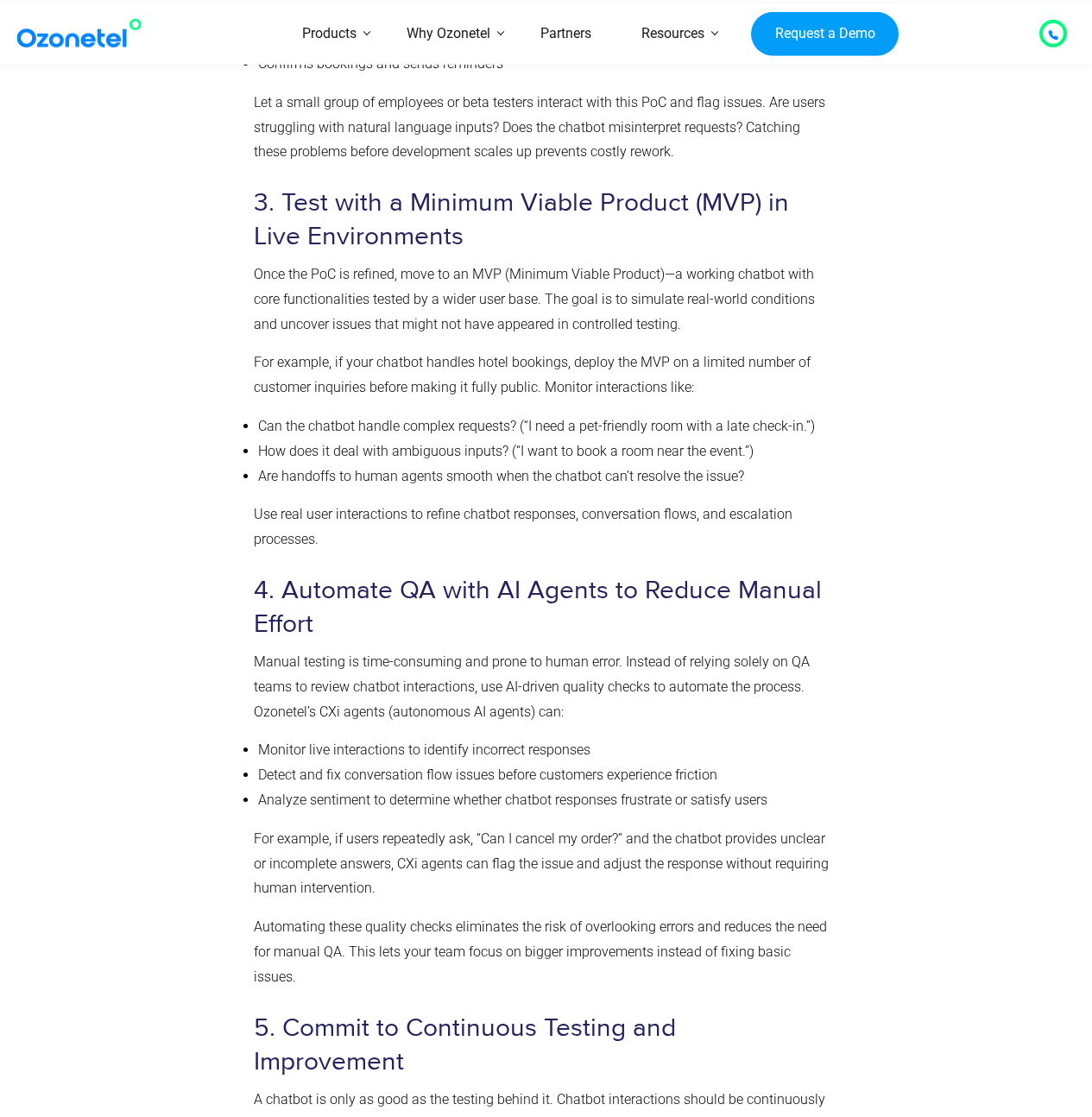
scroll to position [4780, 0]
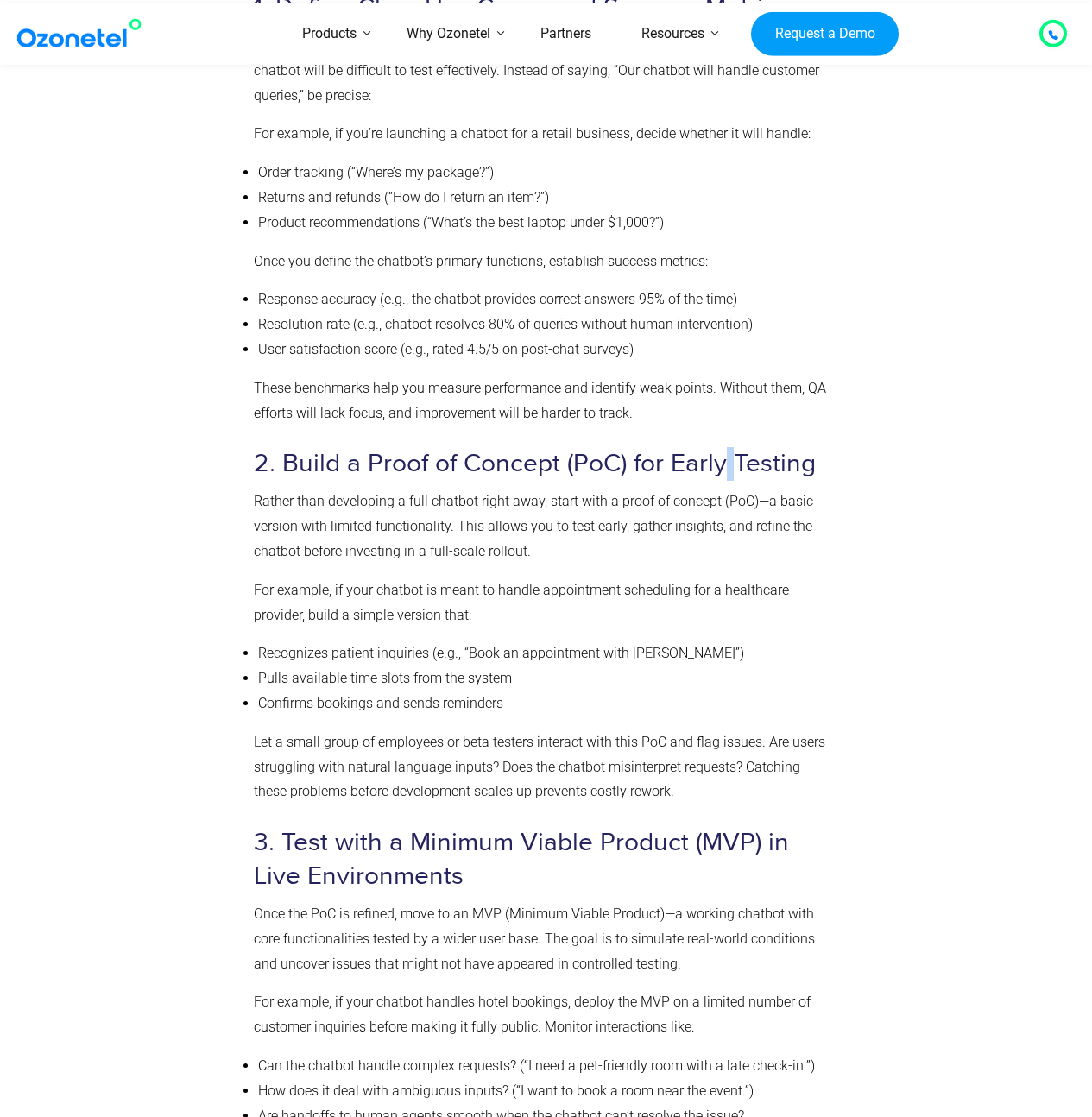
drag, startPoint x: 726, startPoint y: 473, endPoint x: 676, endPoint y: 447, distance: 56.4
click at [727, 474] on h3 "2. Build a Proof of Concept (PoC) for Early Testing" at bounding box center [543, 464] width 578 height 34
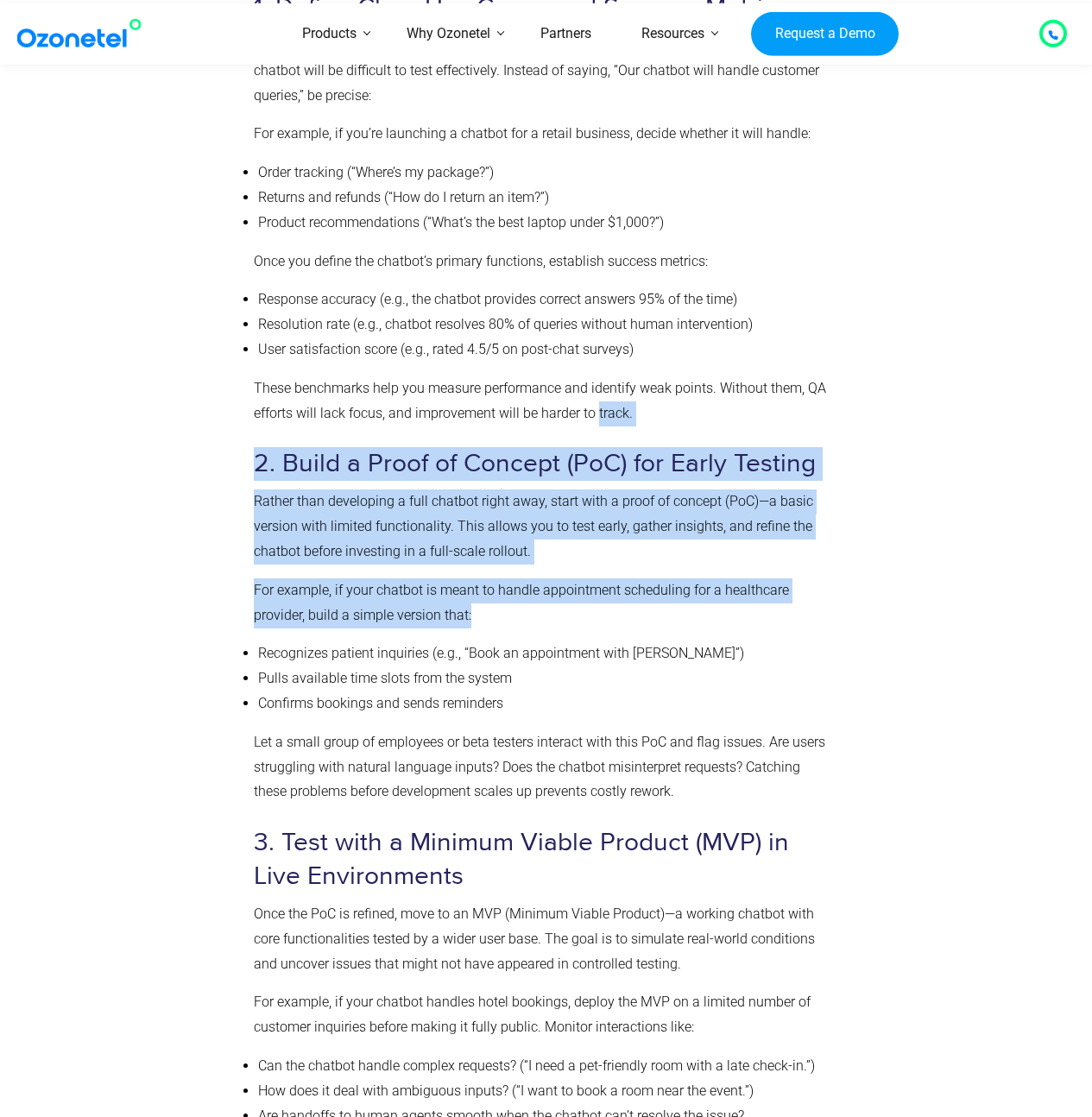
drag, startPoint x: 595, startPoint y: 429, endPoint x: 724, endPoint y: 639, distance: 246.5
click at [720, 637] on div "Steps to Implement an Effective Chatbot QA Strategy A chatbot that fails to del…" at bounding box center [543, 1086] width 578 height 2541
click at [728, 639] on div "Steps to Implement an Effective Chatbot QA Strategy A chatbot that fails to del…" at bounding box center [543, 1086] width 578 height 2541
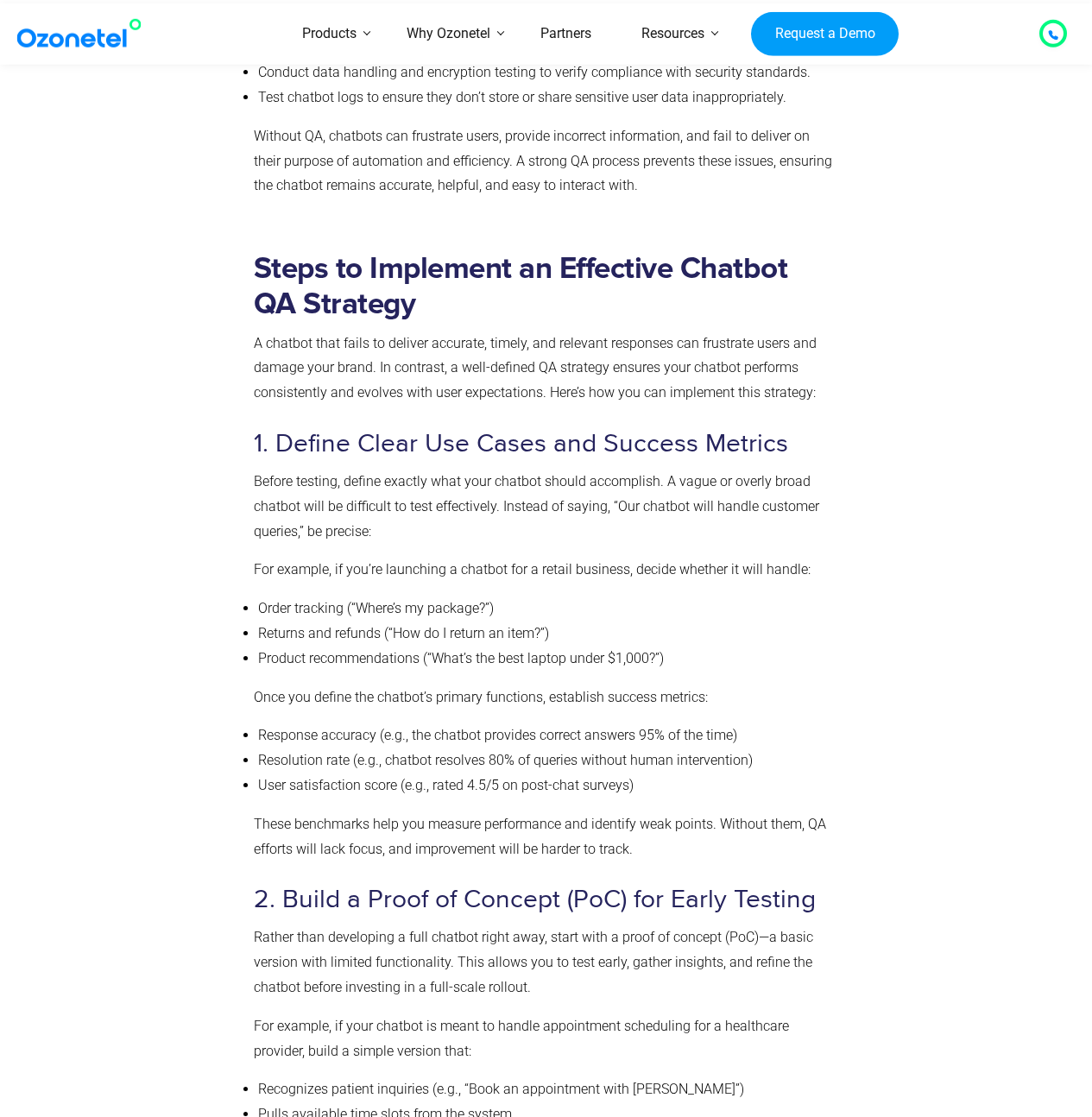
scroll to position [3838, 0]
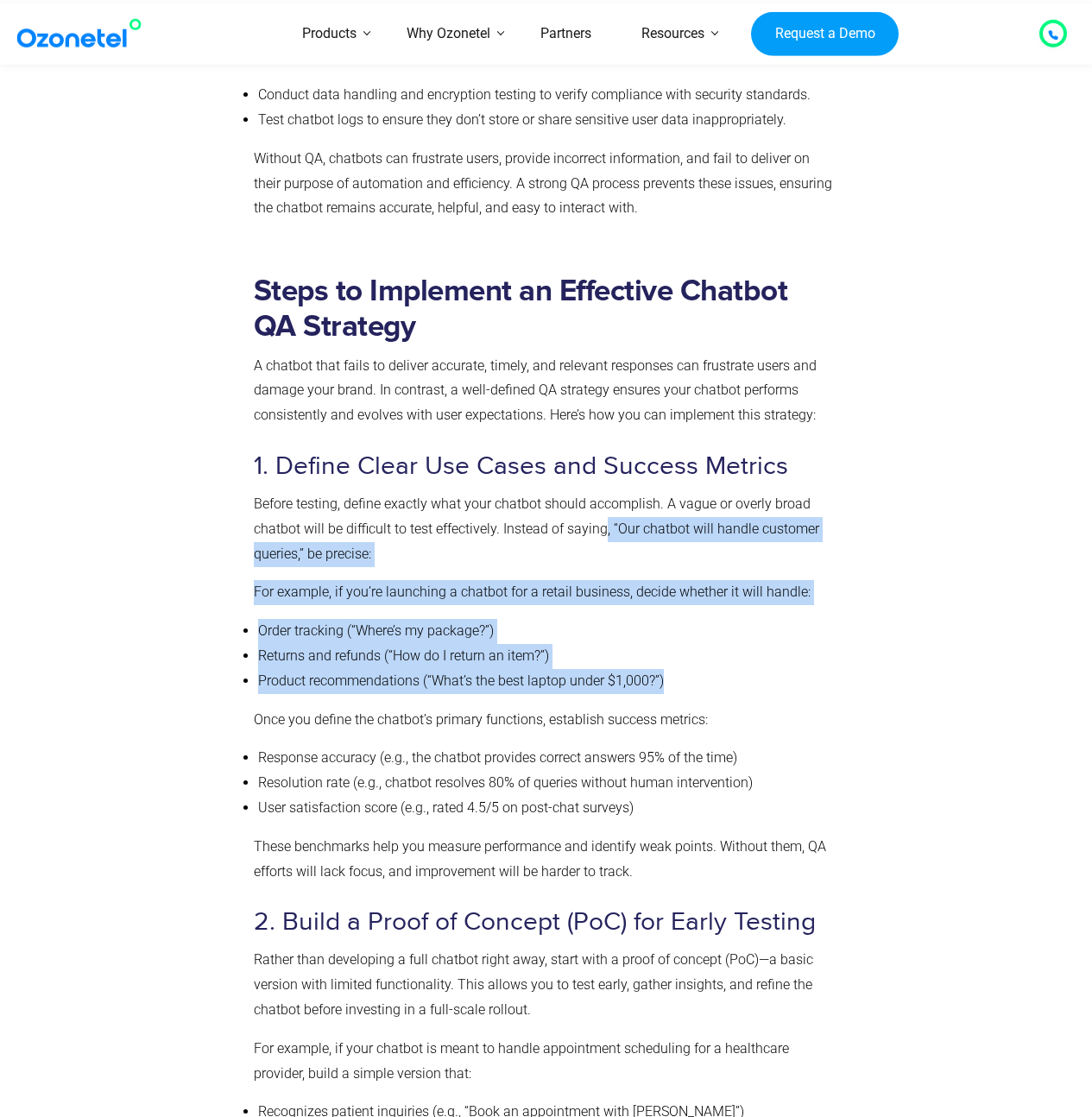
drag, startPoint x: 604, startPoint y: 531, endPoint x: 710, endPoint y: 699, distance: 198.6
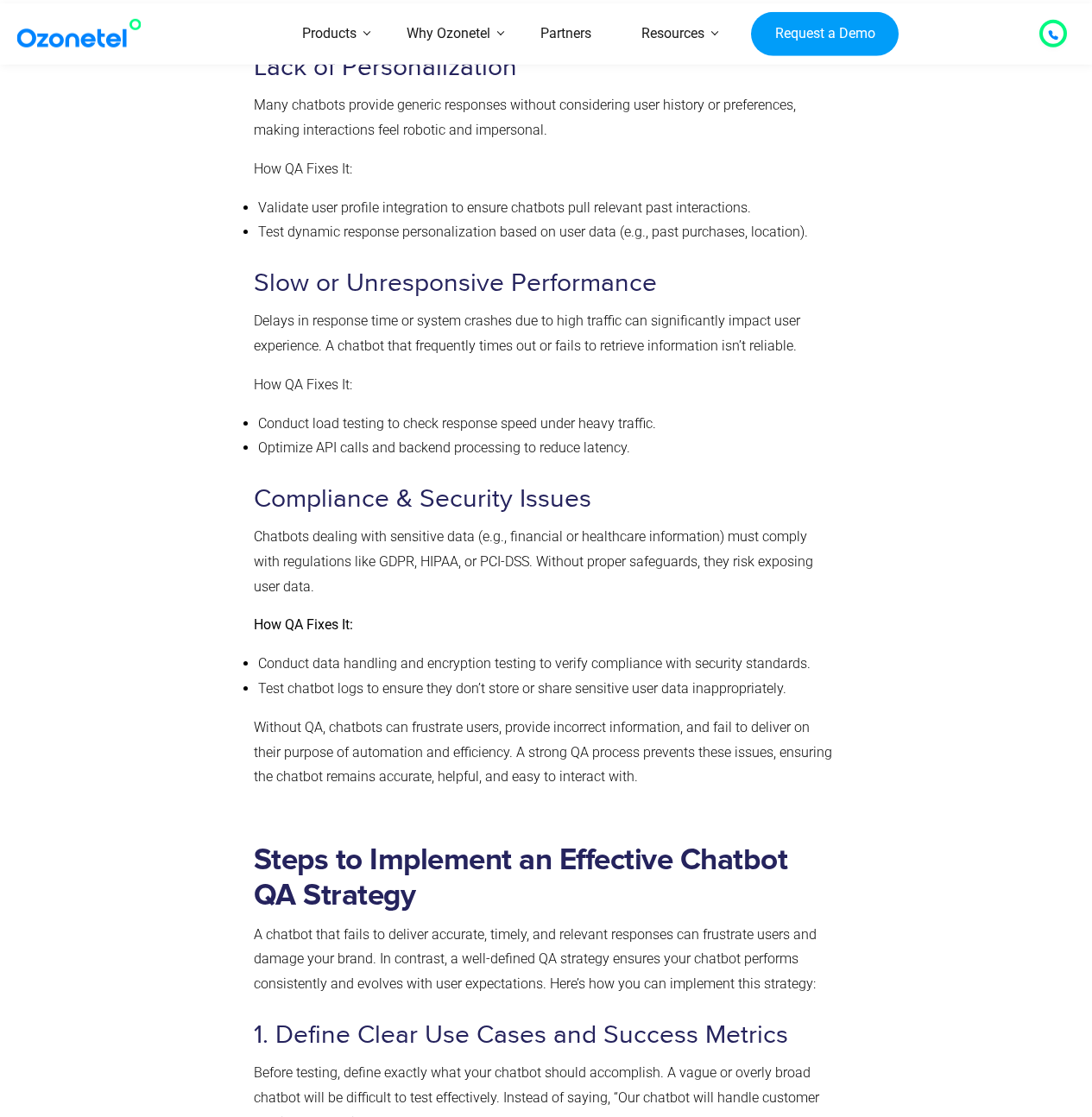
scroll to position [2684, 0]
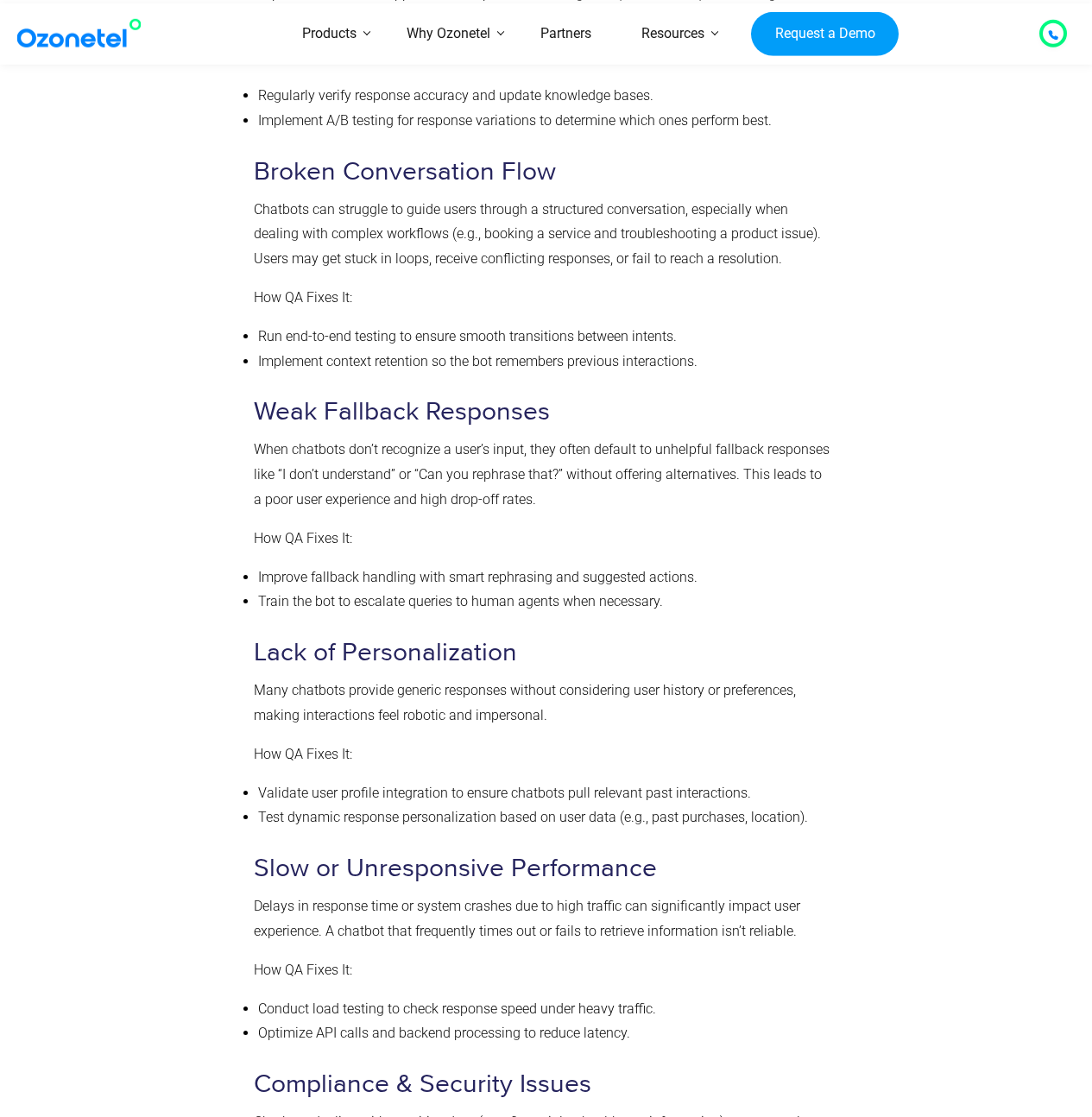
drag, startPoint x: 363, startPoint y: 449, endPoint x: 396, endPoint y: 459, distance: 34.5
click at [364, 449] on p "When chatbots don’t recognize a user’s input, they often default to unhelpful f…" at bounding box center [543, 475] width 578 height 74
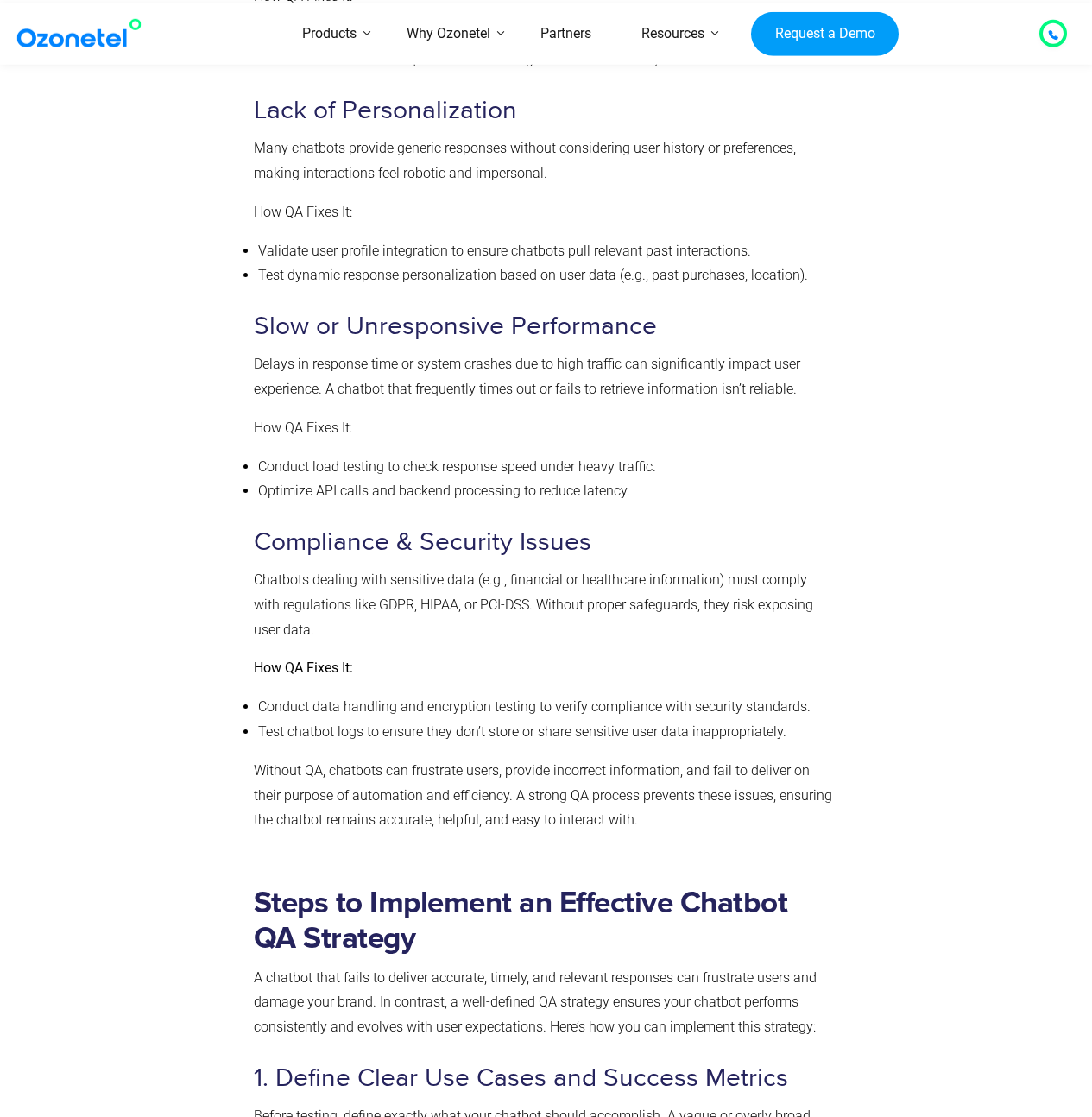
scroll to position [3398, 0]
